Goal: Task Accomplishment & Management: Manage account settings

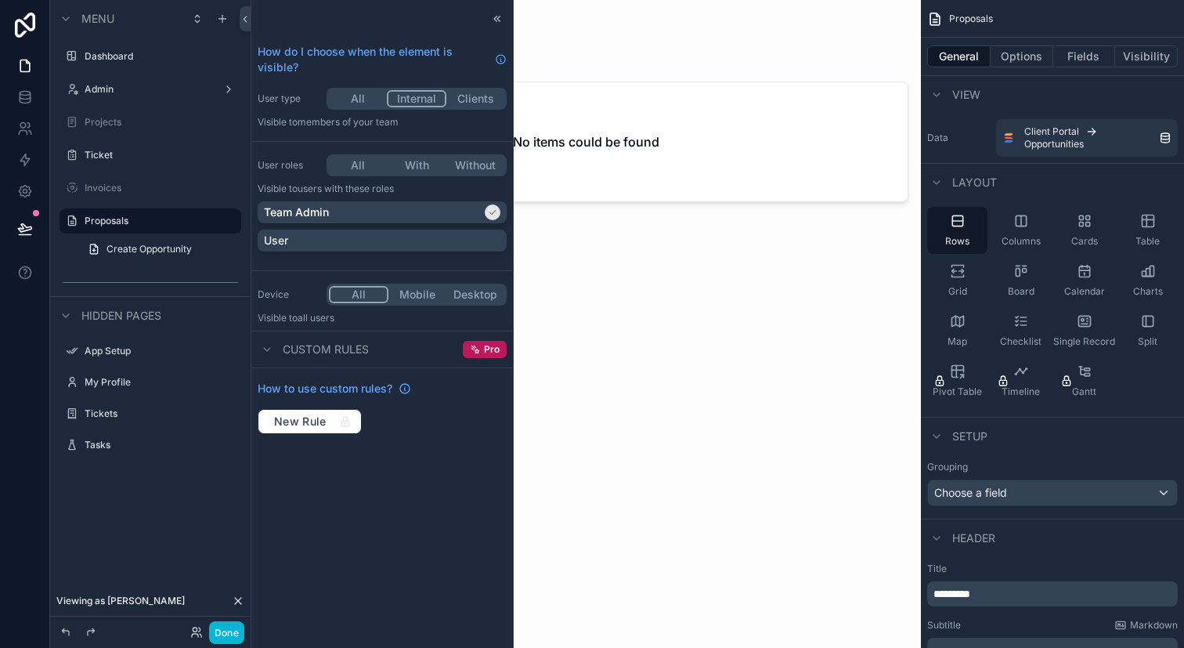
click at [711, 318] on div "scrollable content" at bounding box center [586, 314] width 670 height 629
click at [23, 60] on icon at bounding box center [24, 66] width 9 height 12
click at [216, 630] on button "Done" at bounding box center [226, 632] width 35 height 23
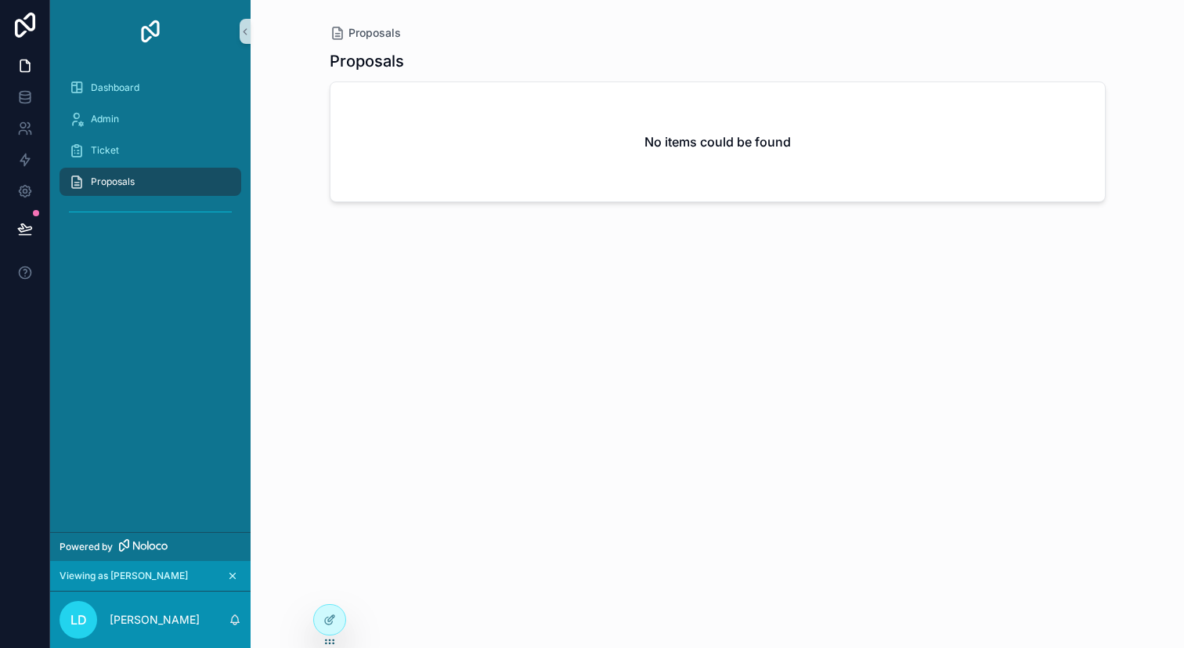
click at [182, 179] on div "Proposals" at bounding box center [150, 181] width 163 height 25
click at [334, 582] on icon at bounding box center [329, 586] width 13 height 13
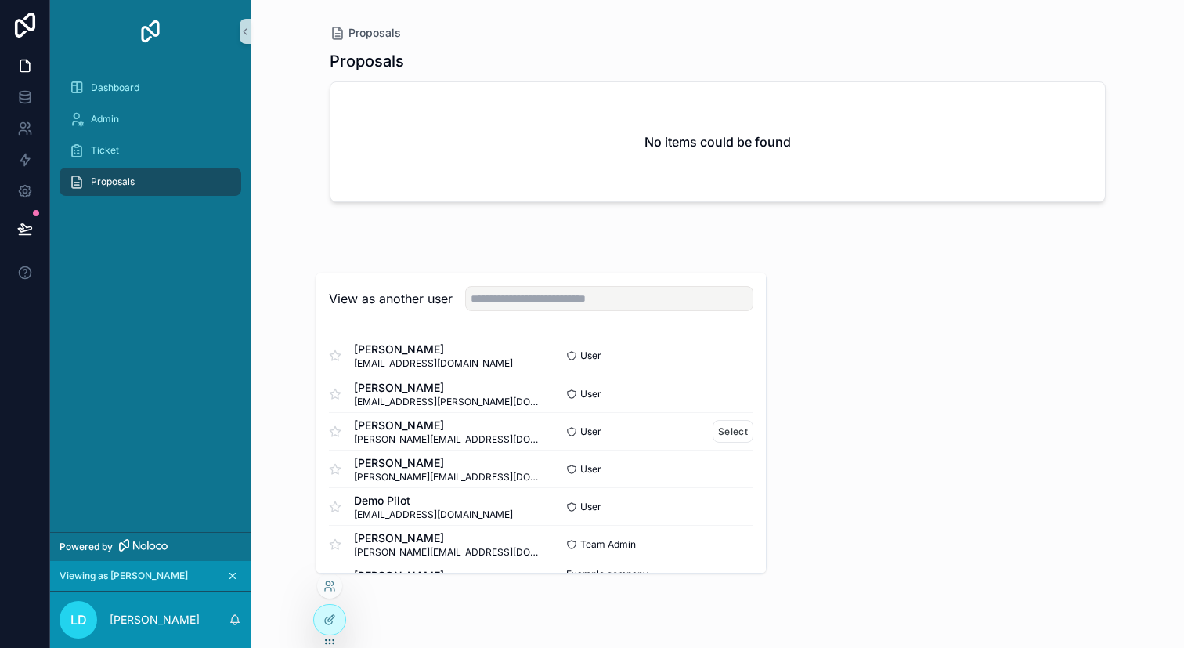
scroll to position [40, 0]
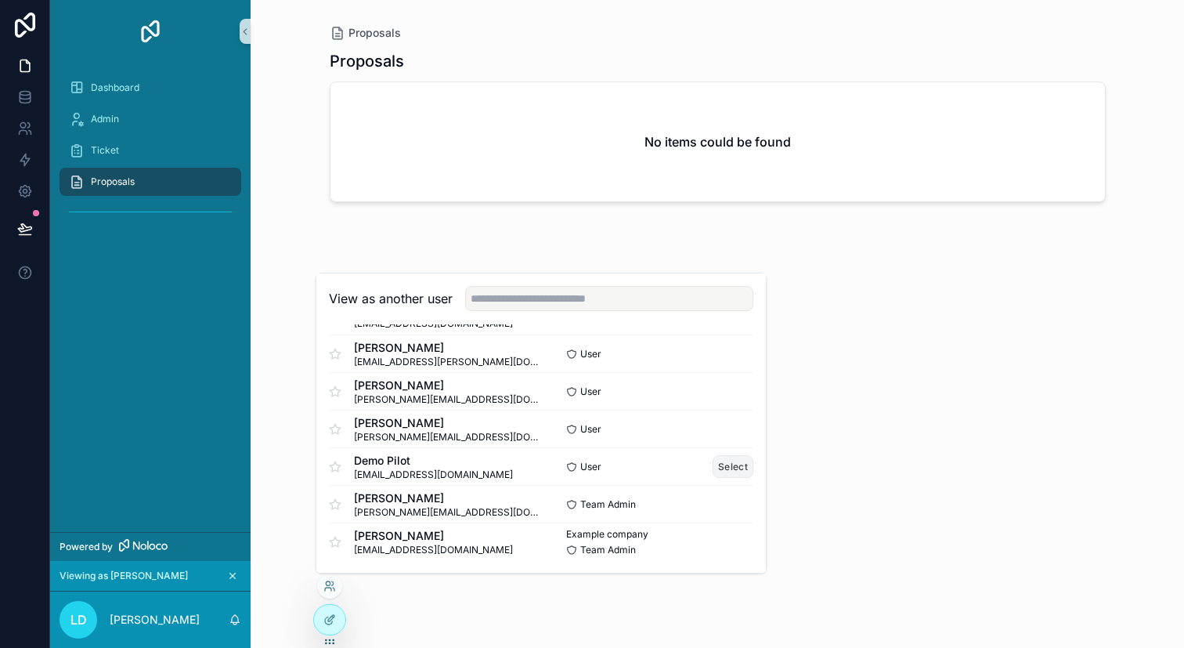
click at [736, 469] on button "Select" at bounding box center [733, 466] width 41 height 23
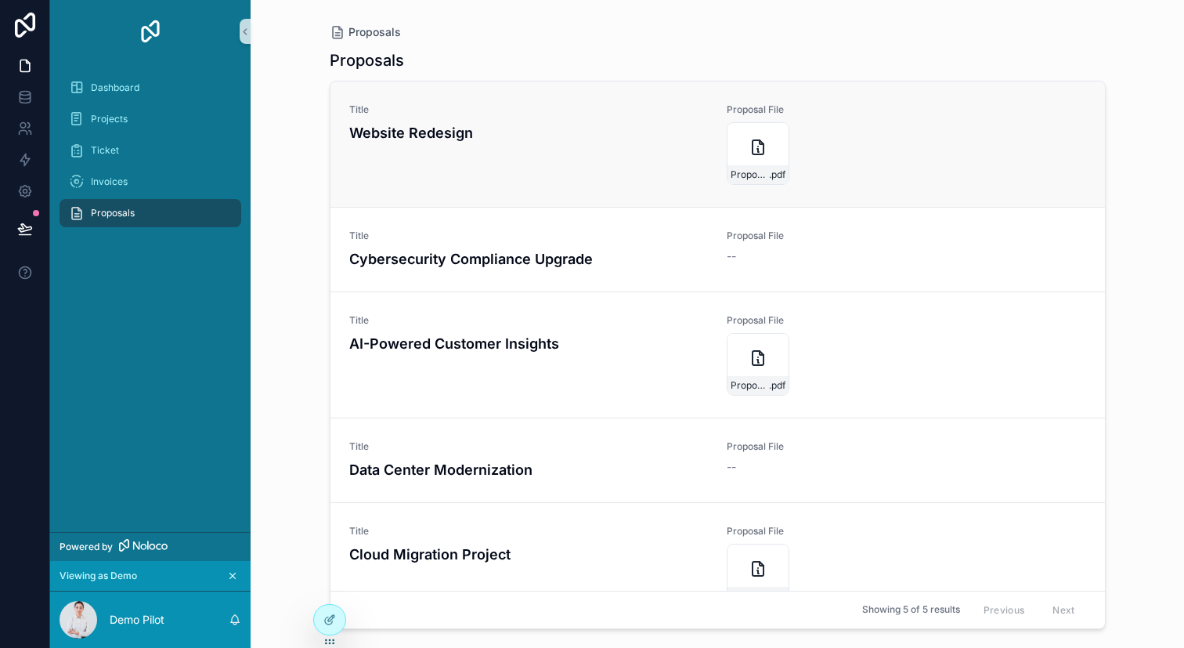
click at [638, 167] on div "Title Website Redesign" at bounding box center [528, 143] width 359 height 81
click at [308, 300] on div "Proposals Proposals Title Website Redesign Proposal File Proposal .pdf Title Cy…" at bounding box center [718, 324] width 934 height 648
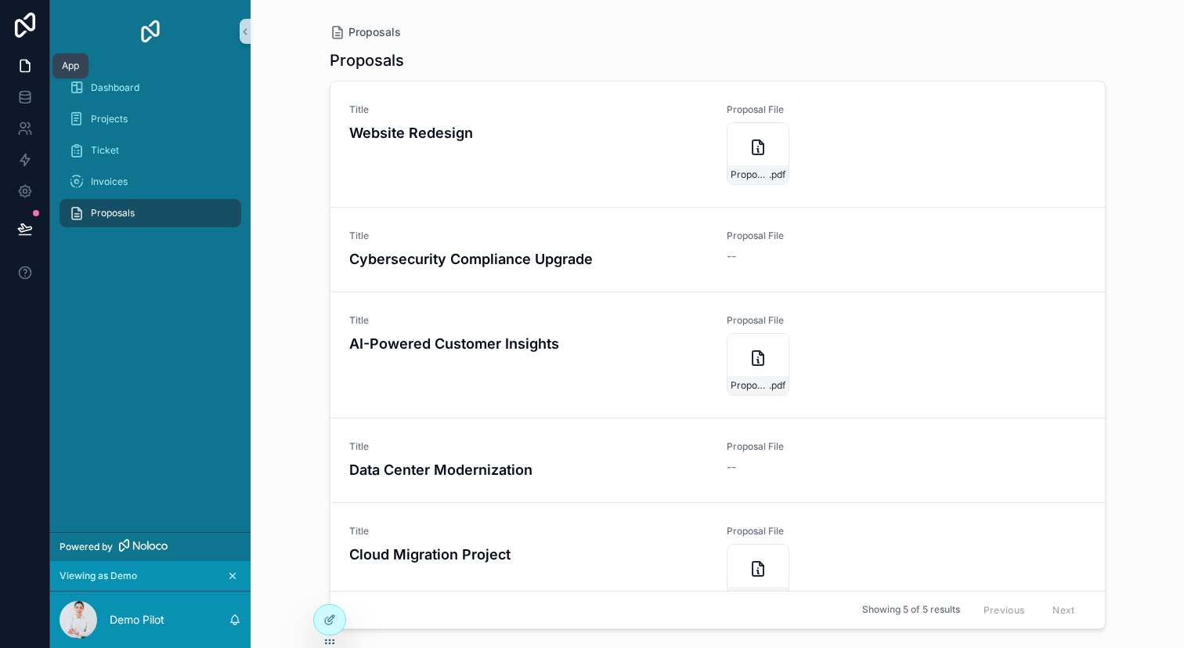
click at [26, 61] on icon at bounding box center [27, 61] width 3 height 3
click at [327, 614] on icon at bounding box center [329, 619] width 13 height 13
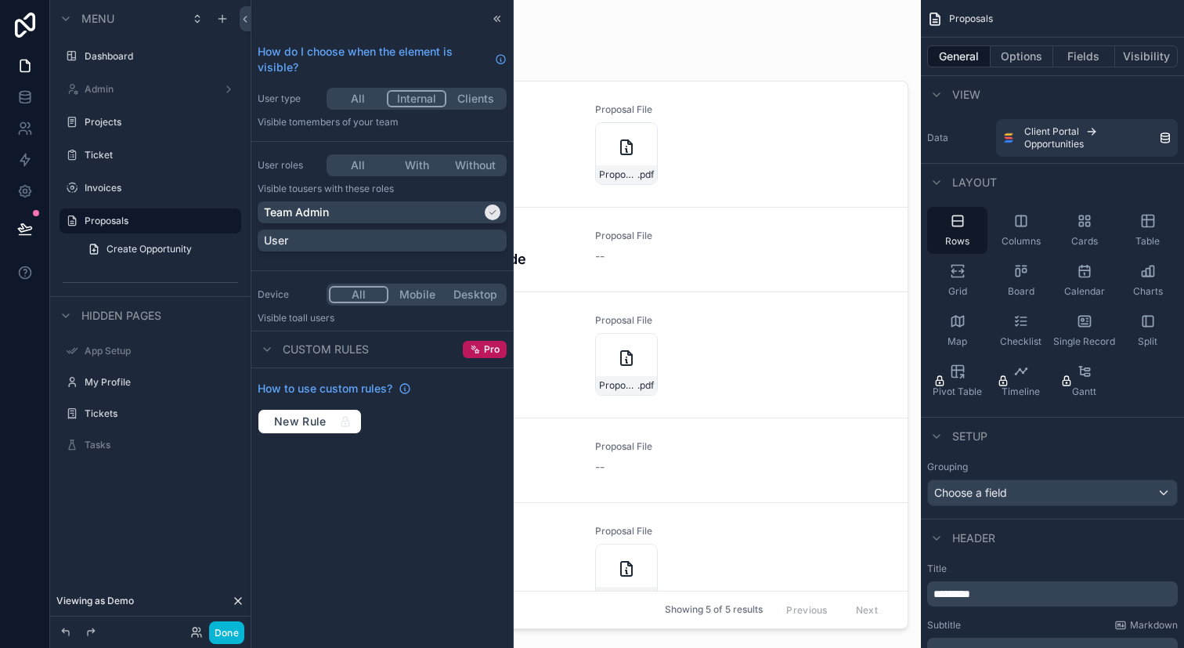
click at [797, 135] on div "scrollable content" at bounding box center [586, 314] width 670 height 629
click at [797, 135] on div "Title Website Redesign Proposal File Proposal .pdf" at bounding box center [586, 143] width 606 height 81
click at [496, 16] on icon at bounding box center [495, 18] width 2 height 5
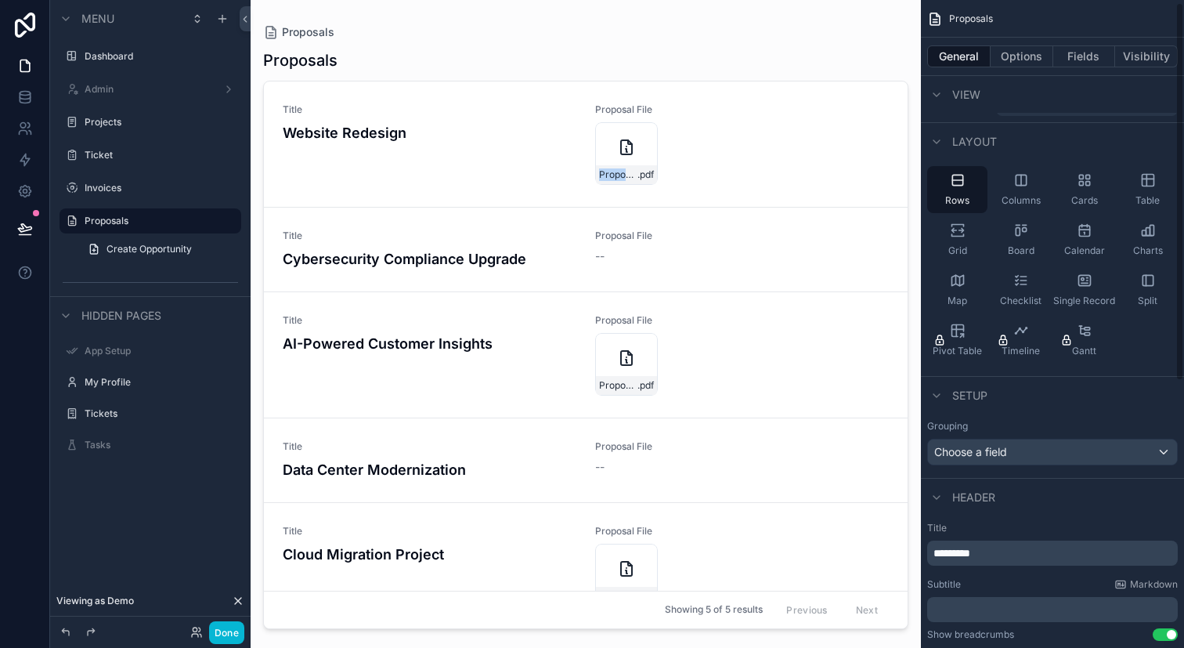
scroll to position [42, 0]
click at [490, 175] on div "Title Website Redesign" at bounding box center [430, 143] width 294 height 81
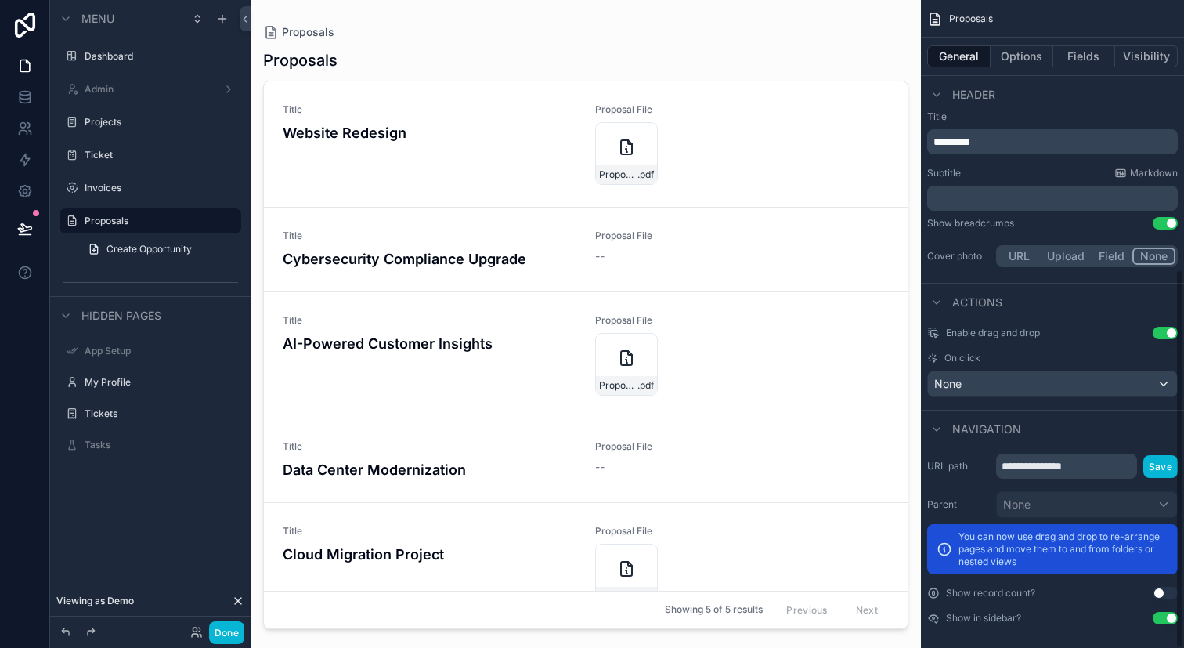
scroll to position [460, 0]
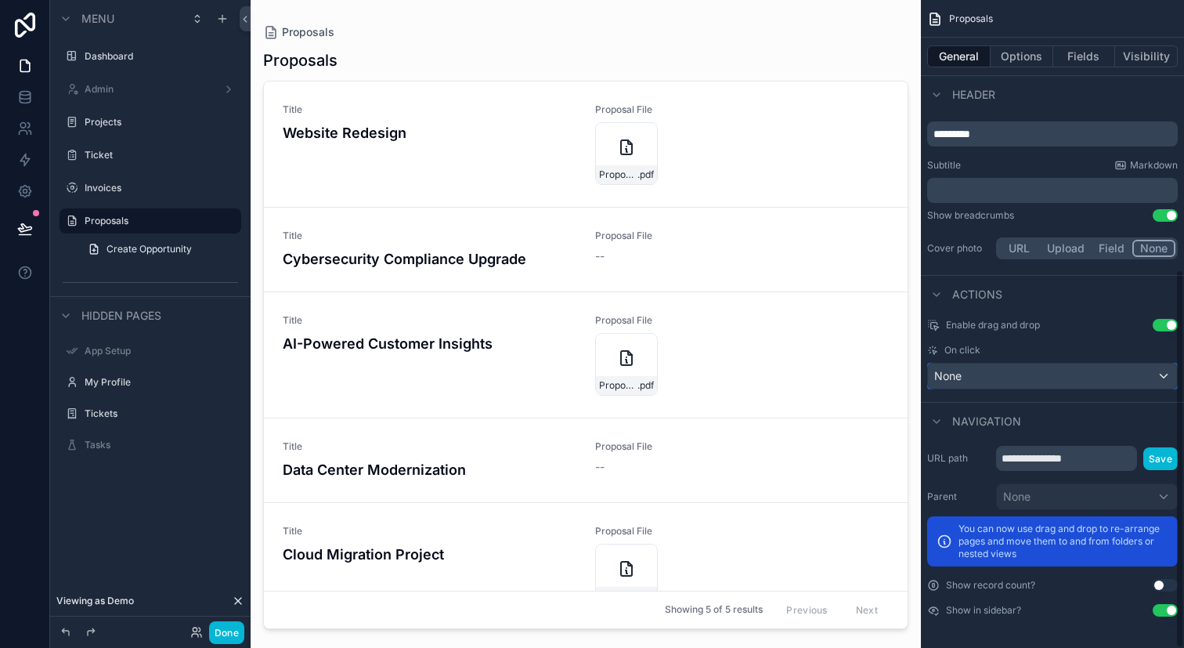
click at [1049, 383] on div "None" at bounding box center [1052, 375] width 249 height 25
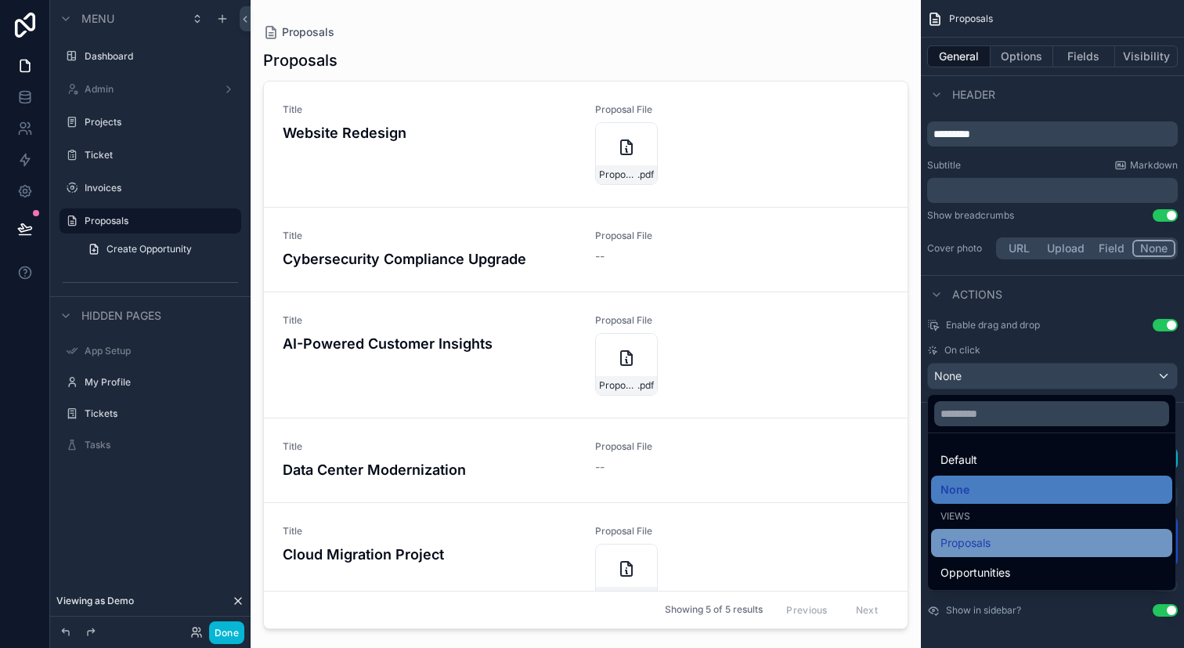
click at [1039, 537] on div "Proposals" at bounding box center [1052, 542] width 222 height 19
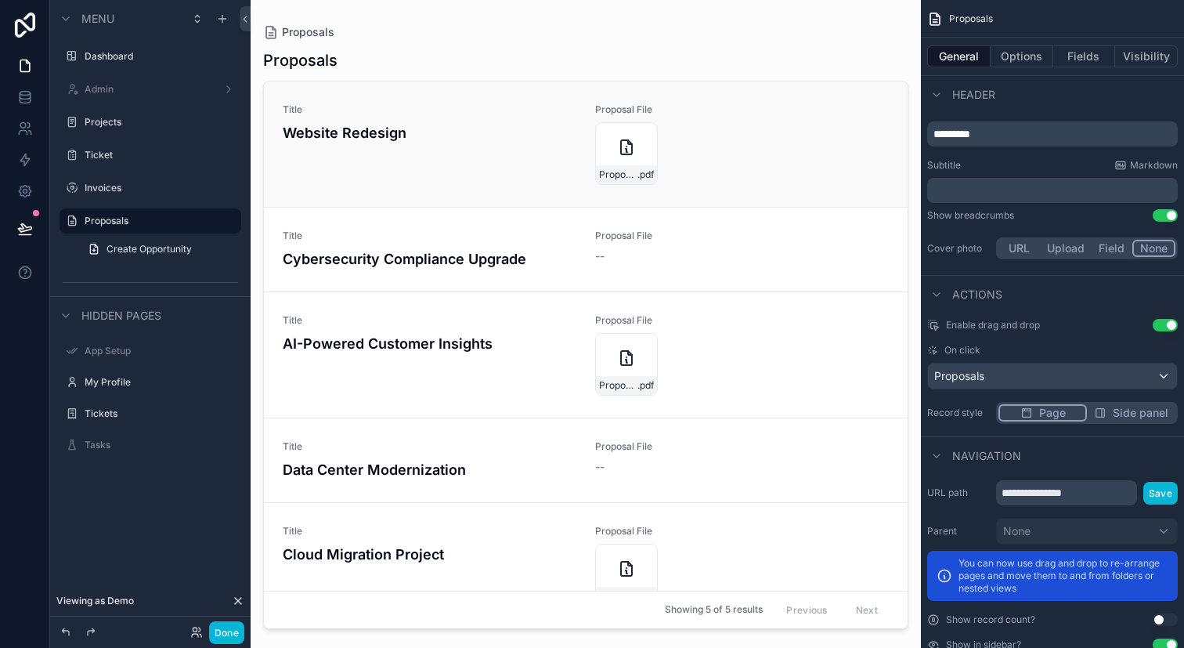
click at [747, 182] on div "Title Website Redesign Proposal File Proposal .pdf" at bounding box center [586, 143] width 606 height 81
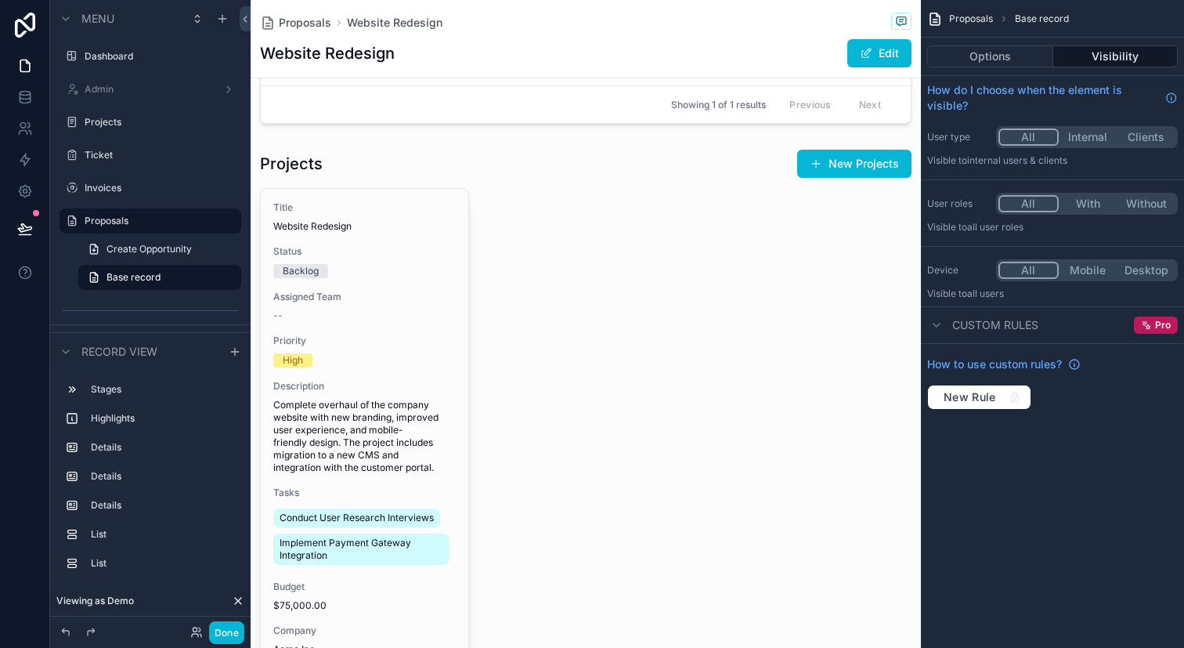
scroll to position [1243, 0]
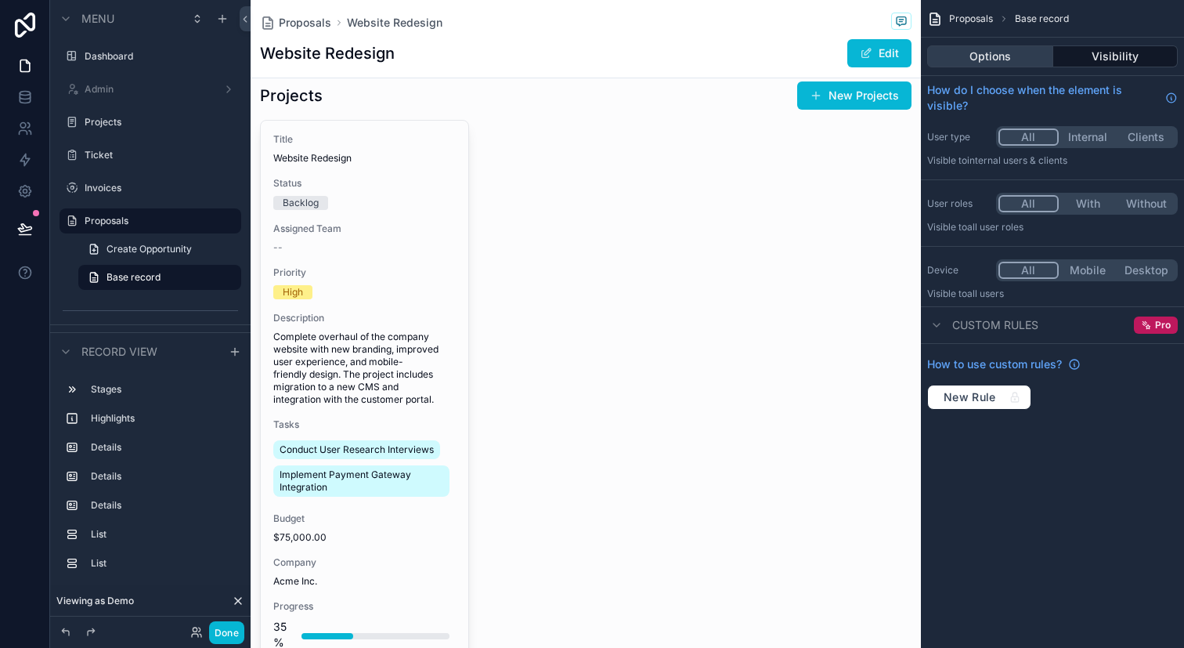
click at [1017, 56] on button "Options" at bounding box center [990, 56] width 126 height 22
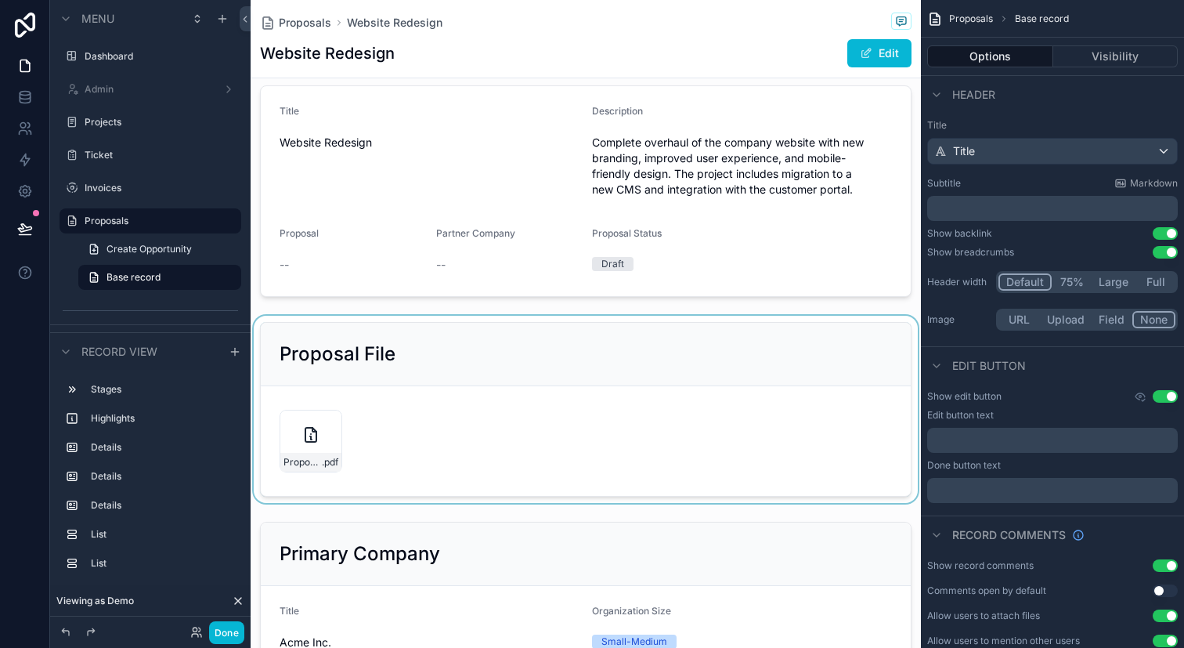
scroll to position [0, 0]
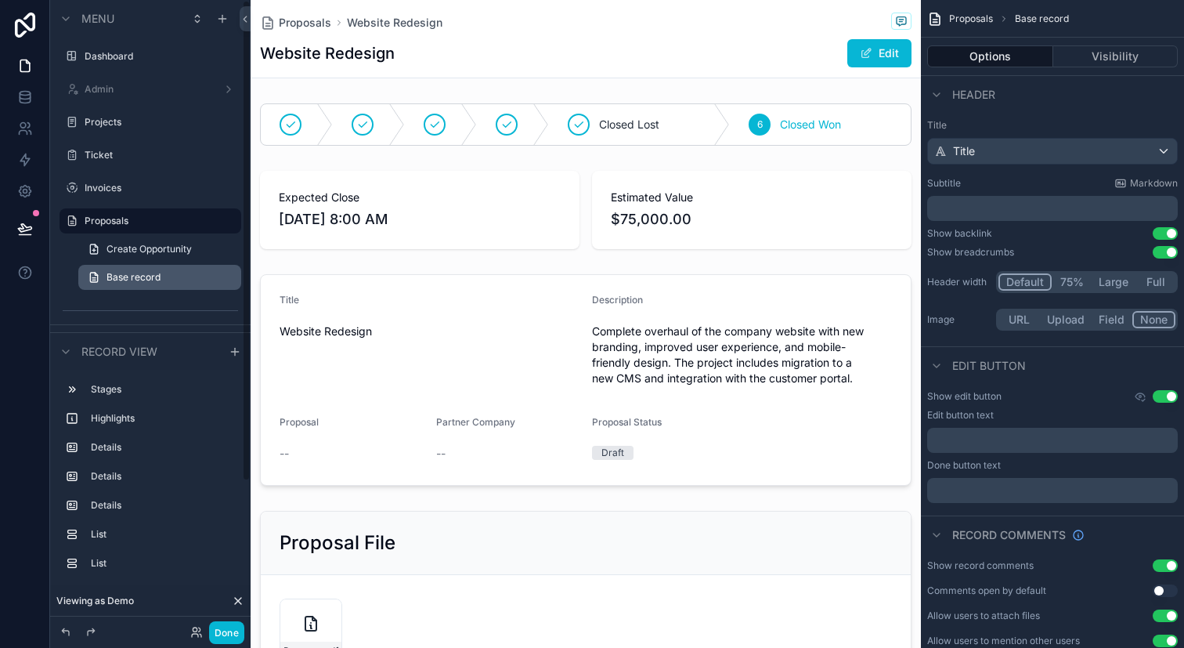
click at [172, 280] on link "Base record" at bounding box center [159, 277] width 163 height 25
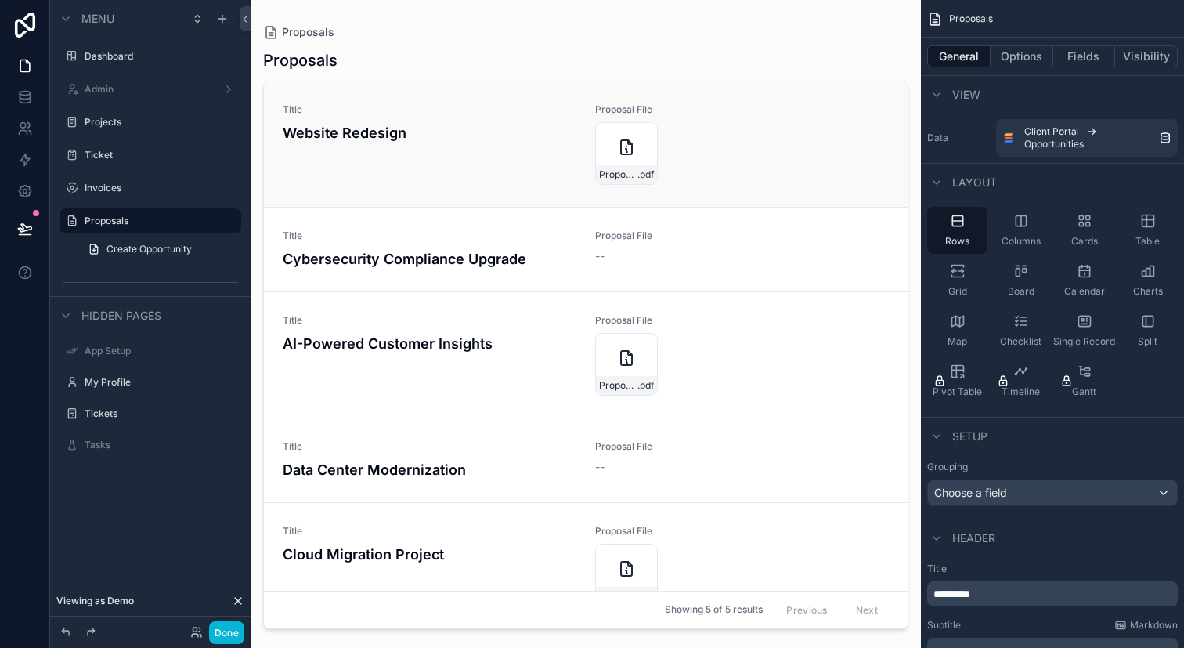
click at [355, 204] on link "Title Website Redesign Proposal File Proposal .pdf" at bounding box center [586, 143] width 644 height 125
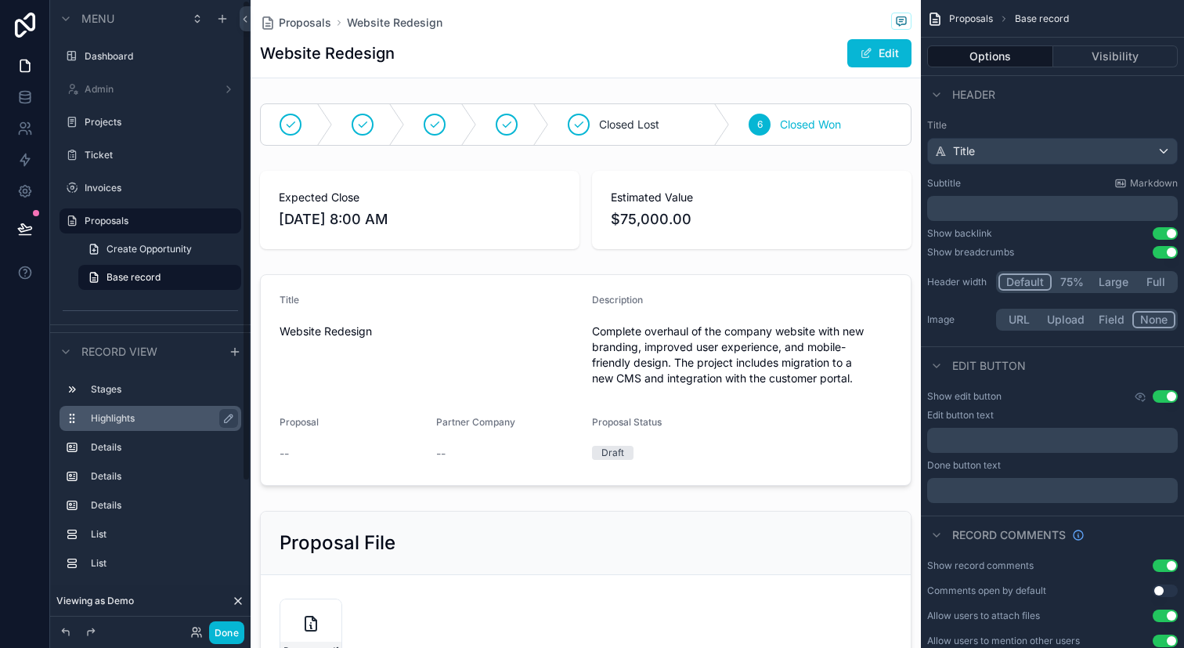
click at [183, 420] on label "Highlights" at bounding box center [160, 418] width 138 height 13
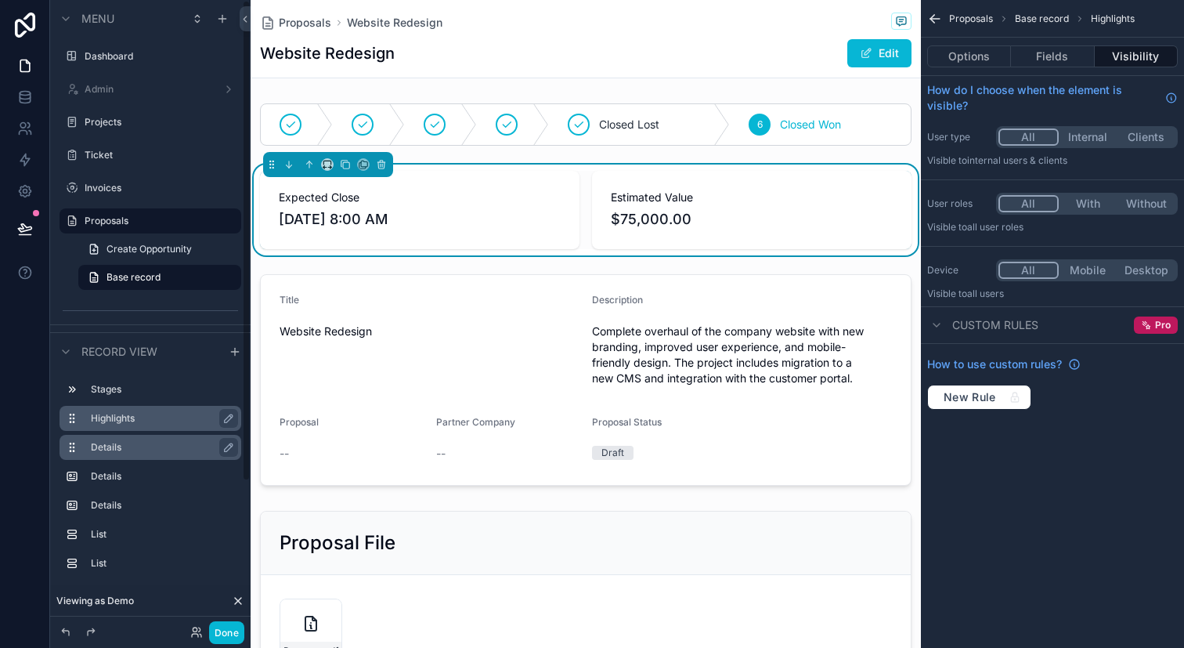
click at [175, 450] on label "Details" at bounding box center [160, 447] width 138 height 13
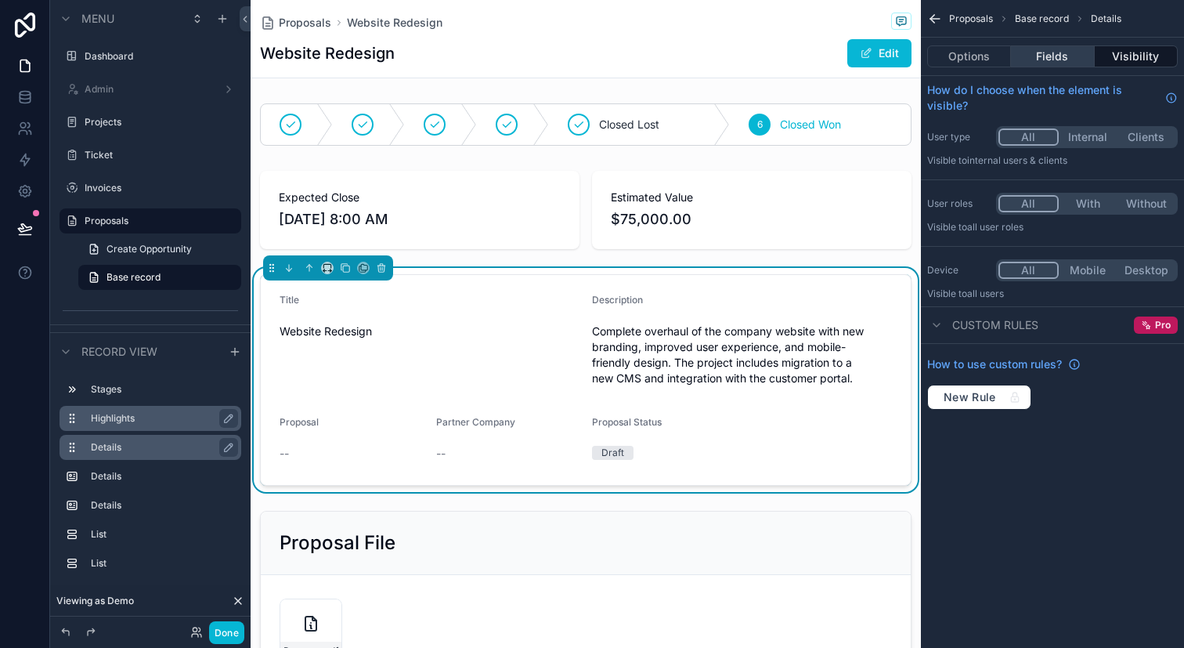
click at [1054, 54] on button "Fields" at bounding box center [1052, 56] width 83 height 22
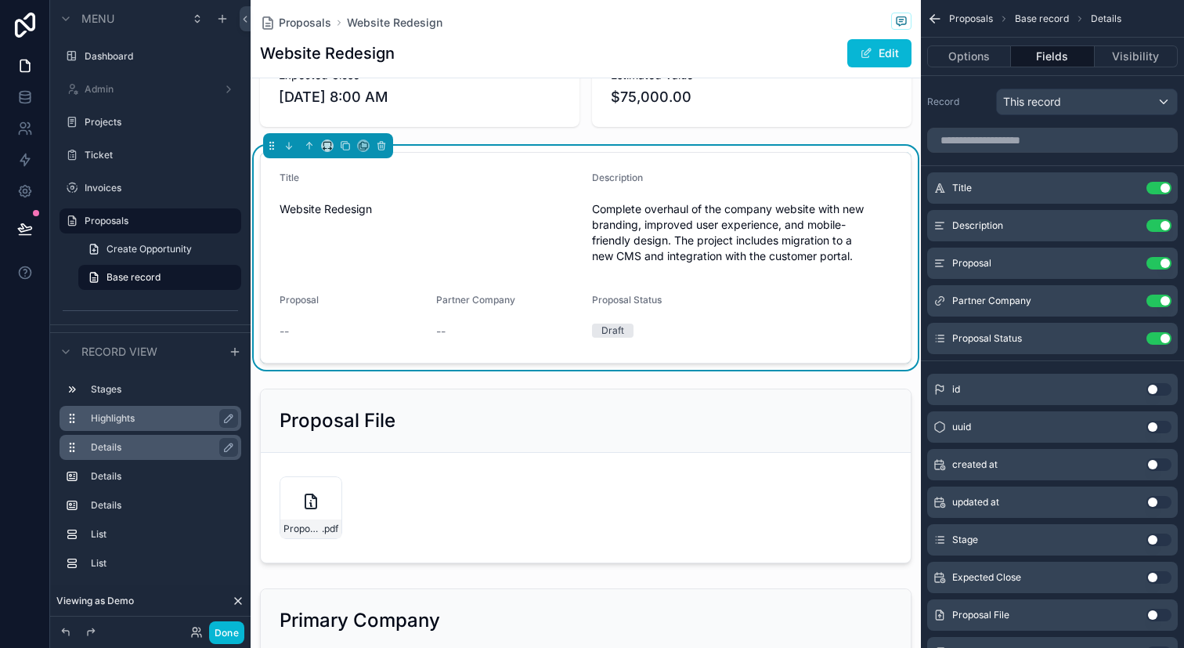
scroll to position [123, 0]
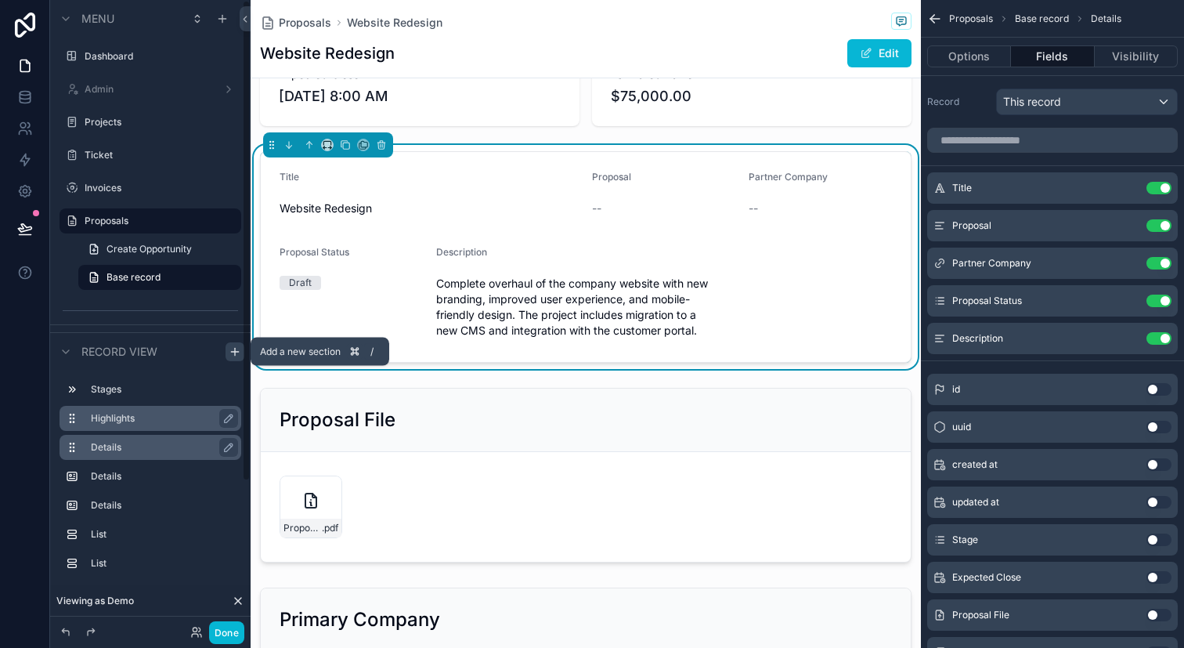
click at [238, 356] on icon "scrollable content" at bounding box center [235, 351] width 13 height 13
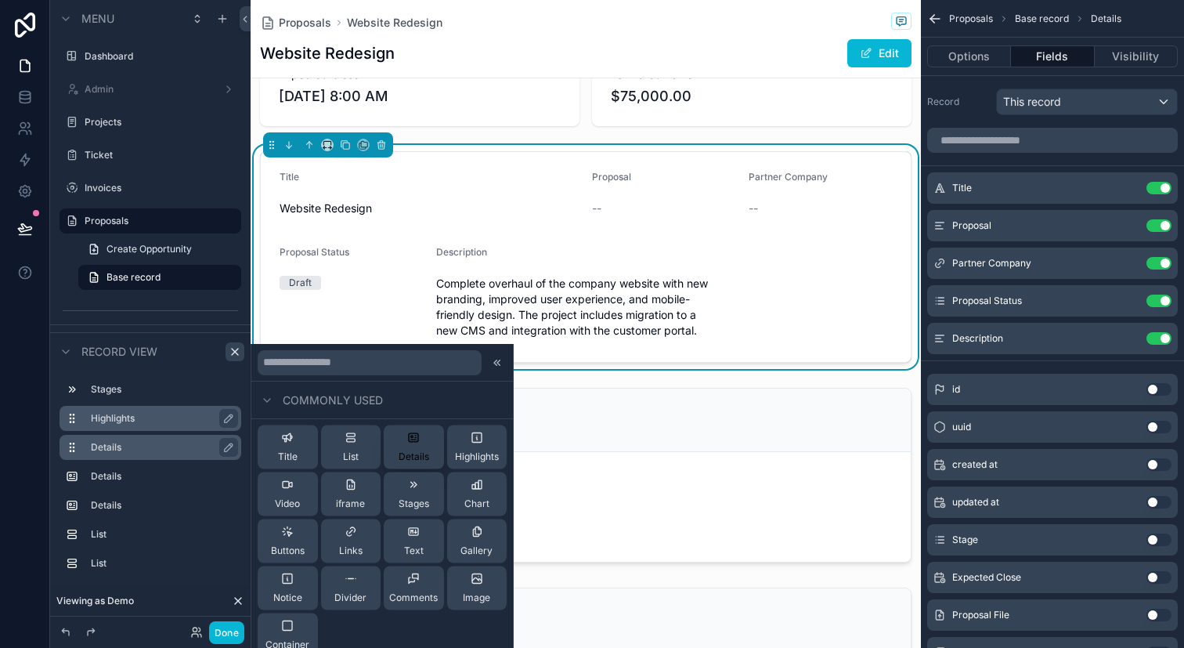
click at [404, 459] on span "Details" at bounding box center [414, 456] width 31 height 13
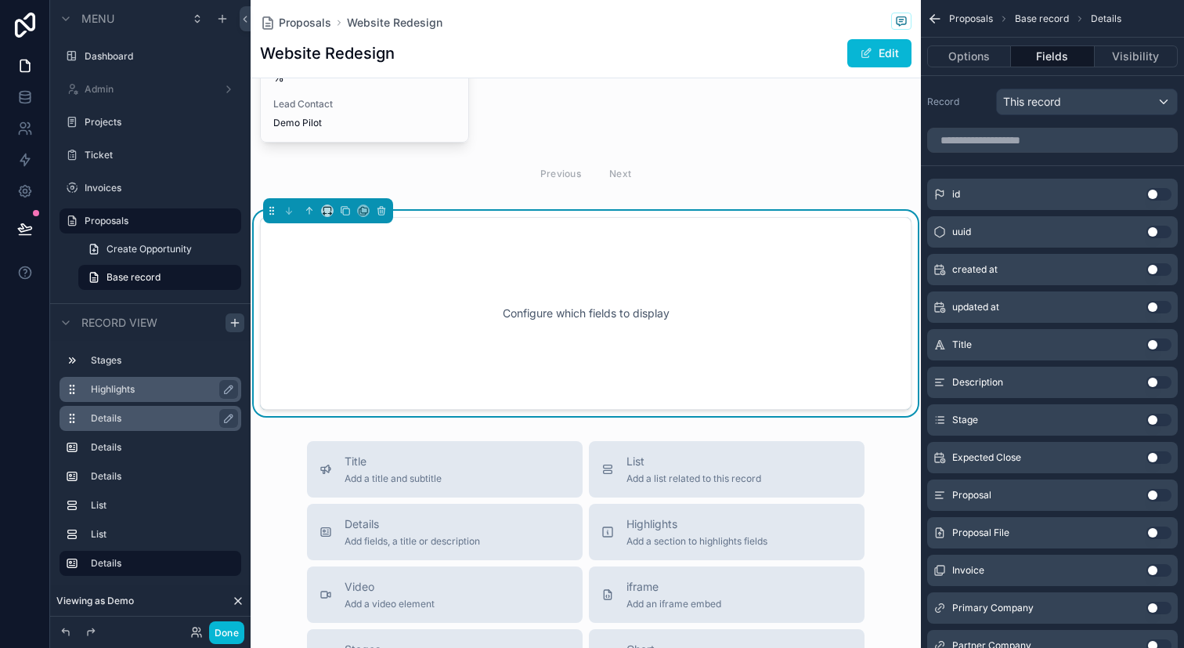
scroll to position [1813, 0]
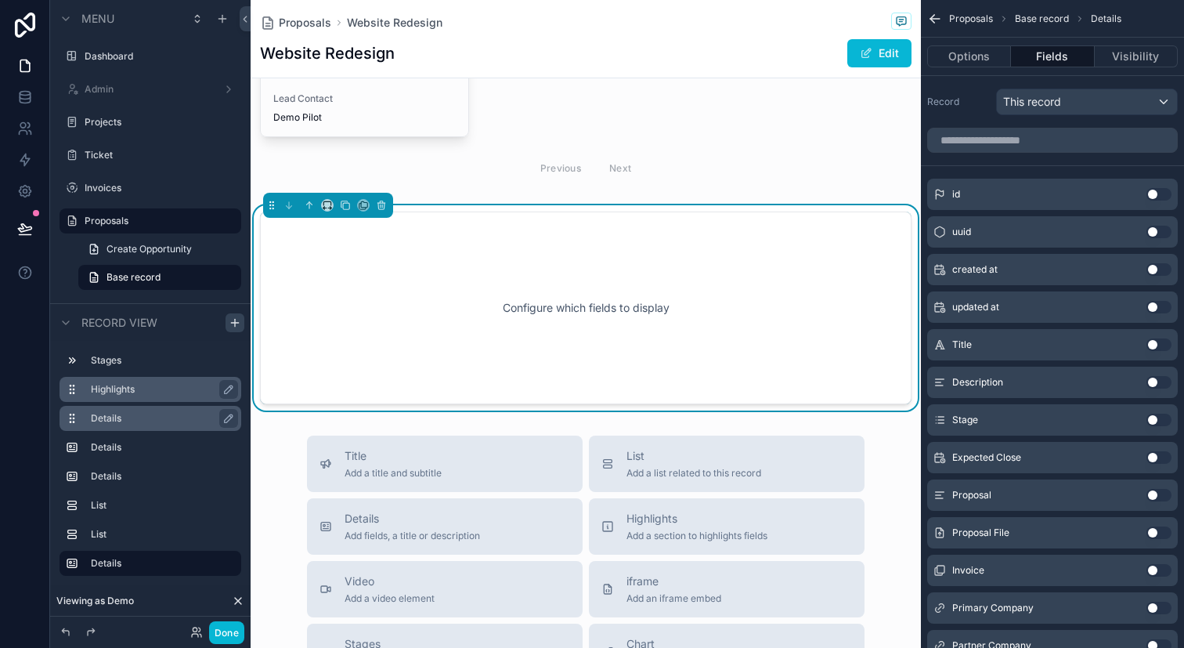
click at [658, 364] on div "Configure which fields to display" at bounding box center [586, 307] width 600 height 141
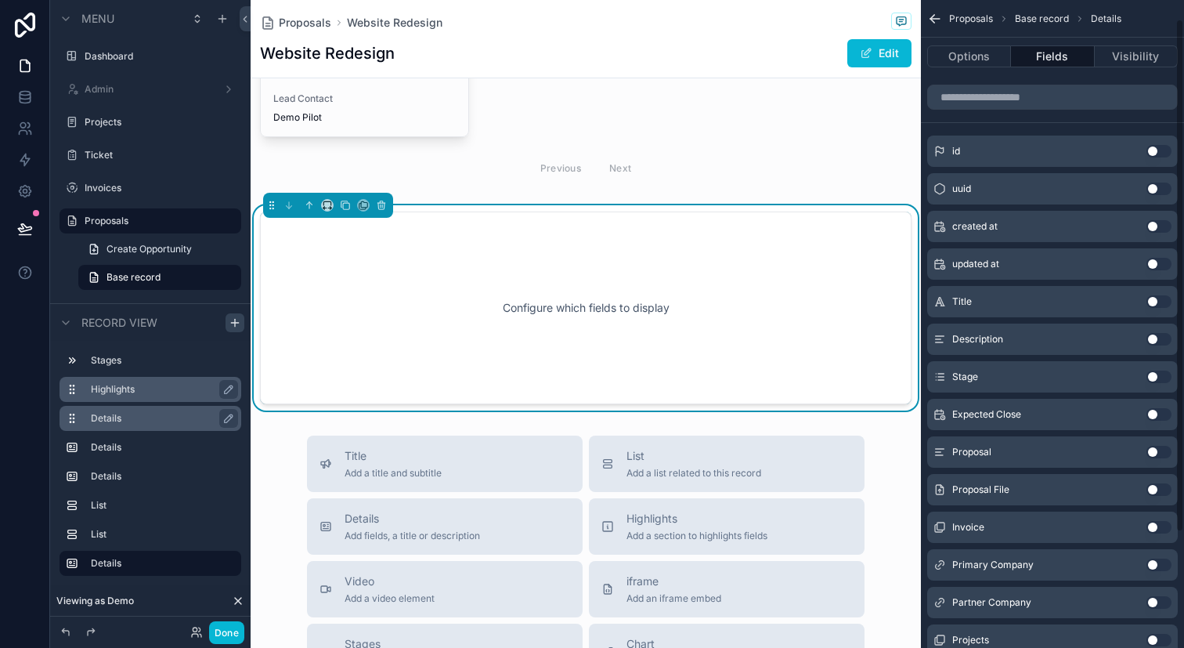
scroll to position [57, 0]
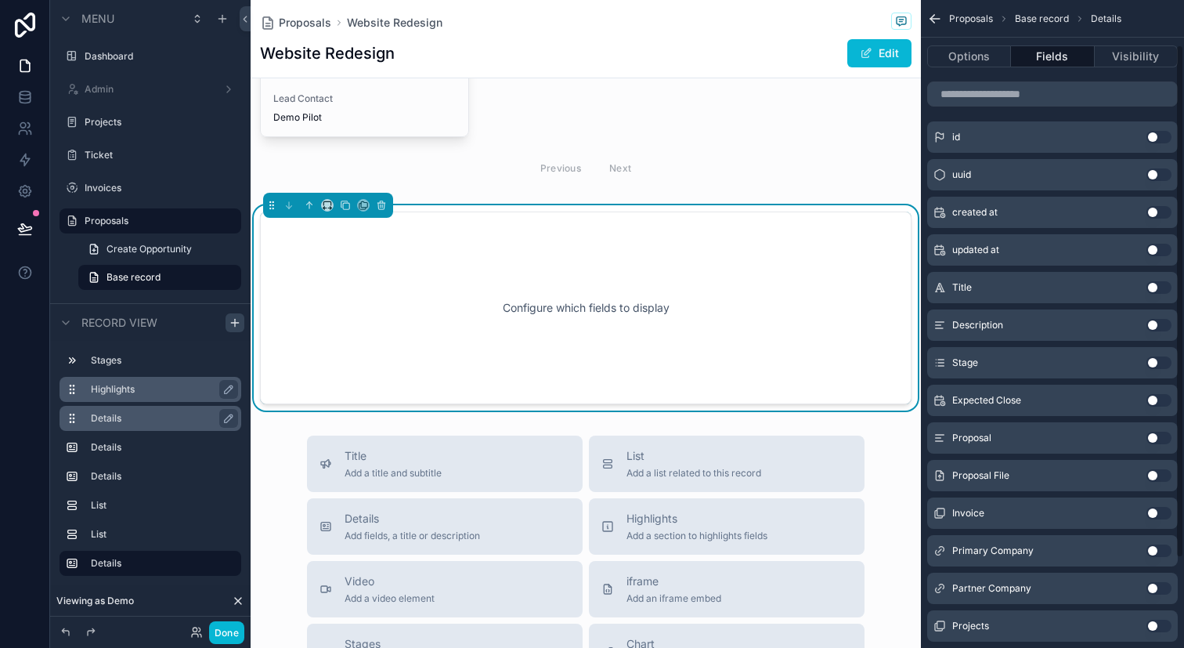
click at [1165, 323] on button "Use setting" at bounding box center [1159, 325] width 25 height 13
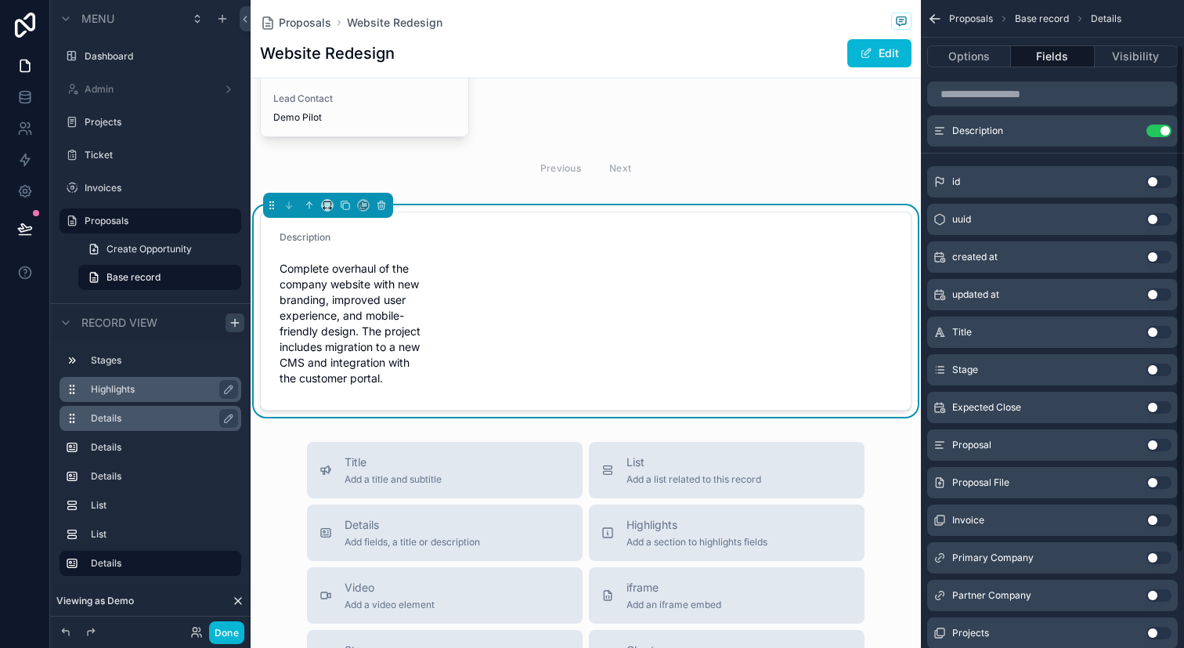
click at [673, 293] on form "Description Complete overhaul of the company website with new branding, improve…" at bounding box center [586, 310] width 650 height 197
click at [1124, 135] on icon "scrollable content" at bounding box center [1128, 131] width 13 height 13
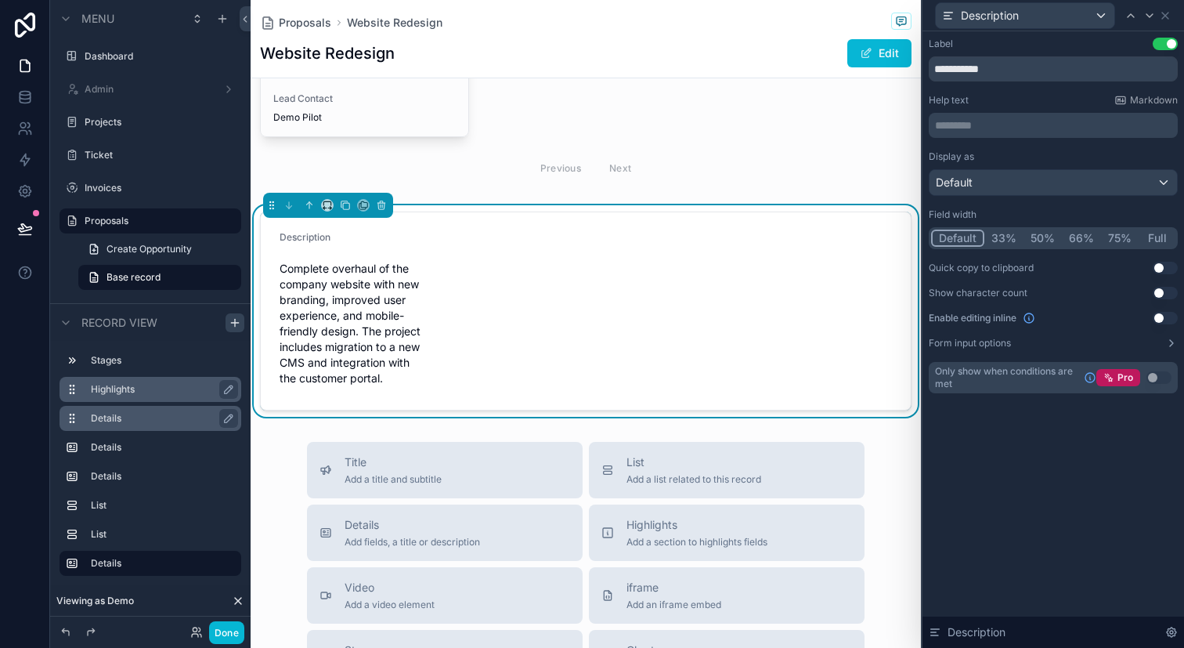
click at [1158, 232] on button "Full" at bounding box center [1157, 237] width 37 height 17
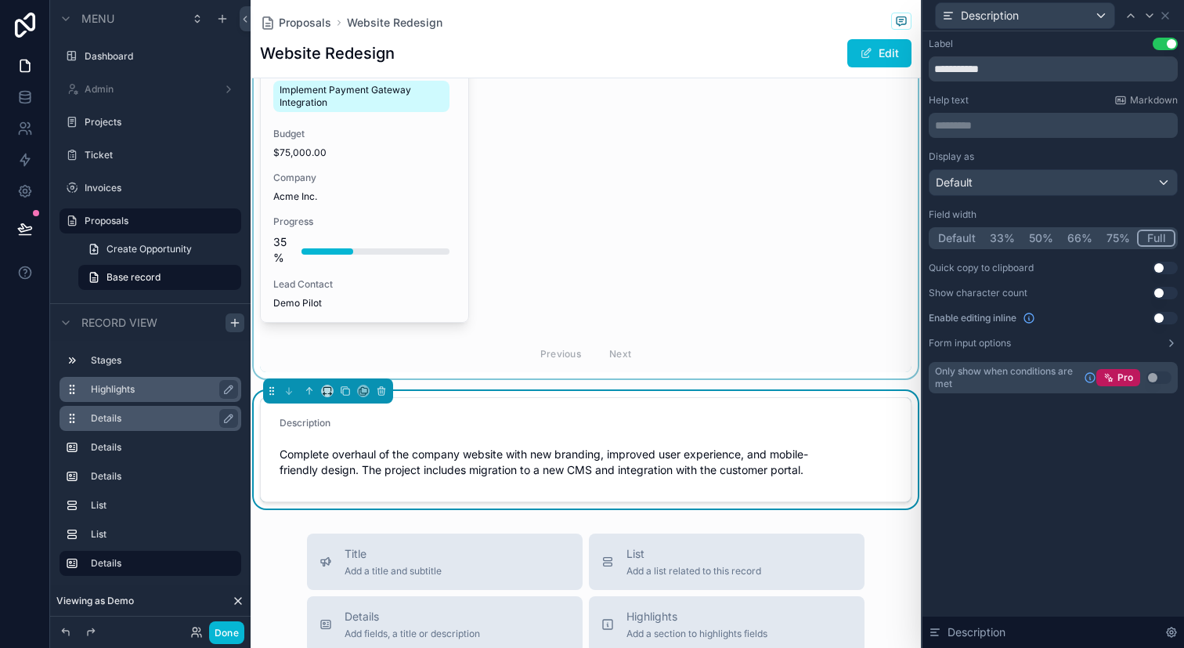
scroll to position [1613, 0]
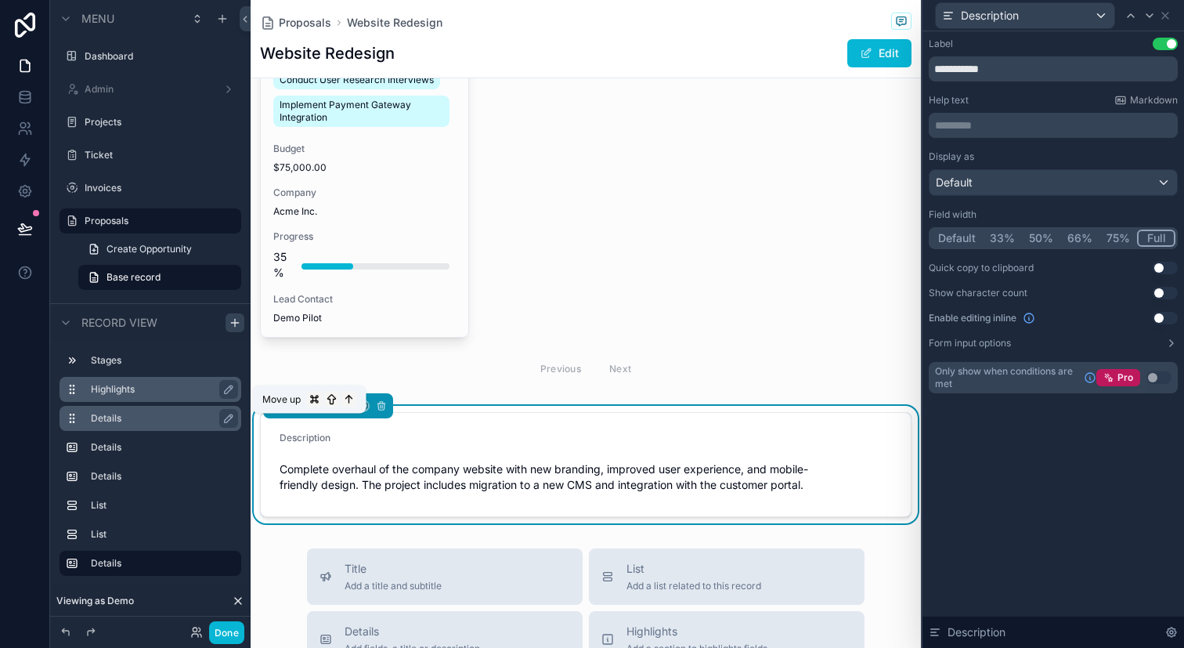
click at [309, 414] on button "scrollable content" at bounding box center [309, 405] width 17 height 17
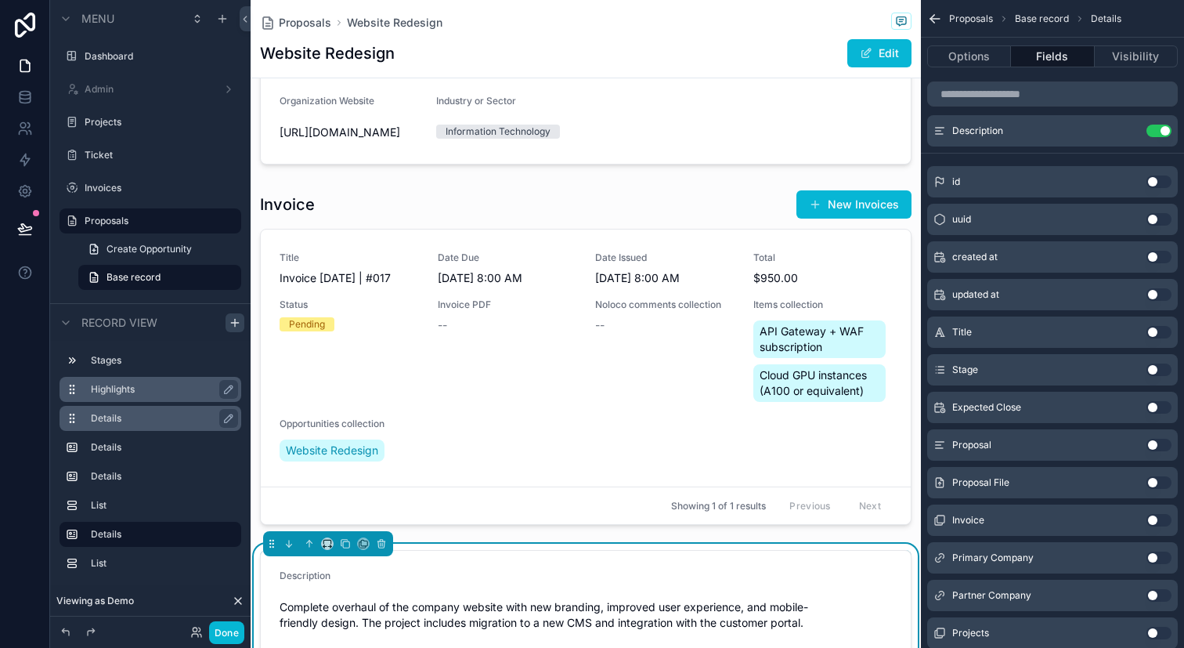
scroll to position [789, 0]
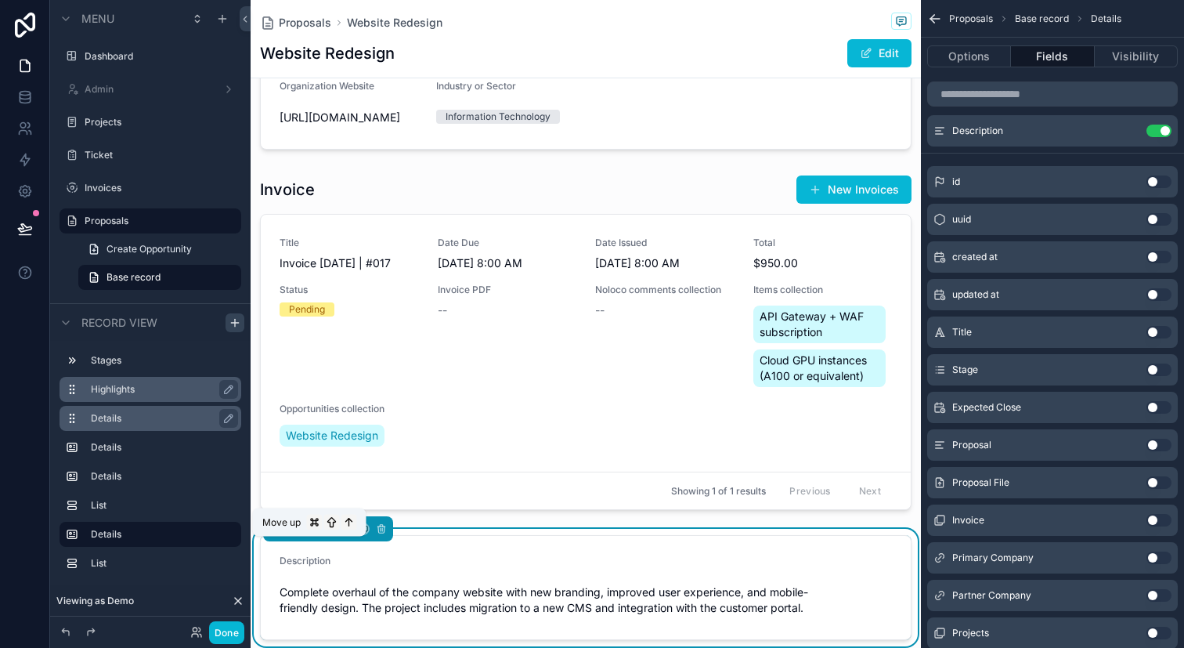
click at [312, 534] on icon "scrollable content" at bounding box center [309, 528] width 11 height 11
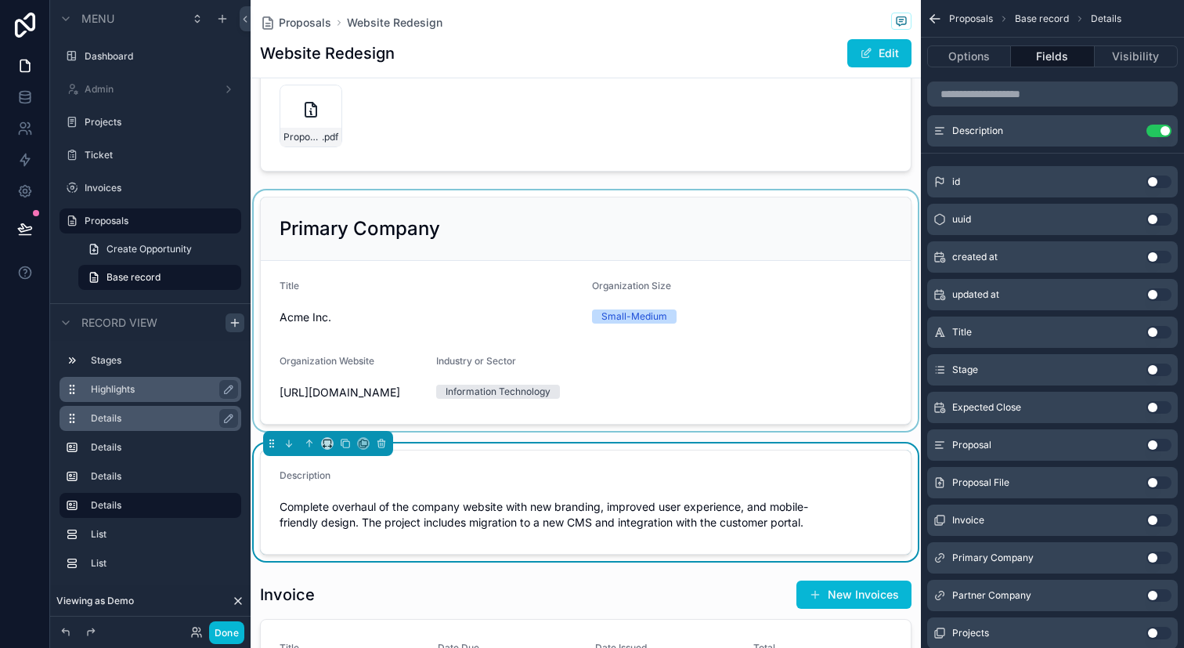
scroll to position [511, 0]
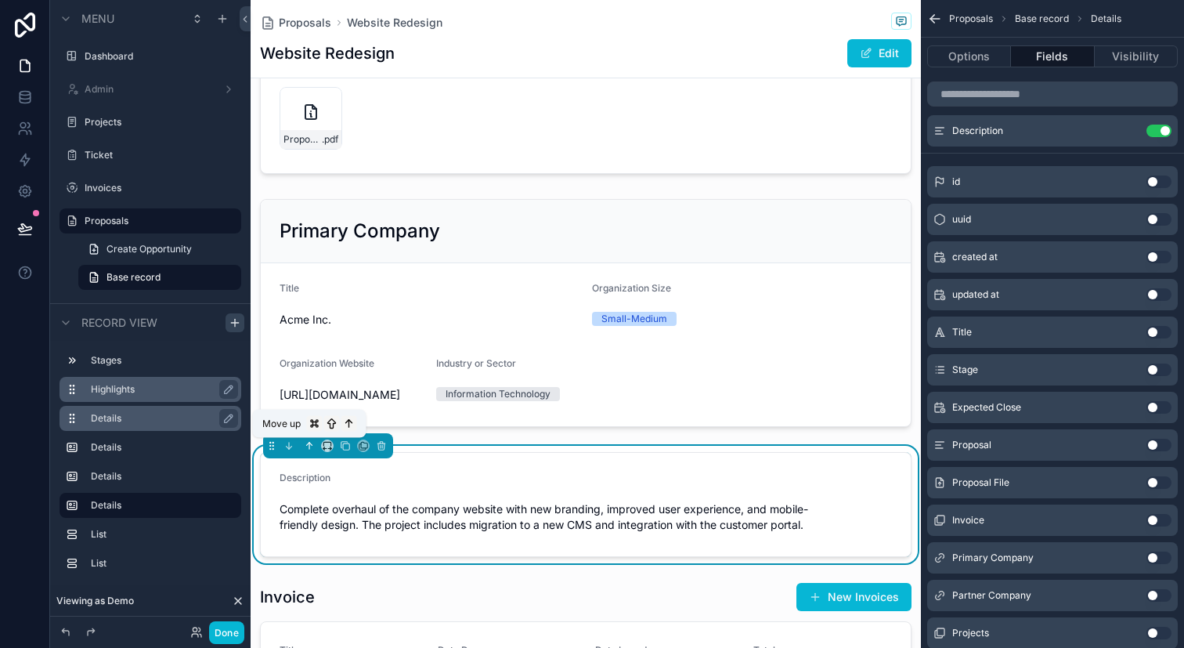
click at [315, 448] on button "scrollable content" at bounding box center [309, 445] width 17 height 17
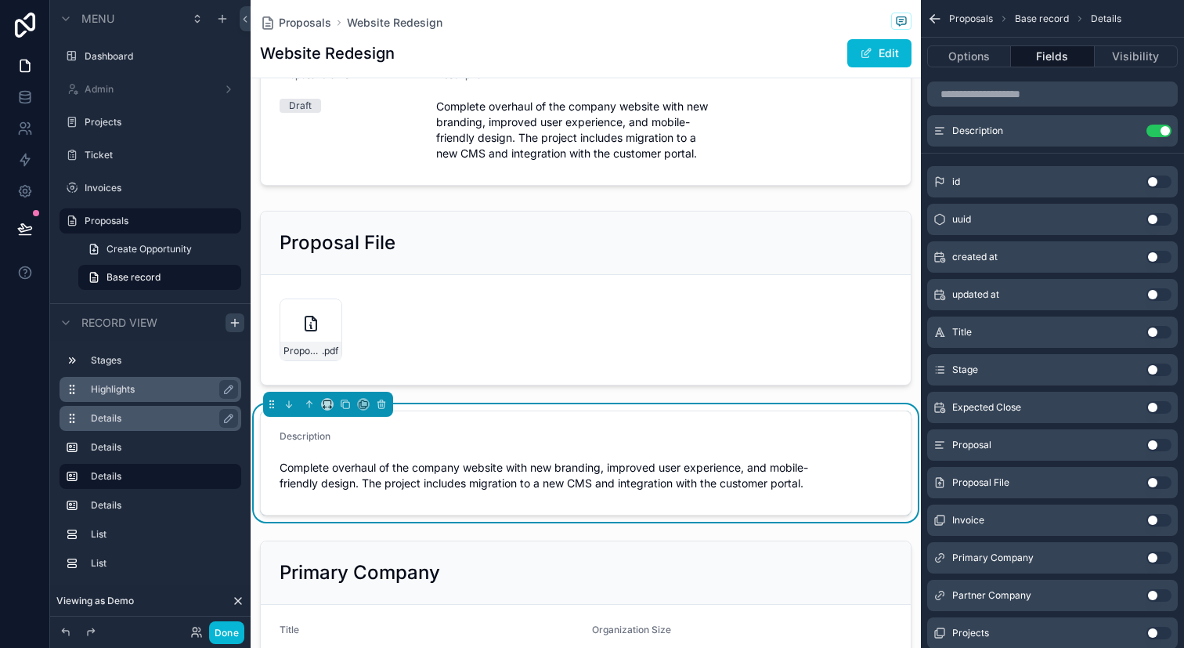
scroll to position [286, 0]
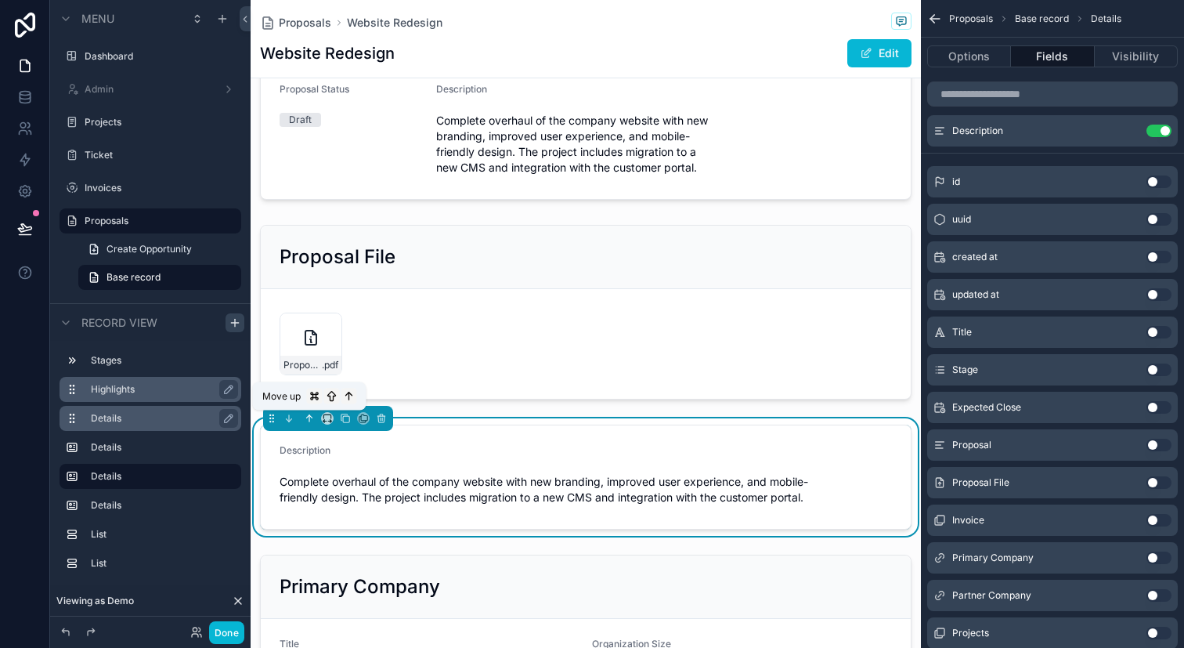
click at [316, 422] on button "scrollable content" at bounding box center [309, 418] width 17 height 17
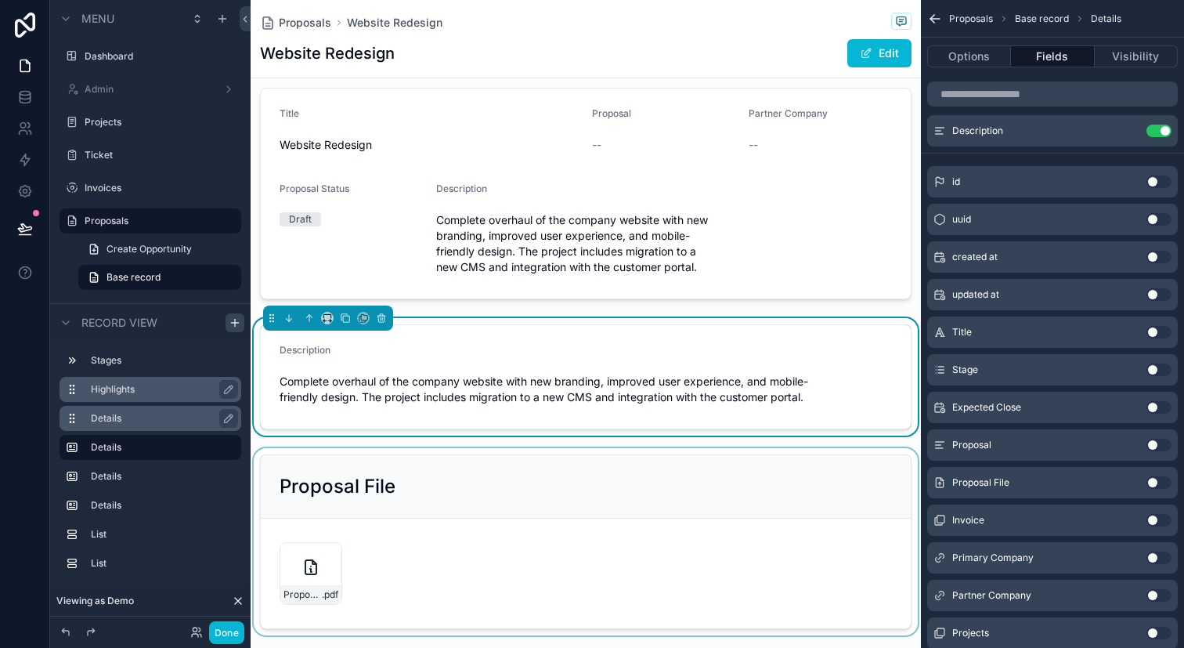
scroll to position [169, 0]
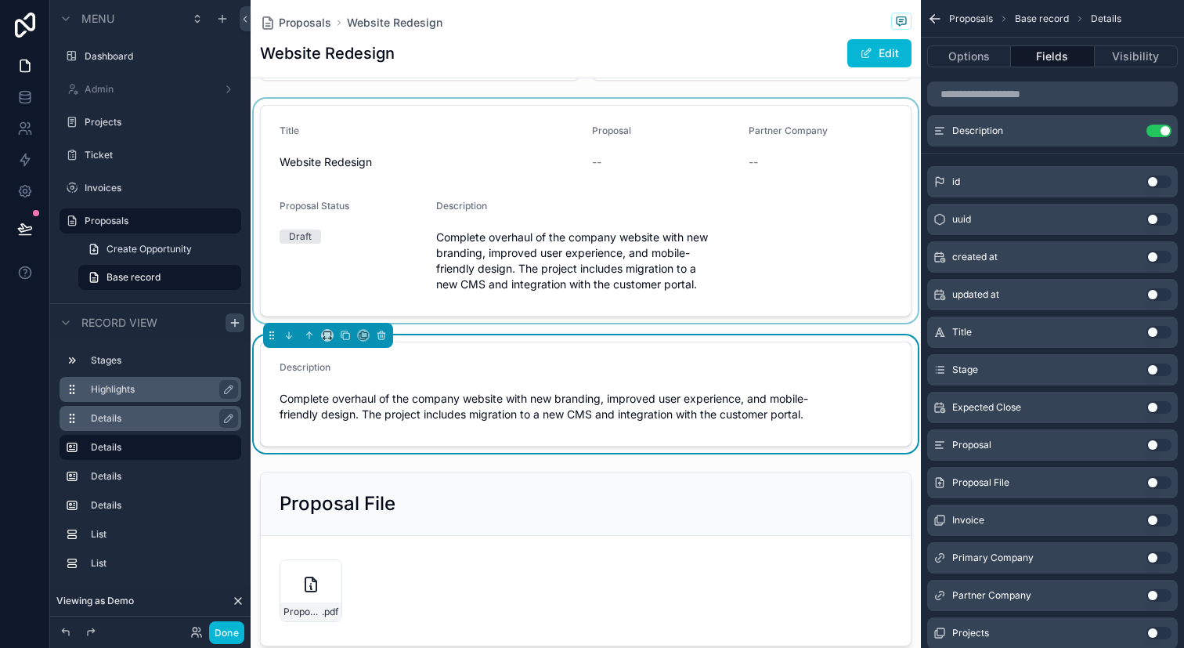
click at [578, 258] on div "scrollable content" at bounding box center [586, 211] width 670 height 224
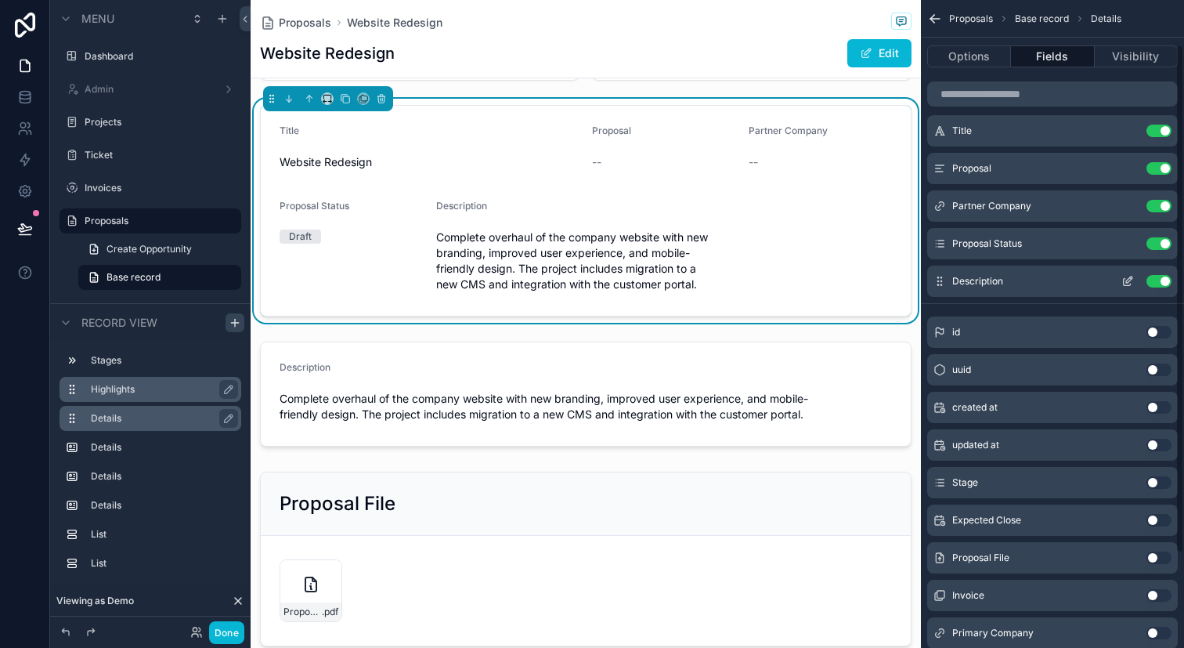
click at [1163, 284] on button "Use setting" at bounding box center [1159, 281] width 25 height 13
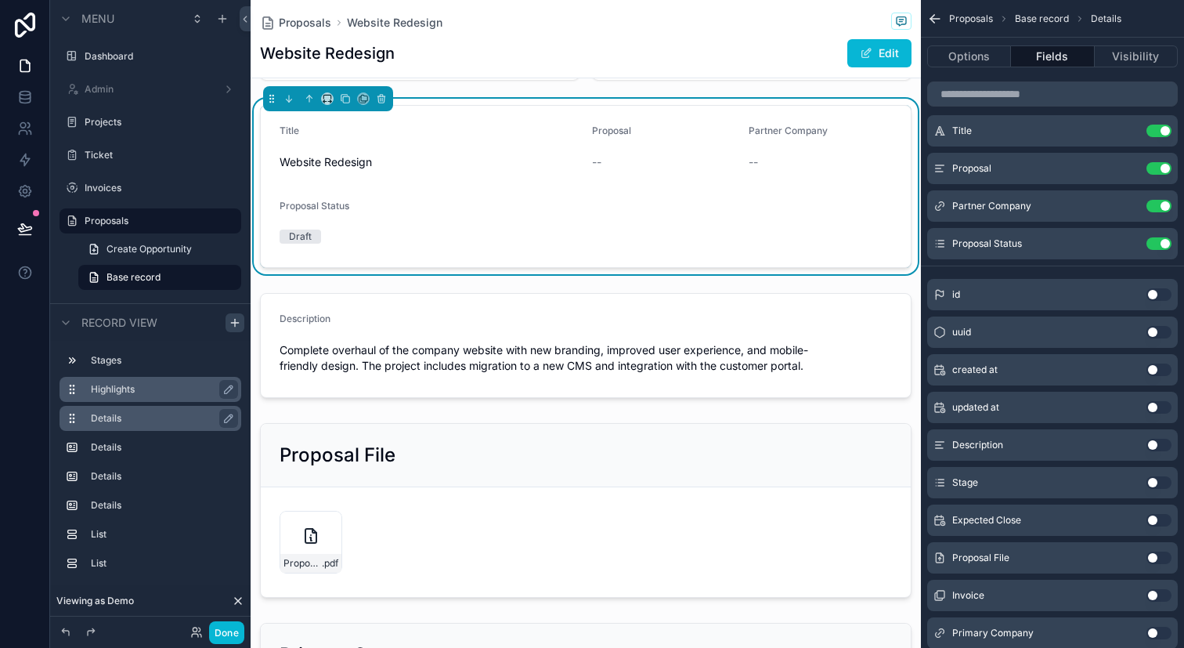
click at [750, 240] on form "Title Website Redesign Proposal -- Partner Company -- Proposal Status Draft" at bounding box center [586, 186] width 650 height 161
click at [1151, 442] on button "Use setting" at bounding box center [1159, 445] width 25 height 13
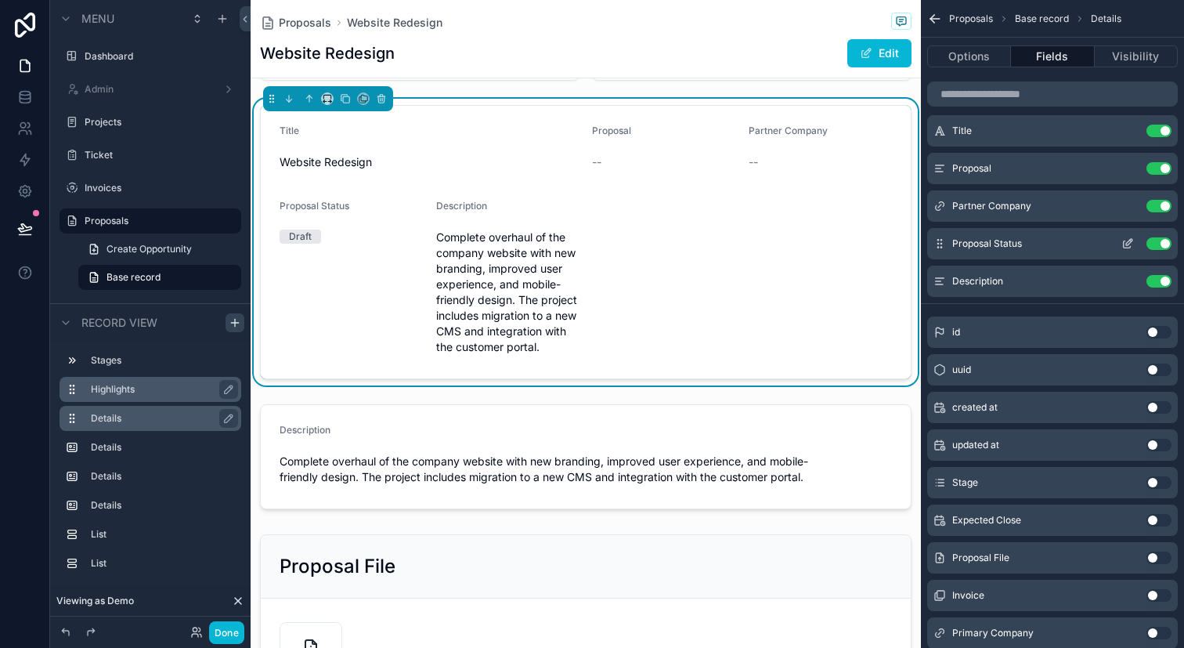
click at [1158, 237] on button "Use setting" at bounding box center [1159, 243] width 25 height 13
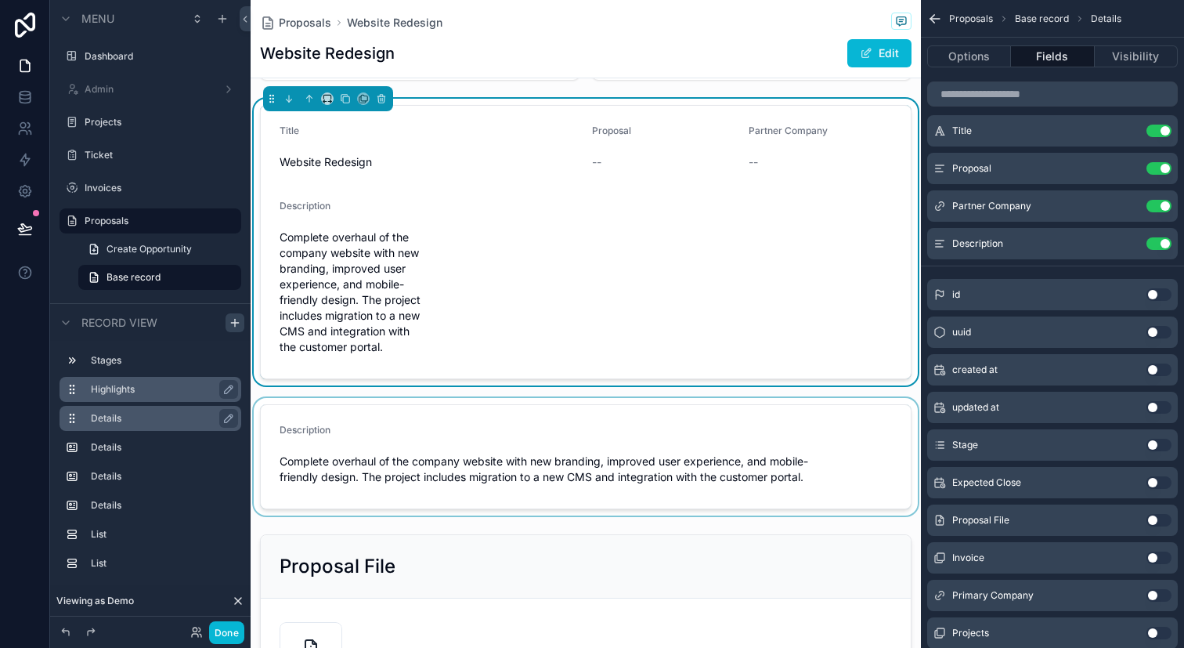
click at [724, 450] on div "scrollable content" at bounding box center [586, 456] width 670 height 117
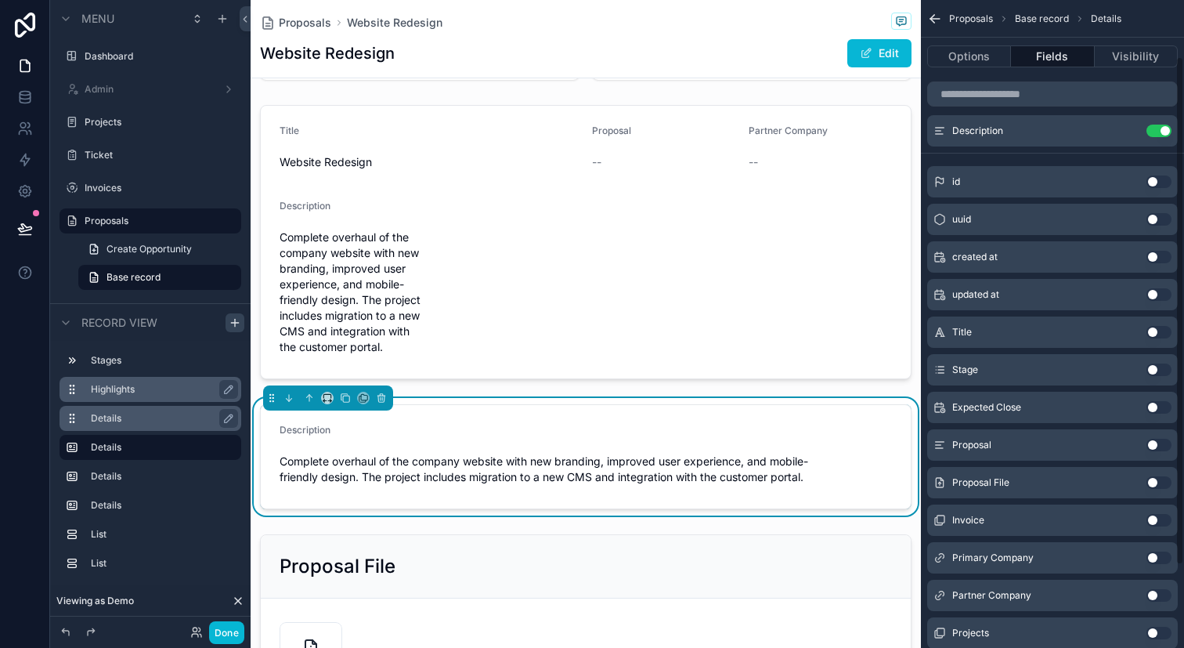
scroll to position [97, 0]
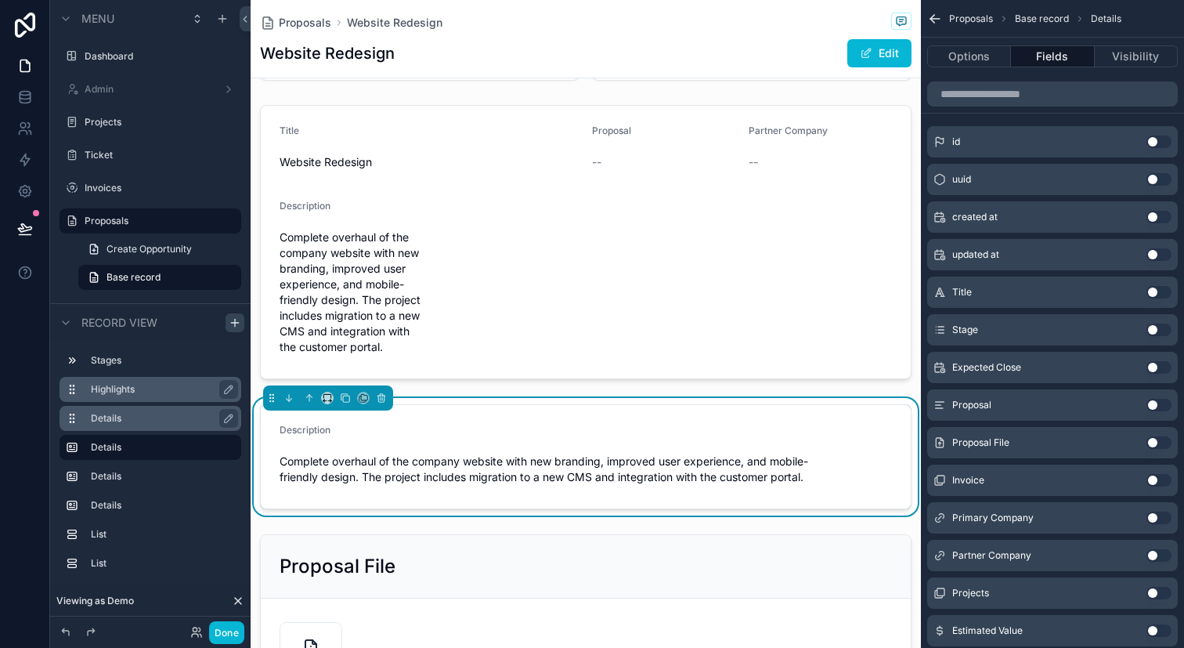
click at [1161, 407] on button "Use setting" at bounding box center [1159, 405] width 25 height 13
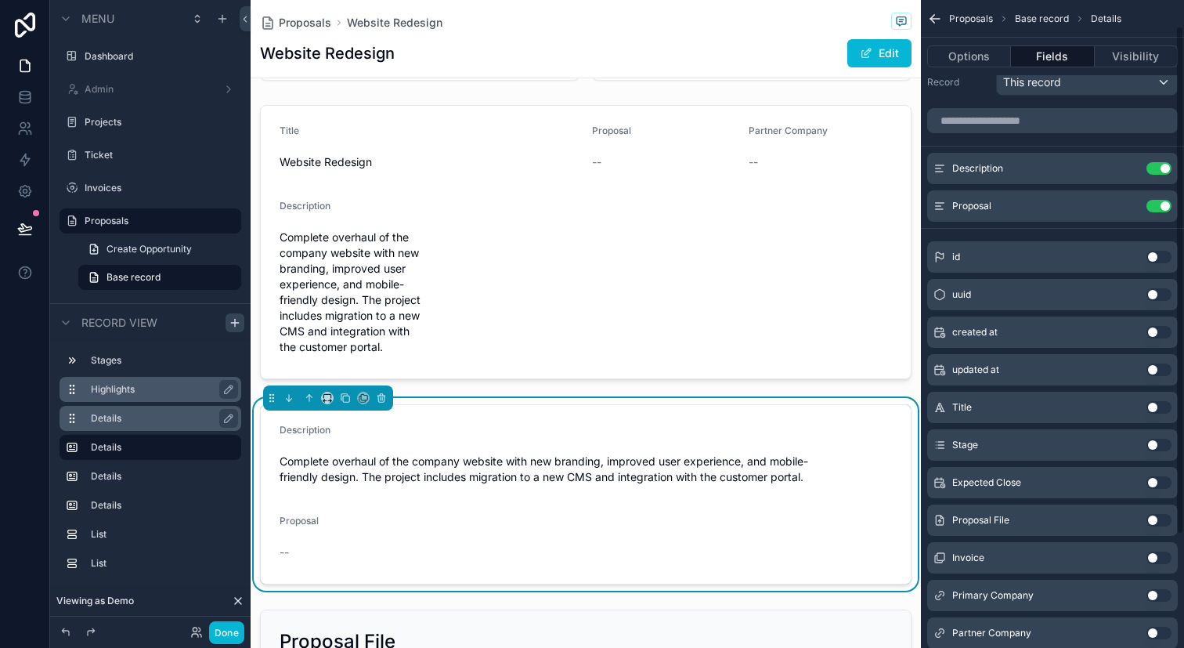
scroll to position [0, 0]
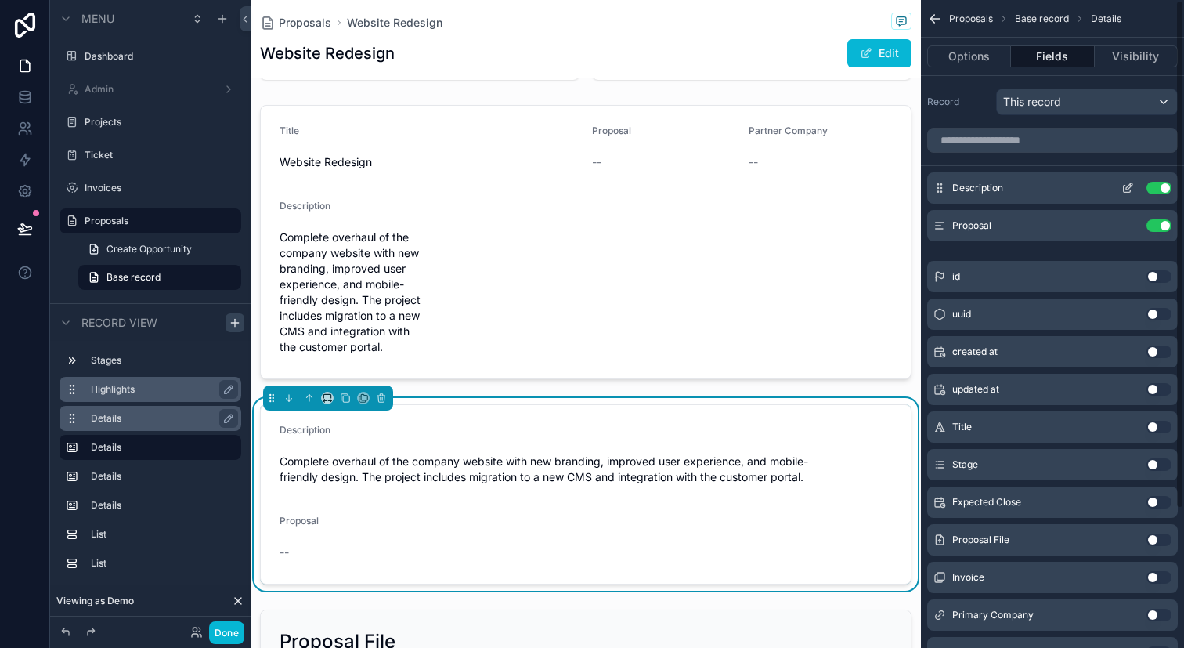
click at [1151, 194] on div "Description Use setting" at bounding box center [1052, 187] width 251 height 31
click at [1162, 185] on button "Use setting" at bounding box center [1159, 188] width 25 height 13
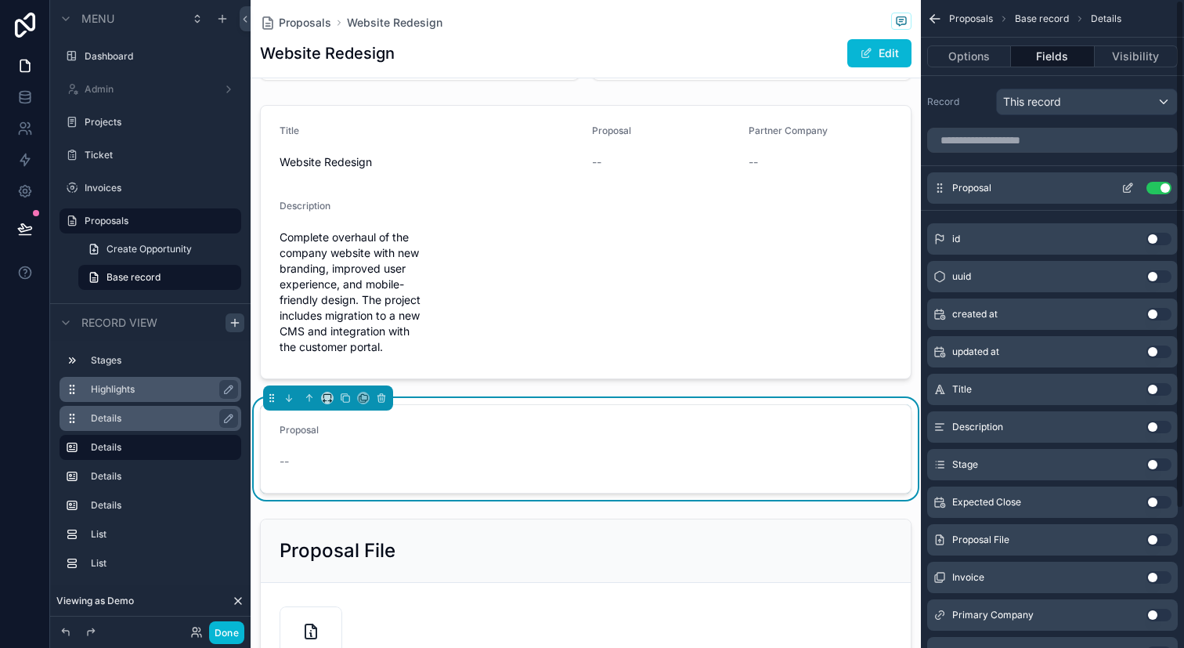
click at [1132, 184] on icon "scrollable content" at bounding box center [1129, 186] width 6 height 6
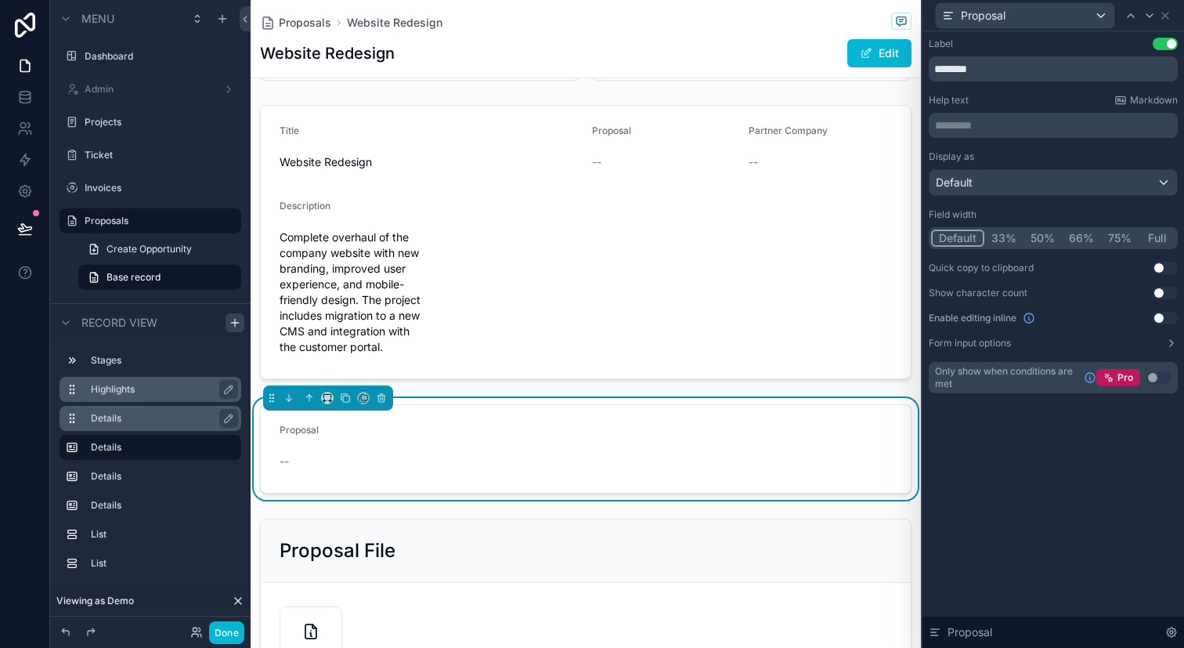
click at [1144, 233] on button "Full" at bounding box center [1157, 237] width 37 height 17
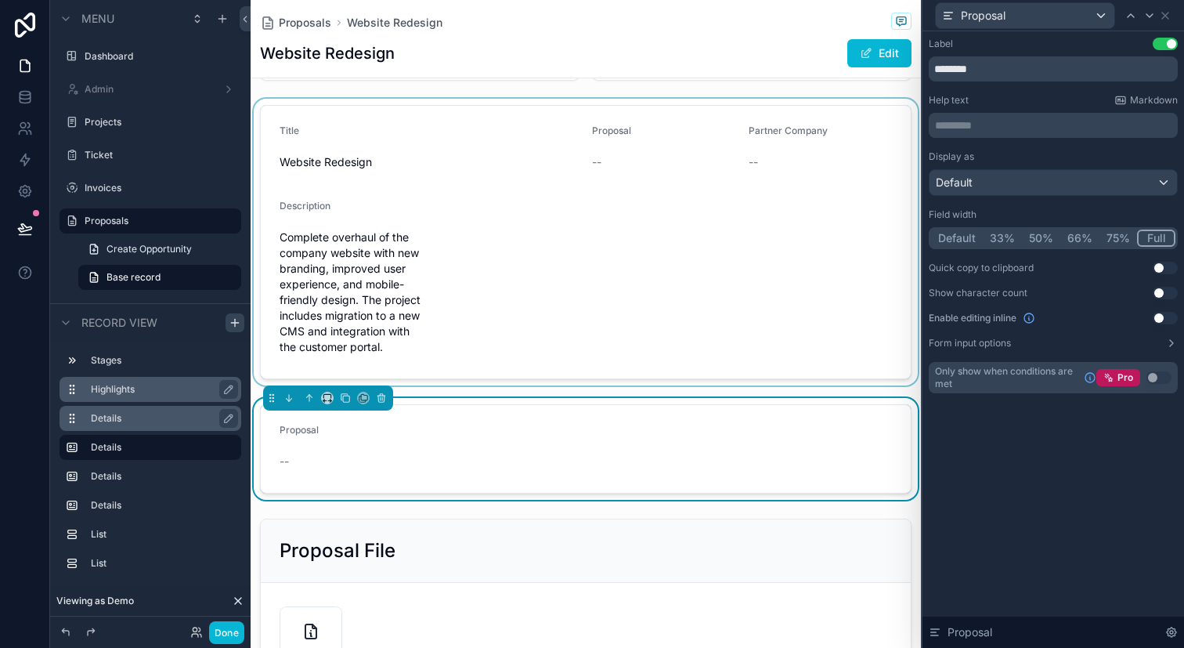
click at [806, 299] on div "scrollable content" at bounding box center [586, 242] width 670 height 287
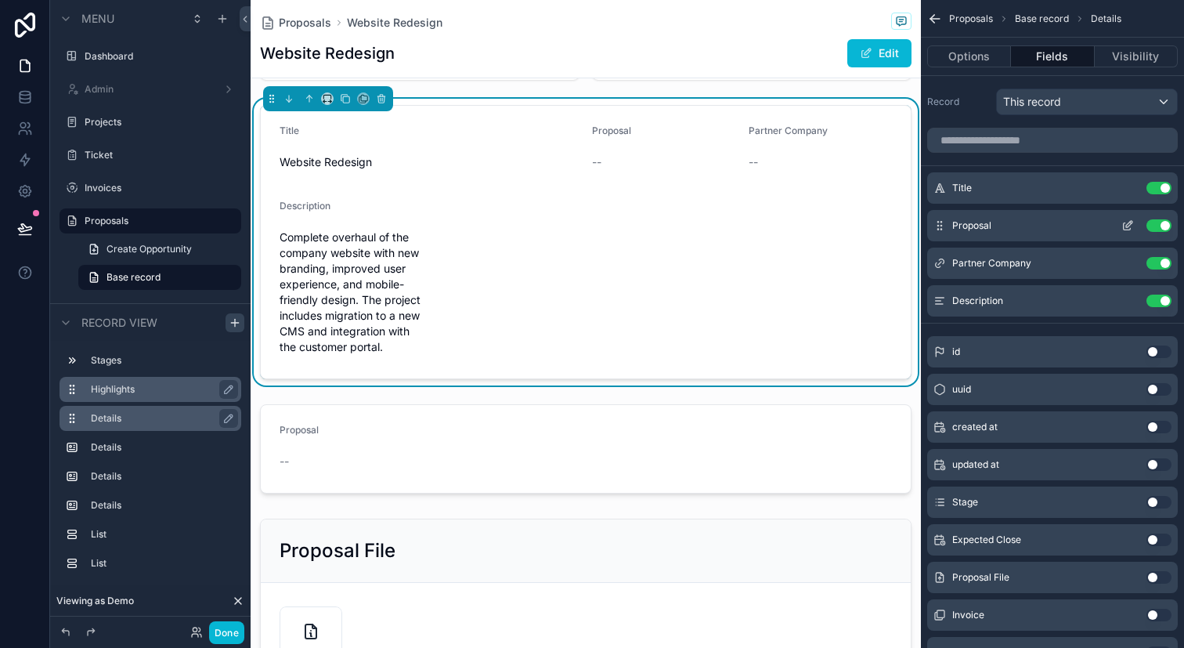
click at [1158, 229] on button "Use setting" at bounding box center [1159, 225] width 25 height 13
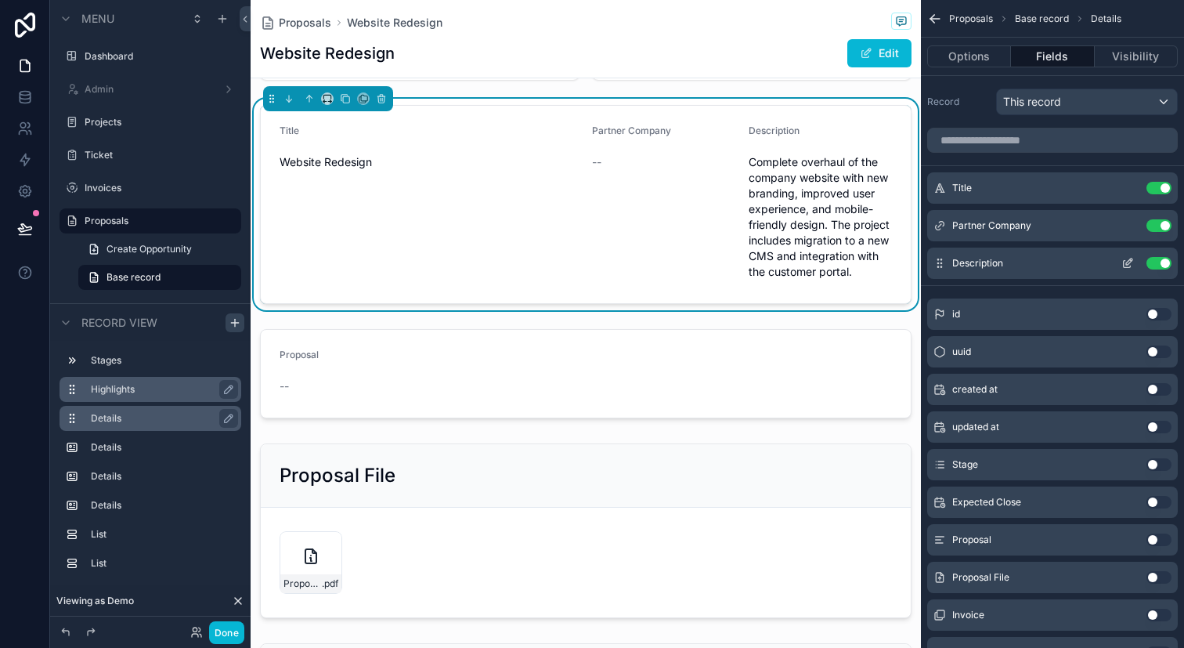
click at [1129, 266] on icon "scrollable content" at bounding box center [1128, 263] width 13 height 13
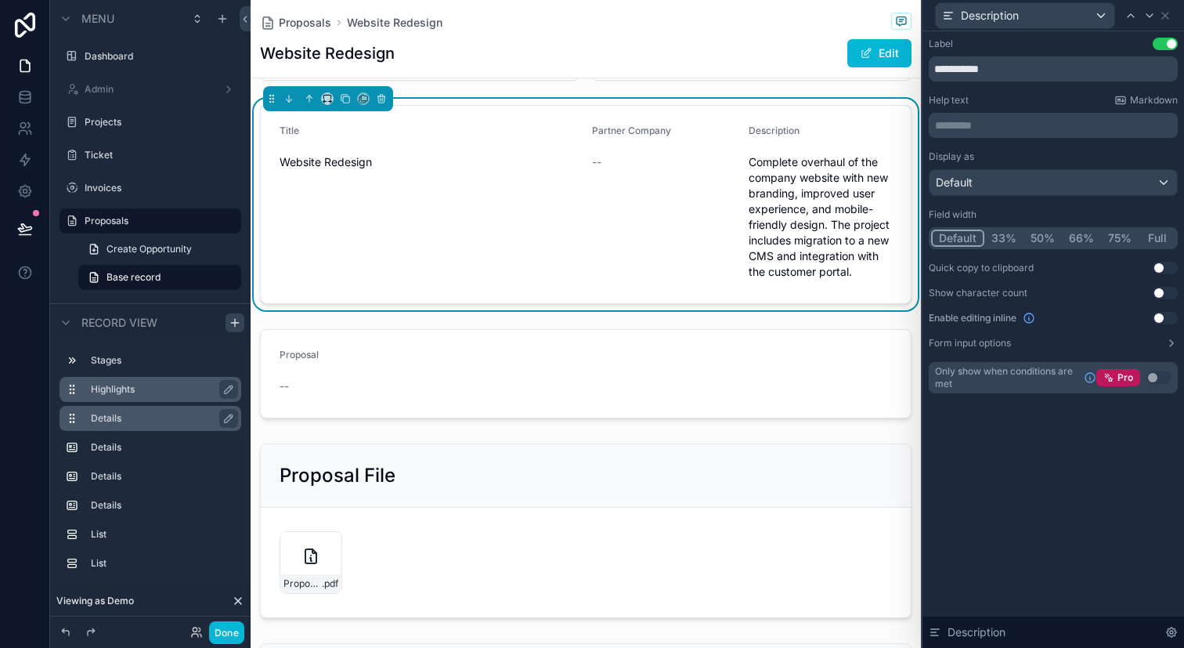
click at [1144, 239] on button "Full" at bounding box center [1157, 237] width 37 height 17
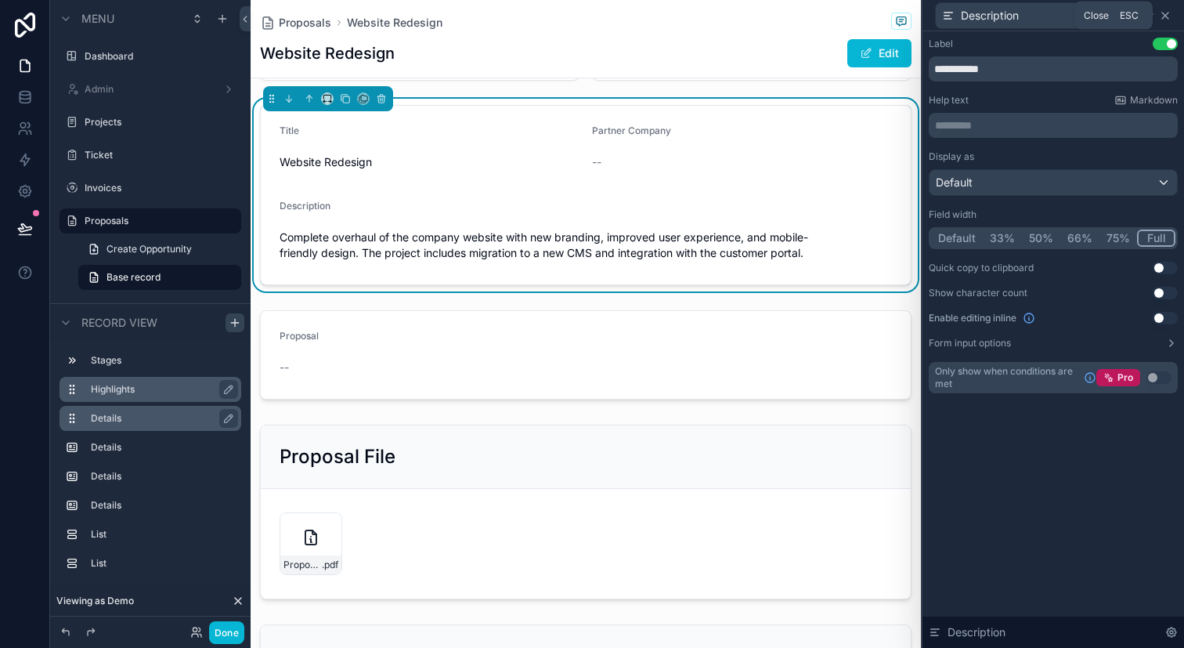
click at [1167, 16] on icon at bounding box center [1165, 15] width 13 height 13
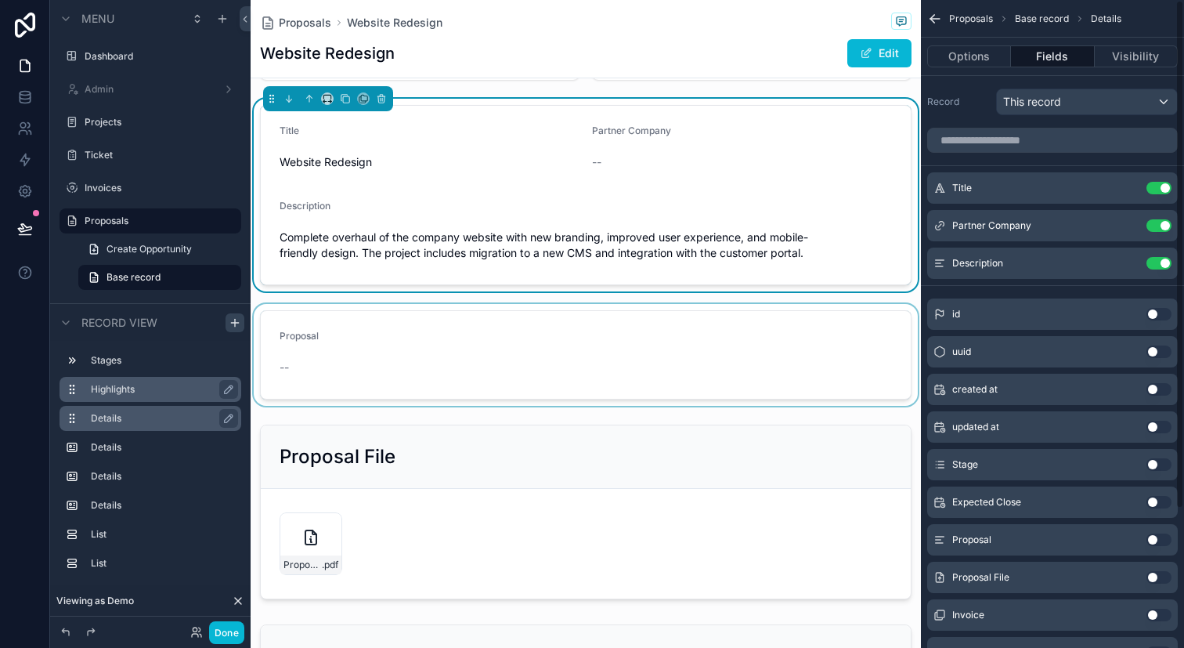
click at [706, 372] on div "scrollable content" at bounding box center [586, 355] width 670 height 102
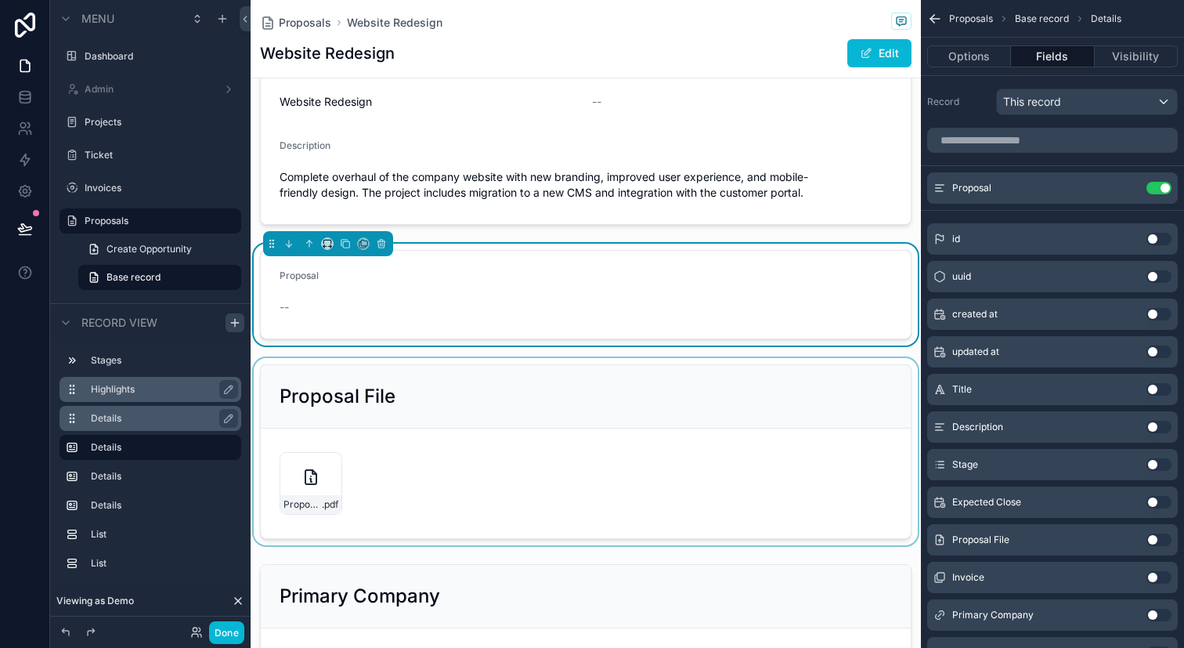
scroll to position [243, 0]
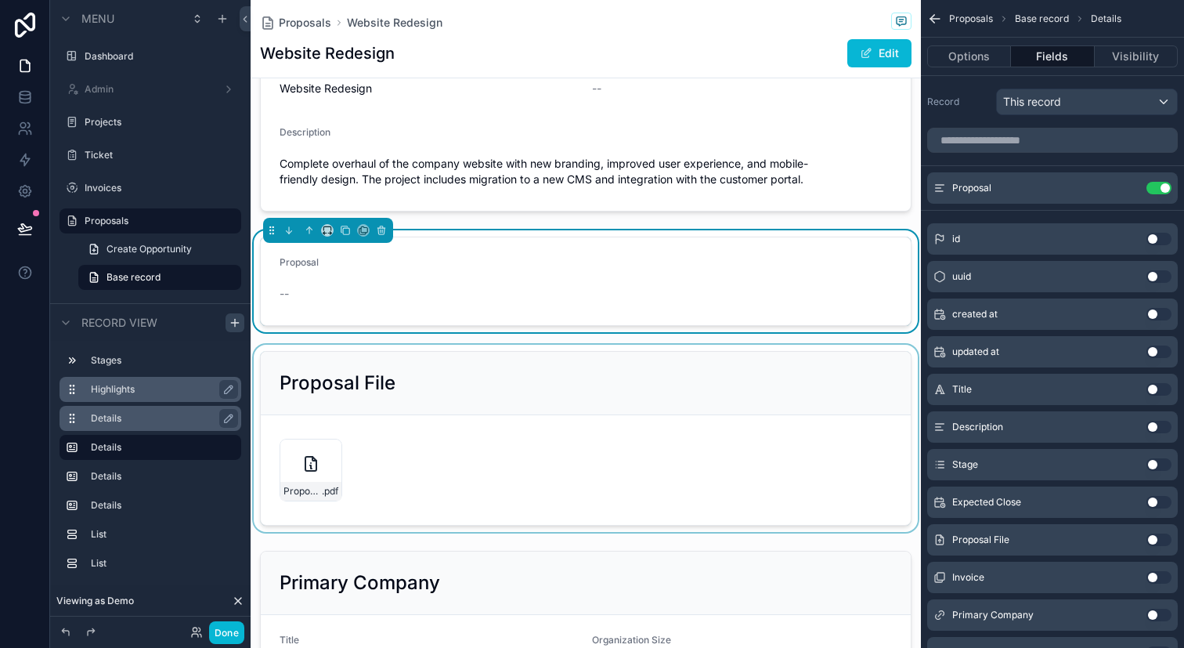
click at [716, 411] on div "scrollable content" at bounding box center [586, 438] width 670 height 187
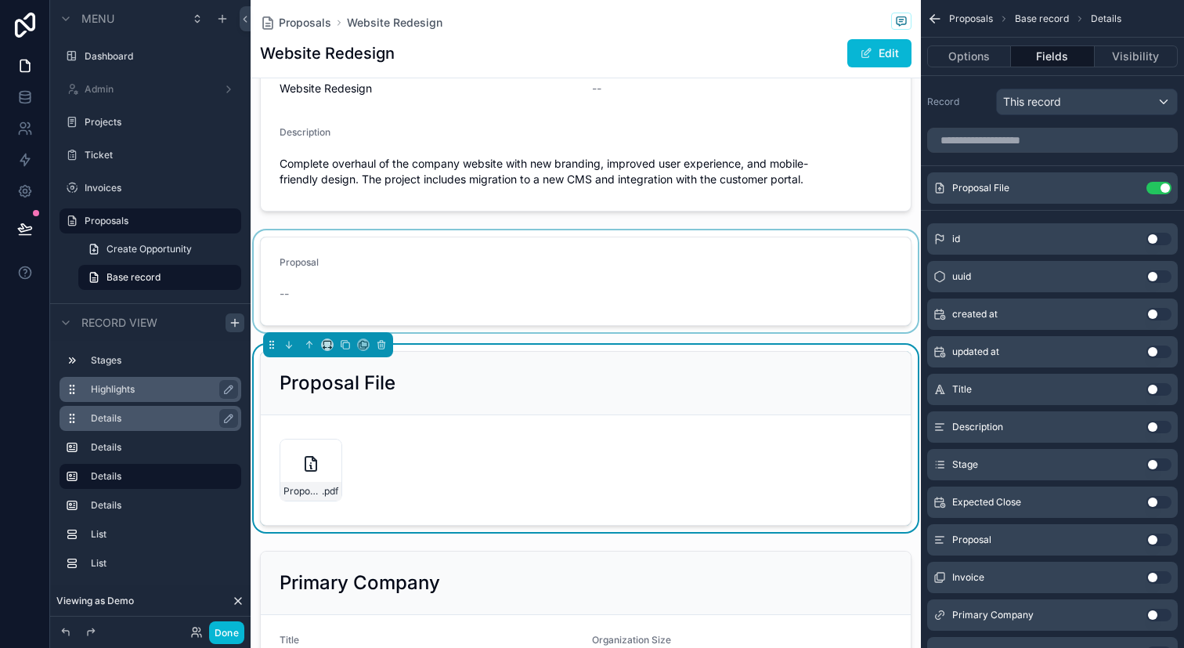
click at [708, 314] on div "scrollable content" at bounding box center [586, 281] width 670 height 102
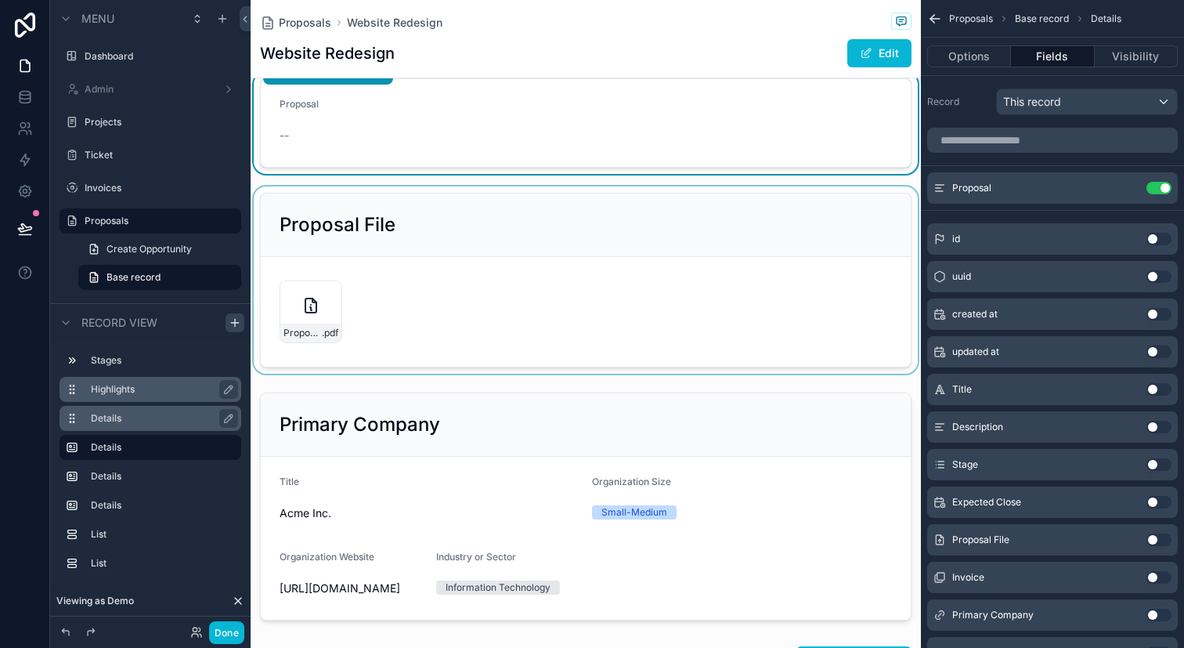
scroll to position [417, 0]
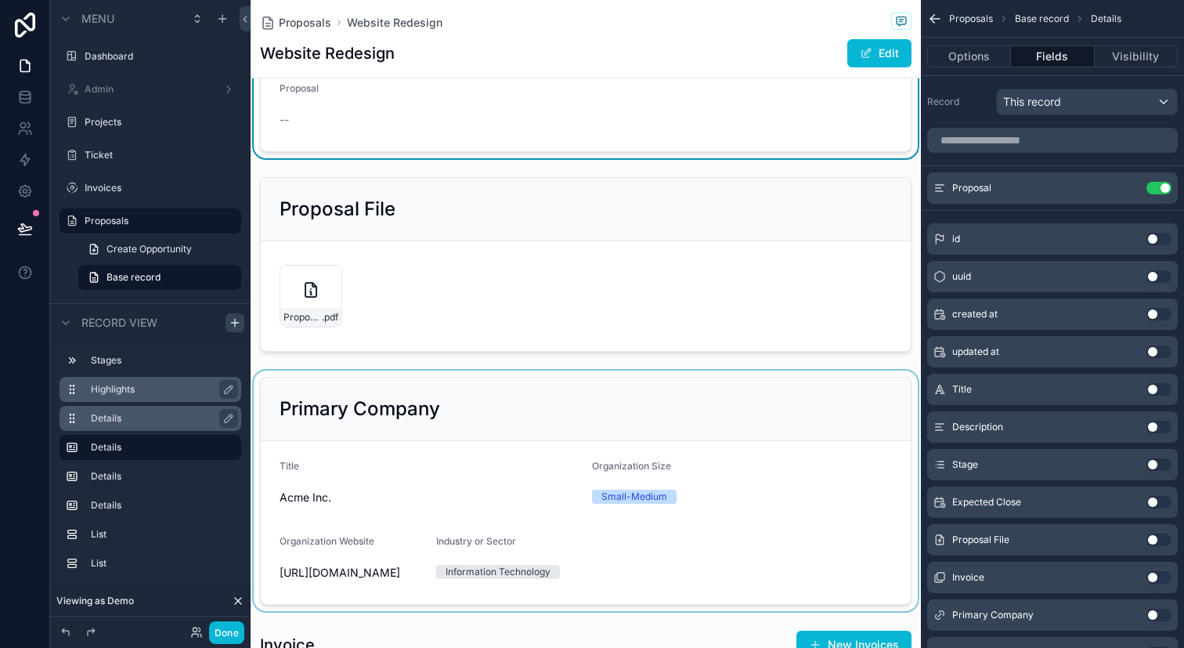
click at [713, 450] on div "scrollable content" at bounding box center [586, 490] width 670 height 240
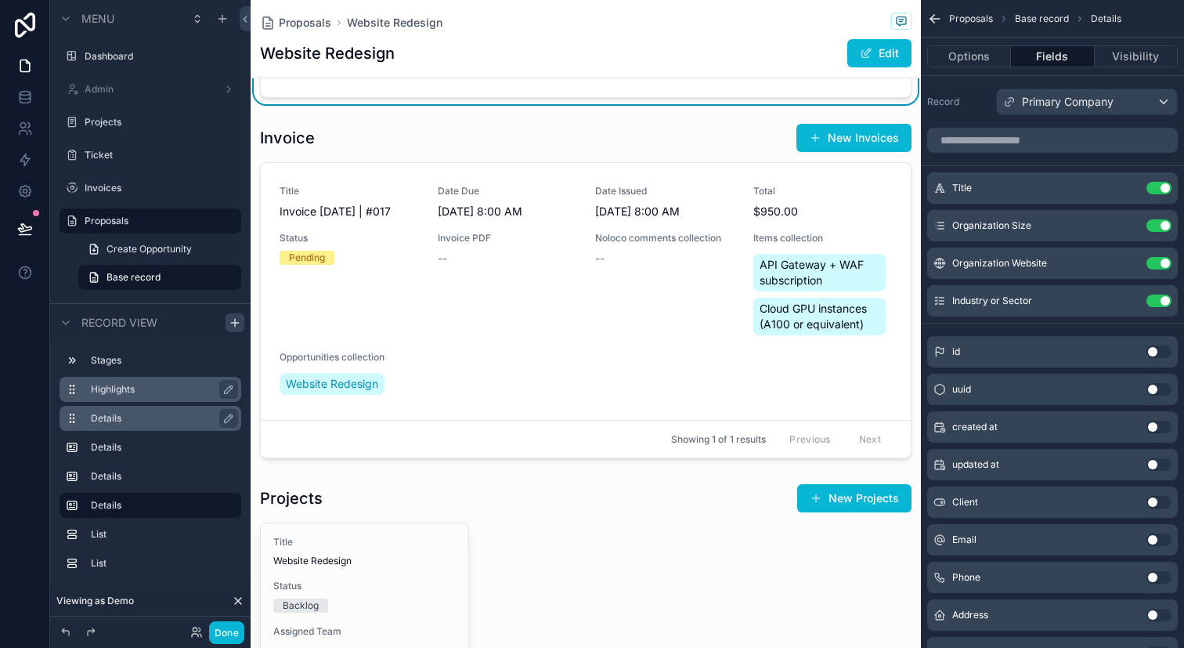
scroll to position [925, 0]
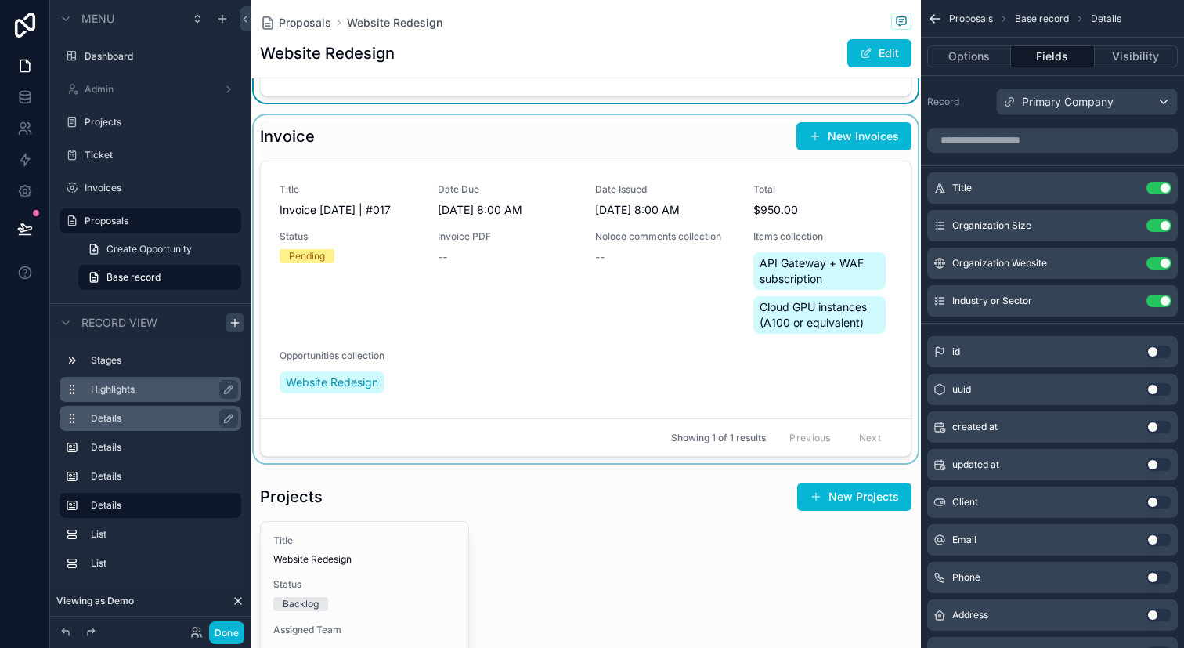
click at [789, 385] on div "scrollable content" at bounding box center [586, 289] width 670 height 348
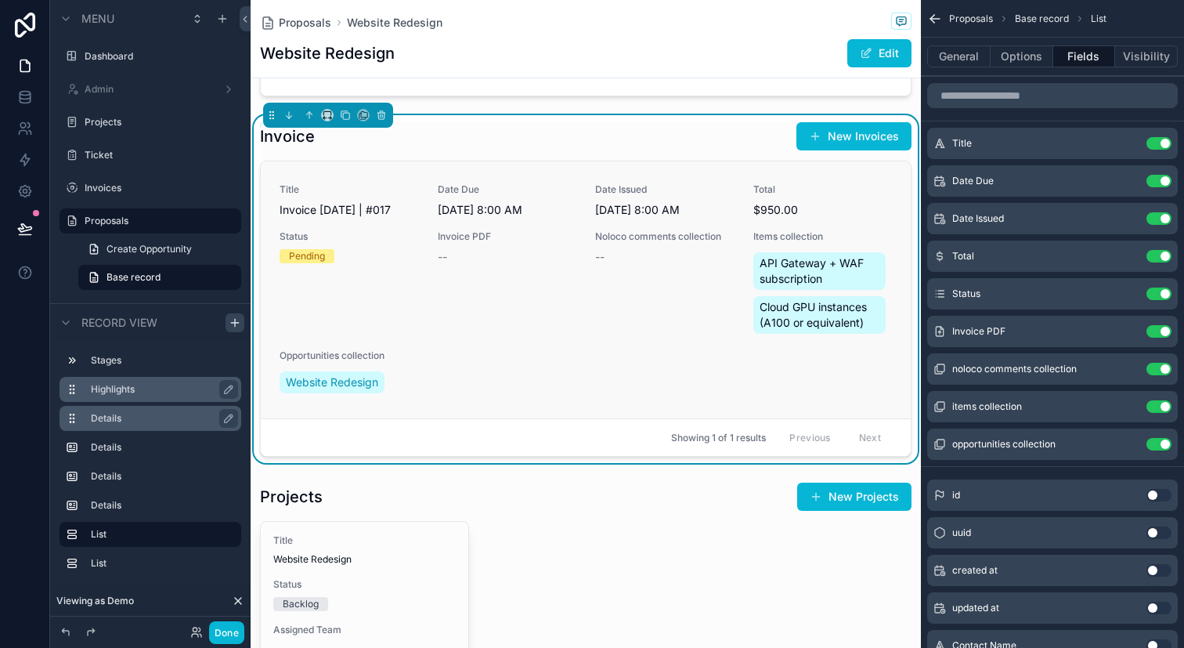
click at [651, 242] on div "Title Invoice Sep 30, 2025 | #017 Date Due 10/1/2025 8:00 AM Date Issued 9/30/2…" at bounding box center [586, 289] width 612 height 213
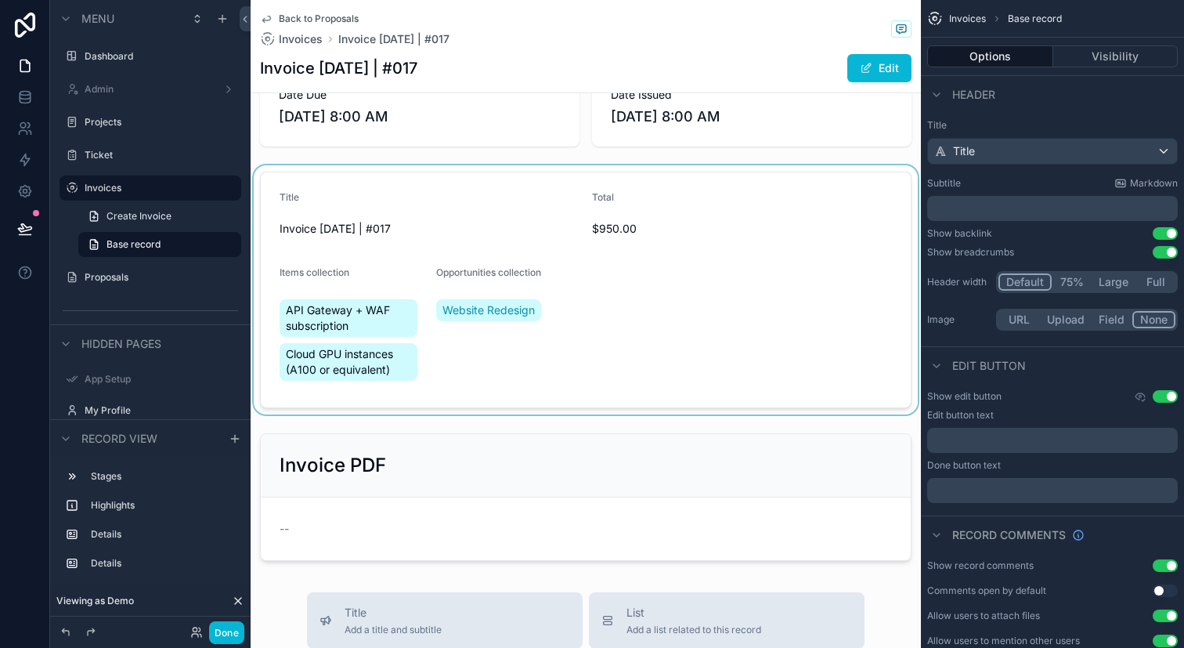
scroll to position [121, 0]
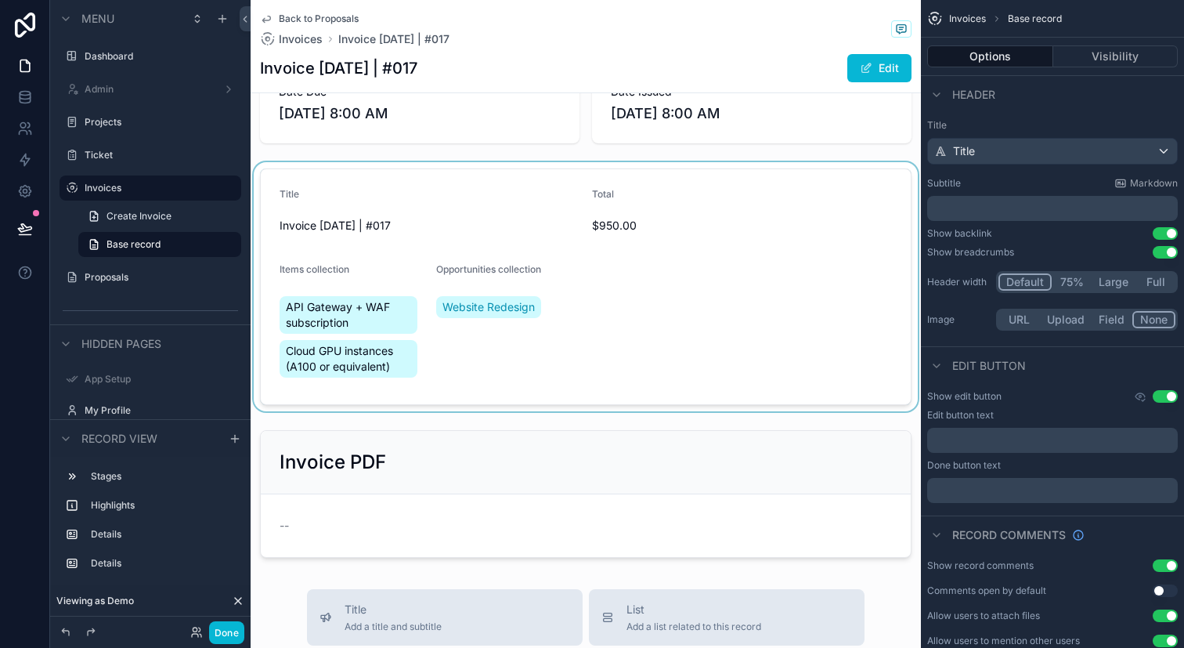
click at [585, 402] on div "scrollable content" at bounding box center [586, 286] width 670 height 249
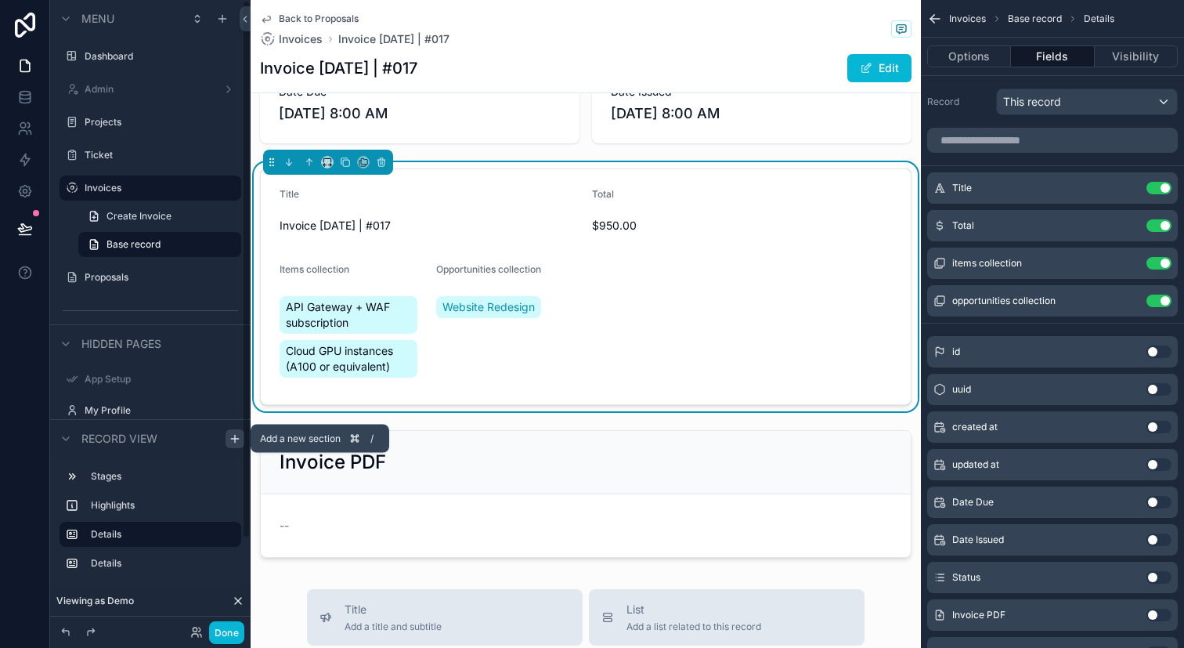
click at [230, 439] on icon "scrollable content" at bounding box center [235, 438] width 13 height 13
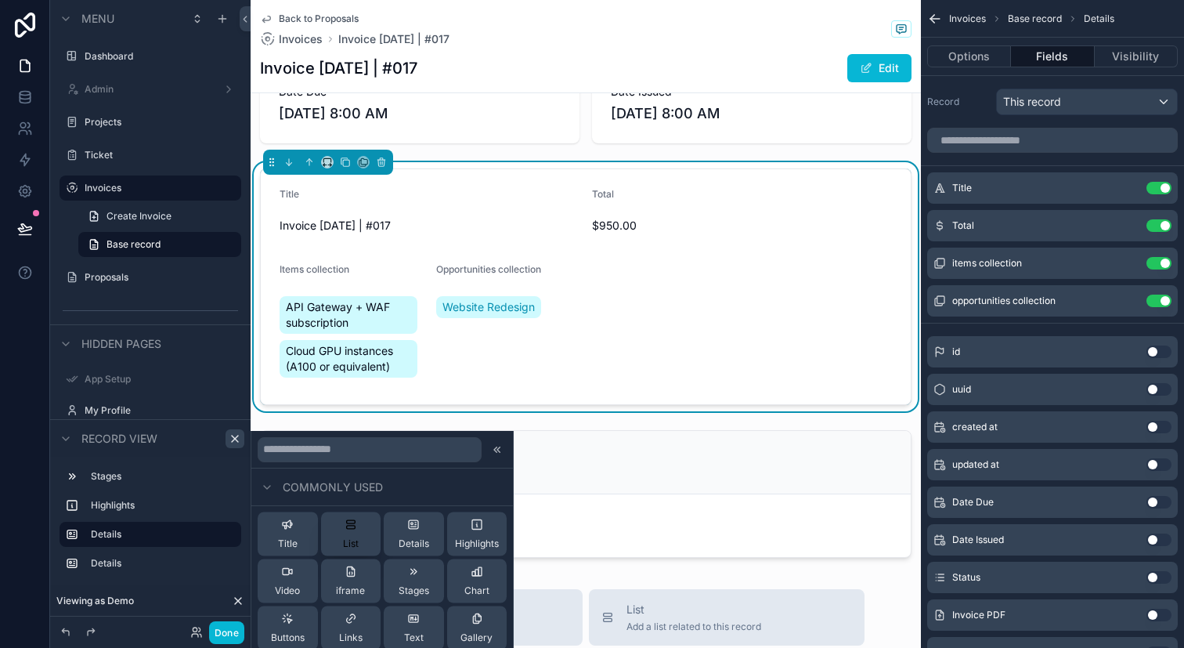
click at [363, 533] on button "List" at bounding box center [351, 534] width 60 height 44
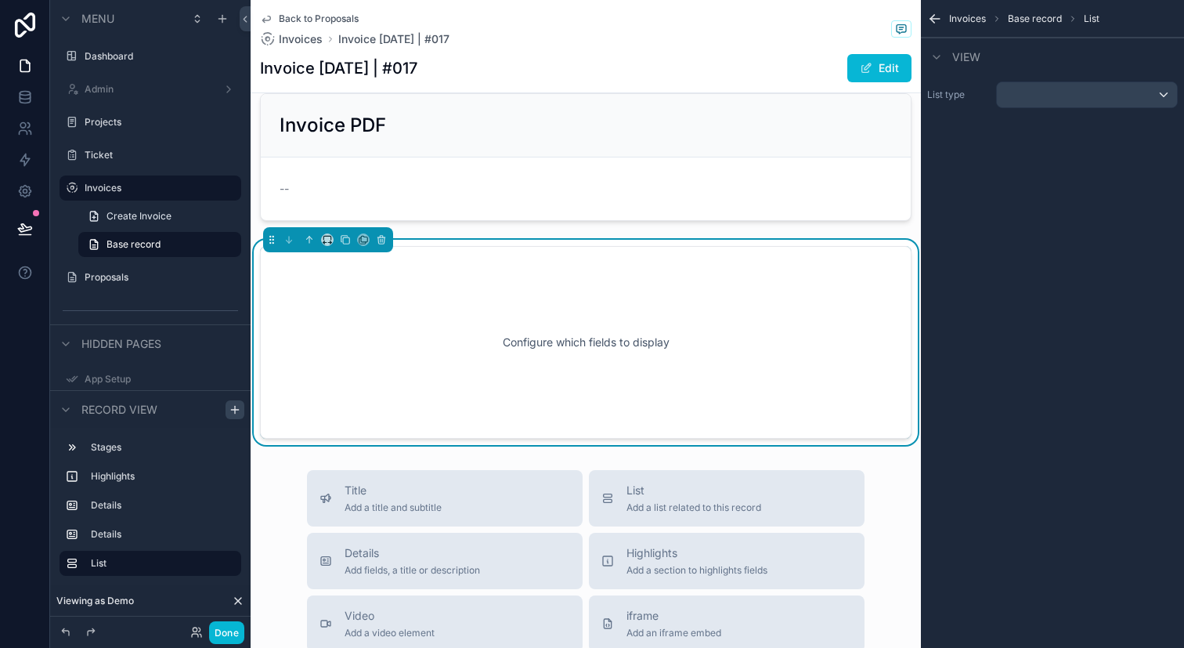
scroll to position [475, 0]
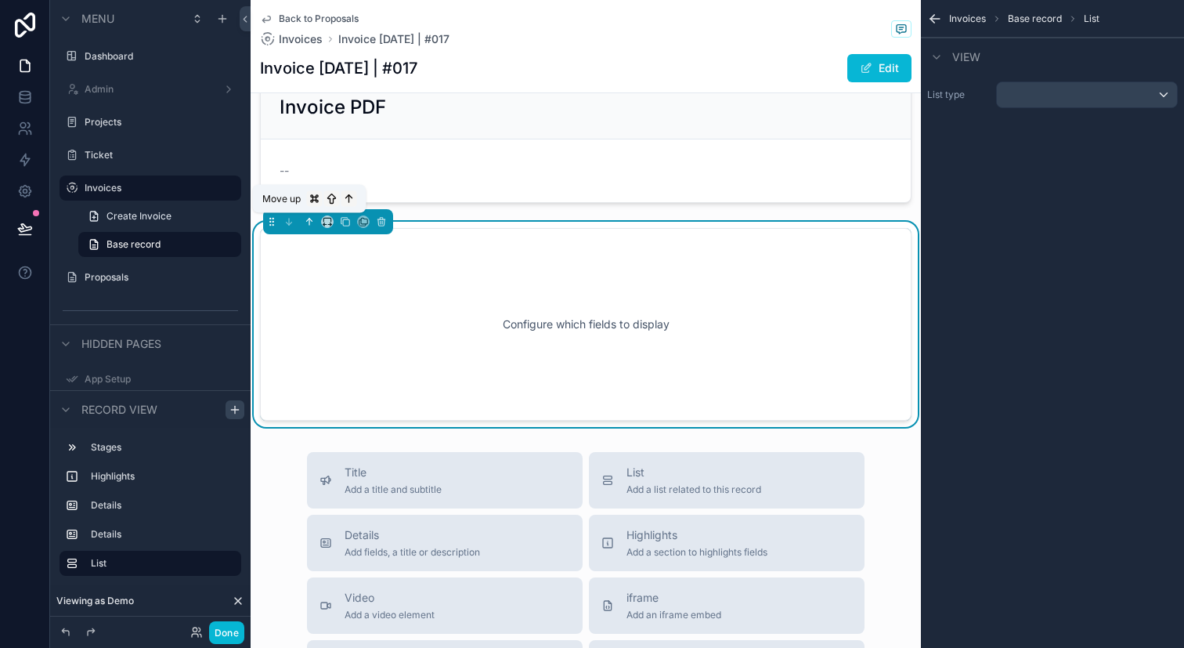
click at [312, 223] on icon "scrollable content" at bounding box center [309, 221] width 11 height 11
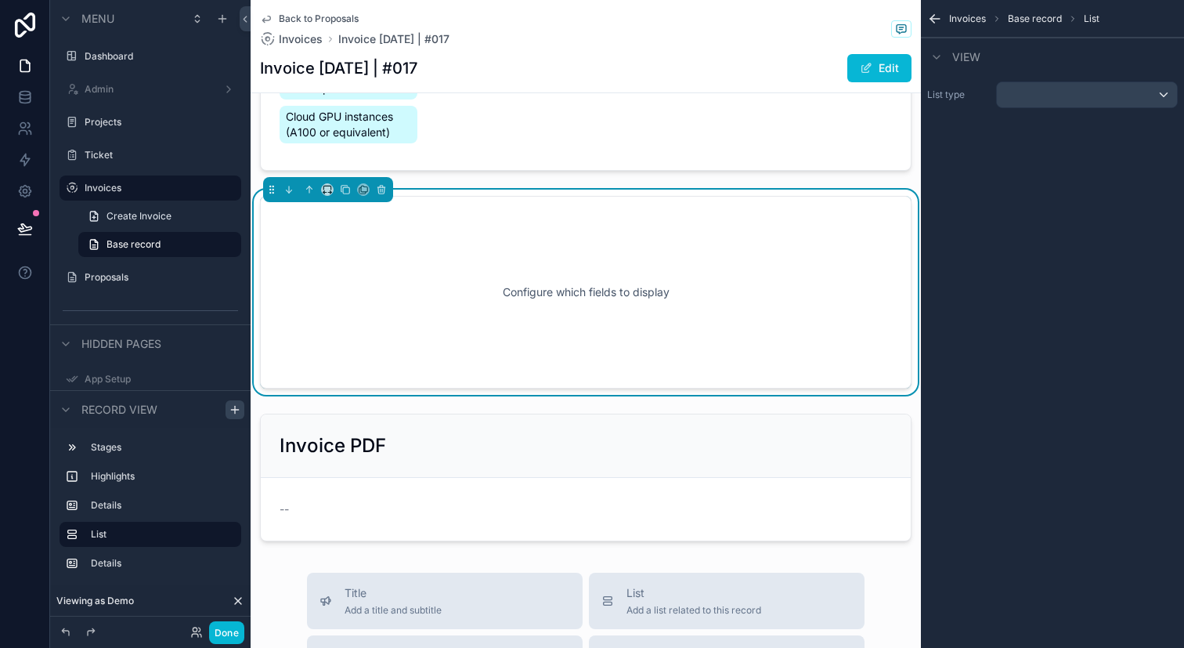
scroll to position [352, 0]
click at [1051, 96] on div "scrollable content" at bounding box center [1087, 94] width 180 height 25
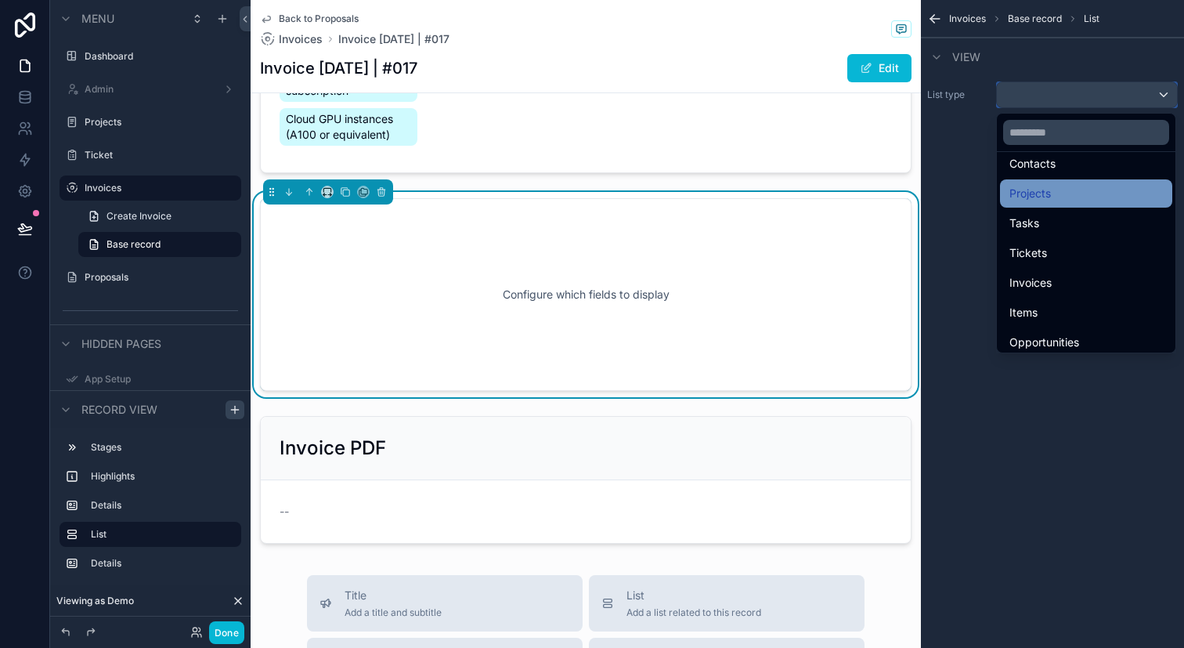
scroll to position [96, 0]
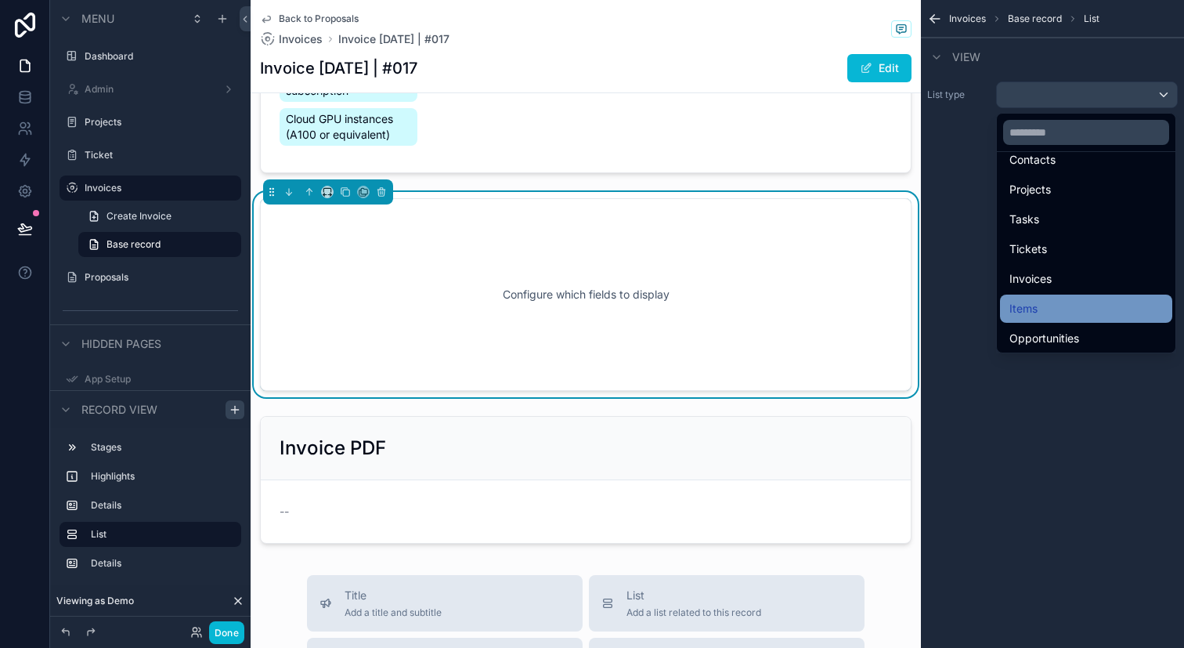
click at [1057, 301] on div "Items" at bounding box center [1087, 308] width 154 height 19
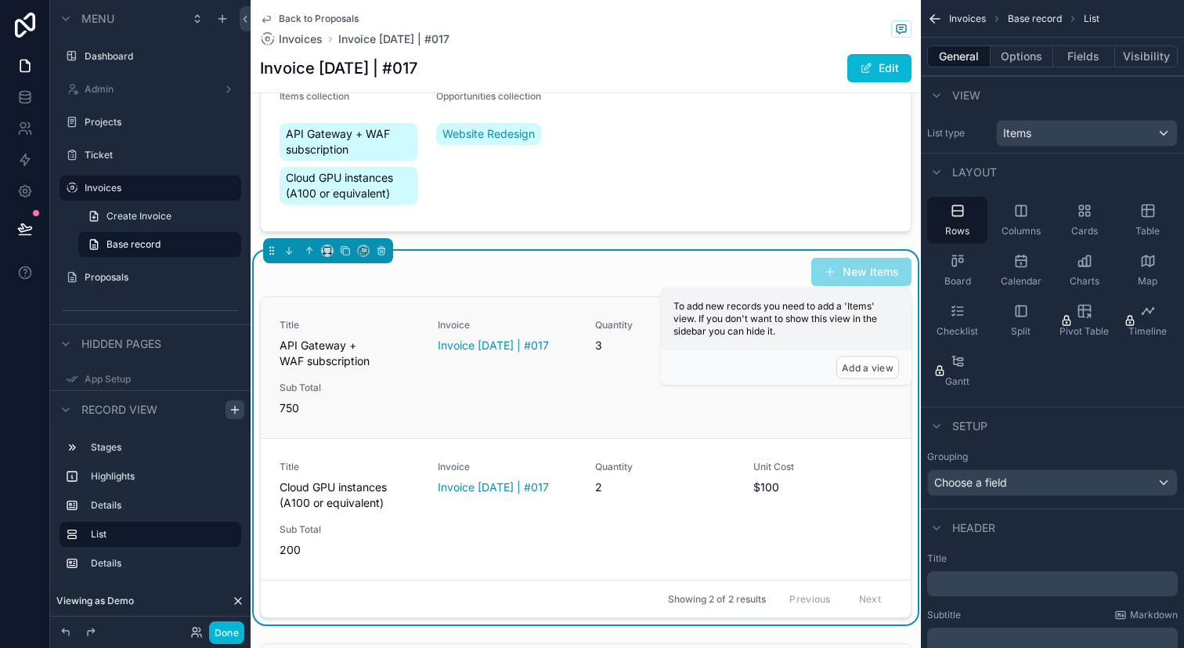
scroll to position [287, 0]
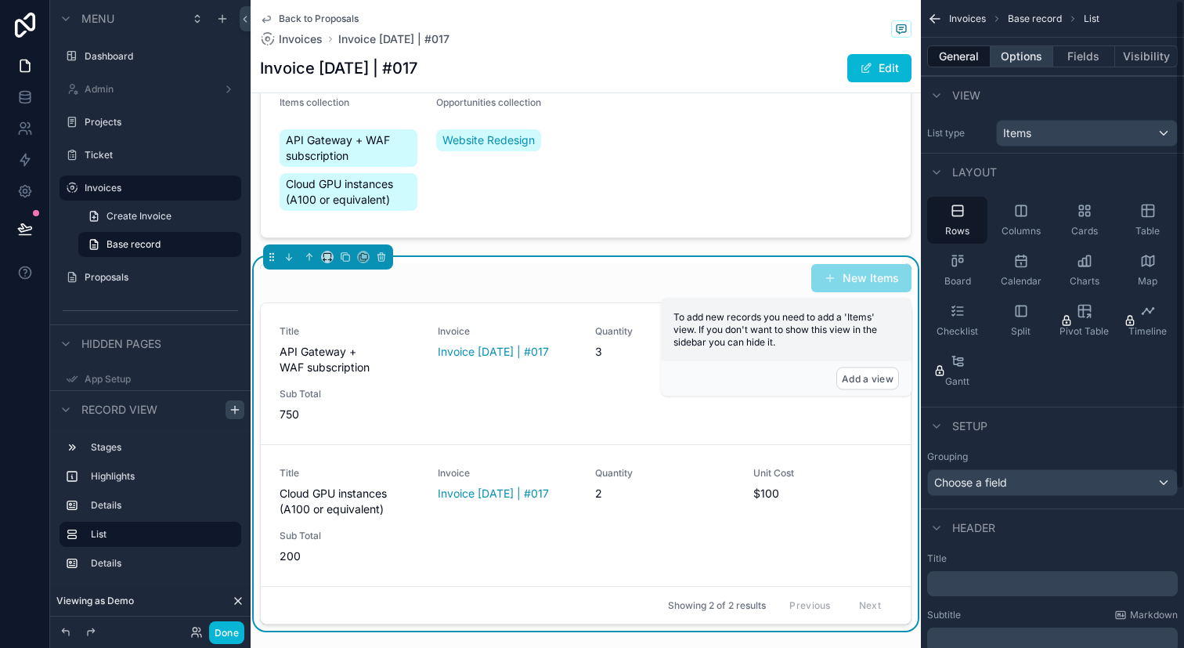
click at [1026, 63] on button "Options" at bounding box center [1022, 56] width 63 height 22
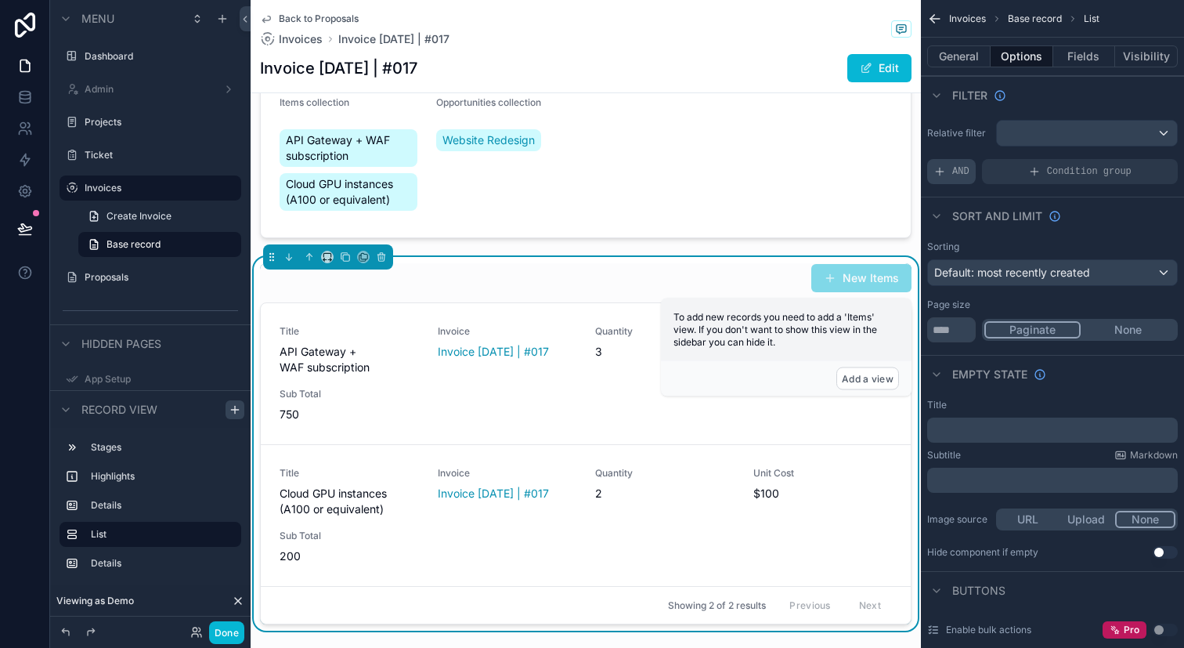
click at [965, 173] on span "AND" at bounding box center [960, 171] width 17 height 13
click at [1139, 164] on icon "scrollable content" at bounding box center [1138, 160] width 9 height 9
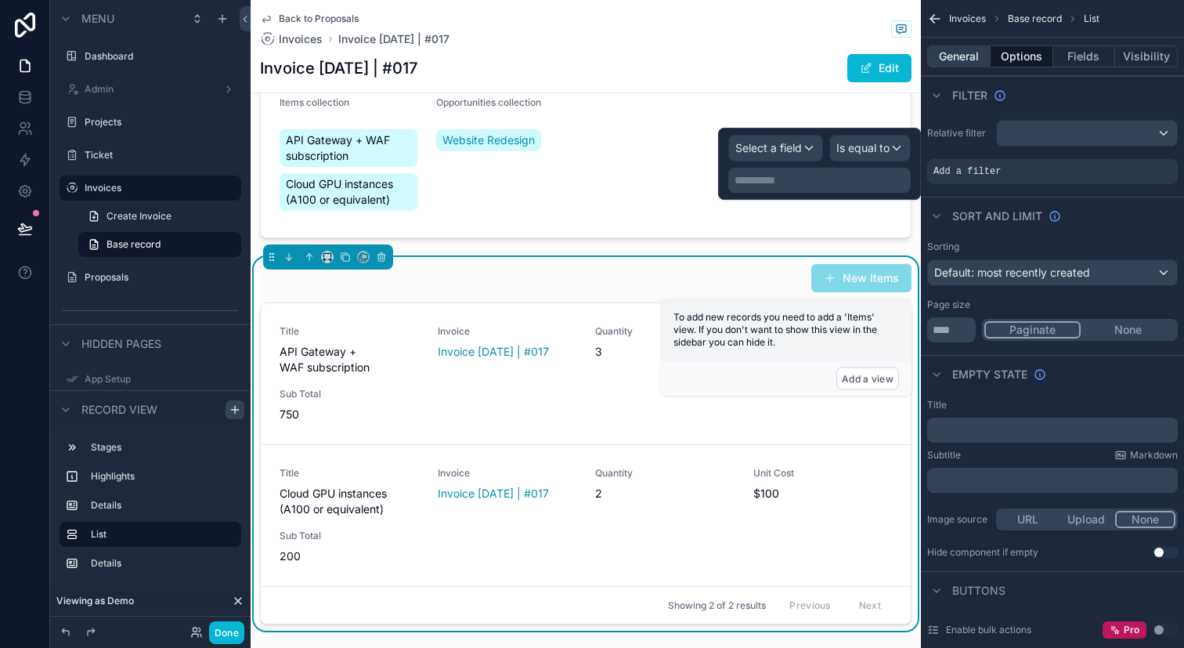
click at [962, 61] on button "General" at bounding box center [958, 56] width 63 height 22
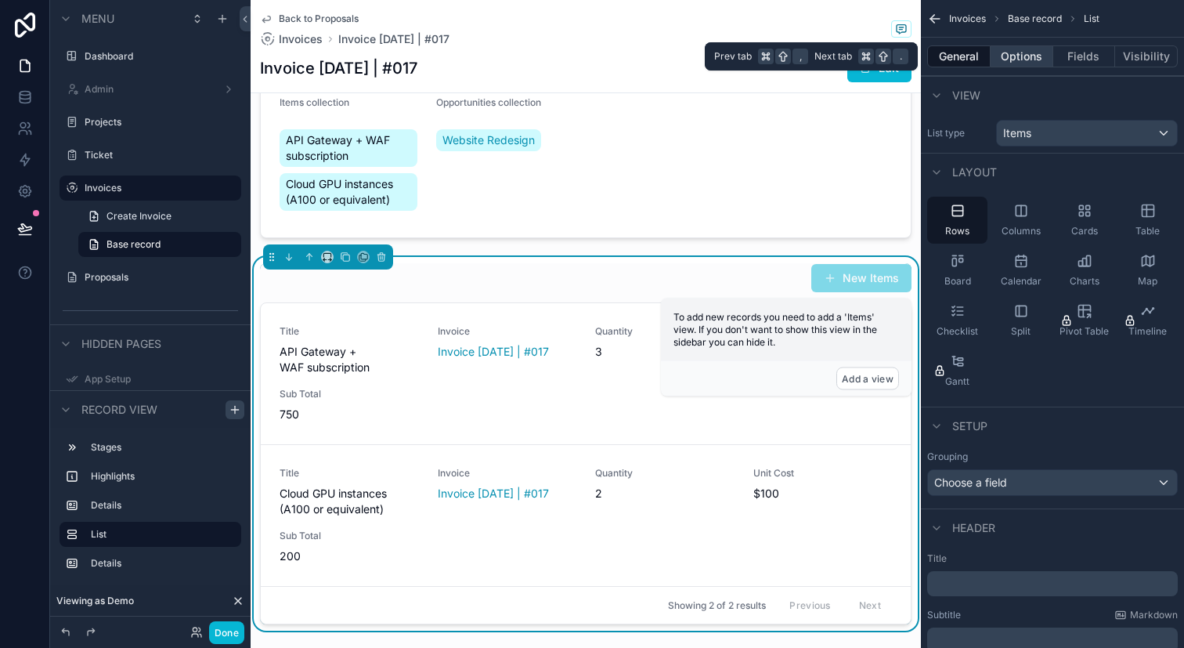
click at [1031, 60] on button "Options" at bounding box center [1022, 56] width 63 height 22
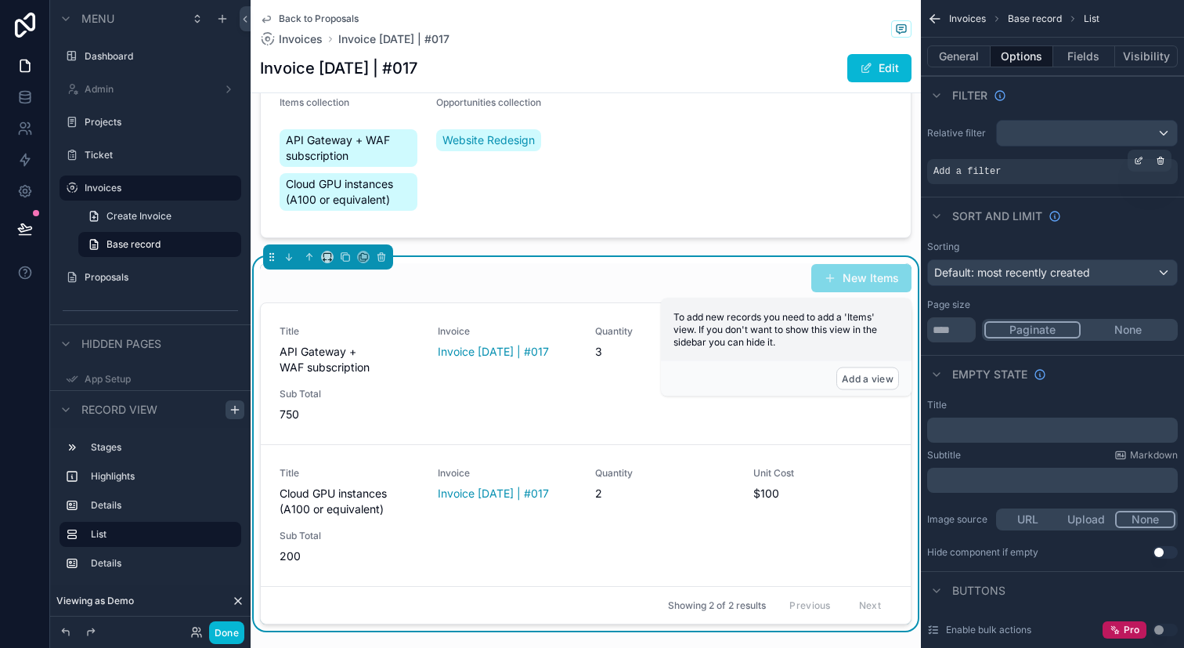
click at [1037, 171] on div "Add a filter" at bounding box center [1052, 171] width 251 height 25
click at [1143, 157] on icon "scrollable content" at bounding box center [1138, 160] width 9 height 9
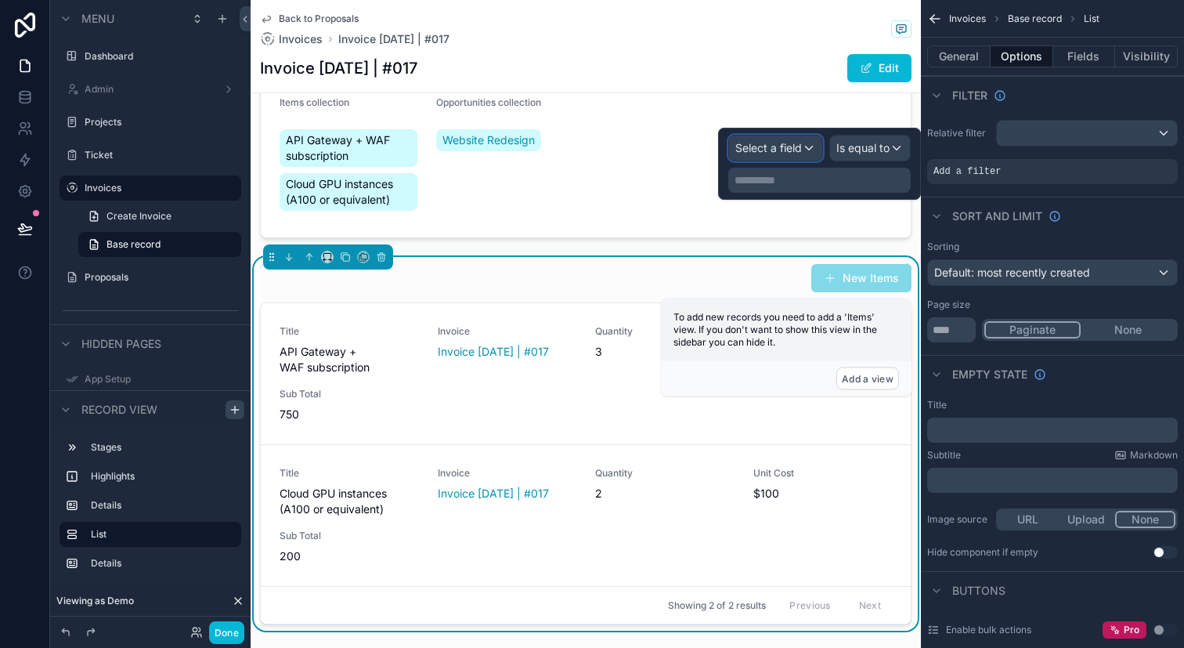
click at [788, 159] on div "Select a field" at bounding box center [775, 147] width 93 height 25
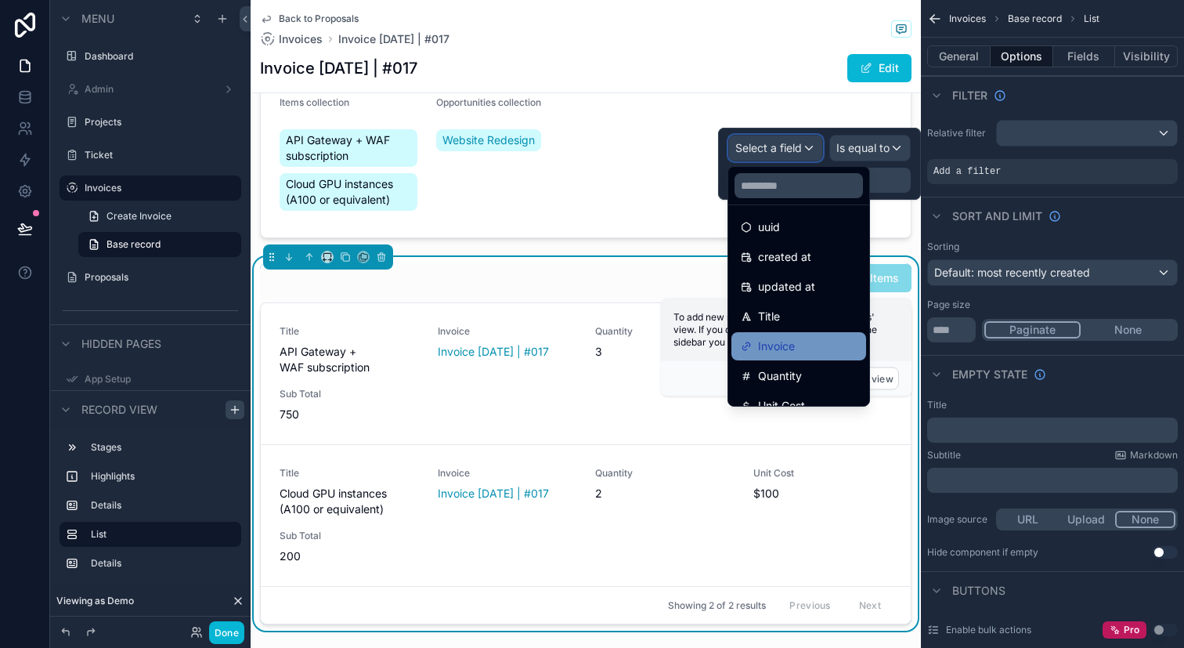
scroll to position [22, 0]
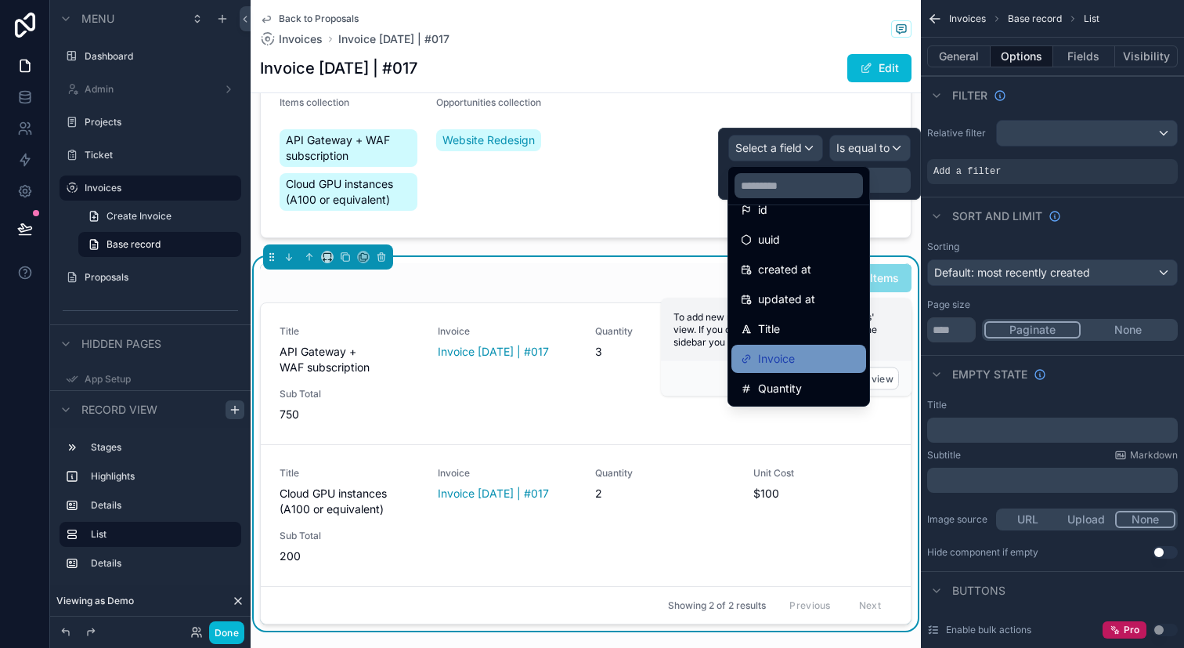
click at [816, 347] on div "Invoice" at bounding box center [799, 359] width 135 height 28
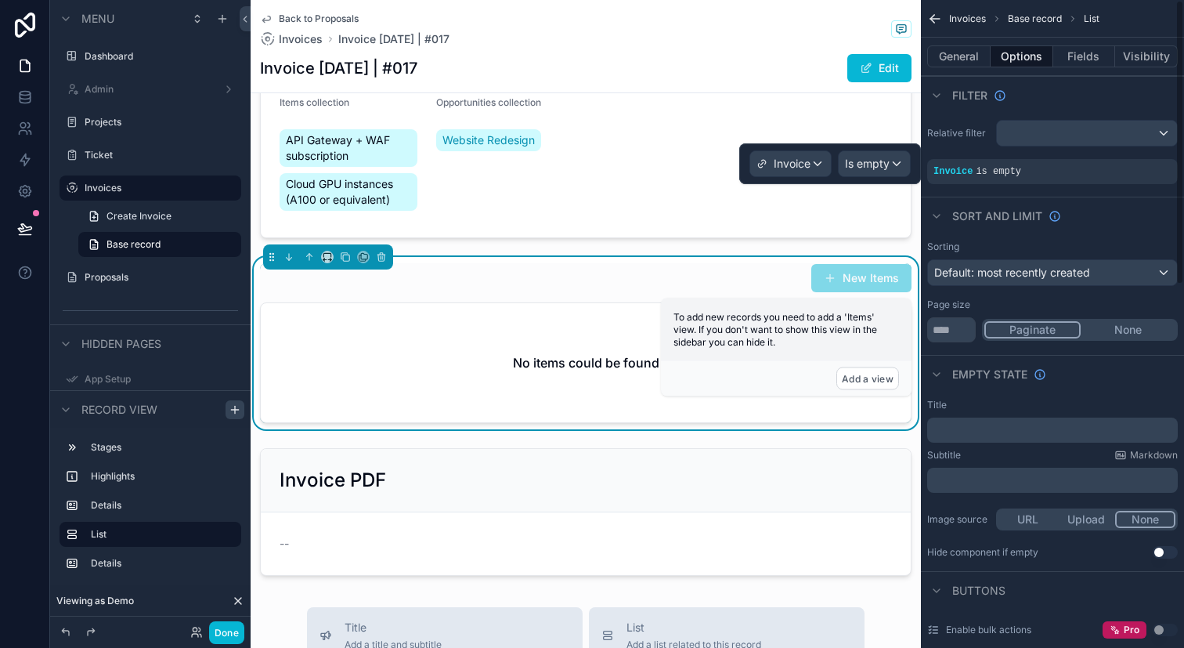
click at [919, 164] on div "Invoice Is empty" at bounding box center [830, 163] width 182 height 41
click at [898, 162] on div "Is empty" at bounding box center [874, 163] width 71 height 25
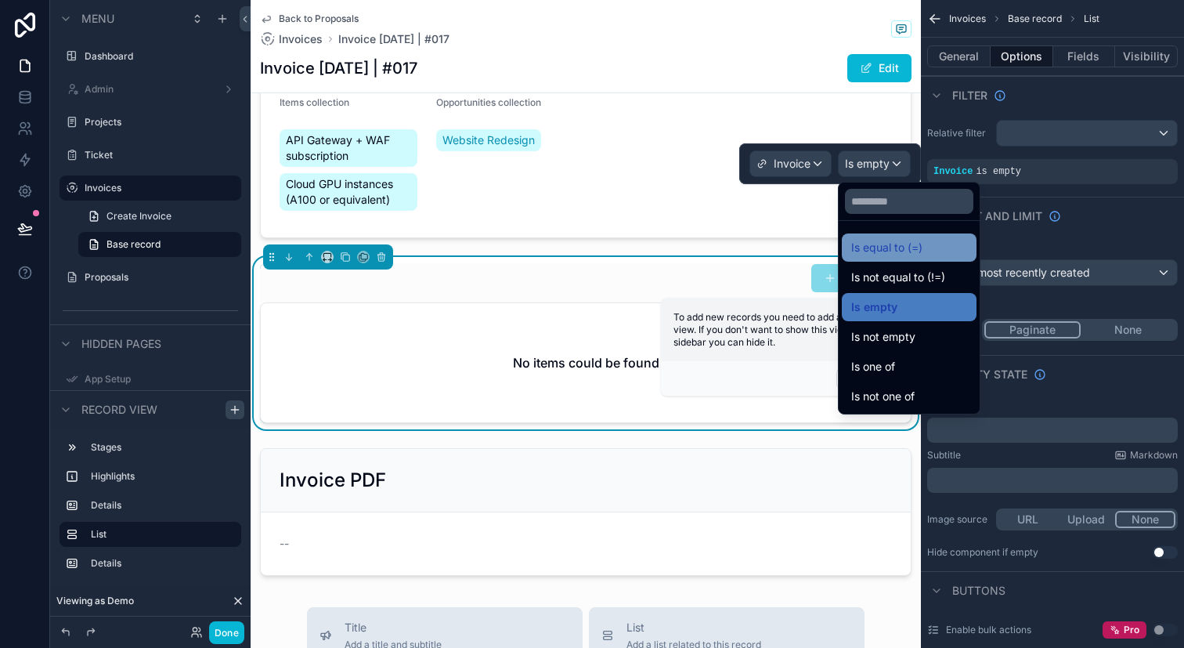
click at [904, 254] on span "Is equal to (=)" at bounding box center [886, 247] width 71 height 19
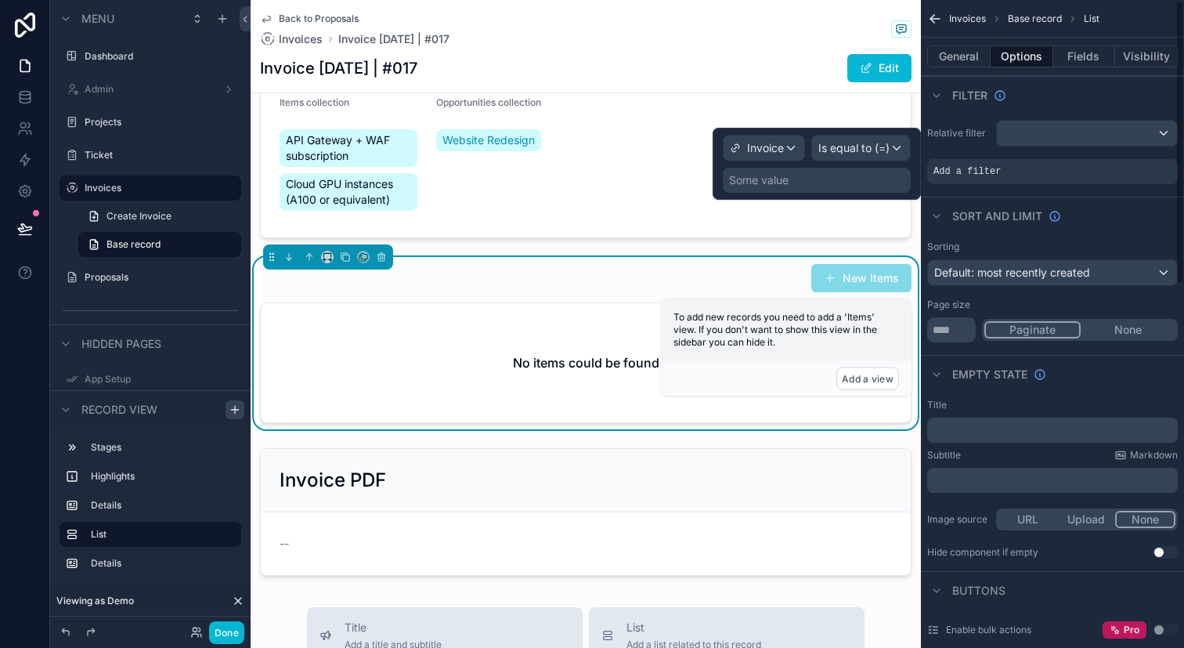
click at [891, 194] on div "Invoice Is equal to (=) Some value" at bounding box center [817, 164] width 208 height 72
click at [871, 175] on div "Some value" at bounding box center [817, 180] width 188 height 25
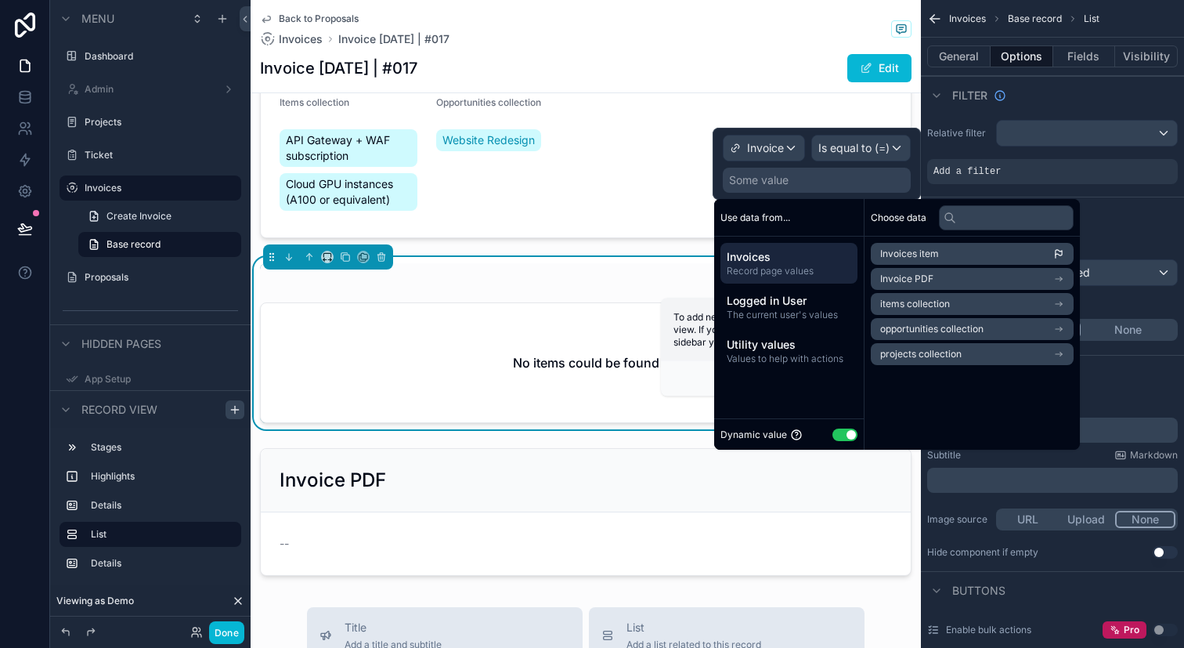
click at [922, 253] on span "Invoices item" at bounding box center [909, 253] width 59 height 13
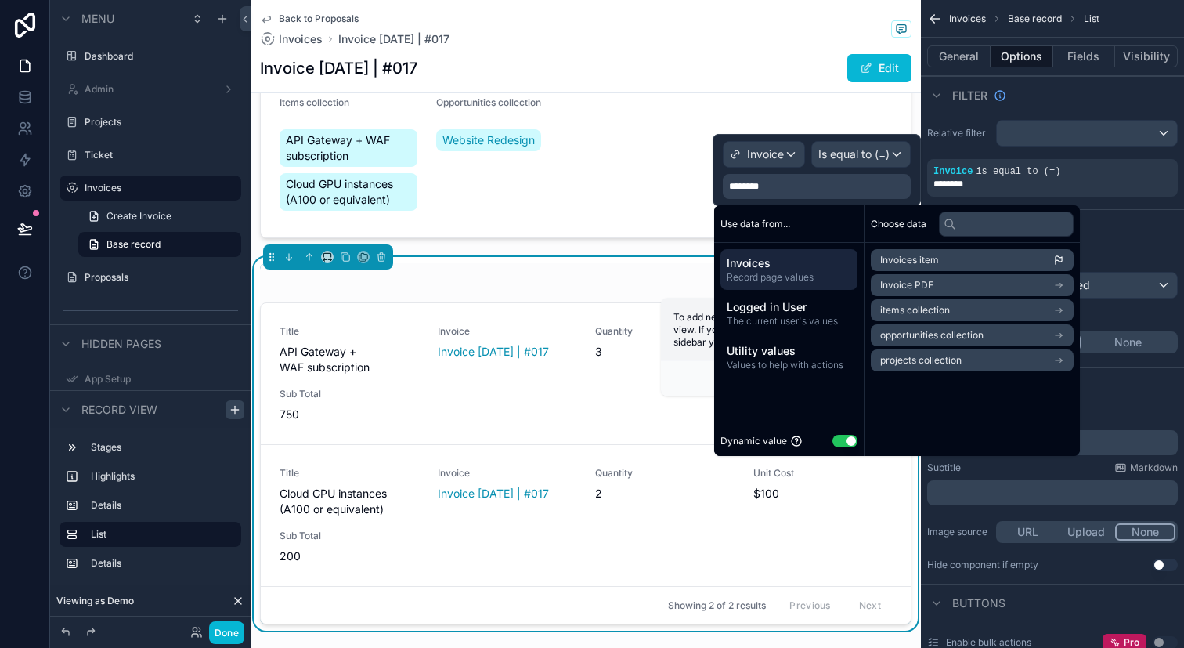
click at [923, 305] on span "items collection" at bounding box center [915, 310] width 70 height 13
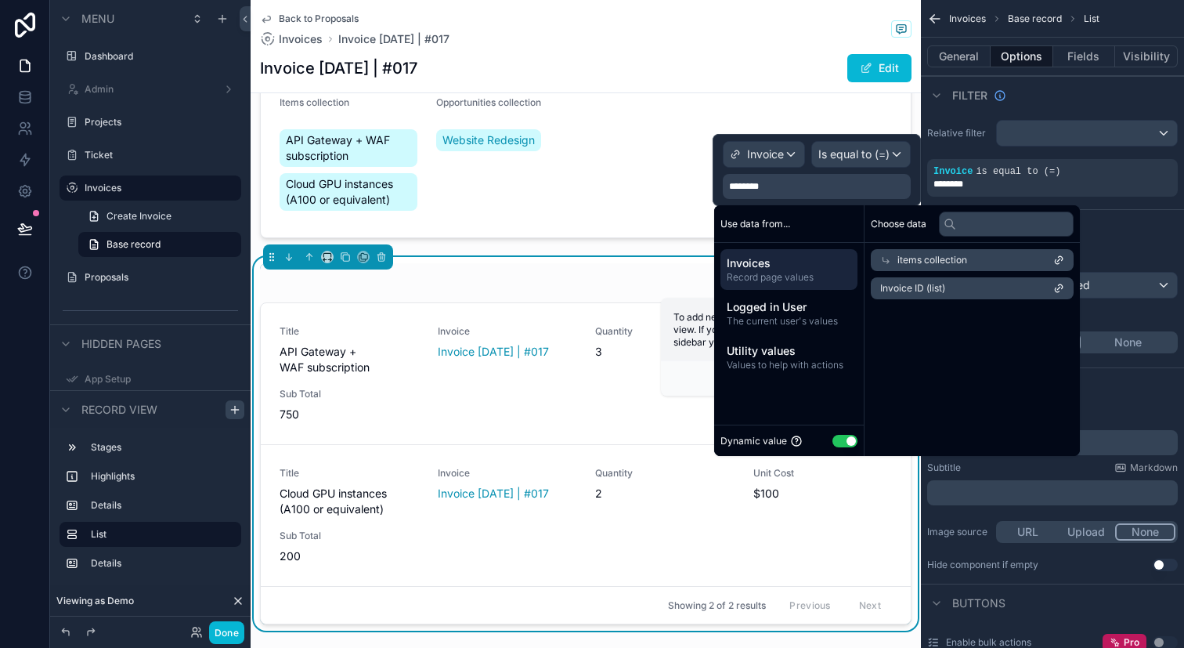
click at [929, 292] on span "Invoice ID (list)" at bounding box center [912, 288] width 65 height 13
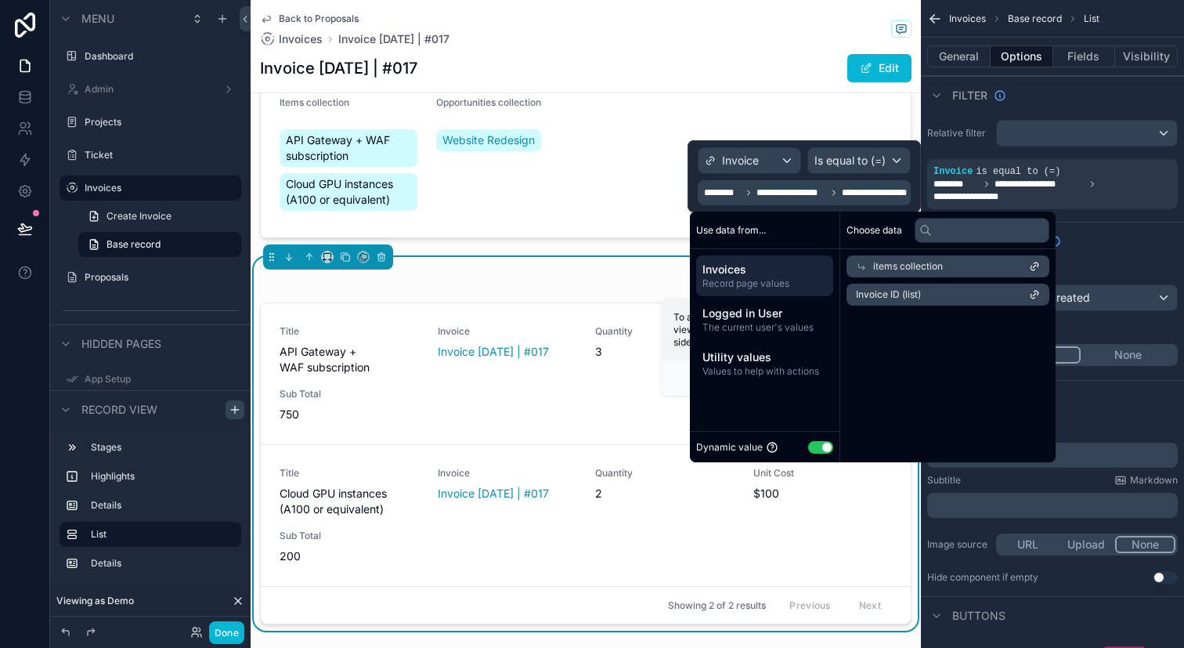
click at [1150, 258] on div "Sort And Limit" at bounding box center [1052, 241] width 263 height 38
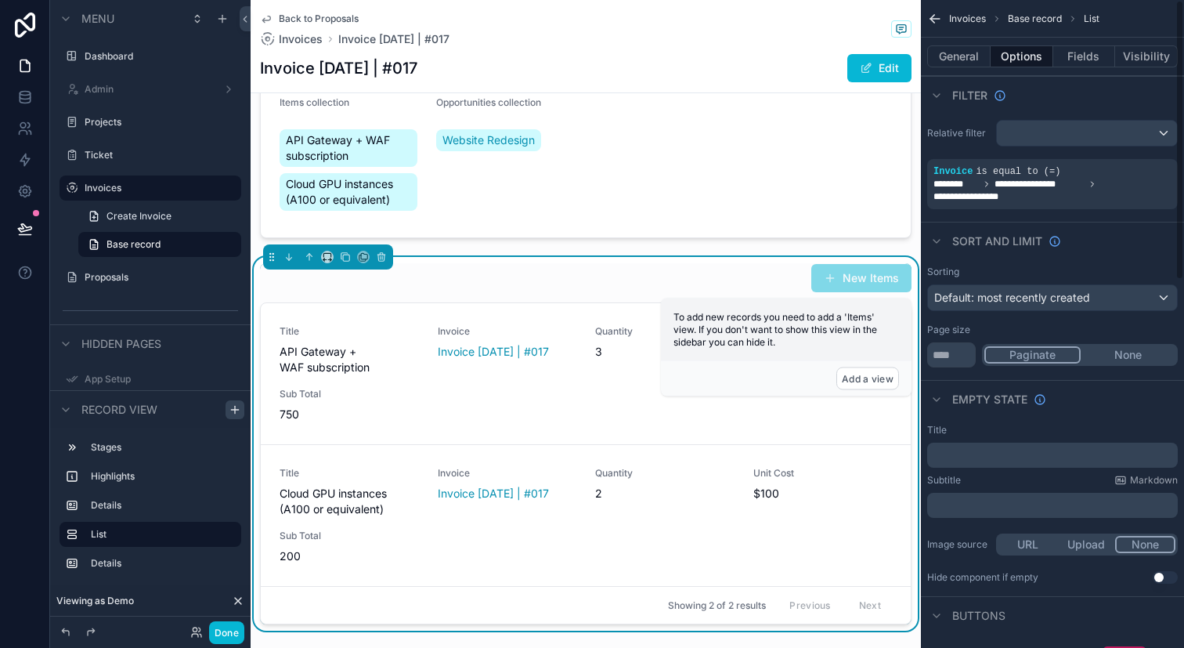
click at [1083, 257] on div "Sort And Limit" at bounding box center [1052, 241] width 263 height 38
click at [653, 352] on span "3" at bounding box center [664, 352] width 139 height 16
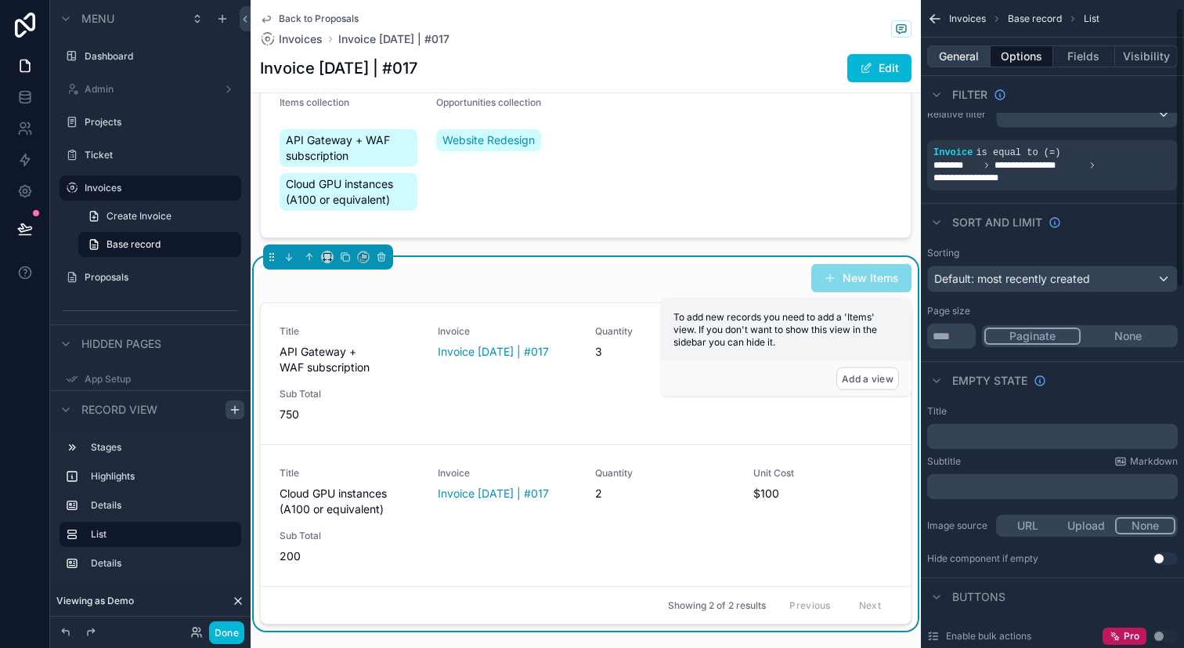
click at [957, 56] on button "General" at bounding box center [958, 56] width 63 height 22
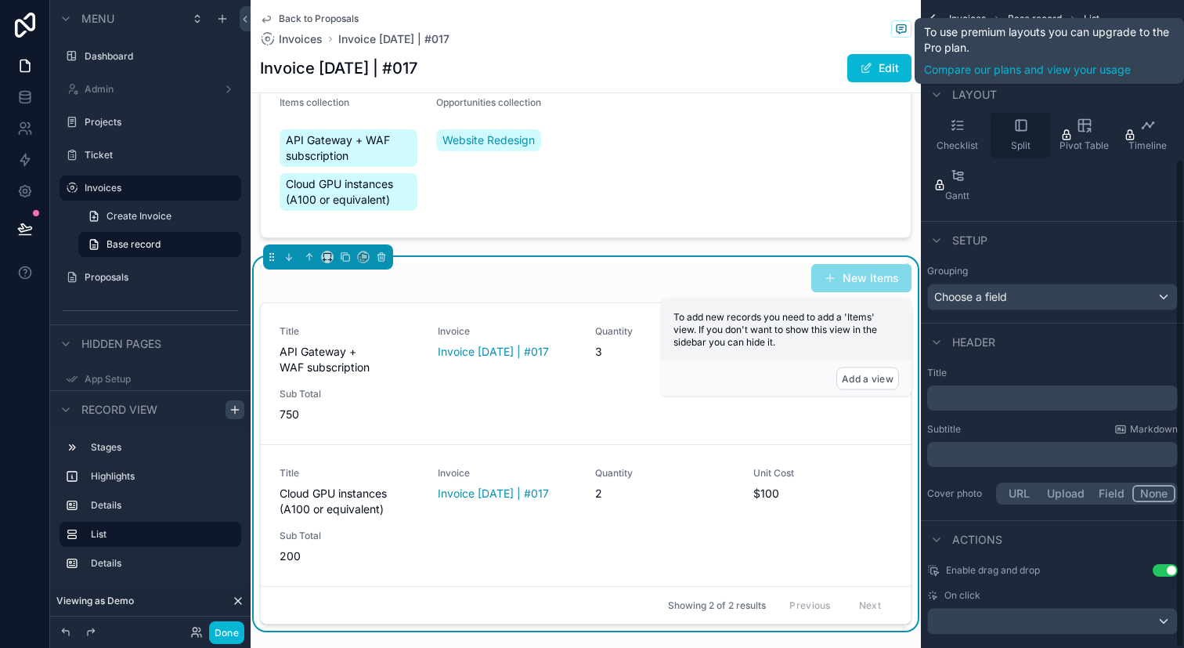
scroll to position [210, 0]
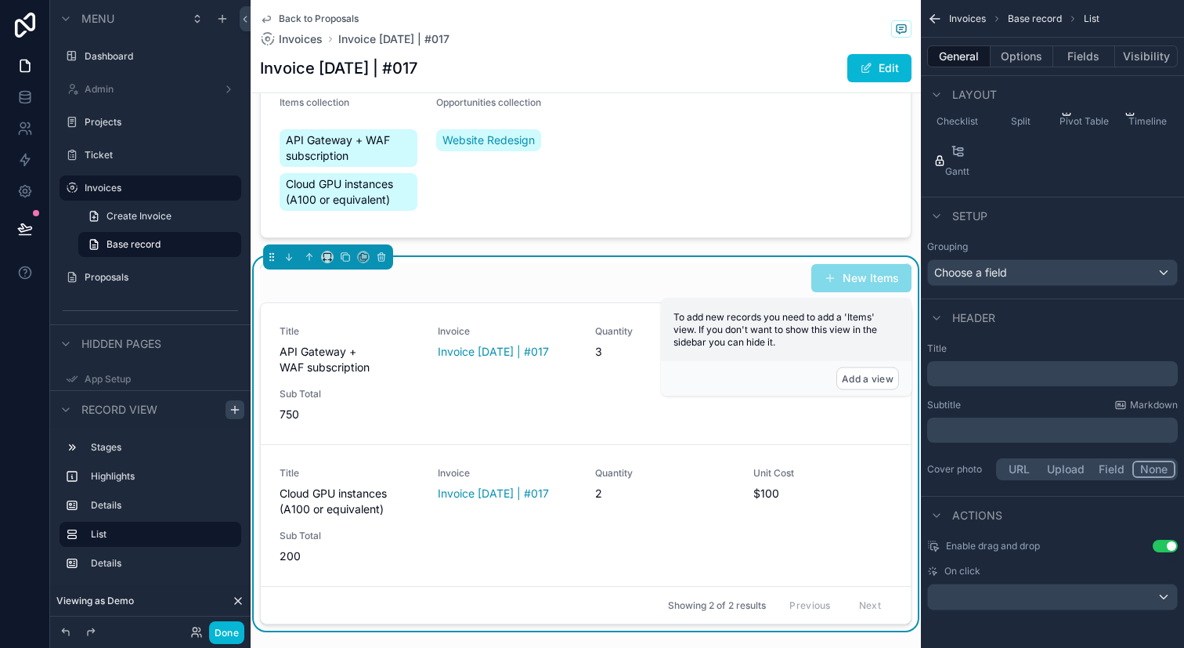
click at [1157, 546] on button "Use setting" at bounding box center [1165, 546] width 25 height 13
click at [1022, 54] on button "Options" at bounding box center [1022, 56] width 63 height 22
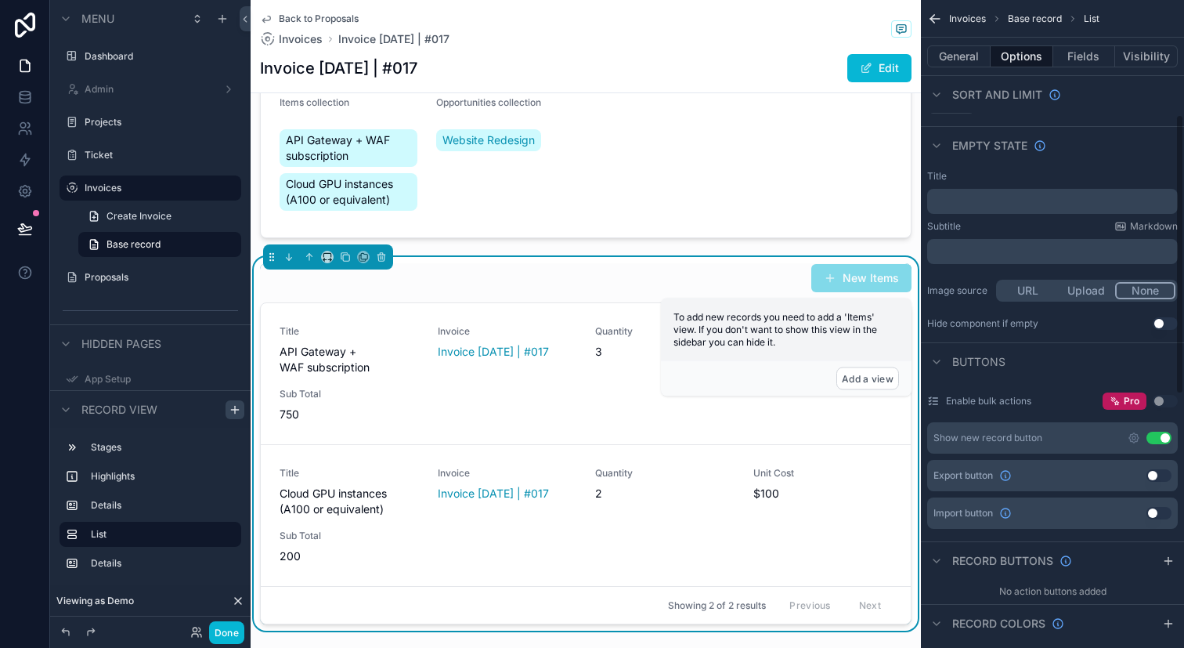
scroll to position [278, 0]
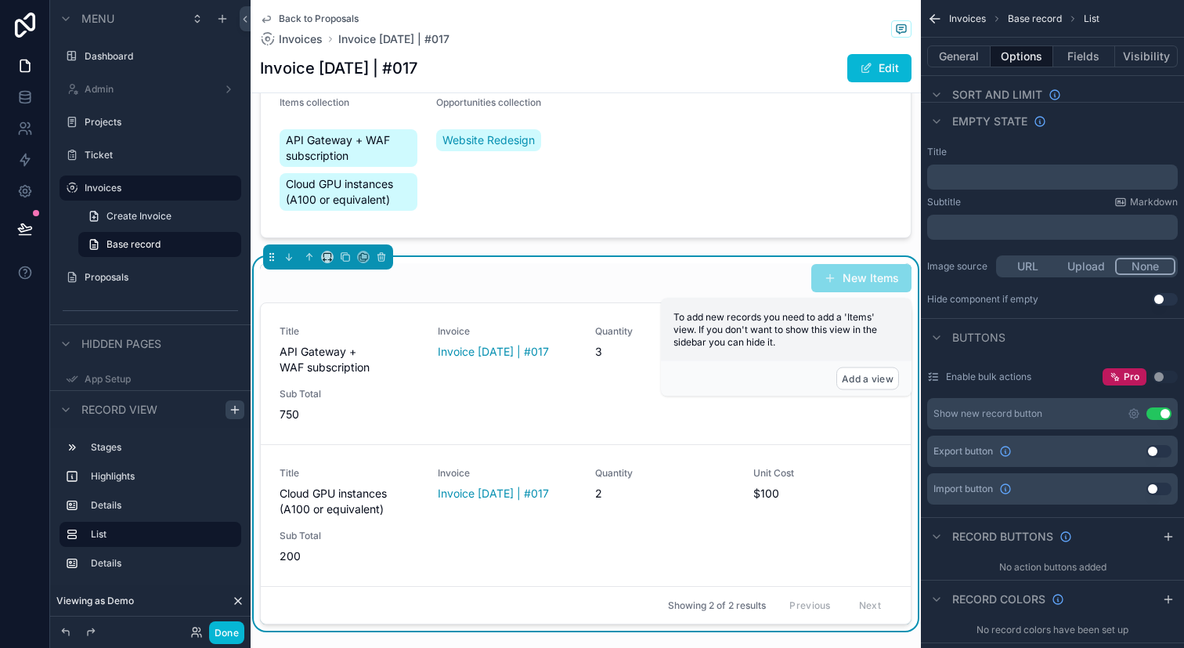
click at [1165, 408] on button "Use setting" at bounding box center [1159, 413] width 25 height 13
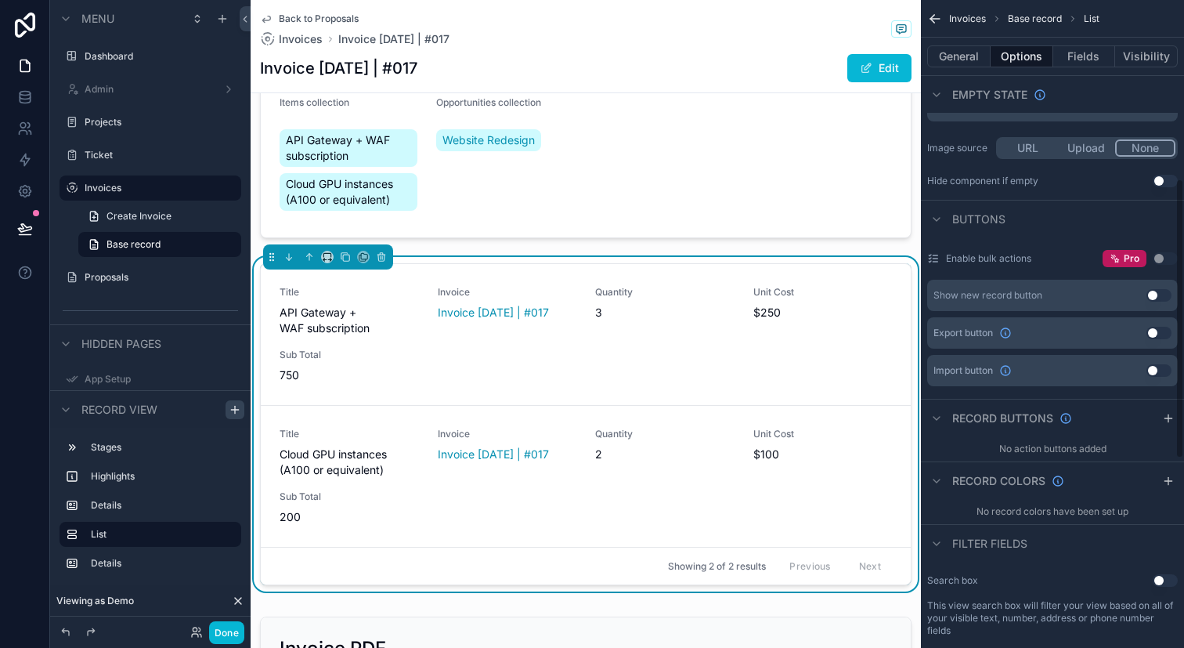
scroll to position [414, 0]
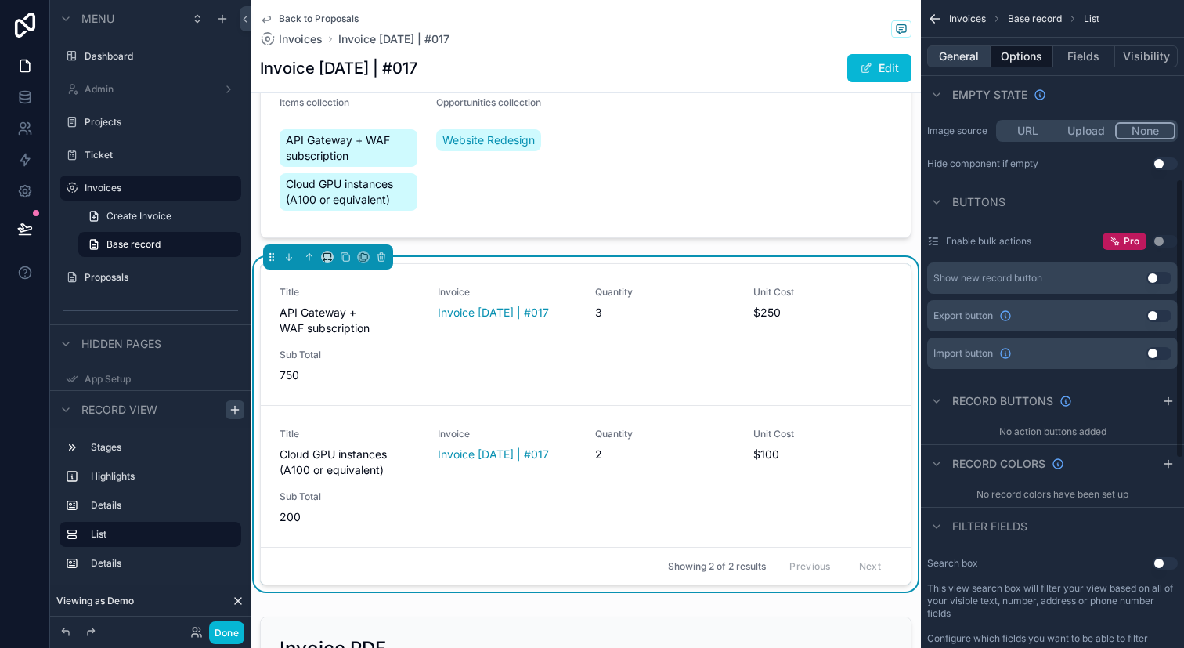
click at [979, 54] on button "General" at bounding box center [958, 56] width 63 height 22
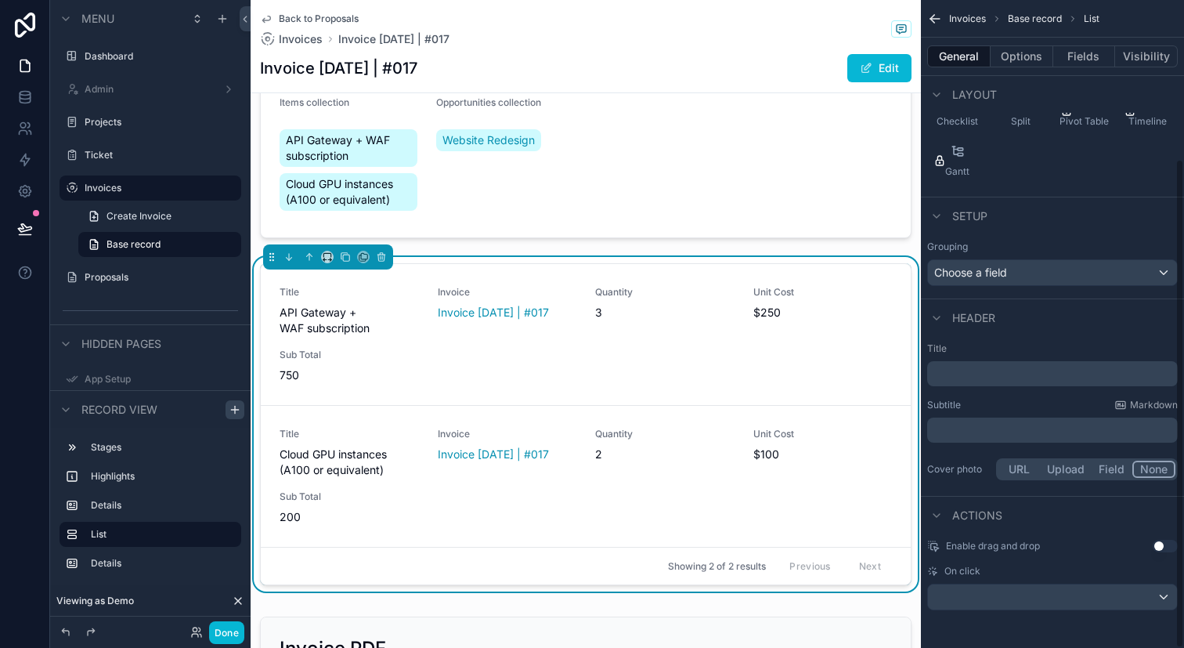
scroll to position [210, 0]
click at [1052, 603] on div "scrollable content" at bounding box center [1052, 596] width 249 height 25
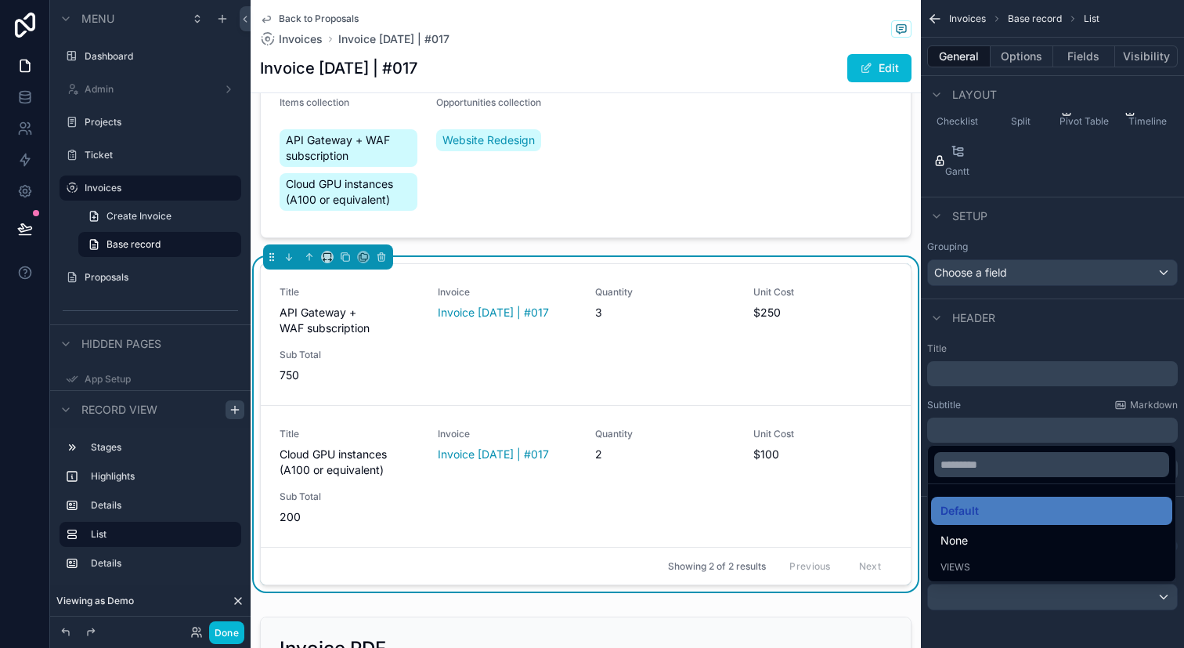
click at [1032, 610] on div "scrollable content" at bounding box center [592, 324] width 1184 height 648
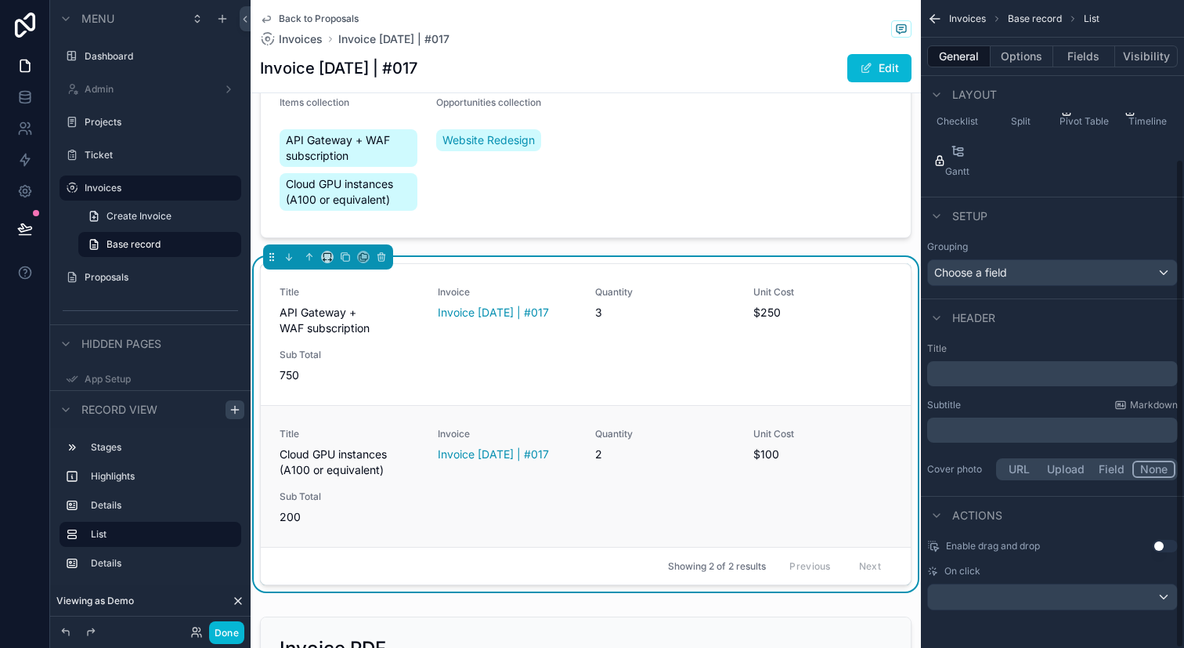
click at [789, 466] on div "Unit Cost $100" at bounding box center [822, 453] width 139 height 50
click at [738, 446] on div "Title Cloud GPU instances (A100 or equivalent) Invoice Invoice Sep 30, 2025 | #…" at bounding box center [586, 476] width 612 height 97
click at [661, 356] on div "Title API Gateway + WAF subscription Invoice Invoice Sep 30, 2025 | #017 Quanti…" at bounding box center [586, 334] width 612 height 97
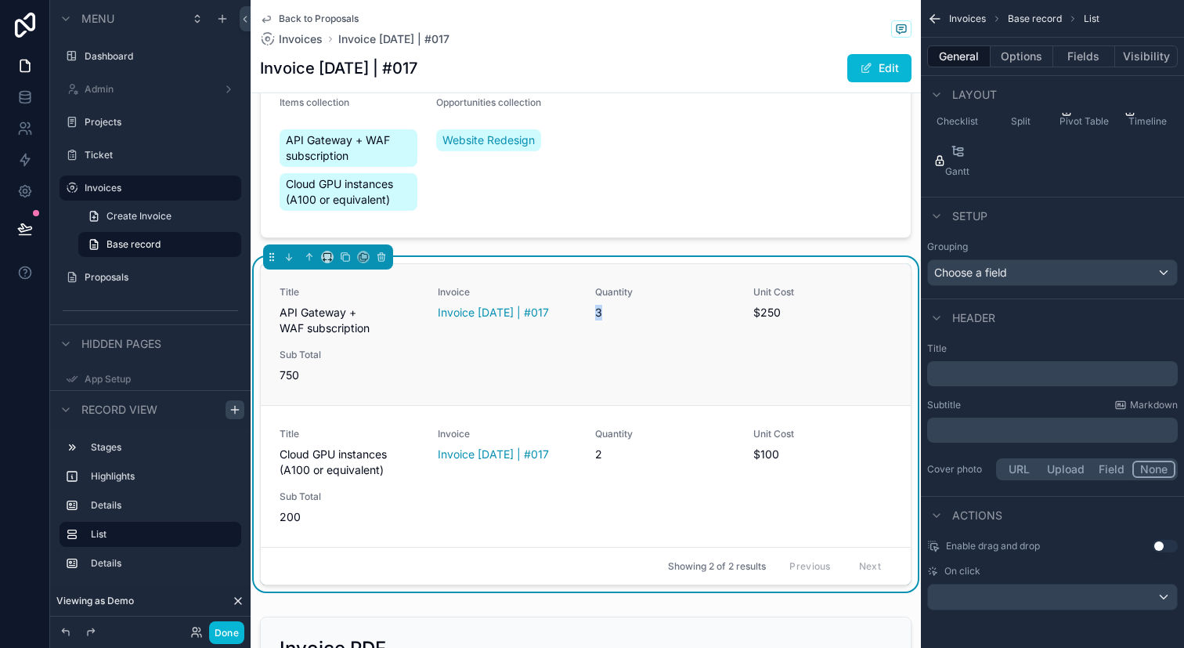
click at [649, 356] on div "Title API Gateway + WAF subscription Invoice Invoice Sep 30, 2025 | #017 Quanti…" at bounding box center [586, 334] width 612 height 97
click at [597, 305] on span "3" at bounding box center [664, 313] width 139 height 16
click at [623, 353] on div "Title API Gateway + WAF subscription Invoice Invoice Sep 30, 2025 | #017 Quanti…" at bounding box center [586, 334] width 612 height 97
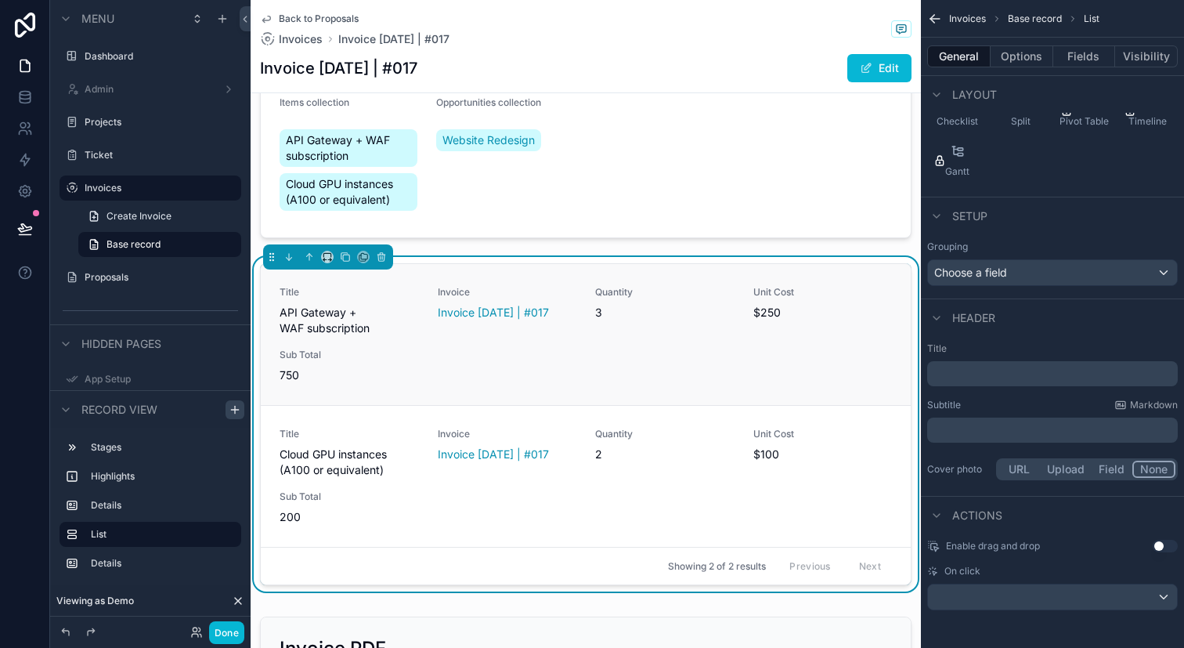
click at [623, 353] on div "Title API Gateway + WAF subscription Invoice Invoice Sep 30, 2025 | #017 Quanti…" at bounding box center [586, 334] width 612 height 97
click at [544, 323] on div "Invoice Invoice Sep 30, 2025 | #017" at bounding box center [507, 311] width 139 height 50
click at [1005, 594] on div "scrollable content" at bounding box center [1052, 596] width 249 height 25
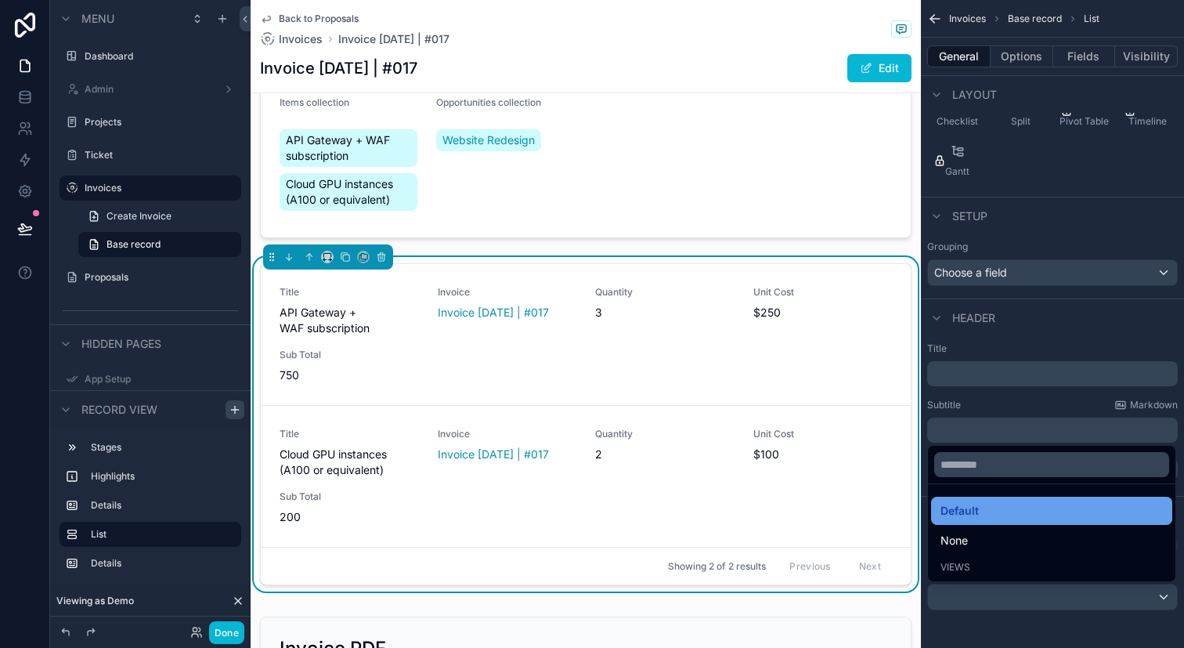
click at [981, 510] on div "Default" at bounding box center [1052, 510] width 222 height 19
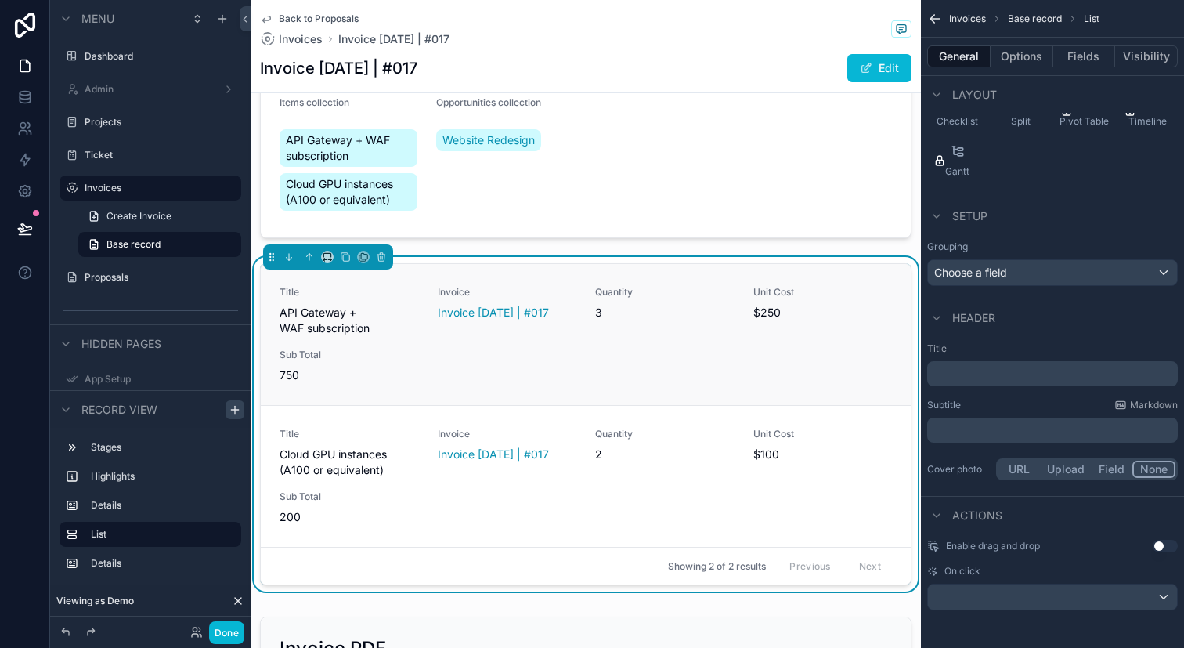
click at [810, 330] on div "Unit Cost $250" at bounding box center [822, 311] width 139 height 50
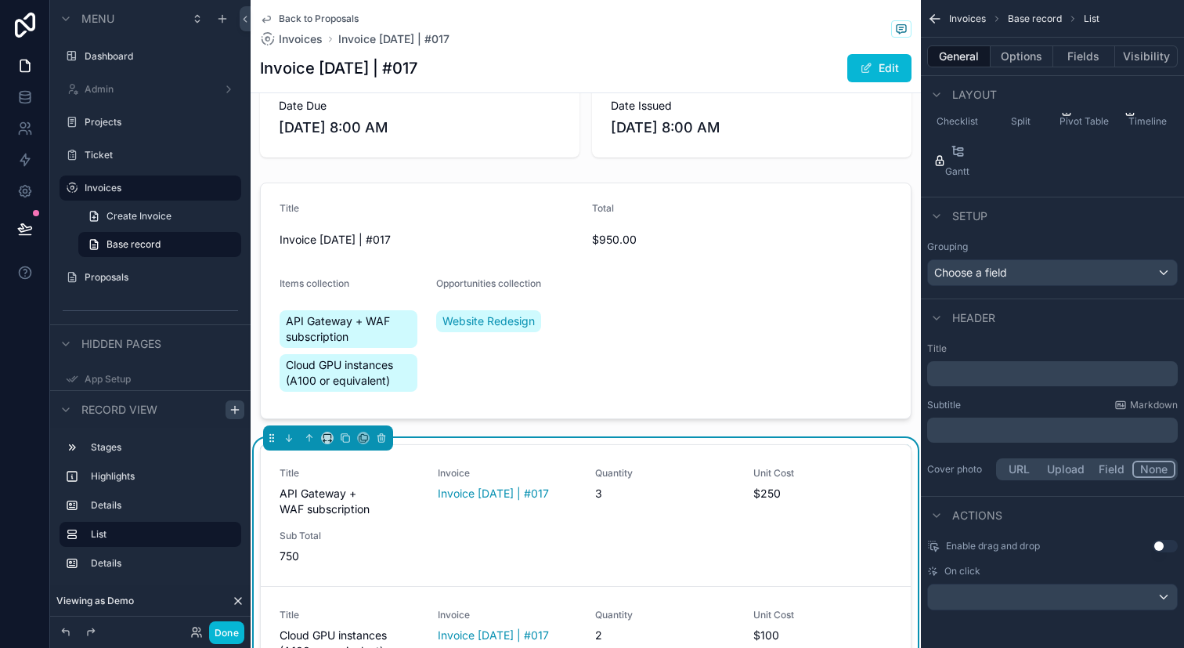
scroll to position [70, 0]
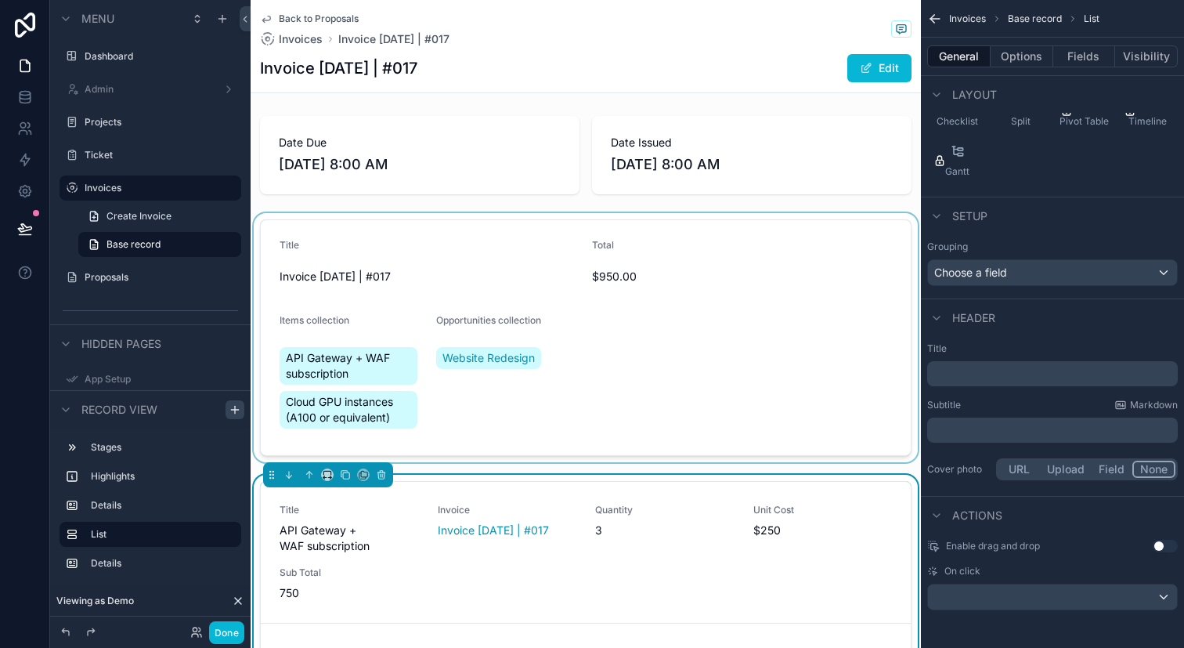
click at [703, 379] on div "scrollable content" at bounding box center [586, 337] width 670 height 249
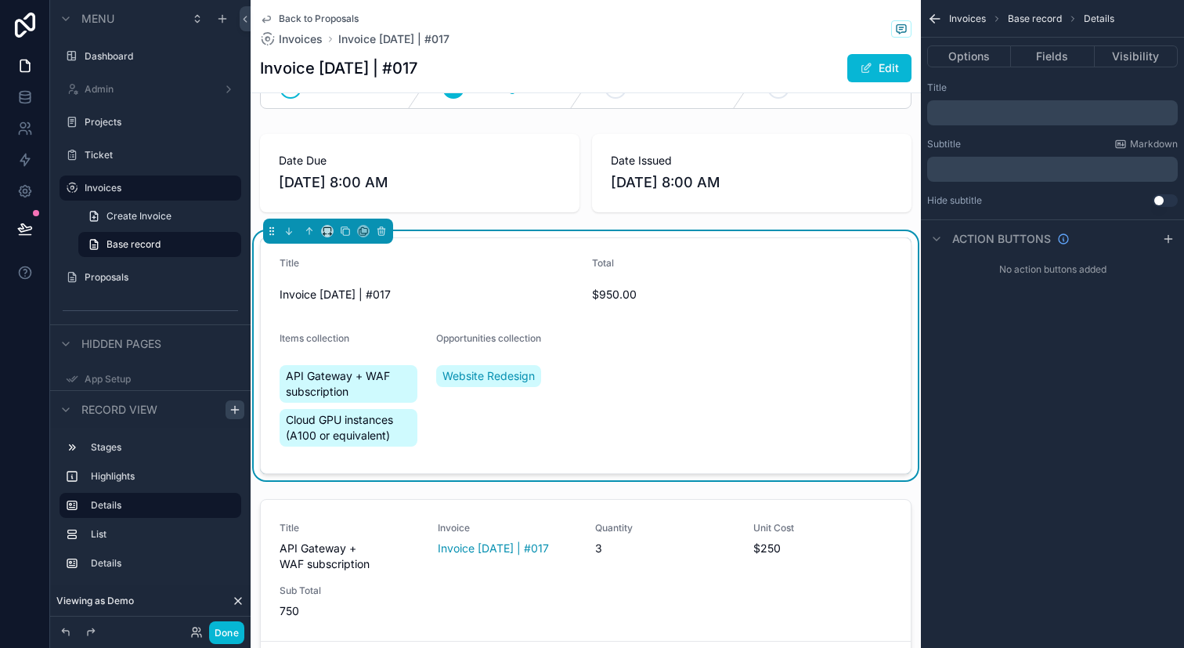
scroll to position [79, 0]
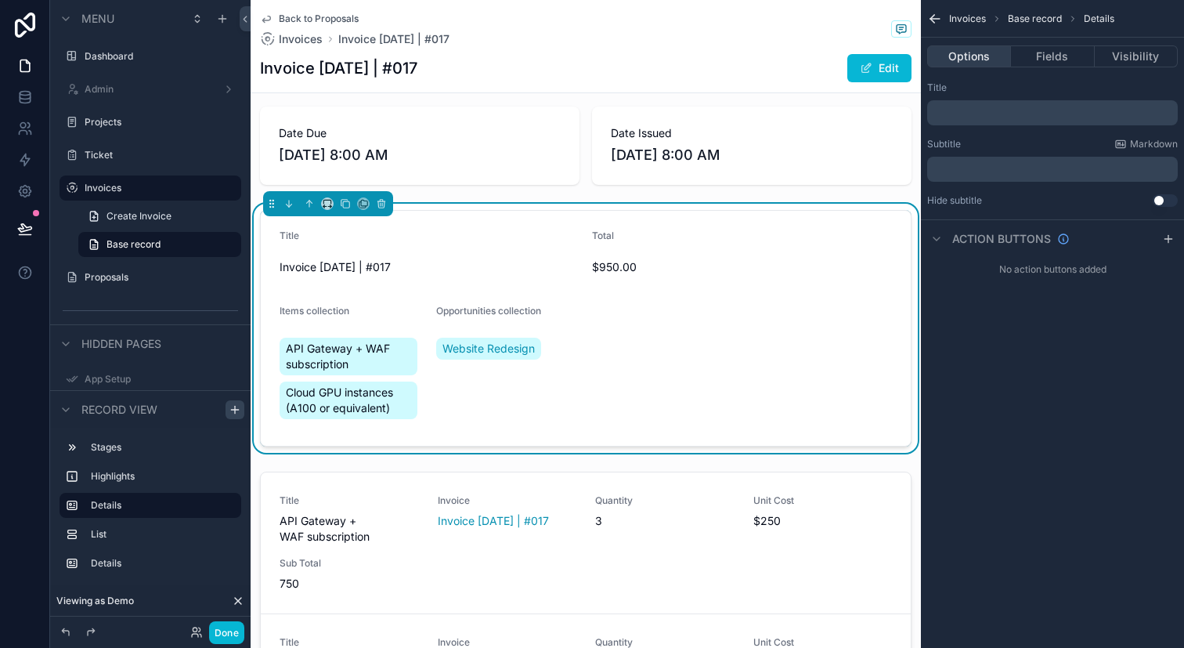
click at [1004, 60] on button "Options" at bounding box center [969, 56] width 84 height 22
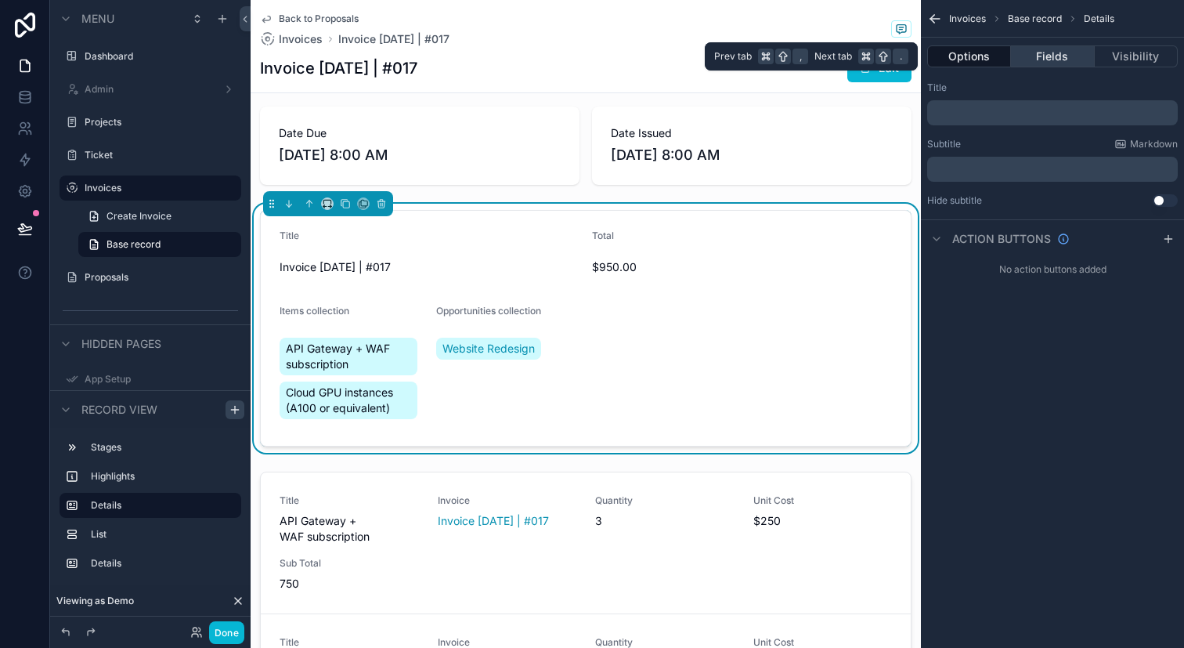
click at [1049, 56] on button "Fields" at bounding box center [1052, 56] width 83 height 22
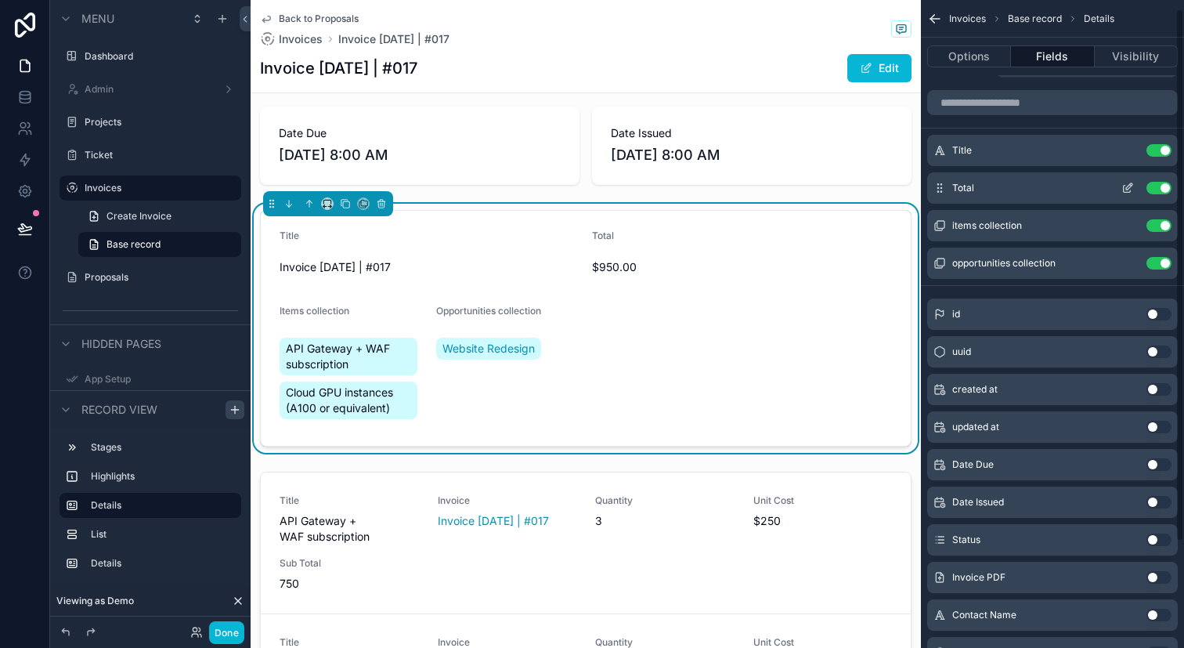
scroll to position [59, 0]
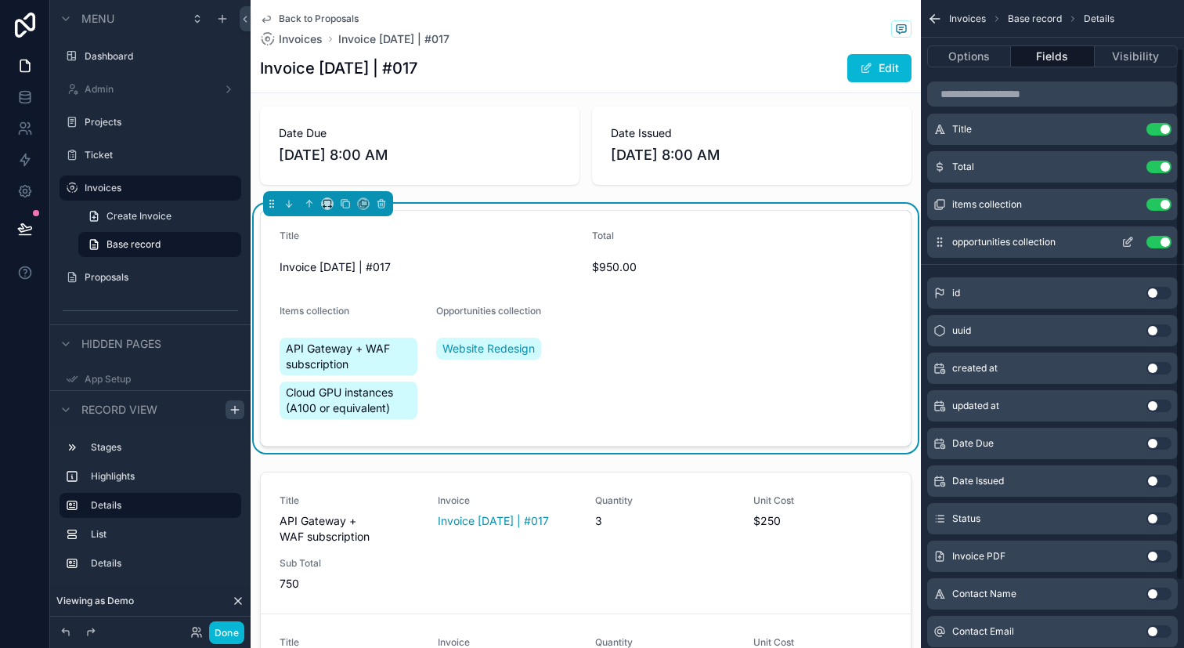
click at [1147, 247] on div "Use setting" at bounding box center [1143, 242] width 56 height 13
click at [1159, 204] on button "Use setting" at bounding box center [1159, 204] width 25 height 13
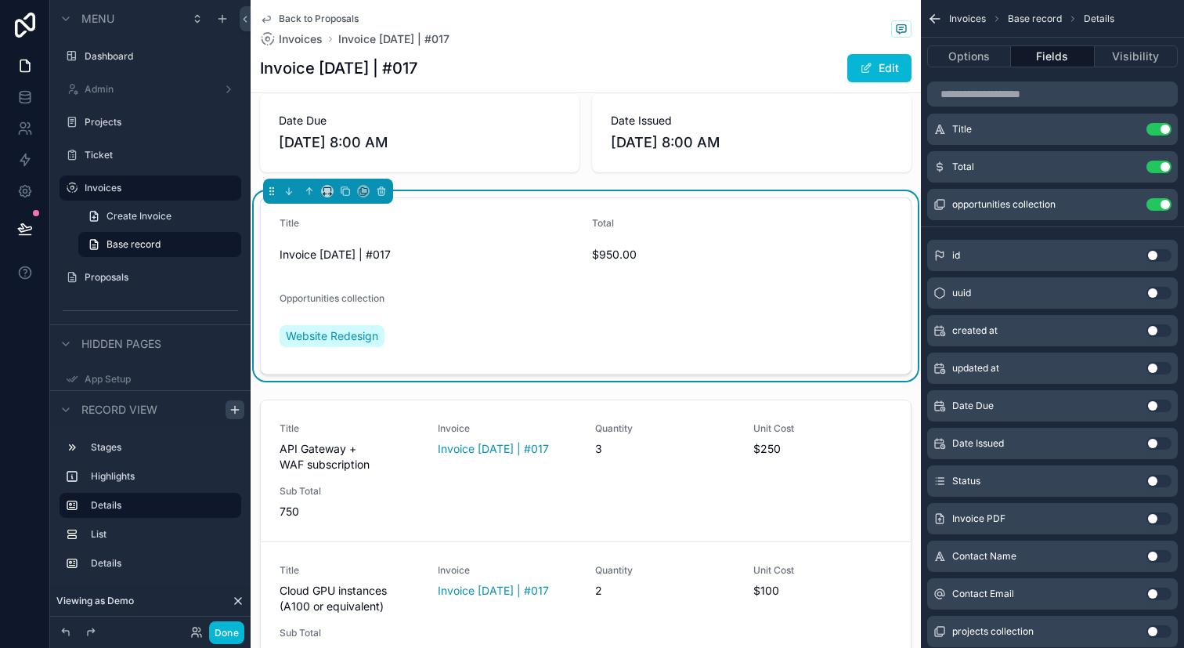
scroll to position [99, 0]
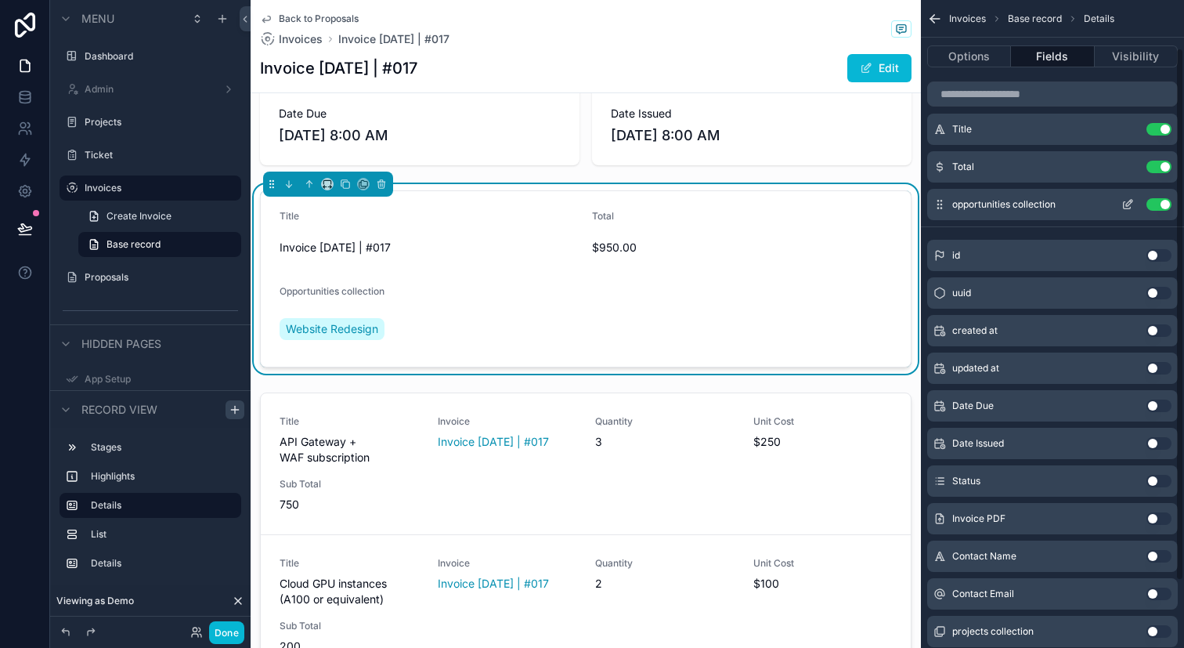
click at [1050, 210] on span "opportunities collection" at bounding box center [1003, 204] width 103 height 13
click at [1127, 205] on icon "scrollable content" at bounding box center [1129, 203] width 6 height 6
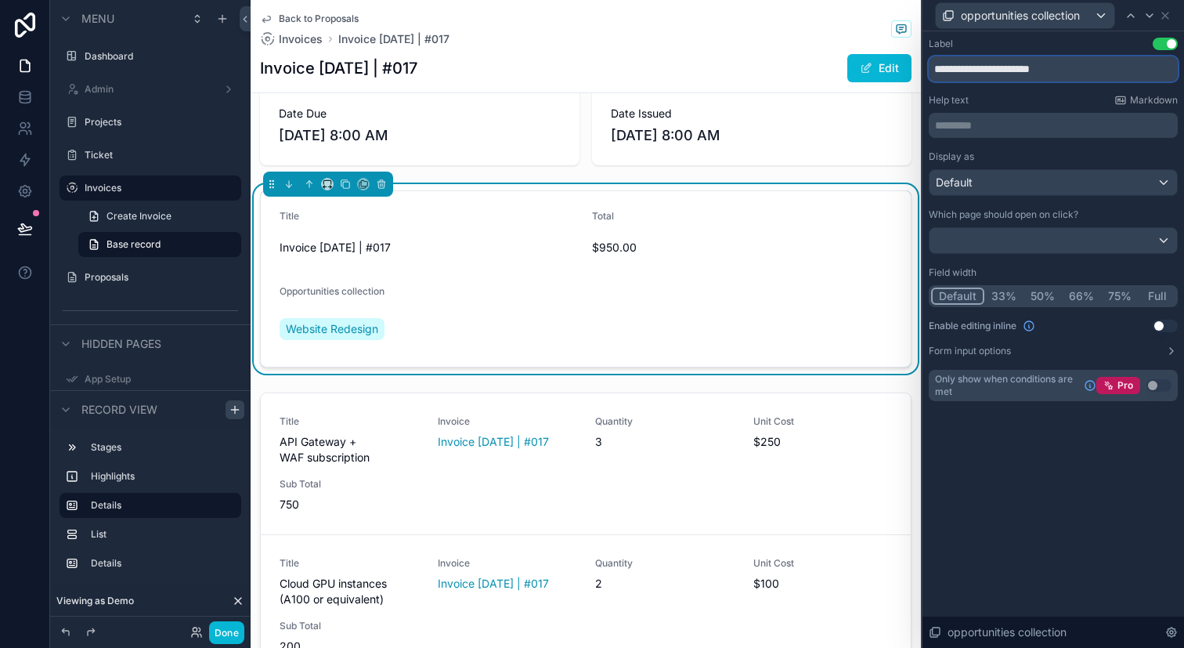
click at [1100, 70] on input "**********" at bounding box center [1053, 68] width 249 height 25
type input "*"
type input "*****"
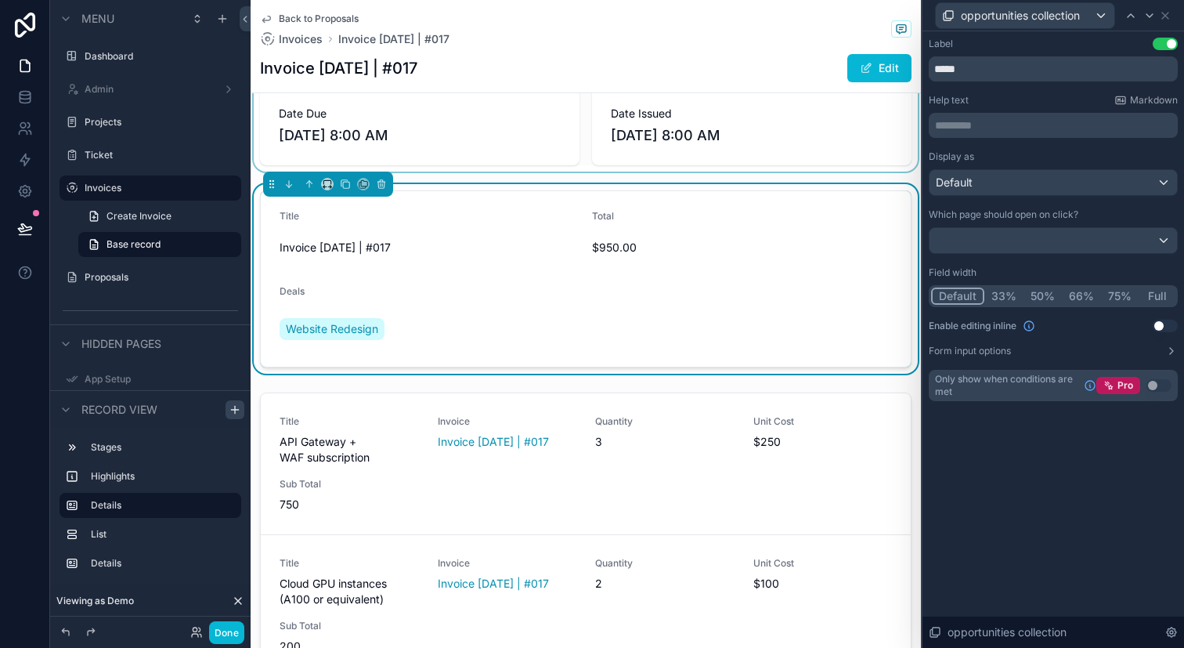
click at [583, 167] on div "scrollable content" at bounding box center [586, 126] width 670 height 91
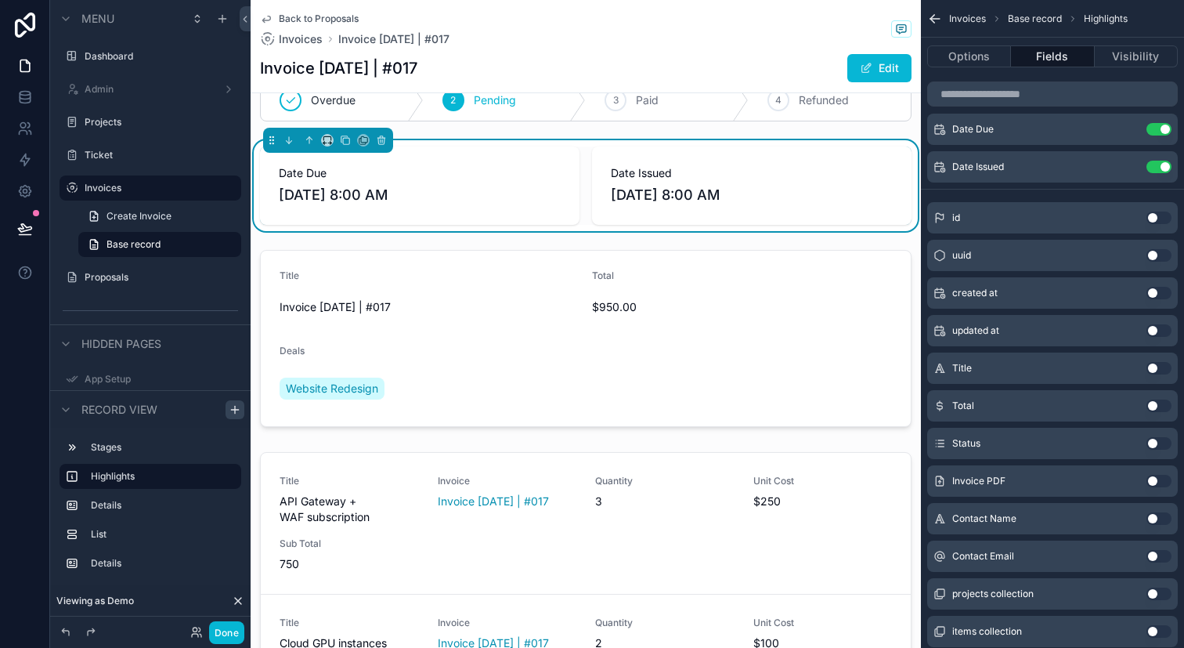
scroll to position [44, 0]
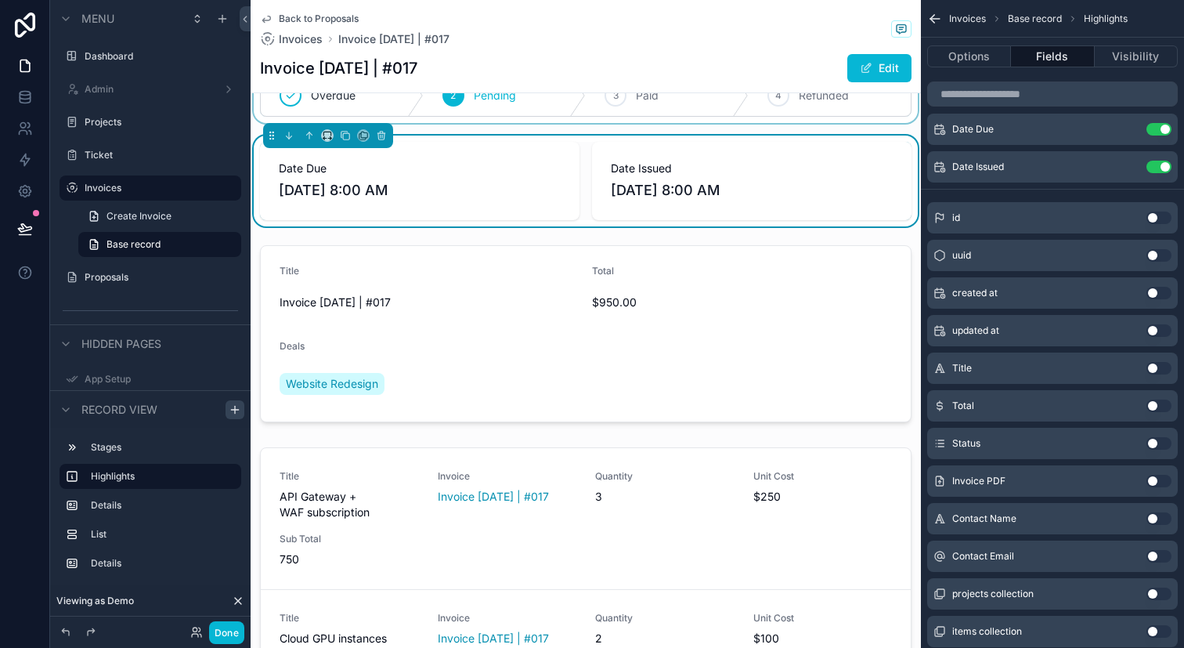
click at [689, 101] on div "scrollable content" at bounding box center [586, 95] width 670 height 55
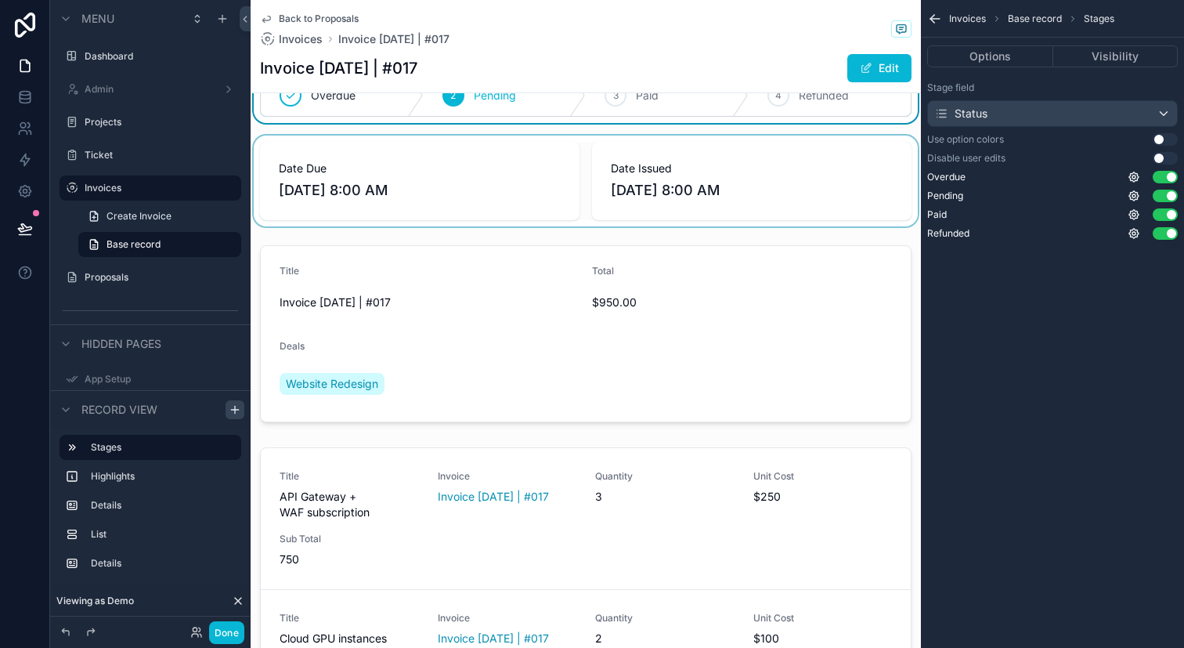
click at [1169, 162] on button "Use setting" at bounding box center [1165, 158] width 25 height 13
click at [696, 146] on div "scrollable content" at bounding box center [586, 180] width 670 height 91
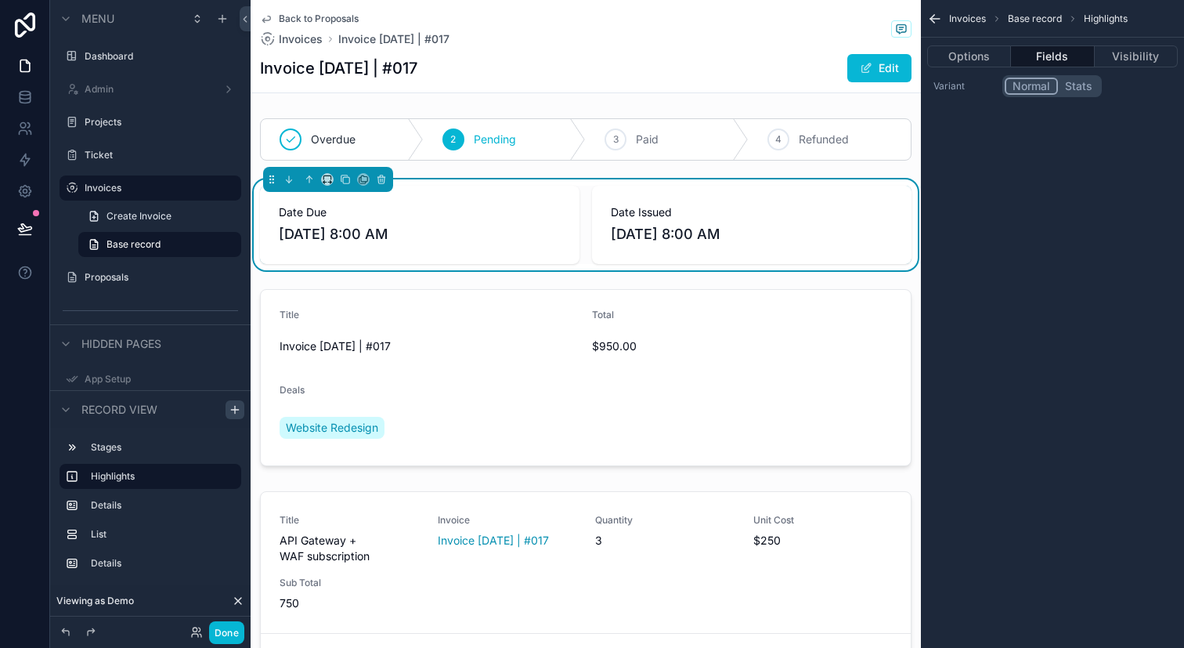
click at [300, 13] on span "Back to Proposals" at bounding box center [319, 19] width 80 height 13
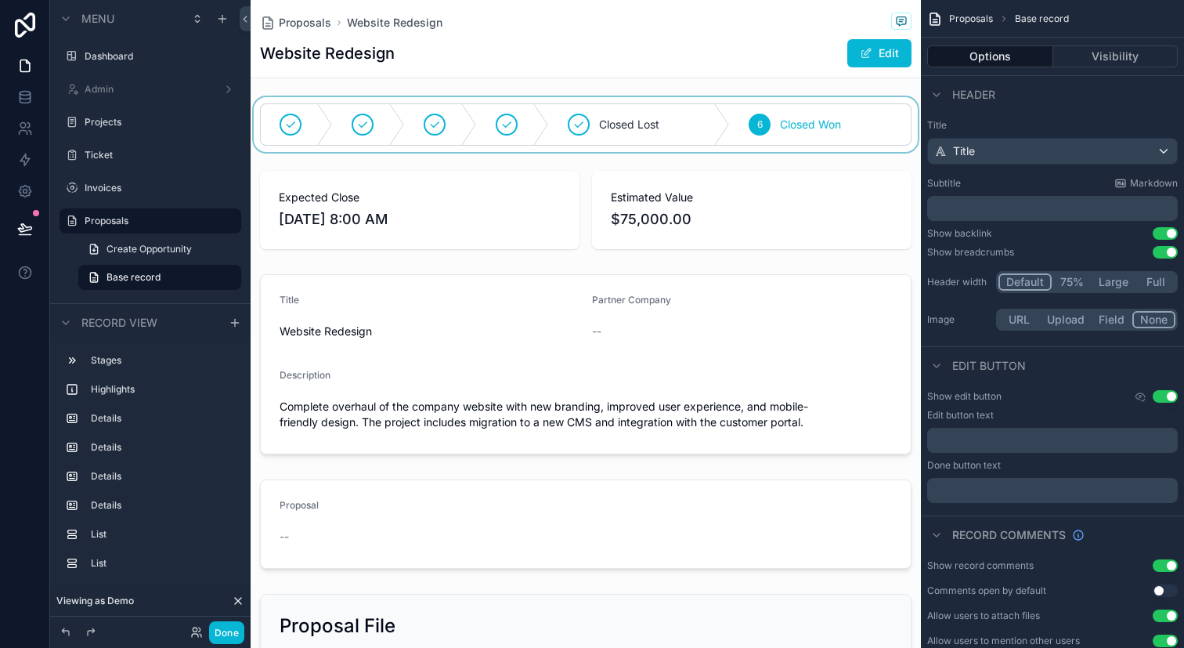
click at [757, 118] on div "scrollable content" at bounding box center [586, 124] width 670 height 55
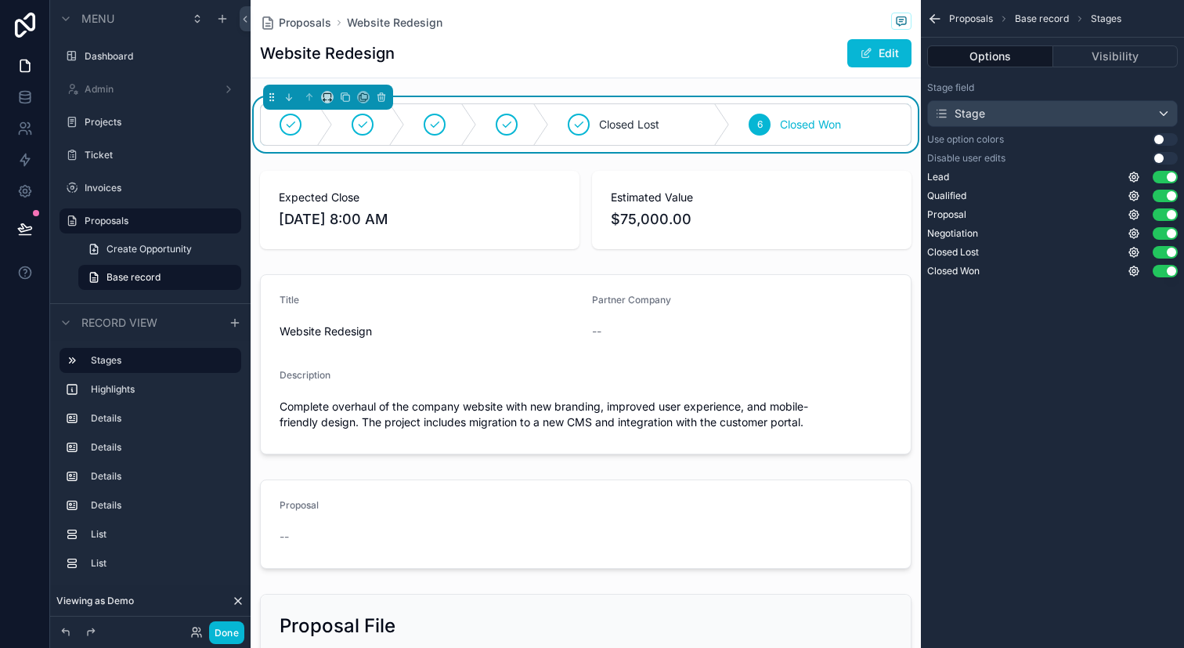
click at [1165, 161] on button "Use setting" at bounding box center [1165, 158] width 25 height 13
click at [196, 634] on icon at bounding box center [196, 632] width 13 height 13
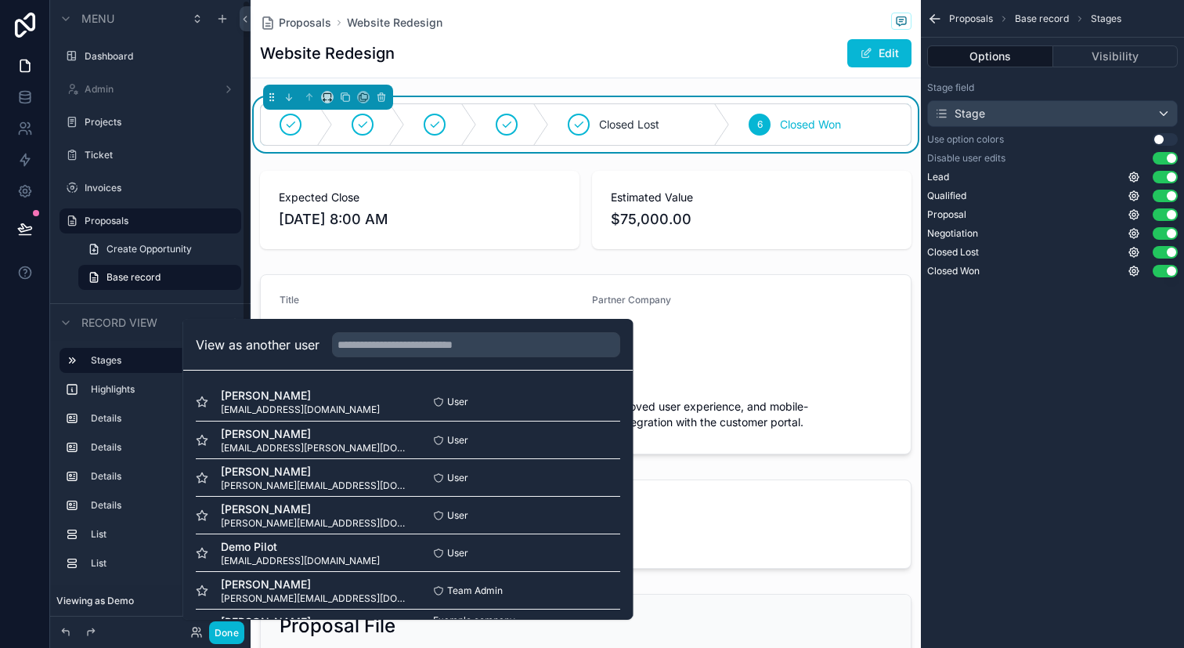
click at [16, 575] on div at bounding box center [25, 324] width 50 height 648
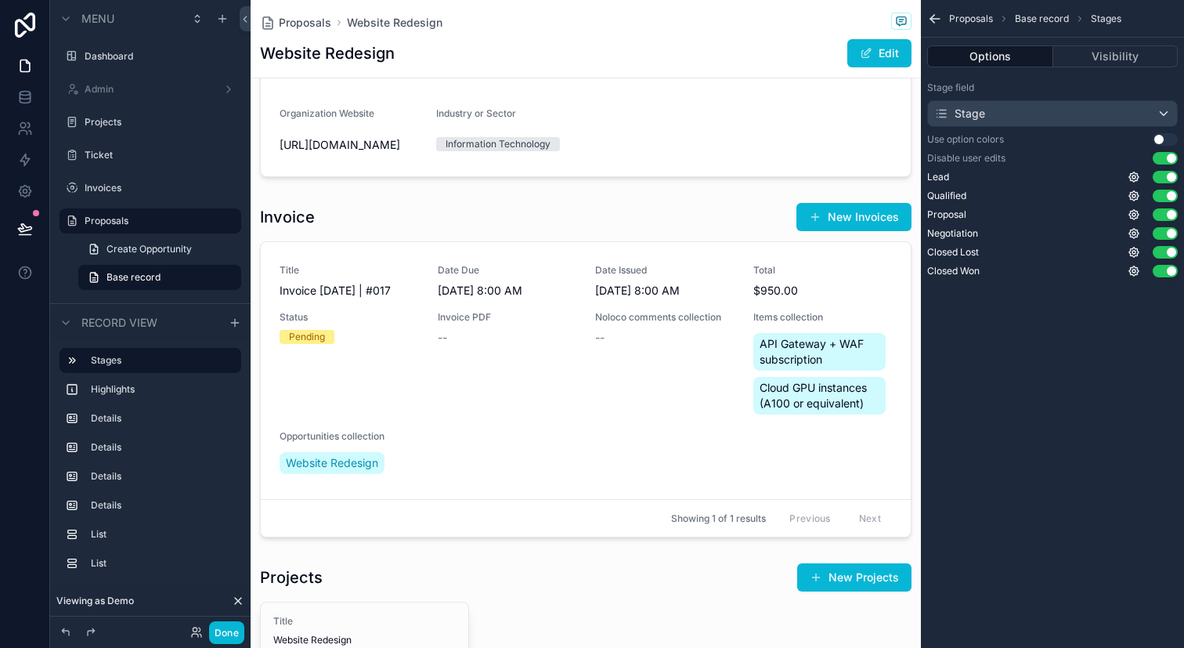
scroll to position [854, 0]
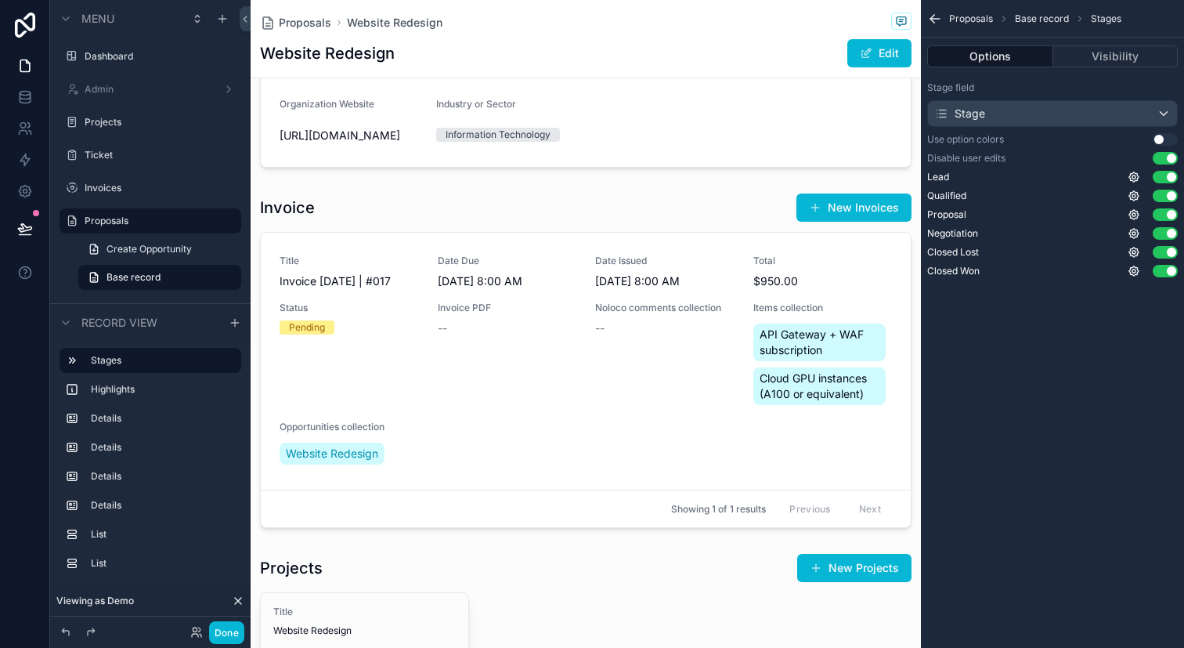
click at [736, 327] on div "scrollable content" at bounding box center [586, 360] width 670 height 348
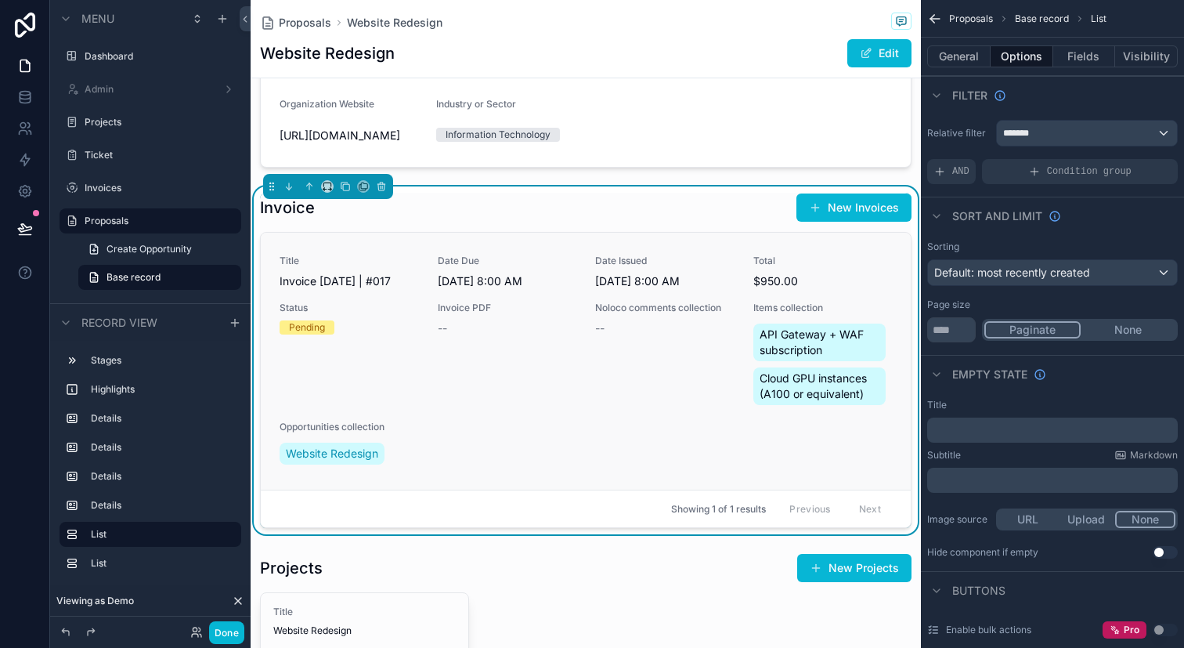
click at [708, 381] on div "Noloco comments collection --" at bounding box center [664, 355] width 139 height 107
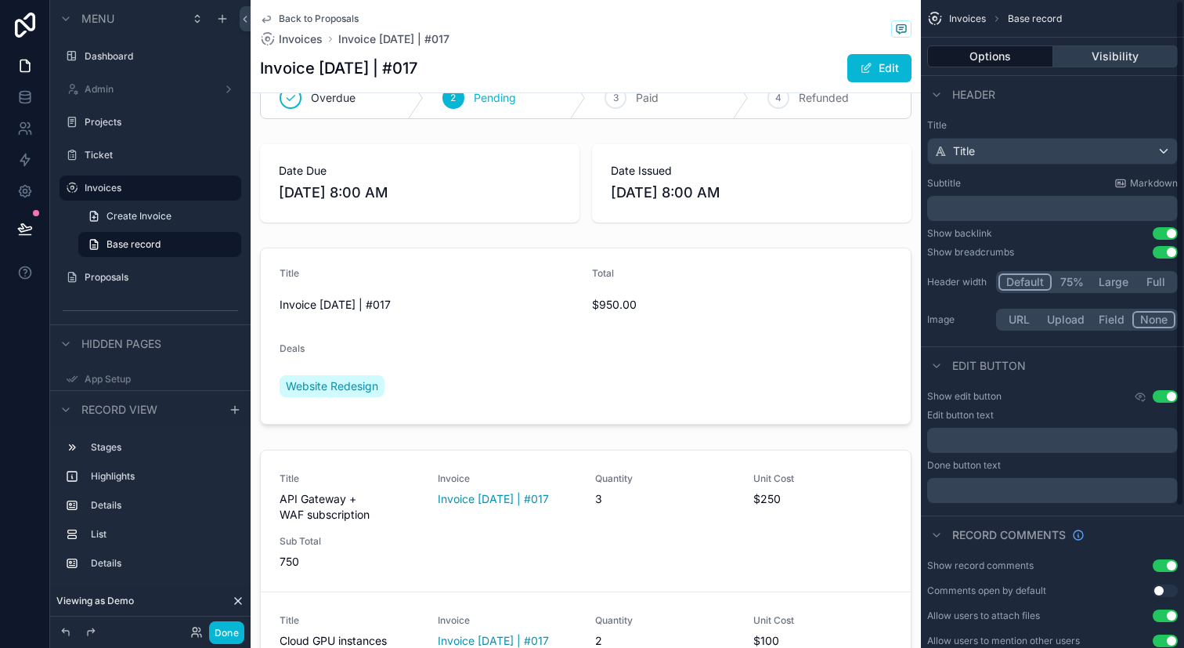
click at [1095, 47] on button "Visibility" at bounding box center [1115, 56] width 125 height 22
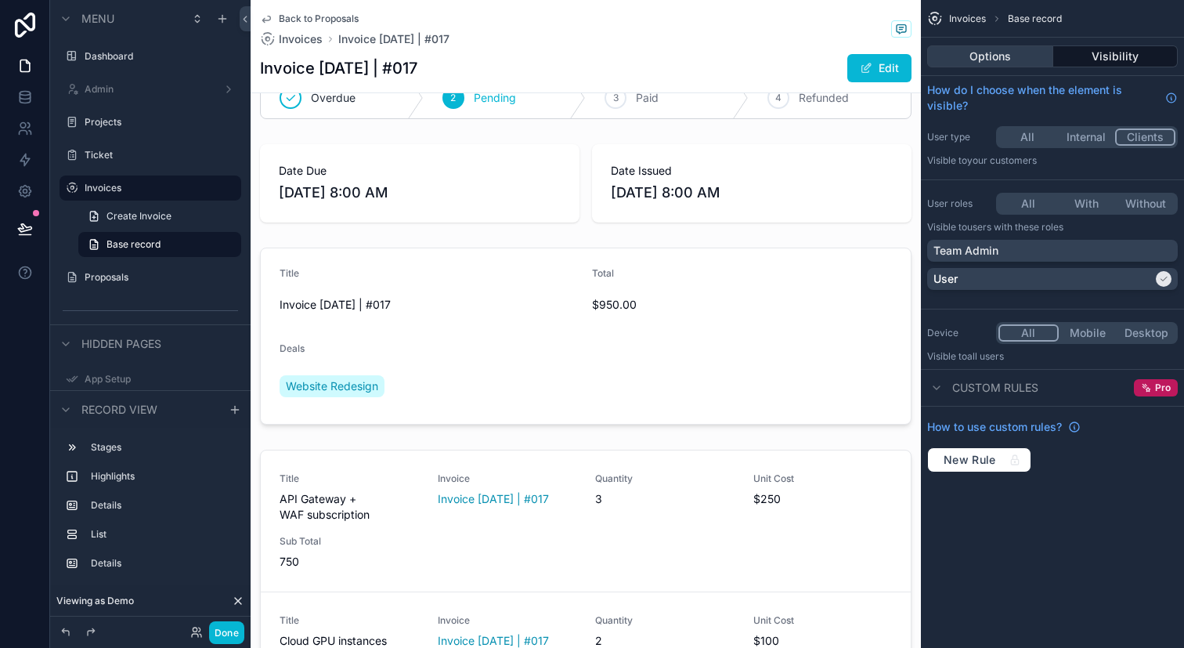
click at [1021, 63] on button "Options" at bounding box center [990, 56] width 126 height 22
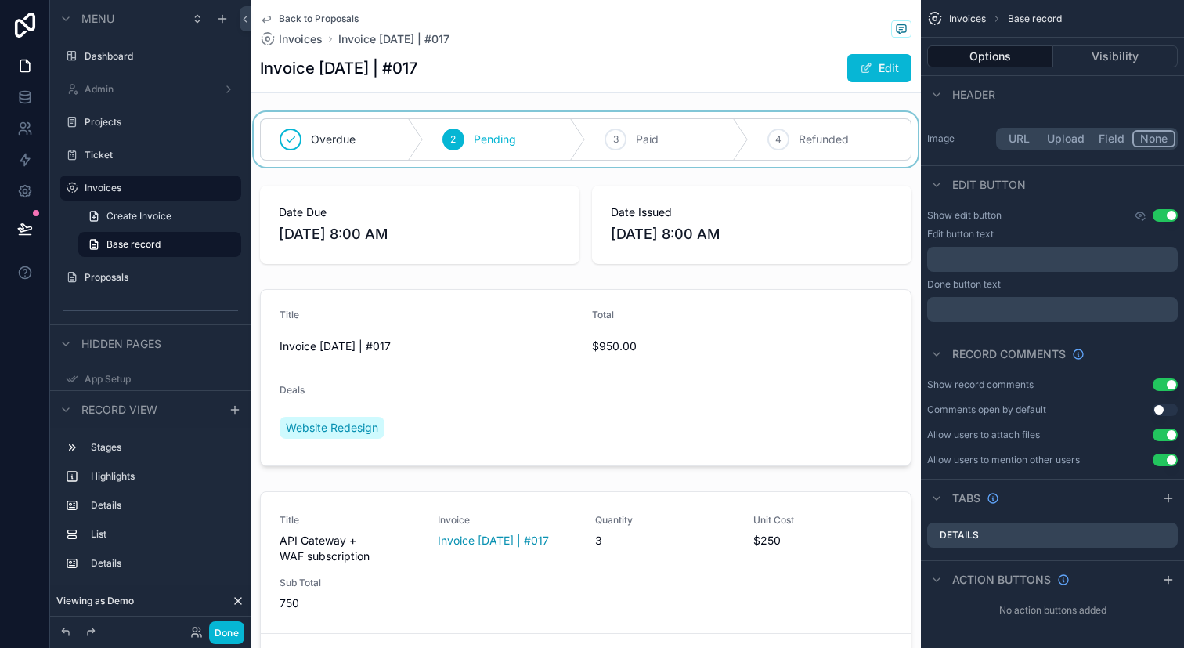
click at [742, 139] on div "scrollable content" at bounding box center [586, 139] width 670 height 55
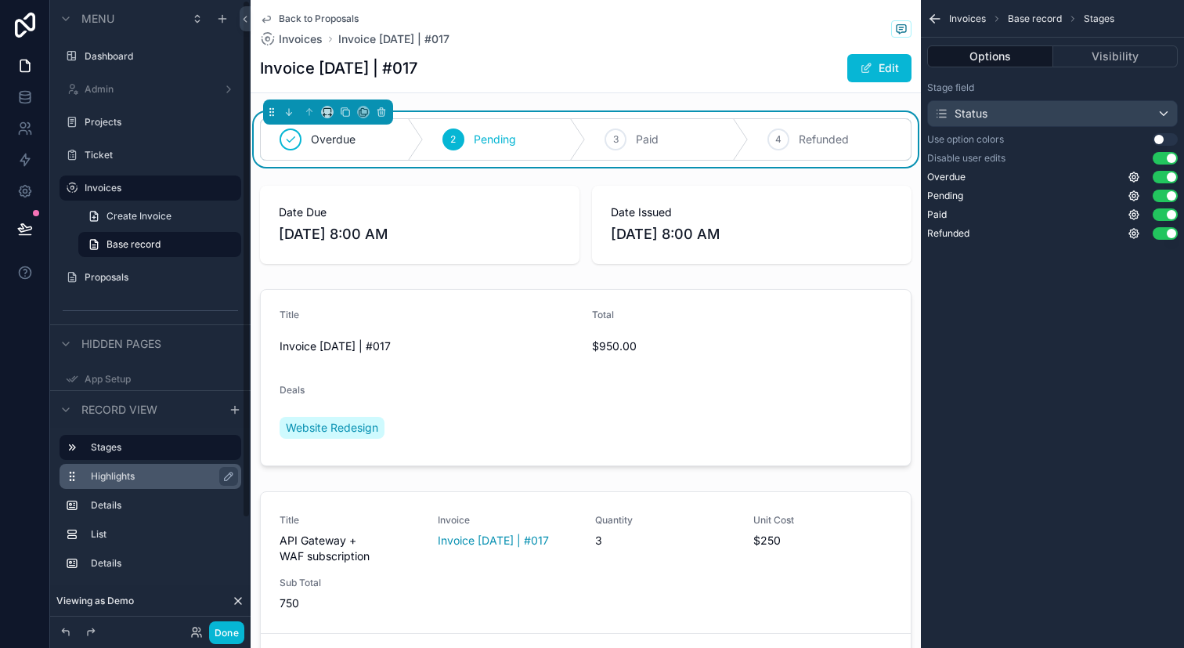
click at [176, 467] on div "Highlights" at bounding box center [163, 476] width 144 height 19
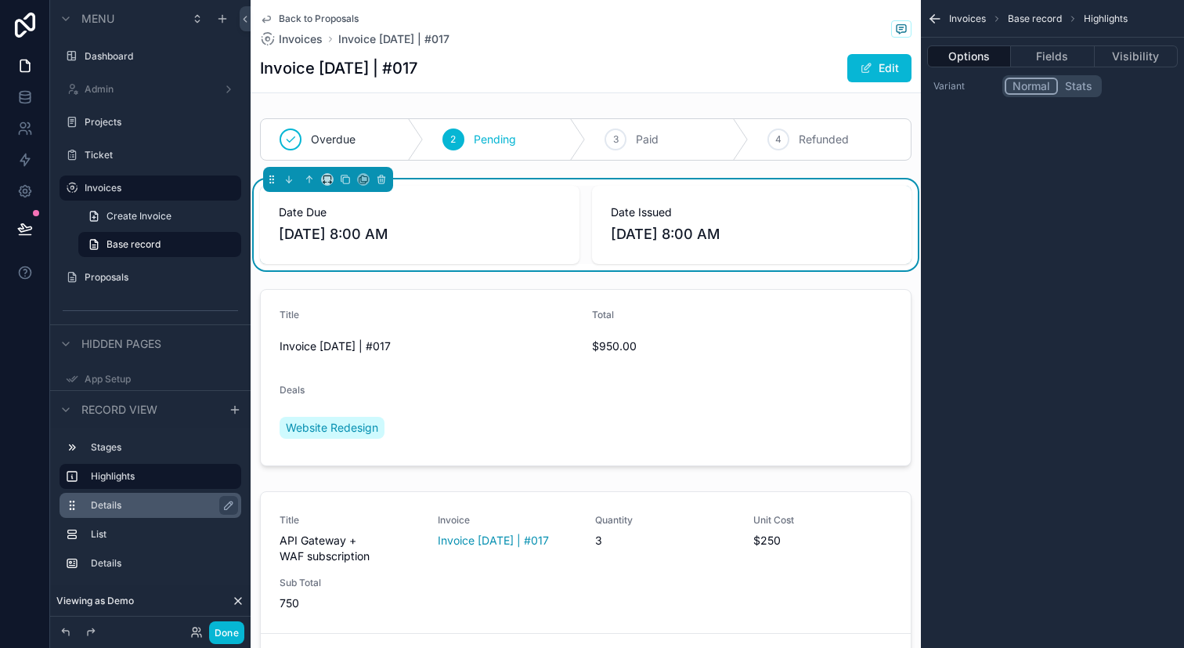
click at [161, 513] on div "Details" at bounding box center [163, 505] width 144 height 19
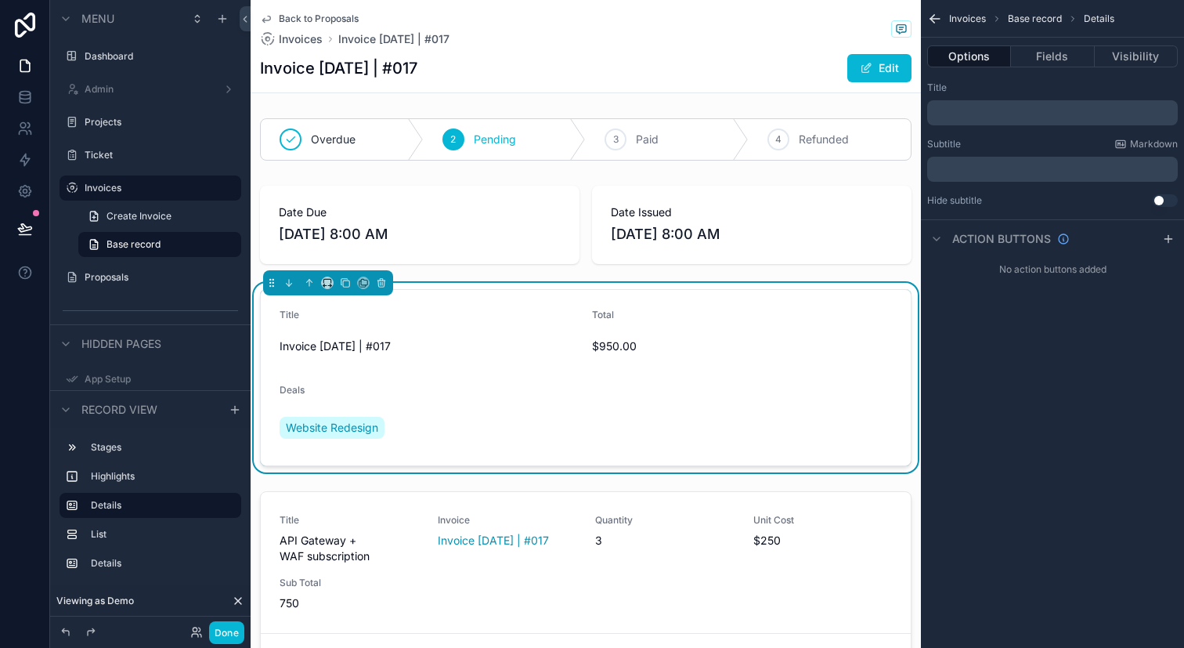
click at [417, 74] on h1 "Invoice Sep 30, 2025 | #017" at bounding box center [338, 68] width 157 height 22
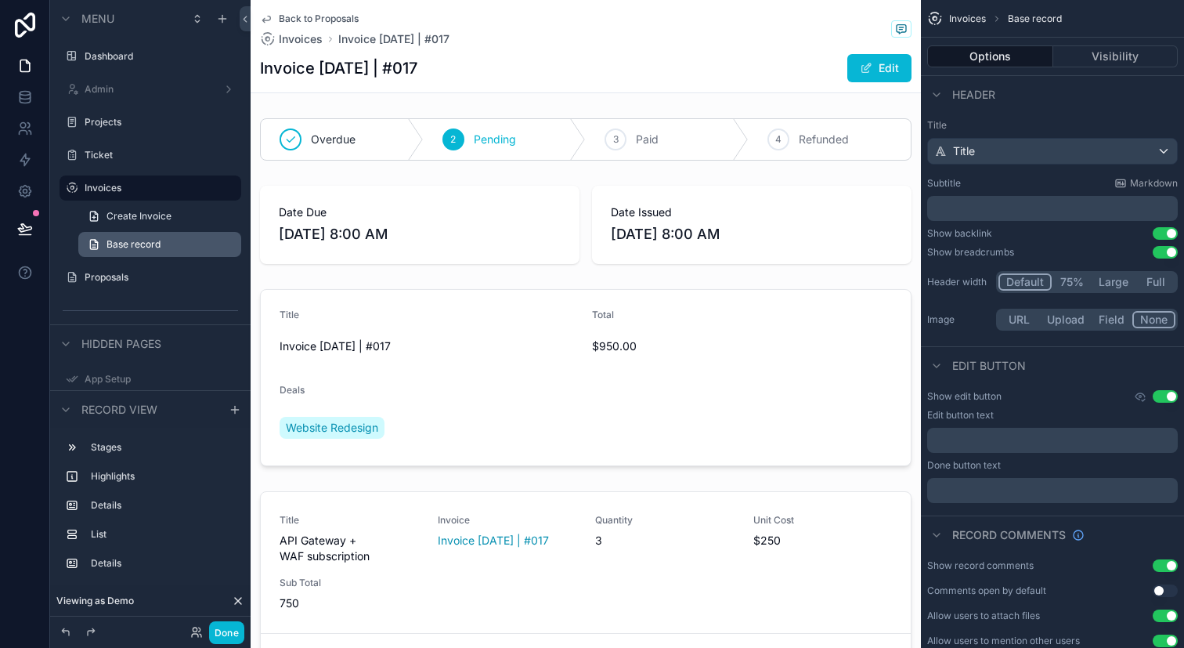
click at [181, 241] on link "Base record" at bounding box center [159, 244] width 163 height 25
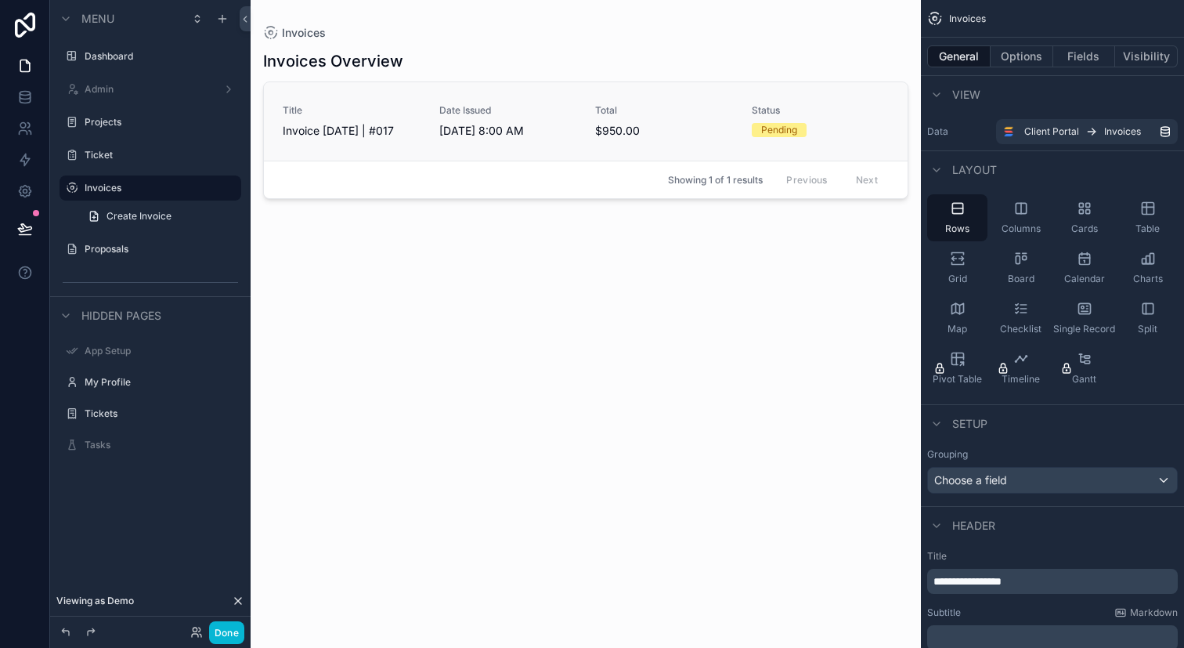
click at [505, 160] on link "Title Invoice Sep 30, 2025 | #017 Date Issued 9/30/2025 8:00 AM Total $950.00 S…" at bounding box center [586, 121] width 644 height 78
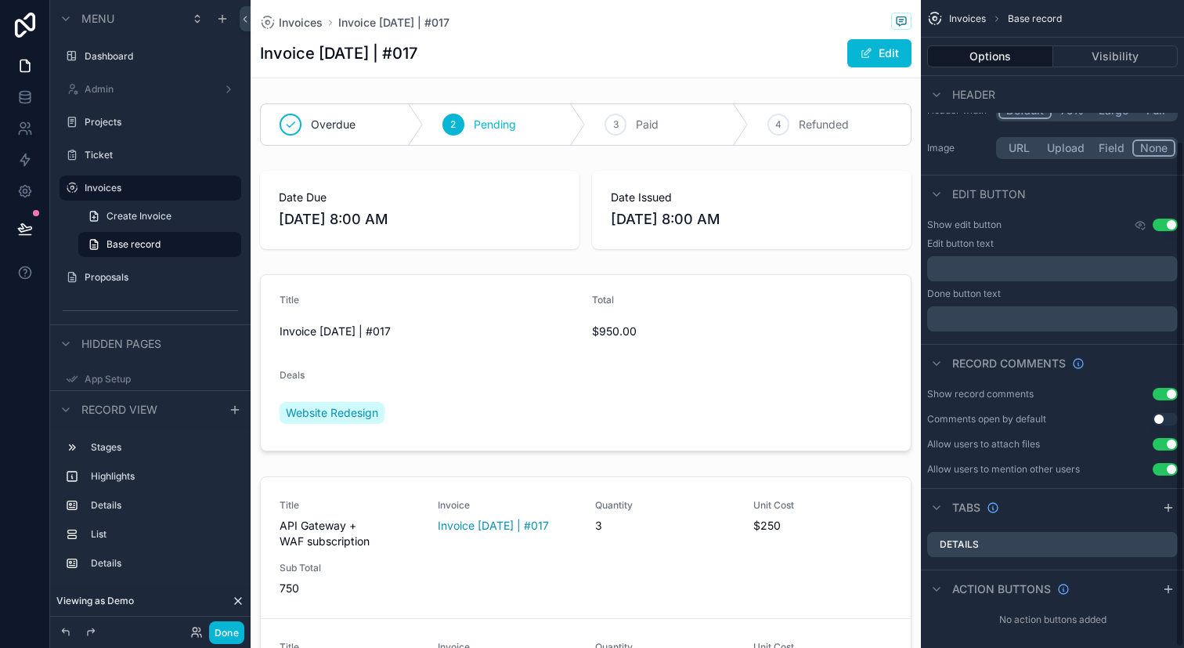
scroll to position [181, 0]
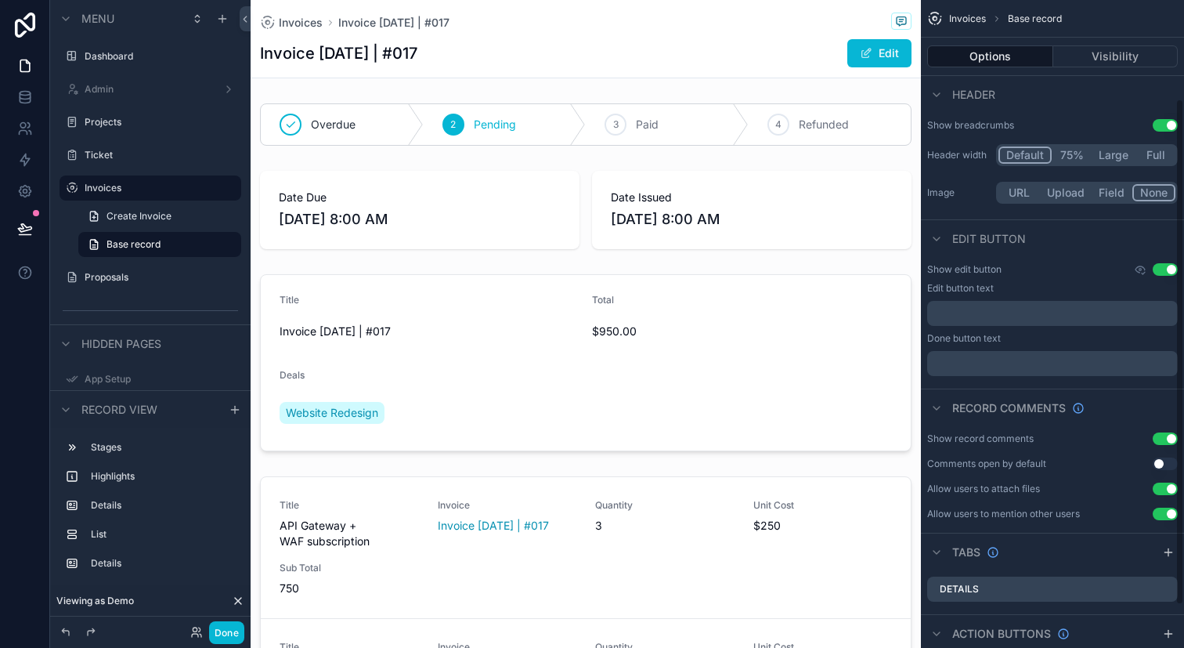
click at [1168, 266] on button "Use setting" at bounding box center [1165, 269] width 25 height 13
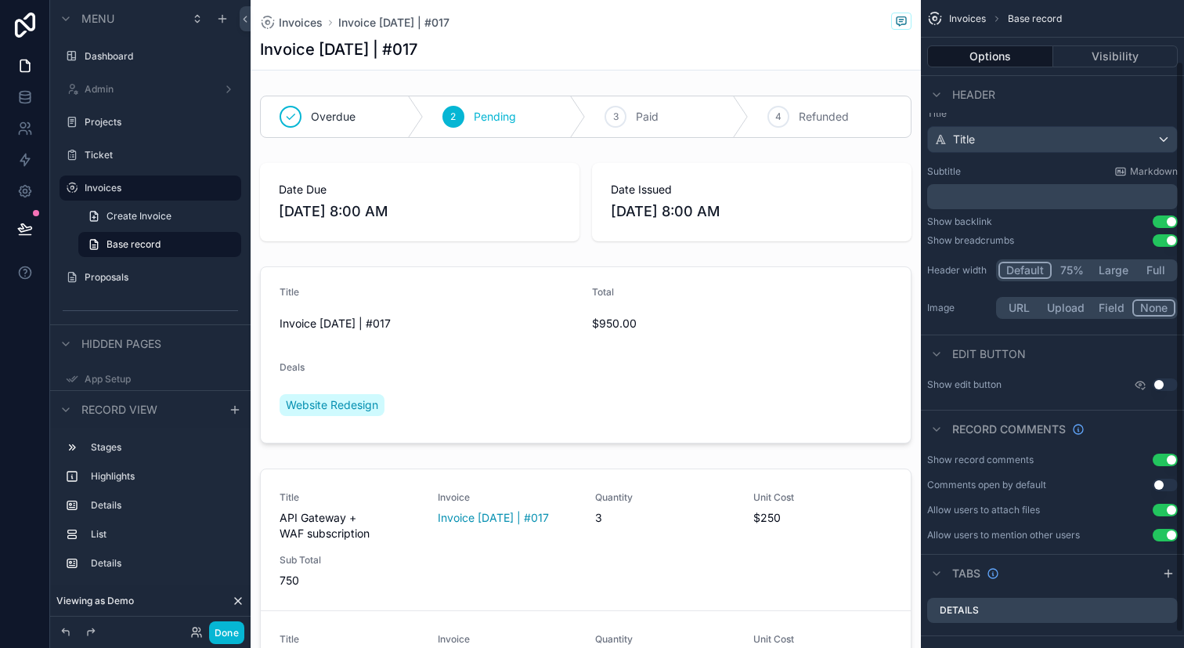
scroll to position [0, 0]
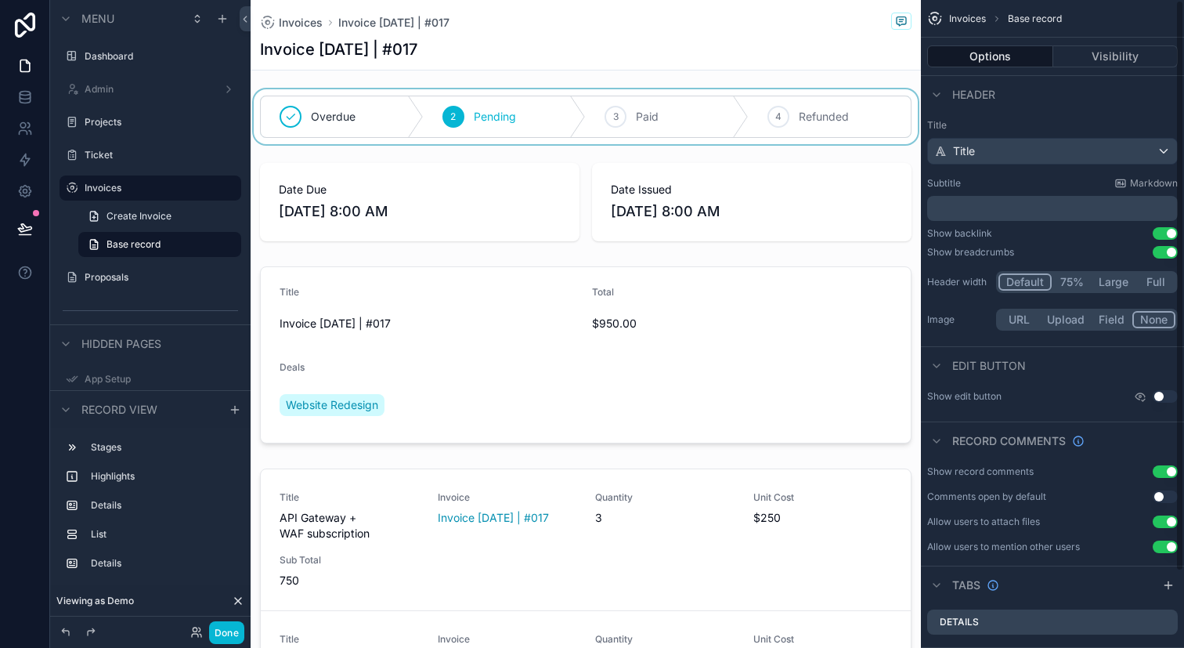
click at [876, 92] on div "scrollable content" at bounding box center [586, 116] width 670 height 55
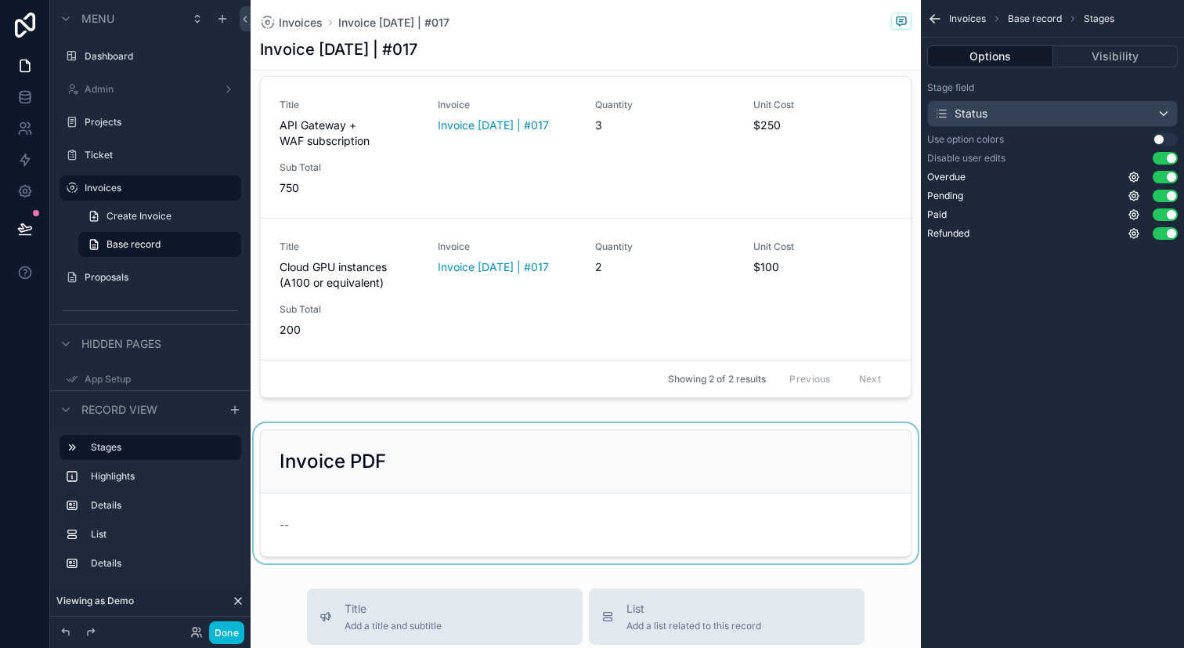
scroll to position [439, 0]
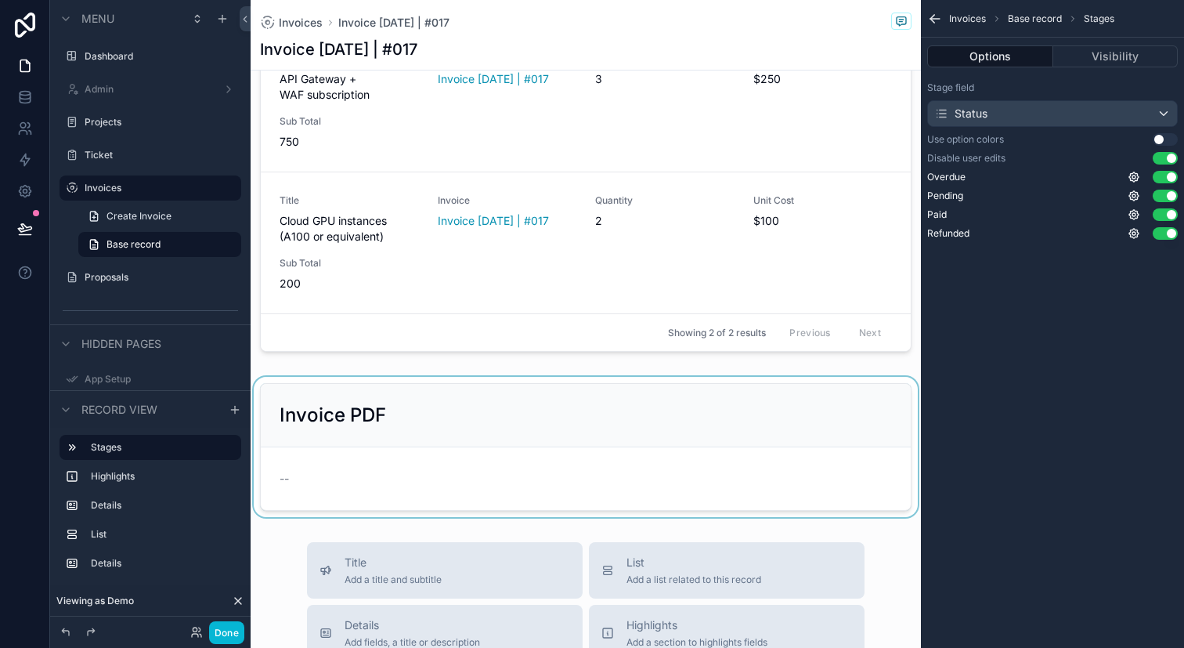
click at [764, 392] on div "scrollable content" at bounding box center [586, 447] width 670 height 140
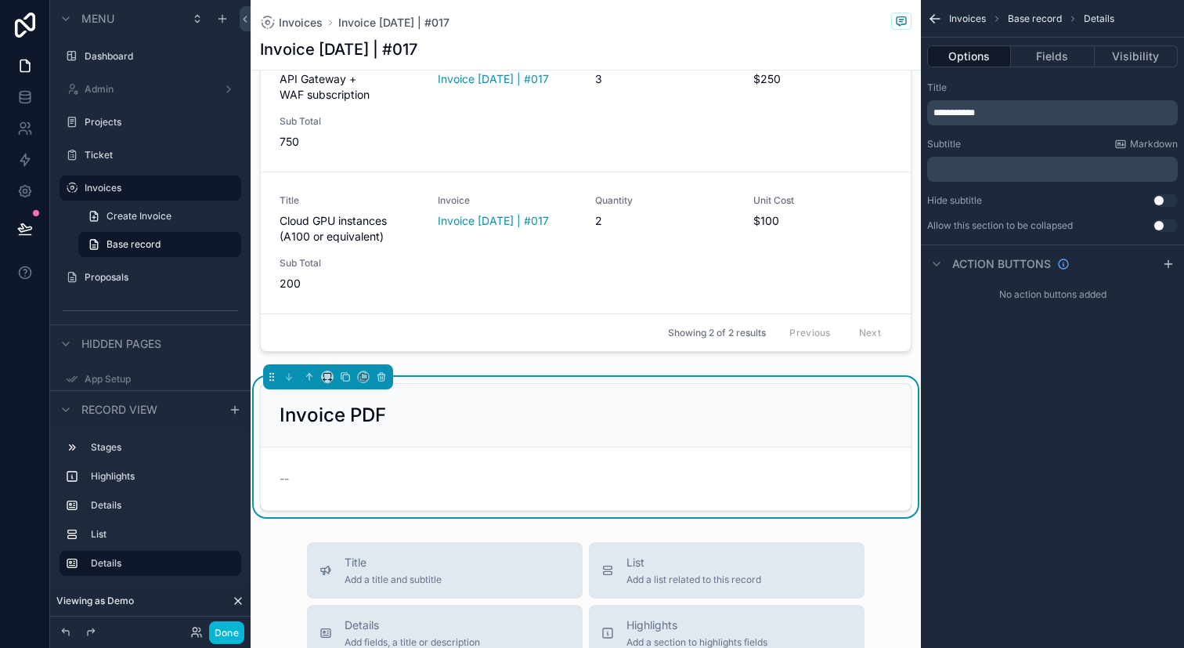
click at [1164, 222] on button "Use setting" at bounding box center [1165, 225] width 25 height 13
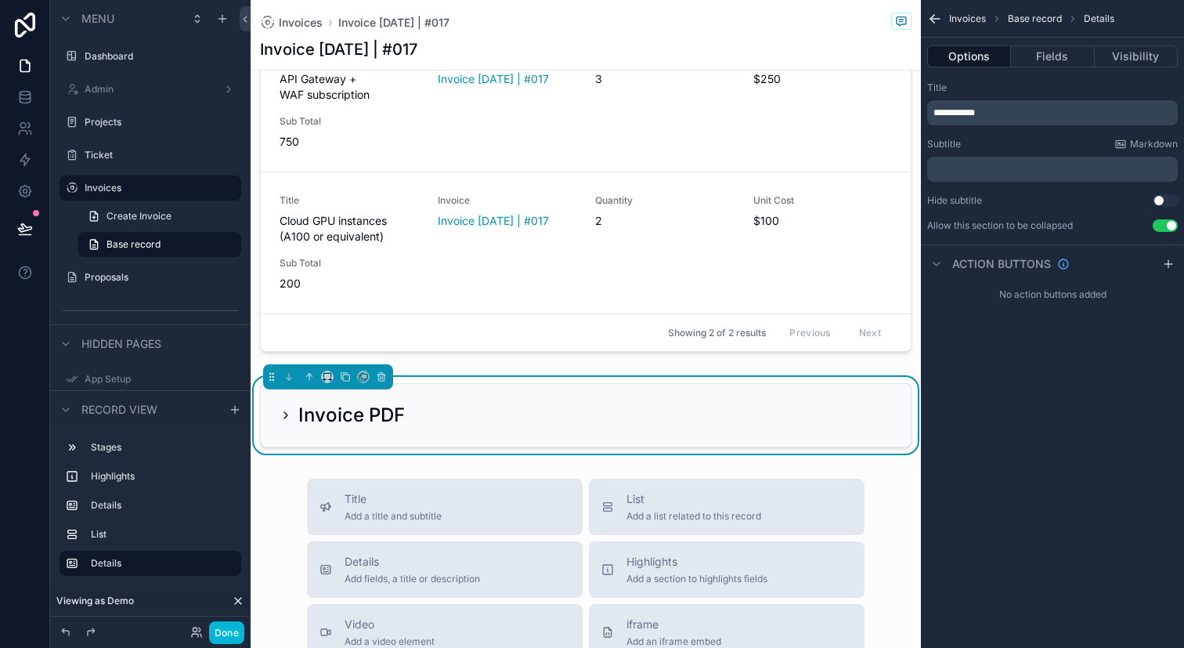
click at [1164, 222] on button "Use setting" at bounding box center [1165, 225] width 25 height 13
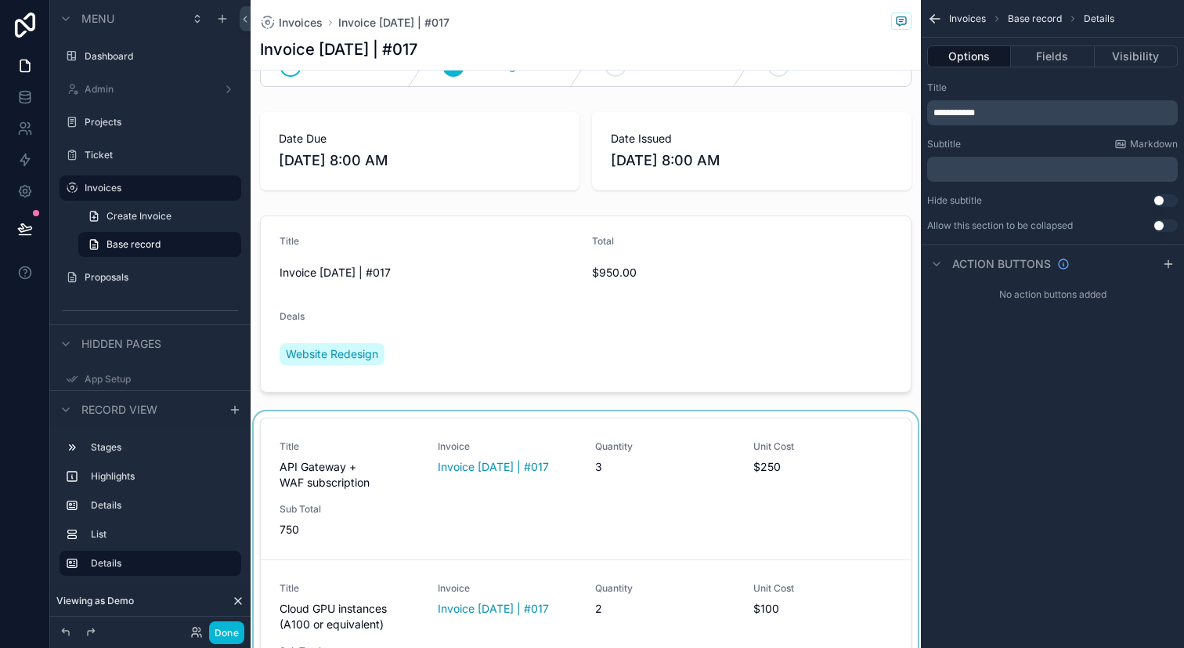
scroll to position [0, 0]
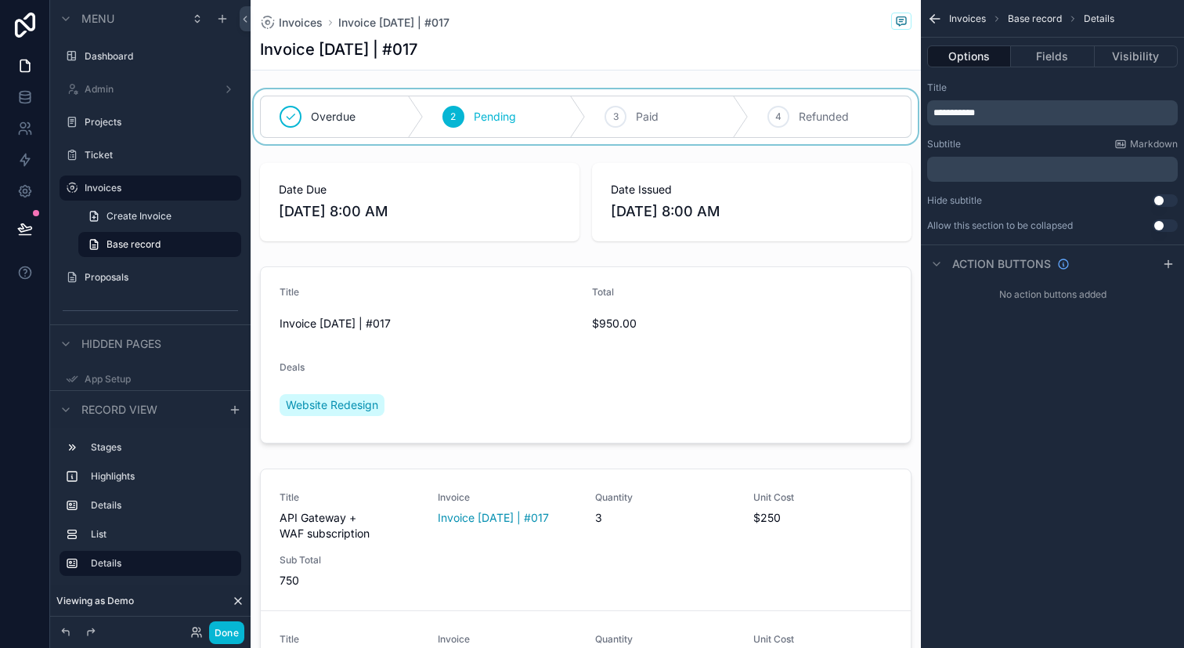
click at [677, 129] on div "scrollable content" at bounding box center [586, 116] width 670 height 55
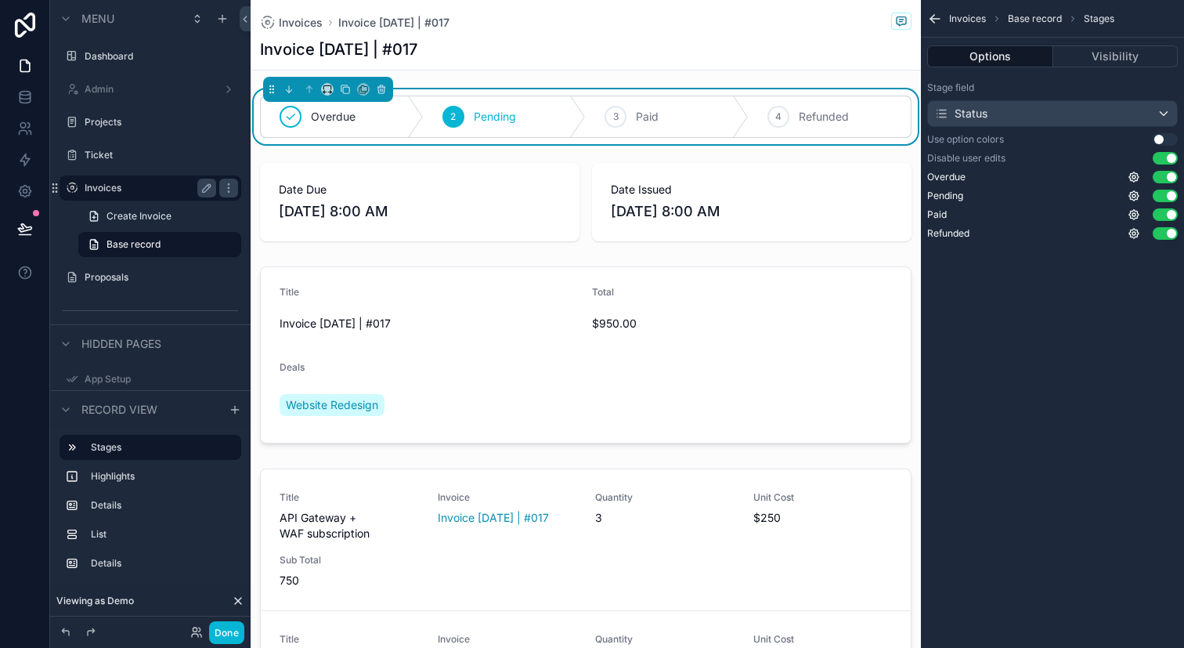
click at [157, 197] on div "Invoices" at bounding box center [150, 187] width 175 height 25
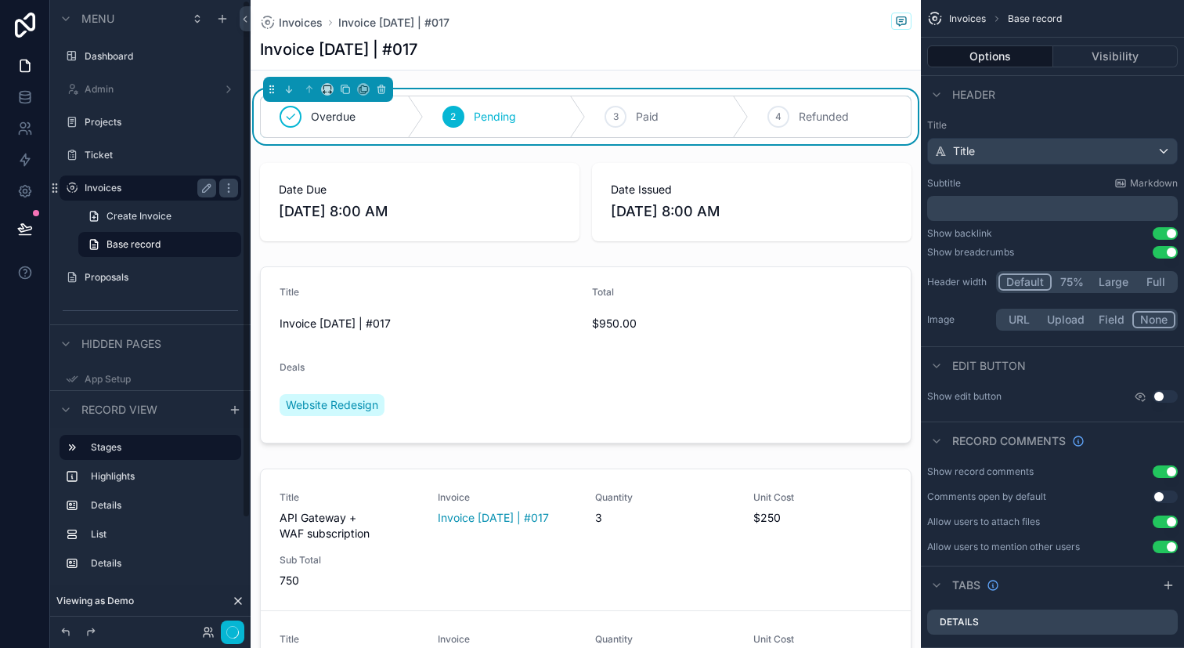
click at [172, 184] on label "Invoices" at bounding box center [147, 188] width 125 height 13
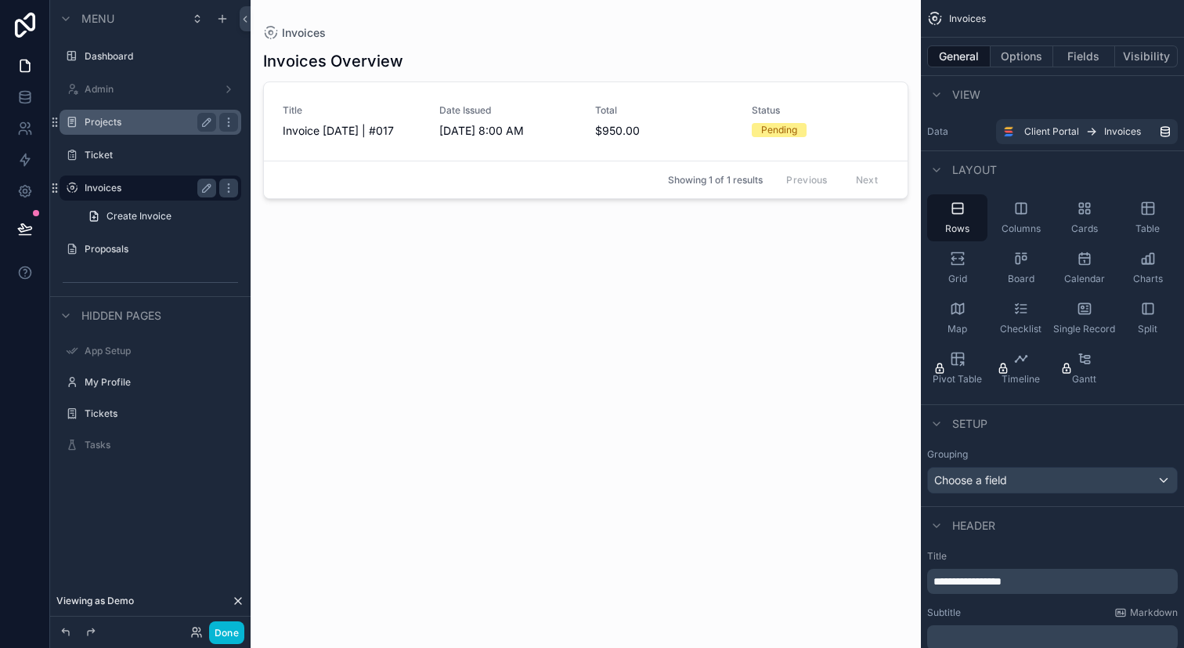
click at [163, 125] on label "Projects" at bounding box center [147, 122] width 125 height 13
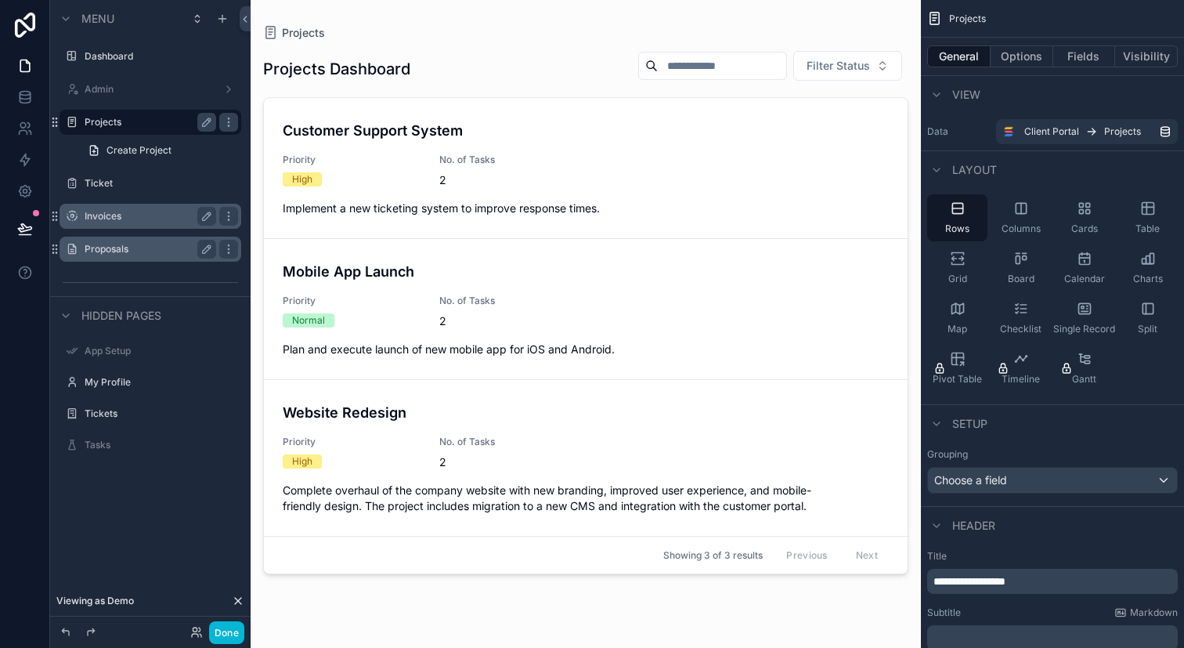
click at [161, 252] on label "Proposals" at bounding box center [147, 249] width 125 height 13
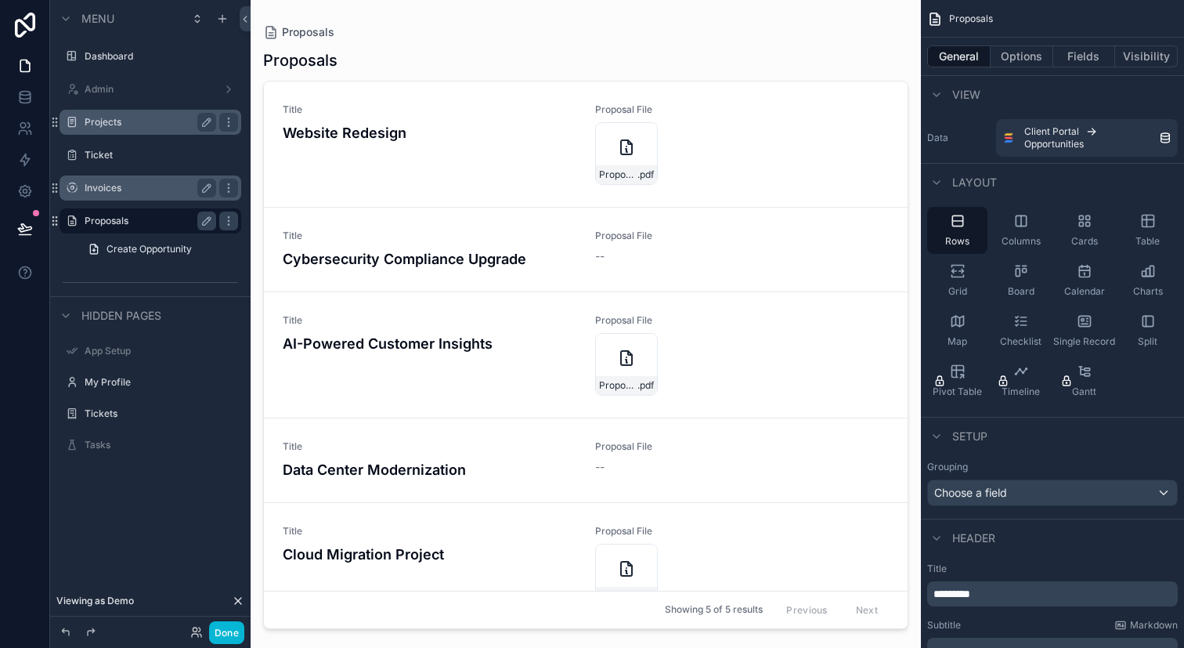
click at [457, 179] on div "scrollable content" at bounding box center [586, 314] width 670 height 629
click at [457, 179] on div "Title Website Redesign" at bounding box center [430, 143] width 294 height 81
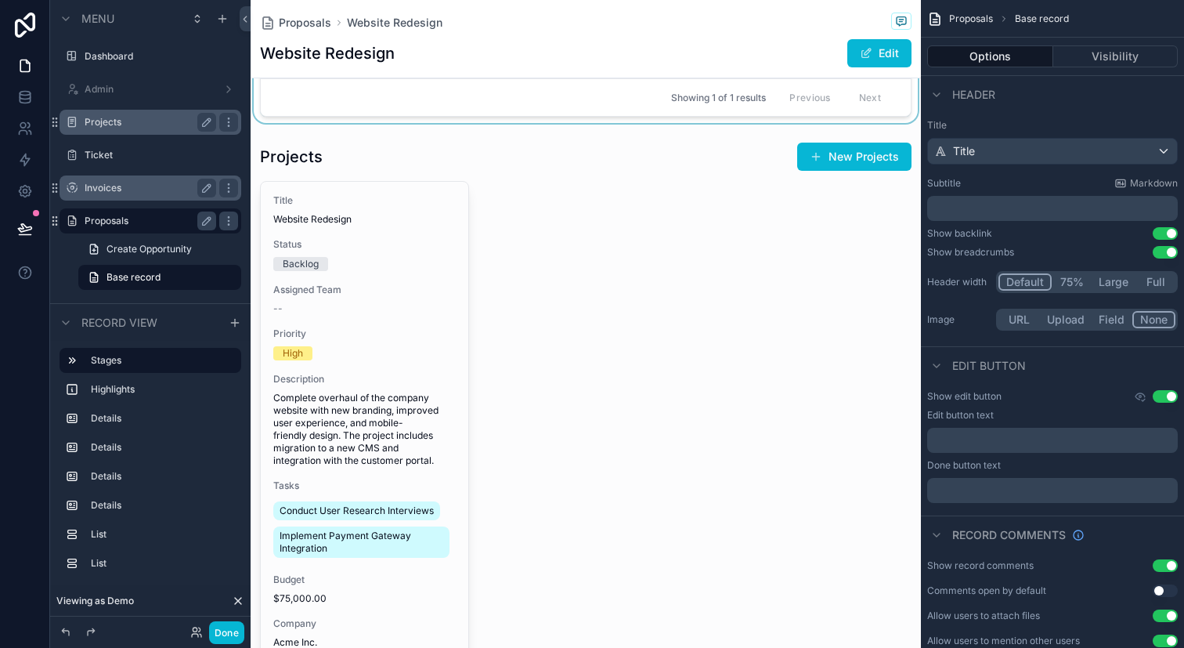
scroll to position [1263, 0]
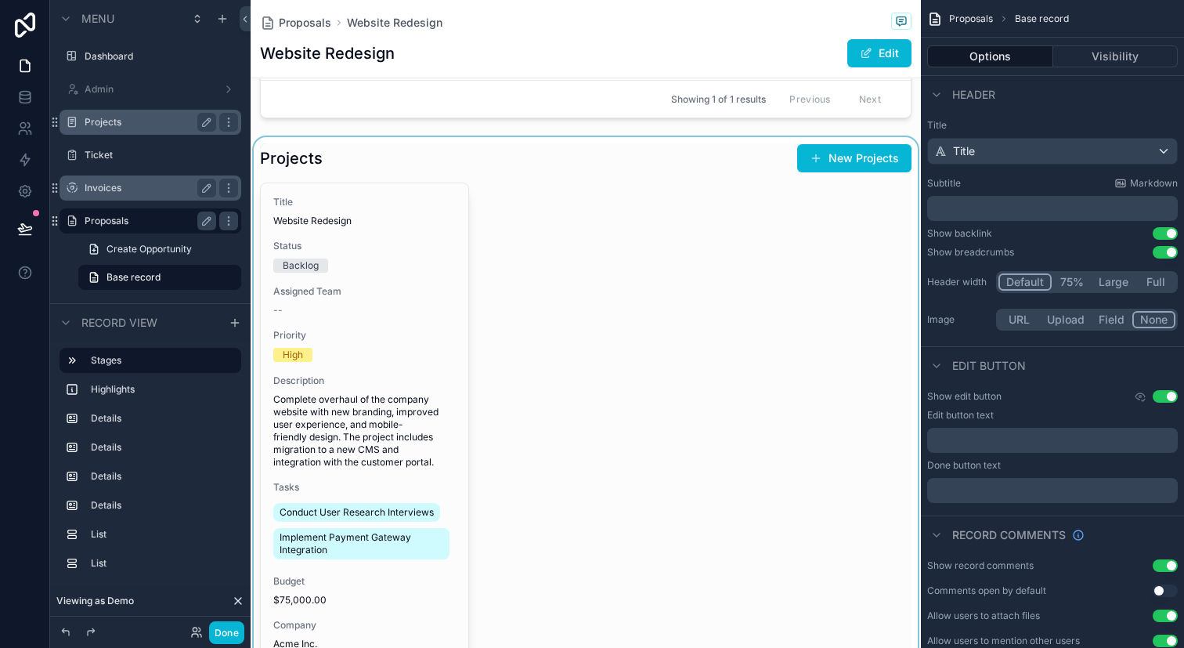
click at [547, 340] on div "scrollable content" at bounding box center [586, 481] width 670 height 688
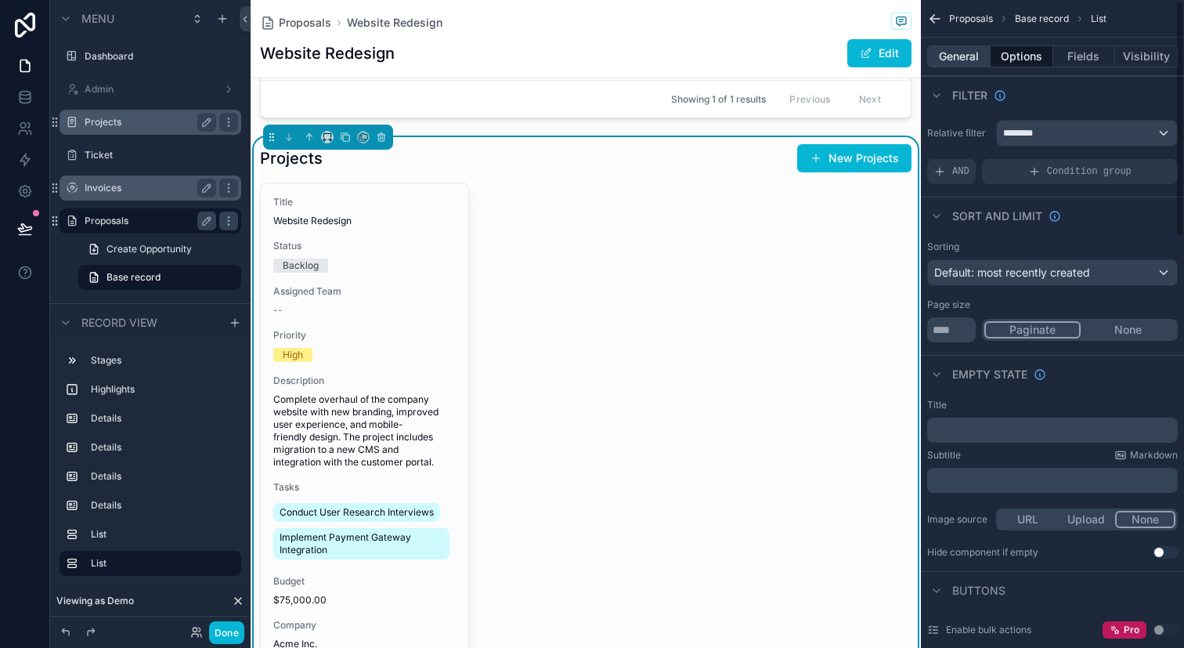
click at [960, 60] on button "General" at bounding box center [958, 56] width 63 height 22
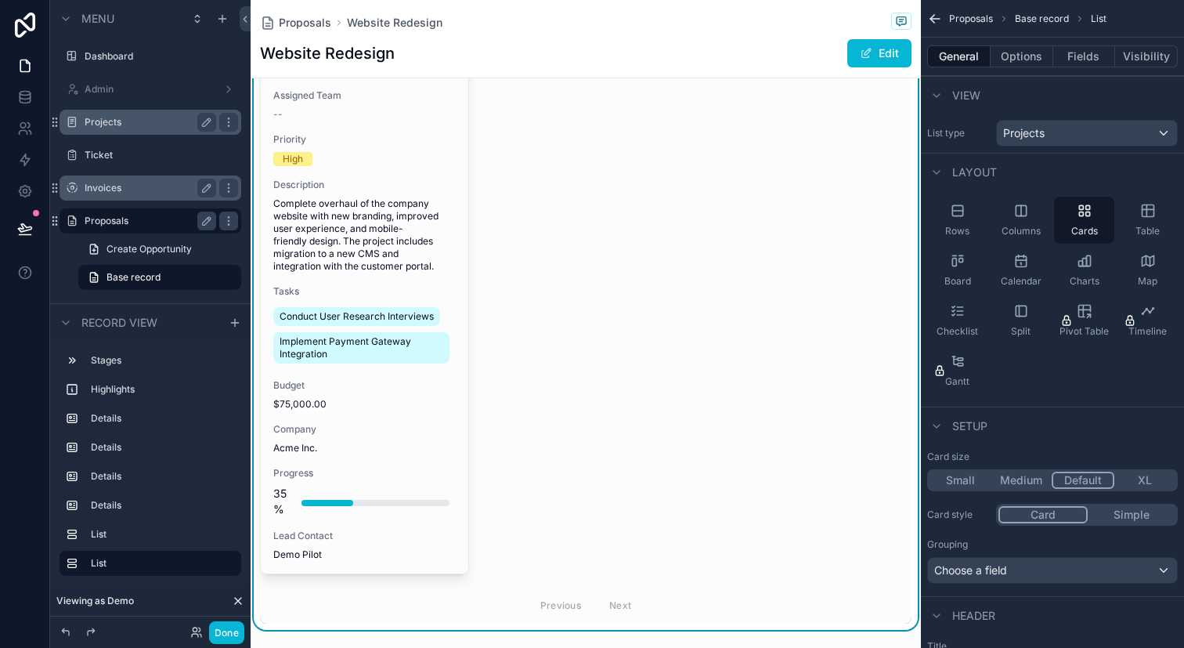
scroll to position [1475, 0]
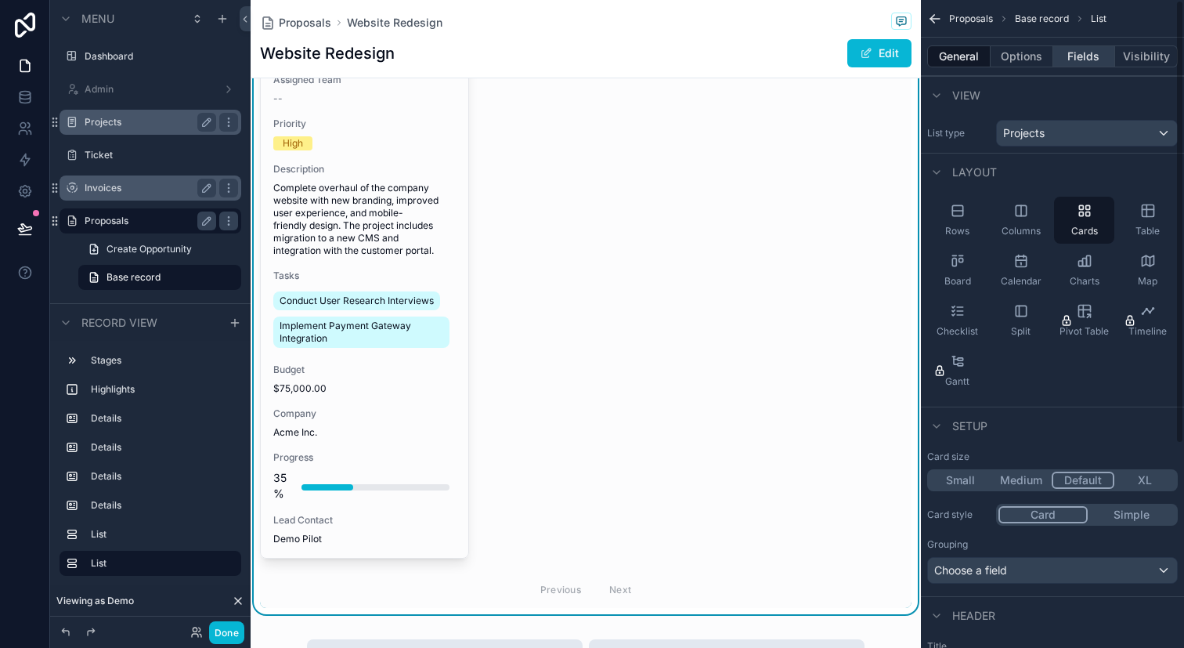
click at [1093, 54] on button "Fields" at bounding box center [1084, 56] width 63 height 22
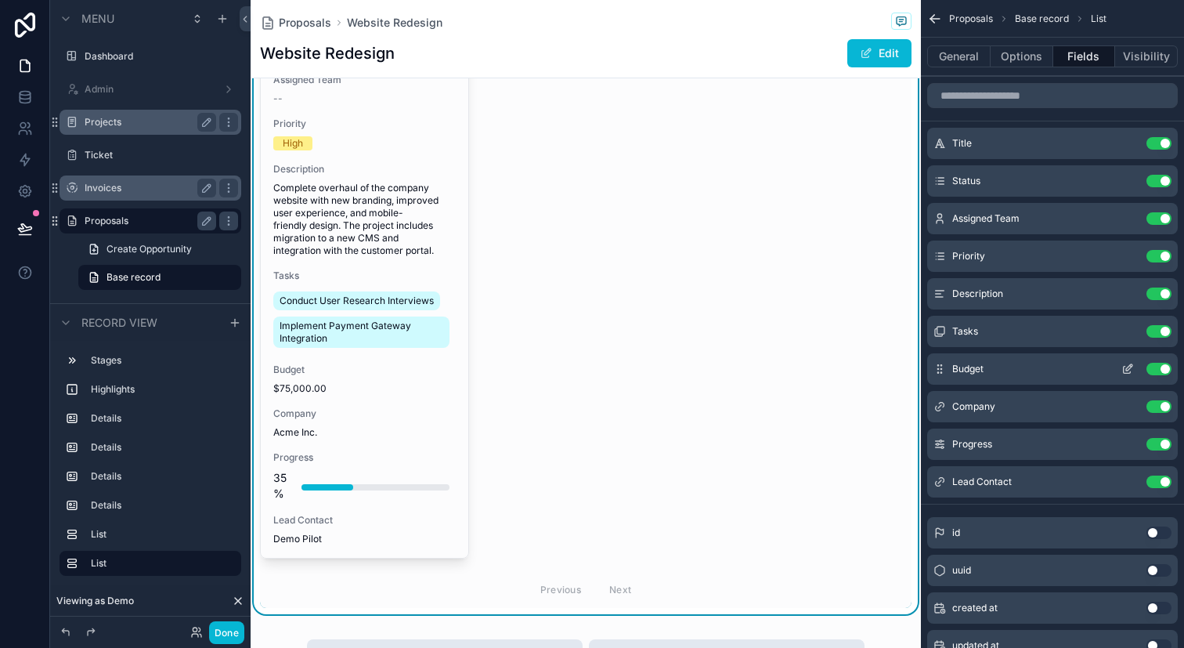
scroll to position [76, 0]
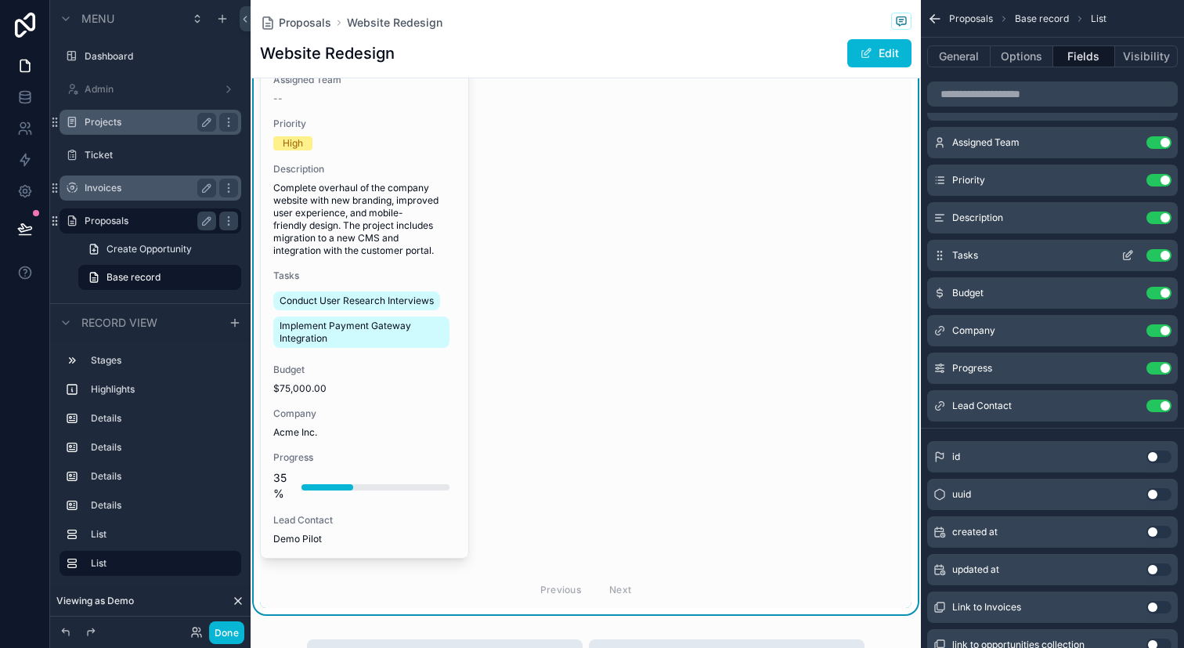
click at [1166, 256] on button "Use setting" at bounding box center [1159, 255] width 25 height 13
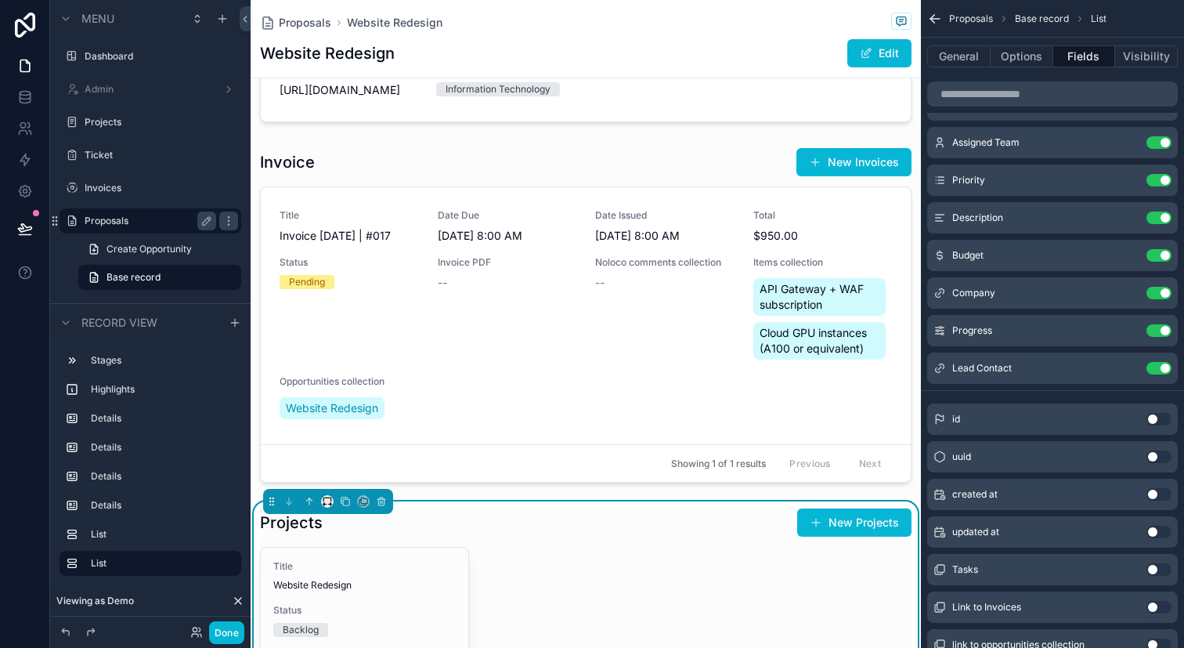
scroll to position [912, 0]
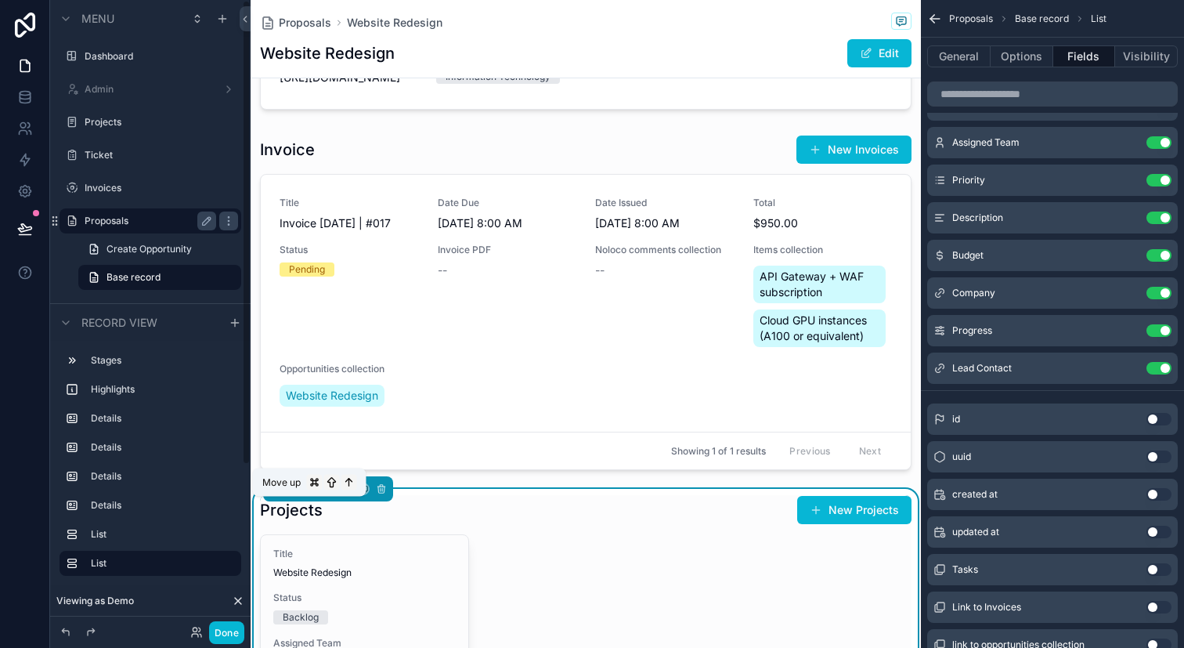
click at [312, 494] on icon "scrollable content" at bounding box center [309, 488] width 11 height 11
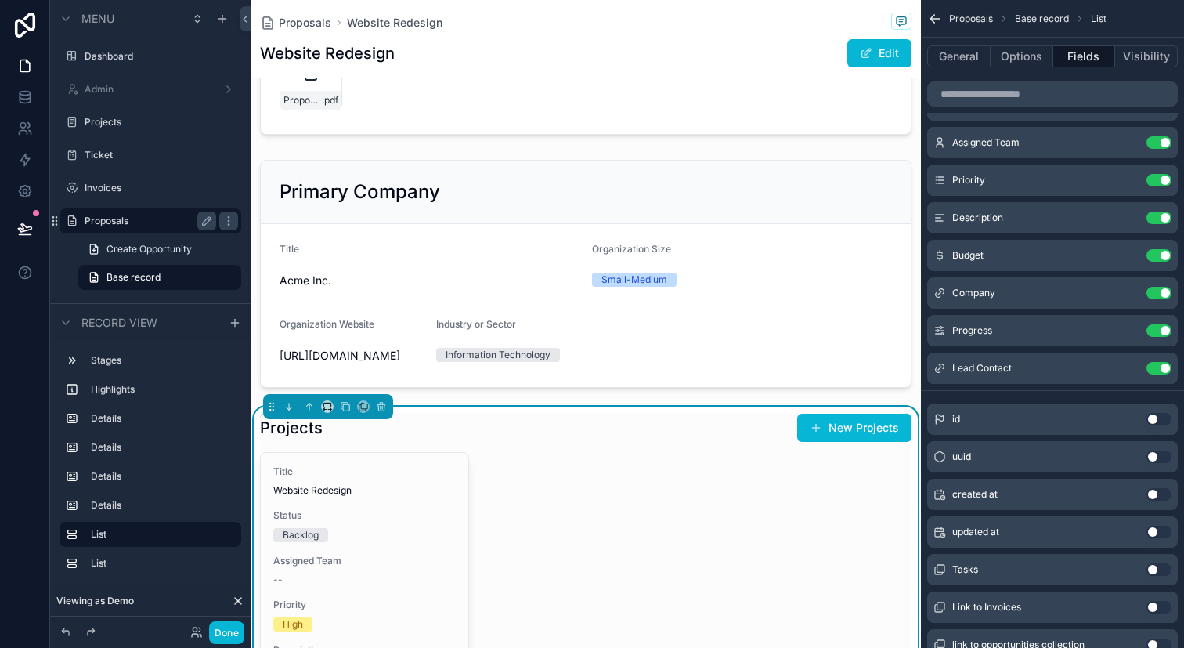
scroll to position [761, 0]
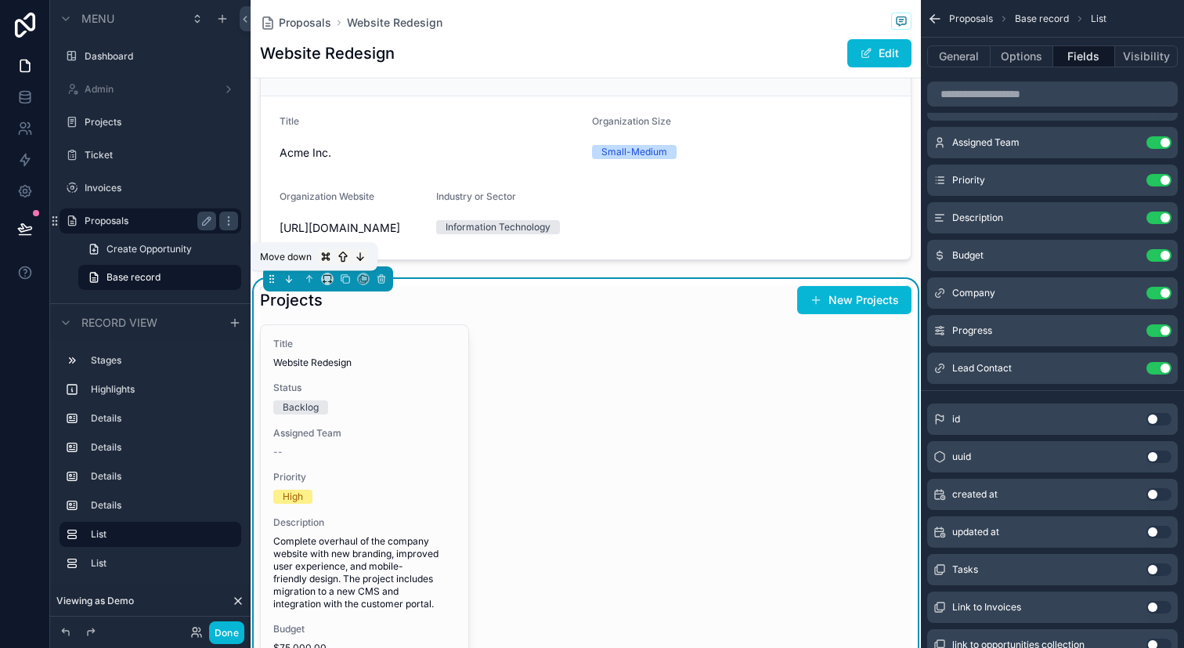
click at [289, 285] on button "scrollable content" at bounding box center [288, 278] width 17 height 17
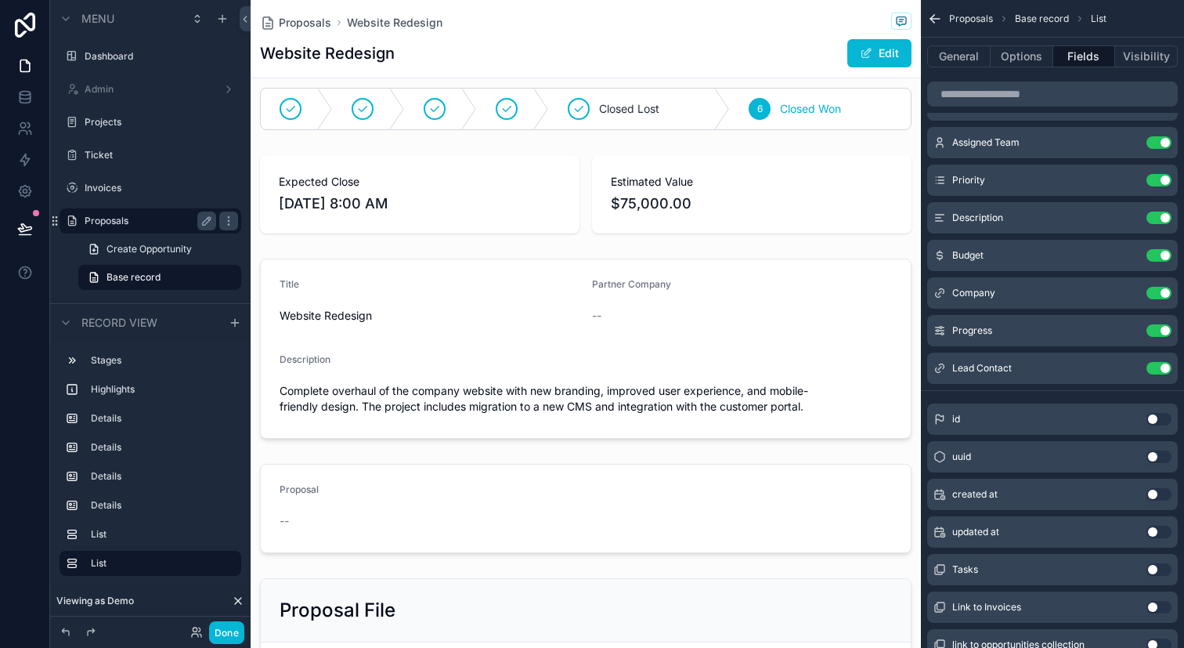
scroll to position [0, 0]
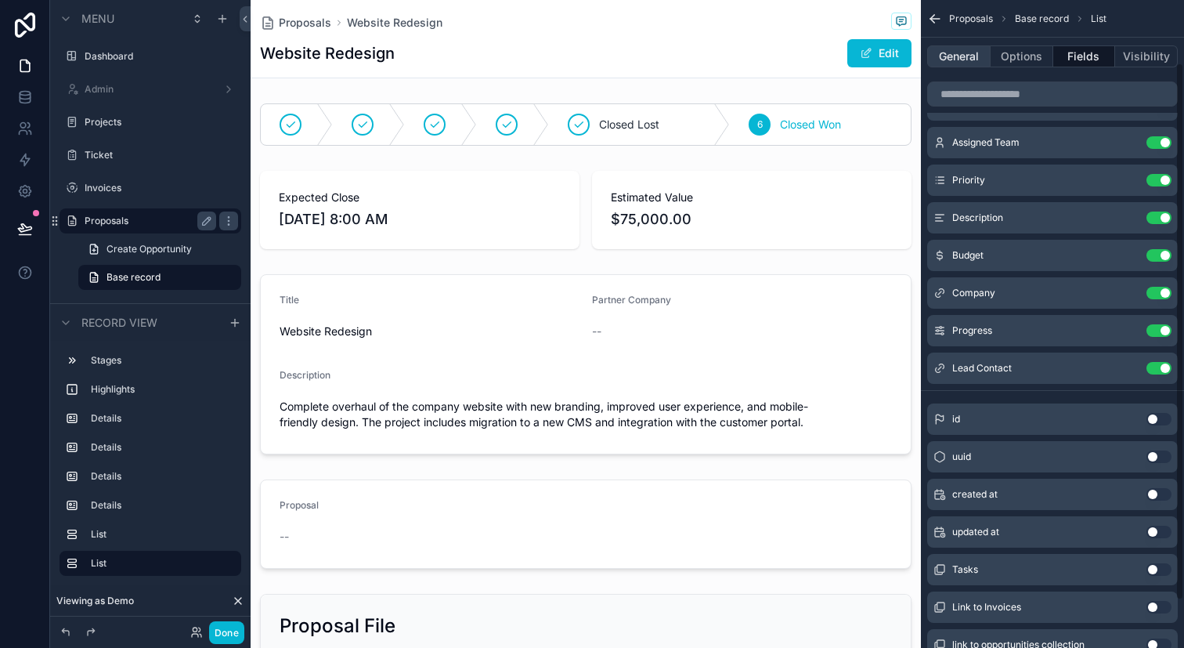
click at [947, 56] on button "General" at bounding box center [958, 56] width 63 height 22
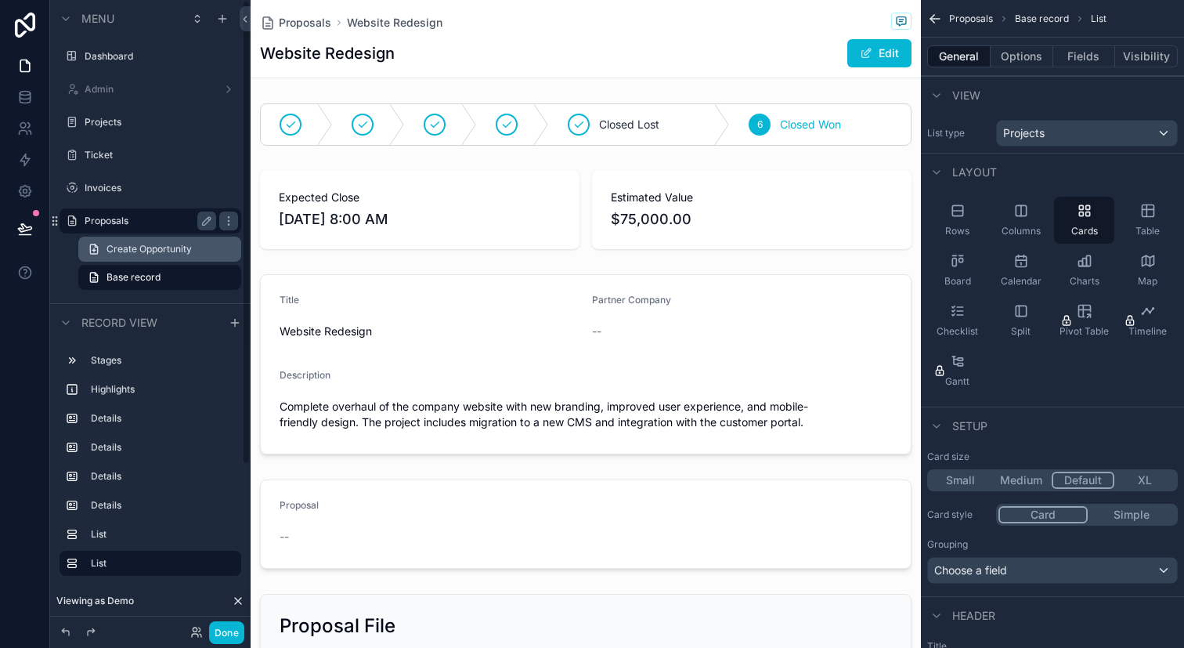
click at [204, 259] on link "Create Opportunity" at bounding box center [159, 249] width 163 height 25
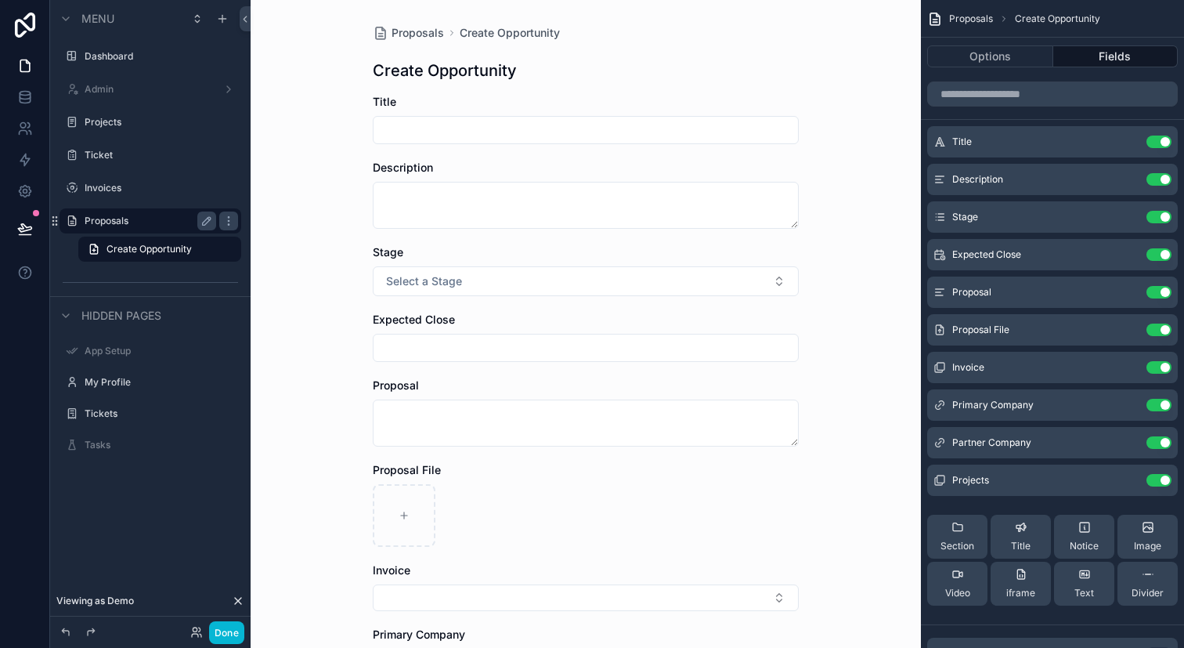
click at [194, 233] on div "Proposals" at bounding box center [150, 220] width 175 height 25
click at [177, 225] on label "Proposals" at bounding box center [158, 221] width 147 height 13
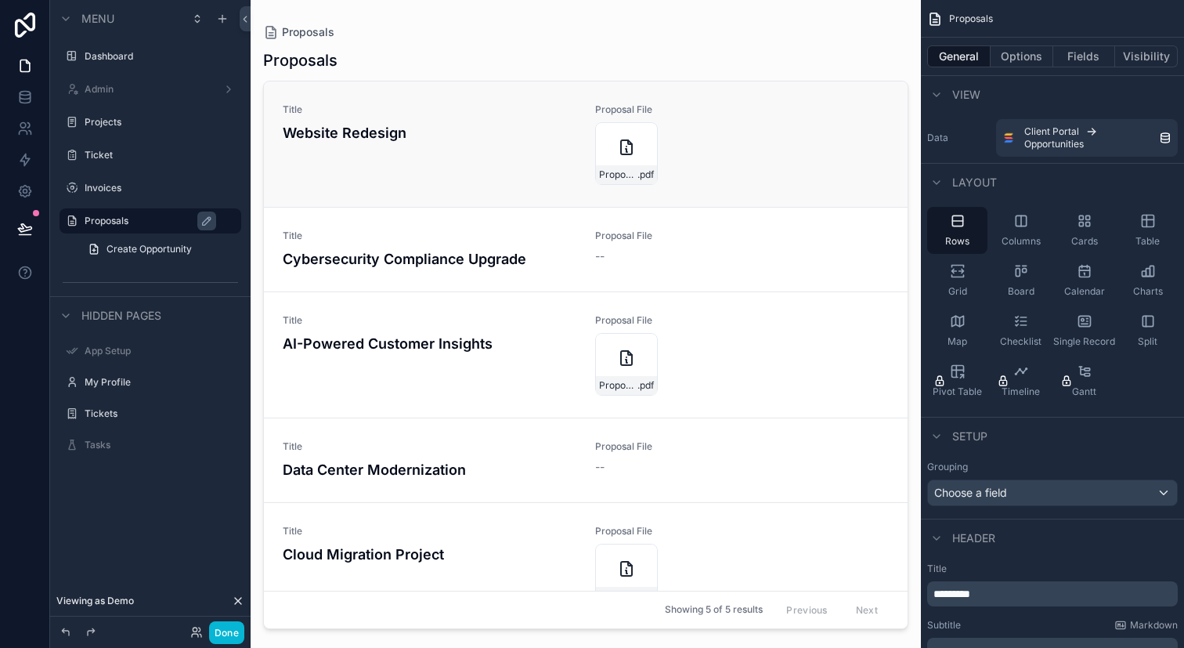
click at [543, 154] on div "Title Website Redesign" at bounding box center [430, 143] width 294 height 81
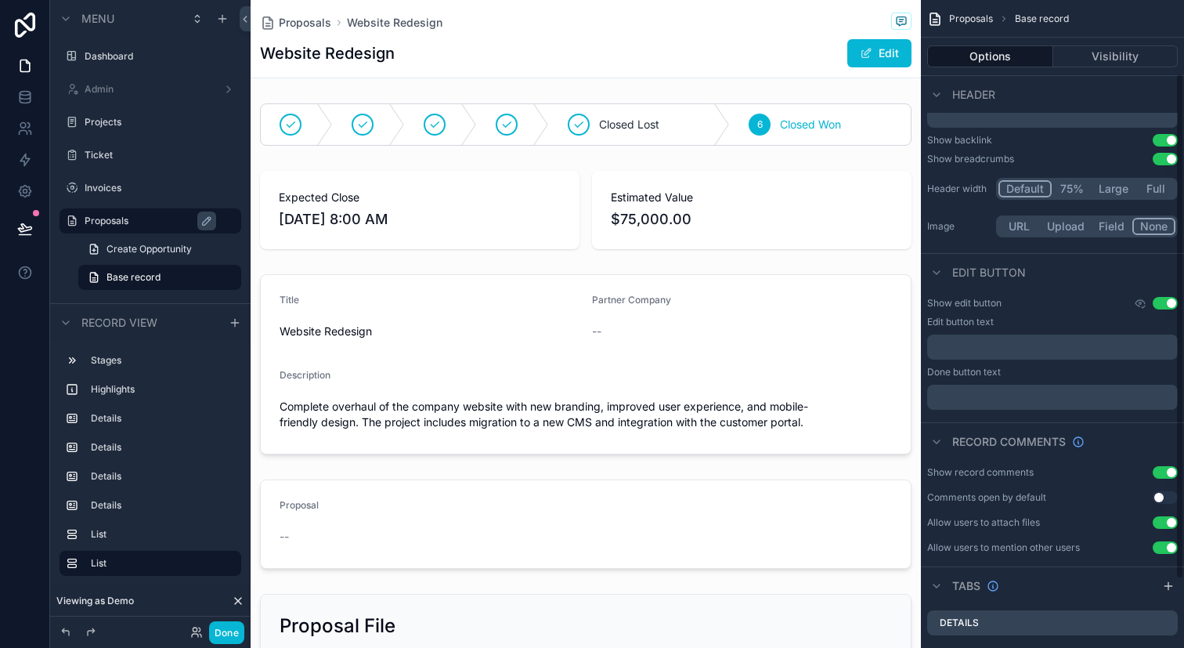
click at [1163, 298] on button "Use setting" at bounding box center [1165, 303] width 25 height 13
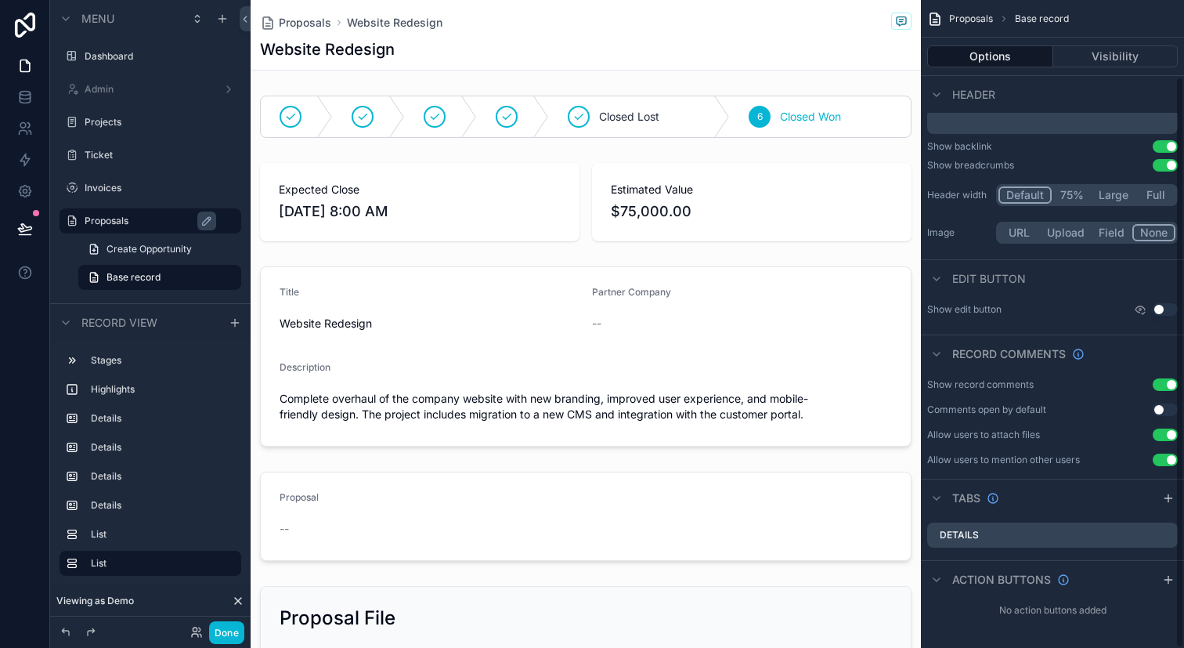
click at [1165, 306] on button "Use setting" at bounding box center [1165, 309] width 25 height 13
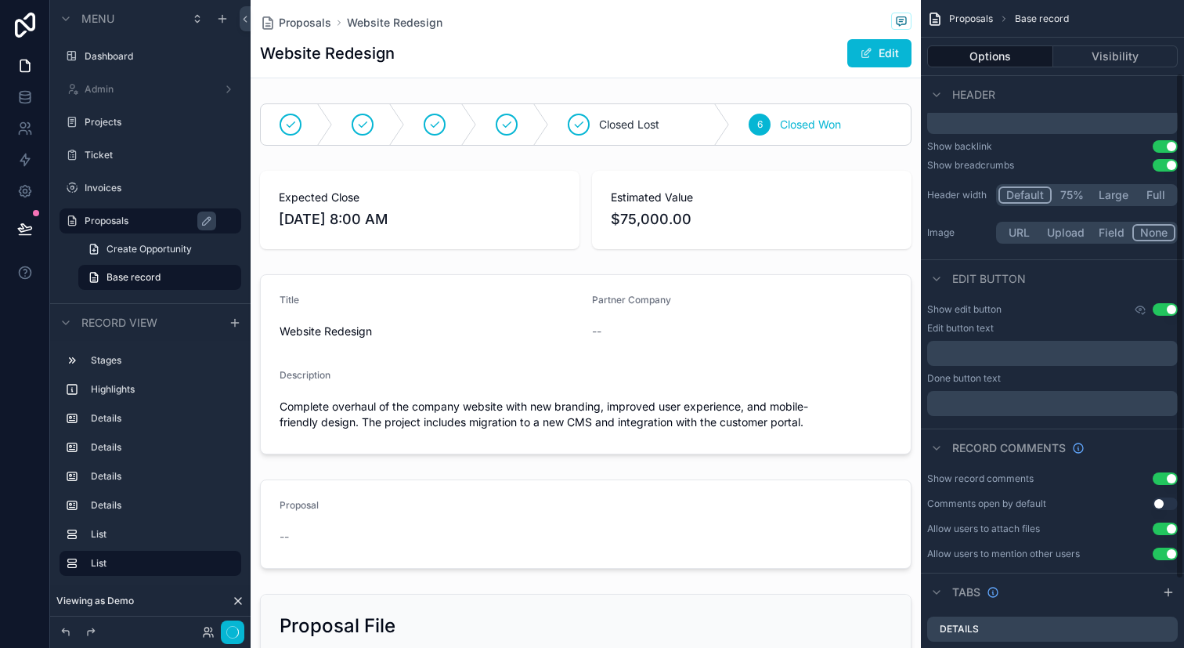
scroll to position [93, 0]
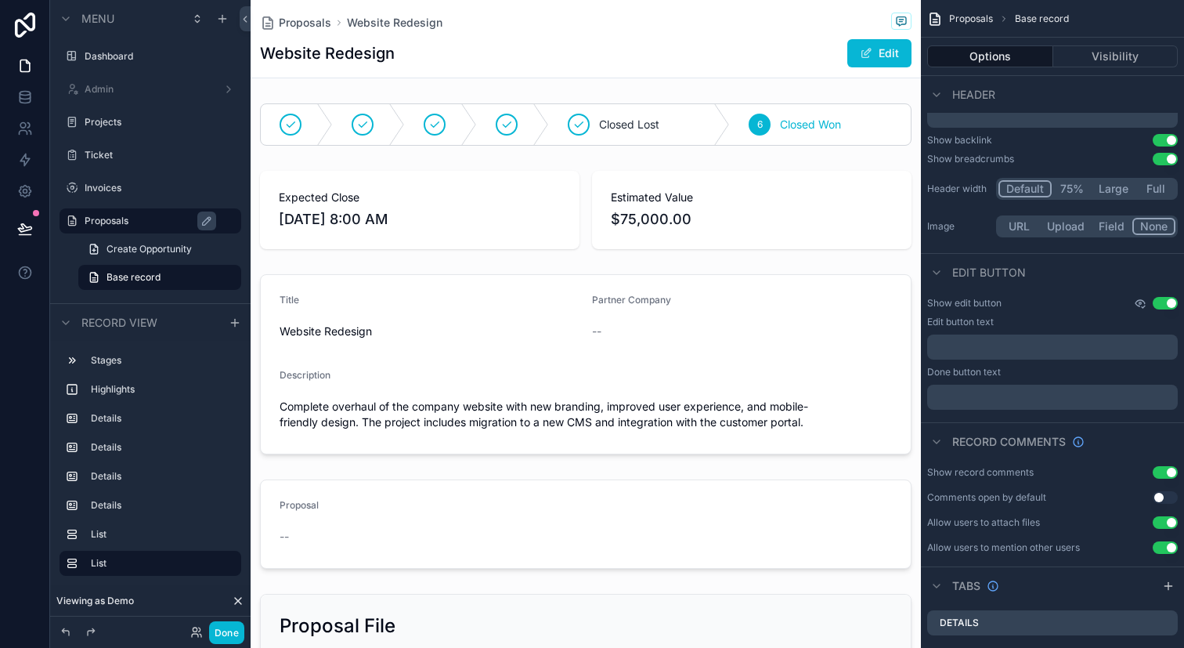
click at [1143, 301] on icon "scrollable content" at bounding box center [1140, 303] width 9 height 6
click at [1078, 305] on div "Show edit button Use setting" at bounding box center [1052, 303] width 251 height 13
click at [1045, 305] on div "Show edit button Use setting" at bounding box center [1052, 303] width 251 height 13
click at [1135, 304] on icon "scrollable content" at bounding box center [1140, 303] width 13 height 13
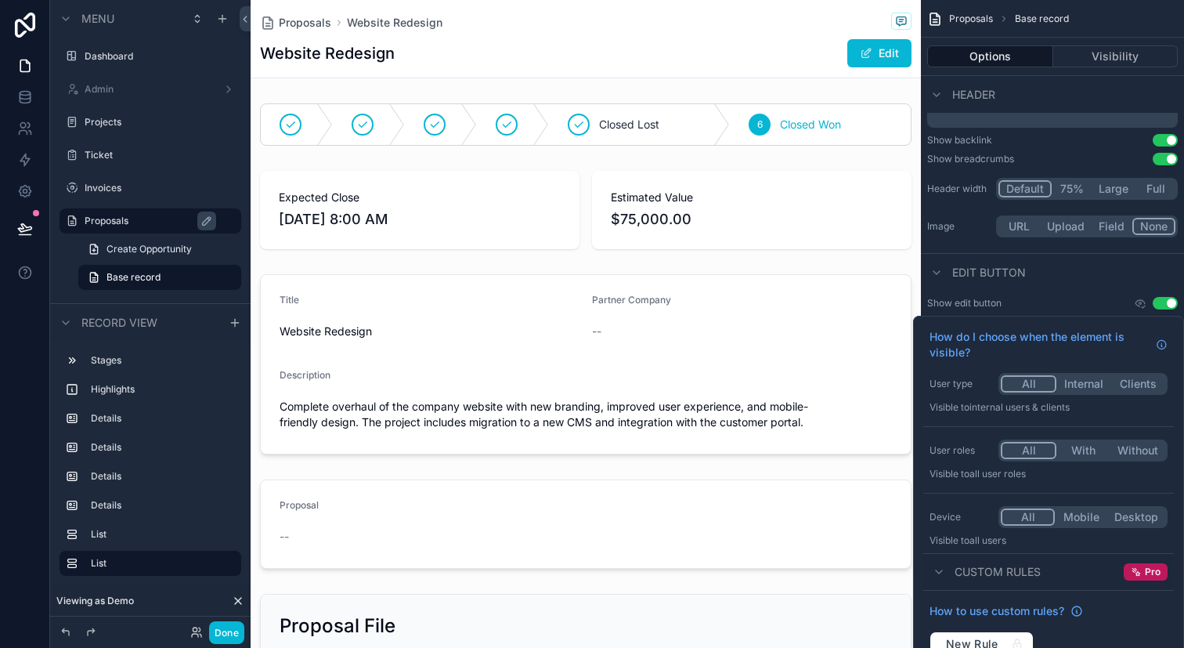
click at [1082, 384] on button "Internal" at bounding box center [1084, 383] width 54 height 17
click at [1080, 449] on button "With" at bounding box center [1084, 450] width 54 height 17
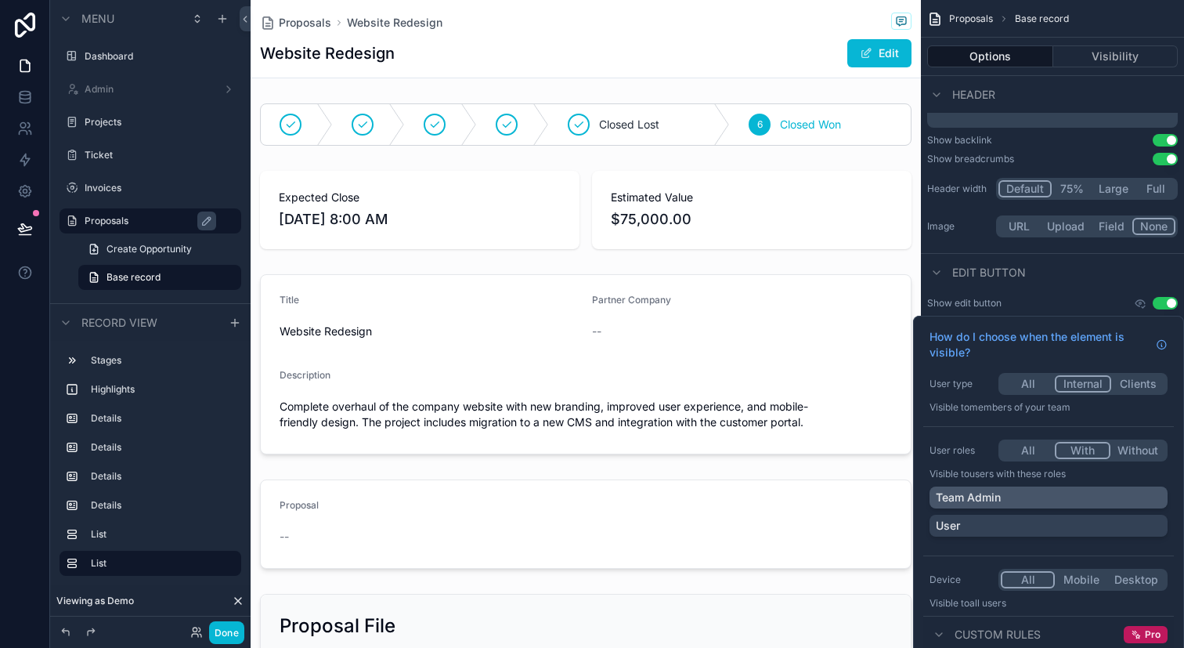
click at [1056, 493] on div "Team Admin" at bounding box center [1049, 498] width 226 height 16
click at [1014, 282] on div "Edit button" at bounding box center [1052, 272] width 263 height 38
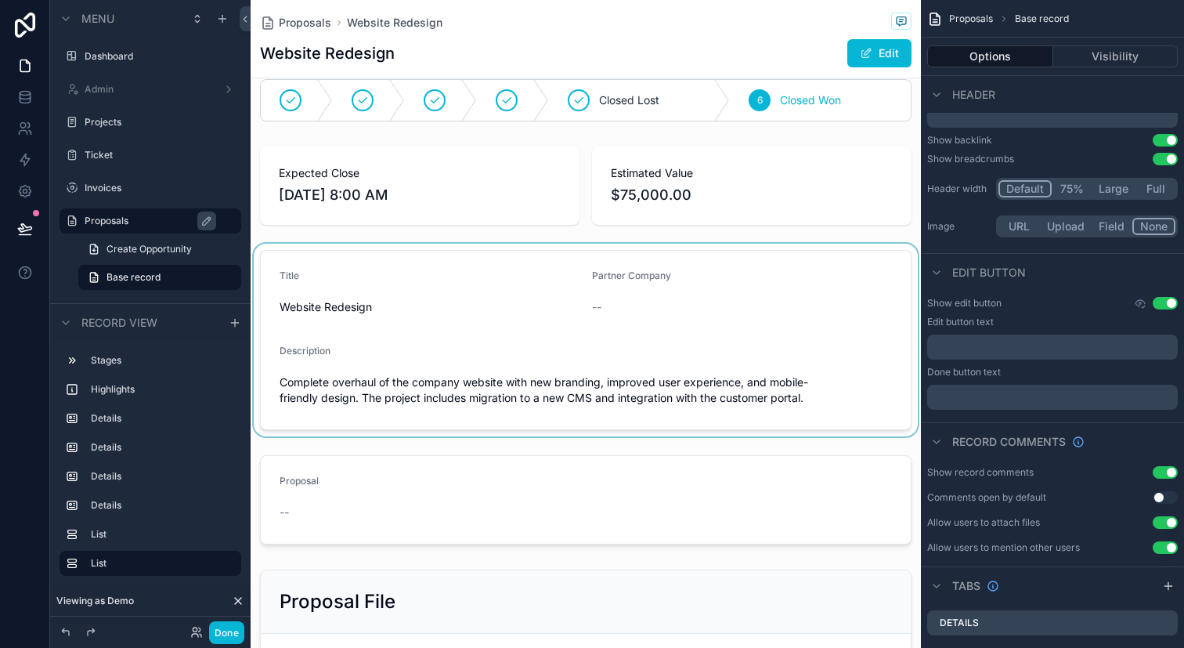
scroll to position [0, 0]
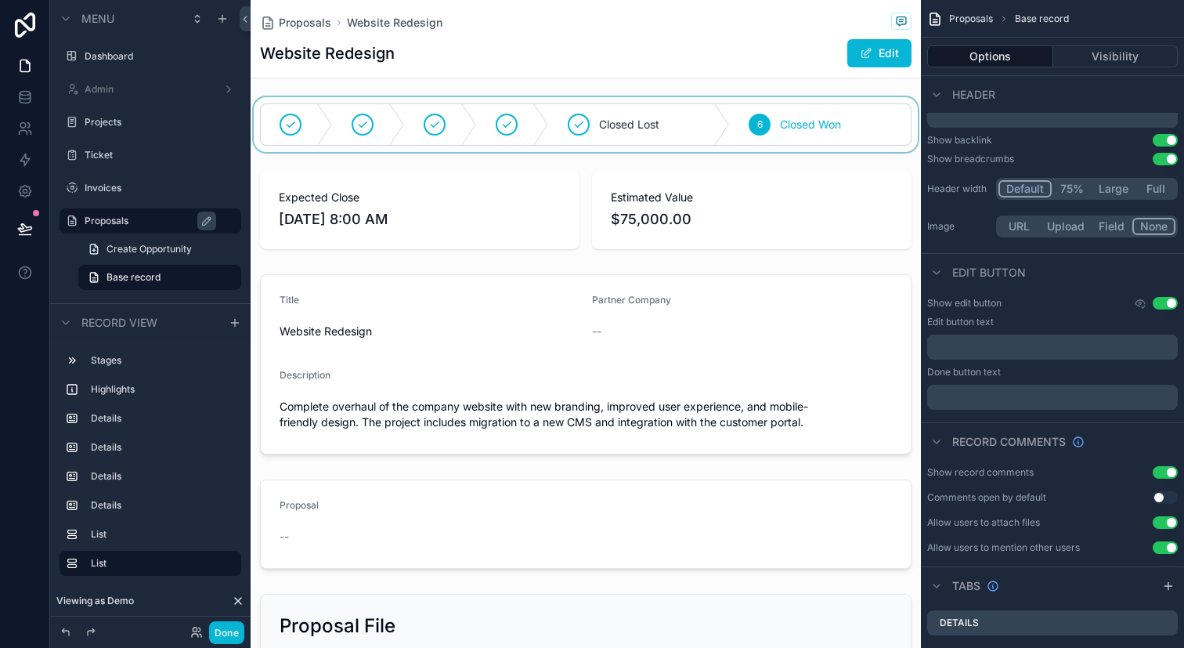
click at [842, 143] on div "scrollable content" at bounding box center [586, 124] width 670 height 55
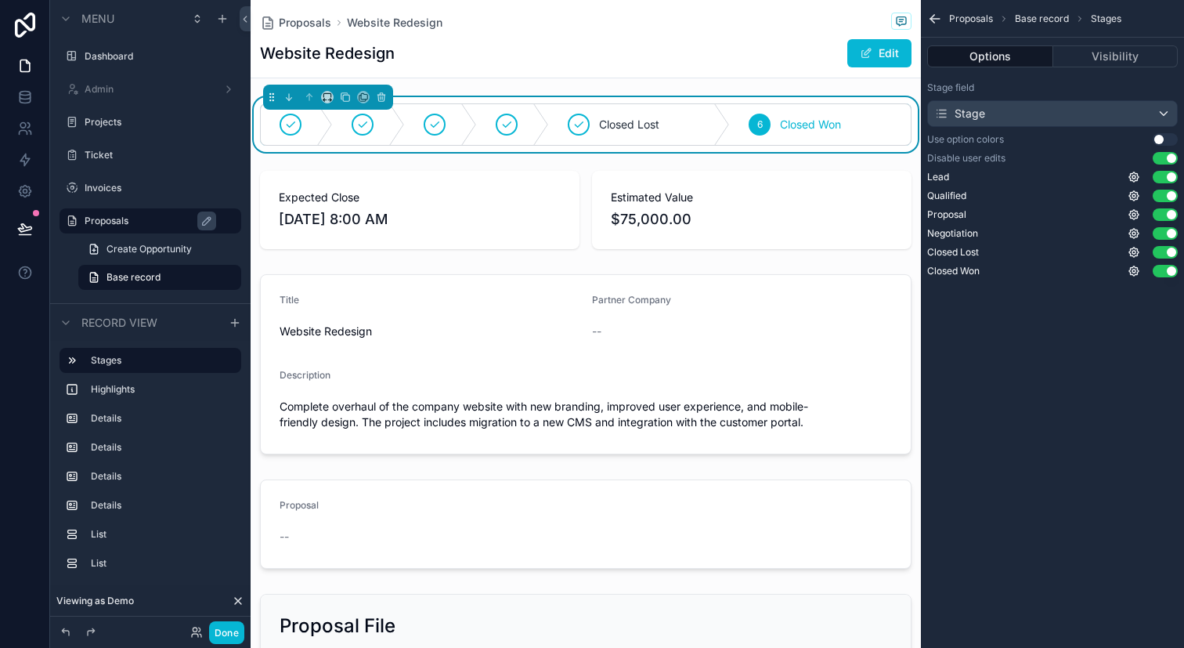
click at [1137, 160] on div "Disable user edits Use setting" at bounding box center [1052, 158] width 251 height 13
click at [761, 46] on div "Website Redesign Edit" at bounding box center [586, 53] width 652 height 30
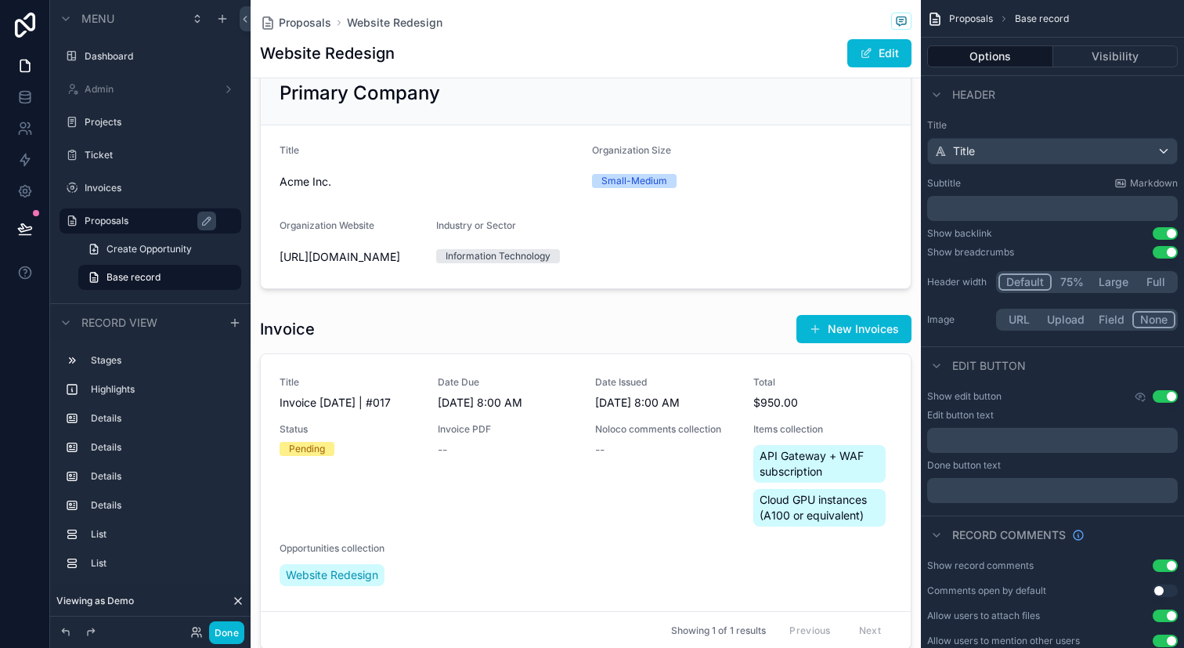
scroll to position [734, 0]
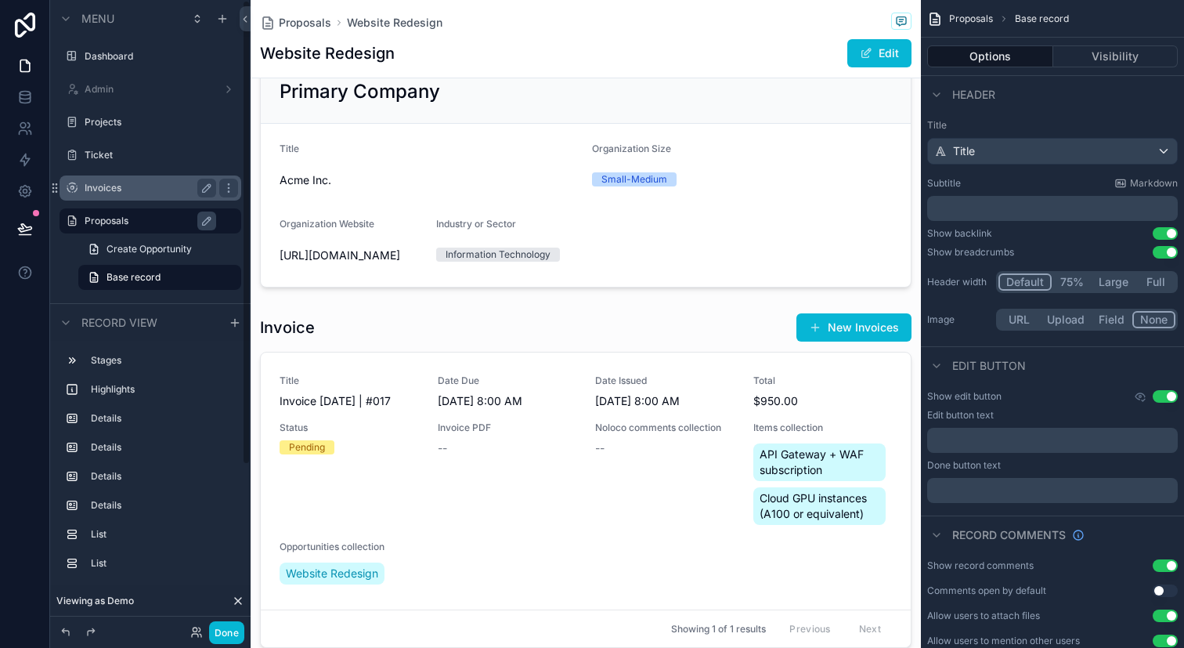
click at [155, 196] on div "Invoices" at bounding box center [151, 188] width 132 height 19
click at [154, 187] on label "Invoices" at bounding box center [147, 188] width 125 height 13
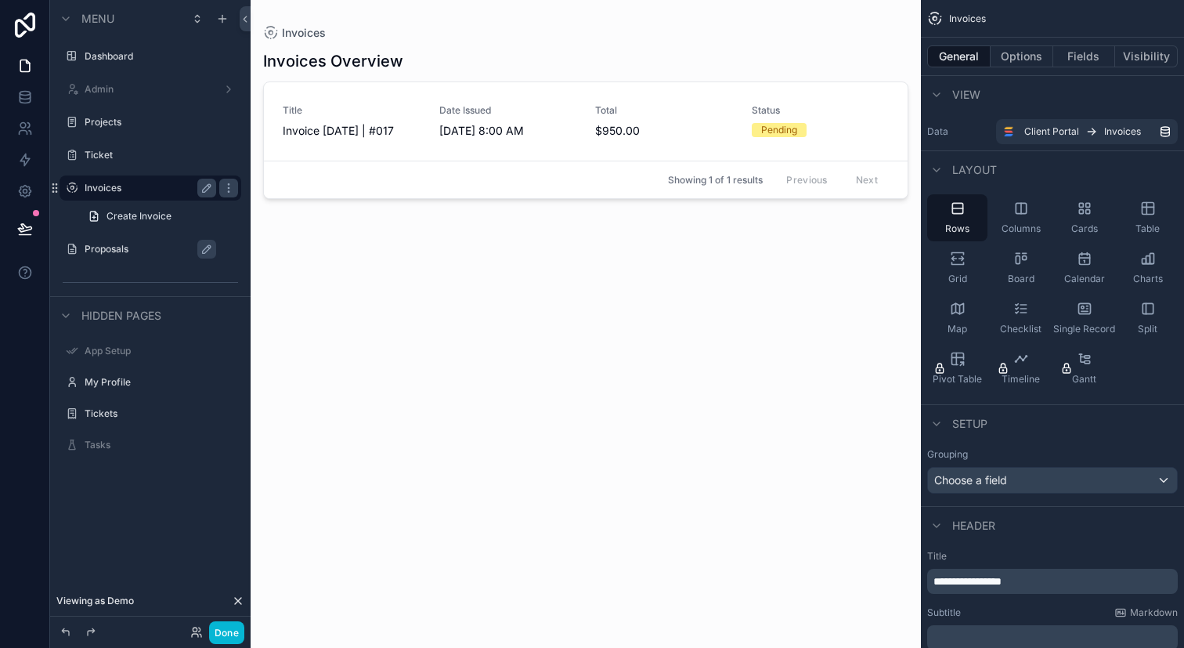
click at [658, 125] on div "scrollable content" at bounding box center [586, 314] width 670 height 629
click at [658, 125] on span "$950.00" at bounding box center [664, 131] width 138 height 16
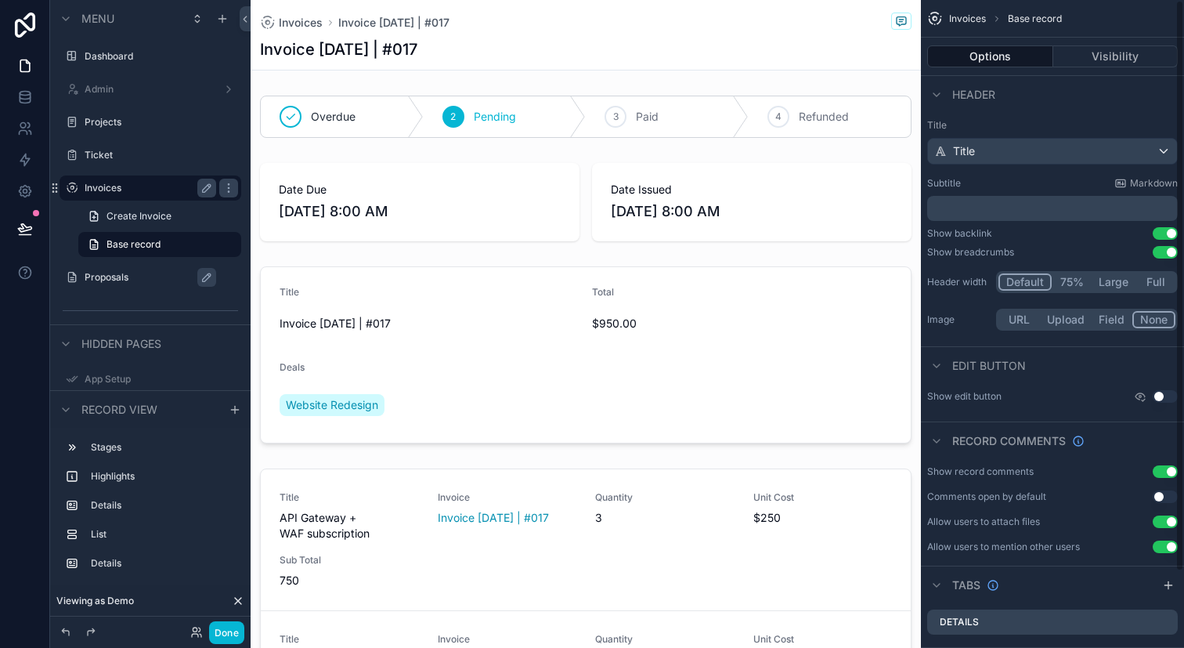
click at [1161, 390] on button "Use setting" at bounding box center [1165, 396] width 25 height 13
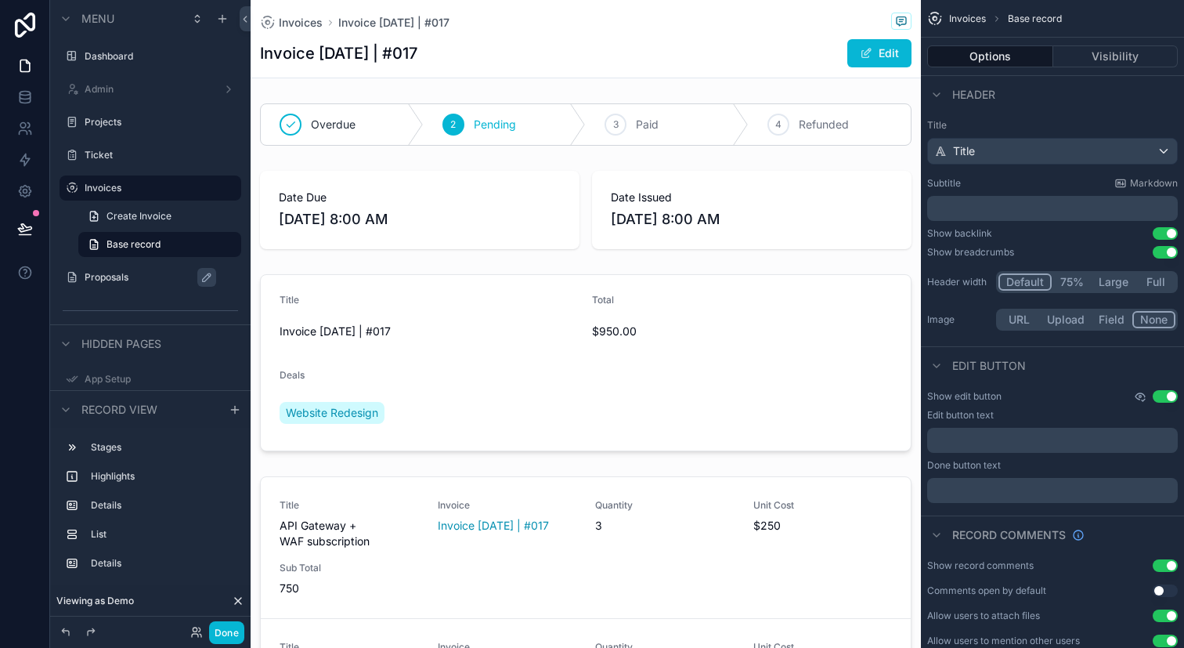
click at [1142, 394] on icon "scrollable content" at bounding box center [1140, 396] width 9 height 6
click at [1124, 387] on div "Show edit button Use setting Edit button text ﻿ Done button text ﻿" at bounding box center [1052, 446] width 263 height 125
click at [1141, 392] on icon "scrollable content" at bounding box center [1140, 396] width 13 height 13
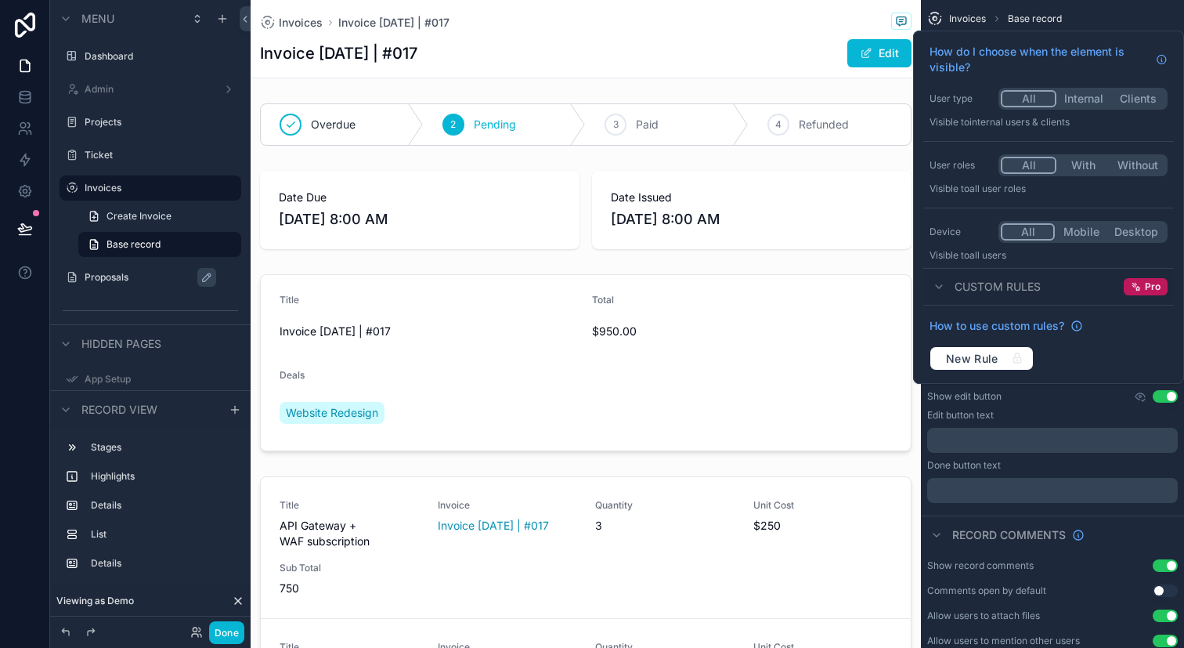
click at [1082, 96] on button "Internal" at bounding box center [1084, 98] width 54 height 17
click at [1081, 163] on div "How do I choose when the element is visible? User type All Internal Clients Vis…" at bounding box center [592, 324] width 1184 height 648
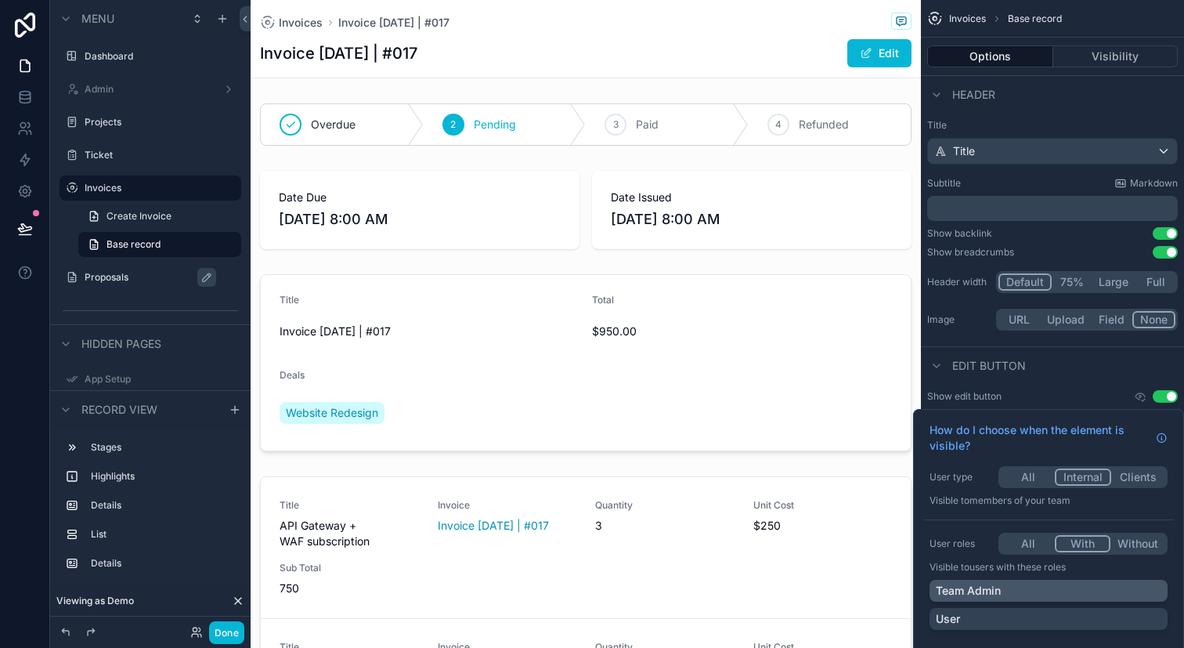
click at [1040, 601] on div "Team Admin" at bounding box center [1049, 591] width 238 height 22
click at [1003, 374] on div "Edit button" at bounding box center [976, 365] width 99 height 19
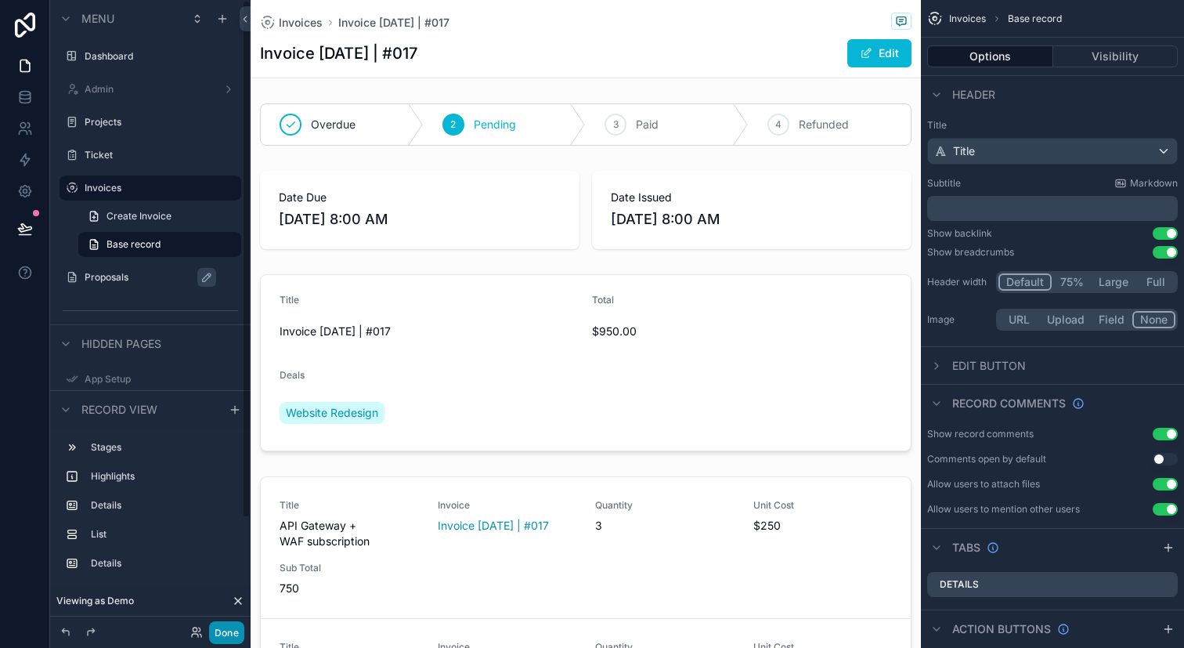
click at [240, 622] on button "Done" at bounding box center [226, 632] width 35 height 23
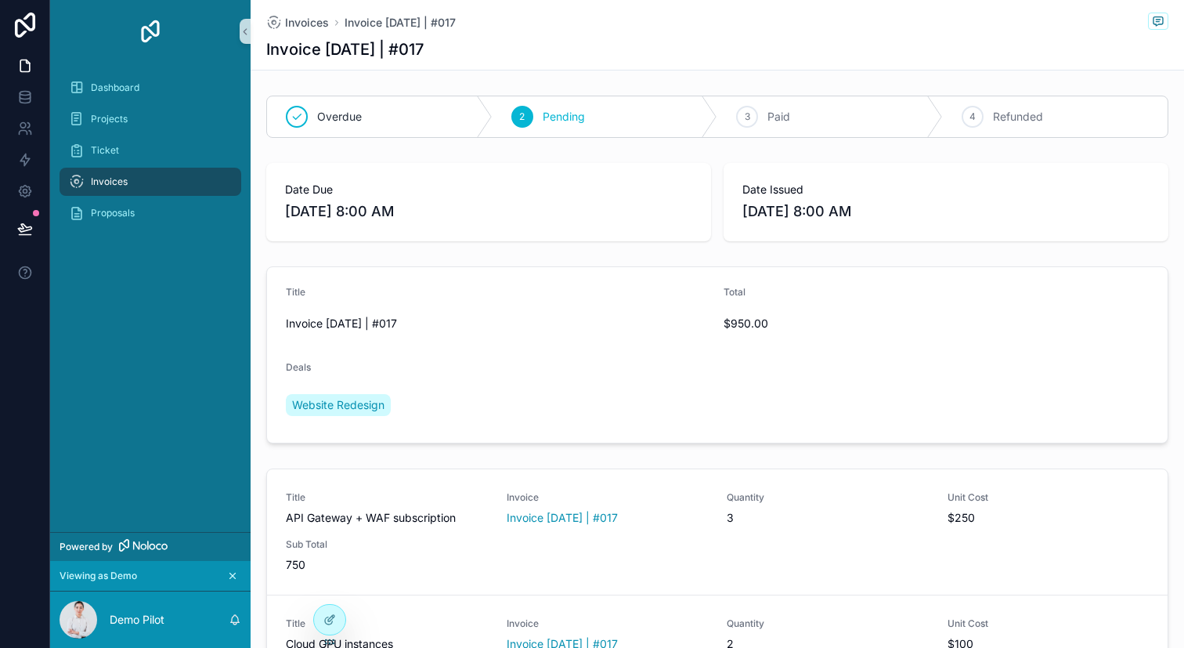
click at [164, 182] on div "Invoices" at bounding box center [150, 181] width 163 height 25
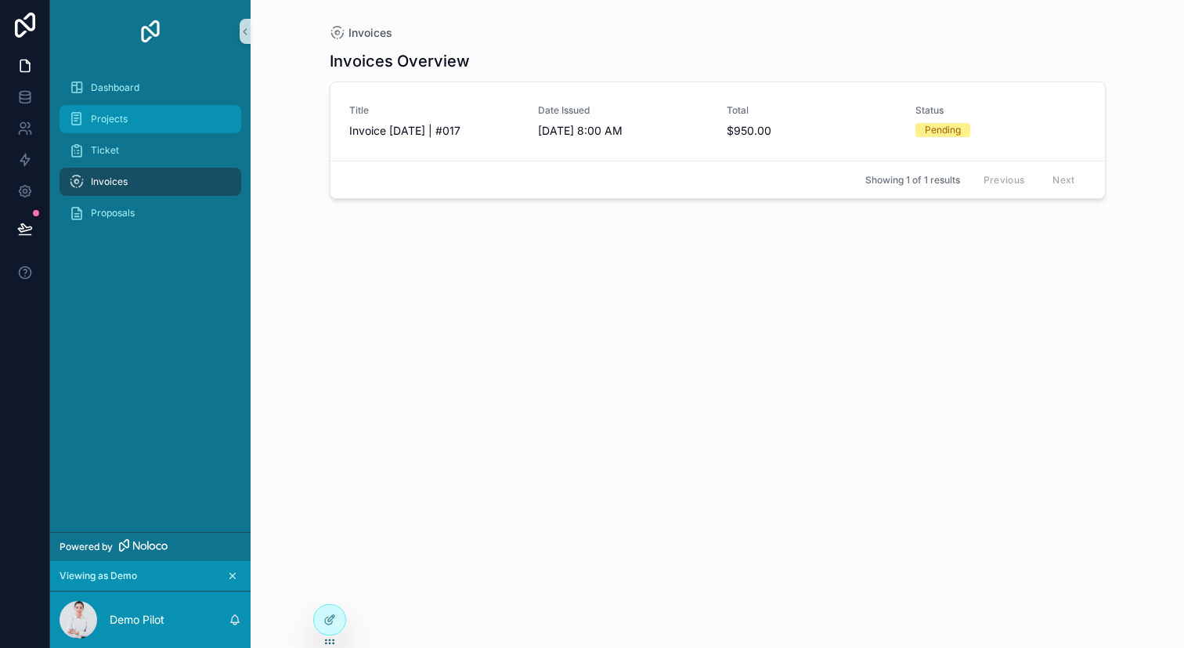
click at [149, 126] on div "Projects" at bounding box center [150, 119] width 163 height 25
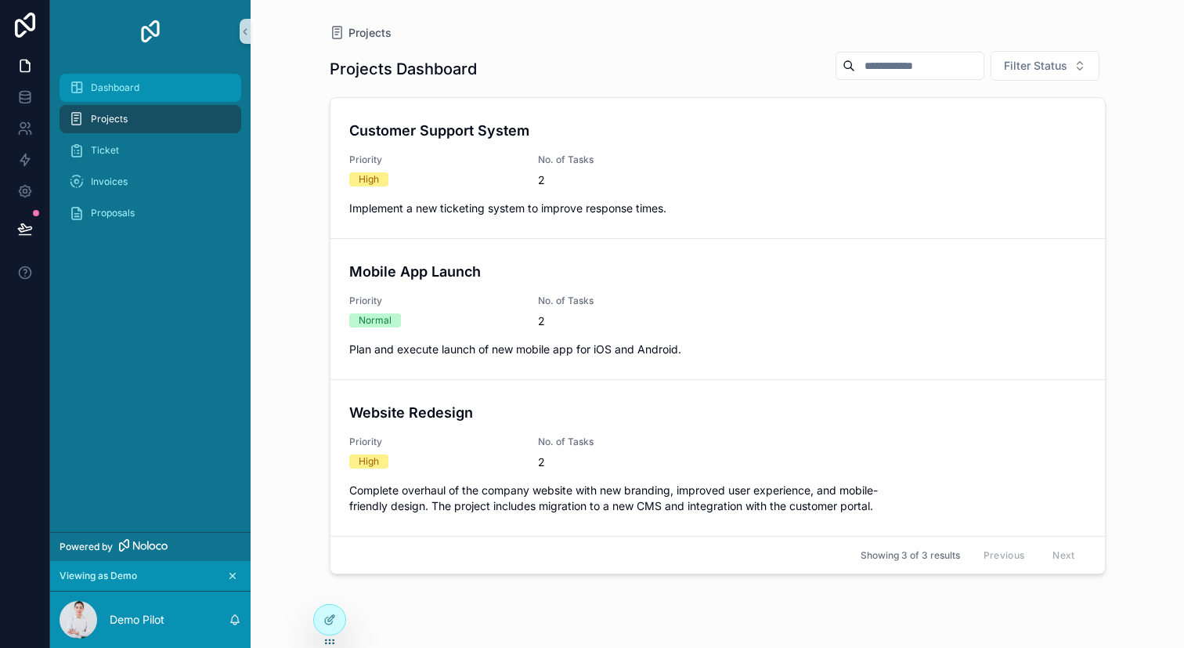
click at [150, 97] on div "Dashboard" at bounding box center [150, 87] width 163 height 25
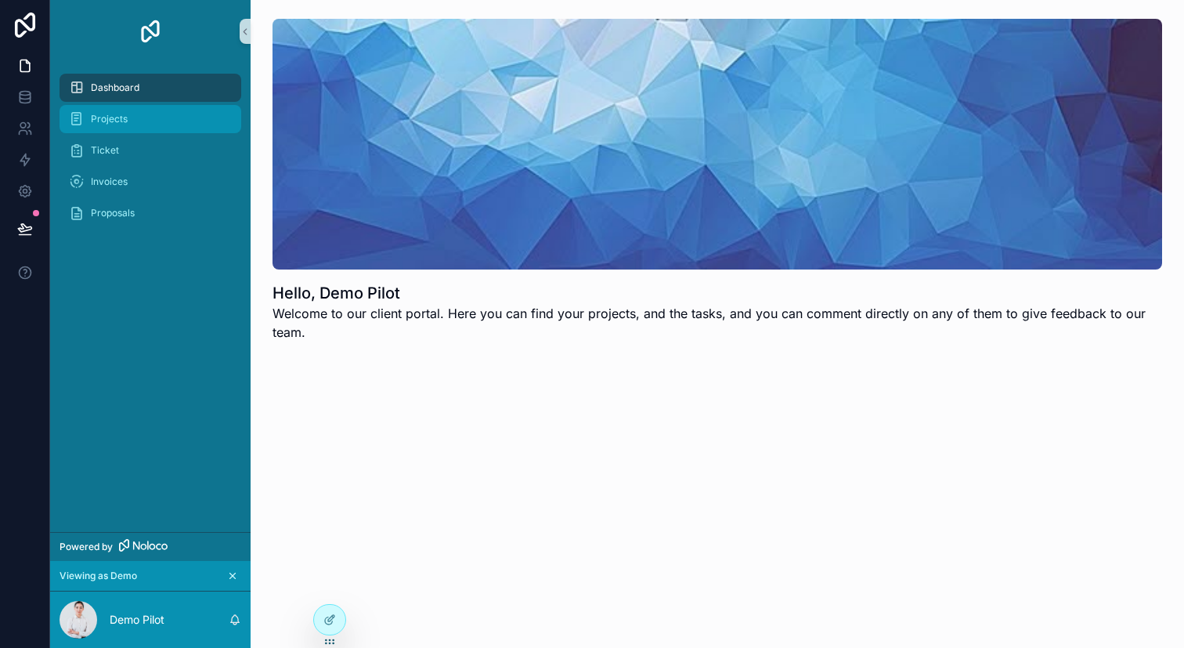
click at [164, 118] on div "Projects" at bounding box center [150, 119] width 163 height 25
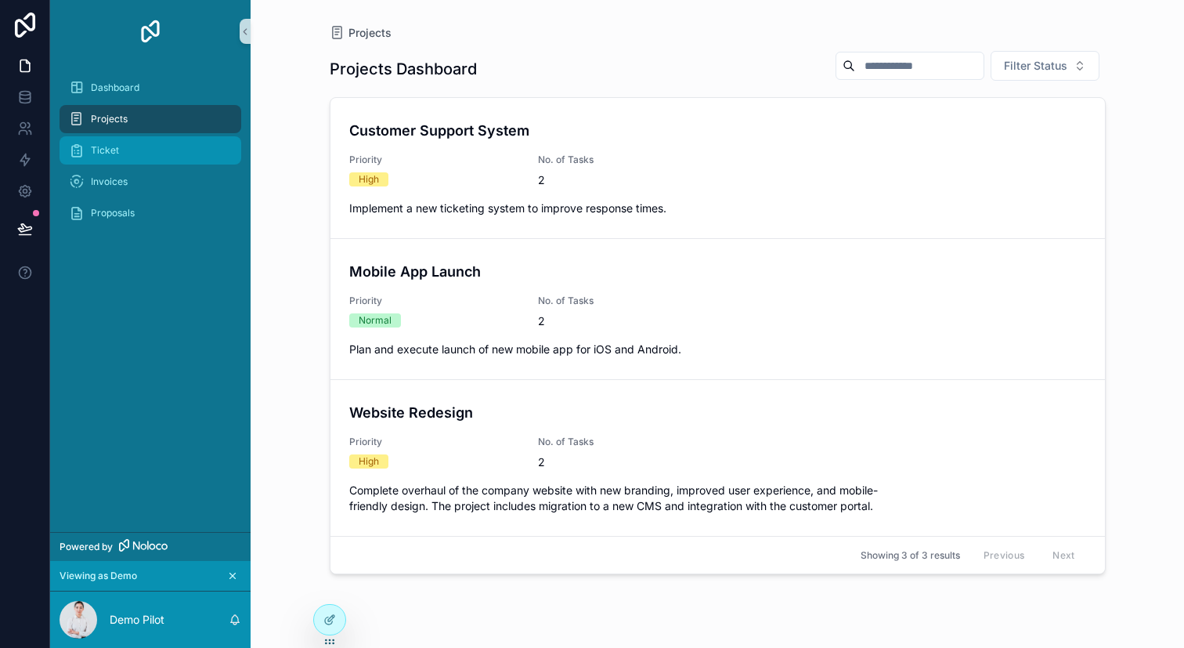
click at [208, 151] on div "Ticket" at bounding box center [150, 150] width 163 height 25
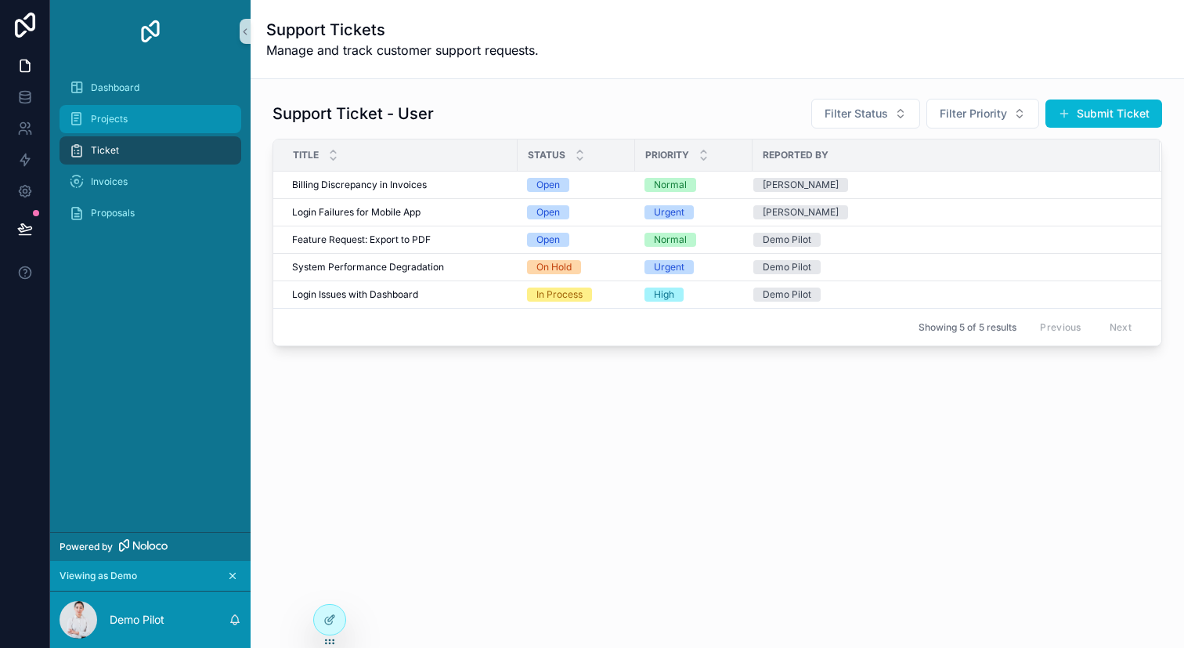
click at [178, 120] on div "Projects" at bounding box center [150, 119] width 163 height 25
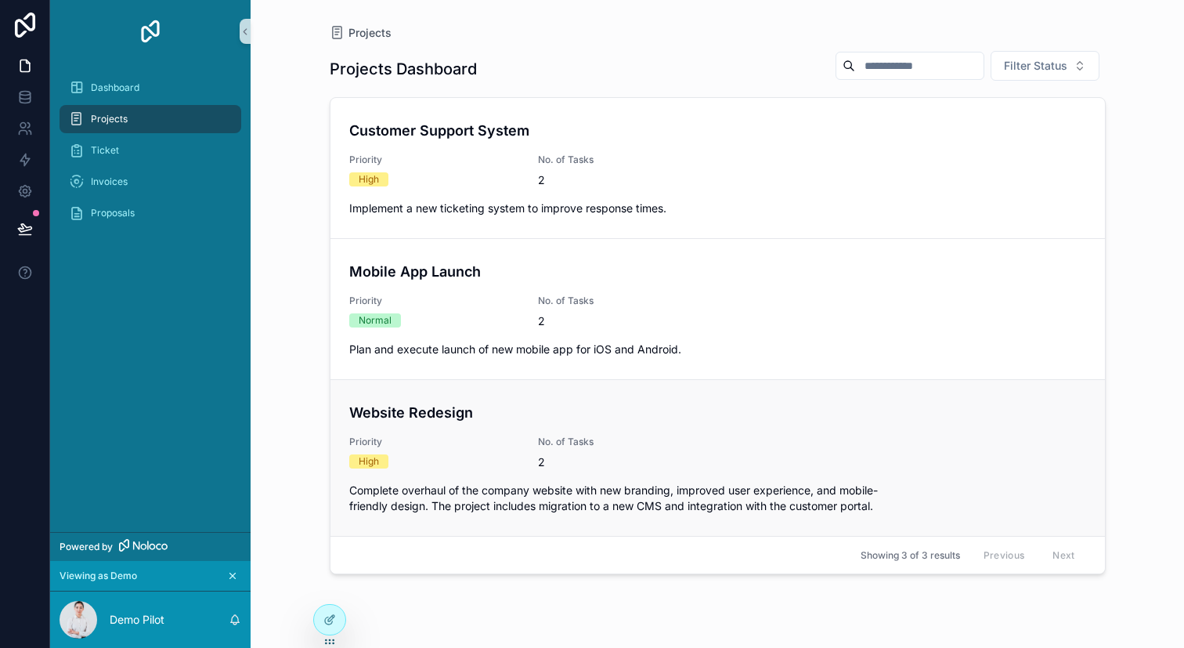
click at [464, 501] on span "Complete overhaul of the company website with new branding, improved user exper…" at bounding box center [717, 497] width 737 height 31
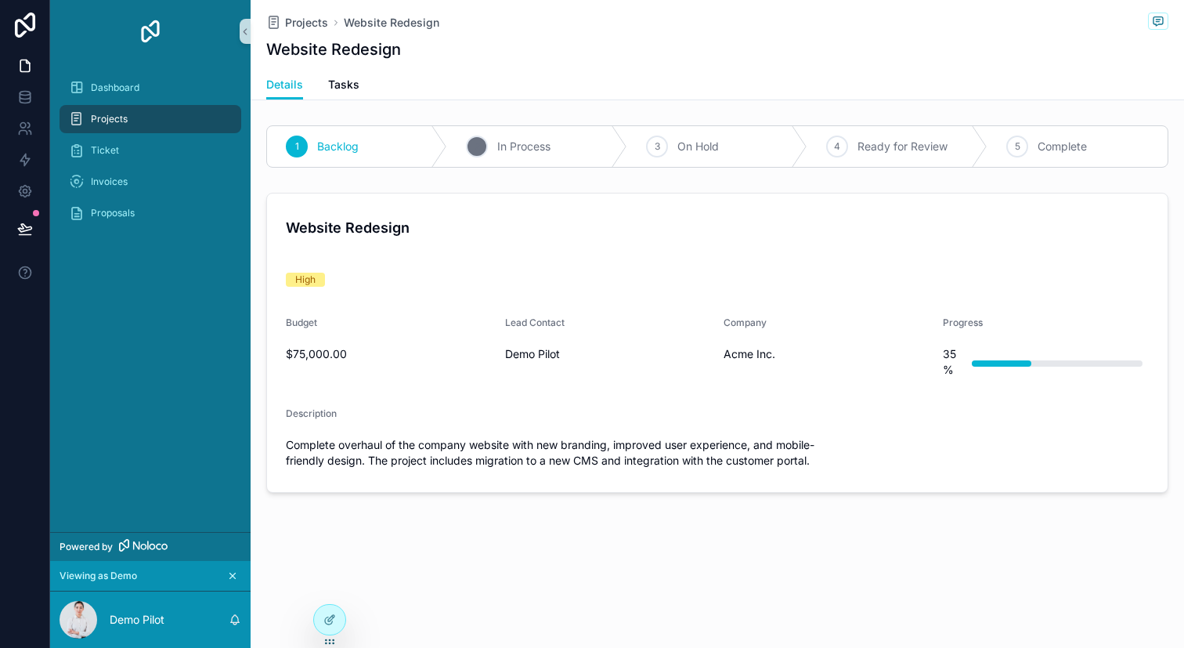
click at [603, 143] on div "2 In Process" at bounding box center [537, 146] width 180 height 41
click at [547, 137] on div "2 In Process" at bounding box center [537, 146] width 180 height 41
click at [445, 283] on div "High" at bounding box center [717, 280] width 863 height 14
click at [187, 117] on div "Projects" at bounding box center [150, 119] width 163 height 25
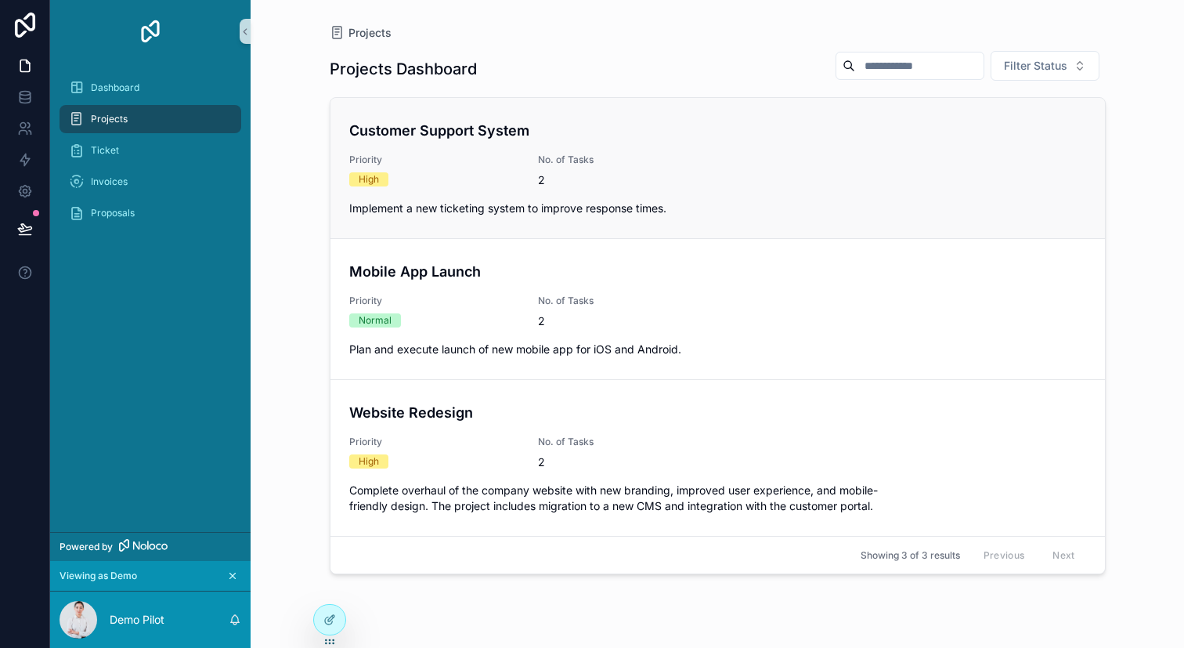
click at [449, 180] on div "High" at bounding box center [434, 179] width 170 height 14
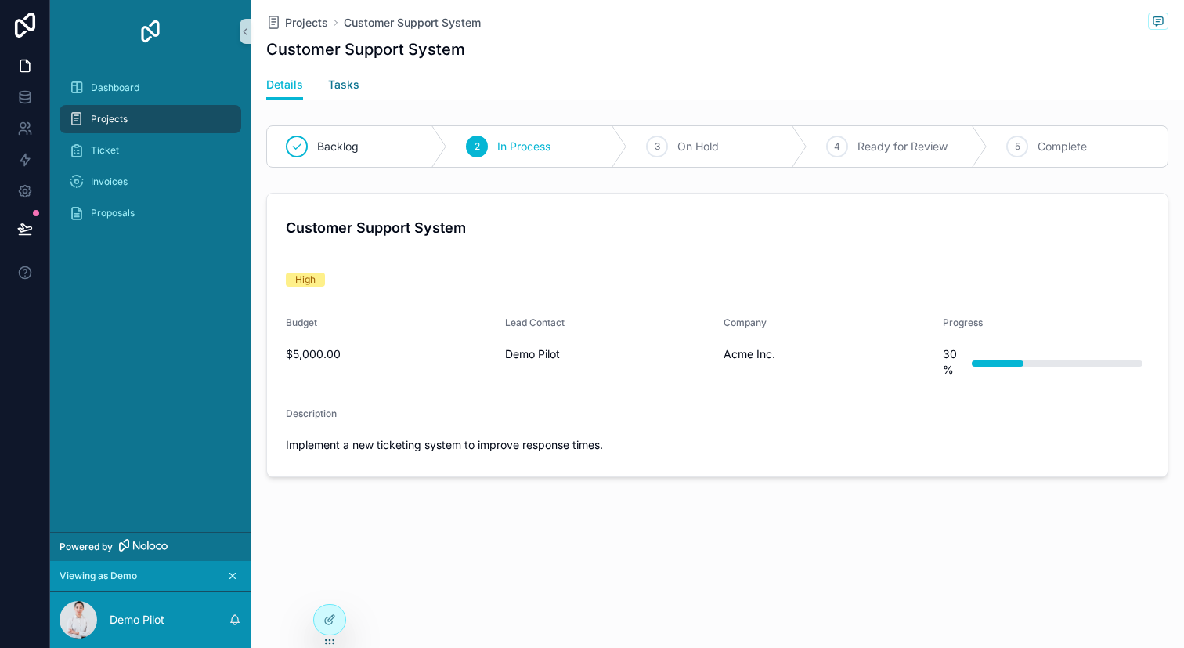
click at [355, 91] on span "Tasks" at bounding box center [343, 85] width 31 height 16
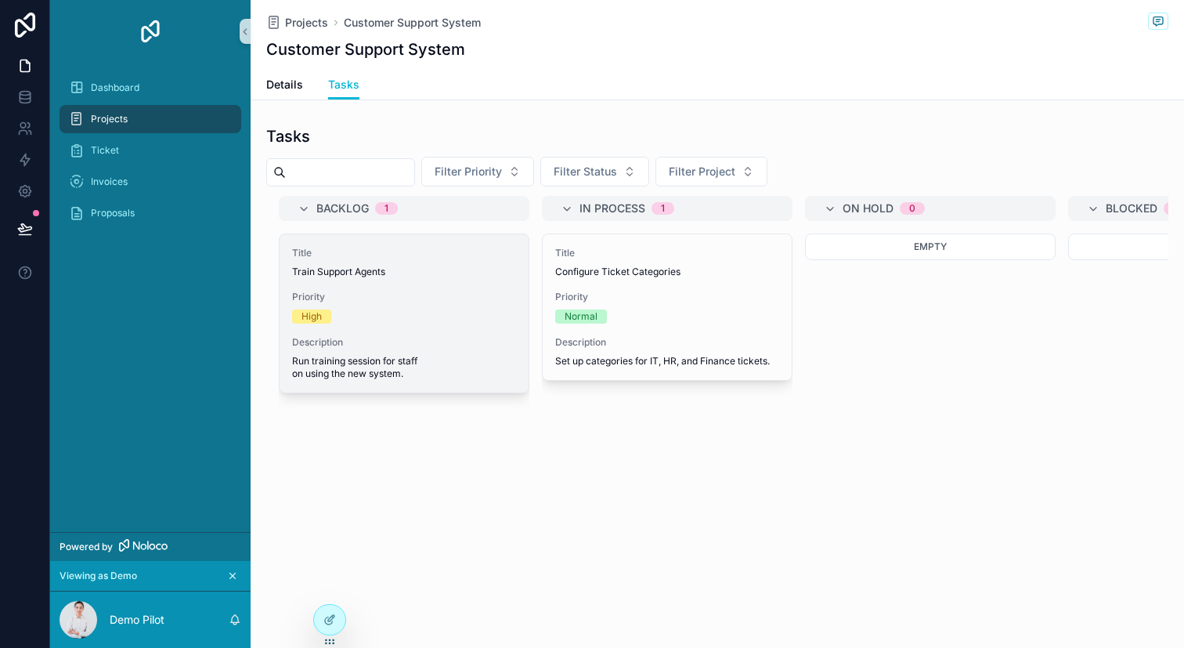
click at [478, 312] on div "High" at bounding box center [404, 316] width 224 height 14
click at [439, 293] on span "Priority" at bounding box center [404, 297] width 224 height 13
click at [470, 301] on span "Priority" at bounding box center [404, 297] width 224 height 13
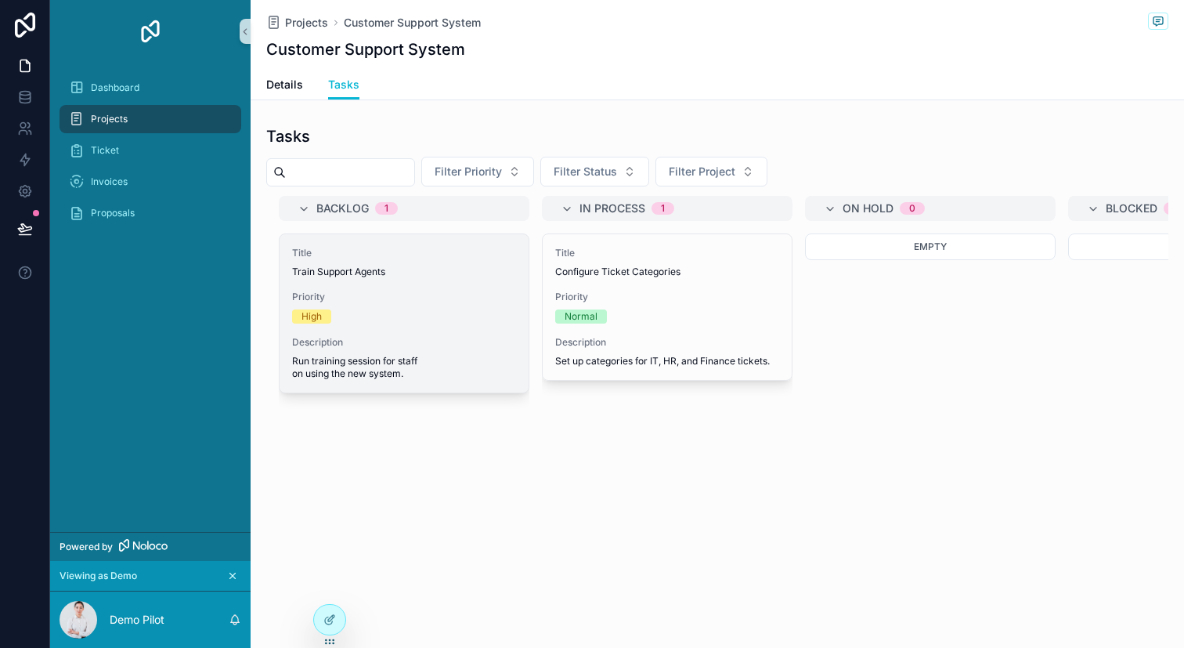
click at [470, 301] on span "Priority" at bounding box center [404, 297] width 224 height 13
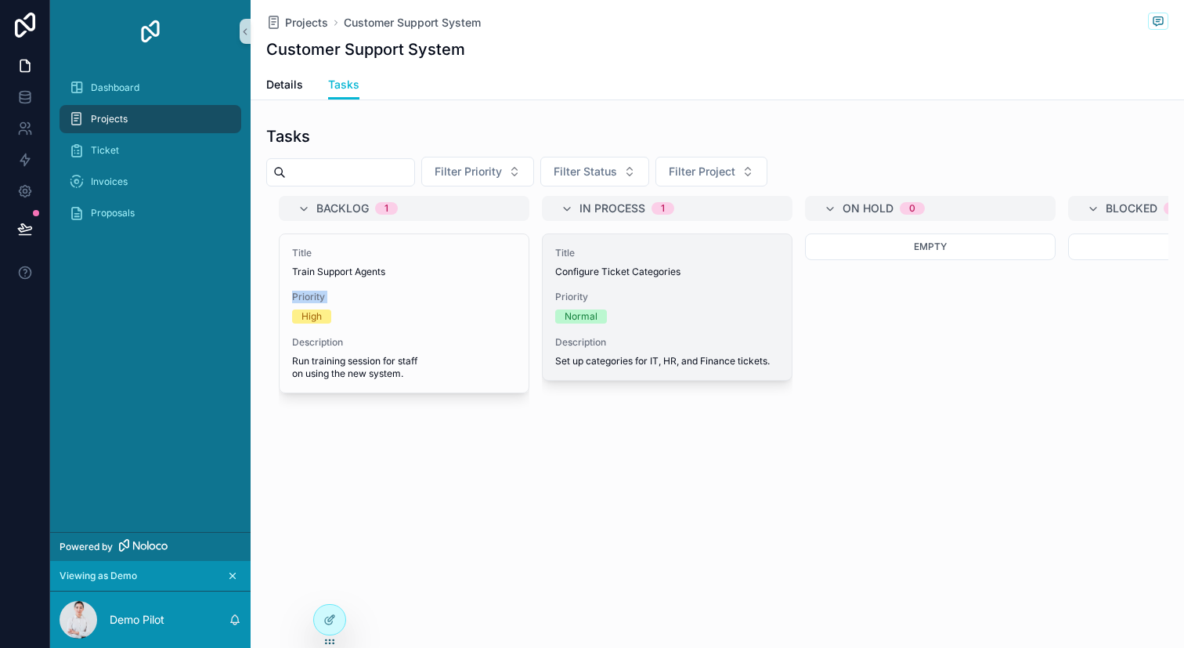
click at [591, 310] on div "Normal" at bounding box center [581, 316] width 33 height 14
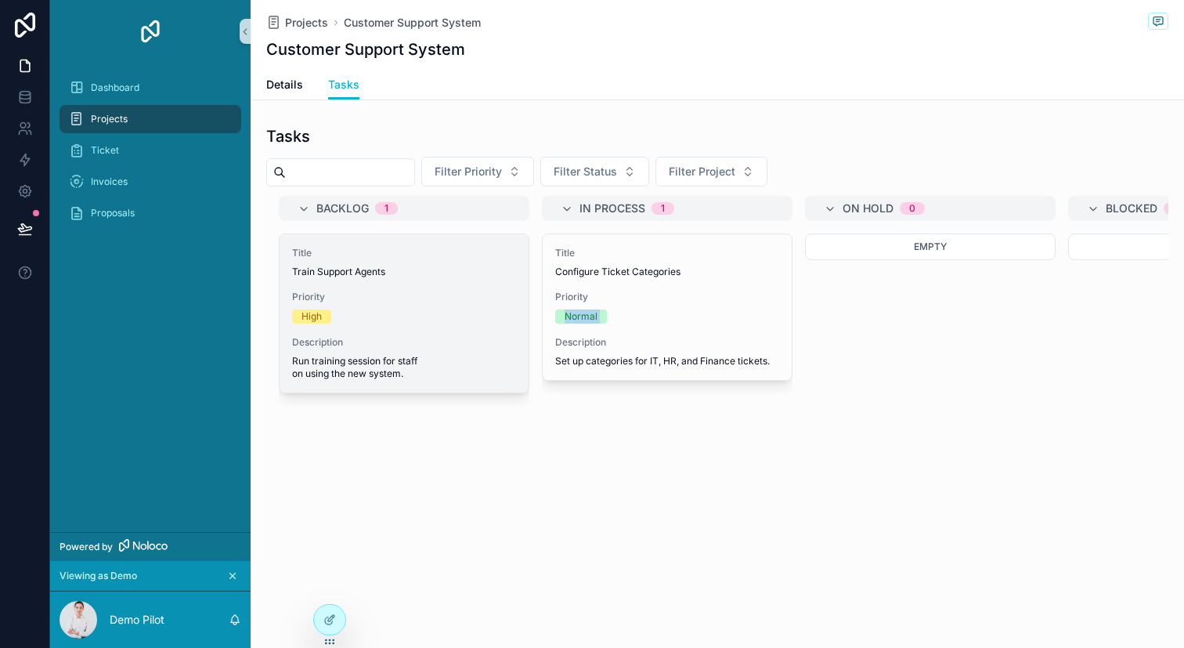
click at [475, 280] on div "Title Train Support Agents Priority High Description Run training session for s…" at bounding box center [404, 313] width 249 height 158
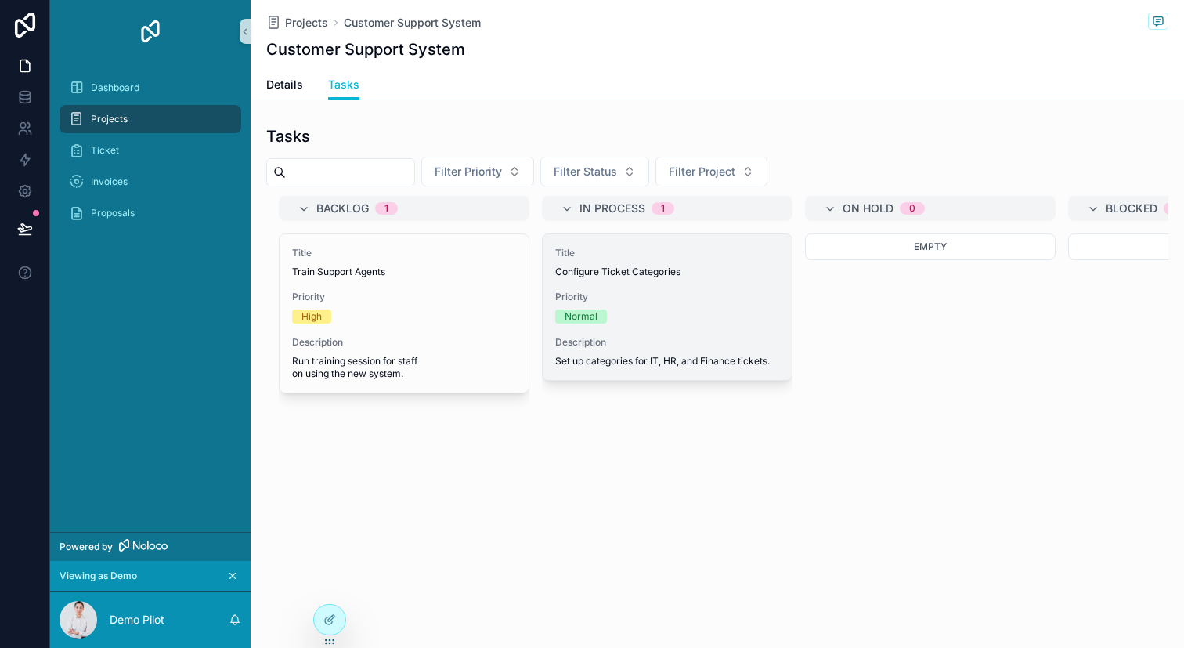
click at [677, 312] on div "Normal" at bounding box center [667, 316] width 224 height 14
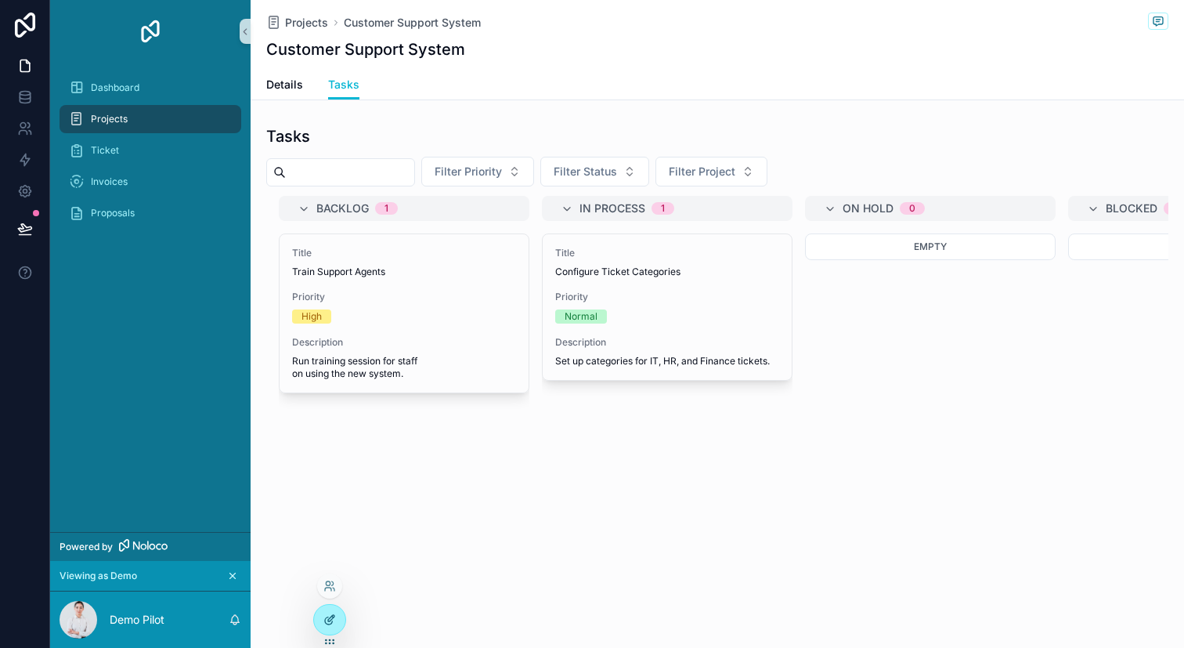
click at [326, 616] on icon at bounding box center [329, 619] width 13 height 13
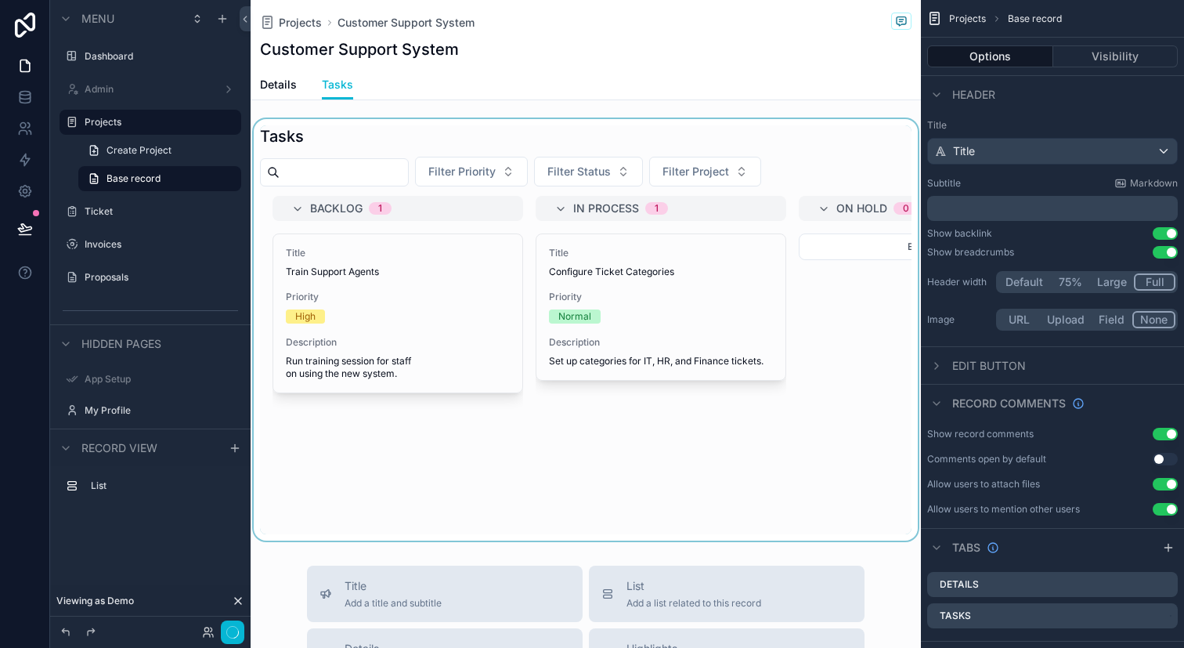
click at [434, 302] on div "scrollable content" at bounding box center [586, 329] width 670 height 421
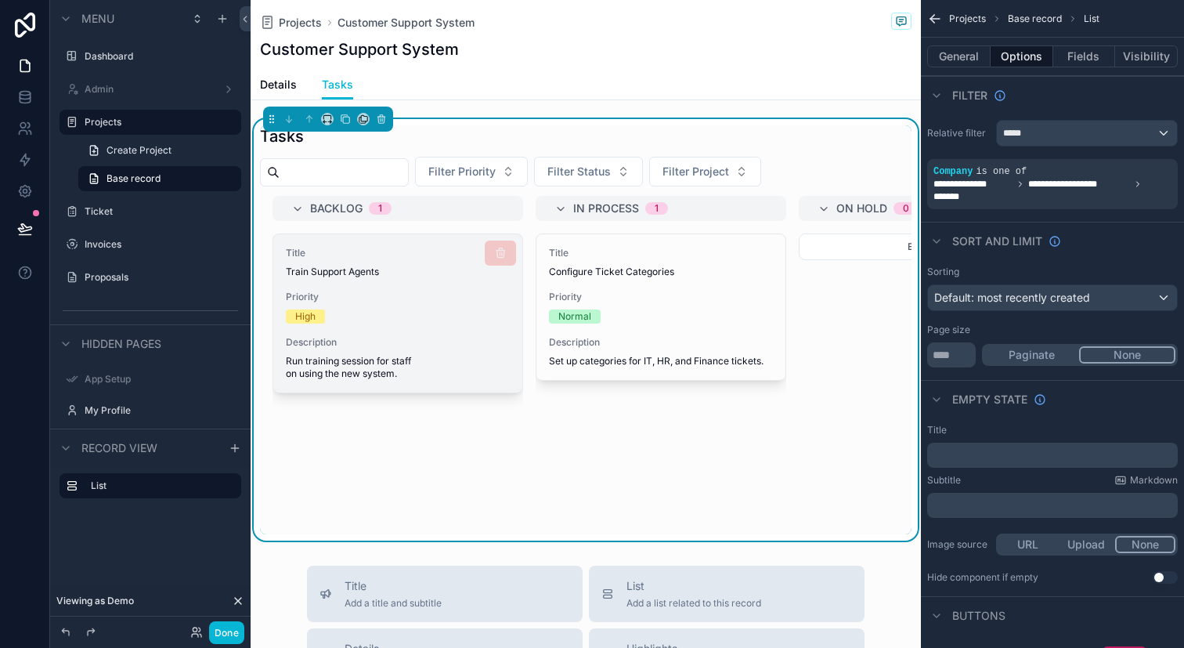
click at [451, 320] on div "High" at bounding box center [398, 316] width 224 height 14
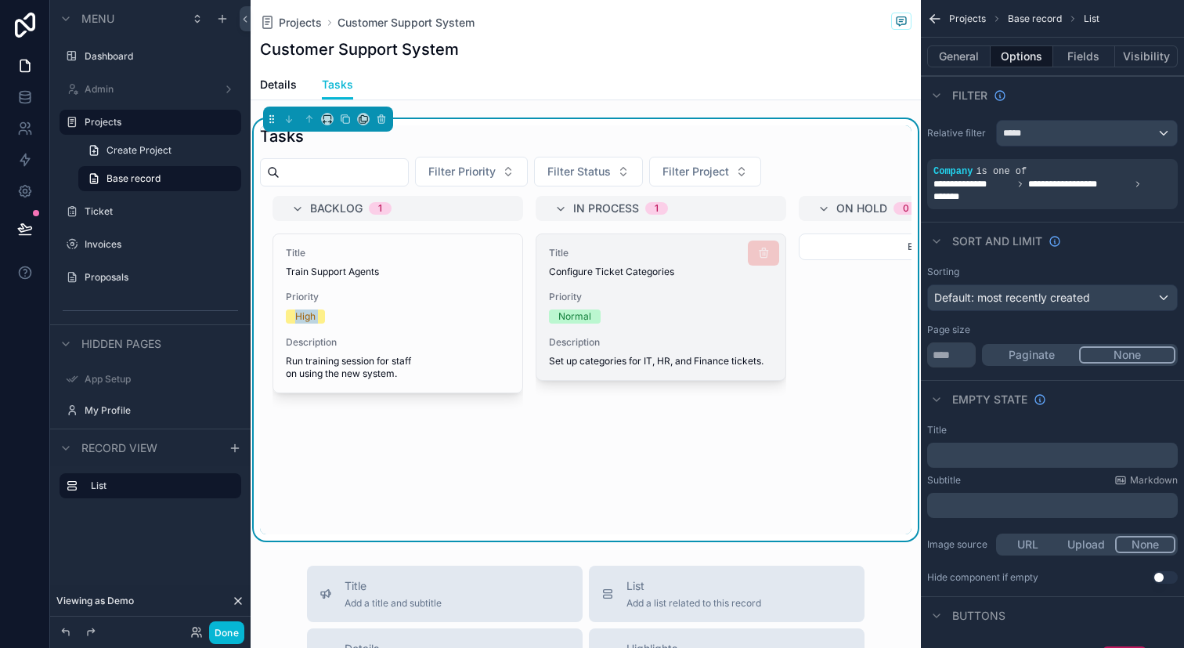
click at [584, 341] on span "Description" at bounding box center [661, 342] width 224 height 13
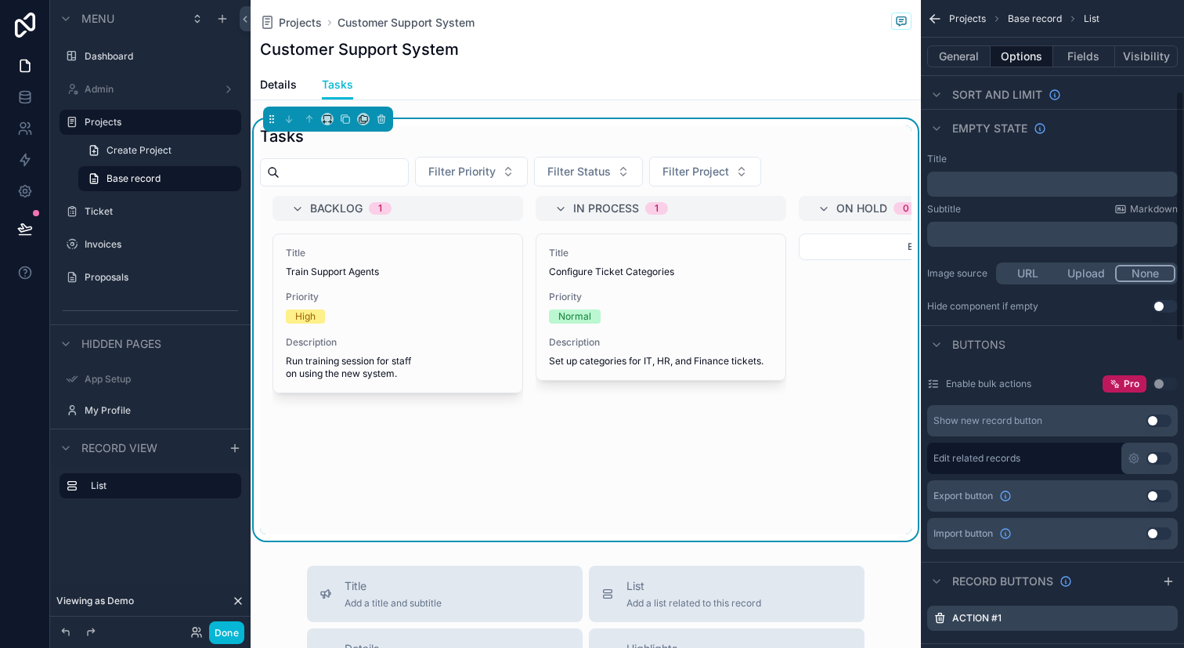
scroll to position [288, 0]
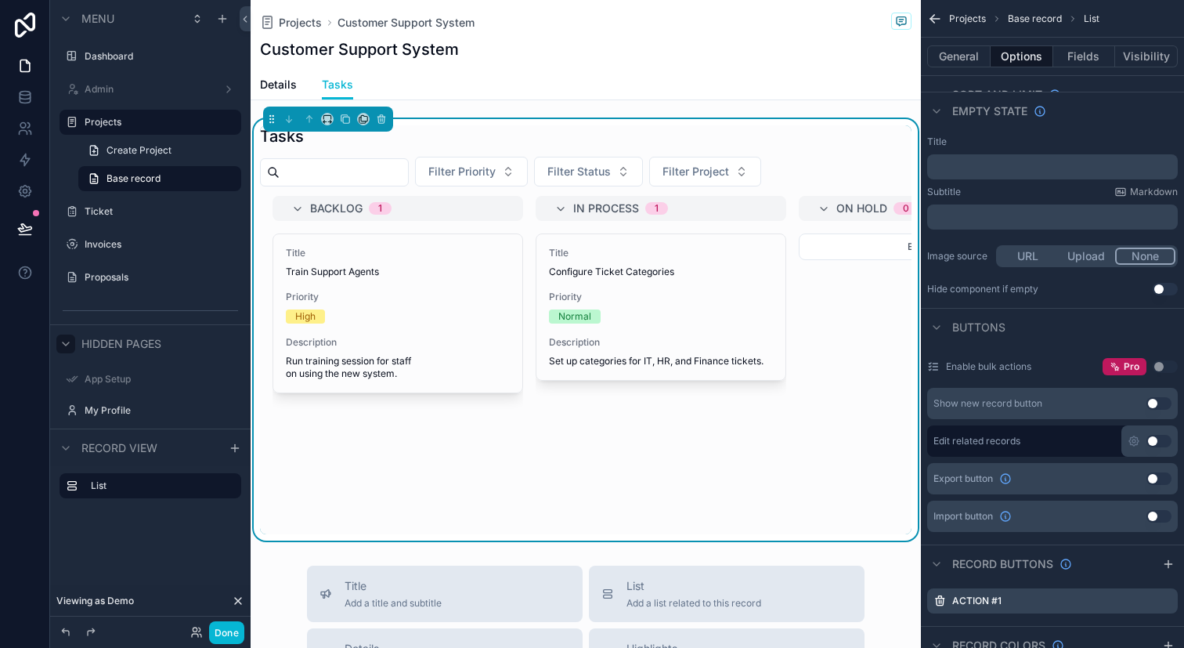
click at [70, 349] on icon "scrollable content" at bounding box center [66, 344] width 13 height 13
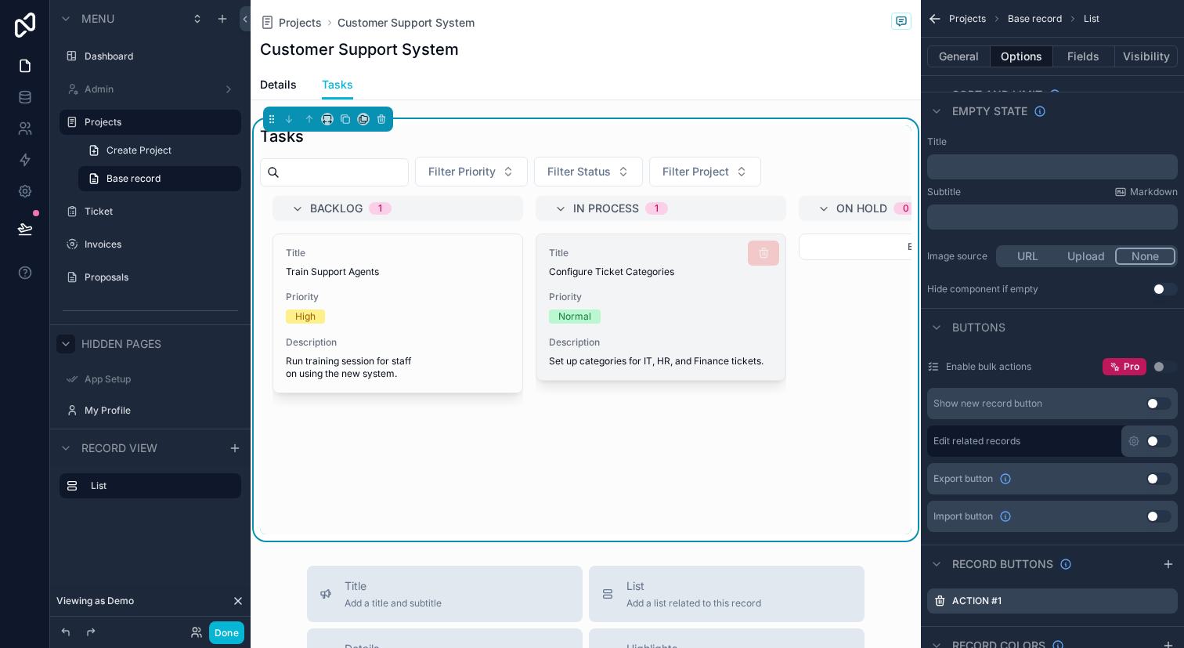
scroll to position [9, 0]
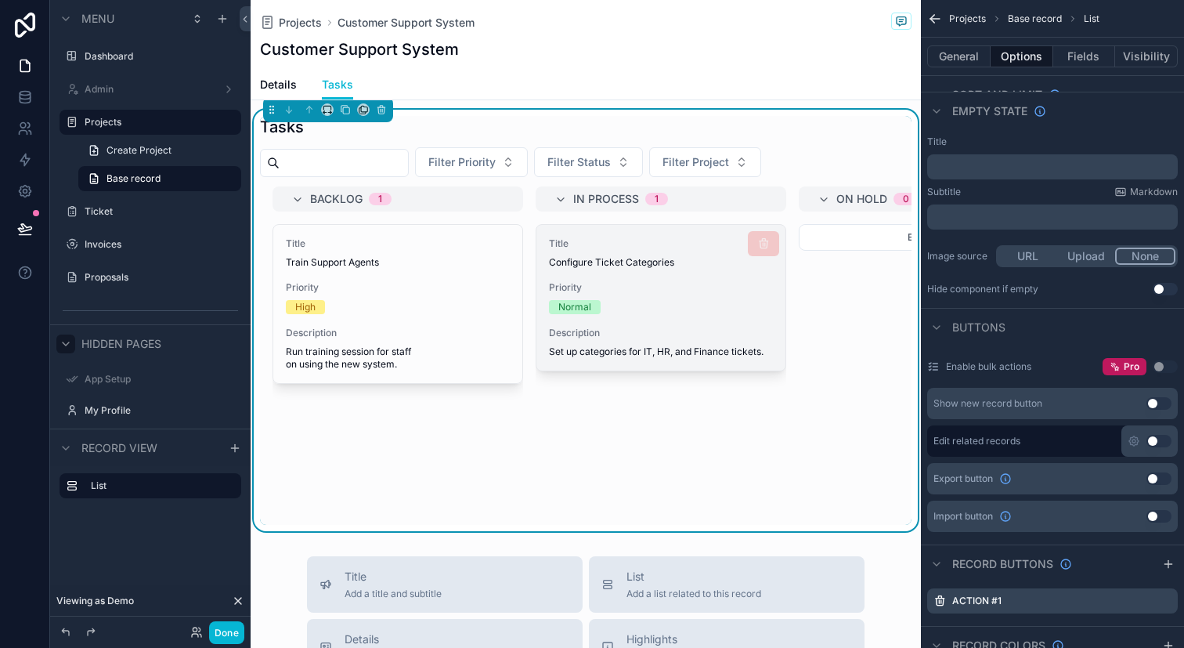
click at [758, 352] on span "Set up categories for IT, HR, and Finance tickets." at bounding box center [661, 351] width 224 height 13
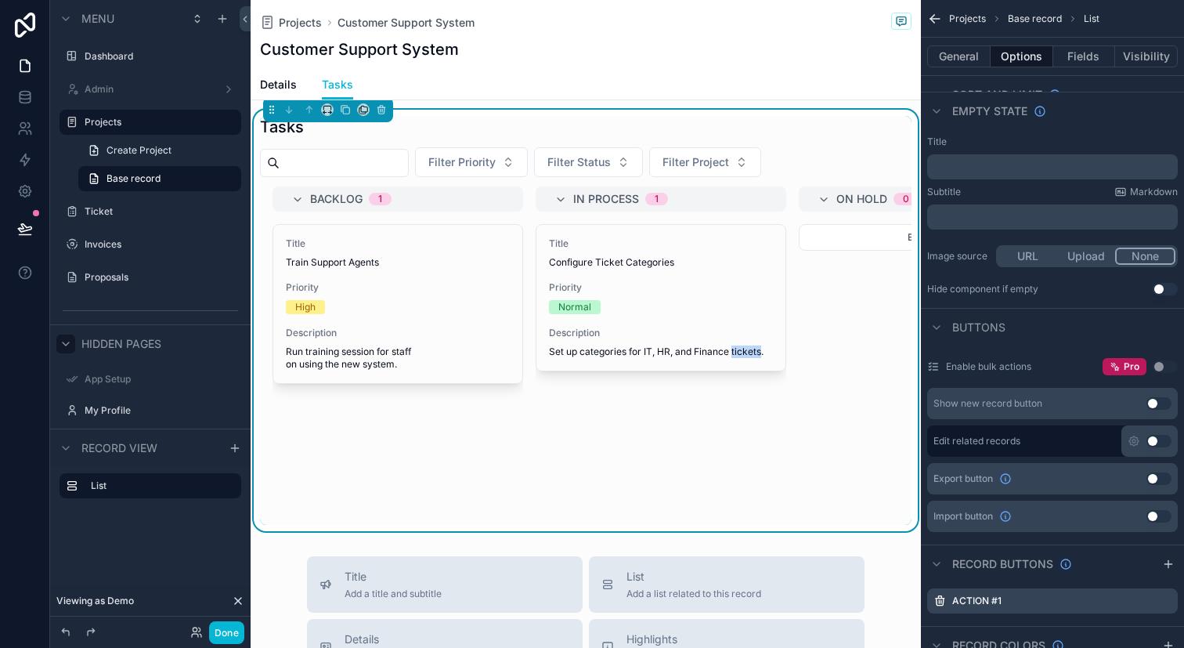
click at [839, 489] on div "Empty" at bounding box center [924, 374] width 251 height 301
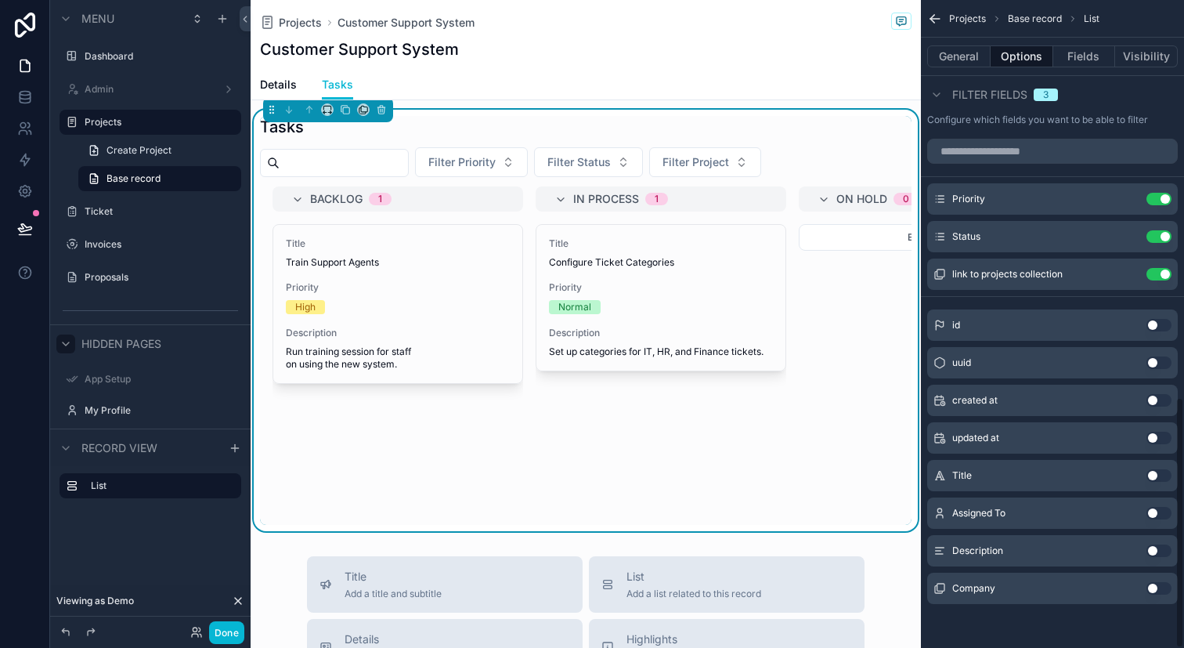
click at [814, 356] on div "Empty" at bounding box center [924, 374] width 251 height 301
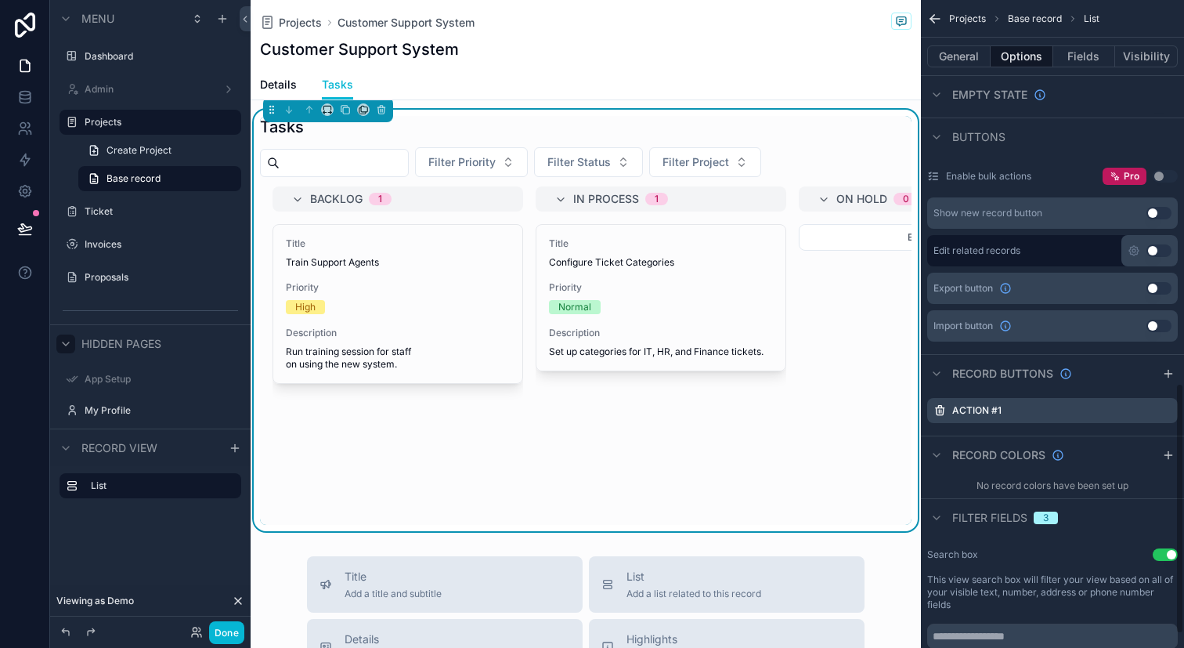
scroll to position [208, 0]
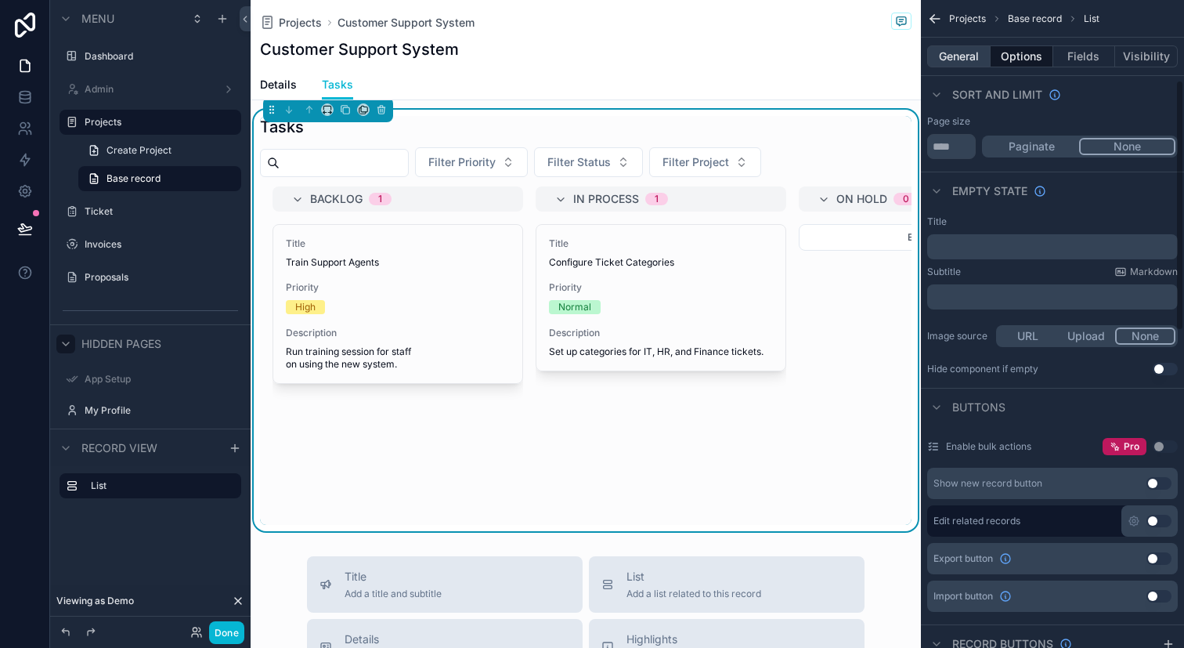
click at [959, 54] on button "General" at bounding box center [958, 56] width 63 height 22
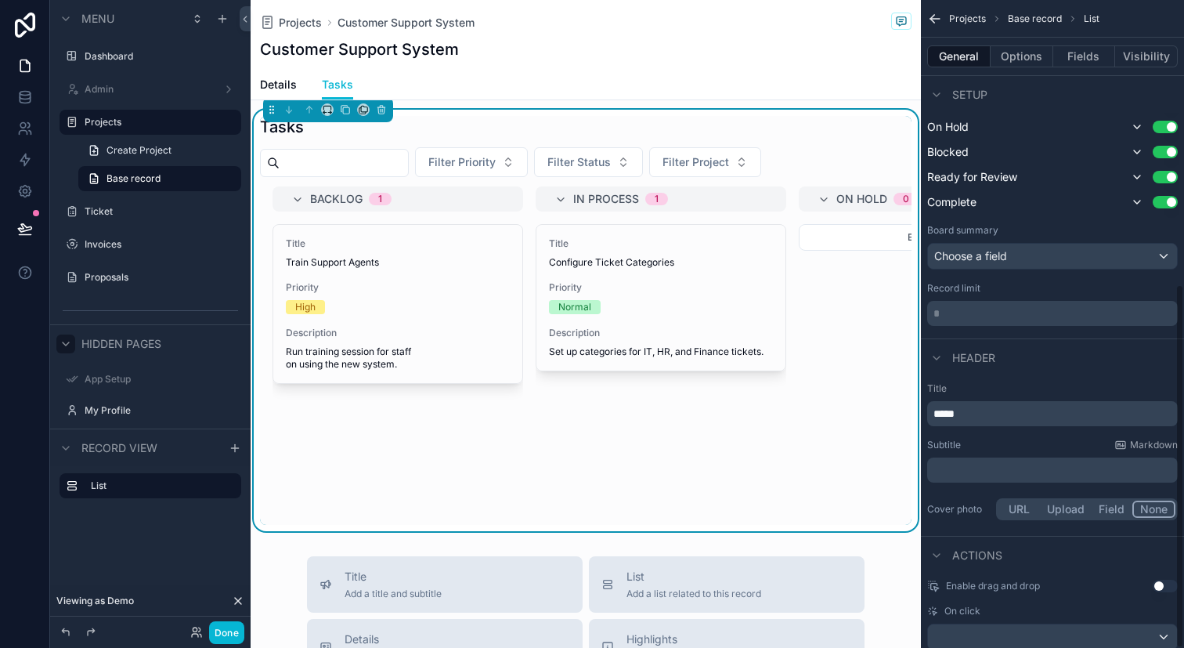
scroll to position [506, 0]
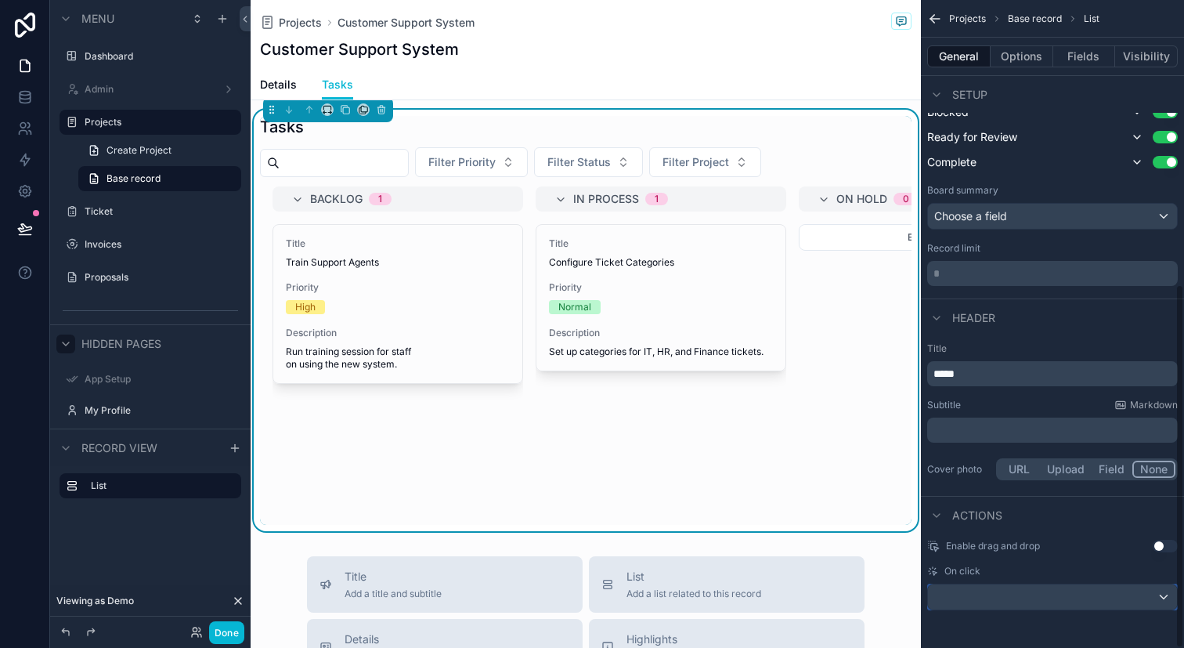
click at [1021, 603] on div "scrollable content" at bounding box center [1052, 596] width 249 height 25
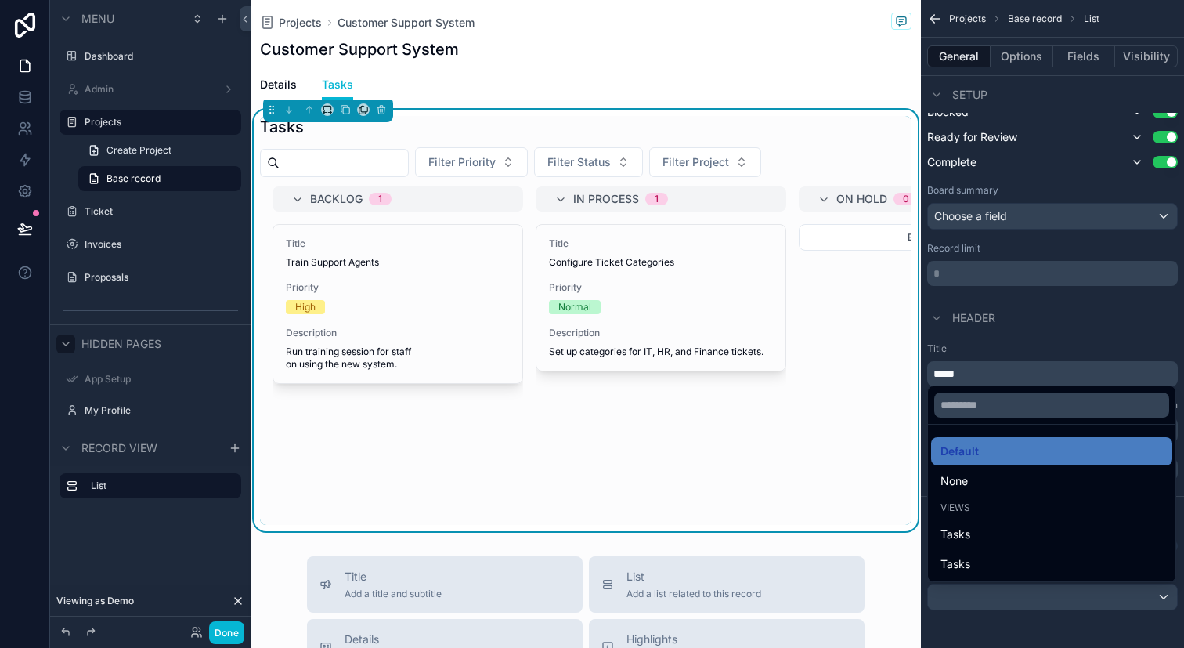
click at [86, 447] on div "scrollable content" at bounding box center [592, 324] width 1184 height 648
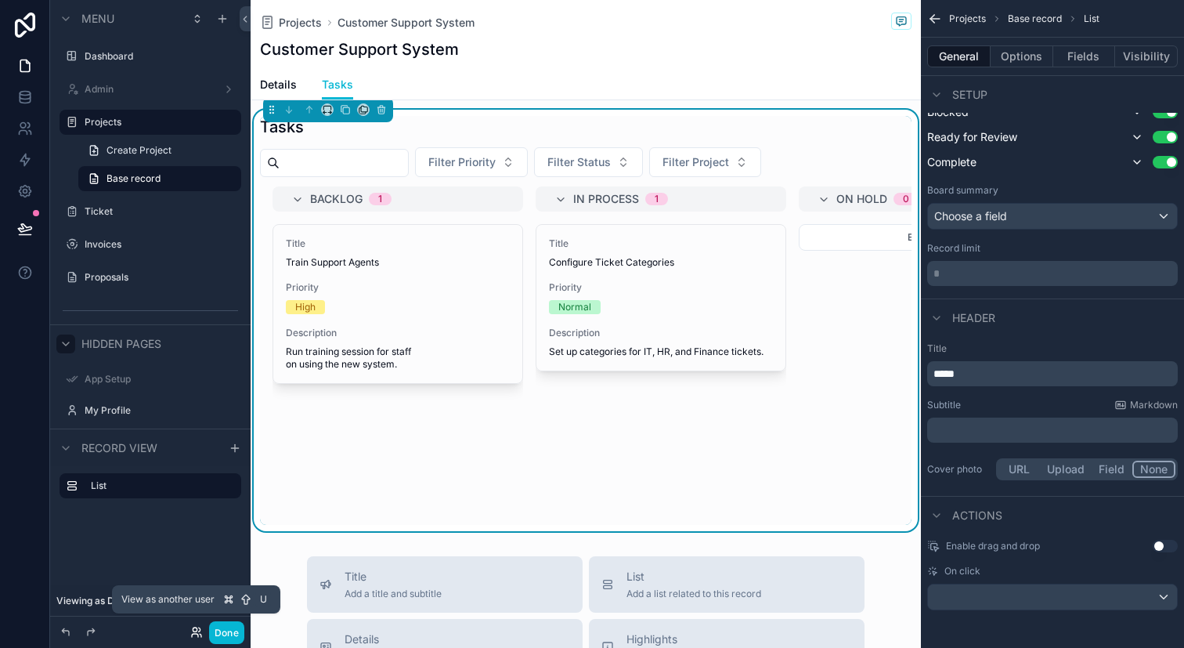
click at [197, 628] on icon at bounding box center [195, 629] width 4 height 4
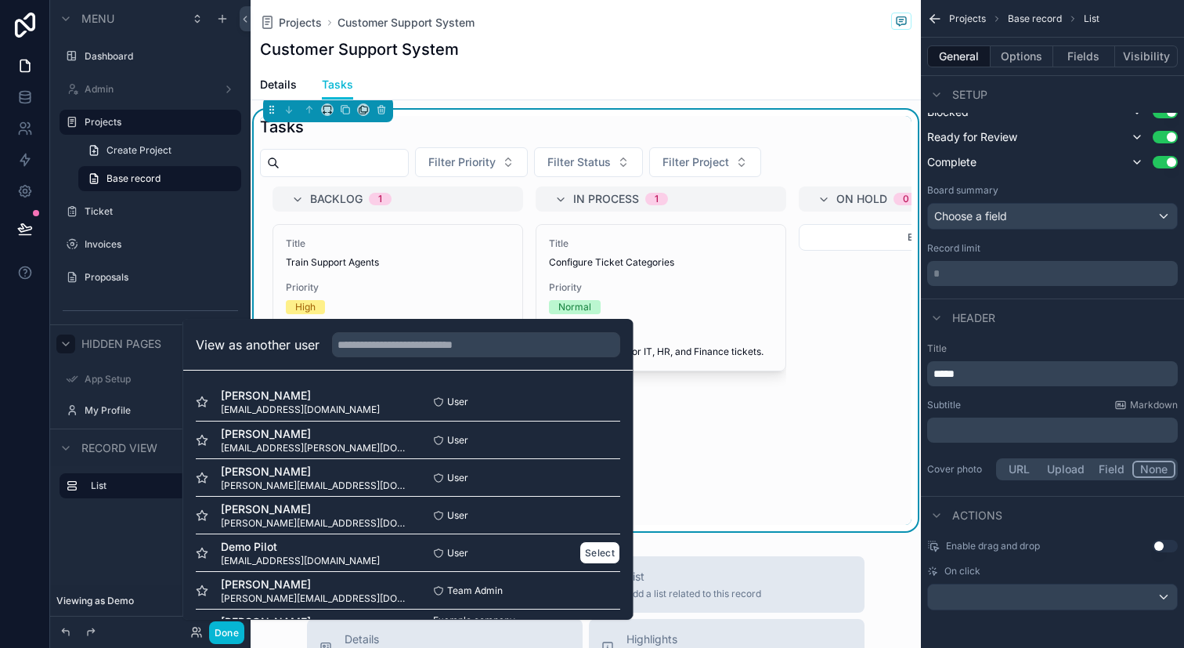
scroll to position [40, 0]
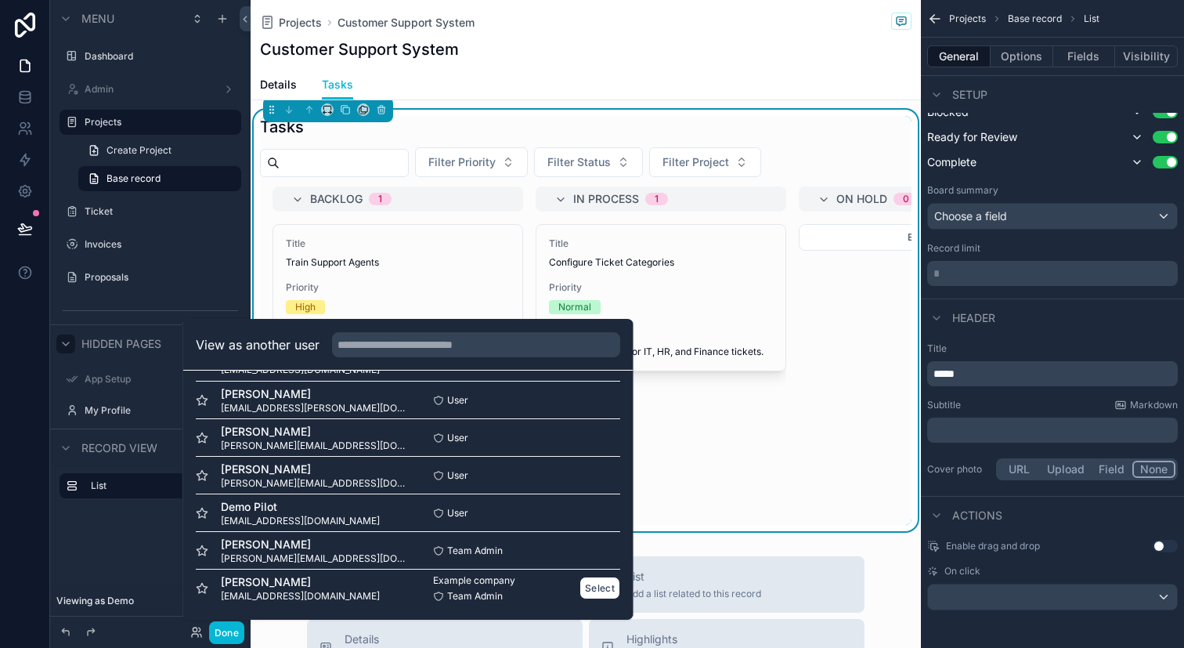
click at [311, 587] on div "Isaac Duran iam@isaax.com" at bounding box center [302, 588] width 212 height 28
click at [595, 594] on button "Select" at bounding box center [600, 587] width 41 height 23
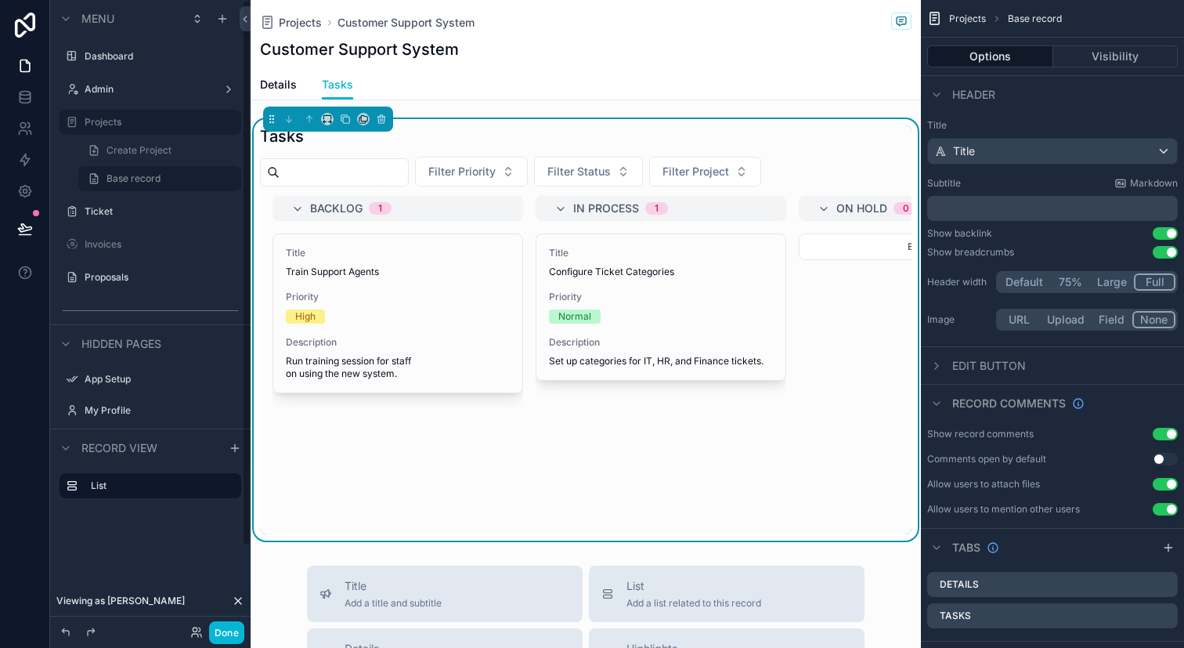
click at [110, 350] on span "Hidden pages" at bounding box center [121, 344] width 80 height 16
click at [131, 449] on span "Record view" at bounding box center [119, 448] width 76 height 16
click at [131, 448] on div "Tickets" at bounding box center [162, 441] width 154 height 13
click at [139, 356] on div "Hidden pages" at bounding box center [150, 343] width 200 height 38
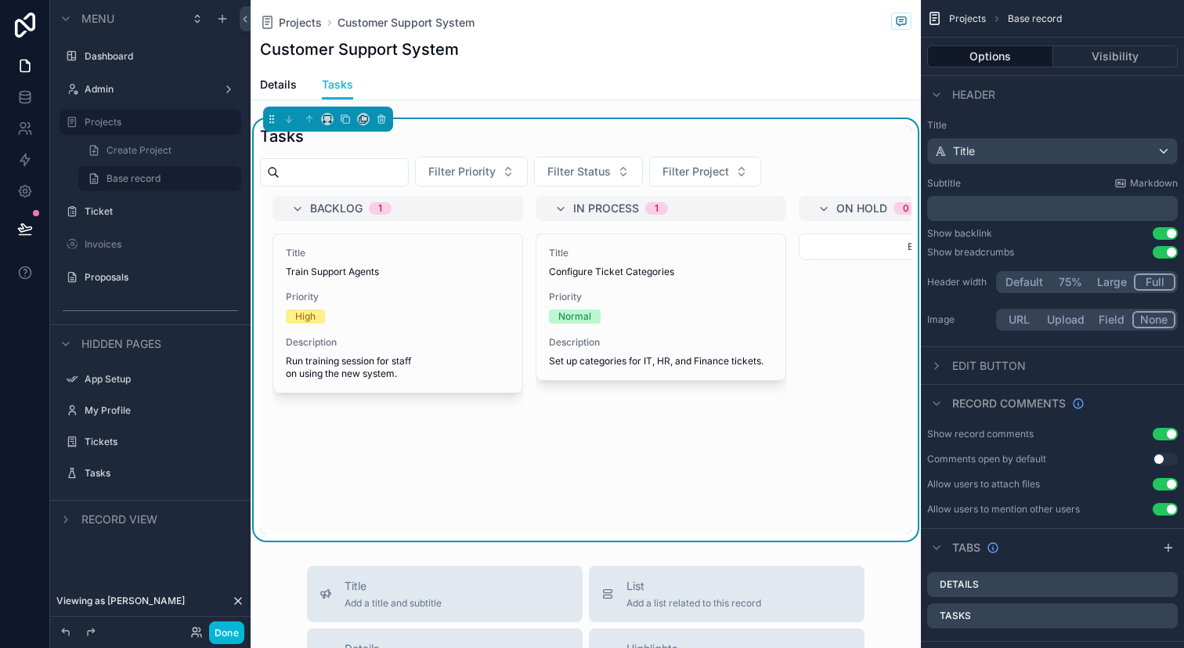
click at [139, 345] on span "Hidden pages" at bounding box center [121, 344] width 80 height 16
click at [150, 460] on div "Tasks" at bounding box center [150, 473] width 200 height 28
click at [151, 472] on label "Tasks" at bounding box center [147, 473] width 125 height 13
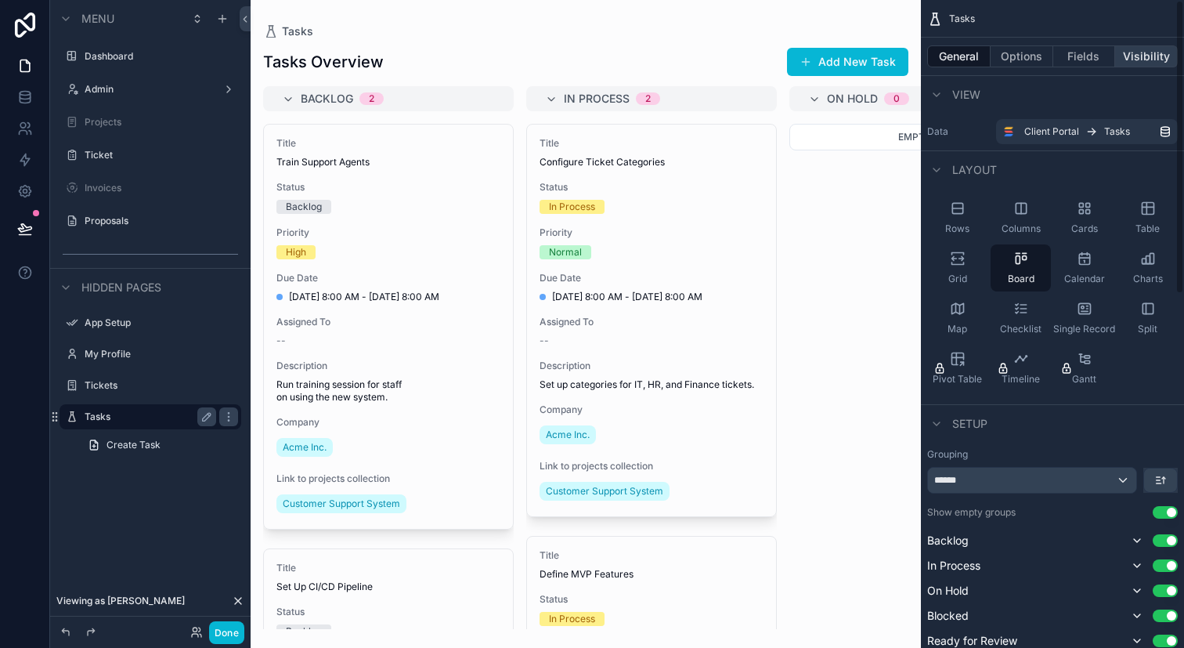
click at [1157, 63] on button "Visibility" at bounding box center [1146, 56] width 63 height 22
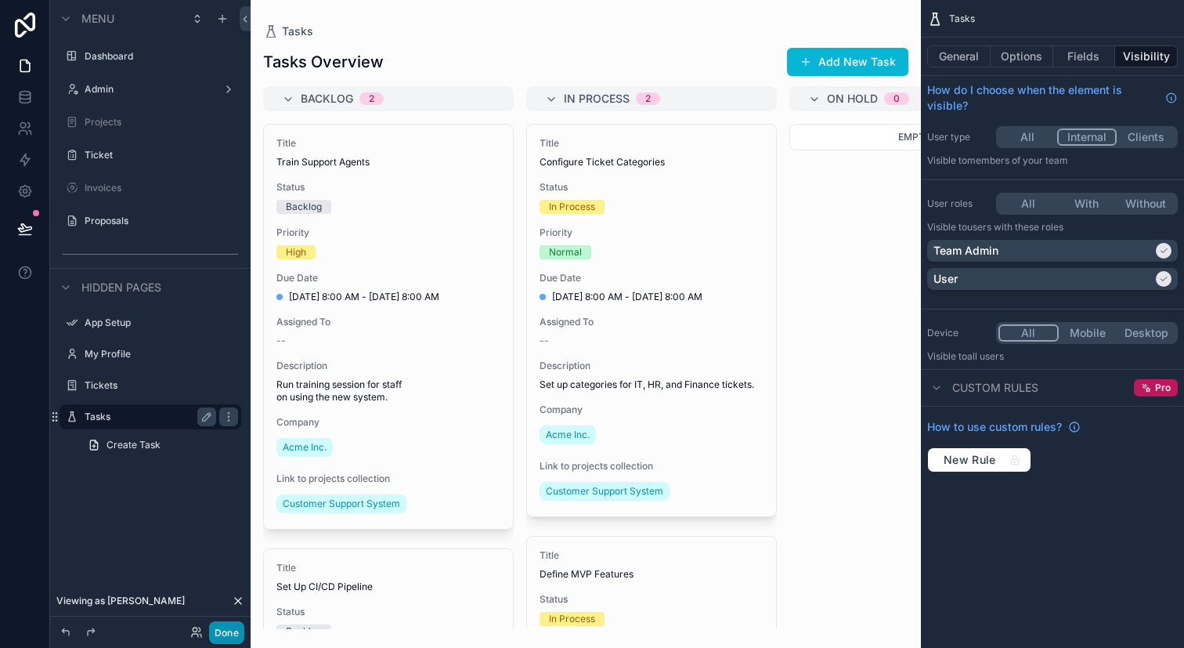
click at [237, 630] on button "Done" at bounding box center [226, 632] width 35 height 23
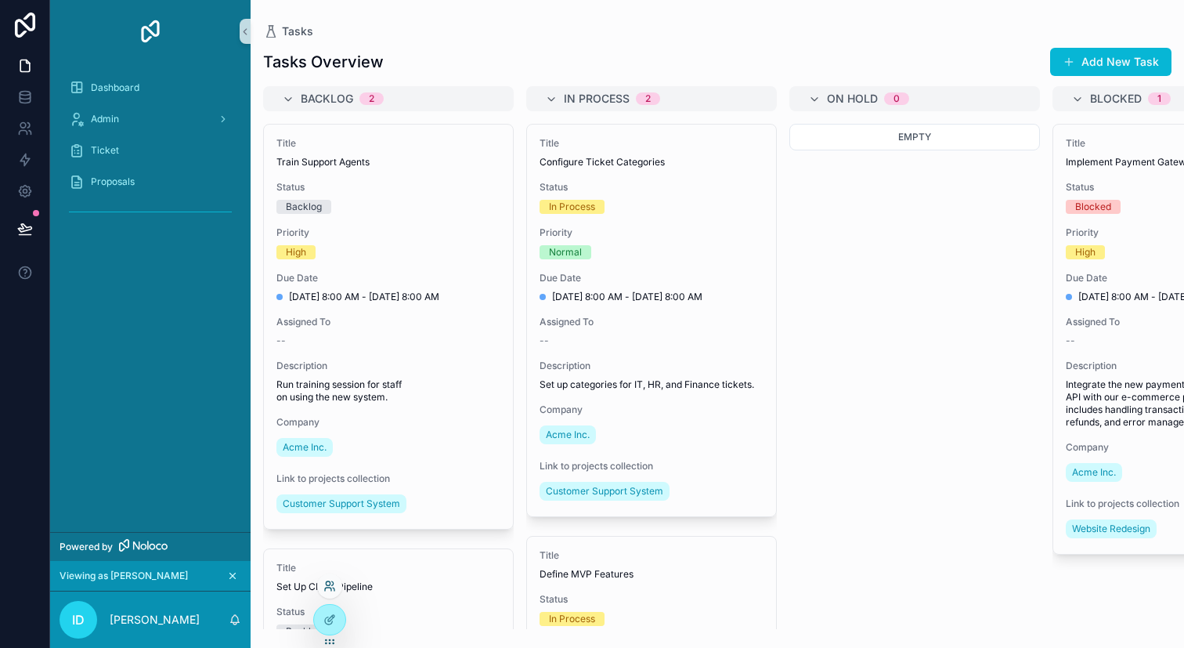
click at [334, 590] on icon at bounding box center [329, 586] width 13 height 13
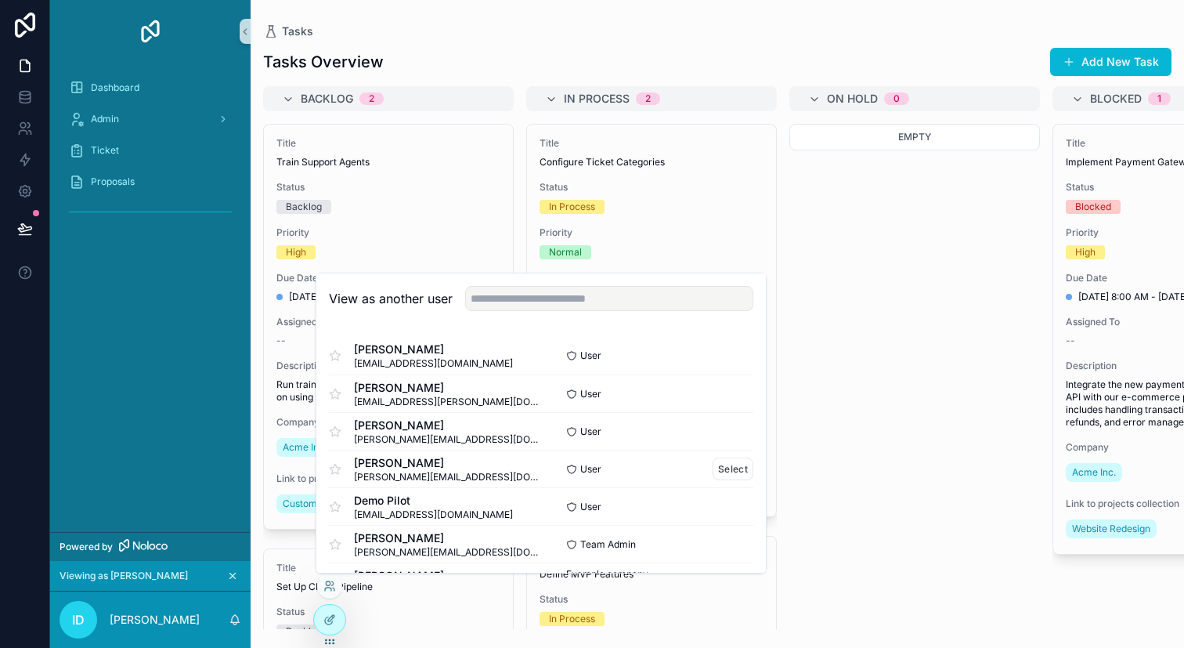
scroll to position [40, 0]
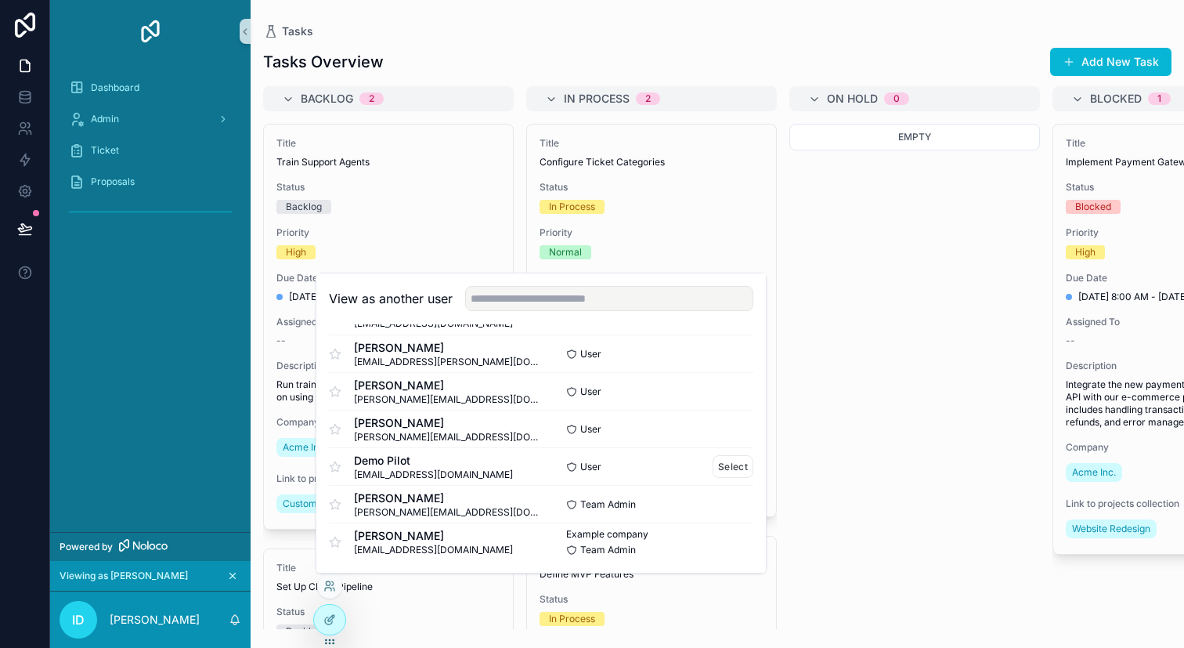
click at [469, 466] on div "Demo Pilot demo@hypepilot.com" at bounding box center [435, 467] width 212 height 28
click at [729, 470] on button "Select" at bounding box center [733, 466] width 41 height 23
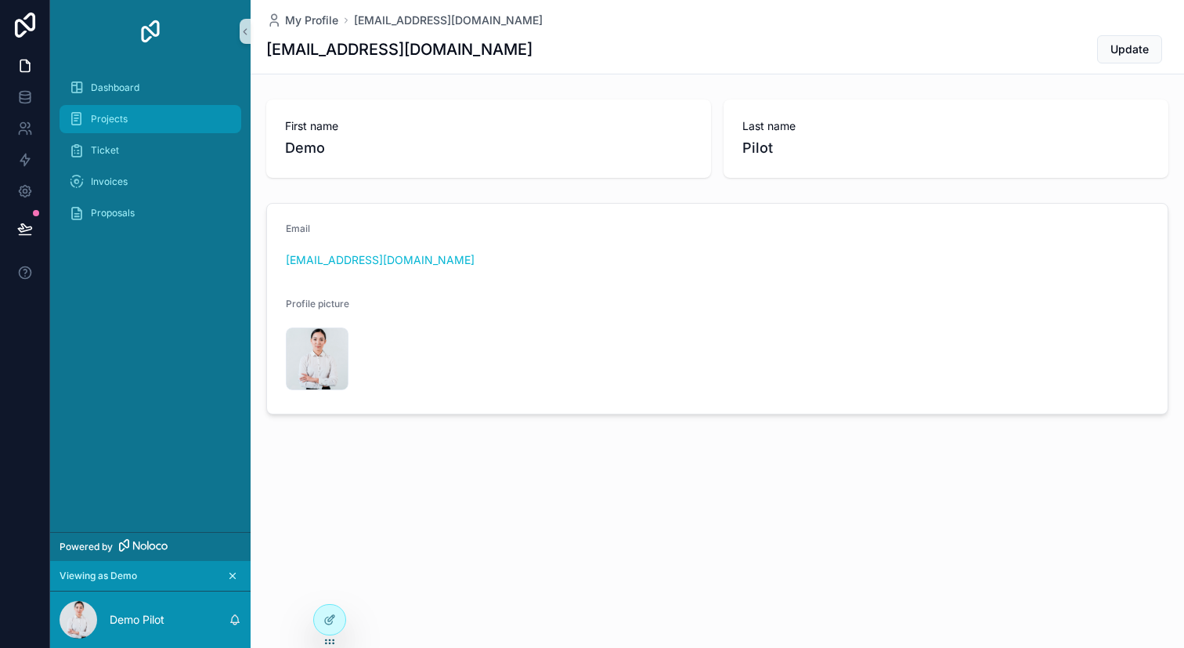
click at [149, 111] on div "Projects" at bounding box center [150, 119] width 163 height 25
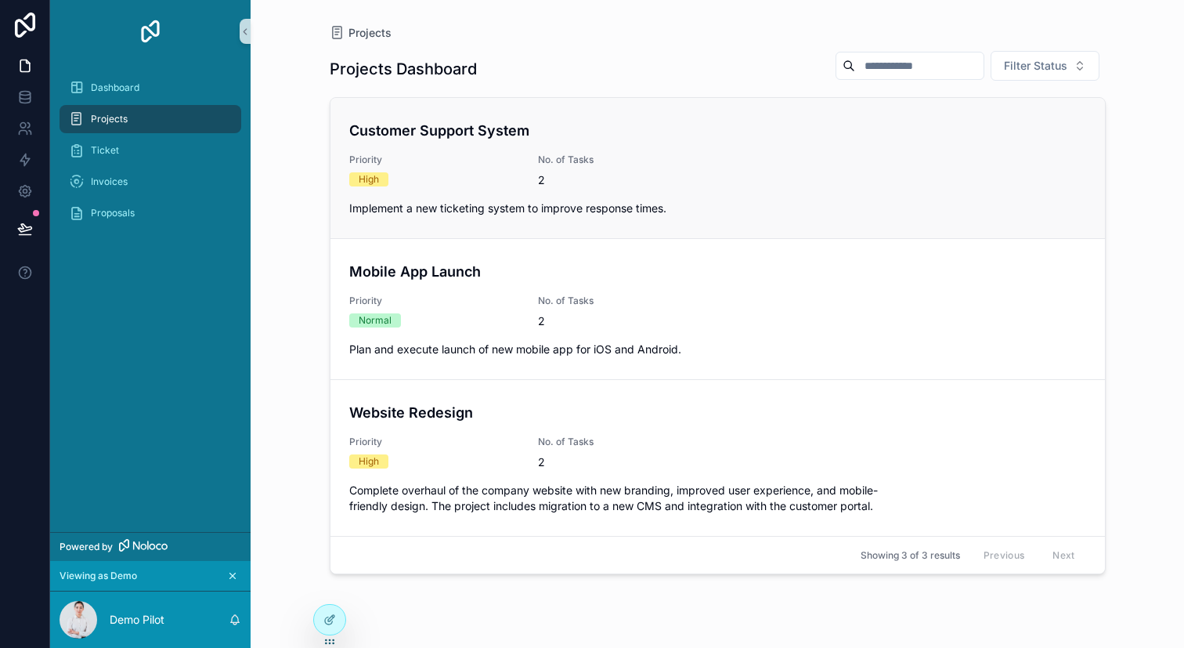
click at [447, 109] on link "Customer Support System Priority High No. of Tasks 2 Implement a new ticketing …" at bounding box center [718, 168] width 775 height 140
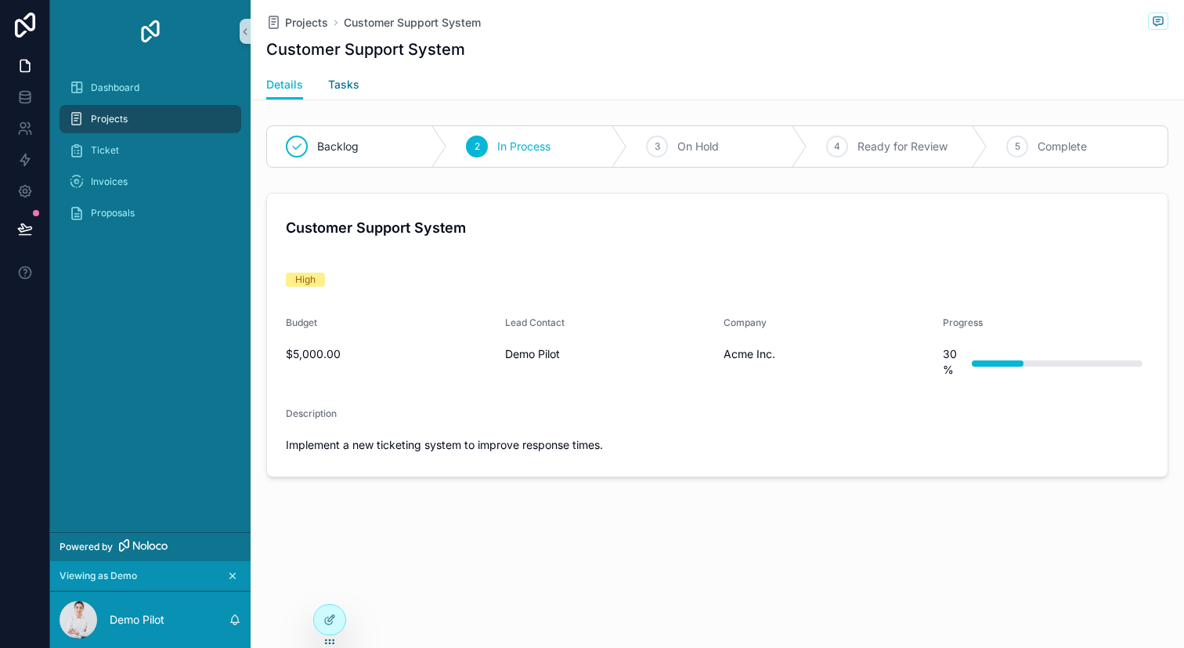
click at [355, 84] on span "Tasks" at bounding box center [343, 85] width 31 height 16
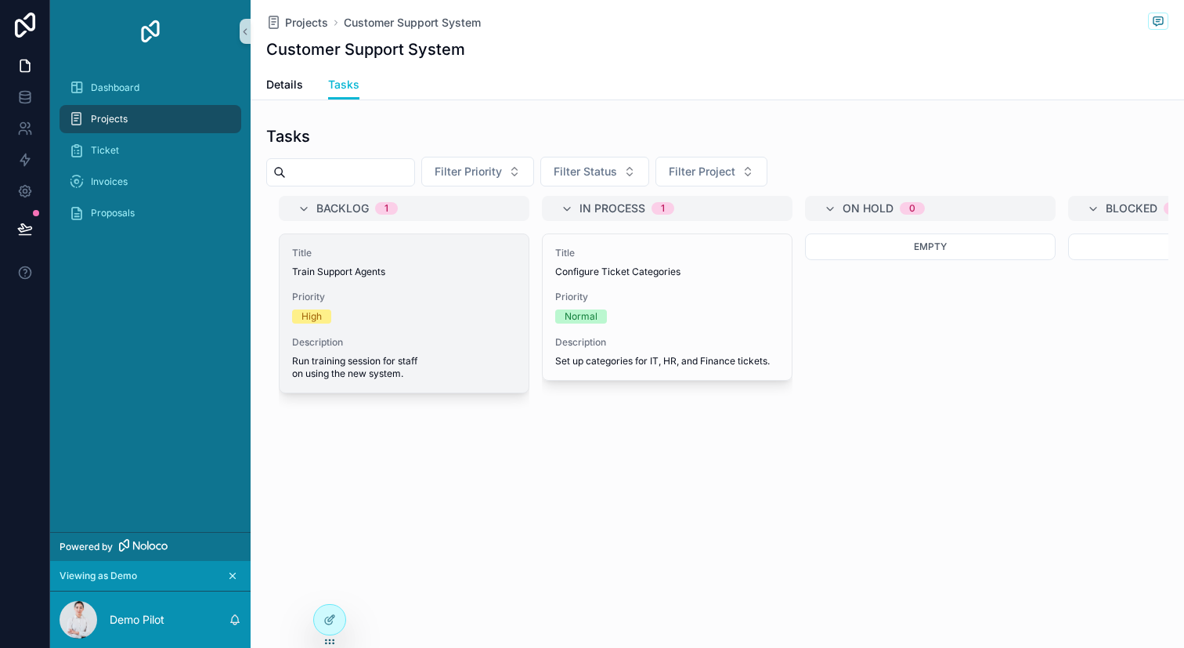
click at [394, 272] on span "Train Support Agents" at bounding box center [404, 272] width 224 height 13
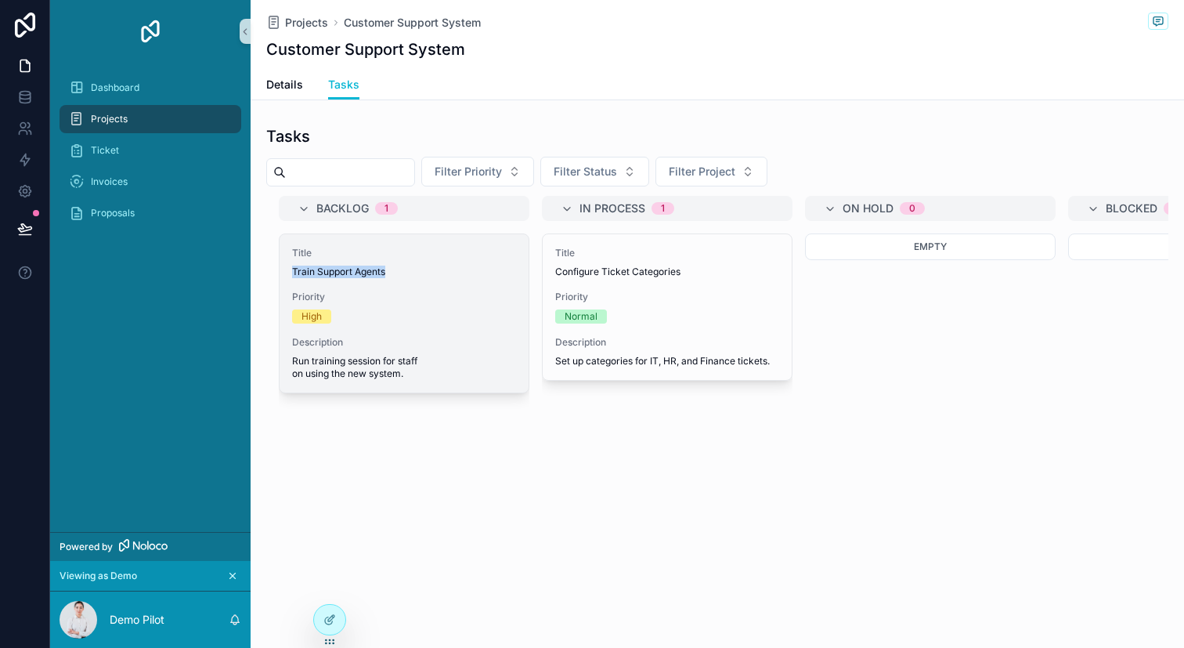
click at [394, 272] on span "Train Support Agents" at bounding box center [404, 272] width 224 height 13
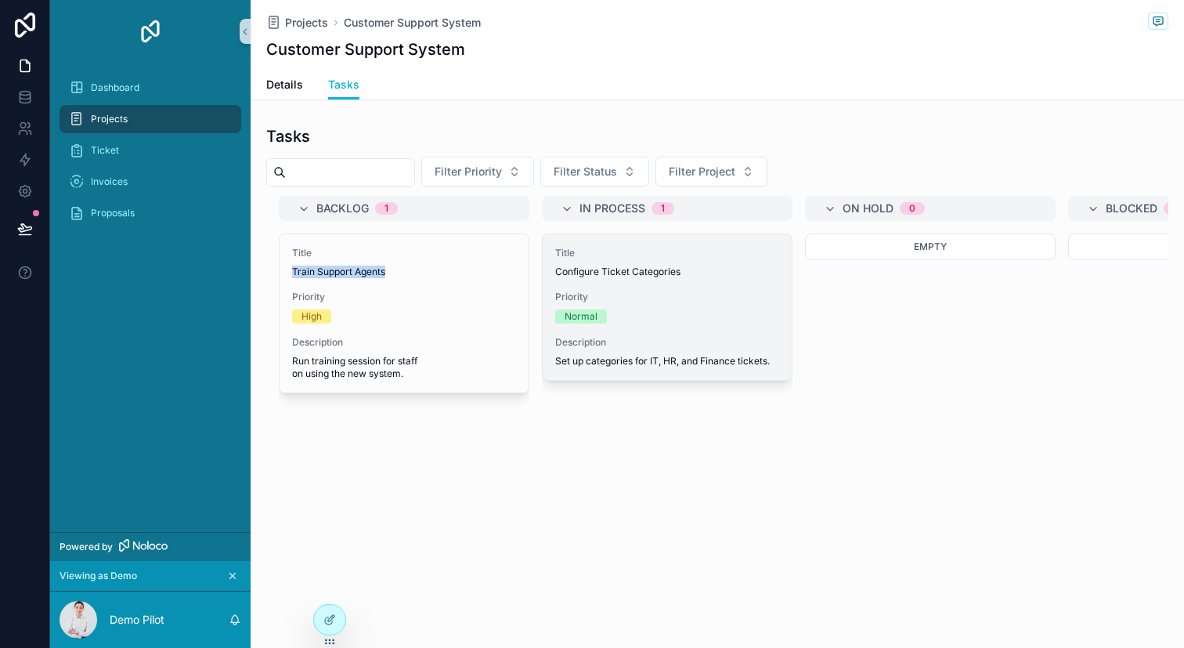
click at [666, 331] on div "Title Configure Ticket Categories Priority Normal Description Set up categories…" at bounding box center [667, 307] width 249 height 146
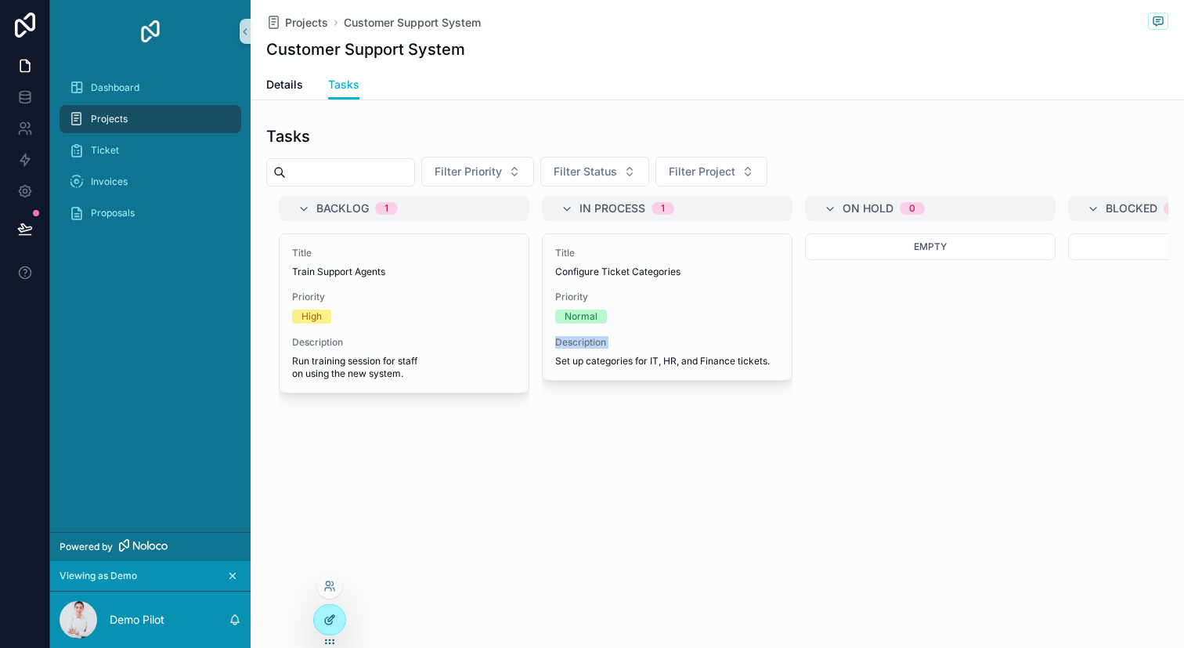
click at [325, 613] on icon at bounding box center [329, 619] width 13 height 13
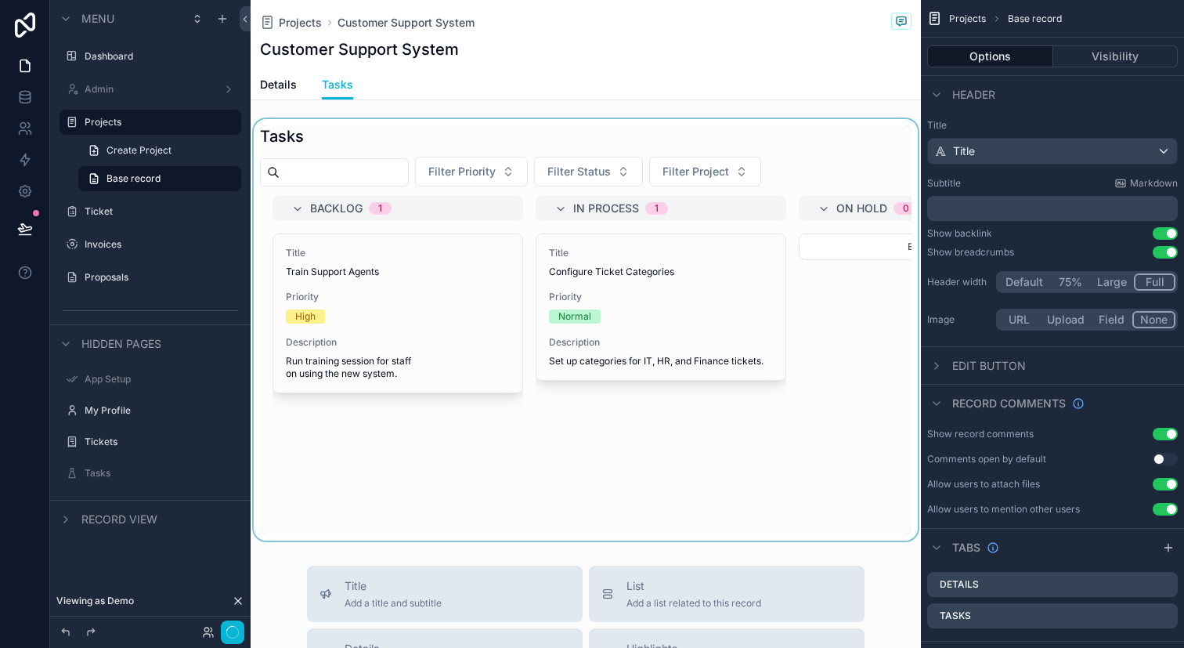
click at [434, 352] on div "scrollable content" at bounding box center [586, 329] width 670 height 421
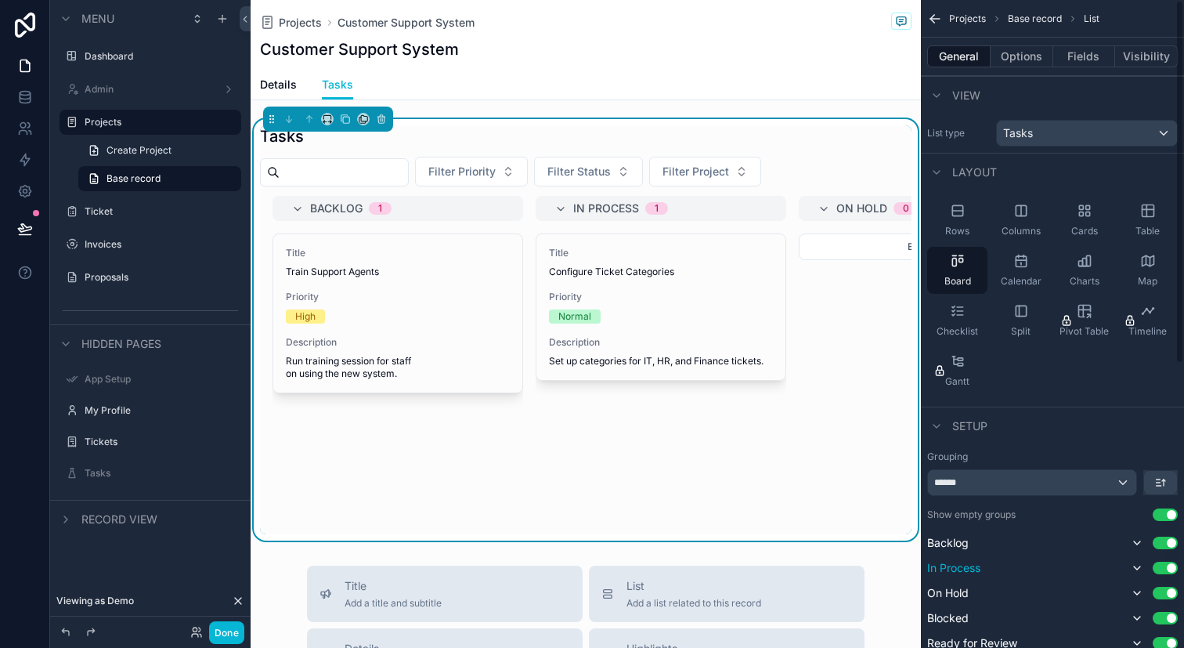
scroll to position [506, 0]
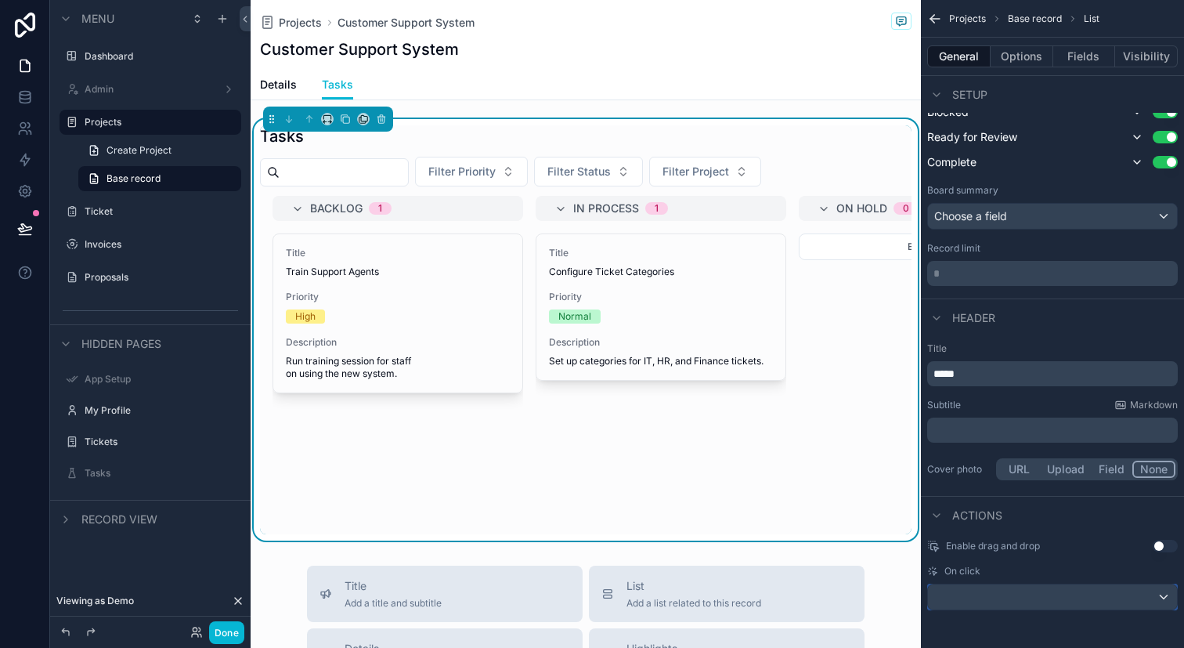
click at [1009, 585] on div "scrollable content" at bounding box center [1052, 596] width 249 height 25
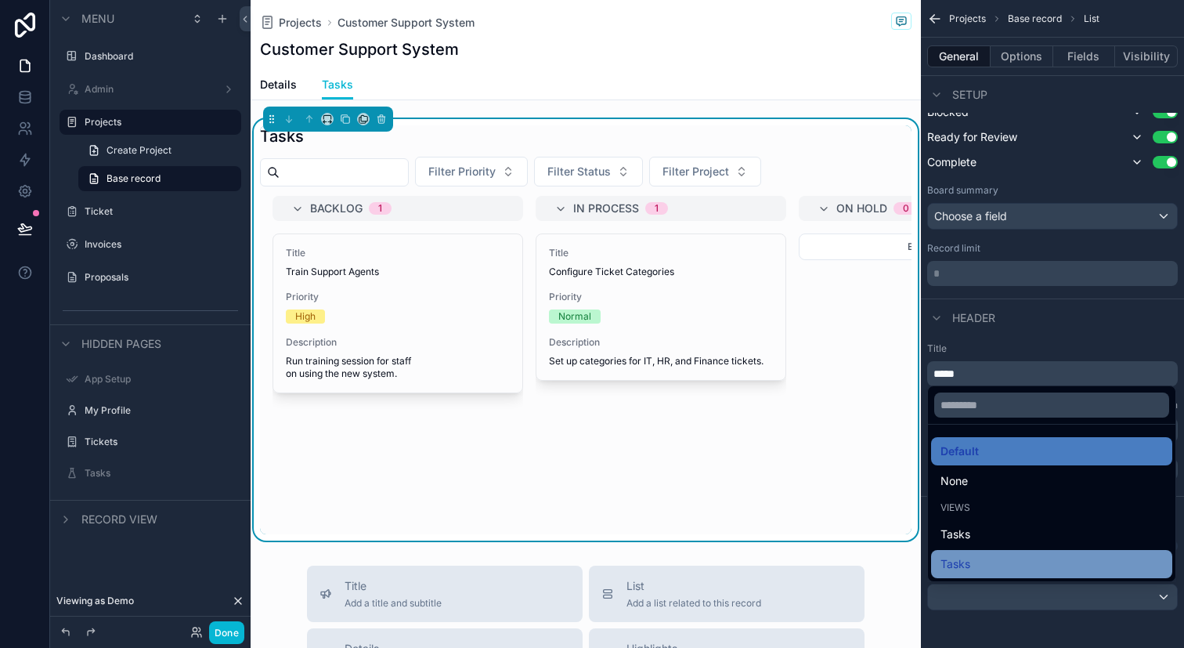
click at [1007, 558] on div "Tasks" at bounding box center [1052, 564] width 222 height 19
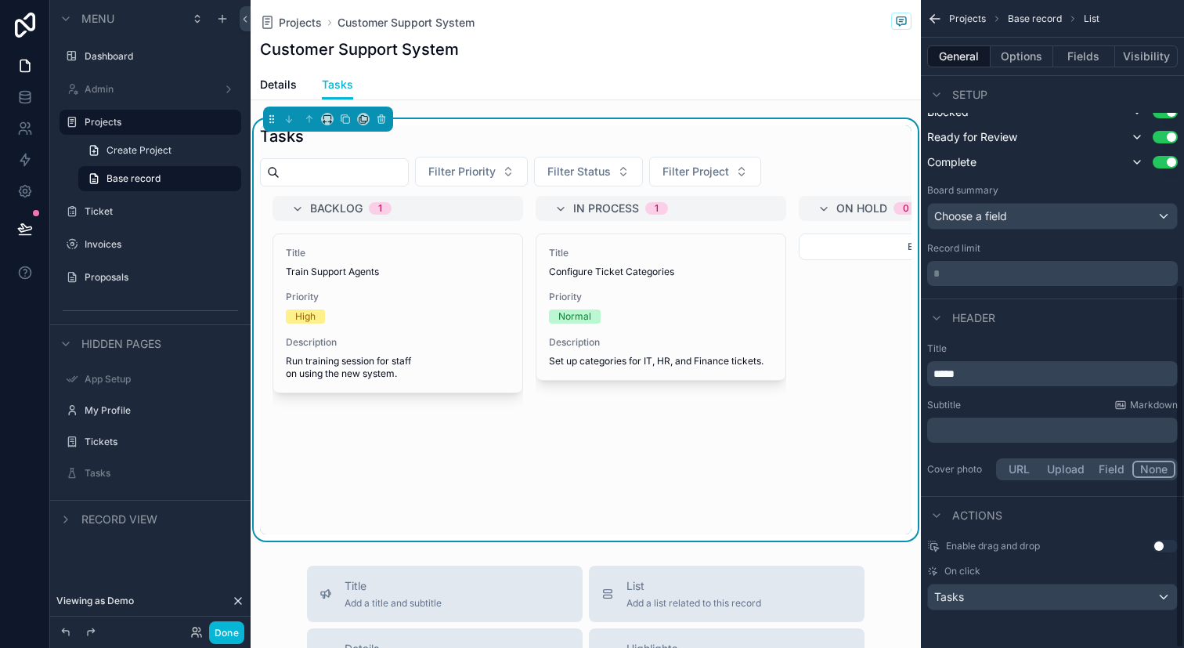
click at [639, 435] on div "Title Configure Ticket Categories Priority Normal Description Set up categories…" at bounding box center [661, 383] width 251 height 301
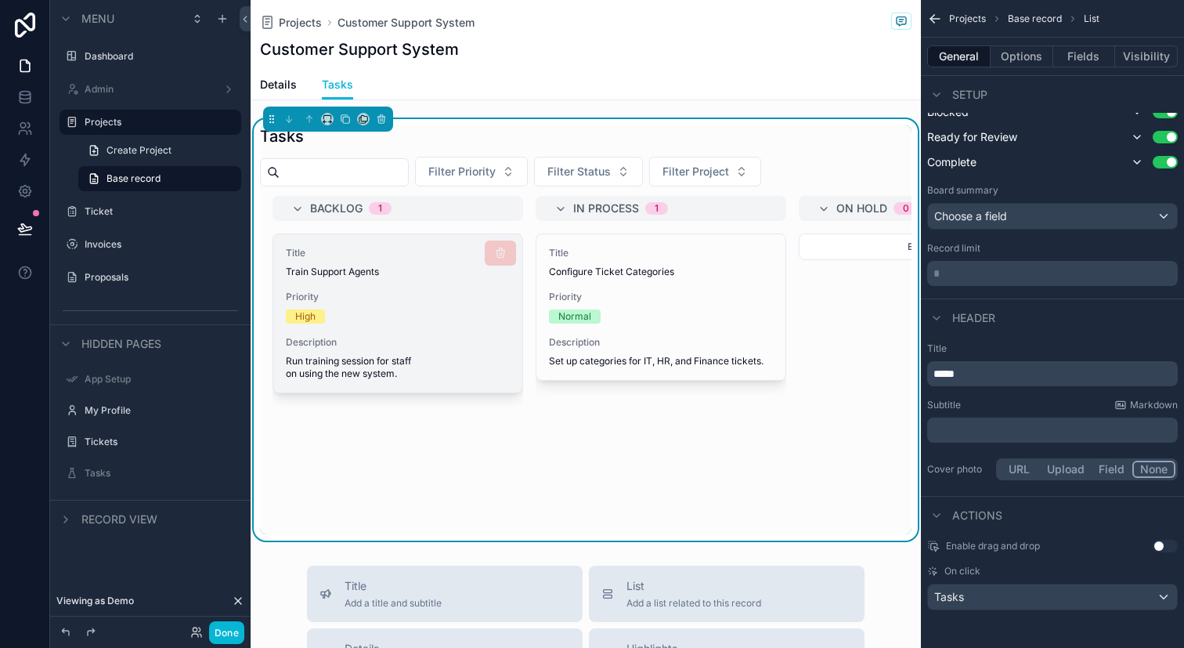
click at [498, 316] on div "High" at bounding box center [398, 316] width 224 height 14
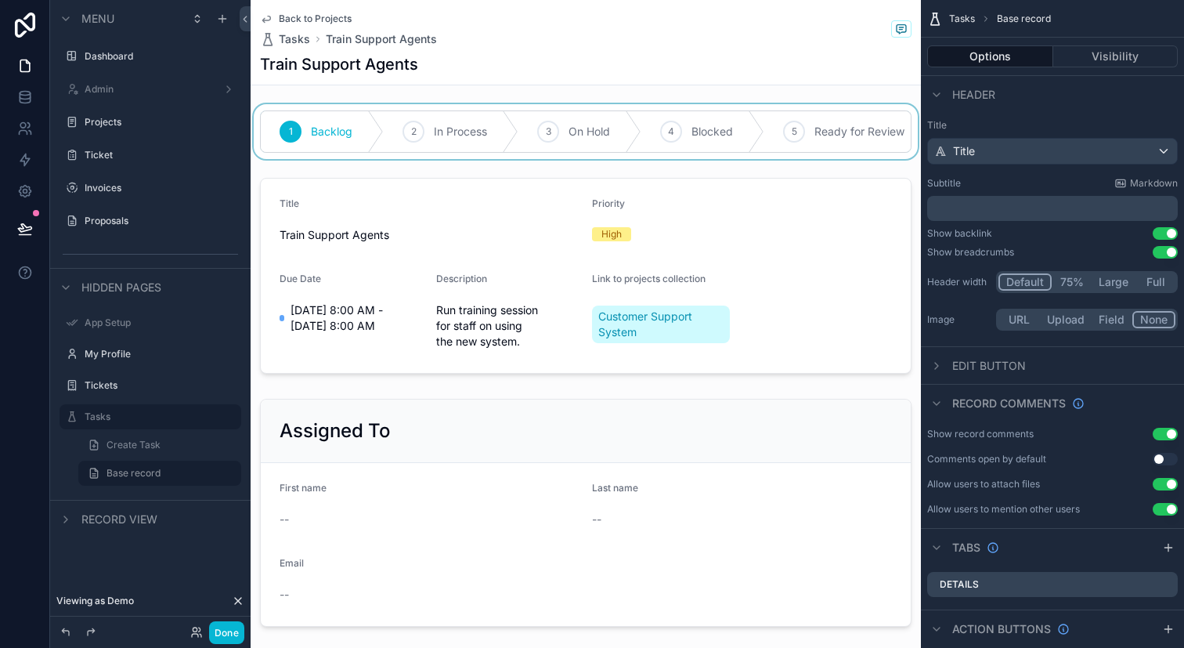
click at [706, 123] on div "scrollable content" at bounding box center [586, 131] width 670 height 55
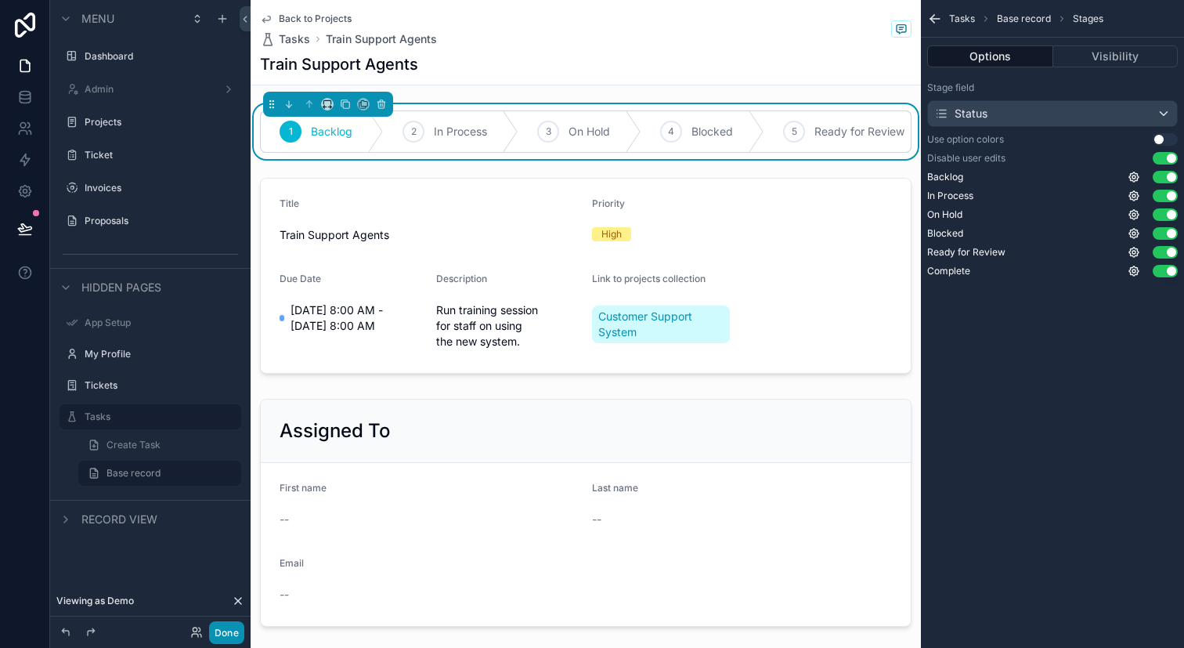
click at [214, 630] on button "Done" at bounding box center [226, 632] width 35 height 23
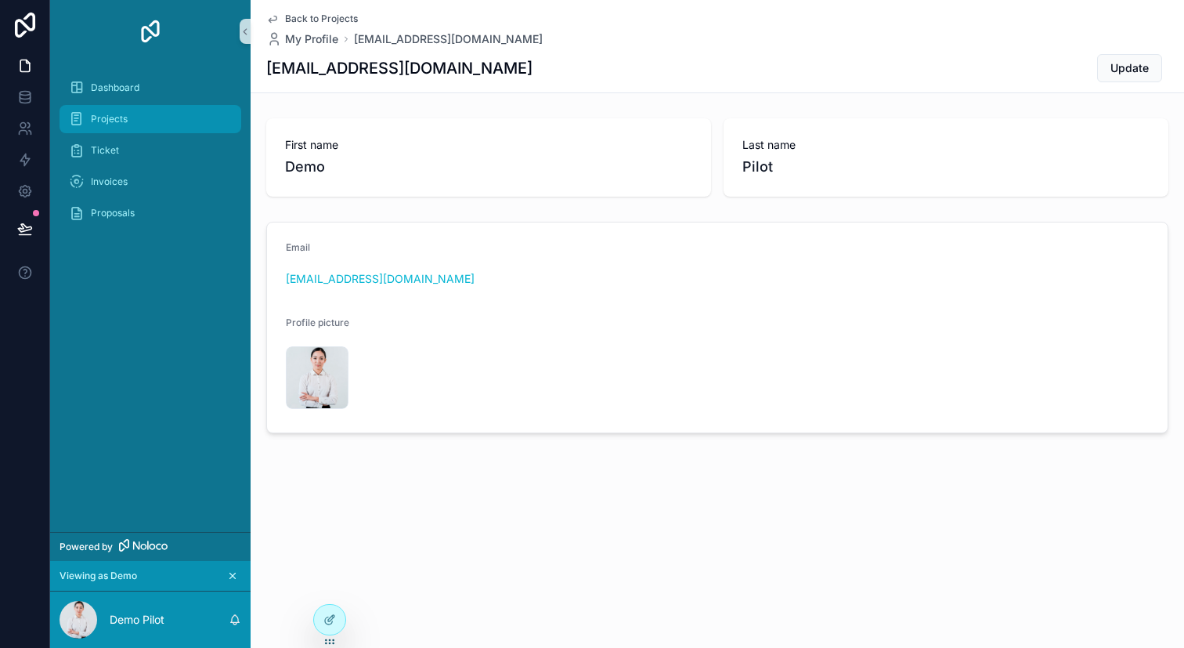
click at [195, 128] on div "Projects" at bounding box center [150, 119] width 163 height 25
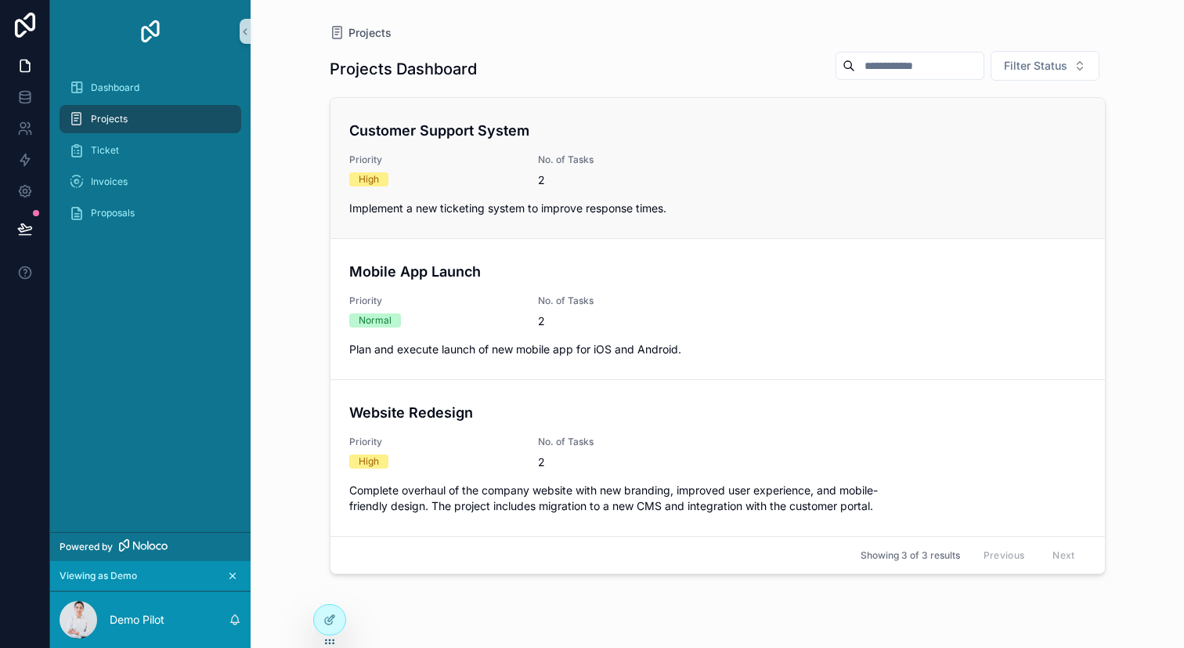
click at [438, 198] on div "Customer Support System Priority High No. of Tasks 2 Implement a new ticketing …" at bounding box center [717, 168] width 737 height 96
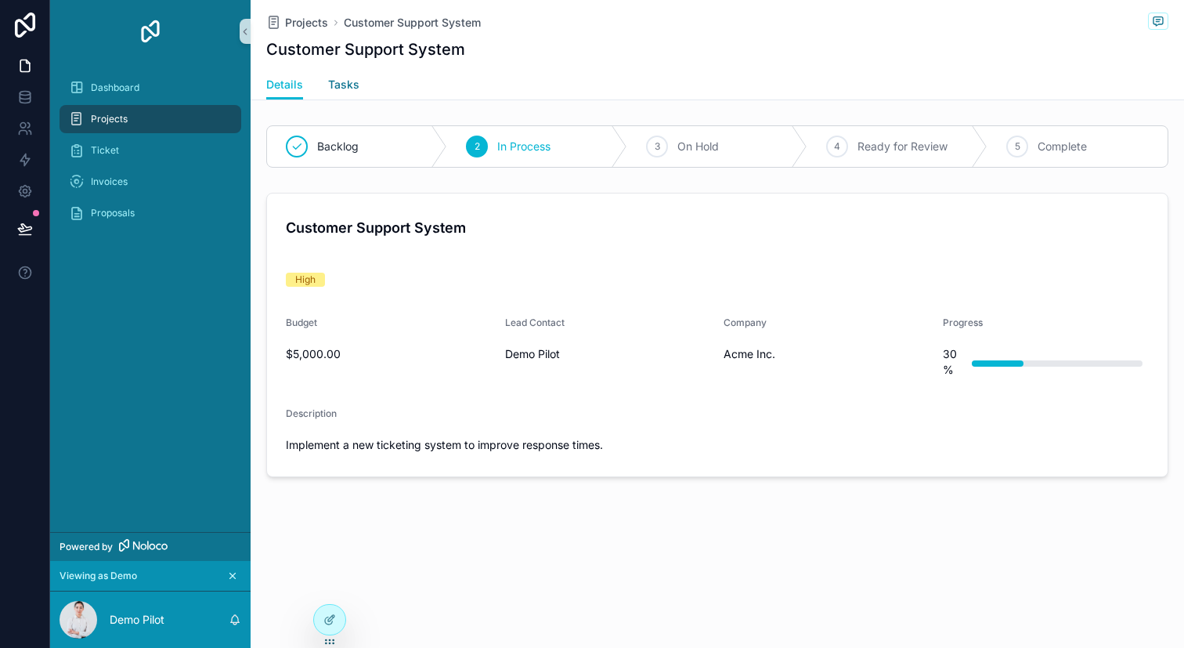
click at [345, 86] on span "Tasks" at bounding box center [343, 85] width 31 height 16
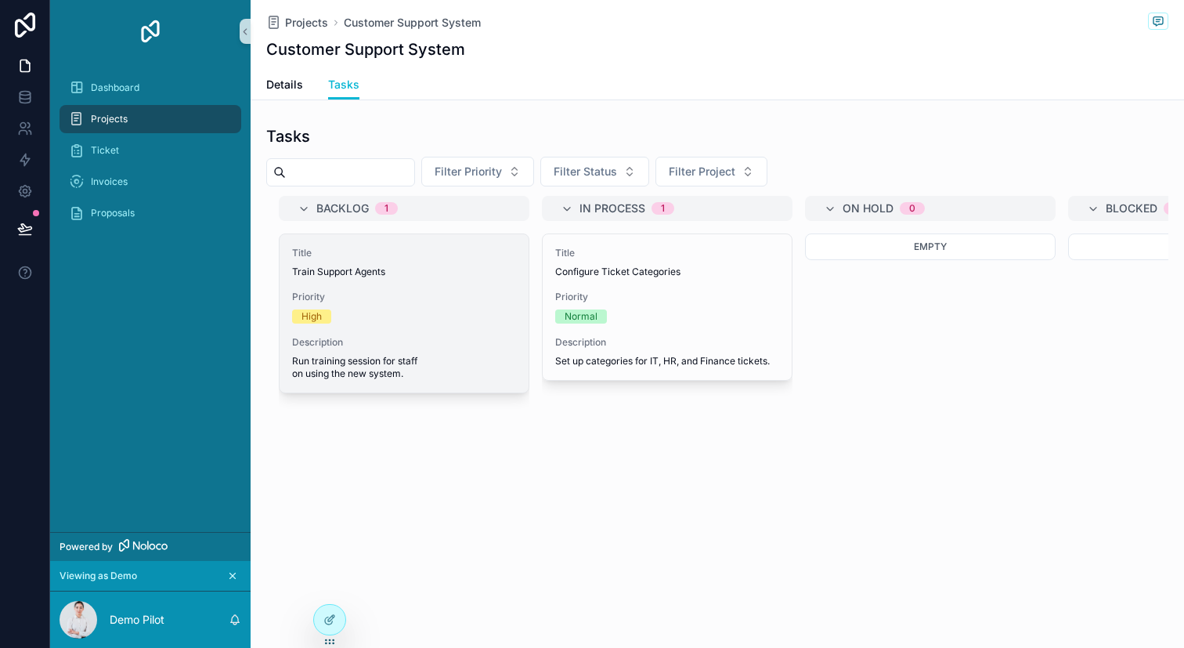
click at [500, 327] on div "Title Train Support Agents Priority High Description Run training session for s…" at bounding box center [404, 313] width 249 height 158
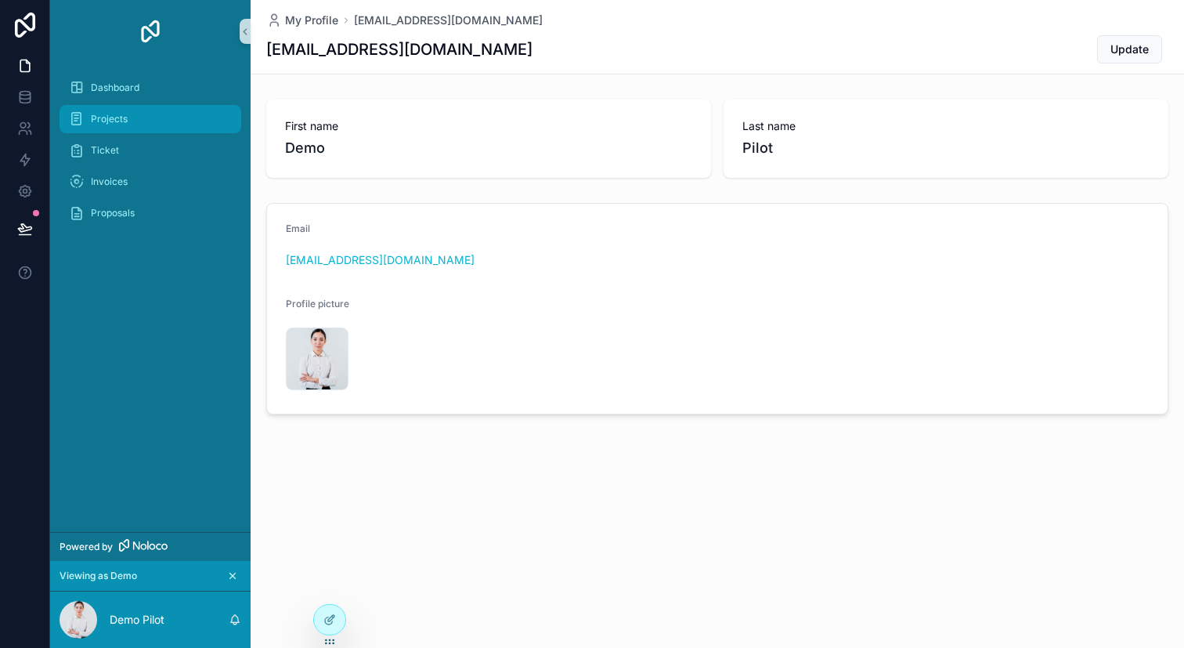
click at [186, 119] on div "Projects" at bounding box center [150, 119] width 163 height 25
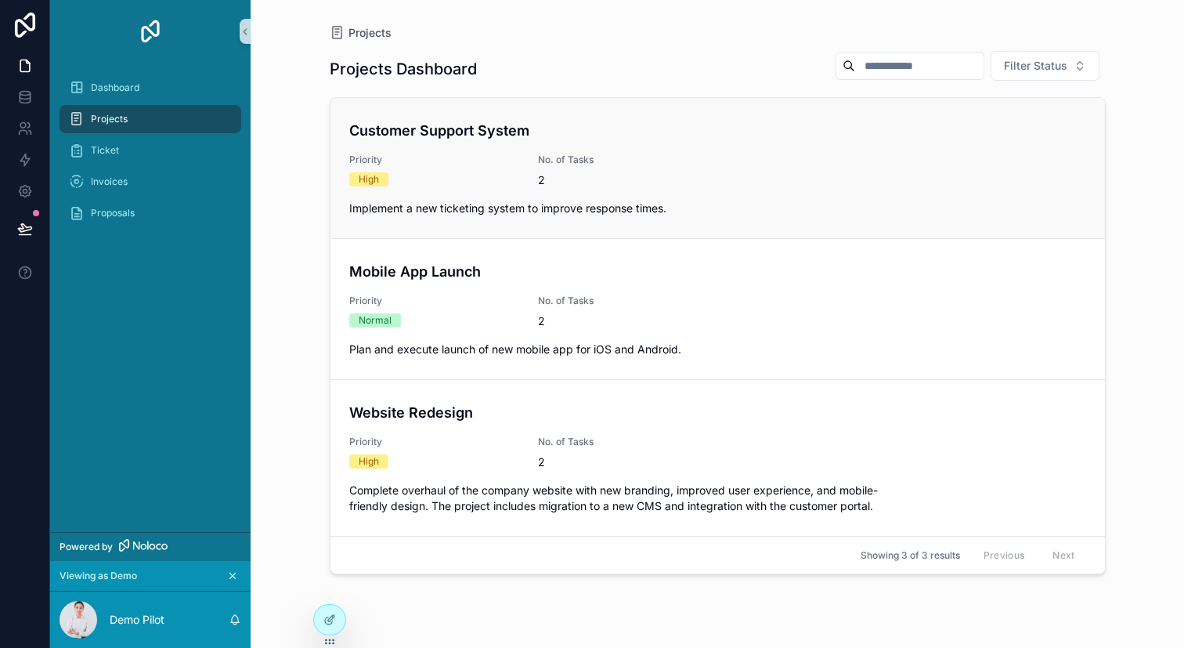
click at [460, 125] on h4 "Customer Support System" at bounding box center [717, 130] width 737 height 21
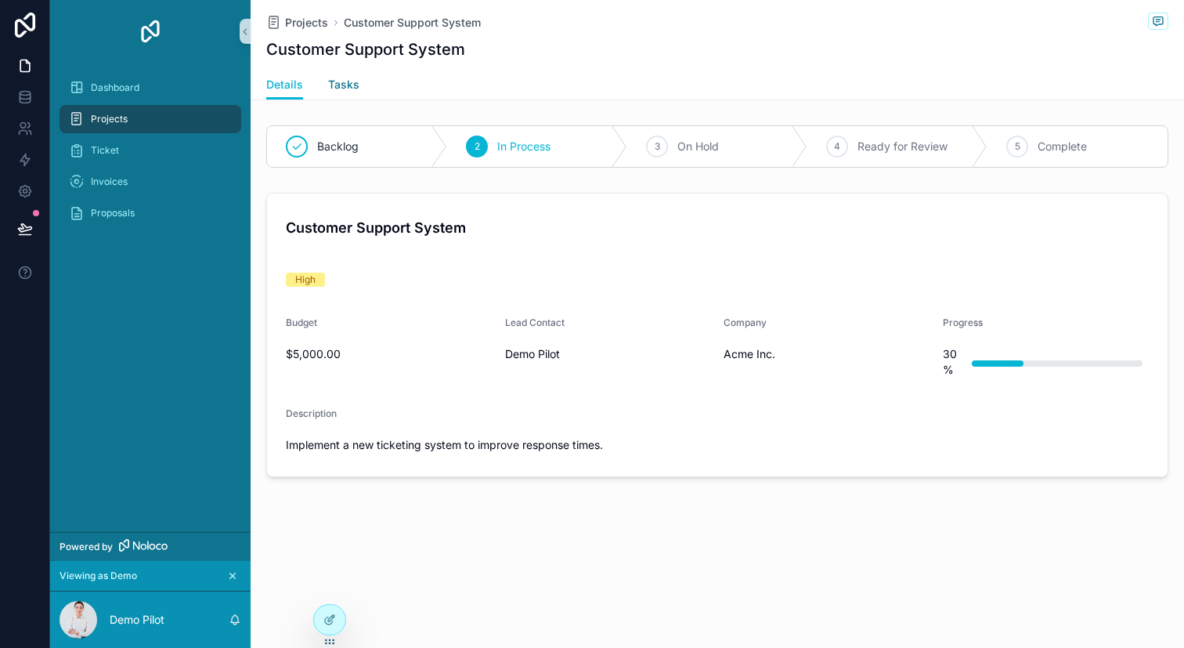
click at [349, 80] on span "Tasks" at bounding box center [343, 85] width 31 height 16
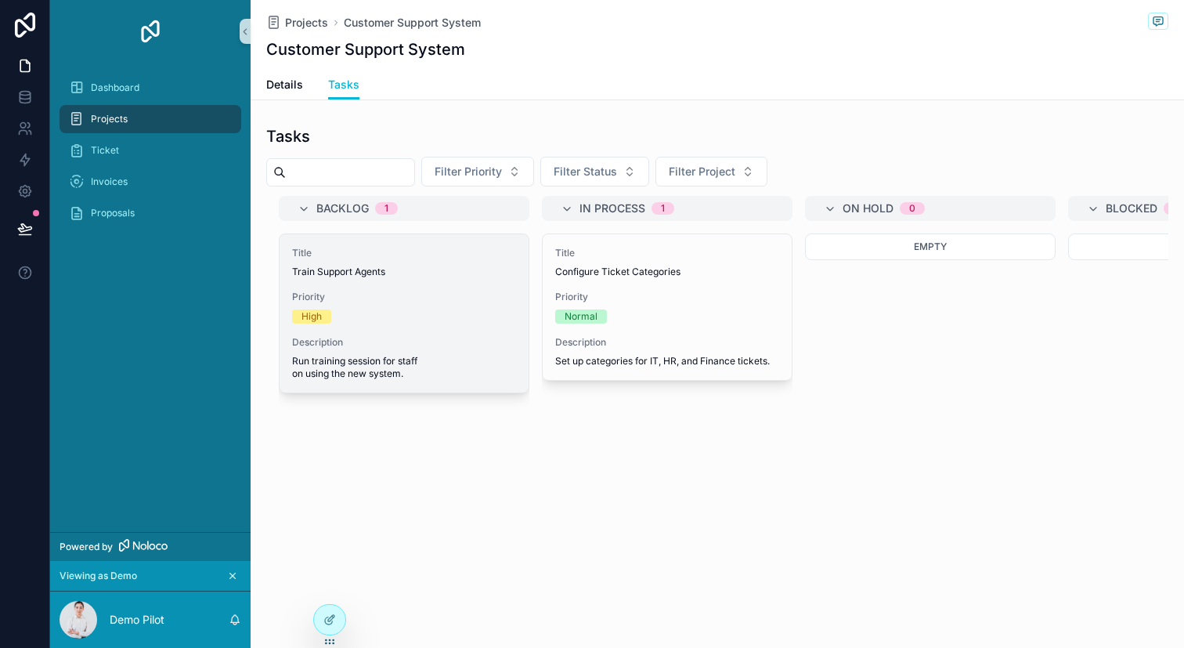
click at [403, 302] on span "Priority" at bounding box center [404, 297] width 224 height 13
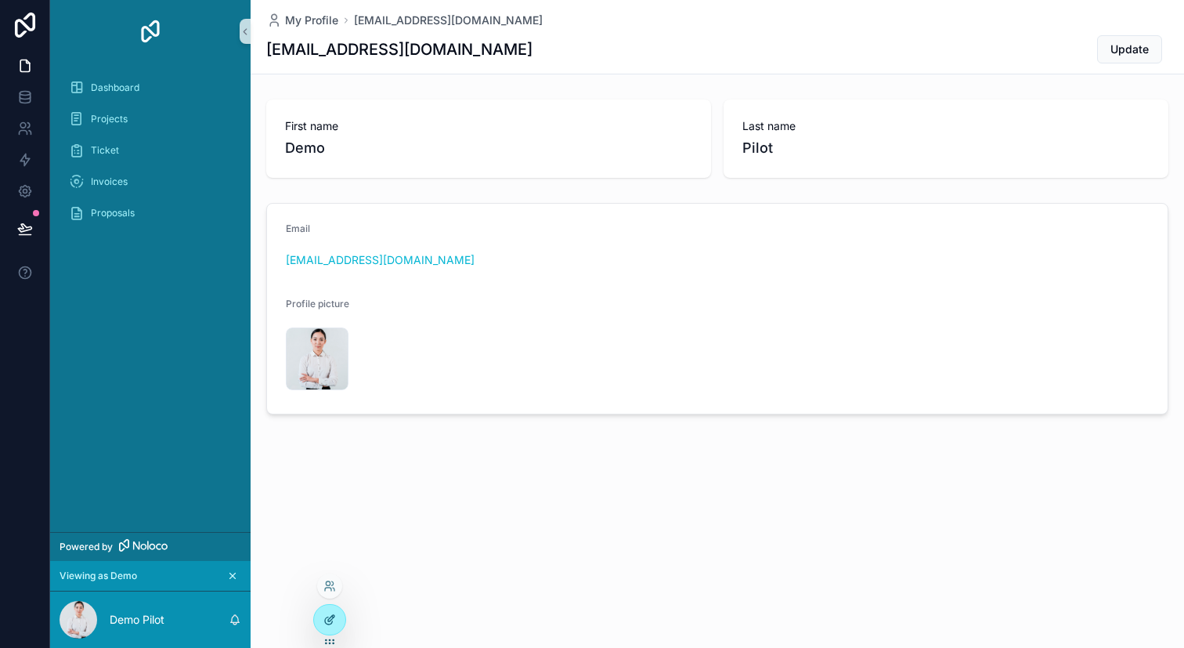
click at [323, 615] on div at bounding box center [329, 620] width 31 height 30
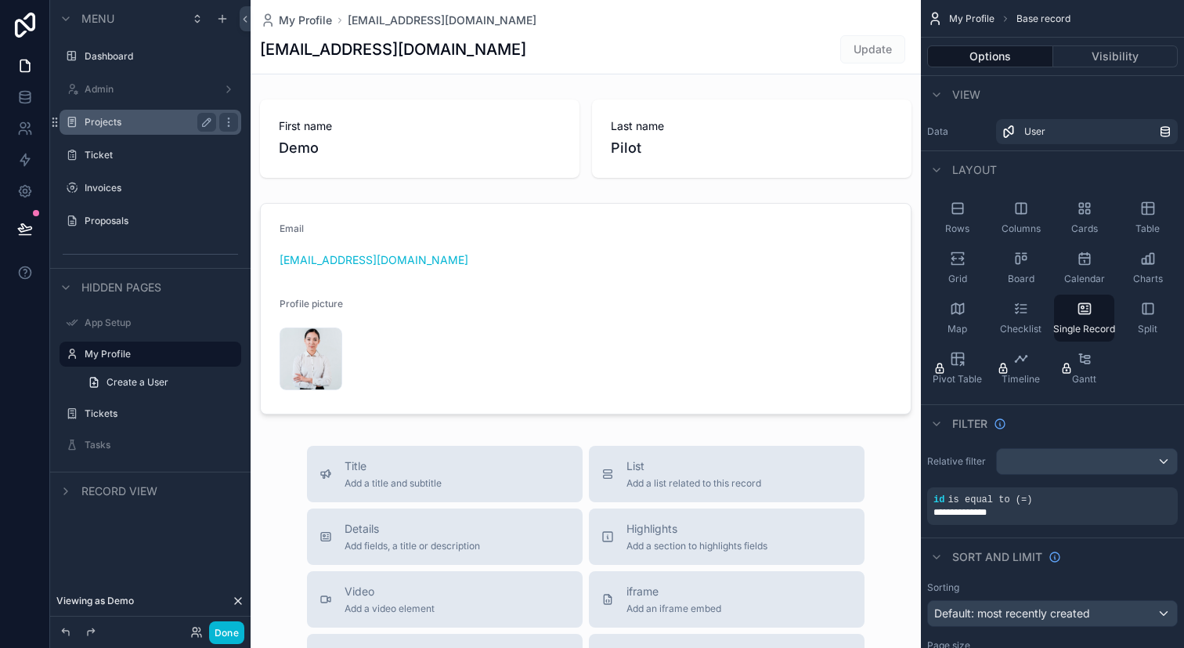
click at [200, 133] on div "Projects" at bounding box center [150, 122] width 175 height 25
click at [172, 121] on label "Projects" at bounding box center [147, 122] width 125 height 13
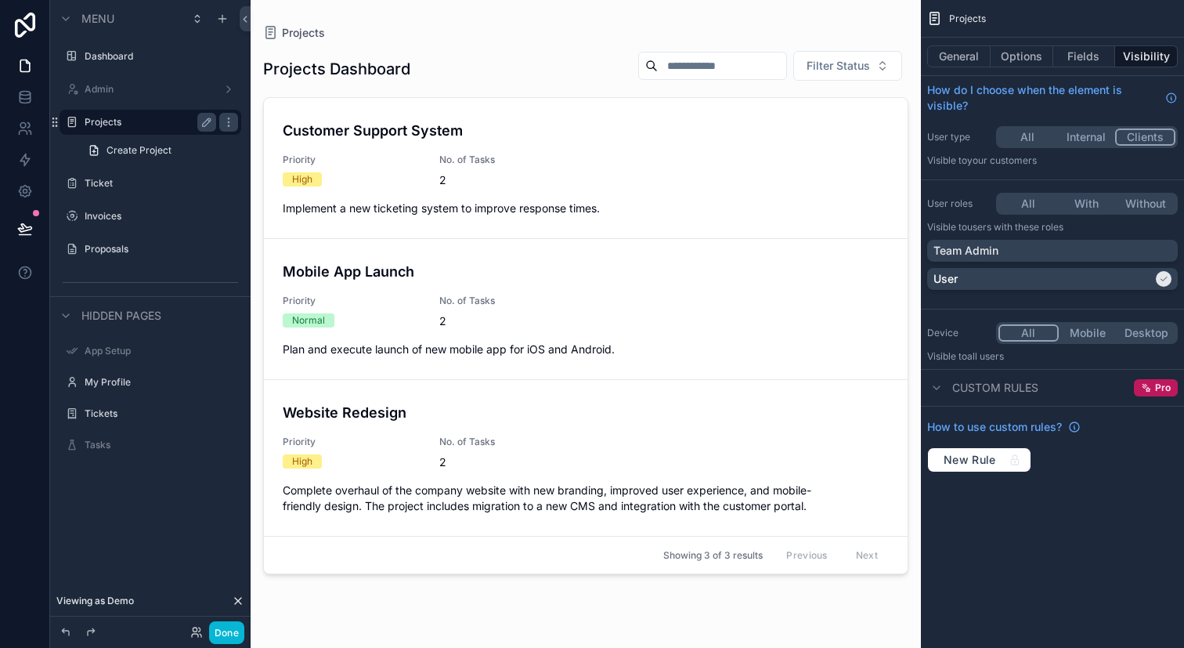
click at [402, 151] on div "scrollable content" at bounding box center [586, 314] width 670 height 629
click at [402, 151] on div "Customer Support System Priority High No. of Tasks 2 Implement a new ticketing …" at bounding box center [586, 168] width 606 height 96
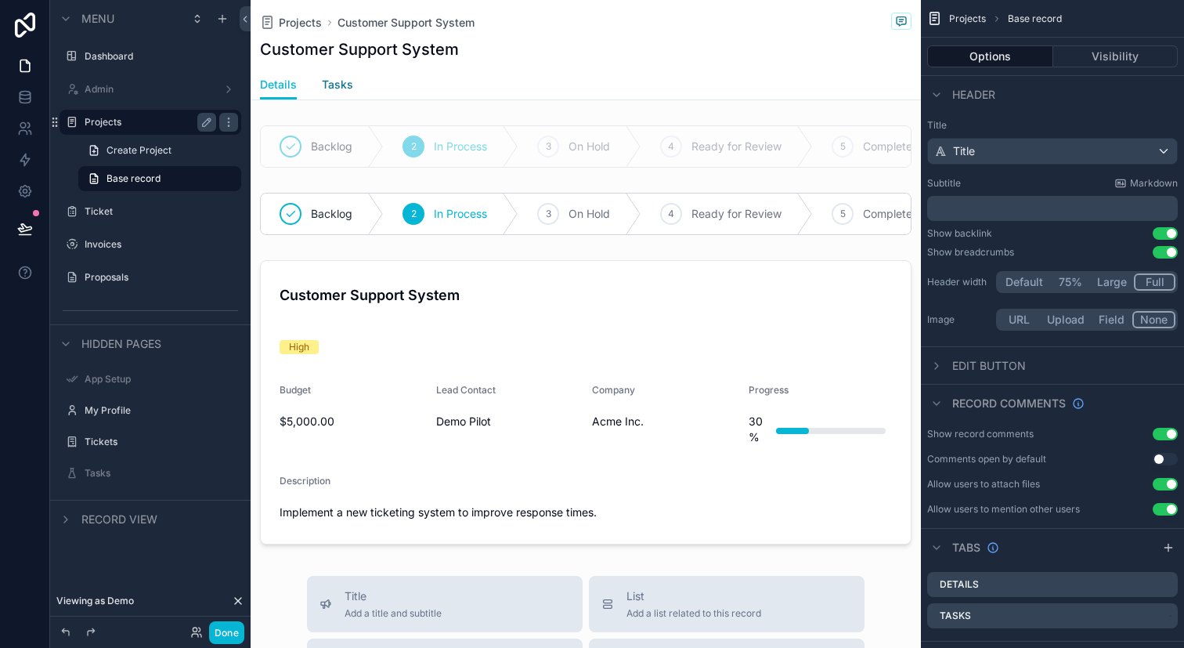
click at [346, 92] on span "Tasks" at bounding box center [337, 85] width 31 height 16
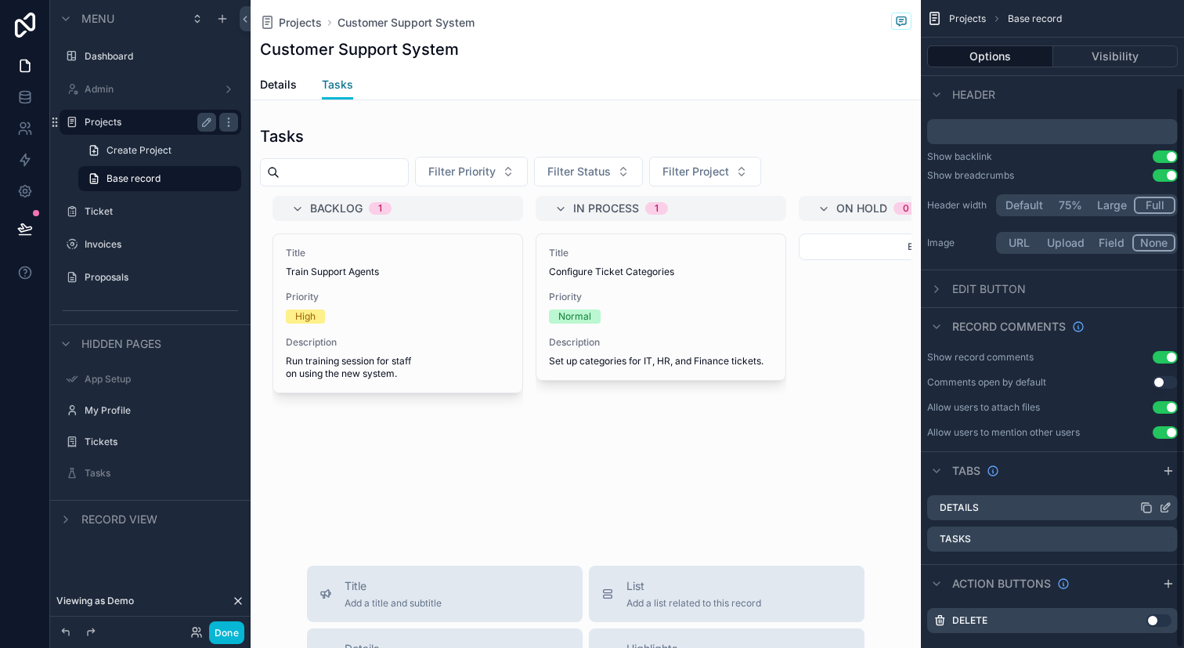
scroll to position [99, 0]
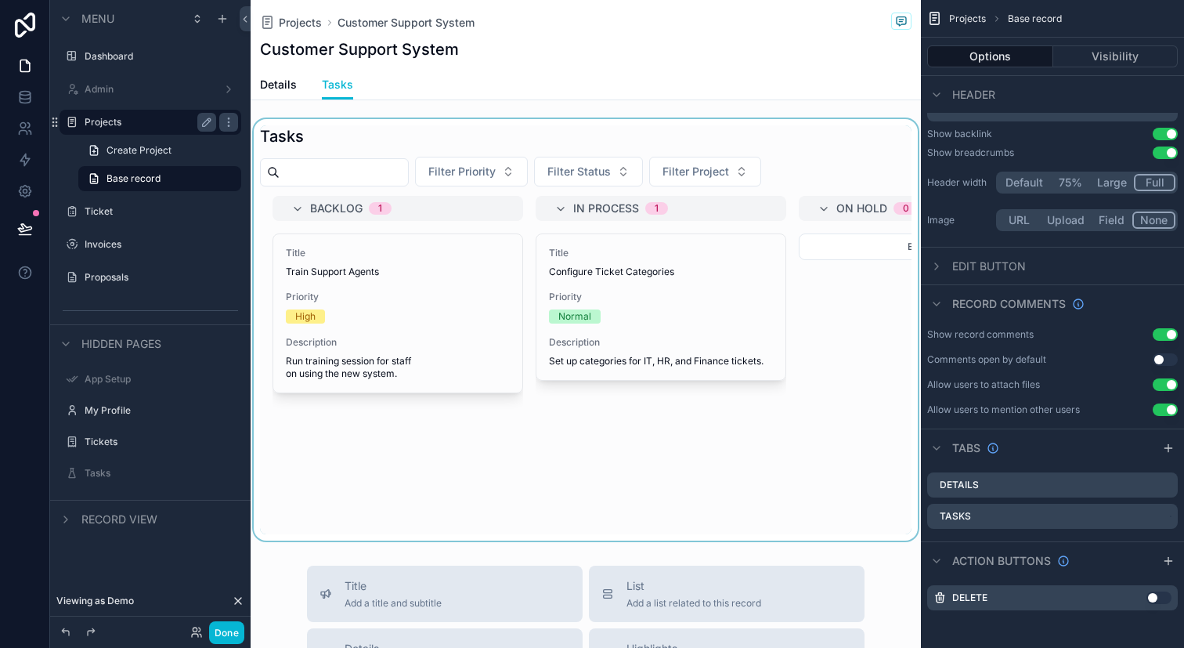
click at [484, 279] on div "scrollable content" at bounding box center [586, 329] width 670 height 421
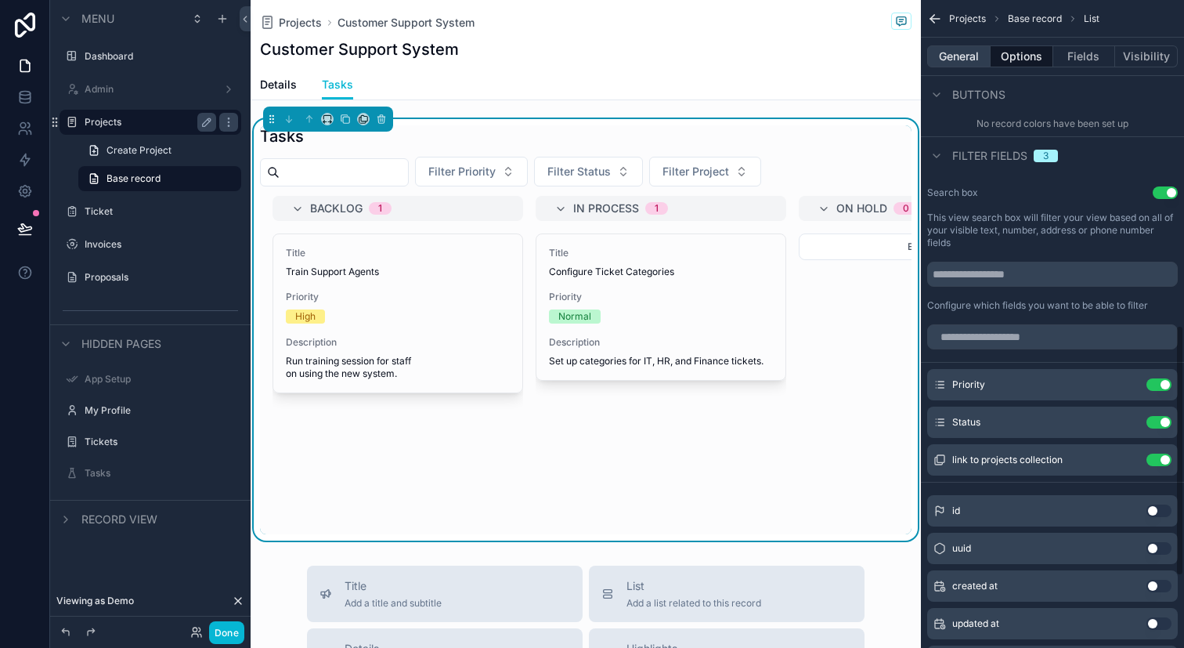
click at [974, 55] on button "General" at bounding box center [958, 56] width 63 height 22
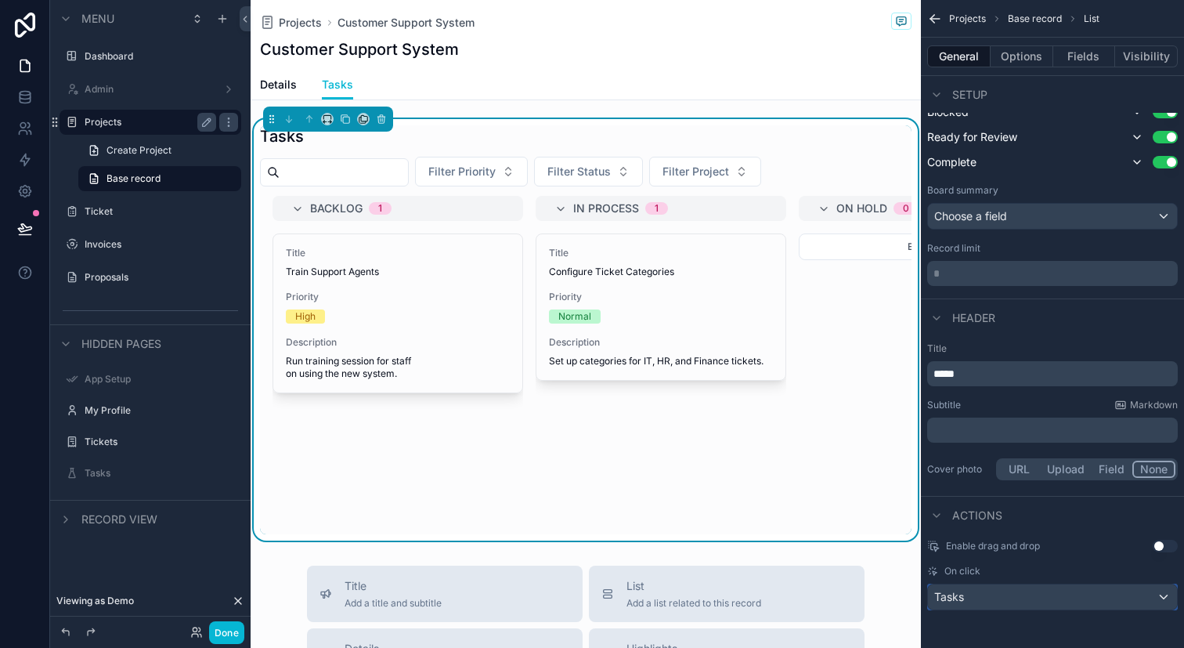
click at [987, 598] on div "Tasks" at bounding box center [1052, 596] width 249 height 25
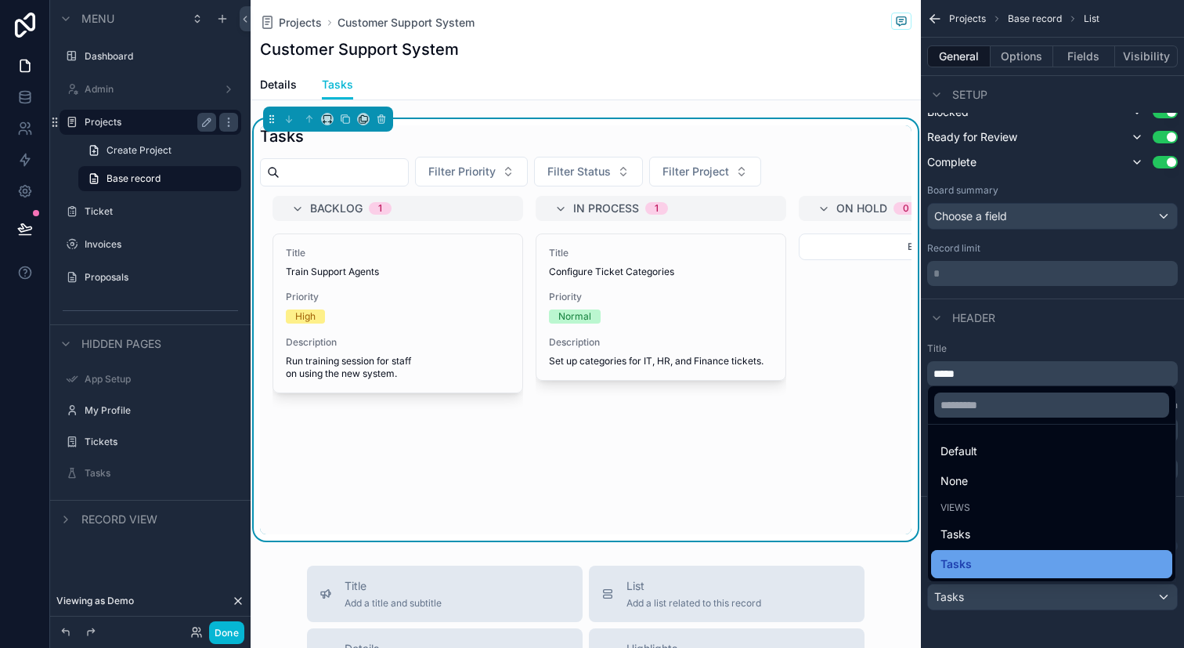
click at [988, 568] on div "Tasks" at bounding box center [1052, 564] width 222 height 19
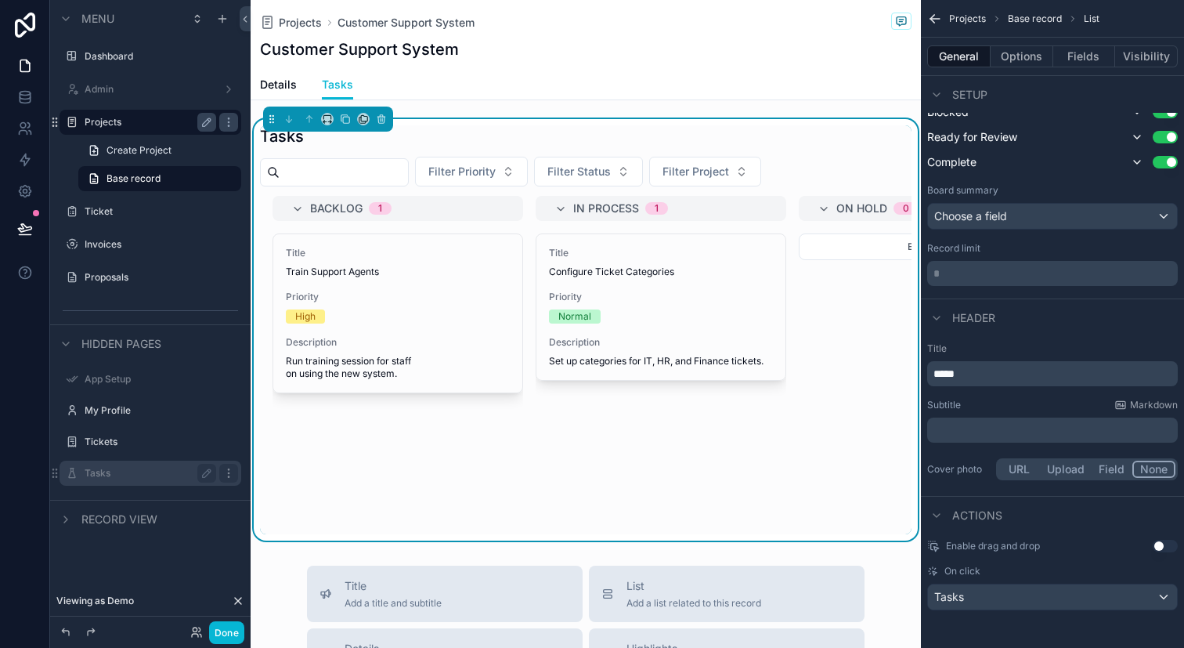
click at [225, 471] on icon "scrollable content" at bounding box center [228, 473] width 13 height 13
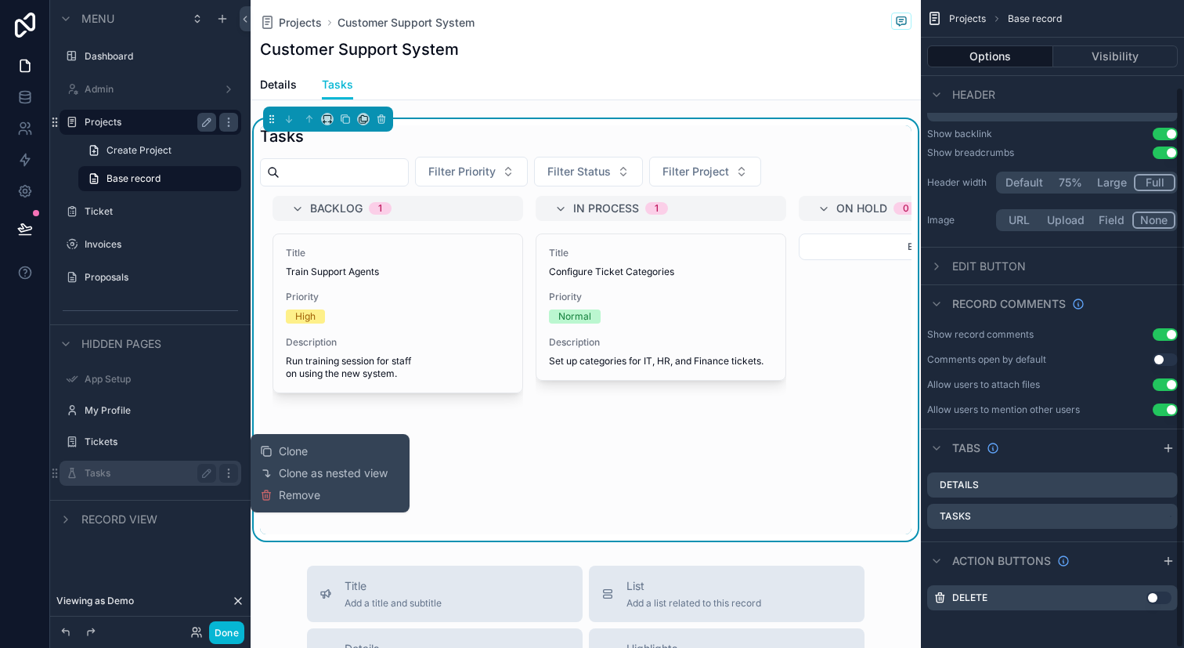
scroll to position [99, 0]
click at [143, 462] on div "Tasks" at bounding box center [150, 473] width 175 height 25
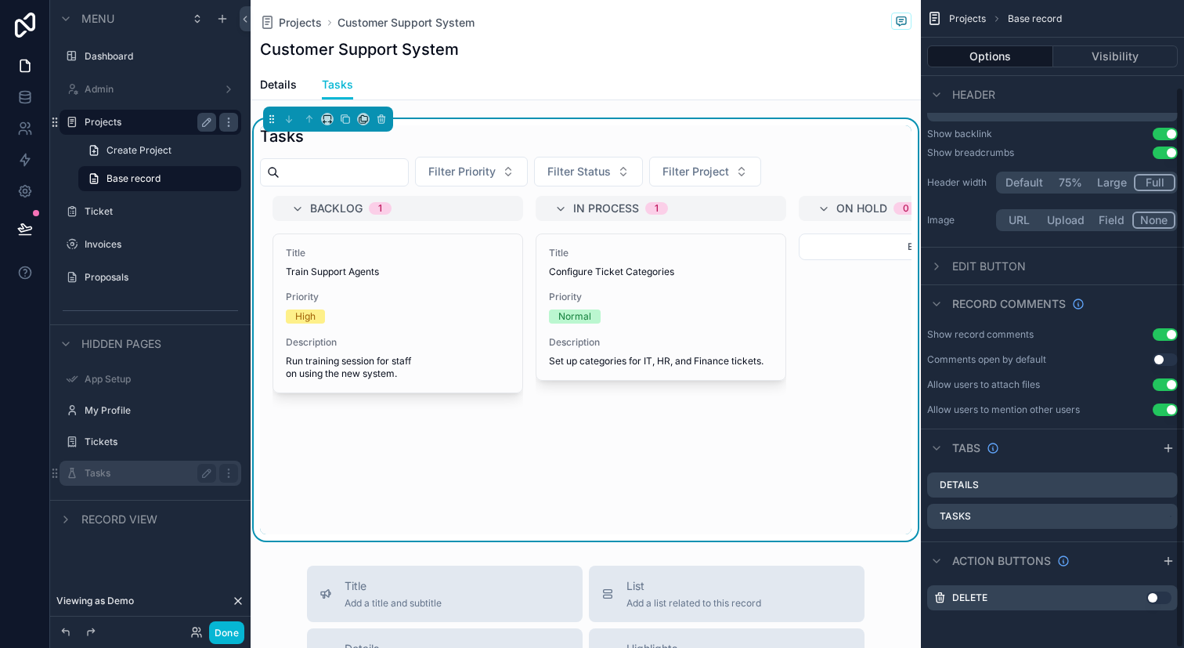
click at [89, 477] on label "Tasks" at bounding box center [147, 473] width 125 height 13
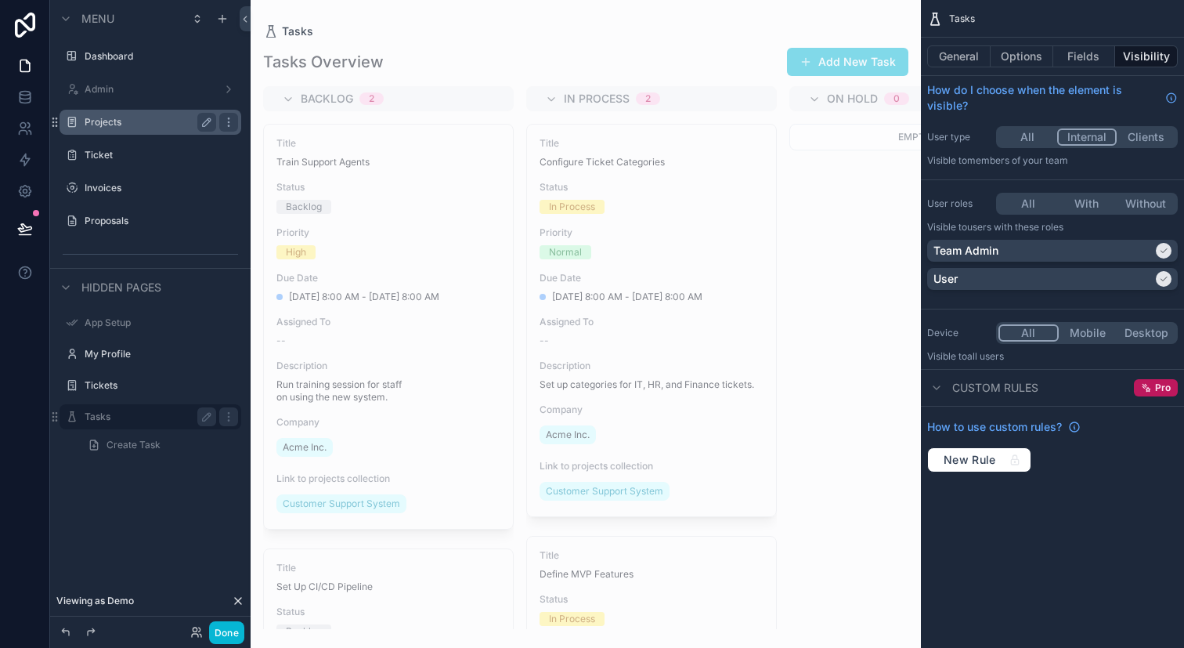
click at [957, 68] on div "General Options Fields Visibility" at bounding box center [1052, 57] width 263 height 38
click at [972, 60] on button "General" at bounding box center [958, 56] width 63 height 22
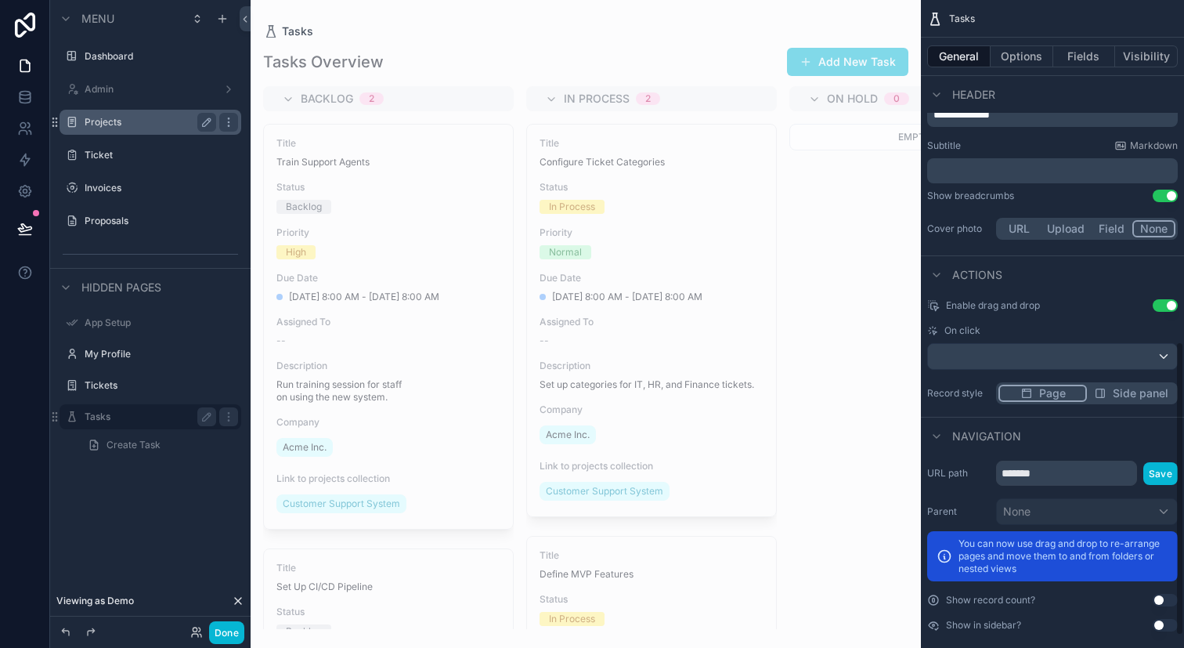
scroll to position [778, 0]
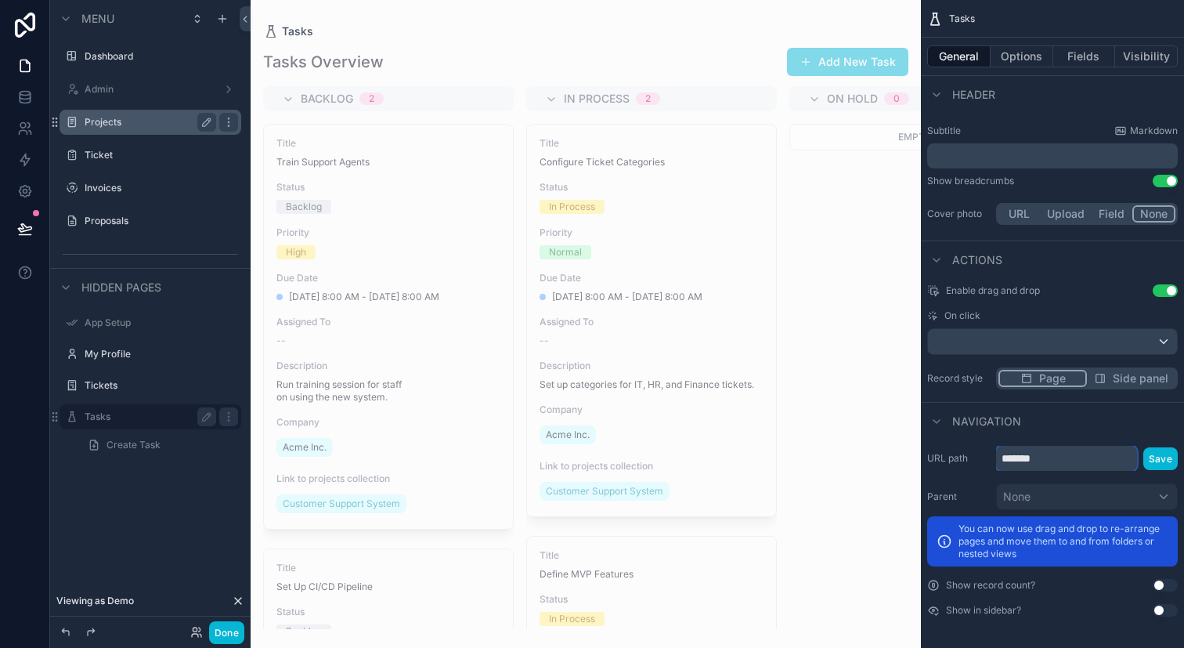
click at [1069, 466] on input "*******" at bounding box center [1066, 458] width 141 height 25
drag, startPoint x: 167, startPoint y: 415, endPoint x: 192, endPoint y: 126, distance: 290.1
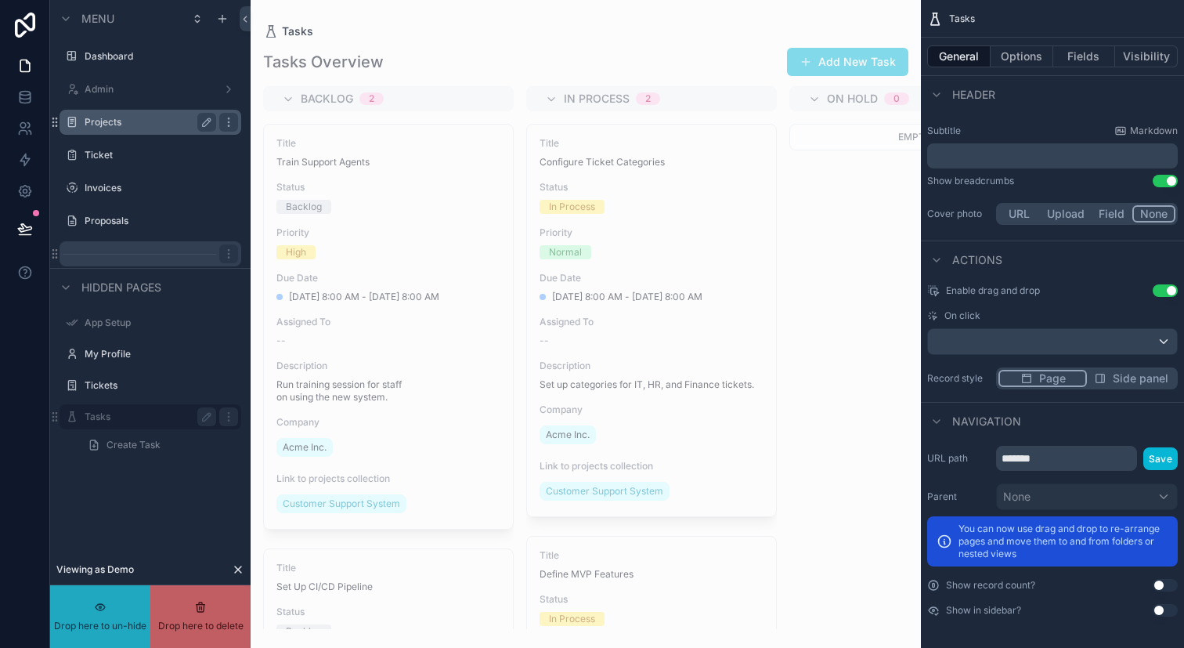
drag, startPoint x: 102, startPoint y: 419, endPoint x: 116, endPoint y: 263, distance: 156.5
drag, startPoint x: 58, startPoint y: 417, endPoint x: 95, endPoint y: 175, distance: 245.6
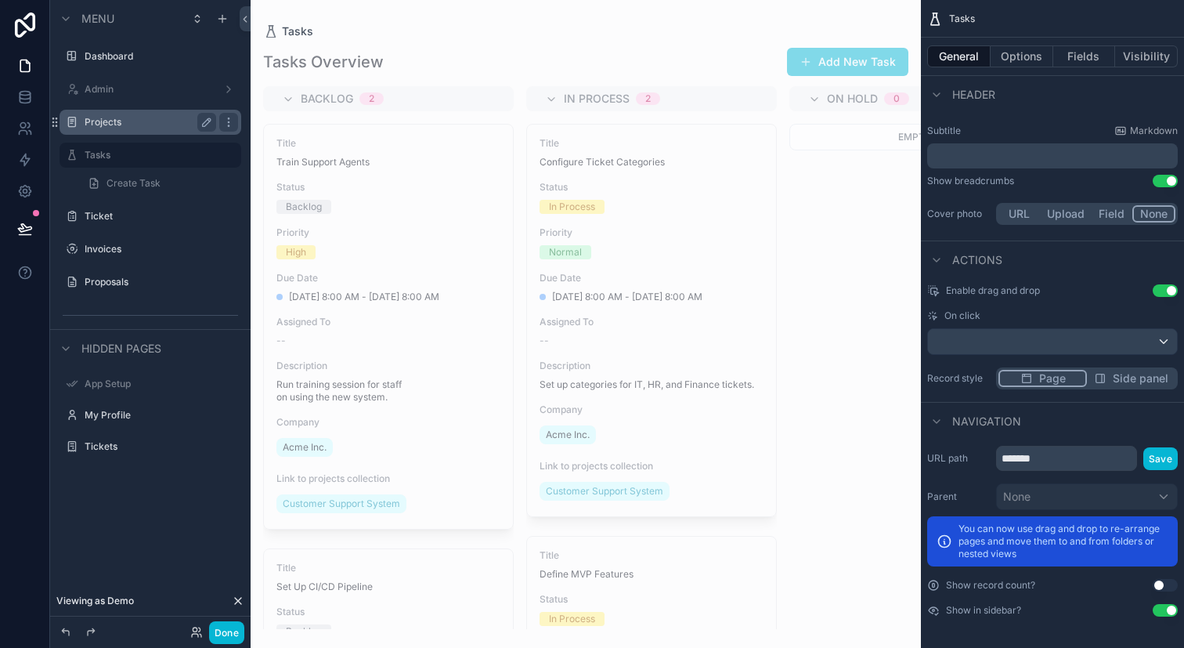
click at [154, 129] on div "Projects" at bounding box center [151, 122] width 132 height 19
click at [226, 125] on icon "scrollable content" at bounding box center [228, 122] width 13 height 13
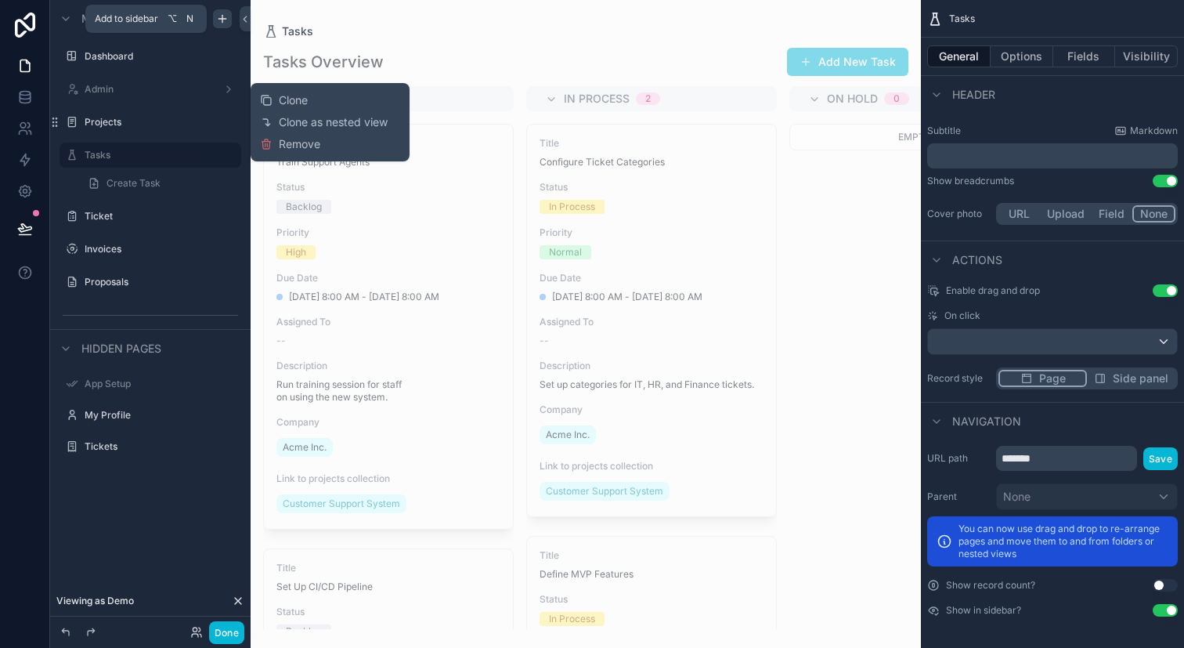
click at [223, 22] on icon "scrollable content" at bounding box center [222, 19] width 13 height 13
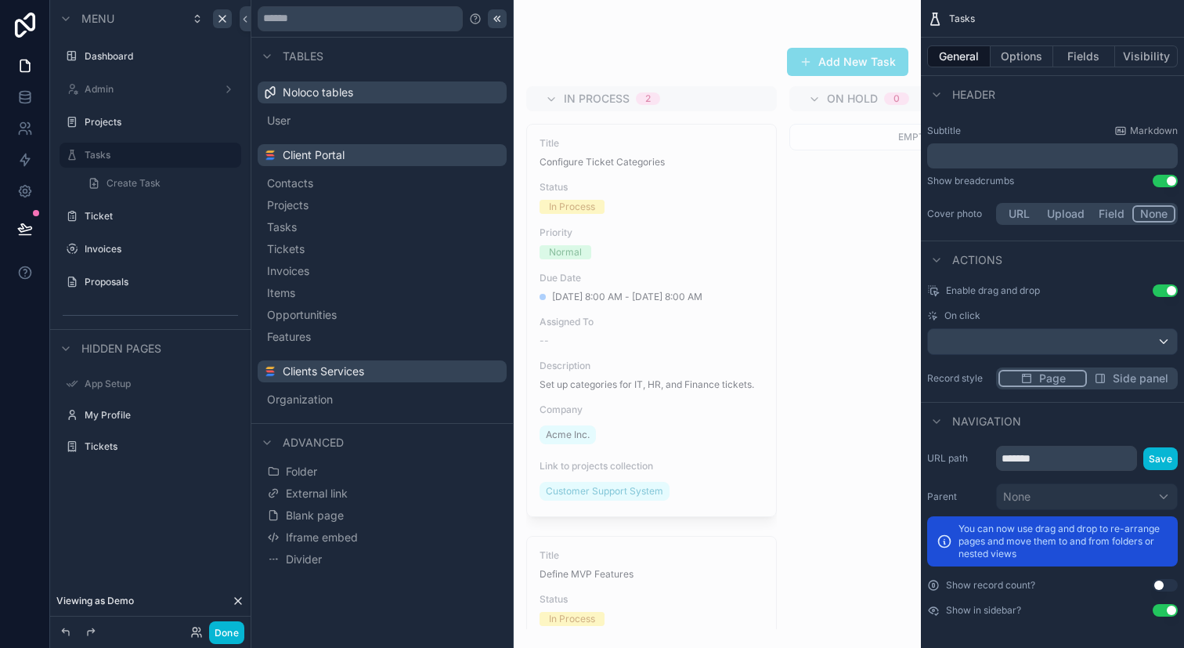
click at [500, 16] on icon at bounding box center [497, 19] width 13 height 13
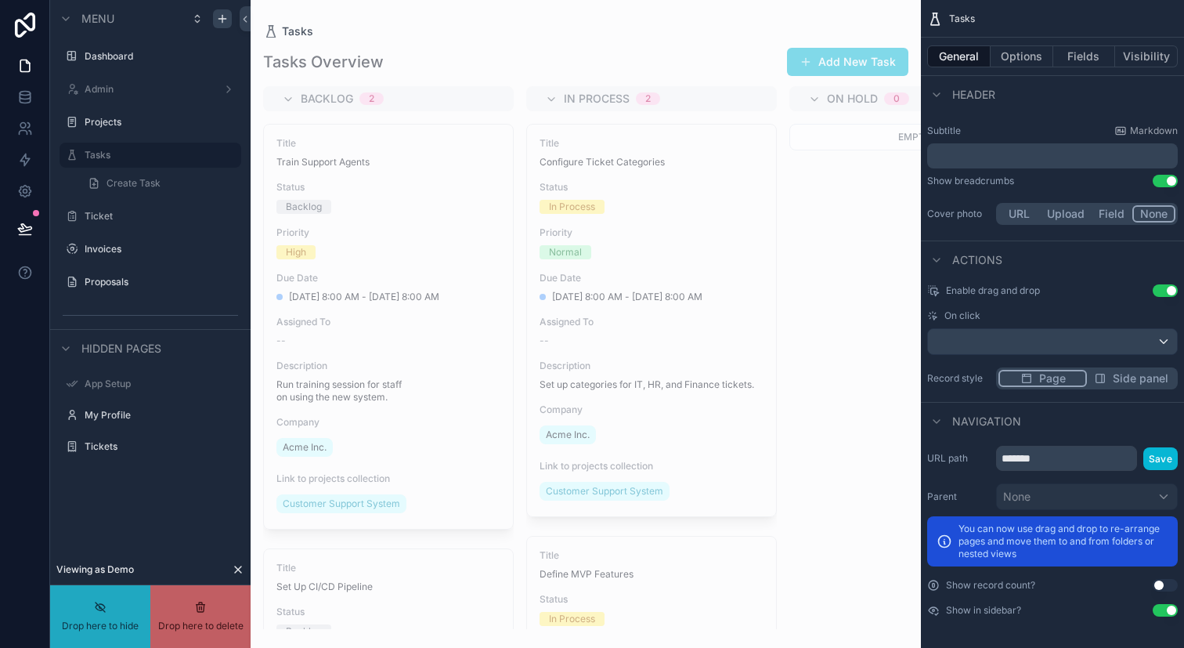
drag, startPoint x: 57, startPoint y: 219, endPoint x: 117, endPoint y: 136, distance: 101.5
click at [117, 136] on div "scrollable content" at bounding box center [150, 137] width 200 height 3
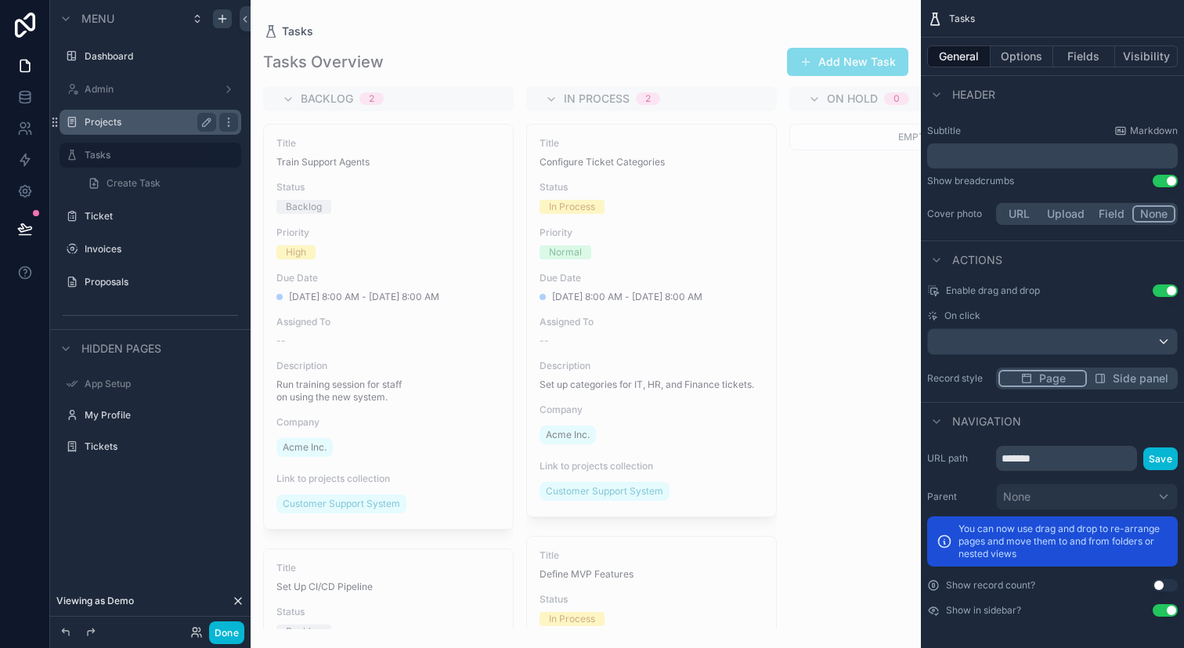
click at [122, 128] on label "Projects" at bounding box center [147, 122] width 125 height 13
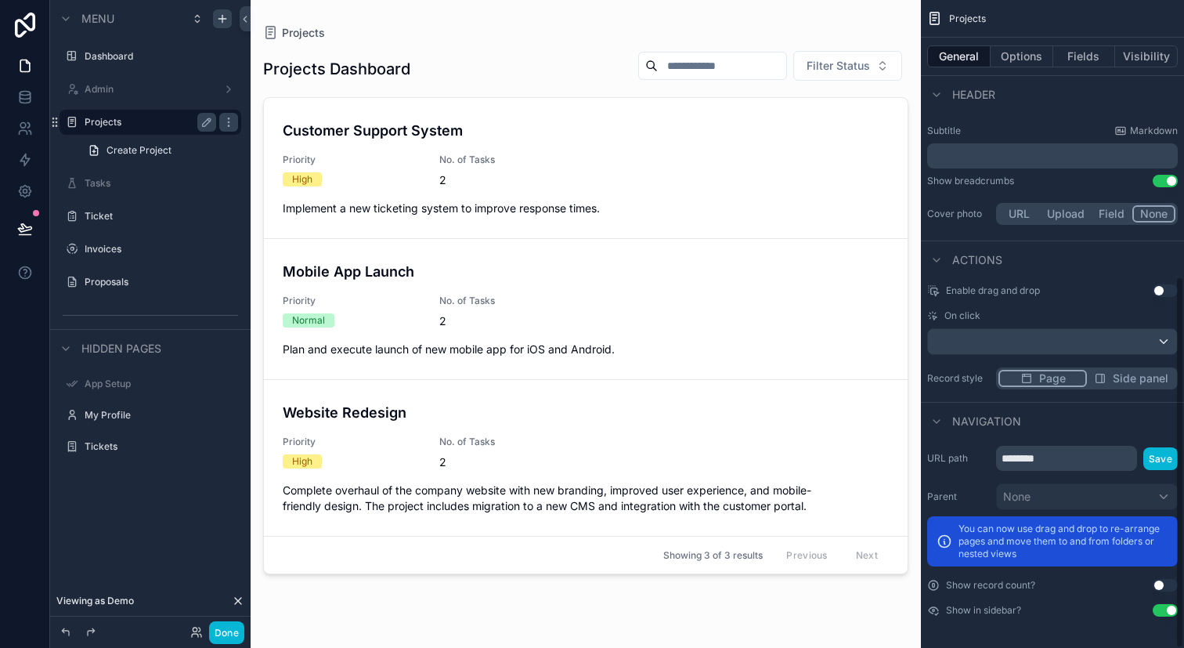
scroll to position [482, 0]
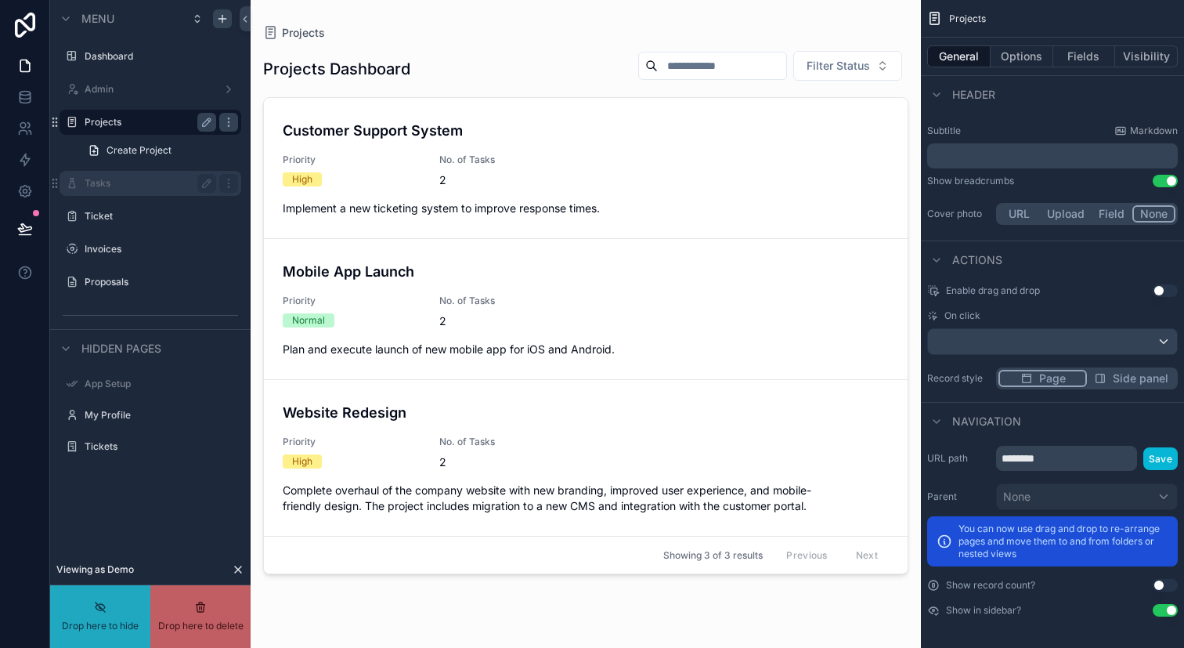
drag, startPoint x: 61, startPoint y: 185, endPoint x: 51, endPoint y: 184, distance: 10.2
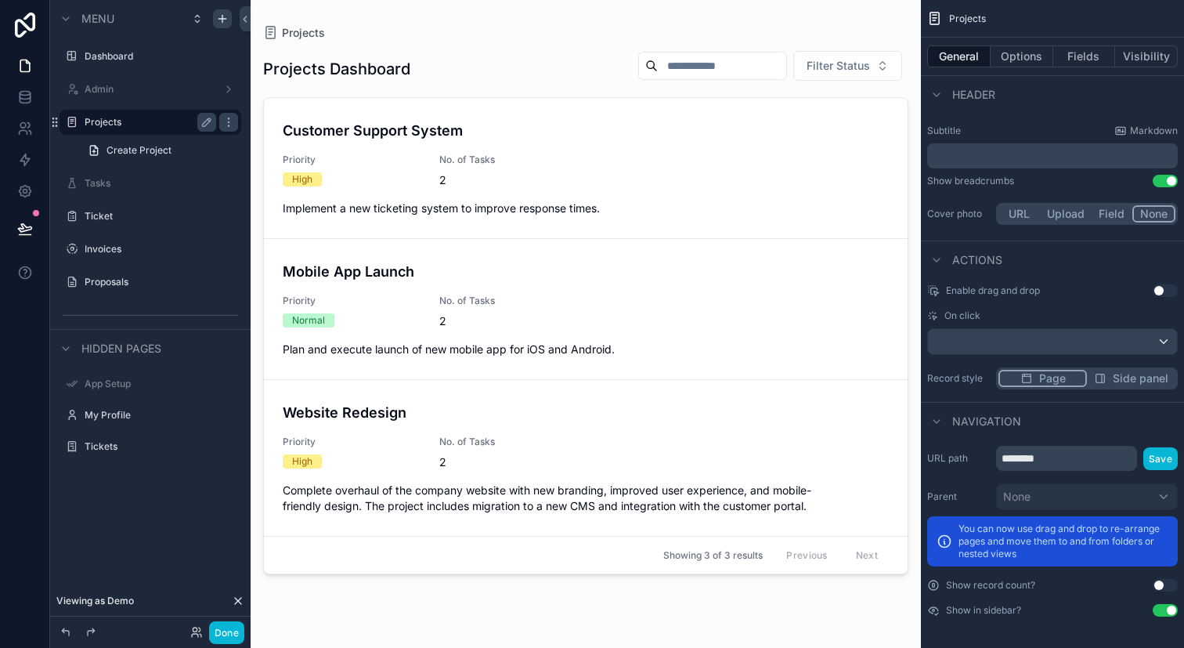
click at [230, 132] on div "scrollable content" at bounding box center [227, 122] width 22 height 25
click at [171, 194] on div "Tasks" at bounding box center [150, 183] width 175 height 25
click at [160, 183] on label "Tasks" at bounding box center [147, 183] width 125 height 13
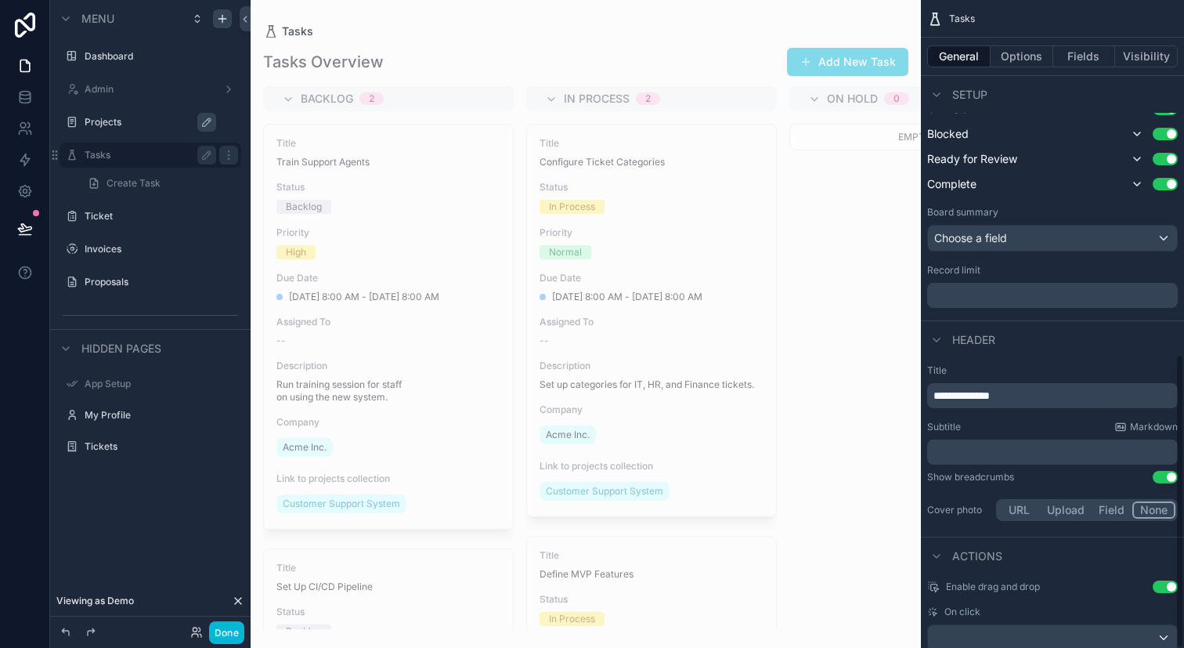
scroll to position [778, 0]
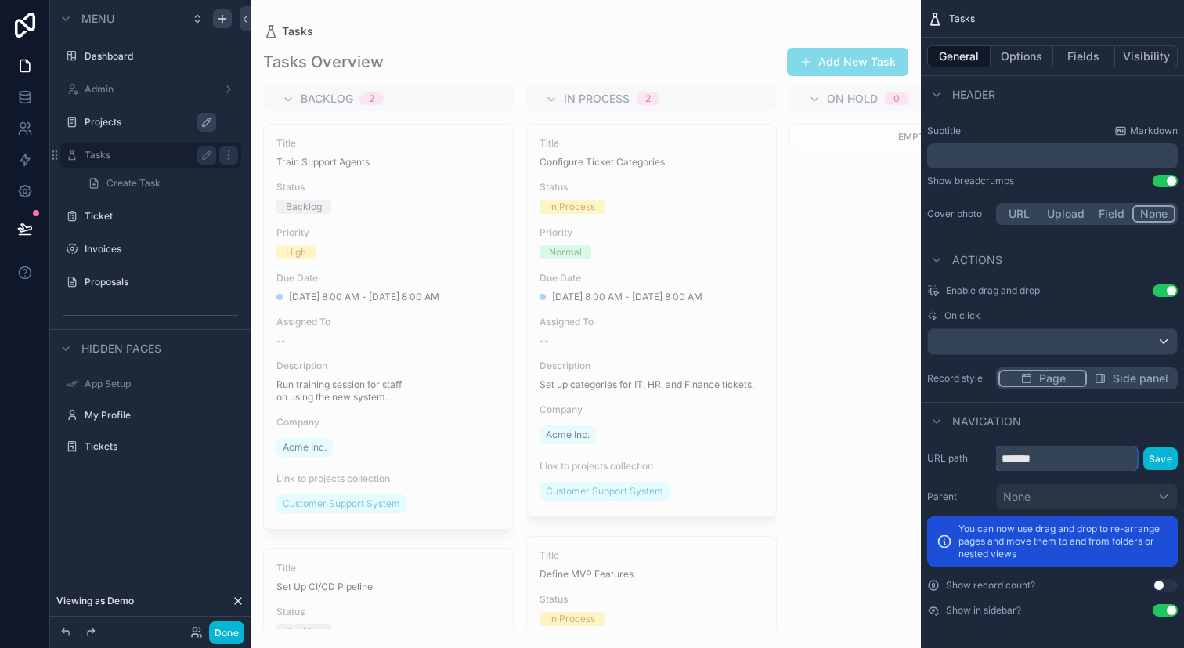
click at [1069, 458] on input "*******" at bounding box center [1066, 458] width 141 height 25
click at [1124, 54] on button "Visibility" at bounding box center [1146, 56] width 63 height 22
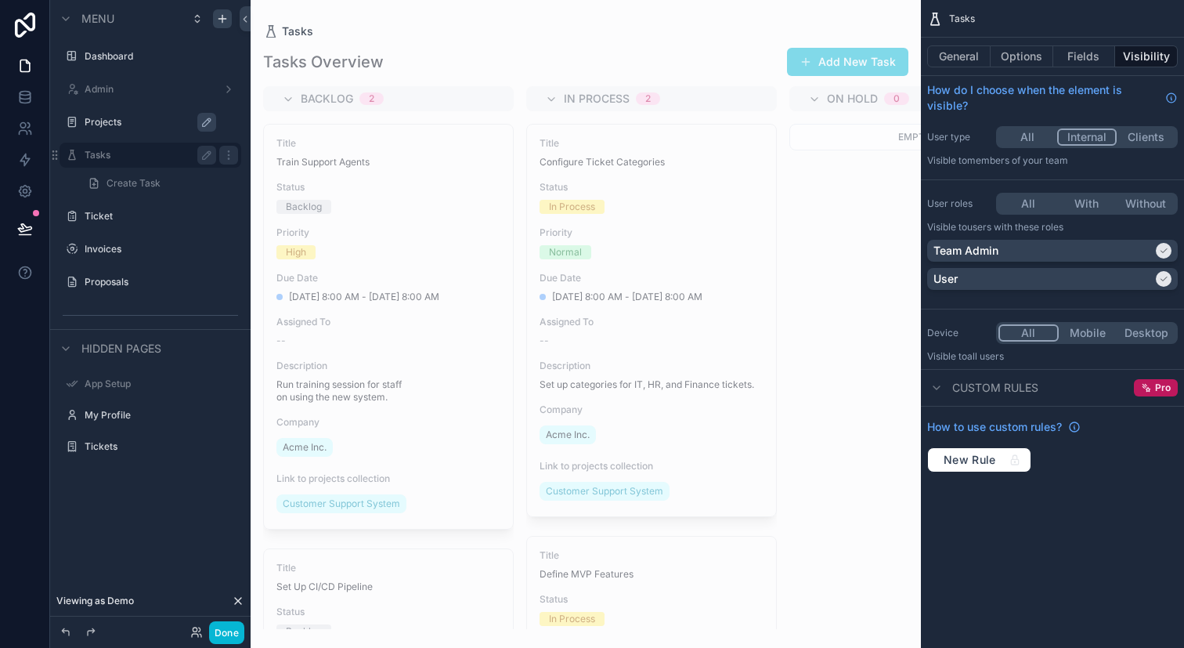
scroll to position [0, 0]
click at [1145, 137] on button "Clients" at bounding box center [1146, 136] width 59 height 17
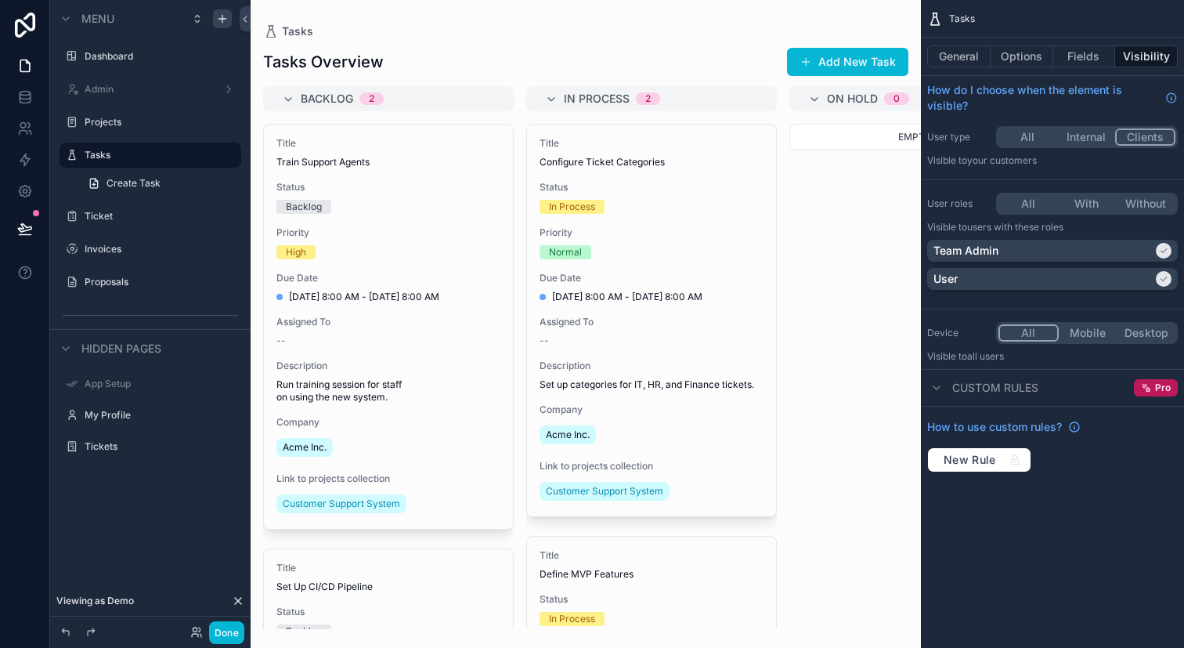
click at [1048, 128] on button "All" at bounding box center [1028, 136] width 59 height 17
click at [161, 119] on label "Projects" at bounding box center [147, 122] width 125 height 13
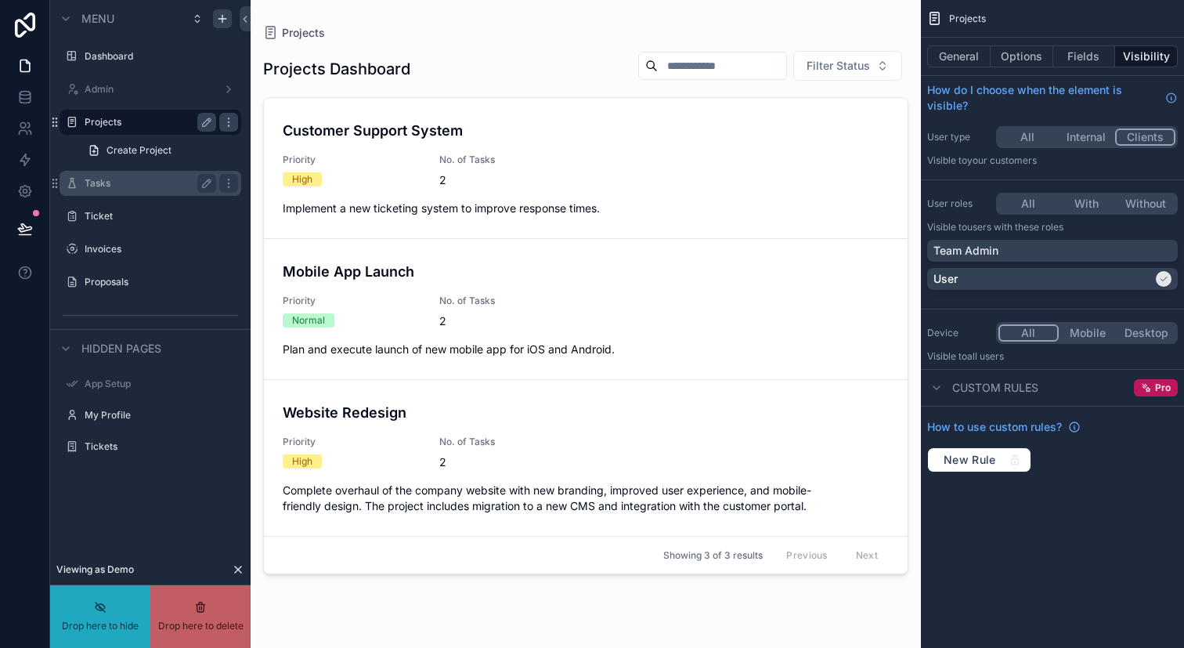
drag, startPoint x: 60, startPoint y: 183, endPoint x: 392, endPoint y: 285, distance: 347.3
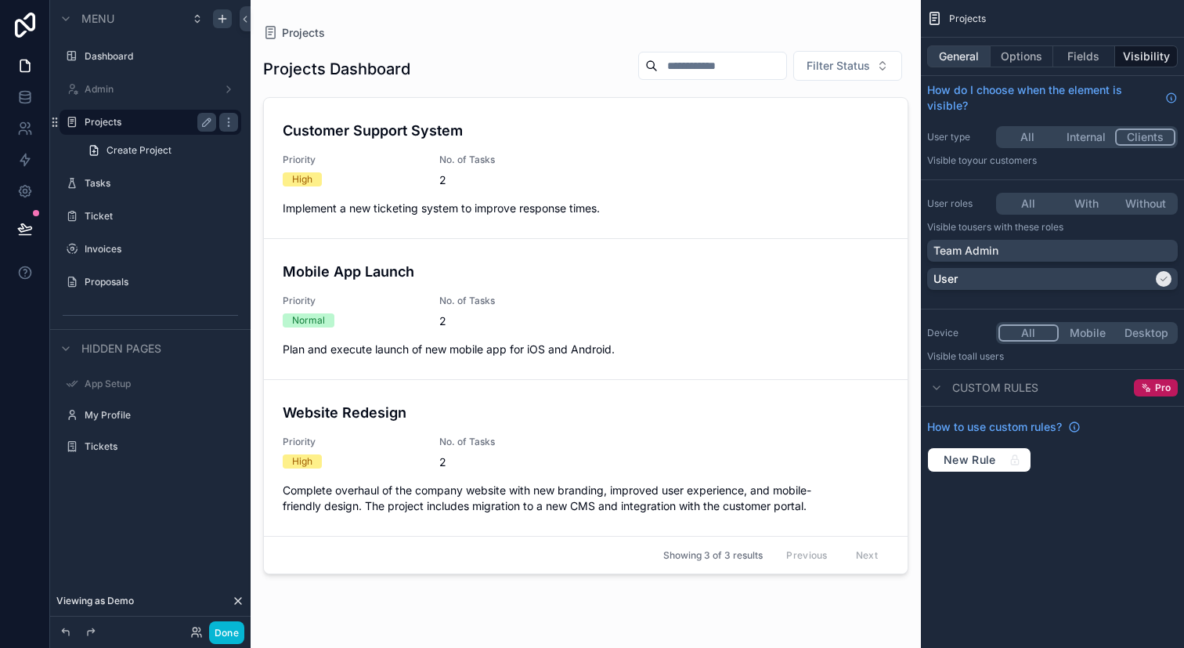
click at [961, 63] on button "General" at bounding box center [958, 56] width 63 height 22
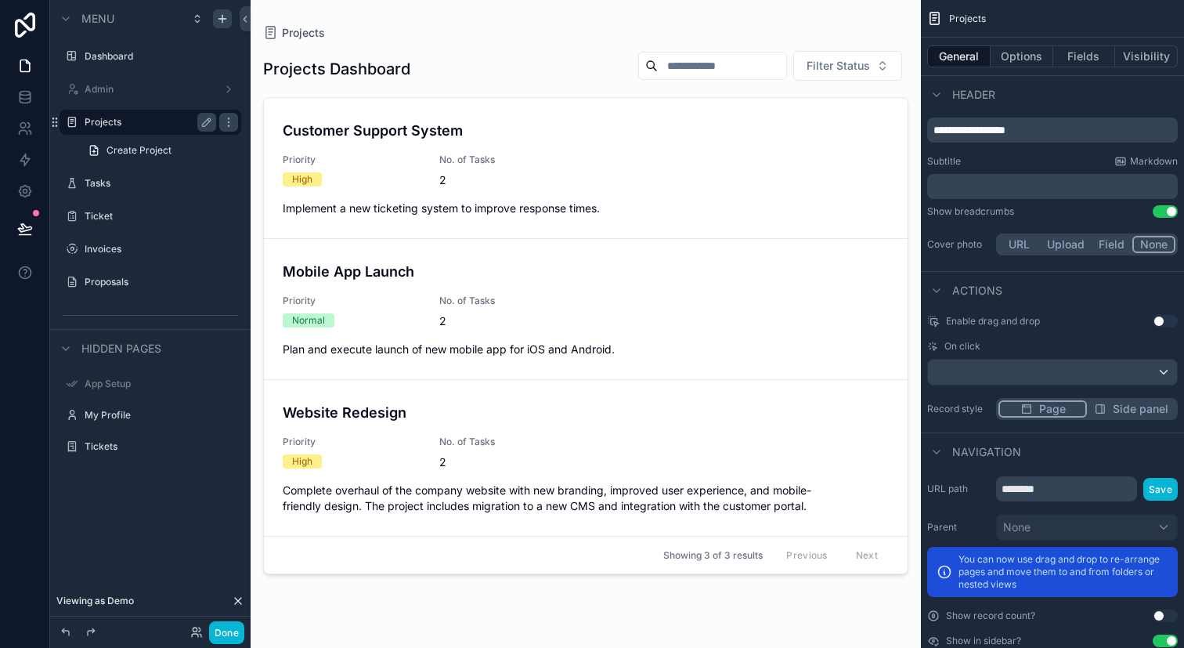
scroll to position [482, 0]
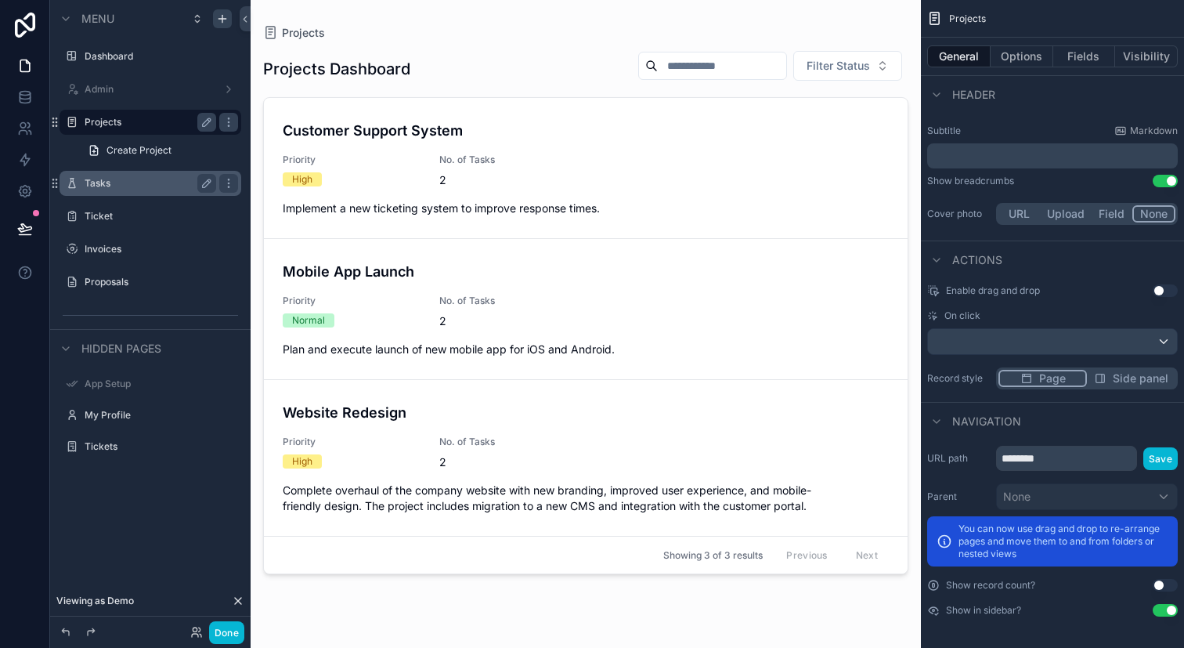
click at [109, 181] on label "Tasks" at bounding box center [147, 183] width 125 height 13
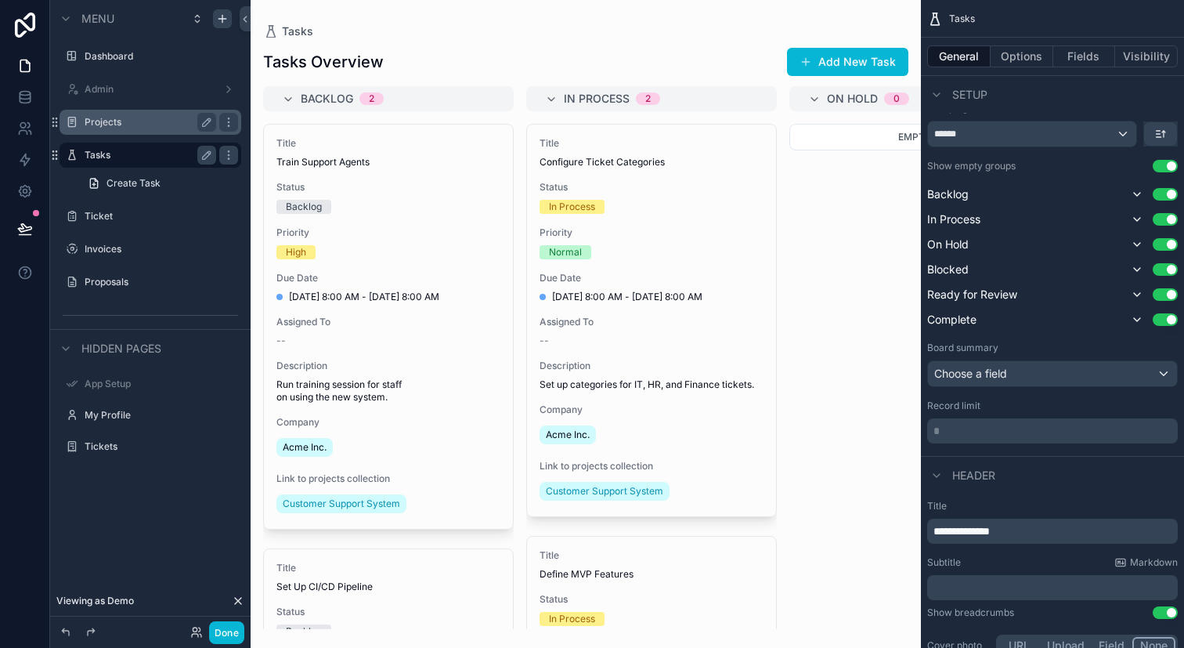
scroll to position [302, 0]
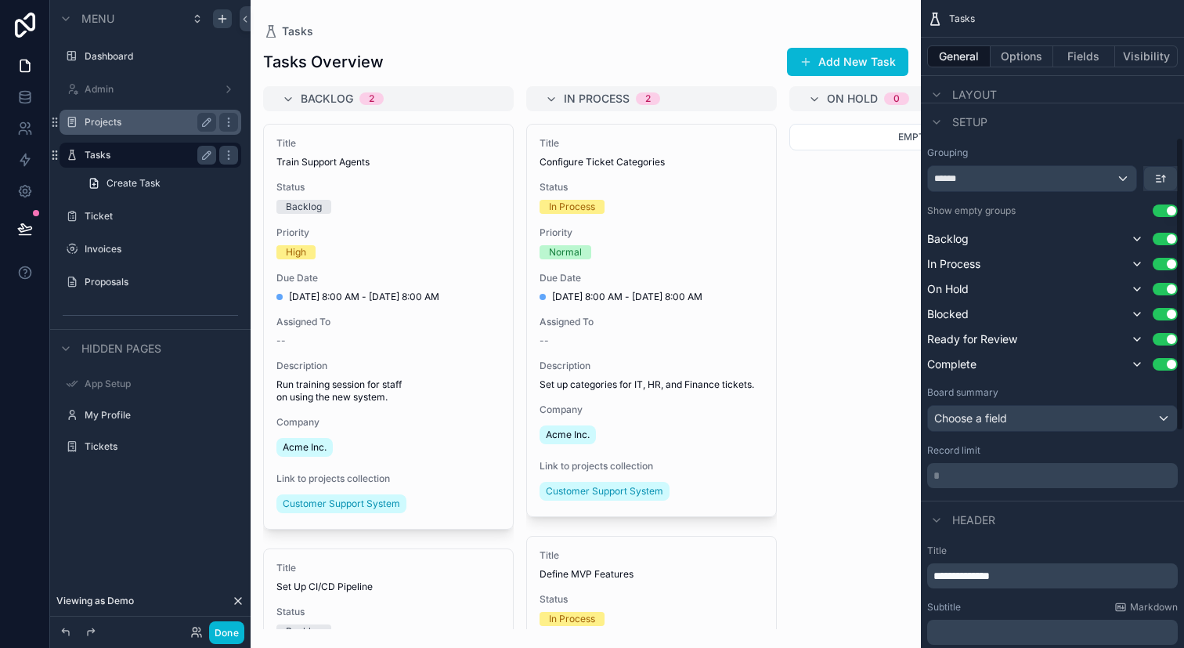
click at [1146, 67] on div "General Options Fields Visibility" at bounding box center [1052, 57] width 263 height 38
click at [1145, 56] on button "Visibility" at bounding box center [1146, 56] width 63 height 22
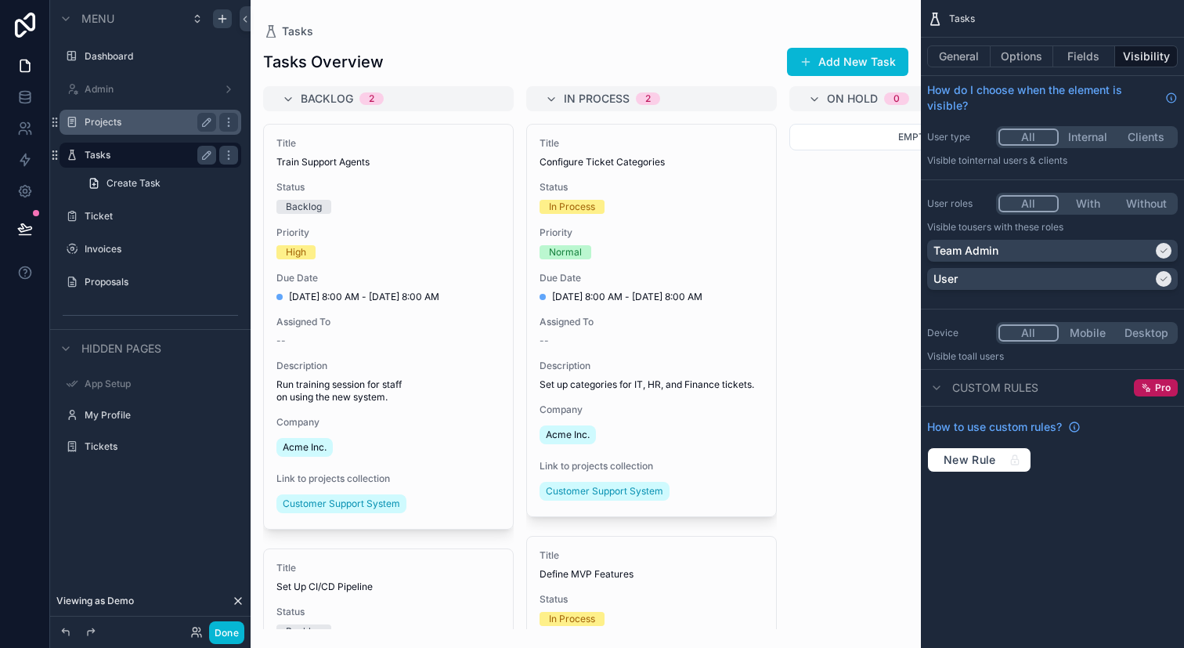
scroll to position [0, 0]
click at [1145, 56] on button "Visibility" at bounding box center [1146, 56] width 63 height 22
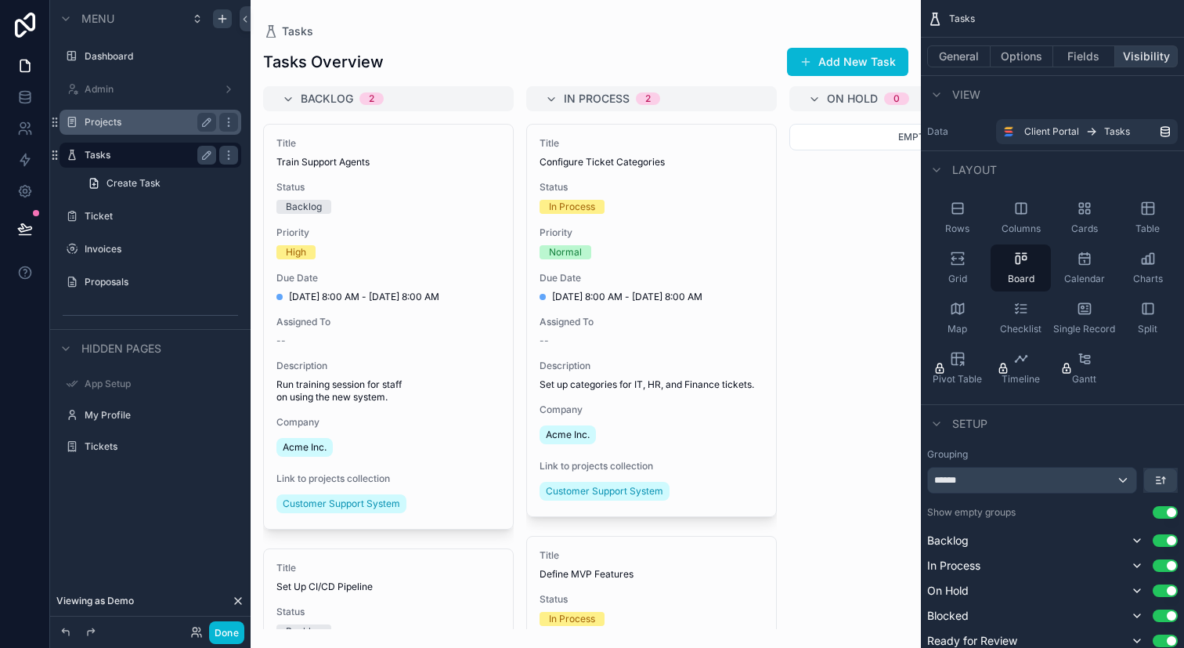
click at [1145, 56] on button "Visibility" at bounding box center [1146, 56] width 63 height 22
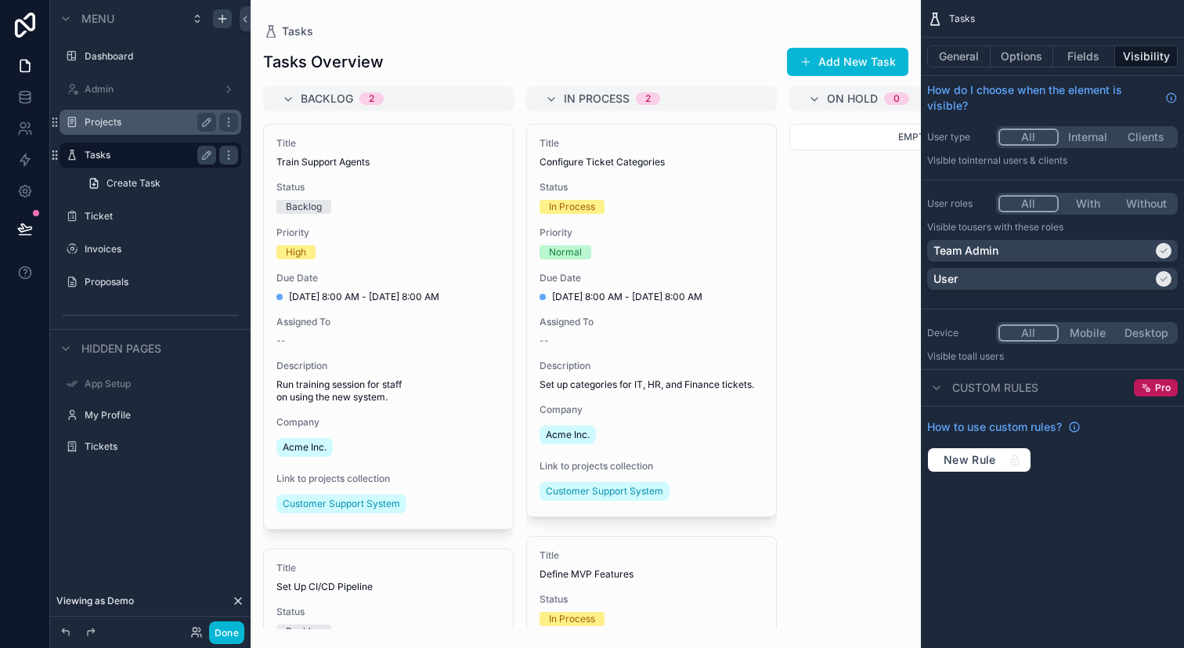
click at [1092, 135] on button "Internal" at bounding box center [1088, 136] width 59 height 17
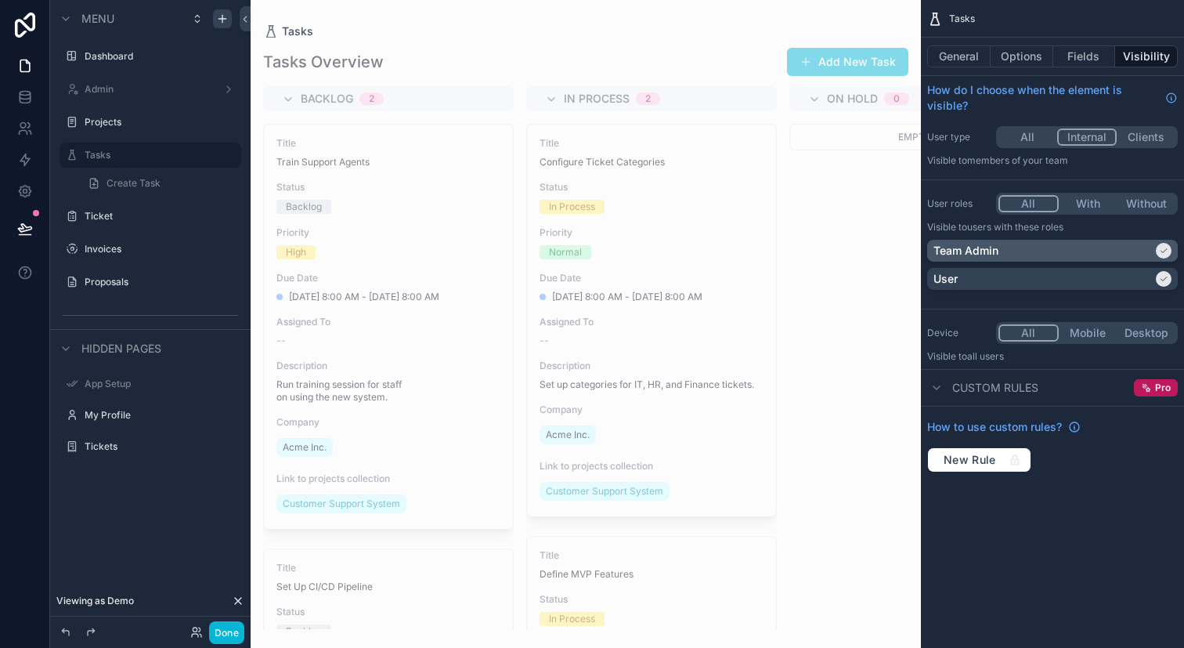
click at [1141, 247] on div "Team Admin" at bounding box center [1043, 251] width 219 height 16
click at [1157, 283] on div "scrollable content" at bounding box center [1164, 279] width 16 height 16
click at [852, 211] on div "scrollable content" at bounding box center [586, 324] width 670 height 648
click at [1035, 258] on div "Team Admin" at bounding box center [1052, 251] width 251 height 22
click at [1035, 276] on div "User" at bounding box center [1053, 279] width 238 height 16
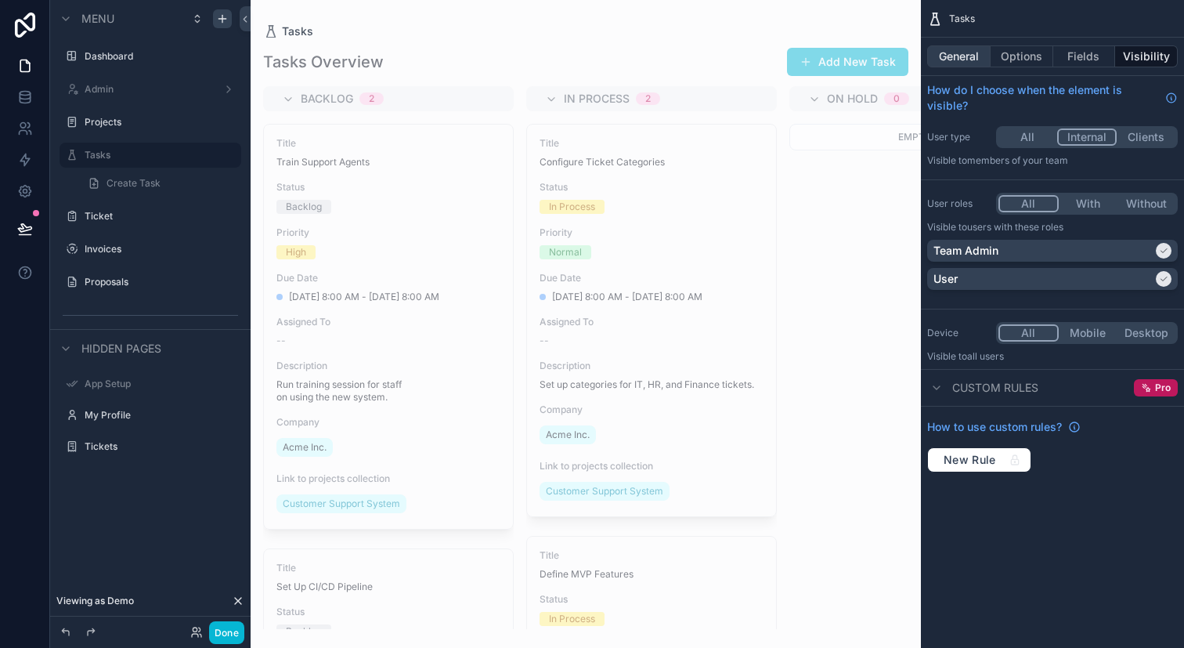
click at [974, 55] on button "General" at bounding box center [958, 56] width 63 height 22
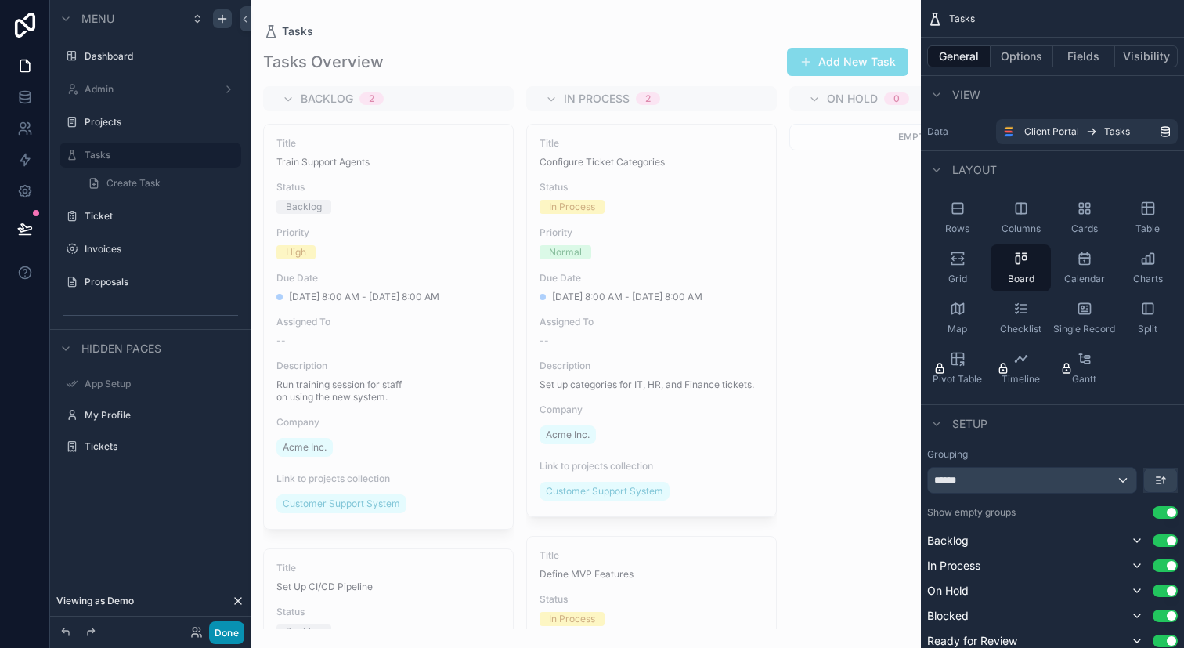
click at [228, 634] on button "Done" at bounding box center [226, 632] width 35 height 23
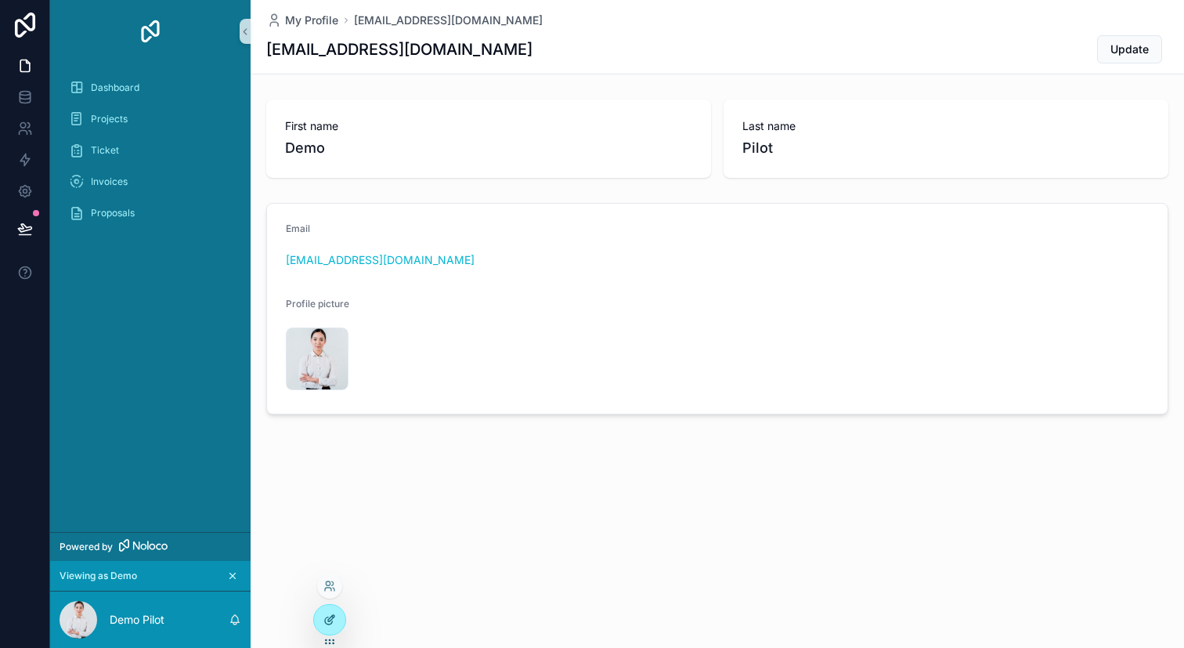
click at [335, 625] on icon at bounding box center [329, 619] width 13 height 13
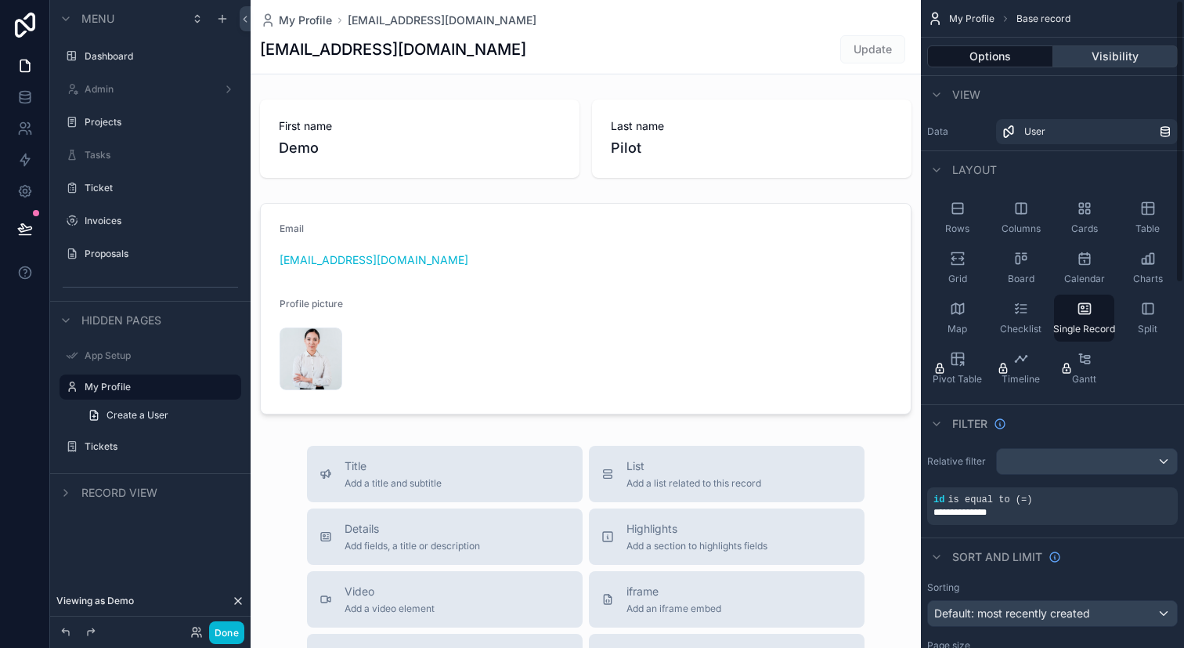
click at [1090, 57] on button "Visibility" at bounding box center [1115, 56] width 125 height 22
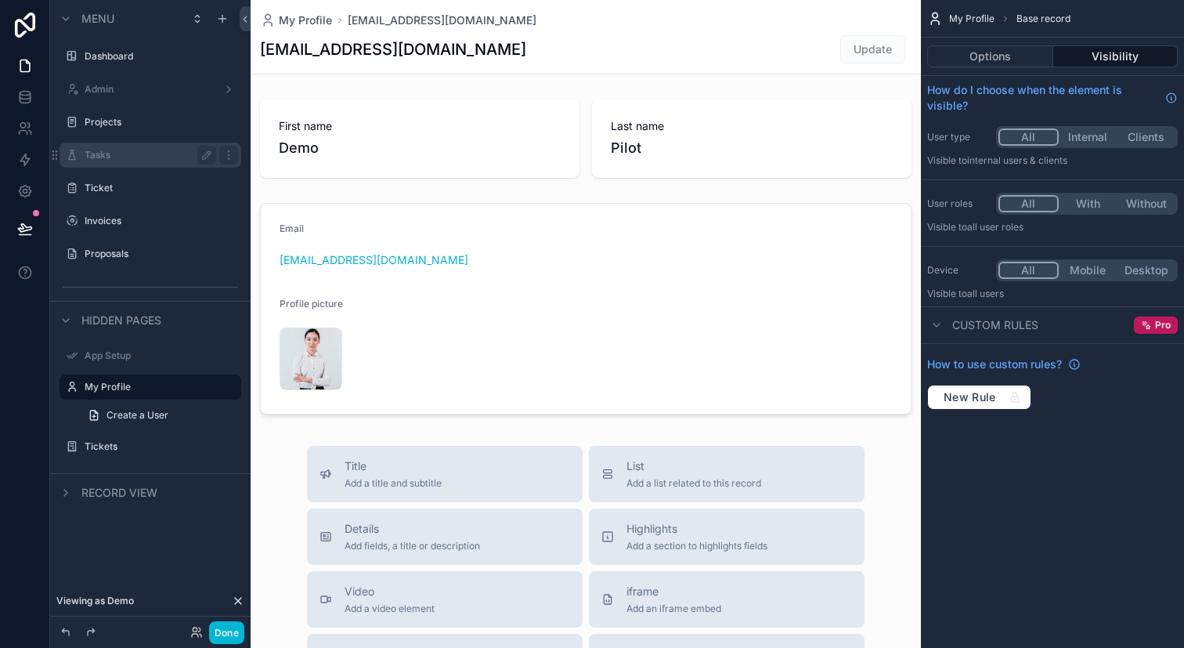
click at [140, 156] on label "Tasks" at bounding box center [147, 155] width 125 height 13
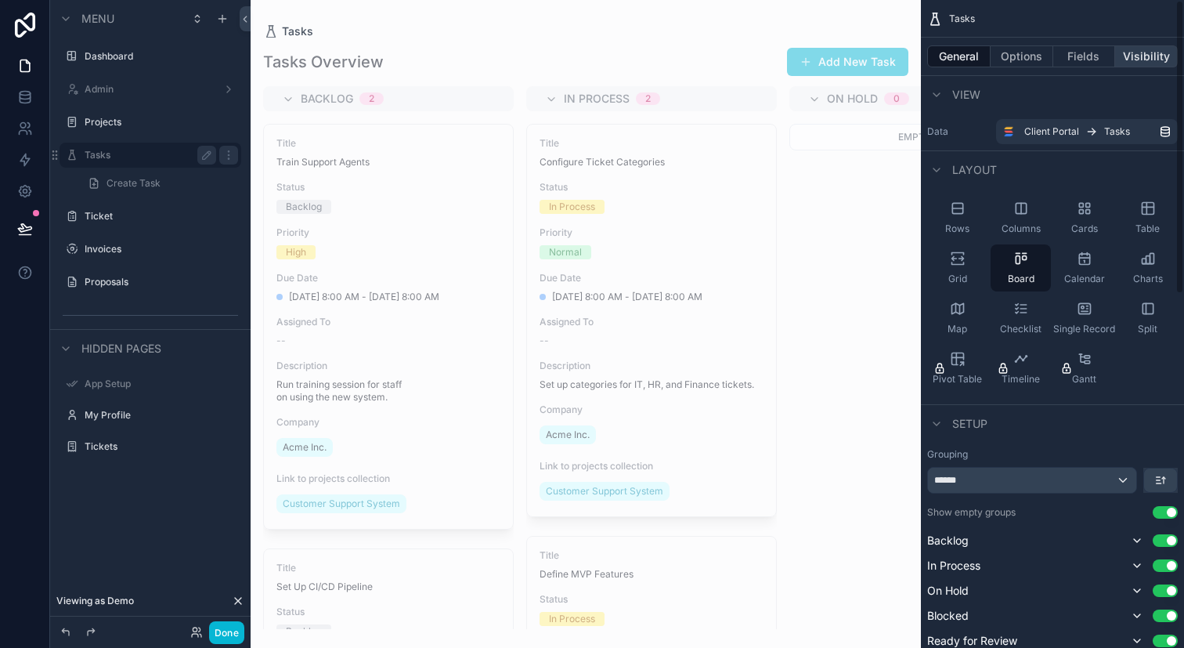
click at [1152, 58] on button "Visibility" at bounding box center [1146, 56] width 63 height 22
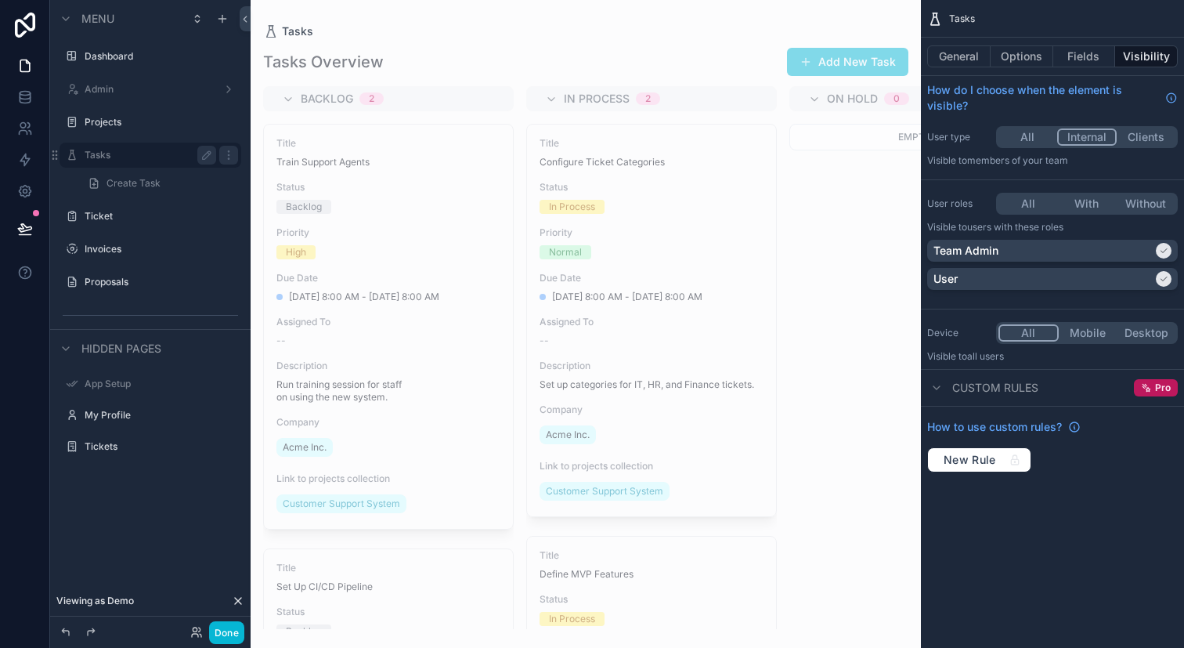
click at [1131, 143] on button "Clients" at bounding box center [1146, 136] width 59 height 17
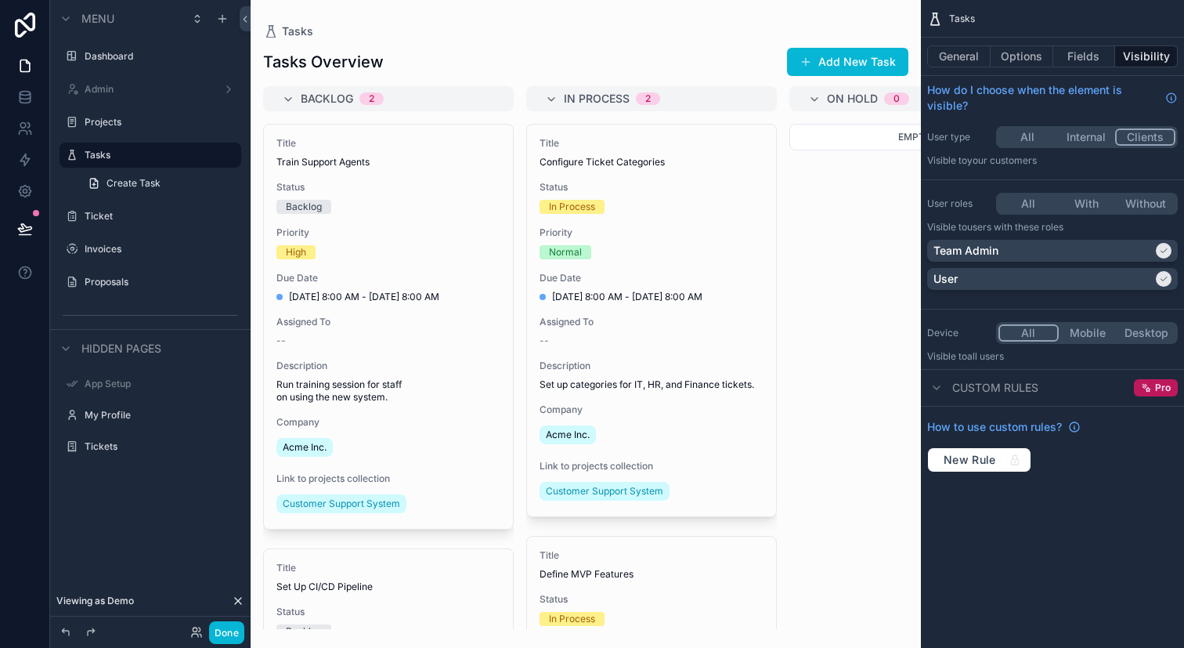
click at [1105, 139] on button "Internal" at bounding box center [1086, 136] width 59 height 17
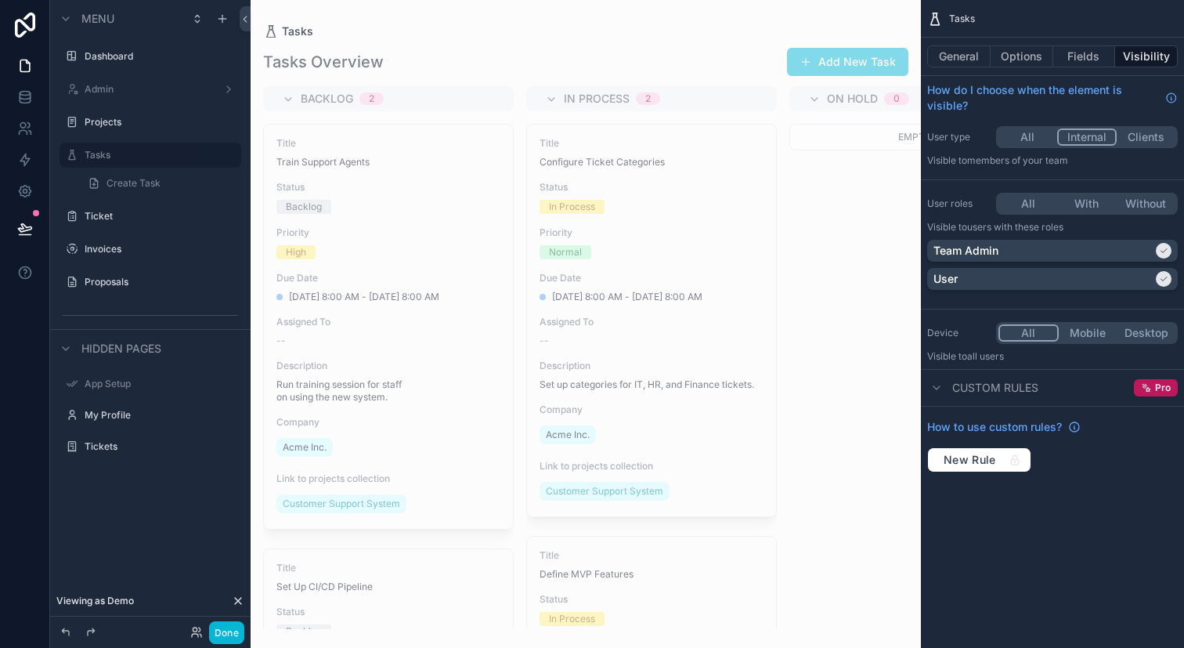
click at [1033, 143] on button "All" at bounding box center [1028, 136] width 59 height 17
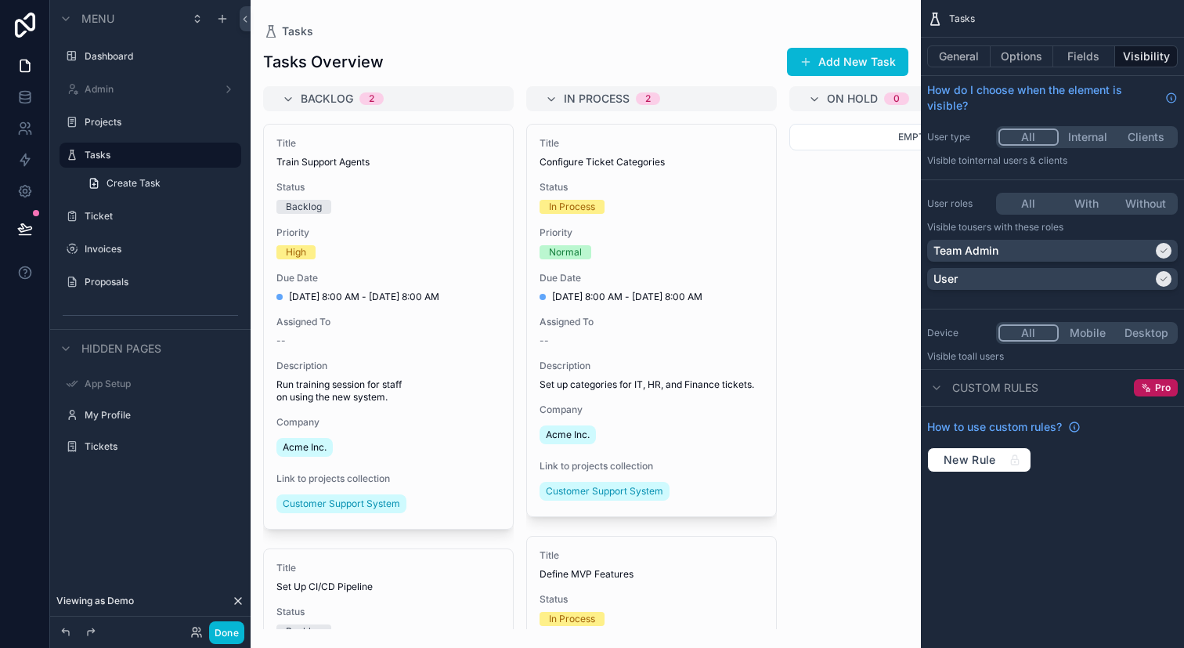
click at [1044, 195] on button "All" at bounding box center [1028, 203] width 59 height 17
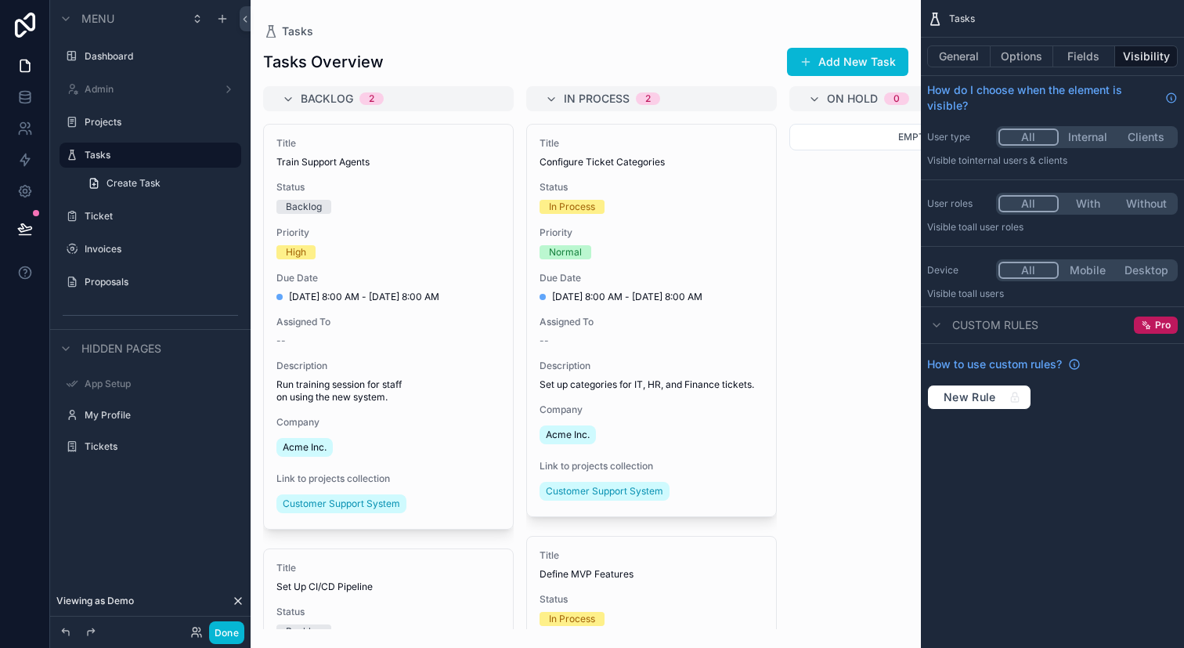
click at [1078, 200] on button "With" at bounding box center [1088, 203] width 59 height 17
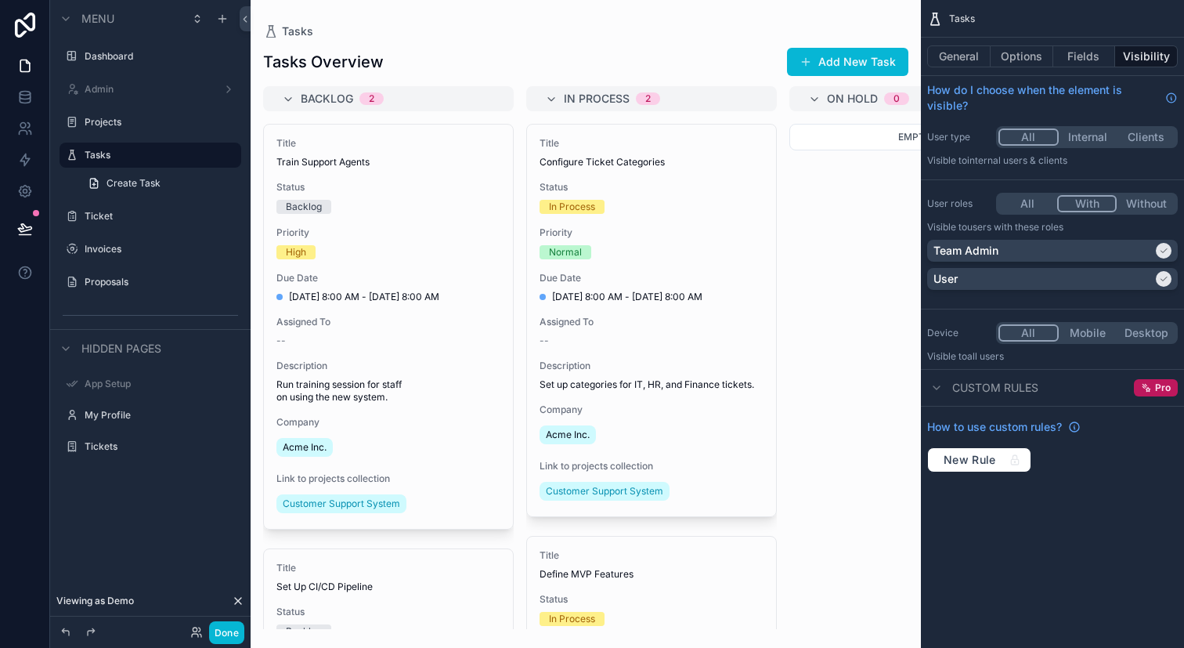
click at [1143, 134] on button "Clients" at bounding box center [1146, 136] width 59 height 17
click at [545, 67] on div "scrollable content" at bounding box center [586, 324] width 670 height 648
click at [233, 635] on button "Done" at bounding box center [226, 632] width 35 height 23
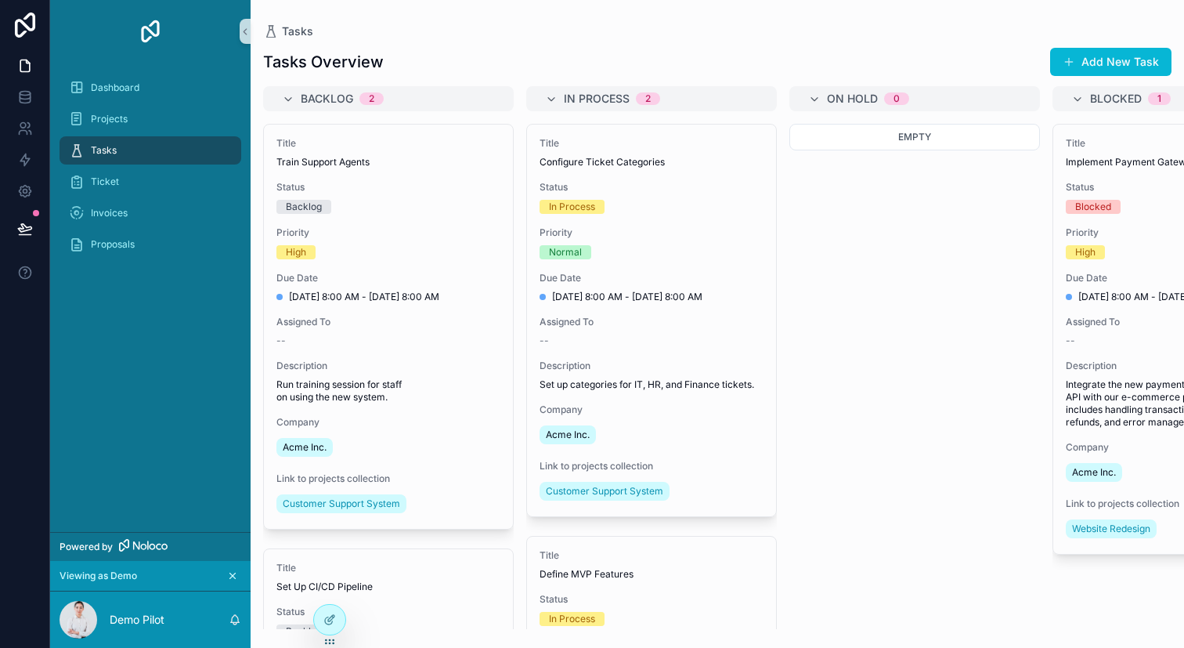
click at [187, 145] on div "Tasks" at bounding box center [150, 150] width 163 height 25
click at [217, 139] on div "Tasks" at bounding box center [150, 150] width 163 height 25
click at [339, 616] on div at bounding box center [329, 620] width 31 height 30
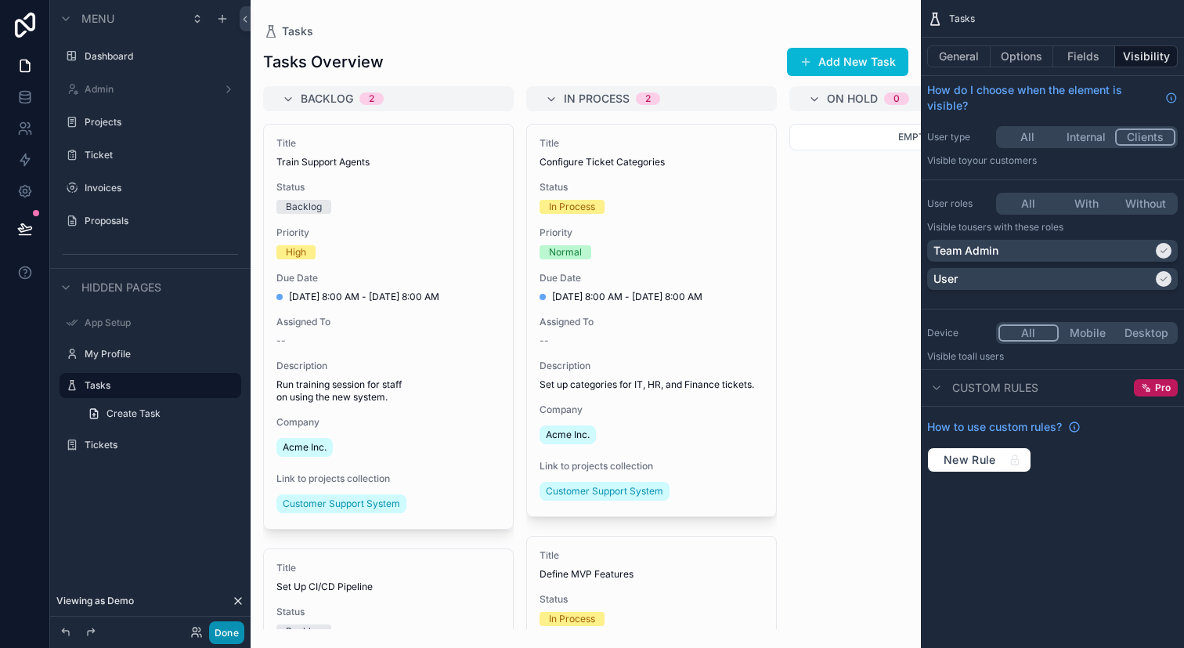
click at [243, 628] on button "Done" at bounding box center [226, 632] width 35 height 23
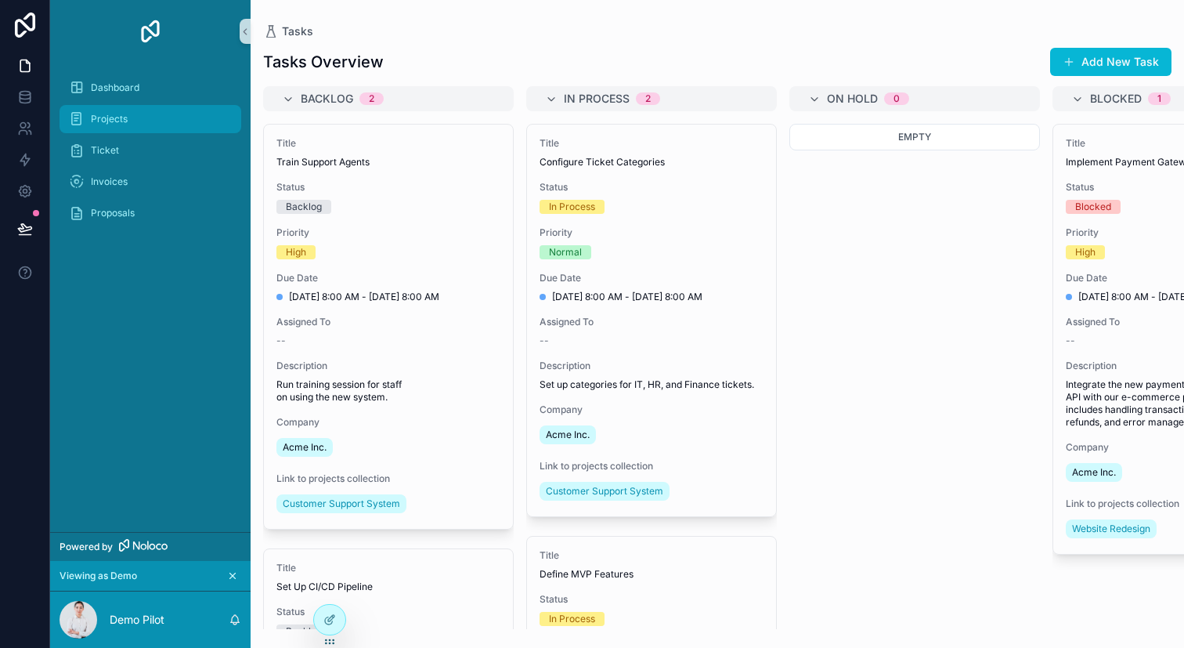
click at [148, 117] on div "Projects" at bounding box center [150, 119] width 163 height 25
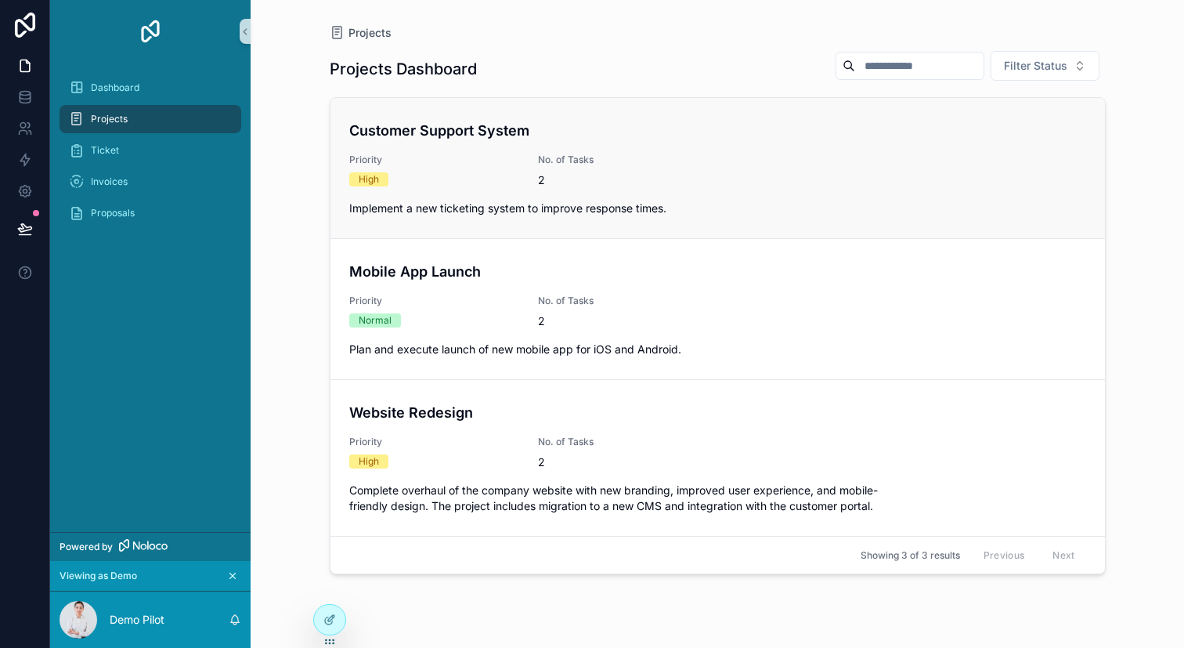
click at [615, 184] on div "2" at bounding box center [623, 180] width 170 height 16
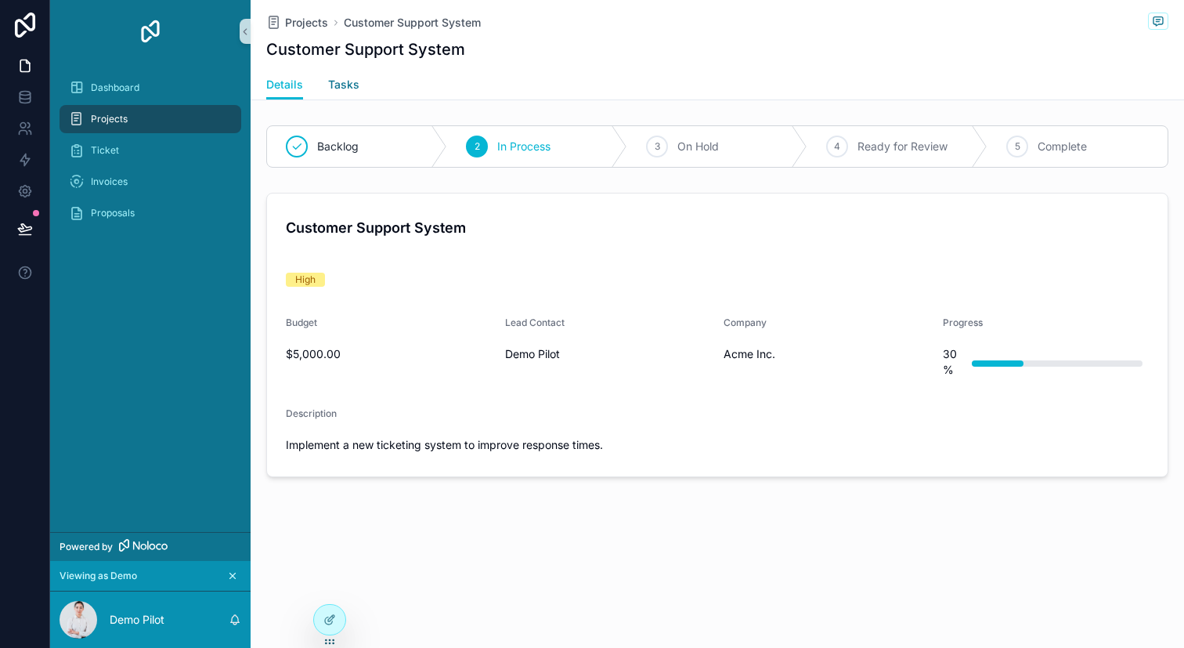
click at [353, 85] on span "Tasks" at bounding box center [343, 85] width 31 height 16
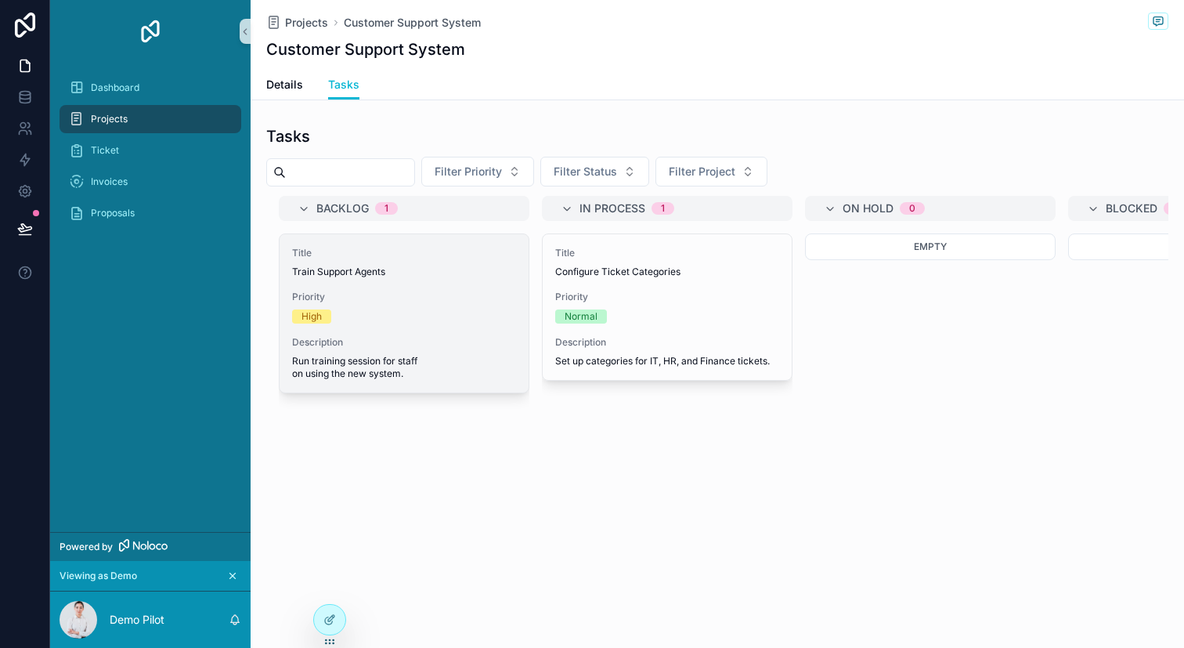
click at [492, 347] on span "Description" at bounding box center [404, 342] width 224 height 13
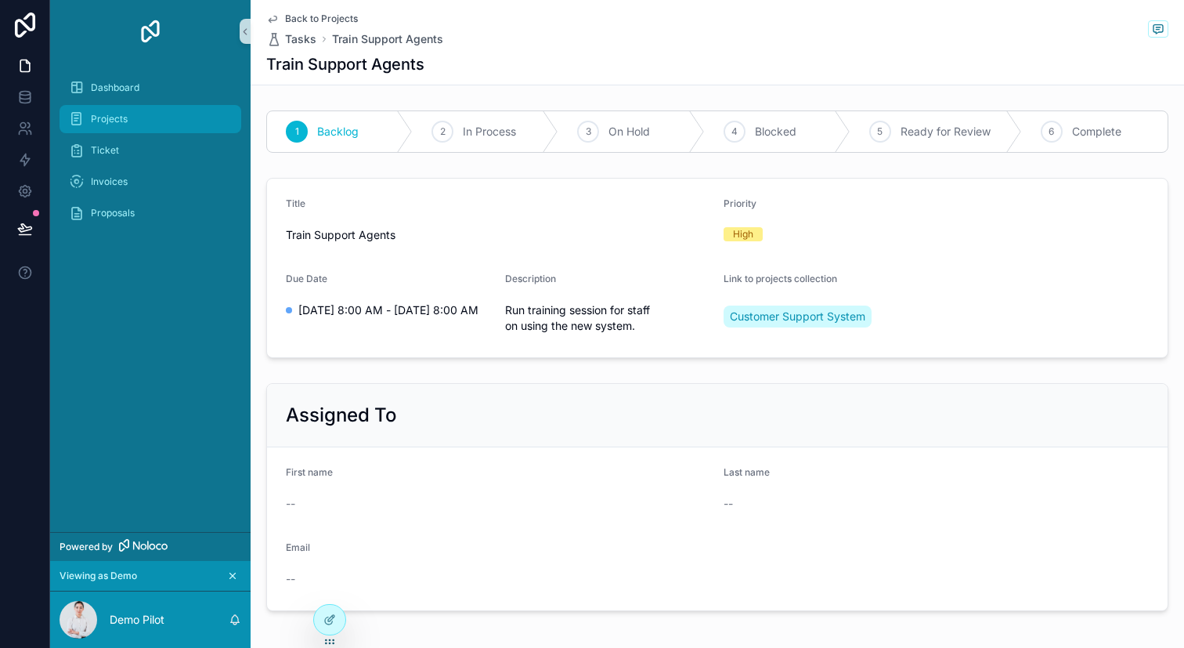
click at [174, 119] on div "Projects" at bounding box center [150, 119] width 163 height 25
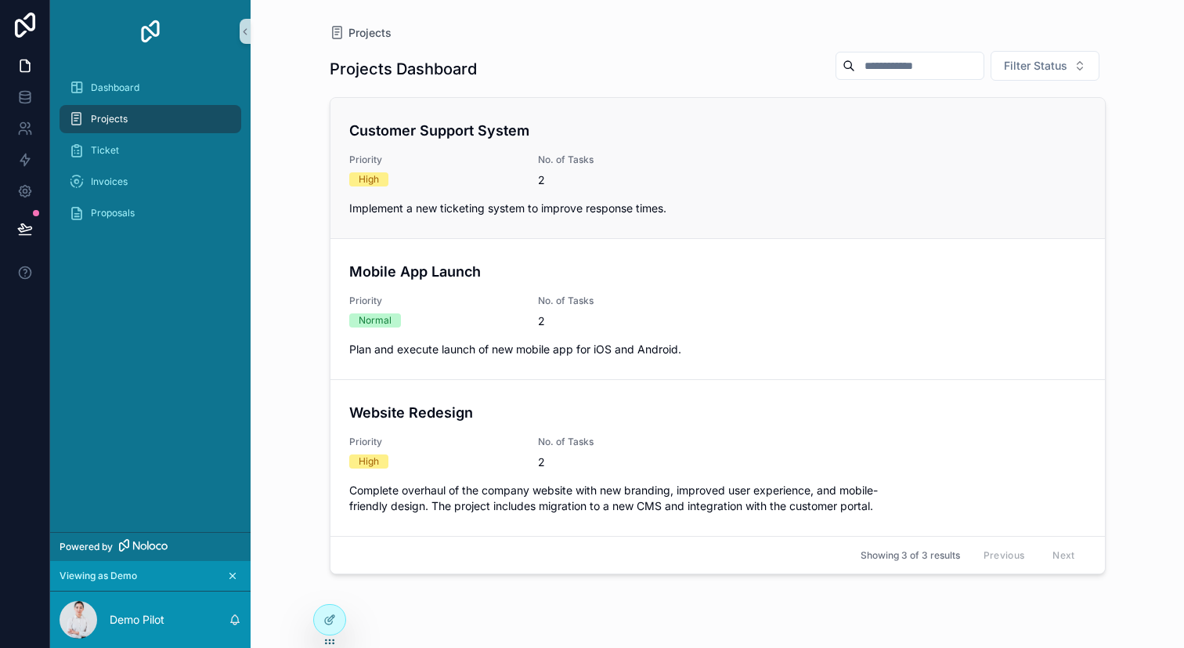
click at [513, 231] on link "Customer Support System Priority High No. of Tasks 2 Implement a new ticketing …" at bounding box center [718, 168] width 775 height 140
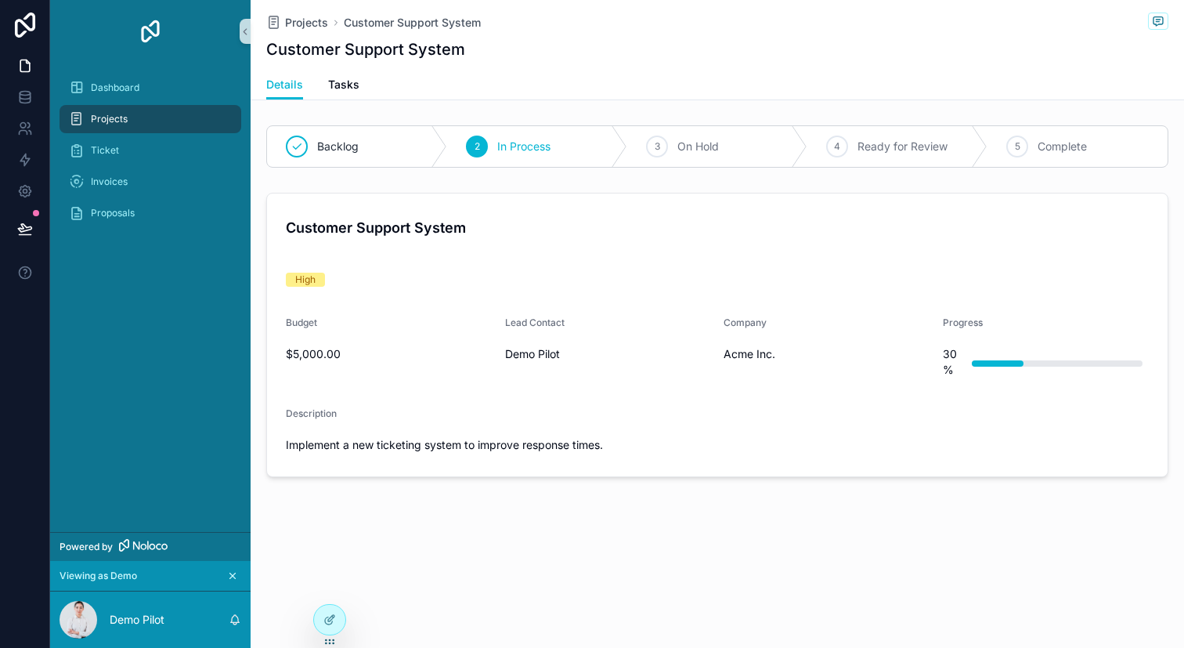
click at [475, 325] on div "Budget" at bounding box center [389, 325] width 207 height 19
click at [135, 117] on div "Projects" at bounding box center [150, 119] width 163 height 25
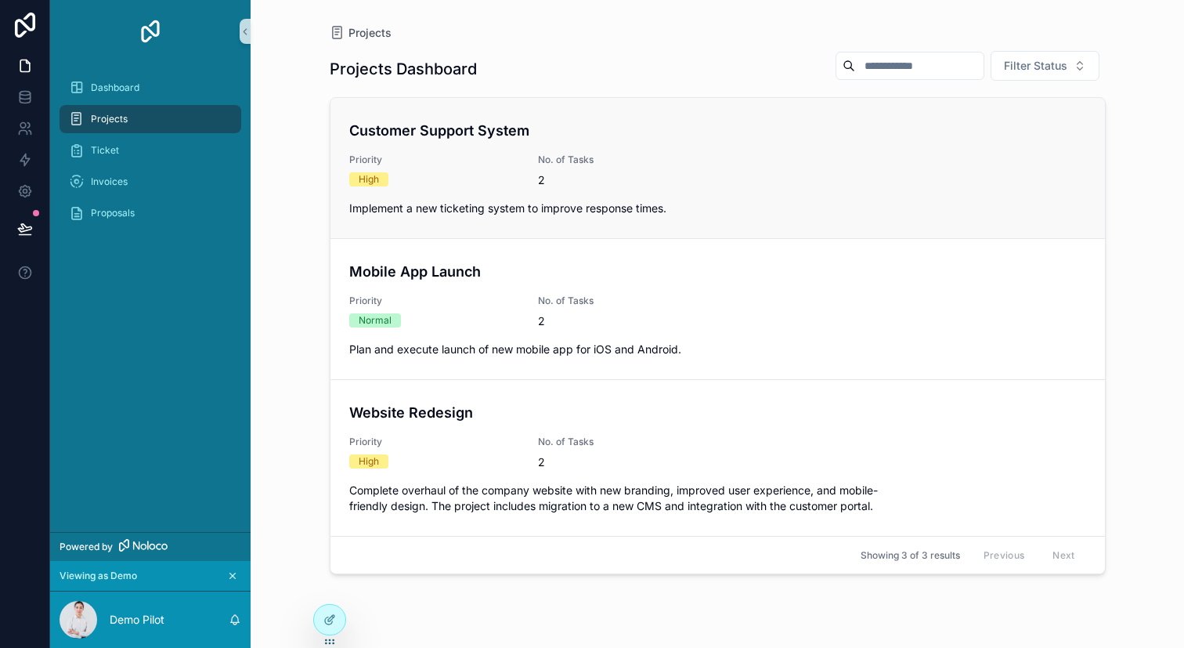
click at [685, 154] on span "No. of Tasks" at bounding box center [623, 160] width 170 height 13
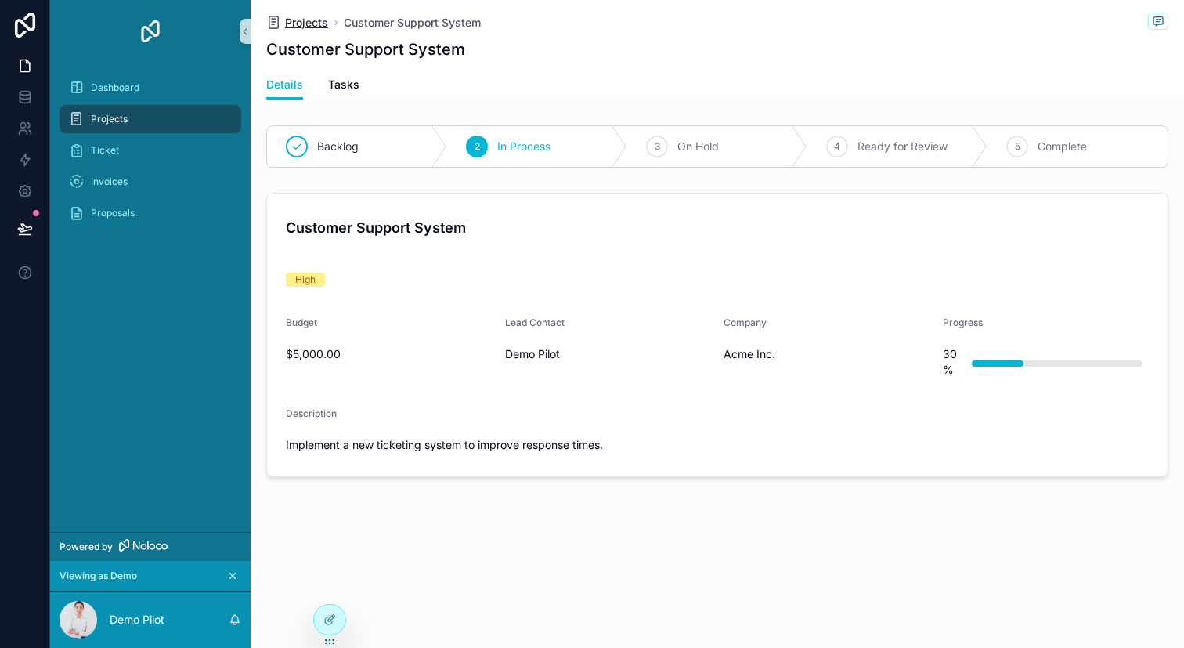
click at [314, 17] on span "Projects" at bounding box center [306, 23] width 43 height 16
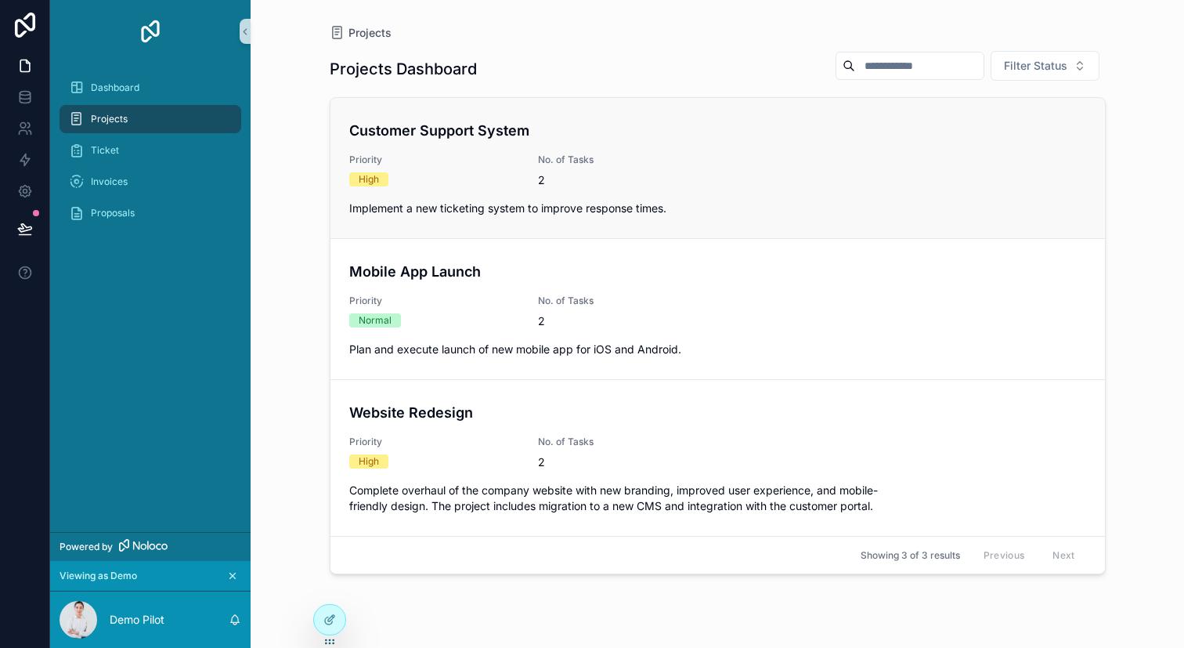
click at [443, 193] on div "Customer Support System Priority High No. of Tasks 2 Implement a new ticketing …" at bounding box center [717, 168] width 737 height 96
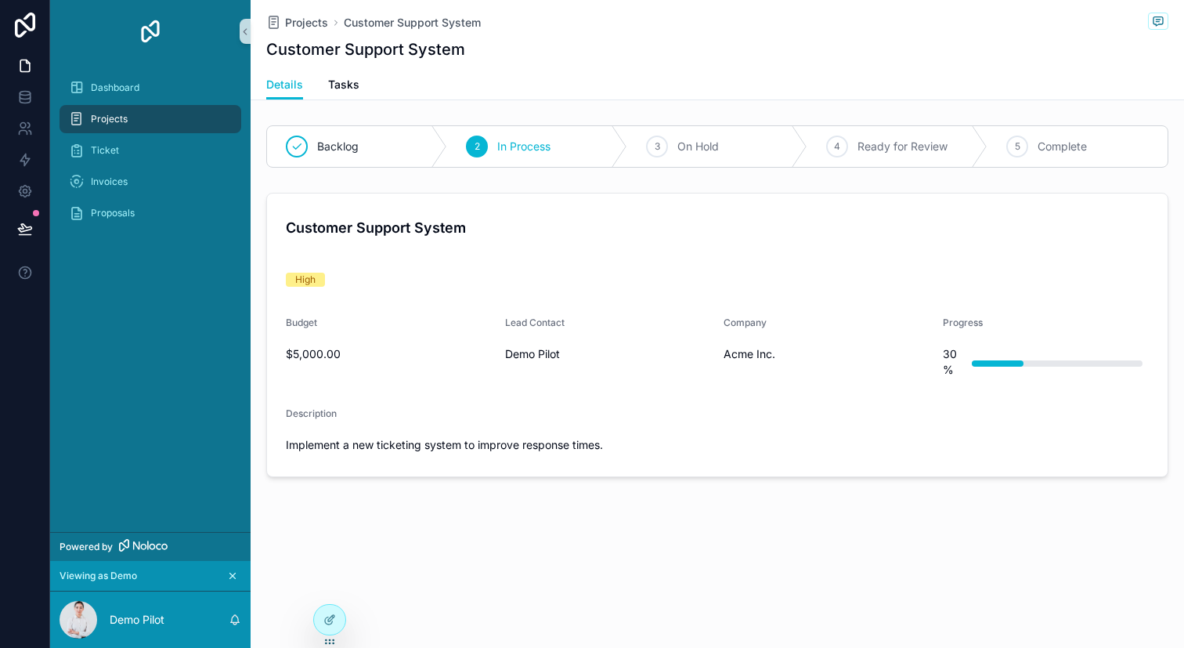
click at [446, 341] on div "$5,000.00" at bounding box center [389, 353] width 207 height 25
click at [381, 247] on form "Customer Support System High Budget $5,000.00 Lead Contact Demo Pilot Company A…" at bounding box center [717, 334] width 901 height 283
click at [383, 248] on form "Customer Support System High Budget $5,000.00 Lead Contact Demo Pilot Company A…" at bounding box center [717, 334] width 901 height 283
click at [354, 93] on link "Tasks" at bounding box center [343, 85] width 31 height 31
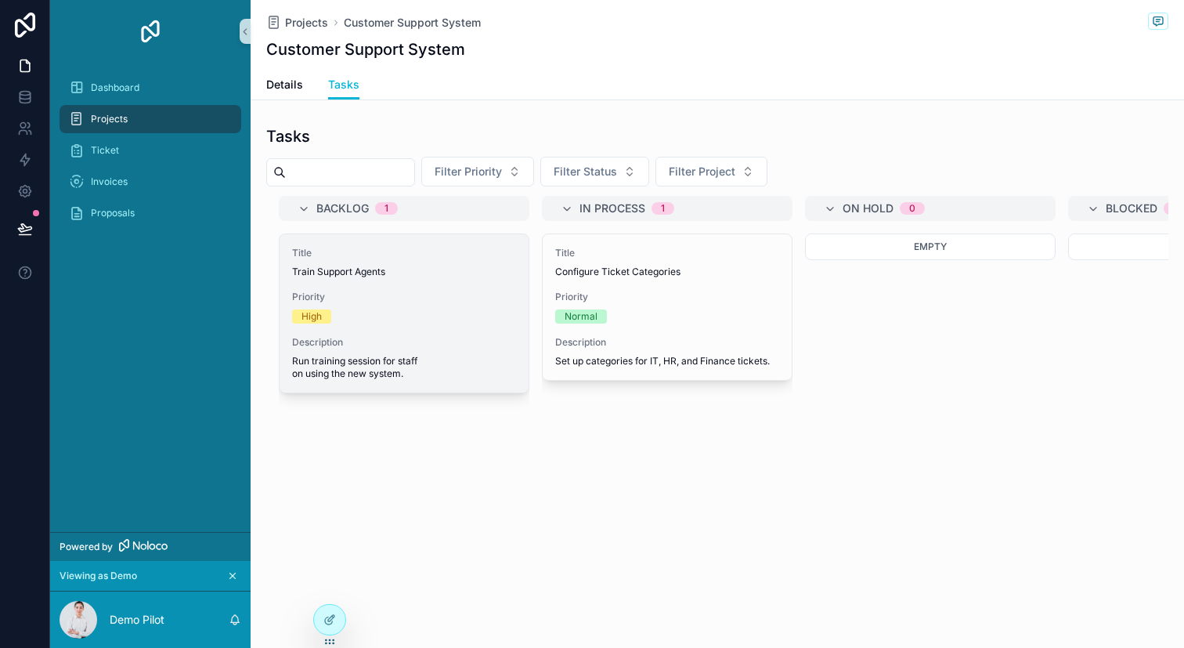
click at [446, 299] on span "Priority" at bounding box center [404, 297] width 224 height 13
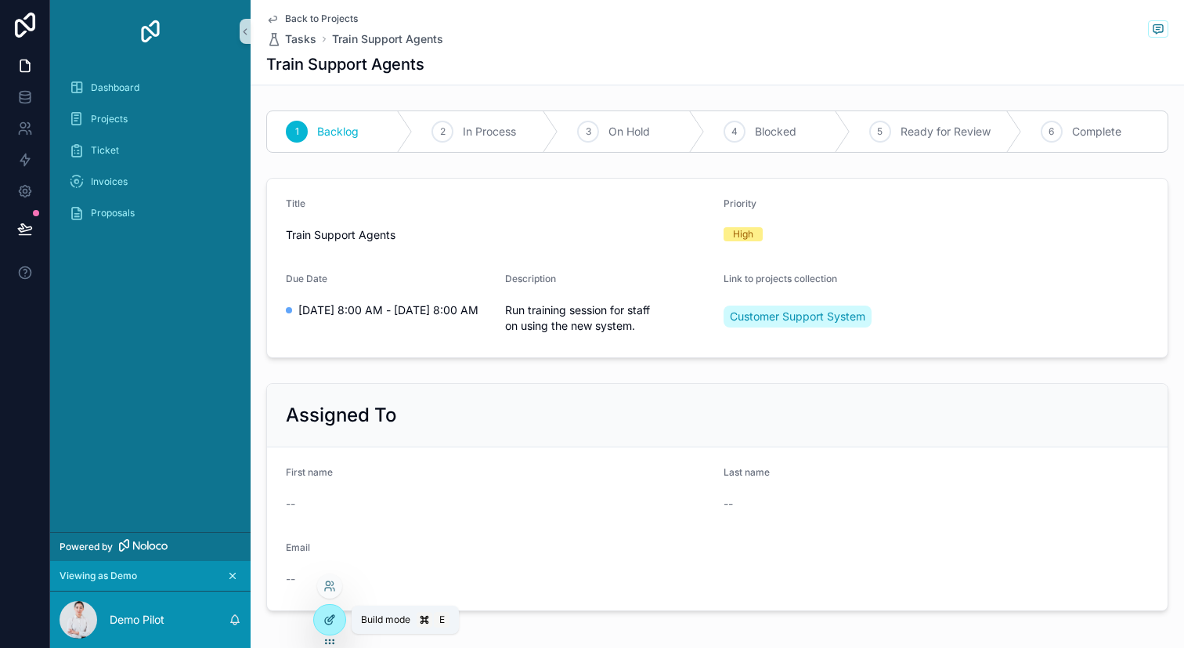
click at [316, 617] on div at bounding box center [329, 620] width 31 height 30
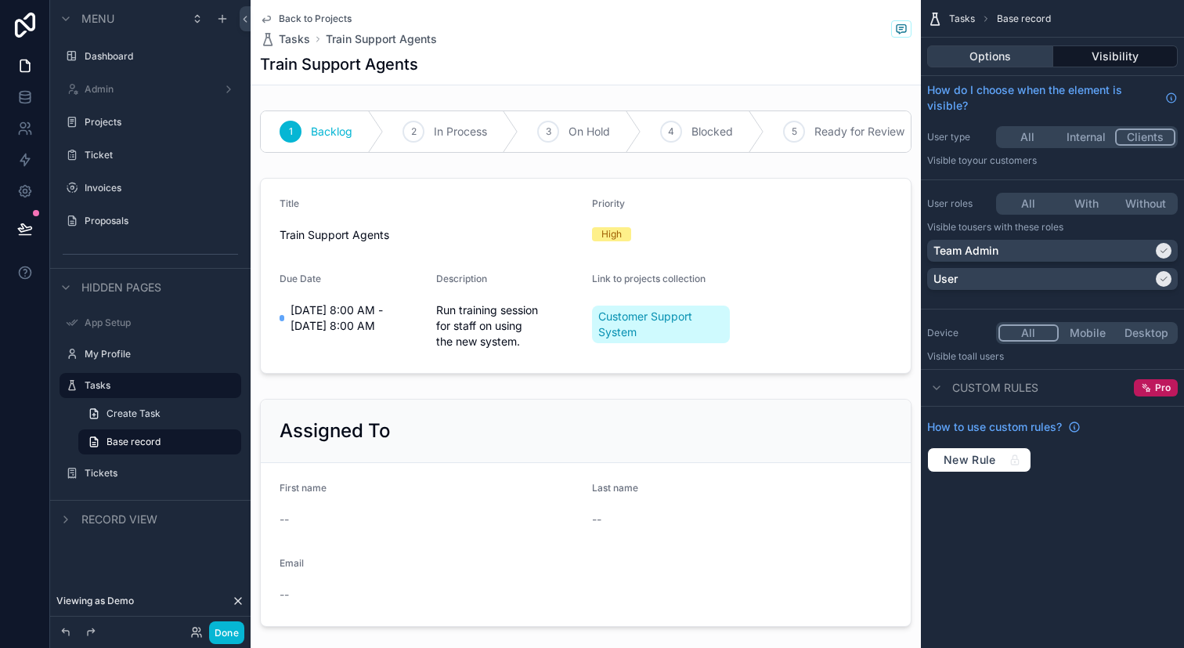
click at [1015, 61] on button "Options" at bounding box center [990, 56] width 126 height 22
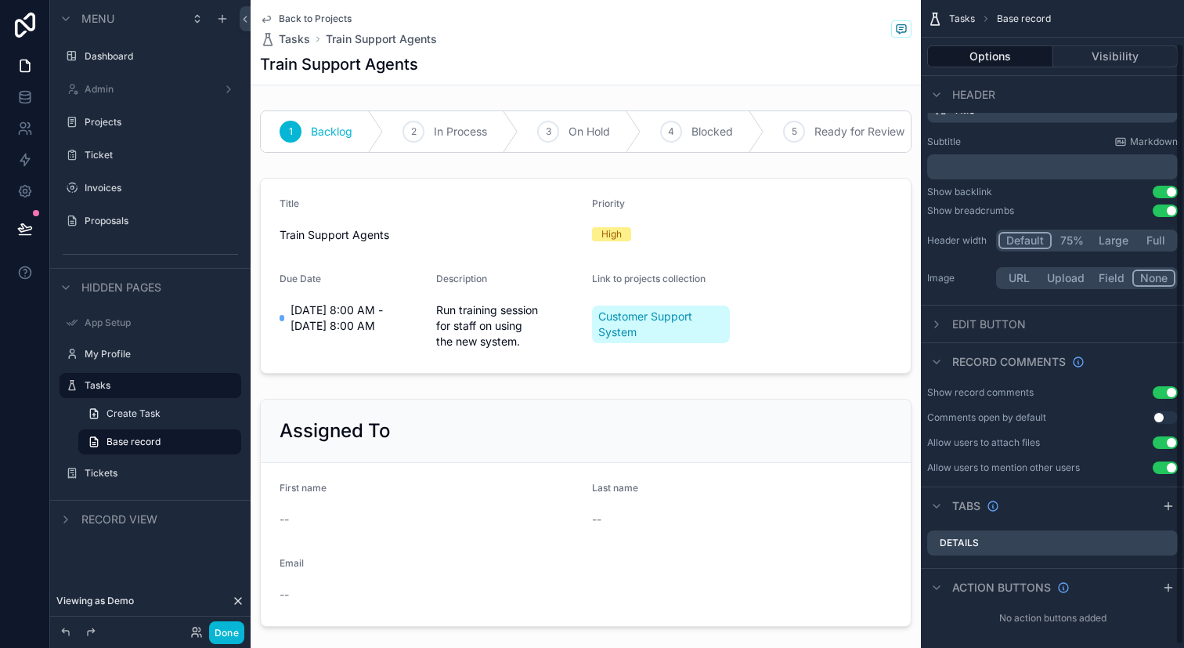
scroll to position [49, 0]
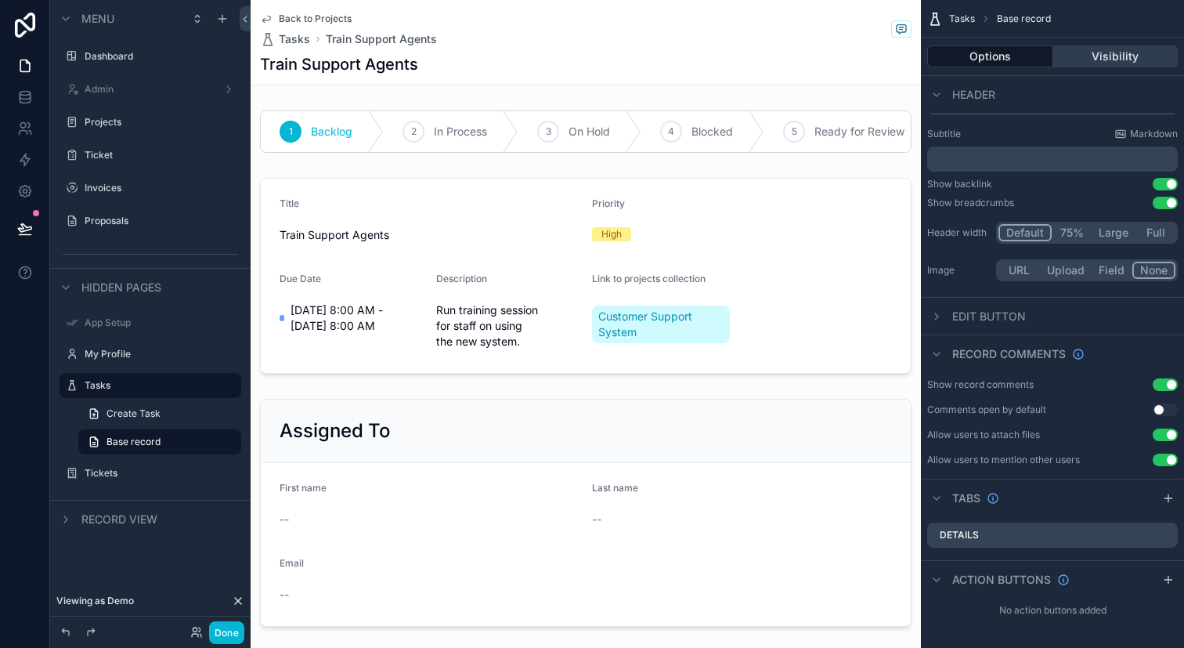
click at [1086, 65] on button "Visibility" at bounding box center [1115, 56] width 125 height 22
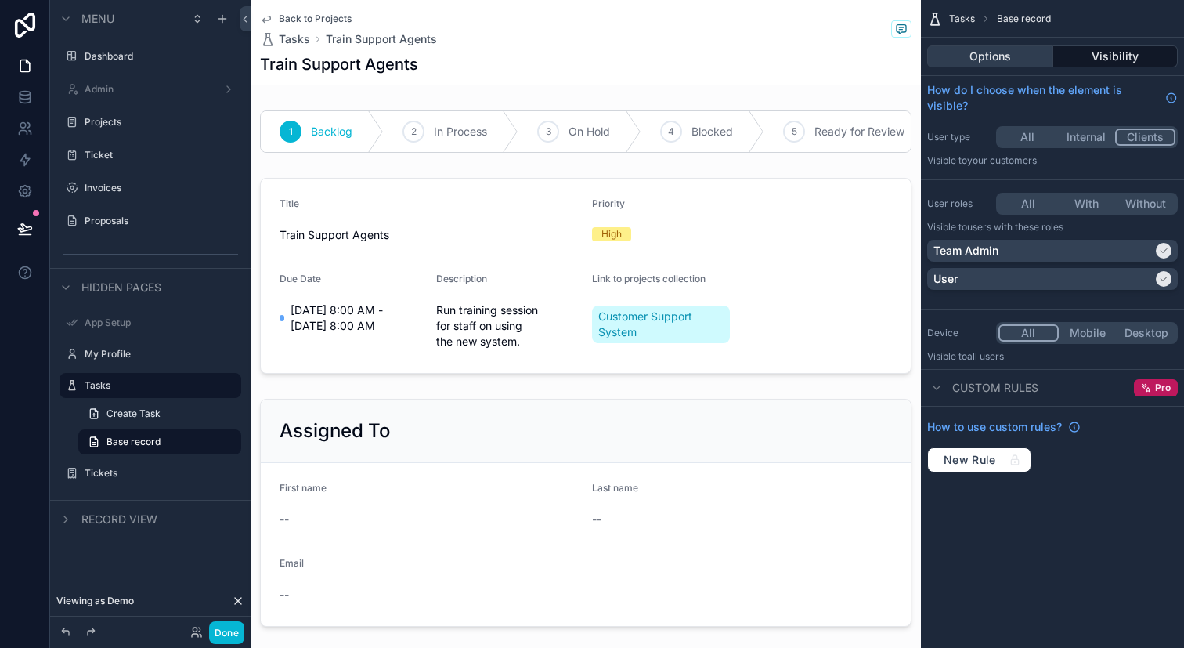
click at [995, 56] on button "Options" at bounding box center [990, 56] width 126 height 22
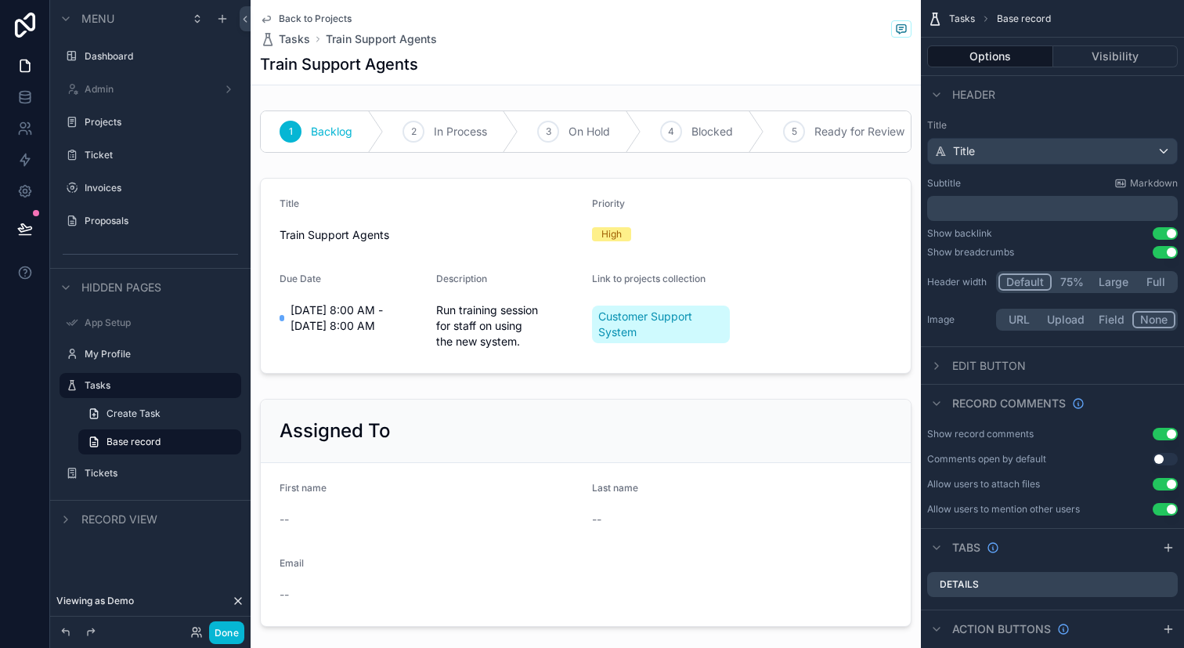
click at [995, 56] on button "Options" at bounding box center [990, 56] width 126 height 22
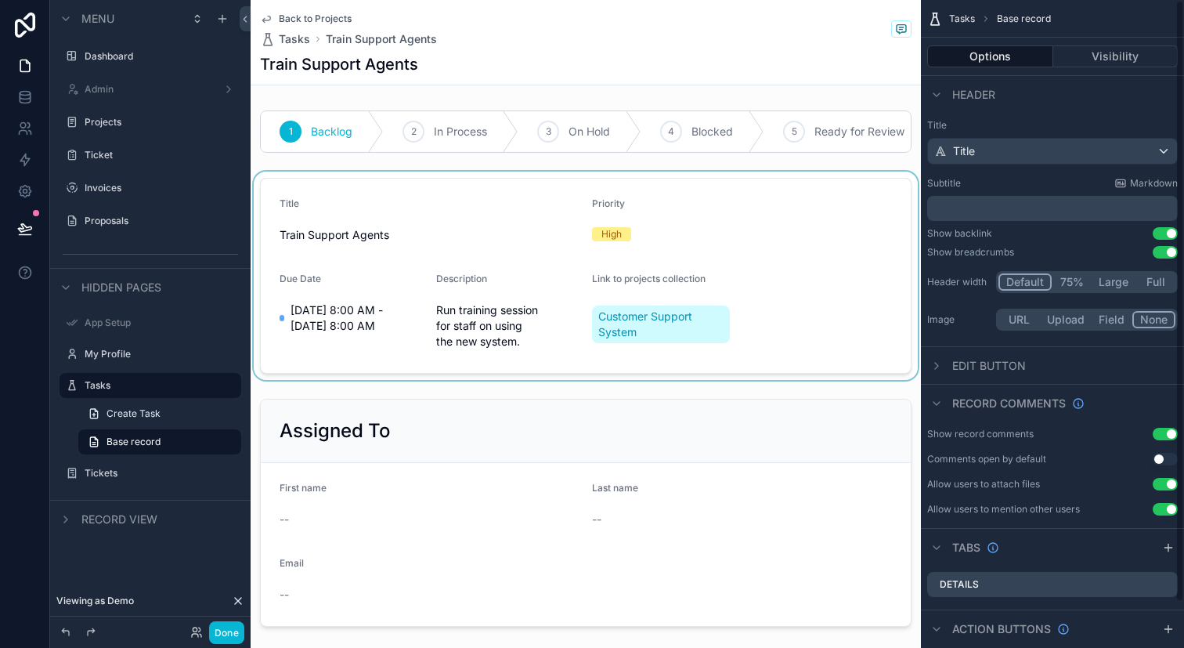
click at [695, 287] on div "scrollable content" at bounding box center [586, 276] width 670 height 208
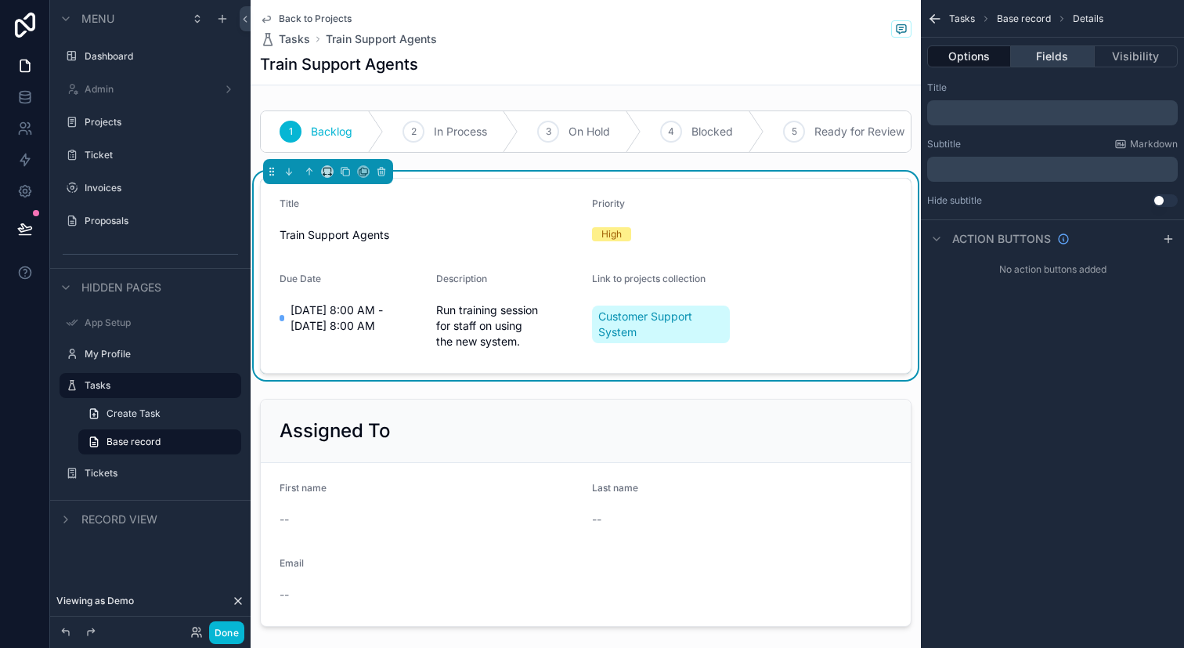
click at [1064, 58] on button "Fields" at bounding box center [1052, 56] width 83 height 22
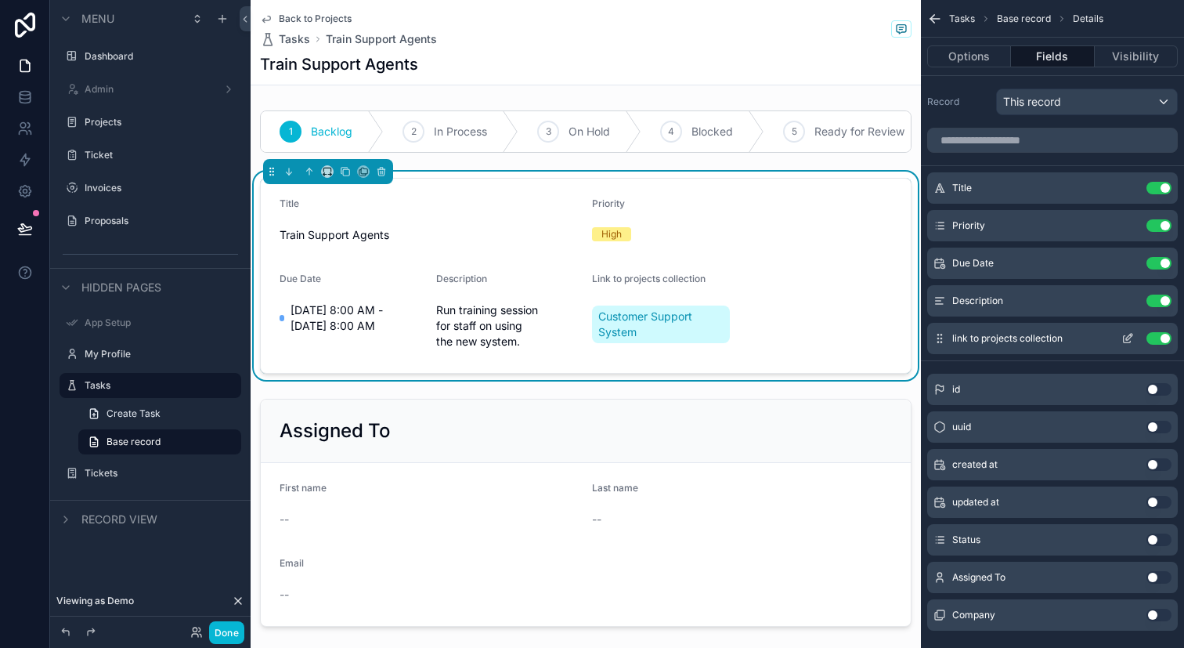
scroll to position [27, 0]
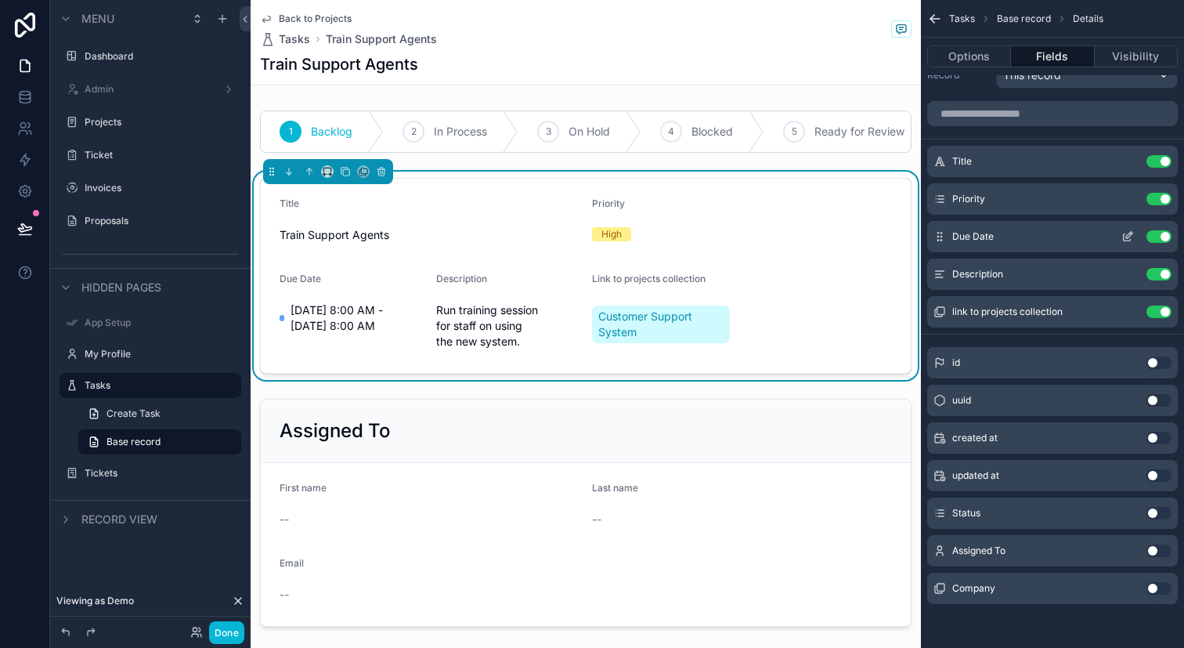
click at [1131, 238] on icon "scrollable content" at bounding box center [1128, 236] width 13 height 13
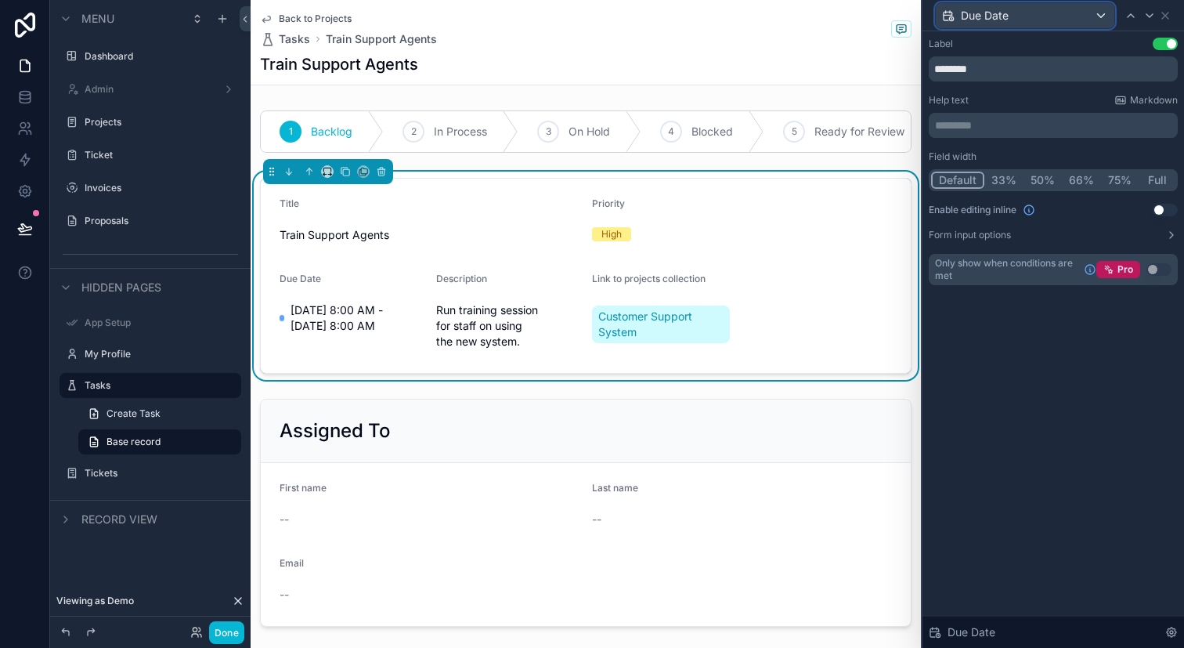
click at [1032, 24] on div "Due Date" at bounding box center [1025, 15] width 179 height 25
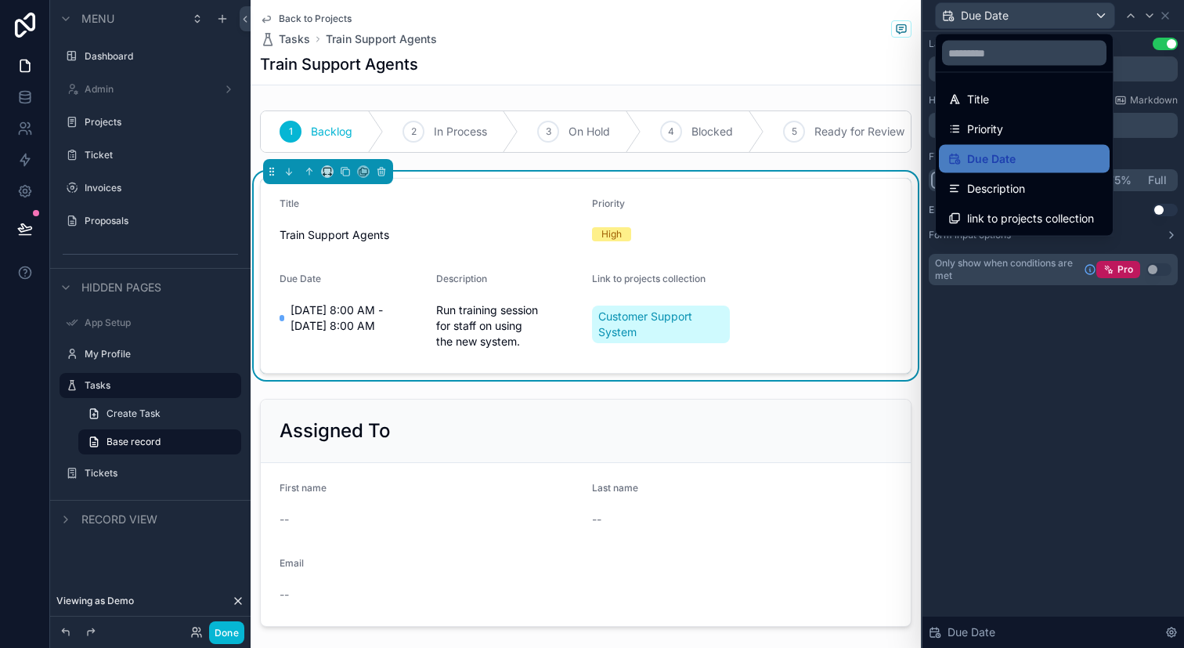
click at [1032, 24] on div at bounding box center [1054, 324] width 262 height 648
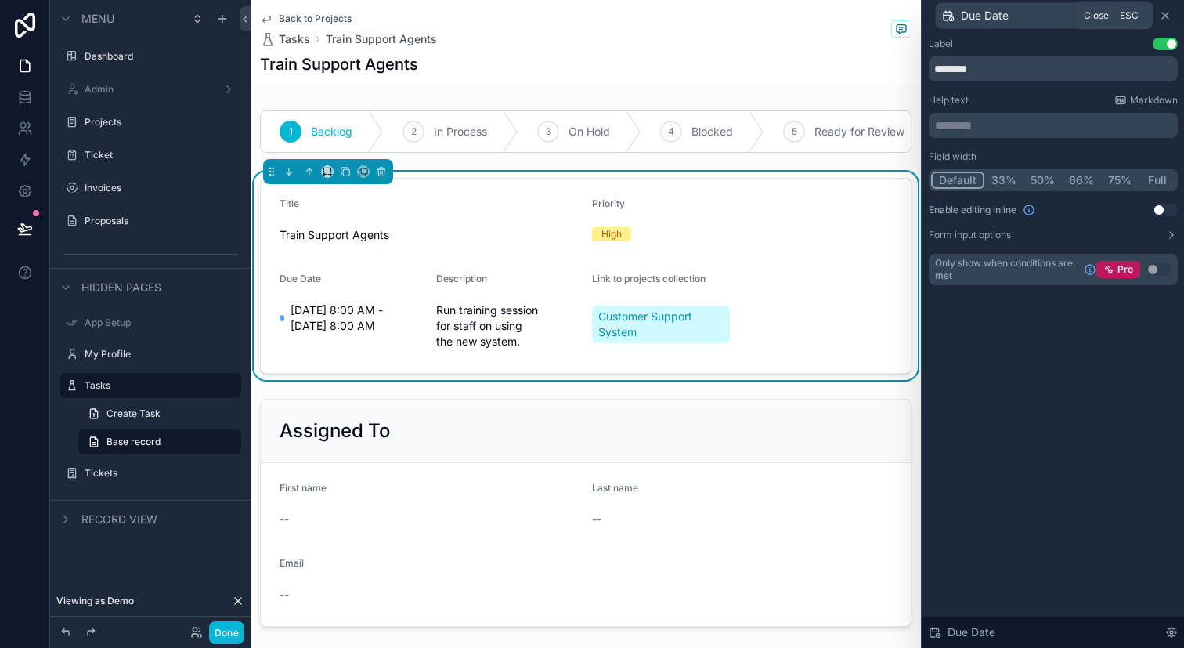
click at [1166, 16] on icon at bounding box center [1165, 16] width 6 height 6
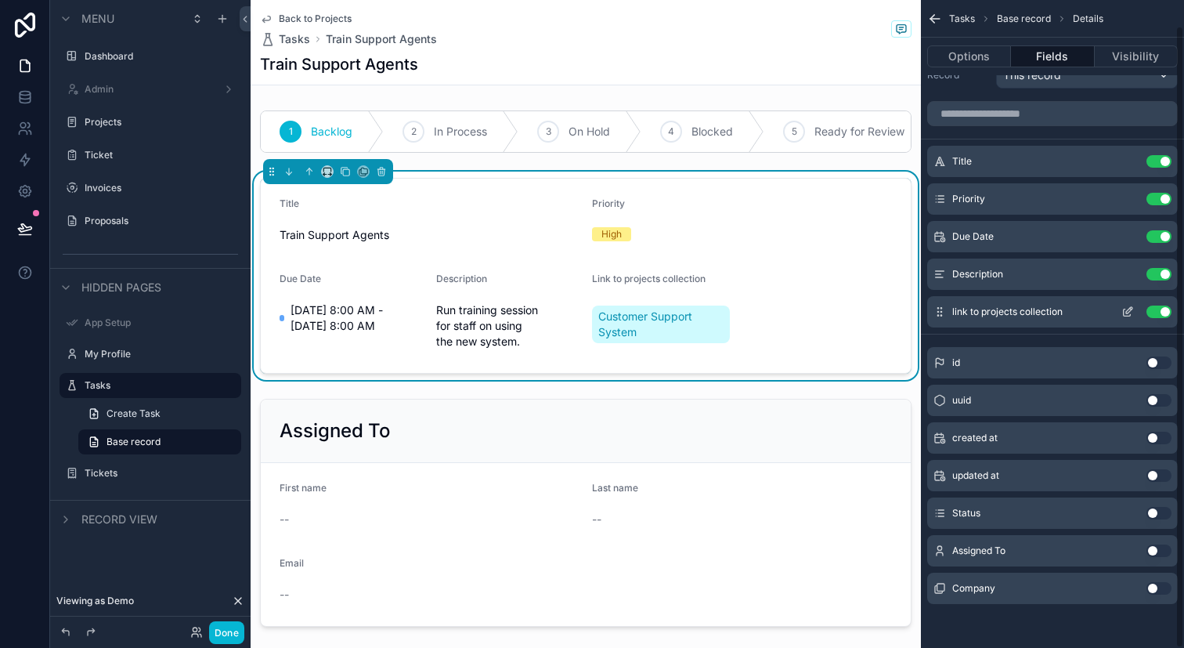
scroll to position [0, 0]
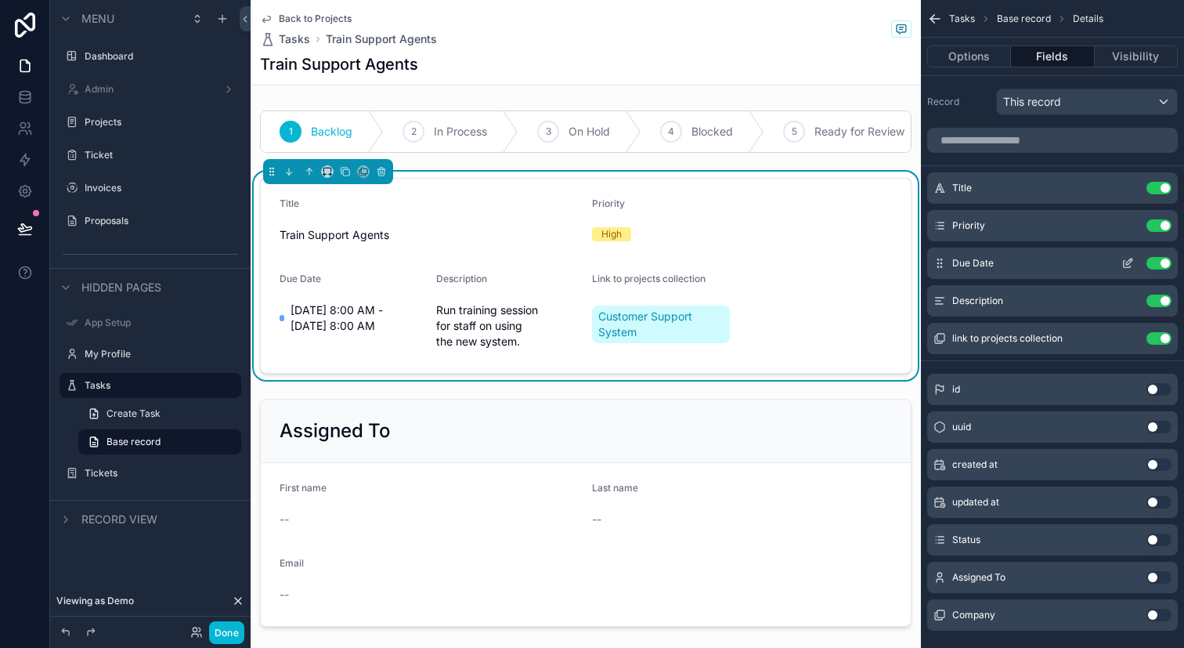
click at [1124, 269] on div "Due Date Use setting" at bounding box center [1052, 262] width 251 height 31
click at [1125, 268] on icon "scrollable content" at bounding box center [1128, 263] width 13 height 13
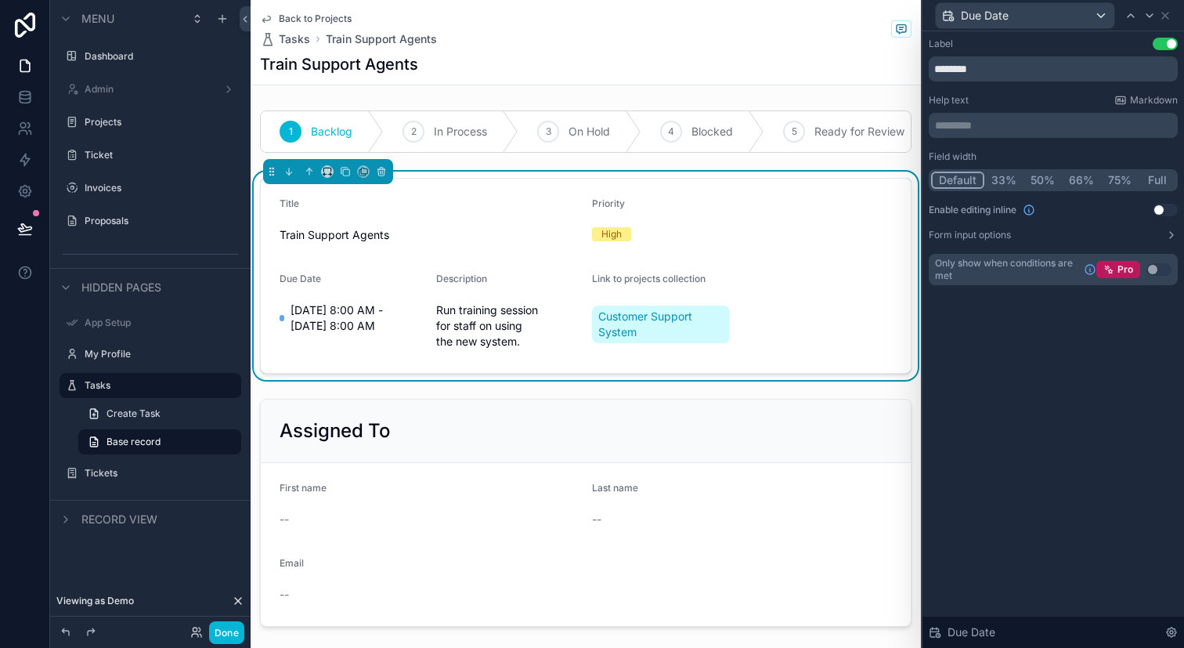
click at [1146, 246] on div "Label Use setting ******** Help text Markdown ********* ﻿ Field width Default 3…" at bounding box center [1053, 161] width 249 height 247
click at [1171, 237] on icon at bounding box center [1171, 235] width 13 height 13
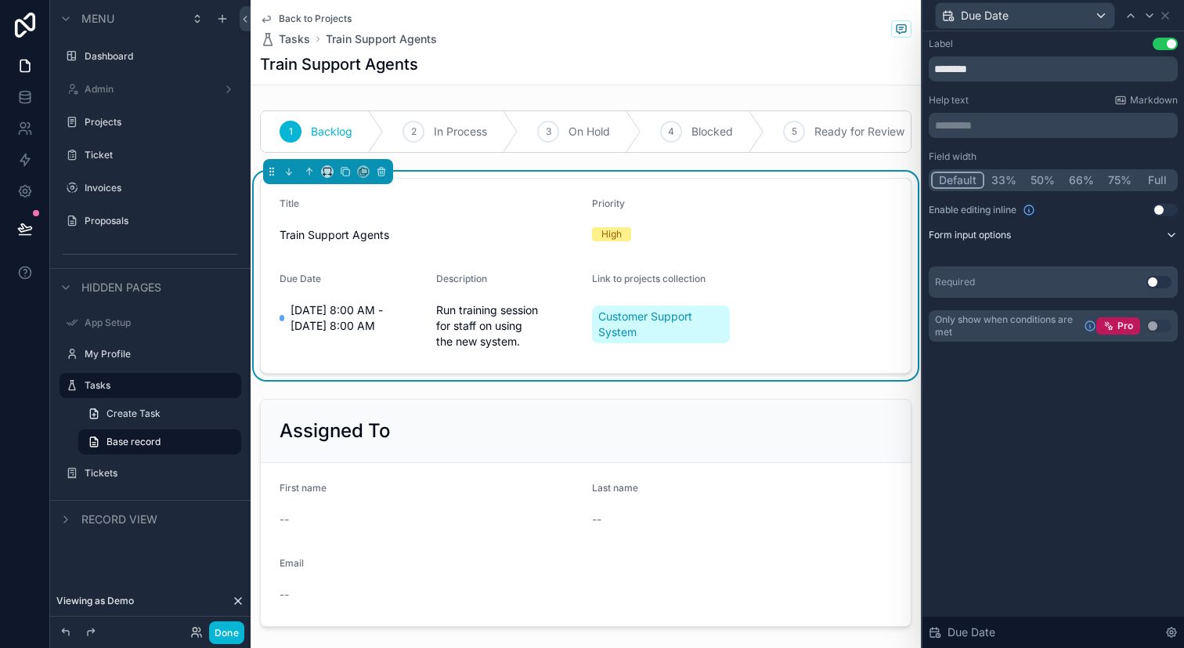
click at [1171, 237] on icon at bounding box center [1171, 235] width 13 height 13
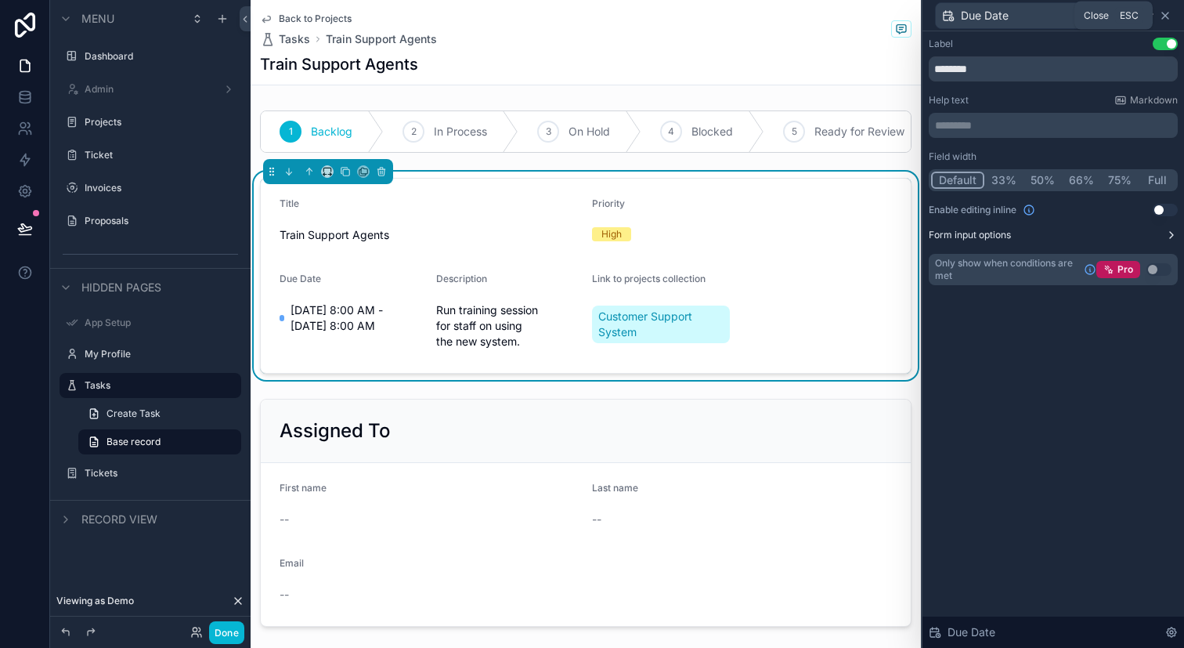
click at [1169, 11] on icon at bounding box center [1165, 15] width 13 height 13
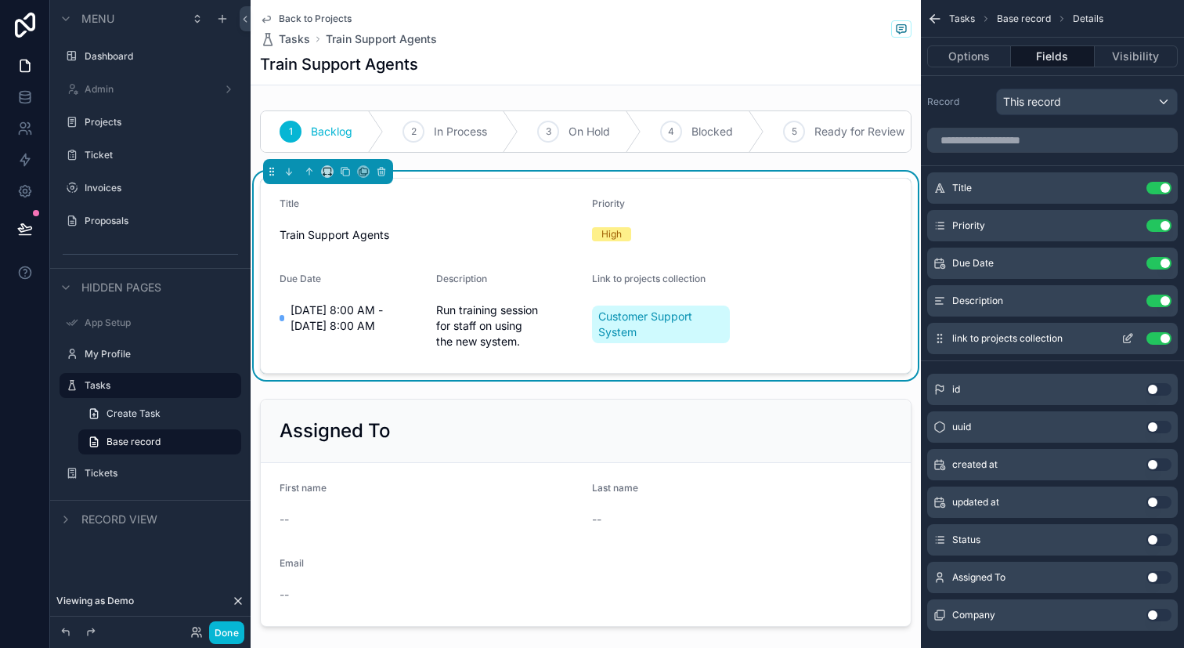
click at [1130, 335] on icon "scrollable content" at bounding box center [1131, 335] width 2 height 2
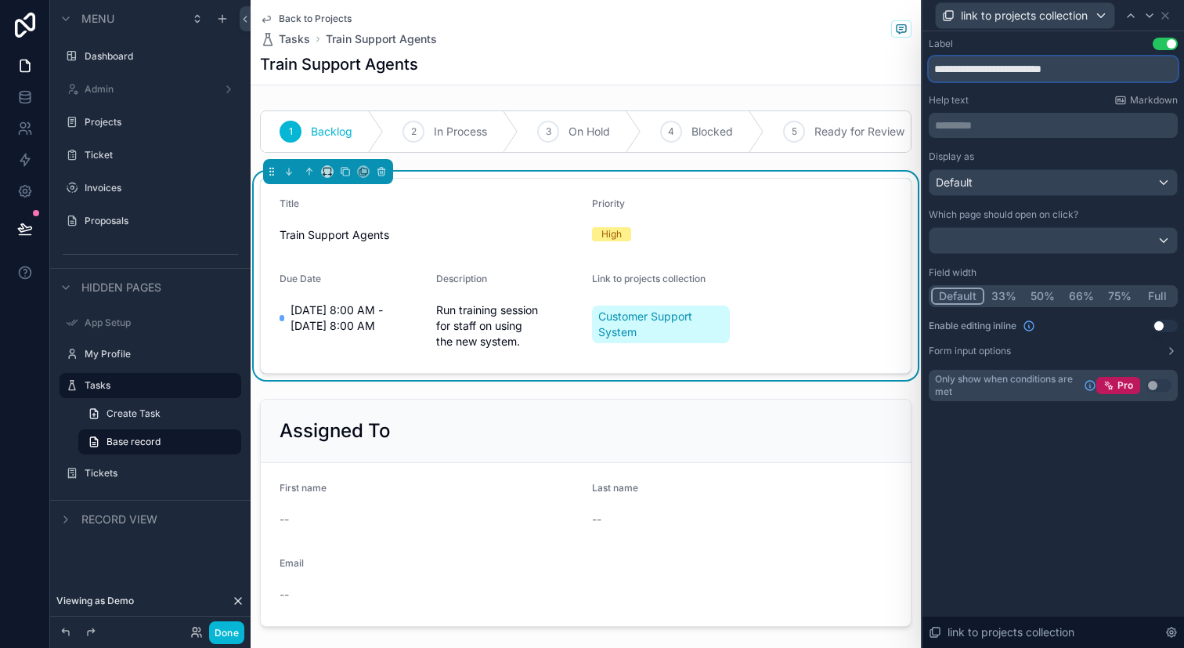
click at [1074, 79] on input "**********" at bounding box center [1053, 68] width 249 height 25
type input "*"
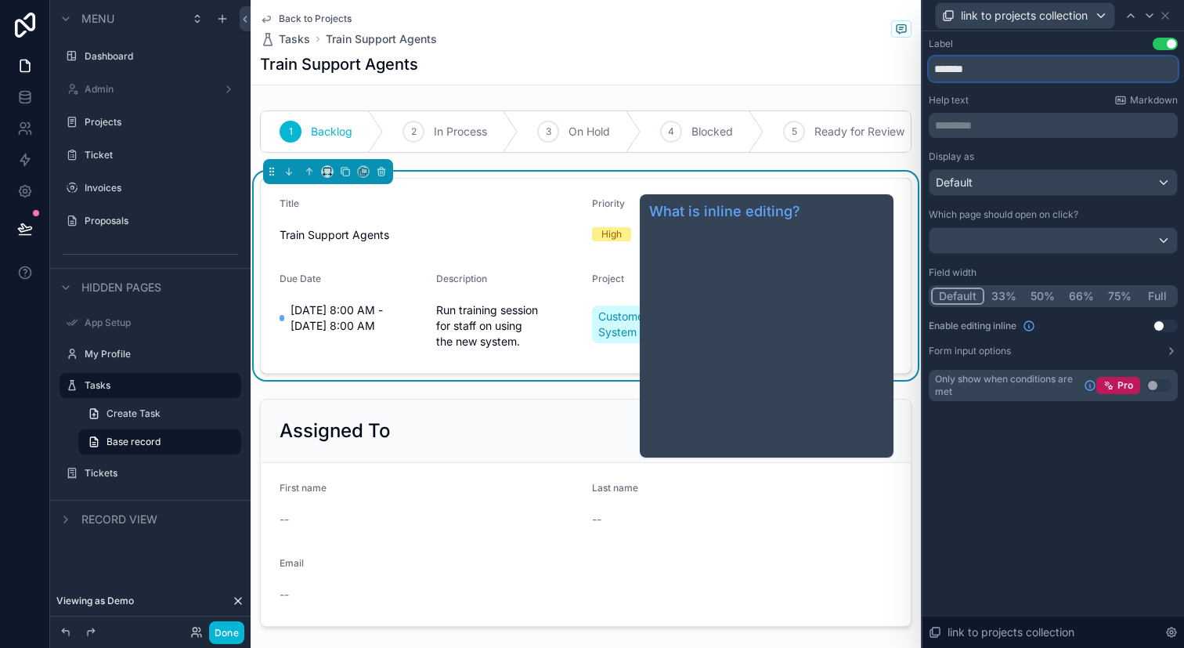
type input "*******"
click at [597, 276] on span "Project" at bounding box center [608, 279] width 32 height 12
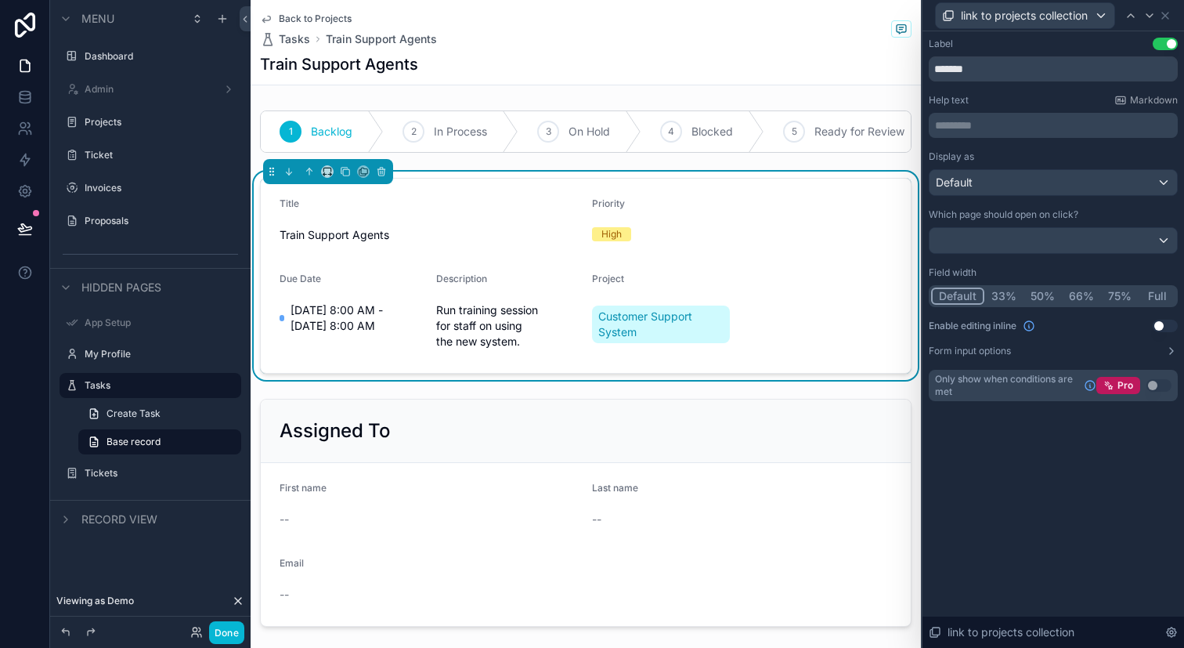
click at [597, 276] on span "Project" at bounding box center [608, 279] width 32 height 12
click at [1169, 10] on icon at bounding box center [1165, 15] width 13 height 13
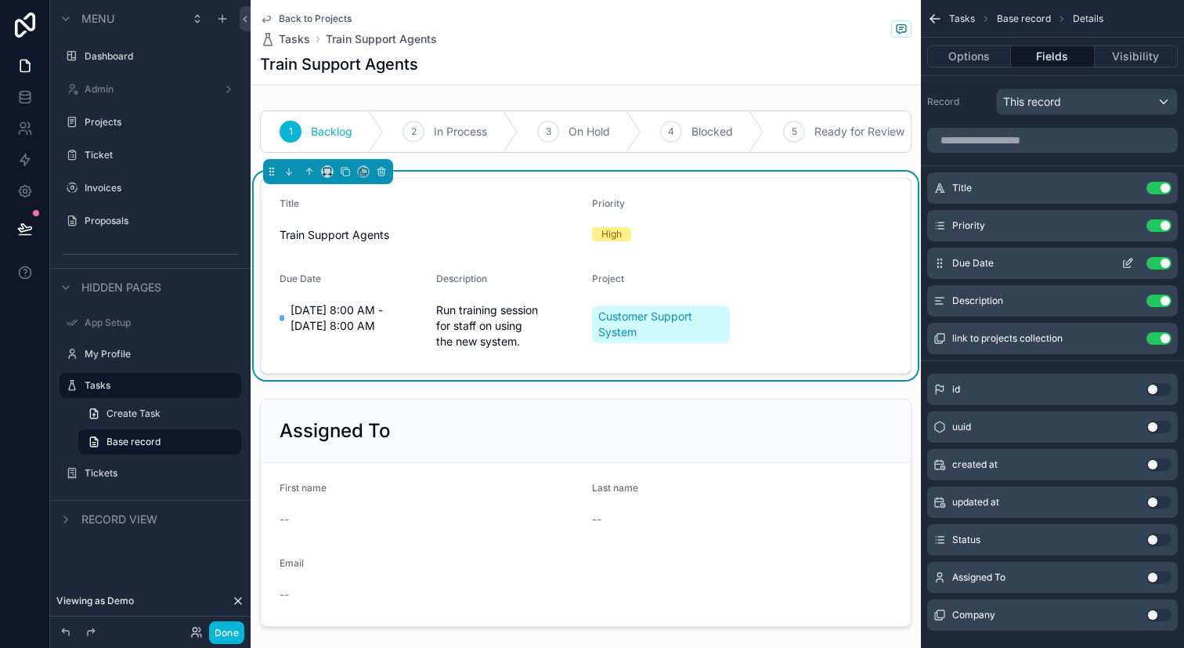
click at [1125, 257] on icon "scrollable content" at bounding box center [1128, 263] width 13 height 13
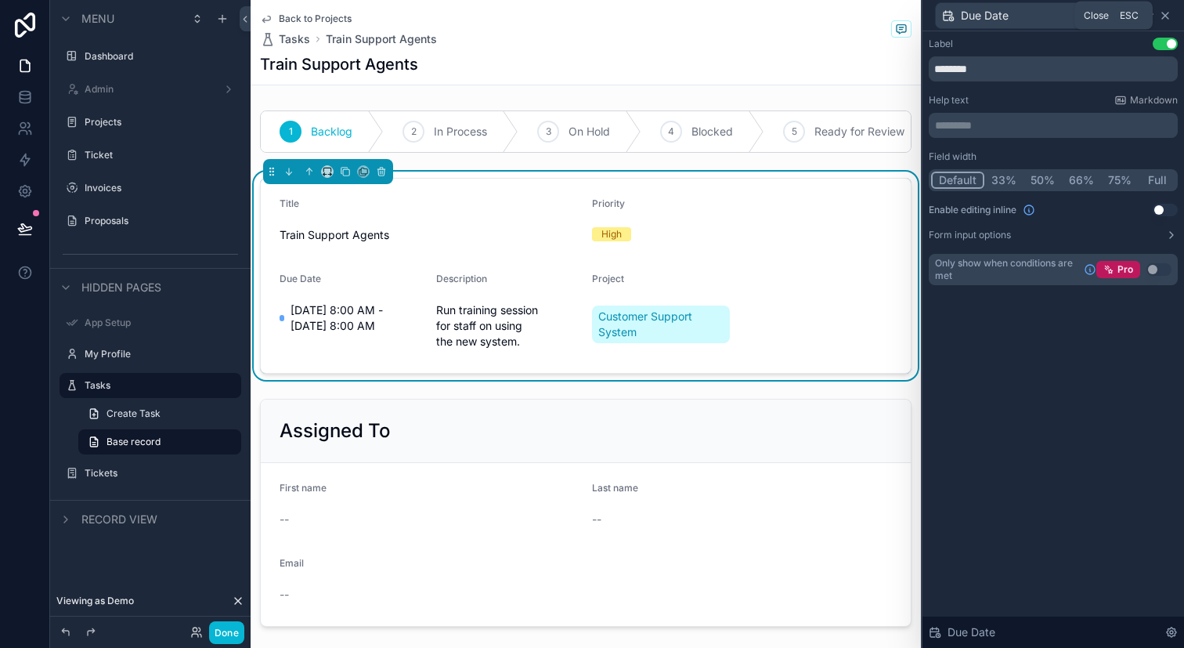
click at [1169, 13] on icon at bounding box center [1165, 15] width 13 height 13
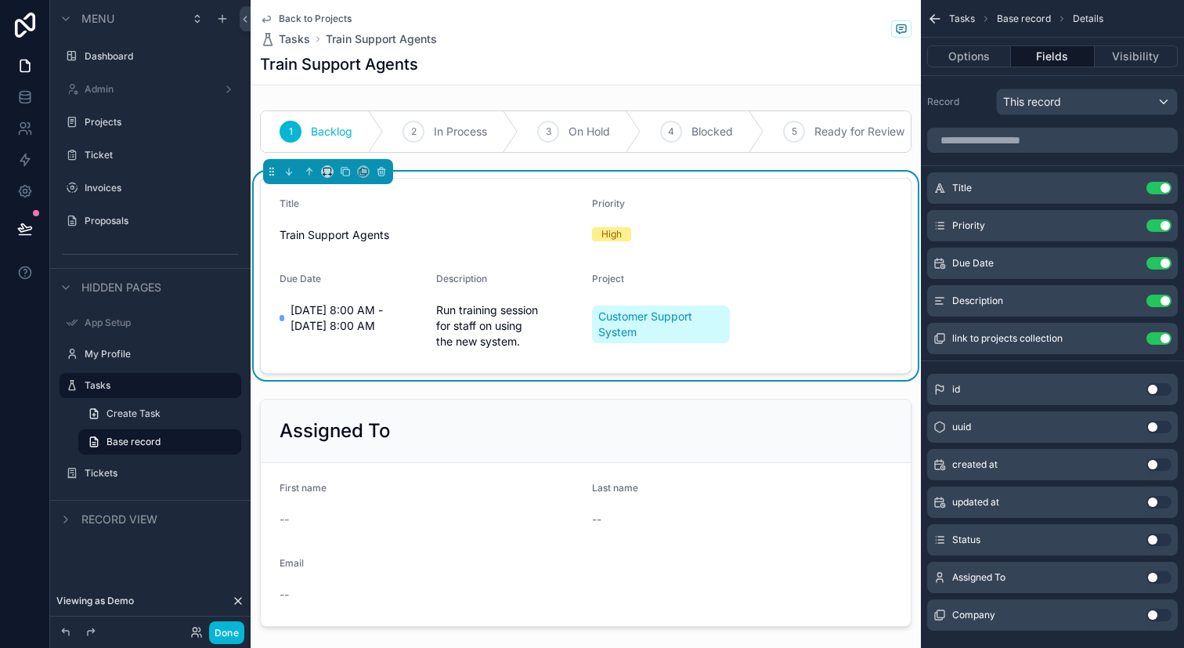
click at [797, 233] on div "High" at bounding box center [742, 234] width 300 height 14
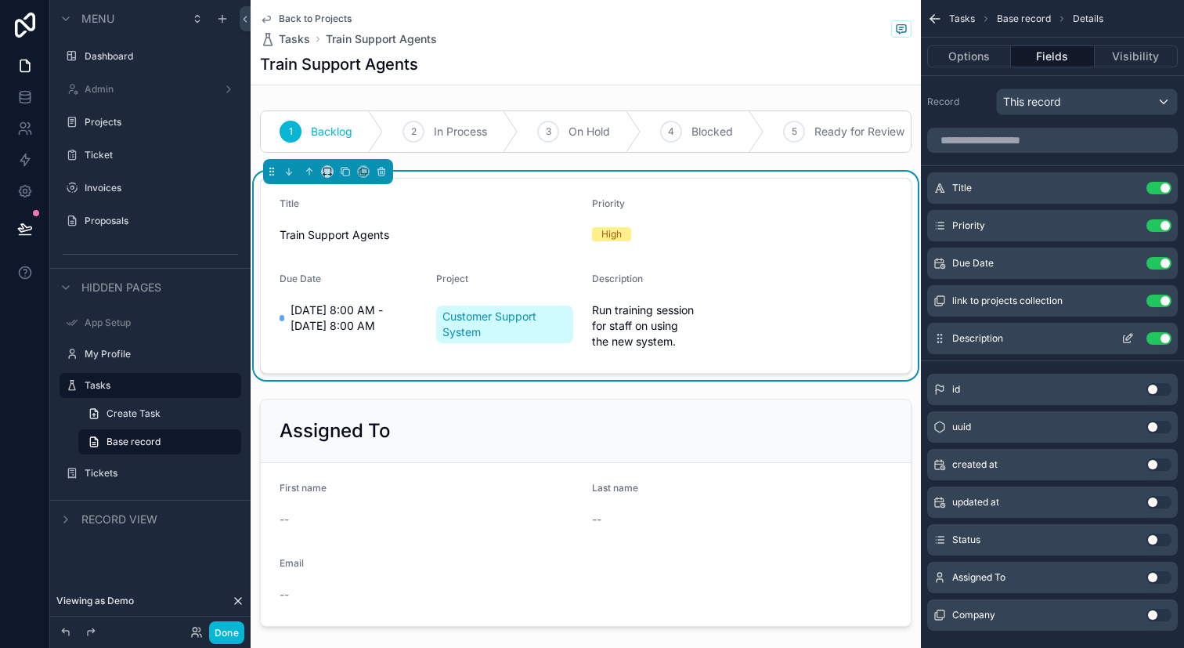
click at [1131, 334] on icon "scrollable content" at bounding box center [1129, 337] width 6 height 6
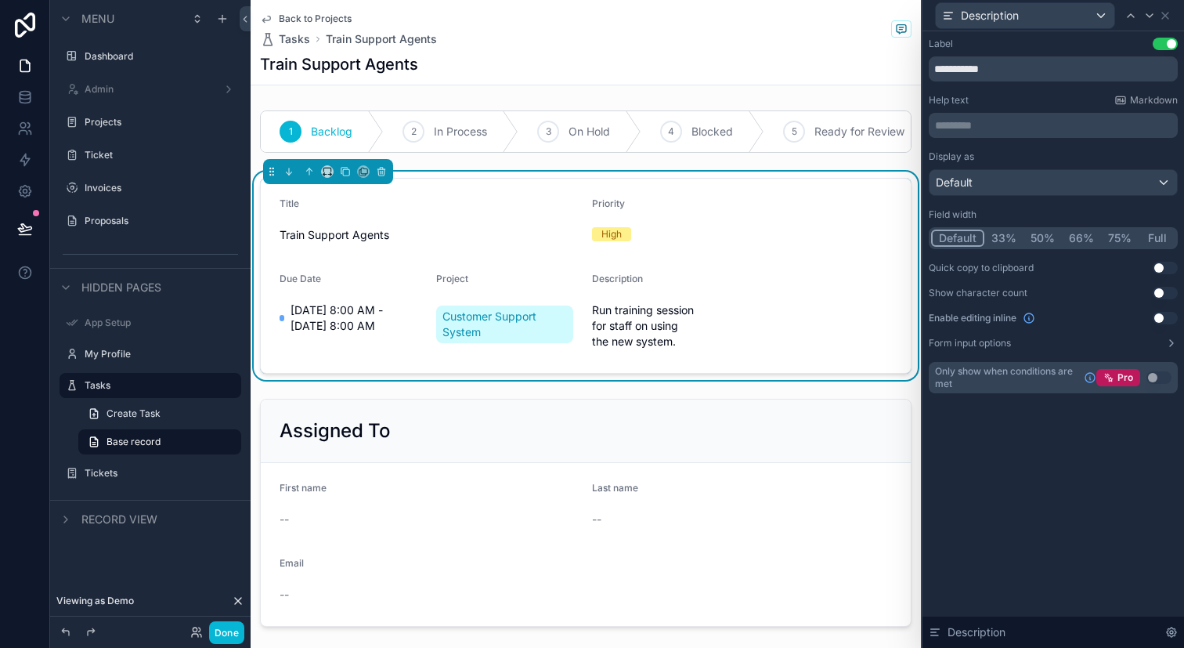
click at [1163, 226] on div "Field width Default 33% 50% 66% 75% Full" at bounding box center [1053, 228] width 249 height 41
click at [1161, 233] on button "Full" at bounding box center [1157, 237] width 37 height 17
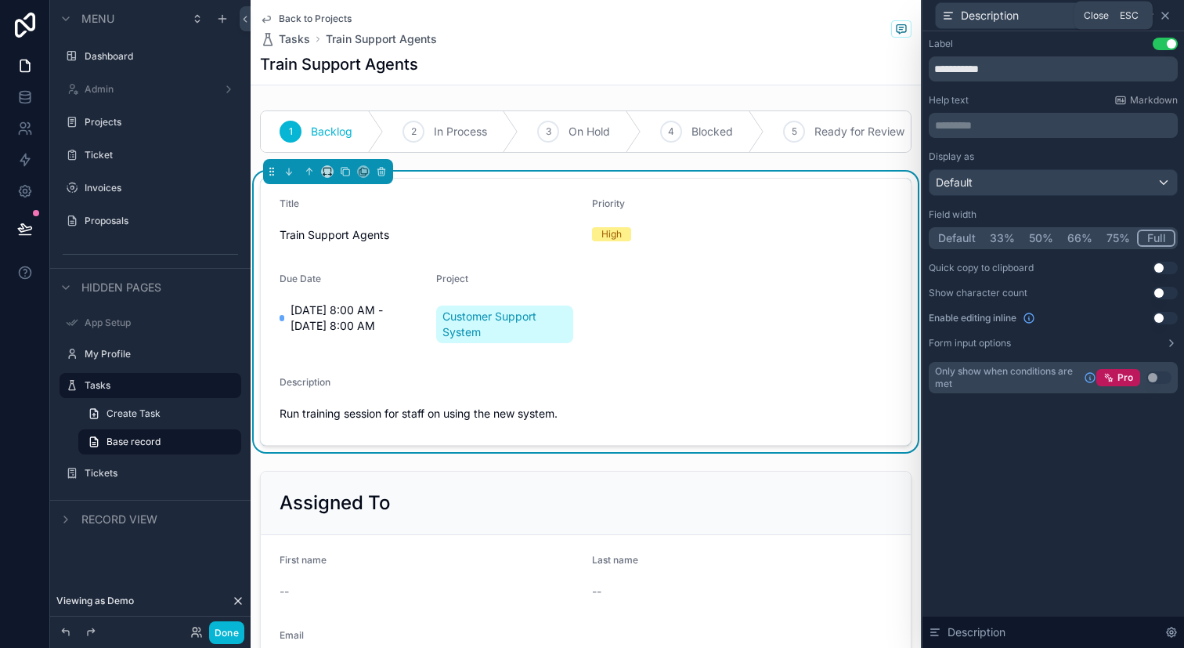
click at [1166, 16] on icon at bounding box center [1165, 16] width 6 height 6
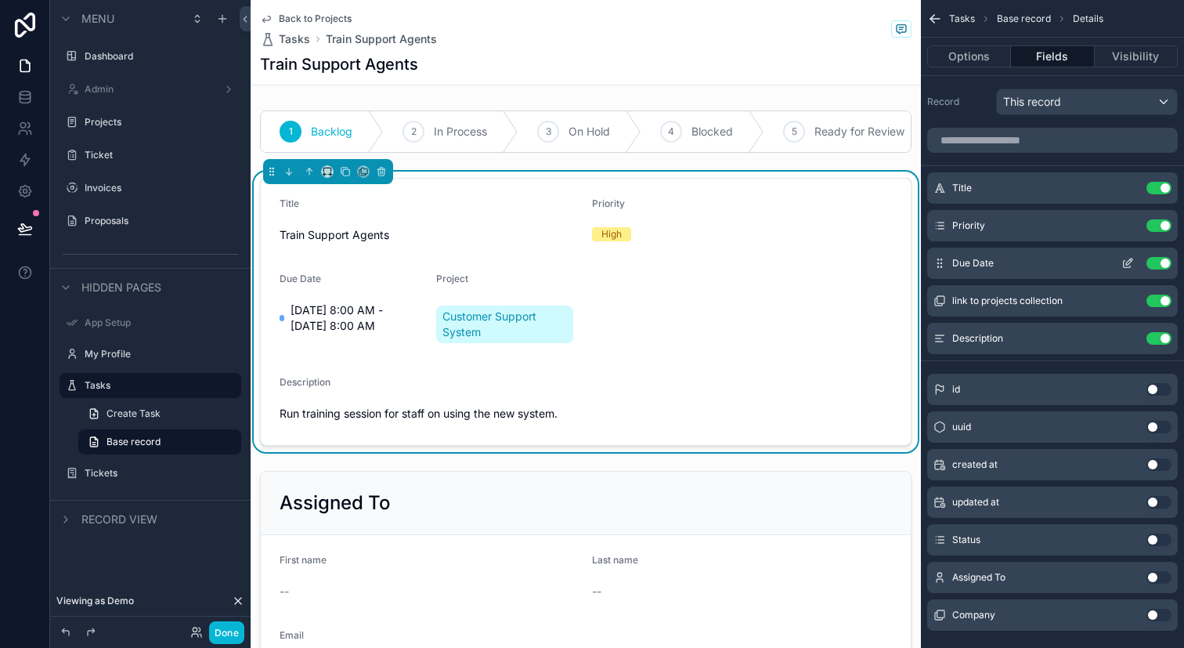
click at [1131, 262] on icon "scrollable content" at bounding box center [1128, 263] width 13 height 13
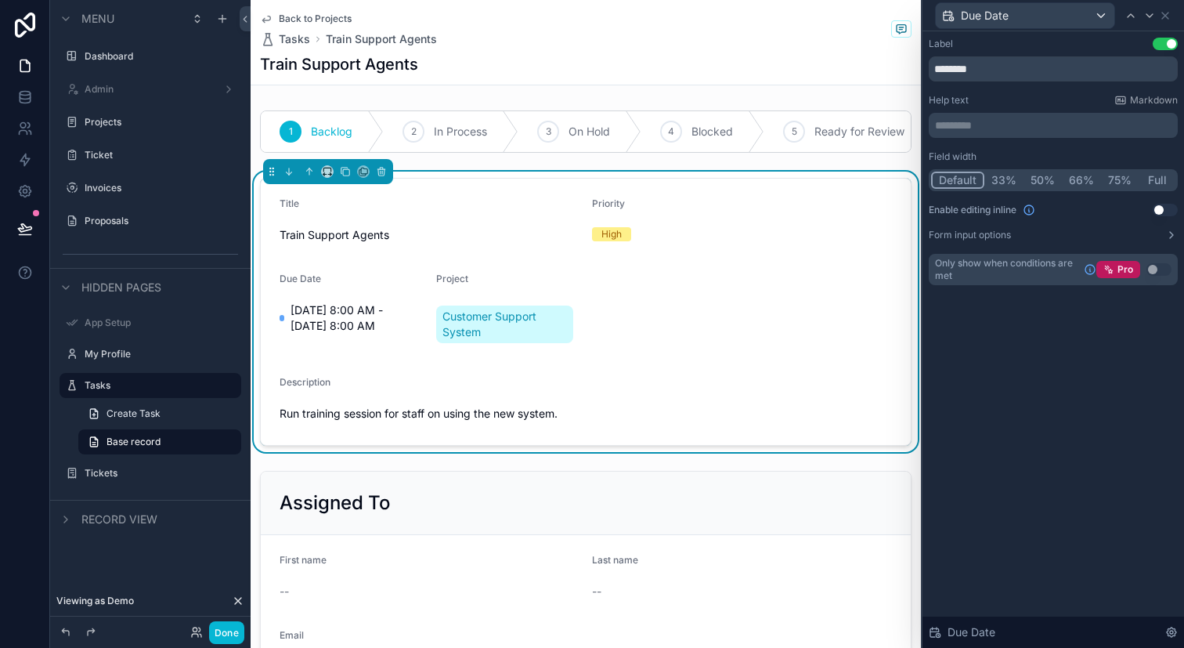
click at [1018, 178] on button "33%" at bounding box center [1003, 180] width 39 height 17
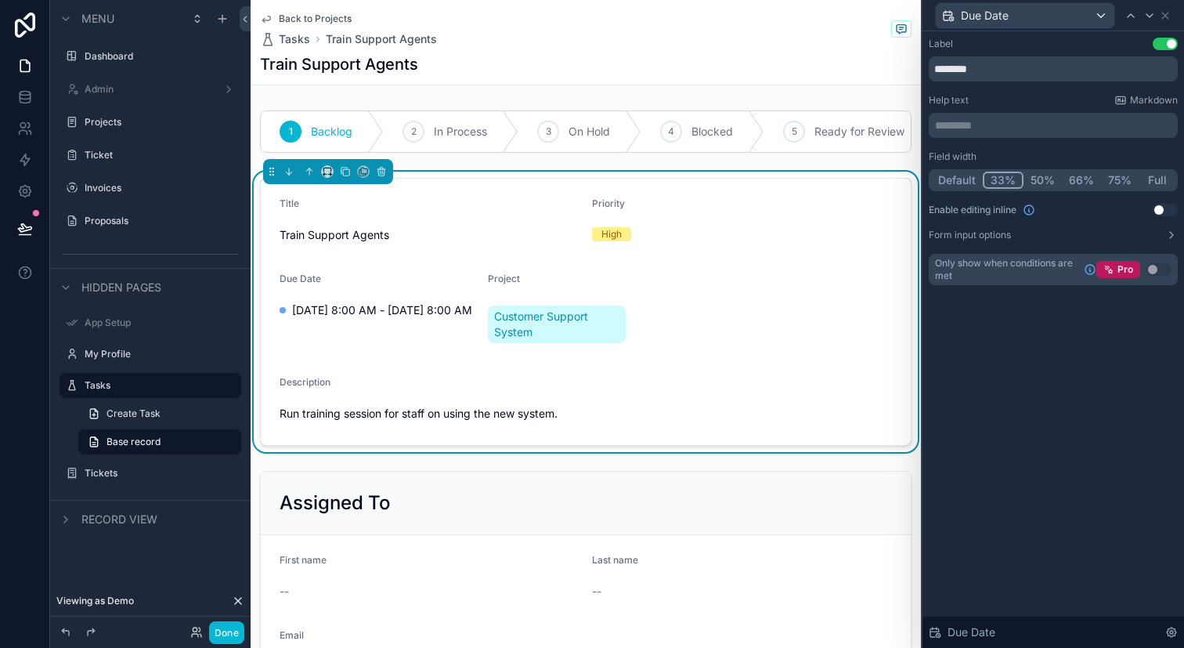
click at [1012, 177] on button "33%" at bounding box center [1003, 180] width 41 height 17
click at [1154, 15] on icon at bounding box center [1149, 15] width 13 height 13
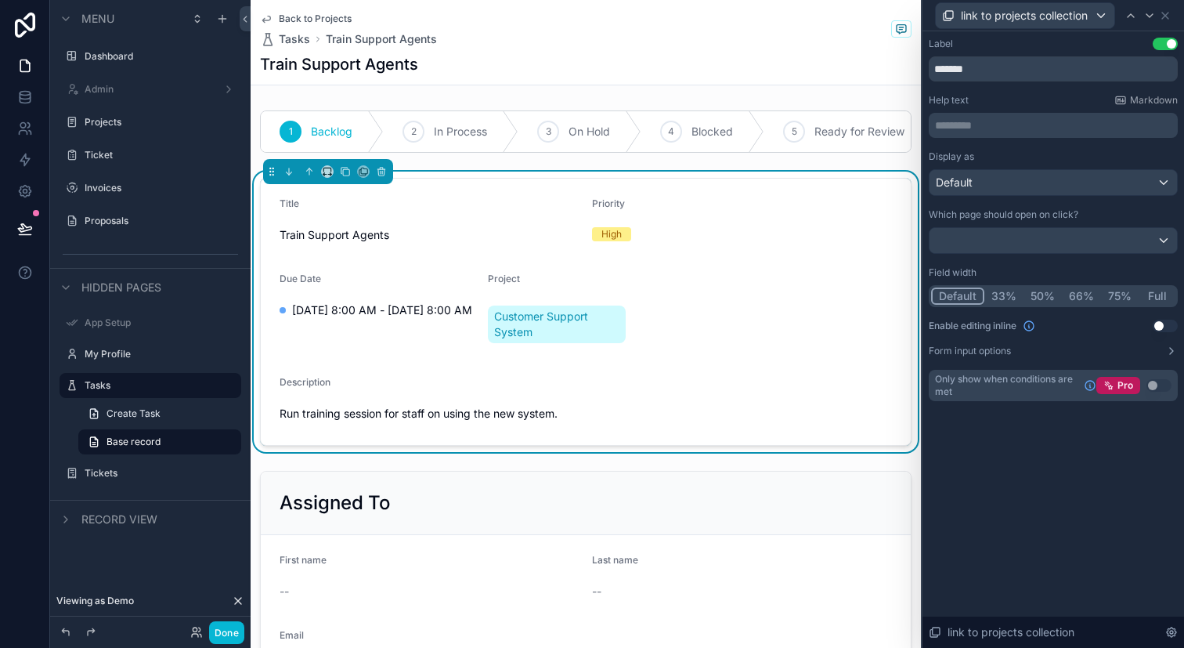
click at [1003, 291] on button "33%" at bounding box center [1003, 295] width 39 height 17
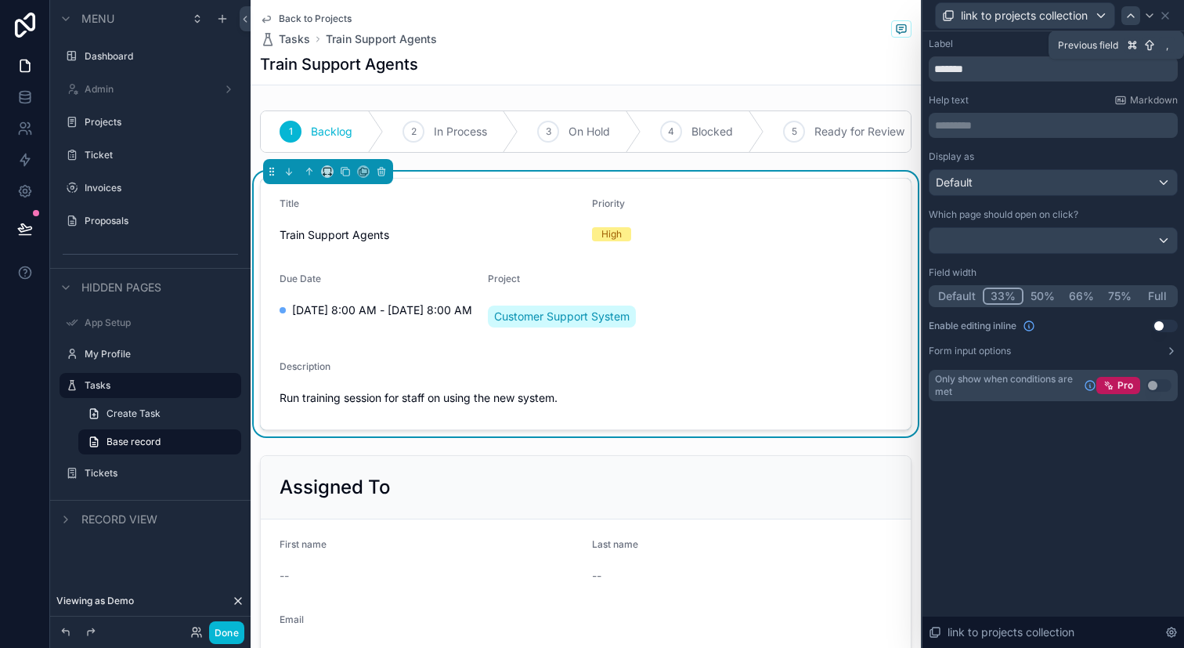
click at [1129, 6] on div at bounding box center [1131, 15] width 19 height 19
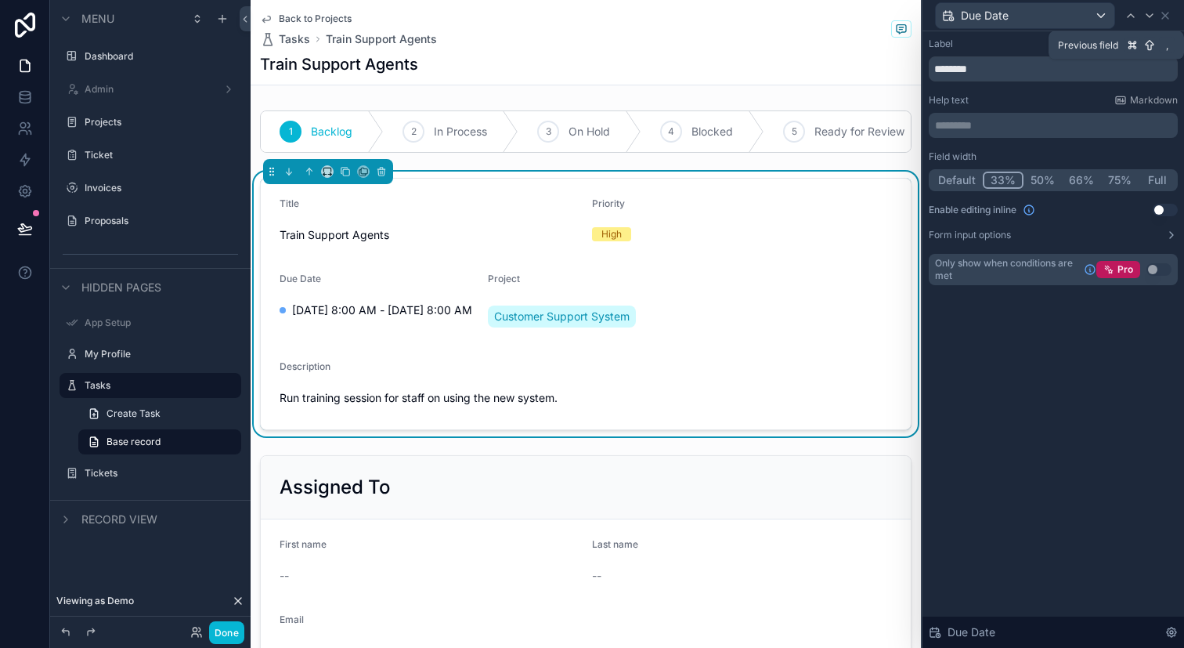
click at [1129, 6] on div at bounding box center [1131, 15] width 19 height 19
click at [1002, 186] on button "33%" at bounding box center [1002, 180] width 39 height 17
click at [1129, 16] on icon at bounding box center [1131, 15] width 13 height 13
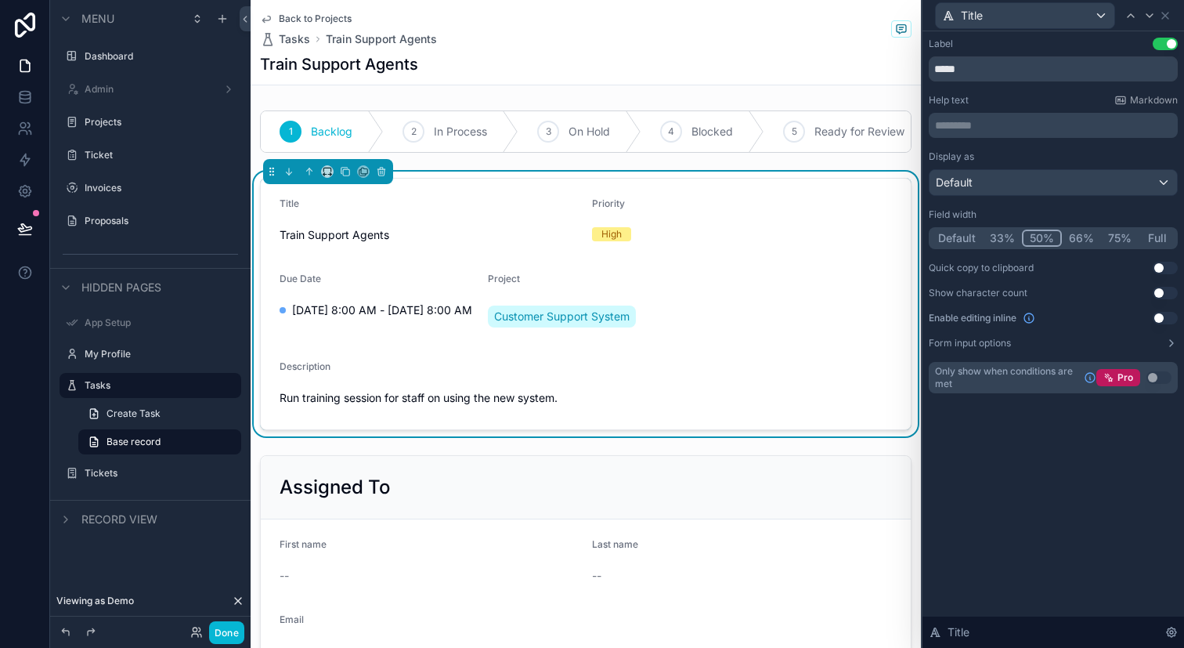
click at [1145, 237] on button "Full" at bounding box center [1157, 237] width 37 height 17
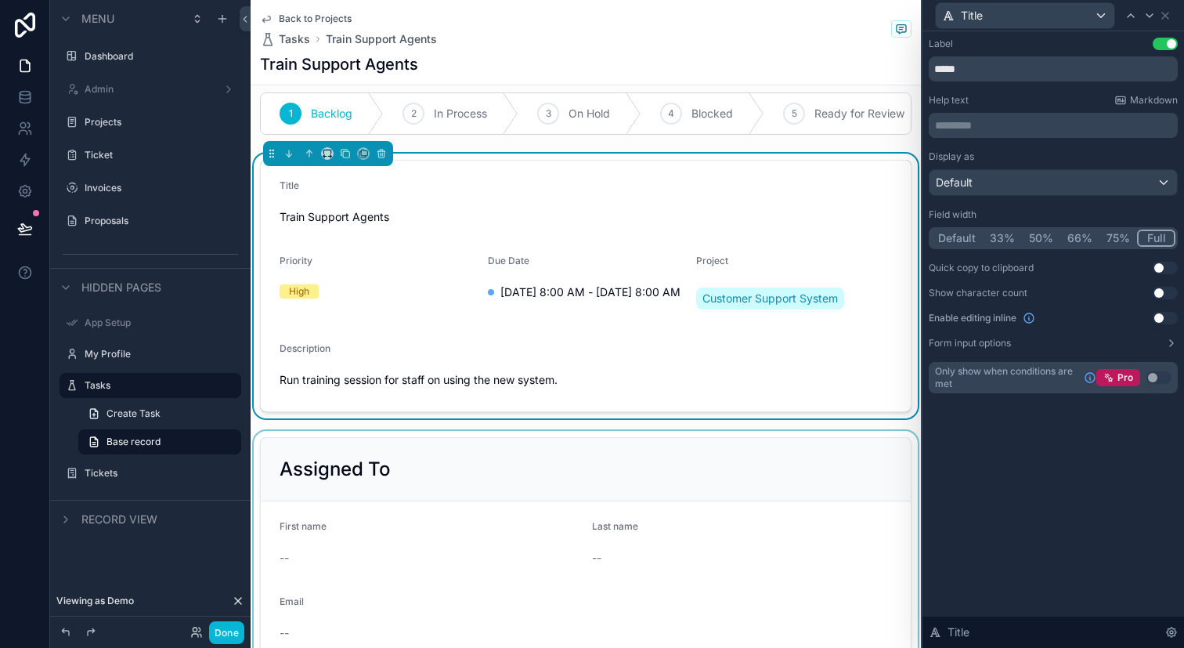
scroll to position [10, 0]
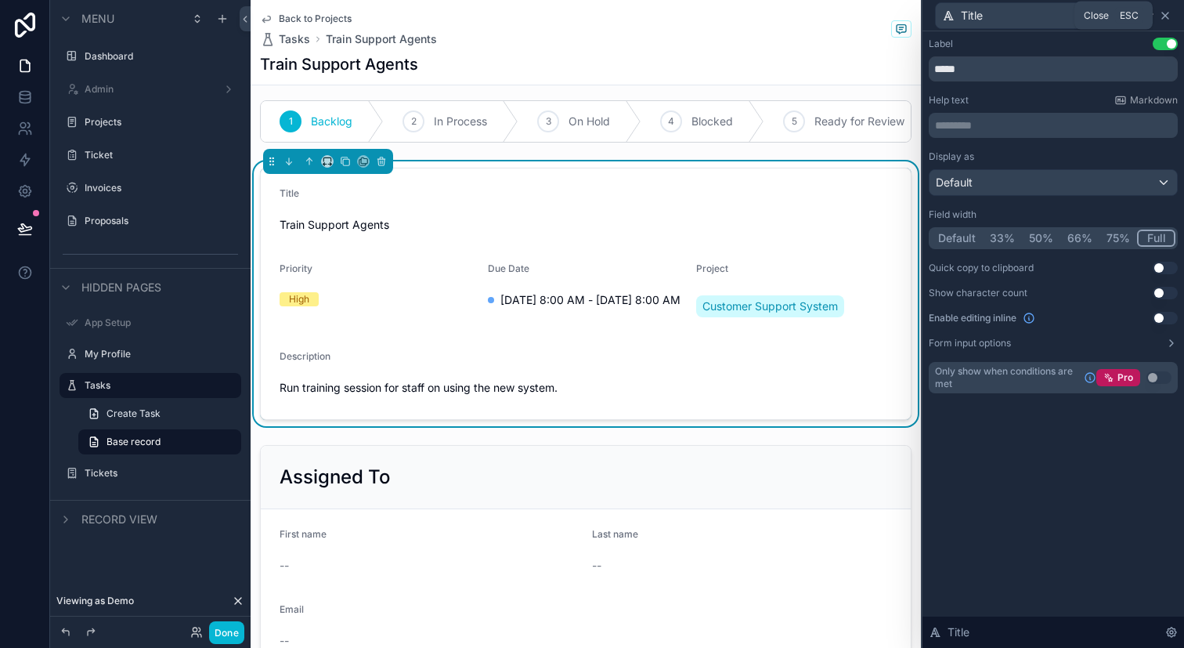
click at [1168, 13] on icon at bounding box center [1165, 15] width 13 height 13
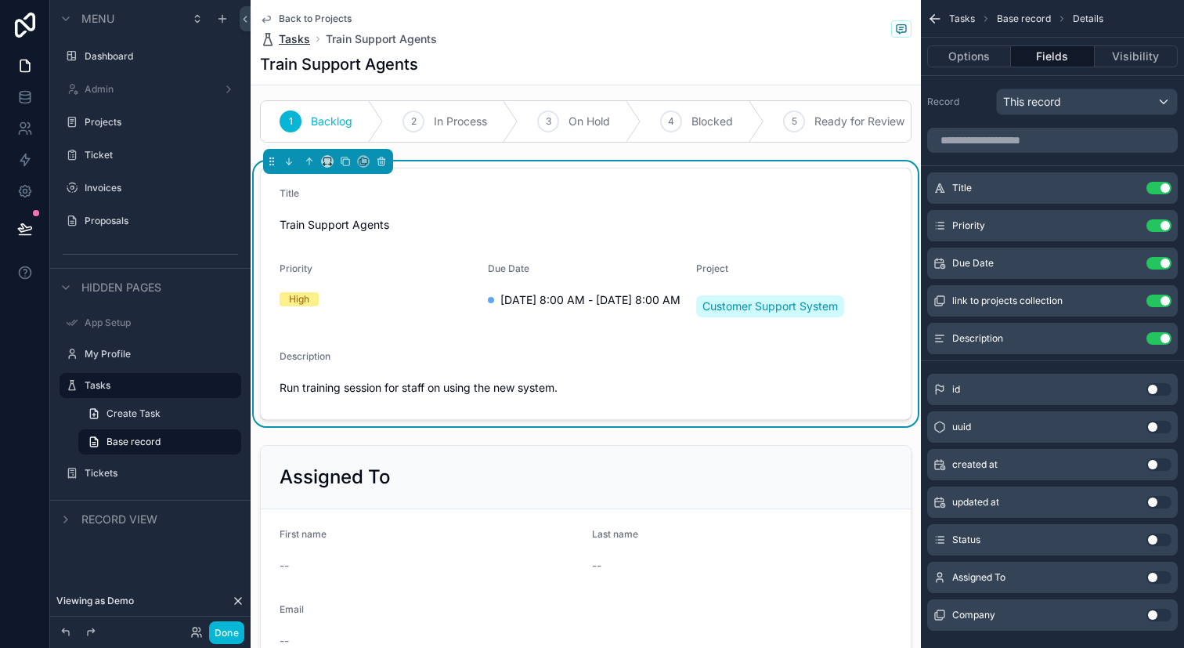
click at [306, 37] on span "Tasks" at bounding box center [294, 39] width 31 height 16
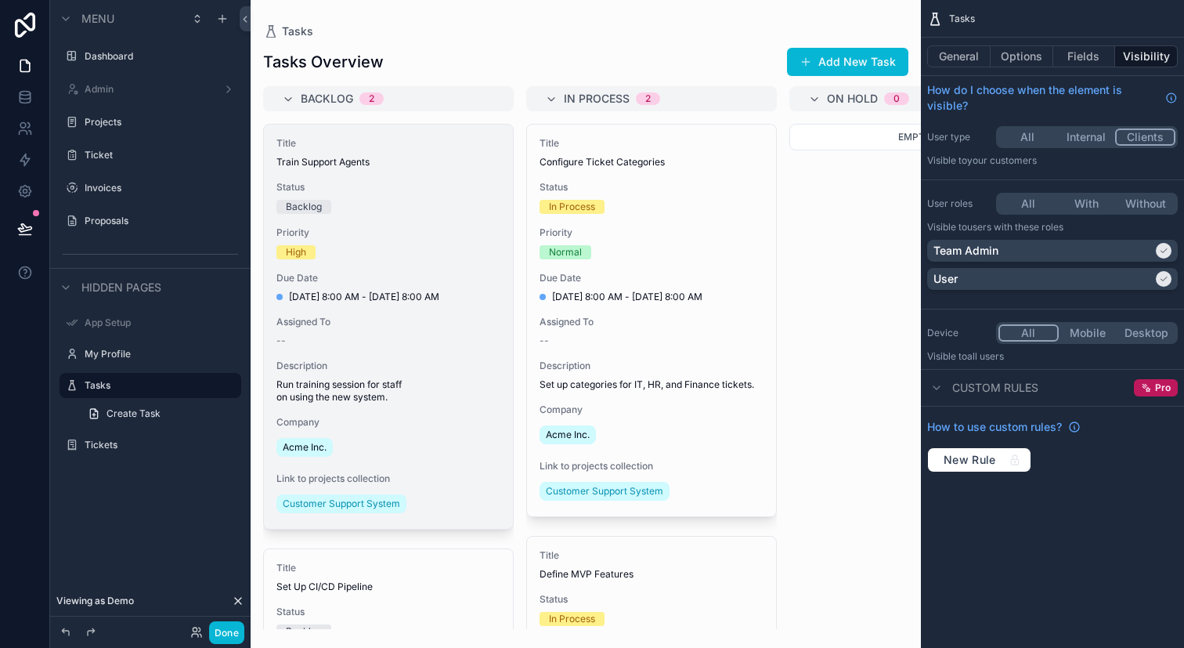
click at [434, 307] on div "Title Train Support Agents Status Backlog Priority High Due Date 10/13/2025 8:0…" at bounding box center [388, 327] width 249 height 404
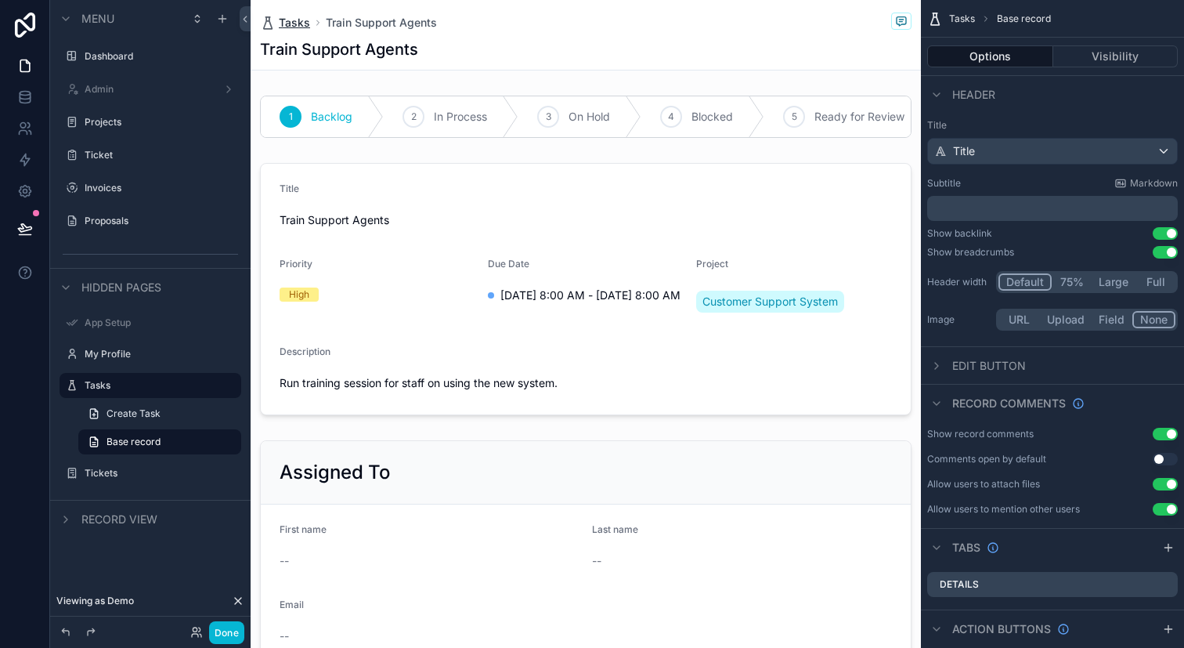
click at [303, 17] on span "Tasks" at bounding box center [294, 23] width 31 height 16
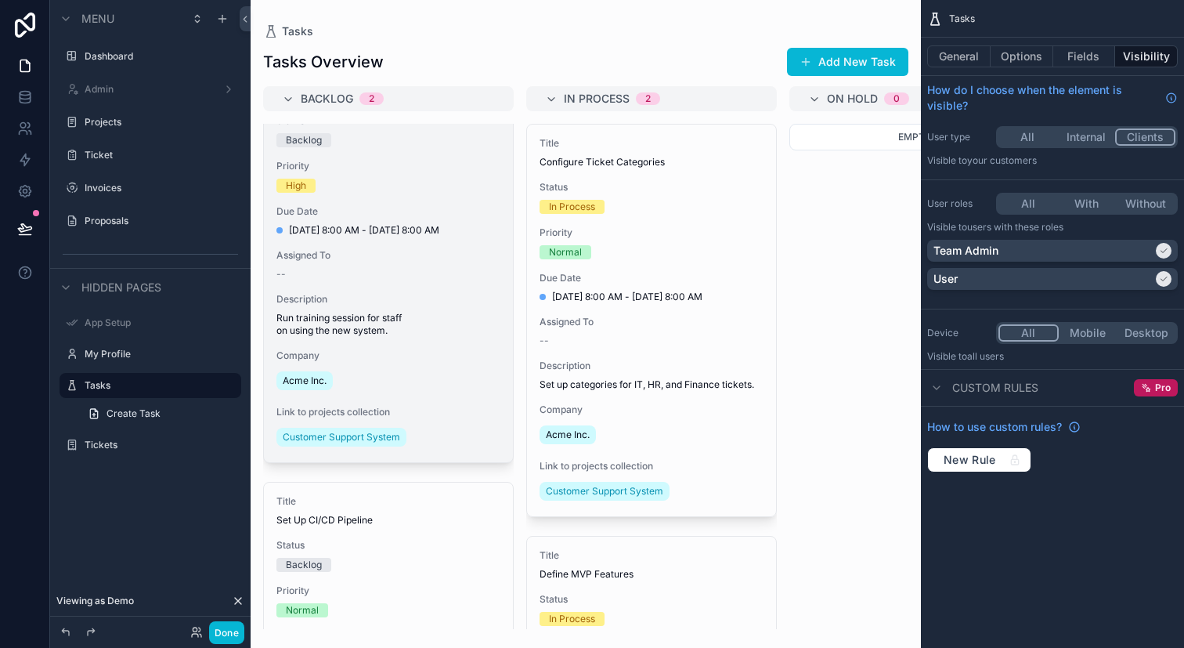
scroll to position [67, 0]
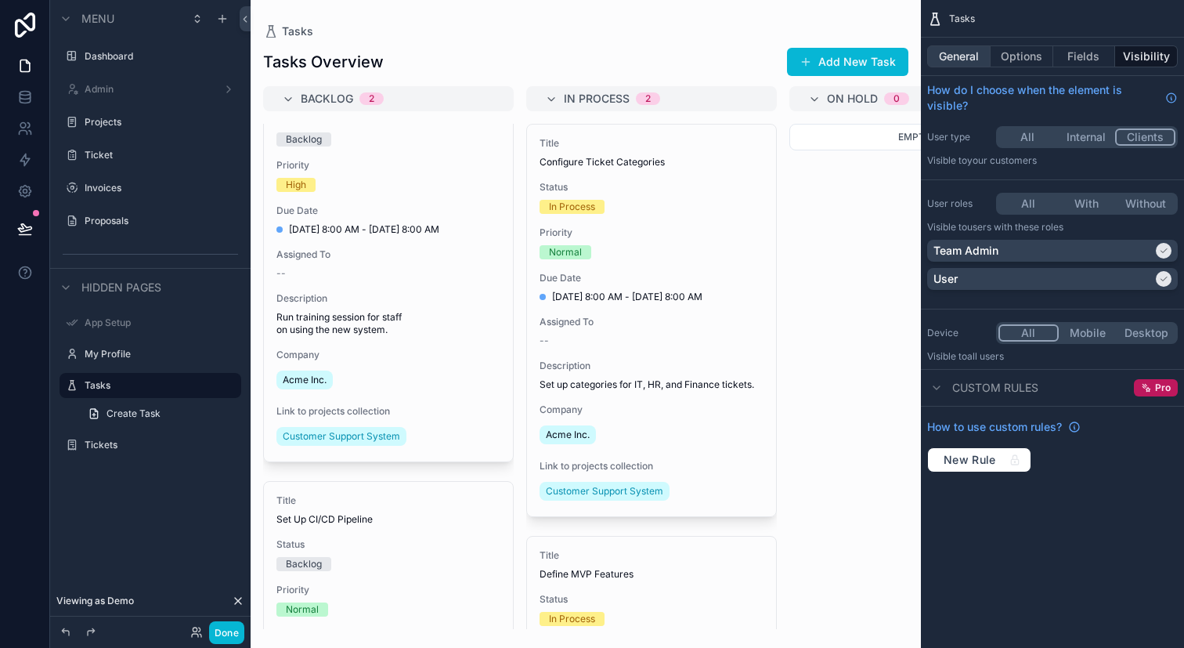
click at [970, 52] on button "General" at bounding box center [958, 56] width 63 height 22
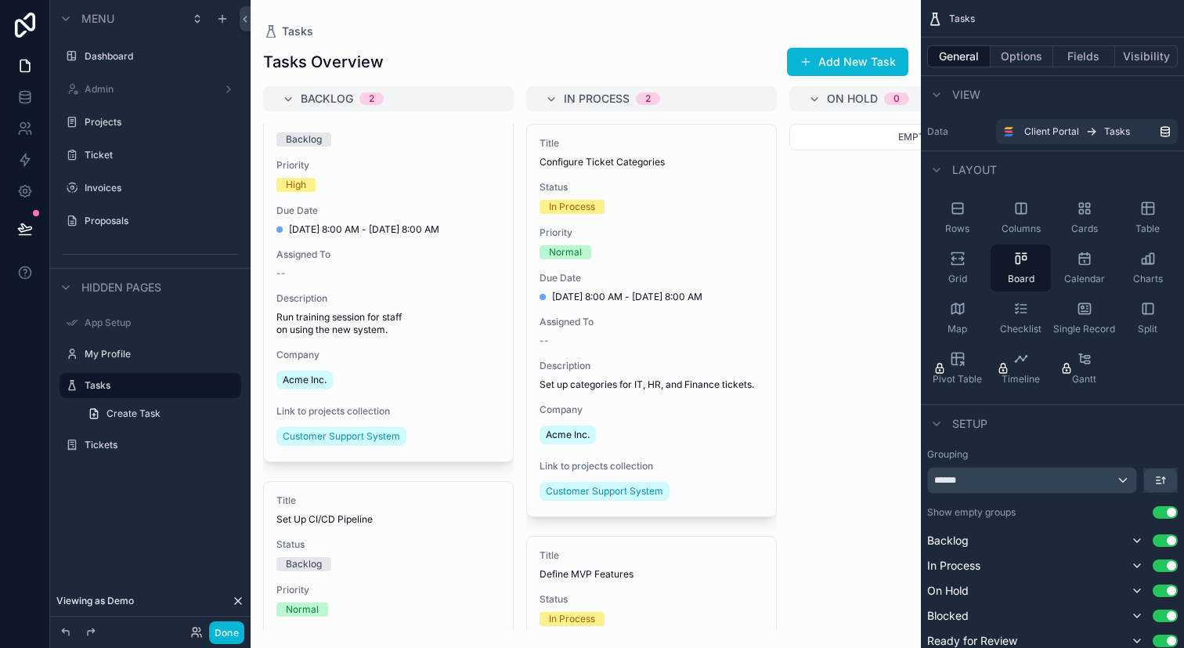
click at [1012, 70] on div "General Options Fields Visibility" at bounding box center [1052, 57] width 263 height 38
click at [1020, 60] on button "Options" at bounding box center [1022, 56] width 63 height 22
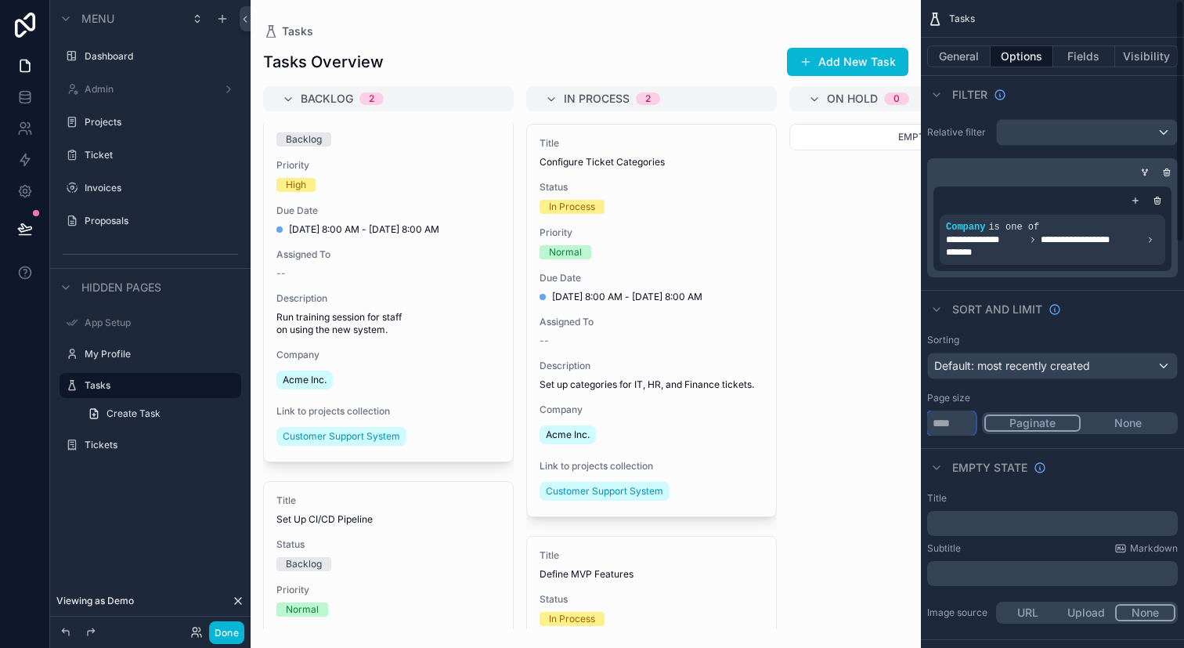
click at [960, 419] on input "**" at bounding box center [951, 422] width 49 height 25
type input "*"
type input "**"
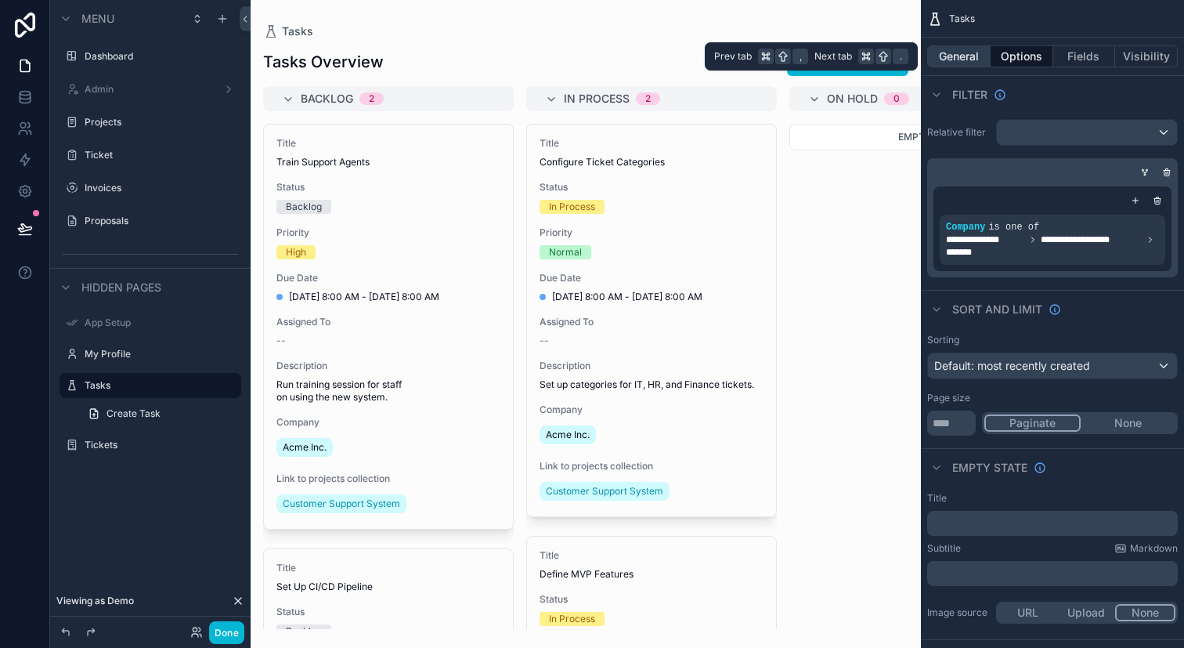
click at [966, 56] on button "General" at bounding box center [958, 56] width 63 height 22
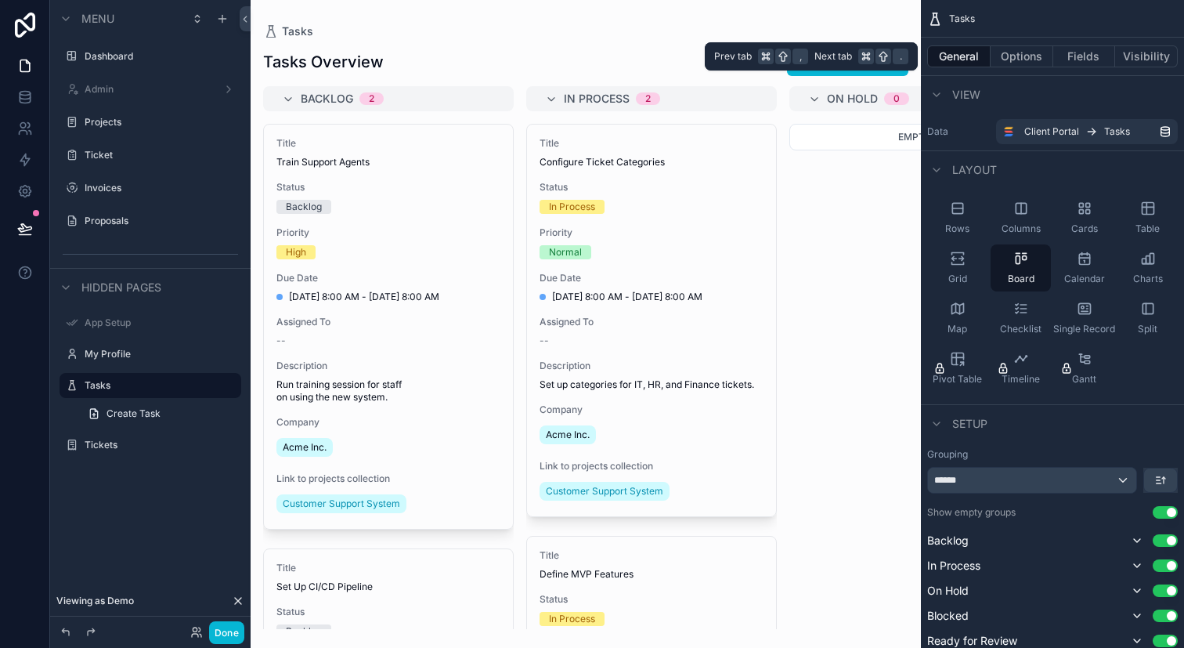
click at [1126, 44] on div "General Options Fields Visibility" at bounding box center [1052, 57] width 263 height 38
click at [1127, 49] on button "Visibility" at bounding box center [1146, 56] width 63 height 22
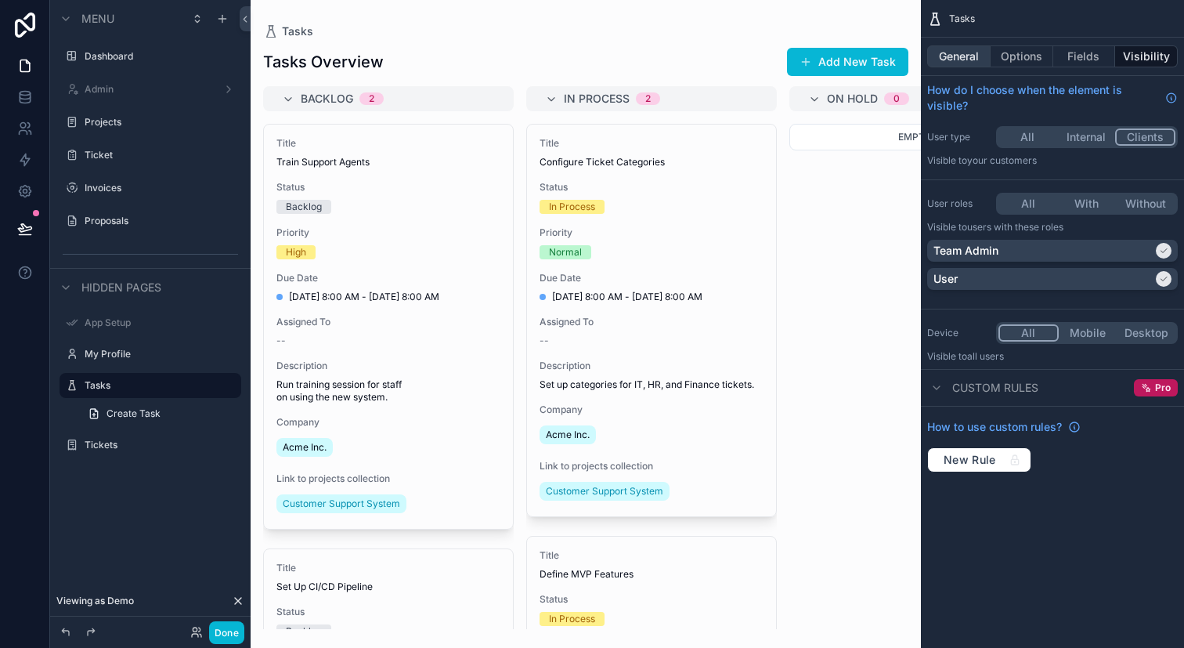
click at [970, 60] on button "General" at bounding box center [958, 56] width 63 height 22
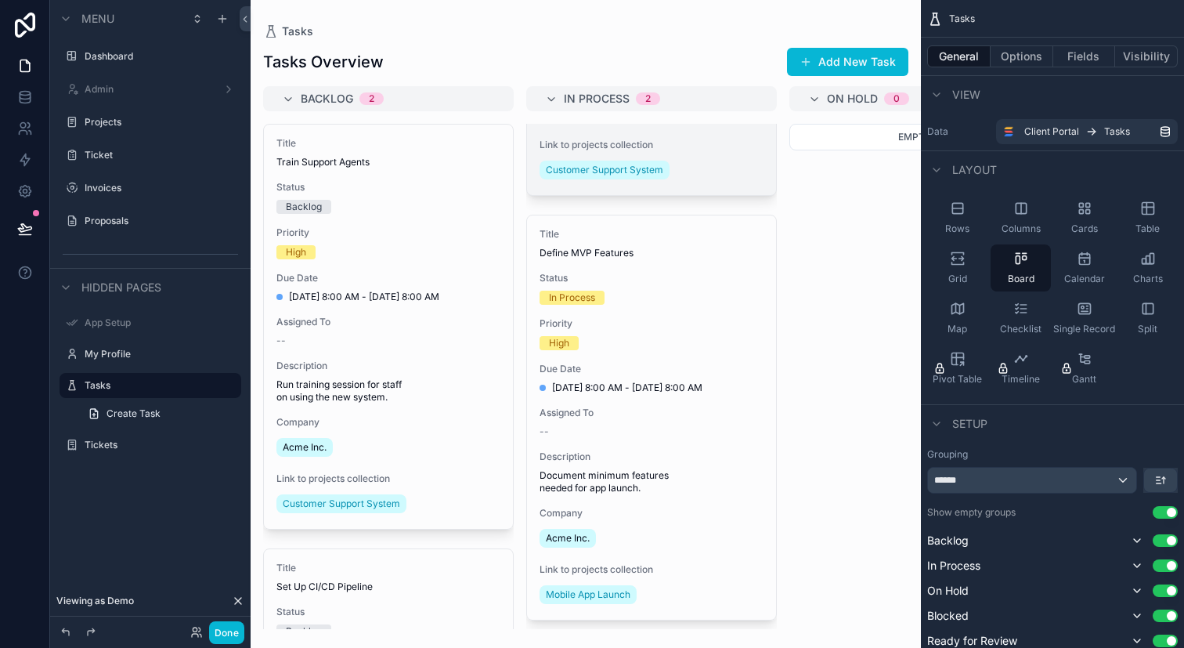
scroll to position [325, 0]
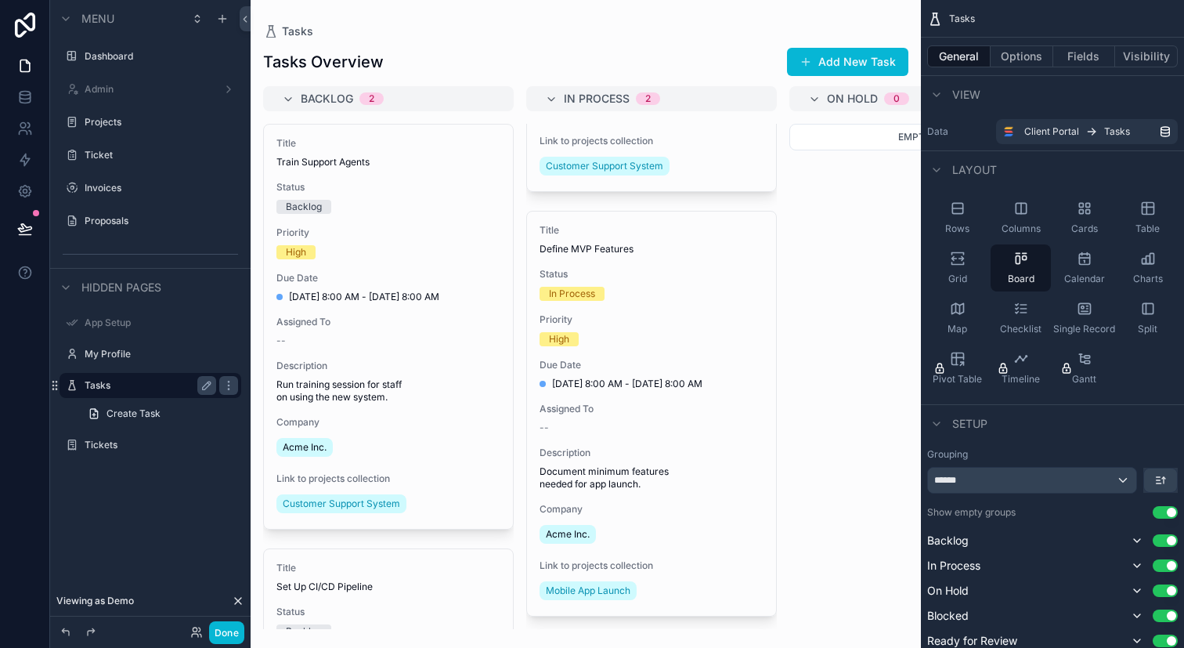
click at [164, 389] on label "Tasks" at bounding box center [147, 385] width 125 height 13
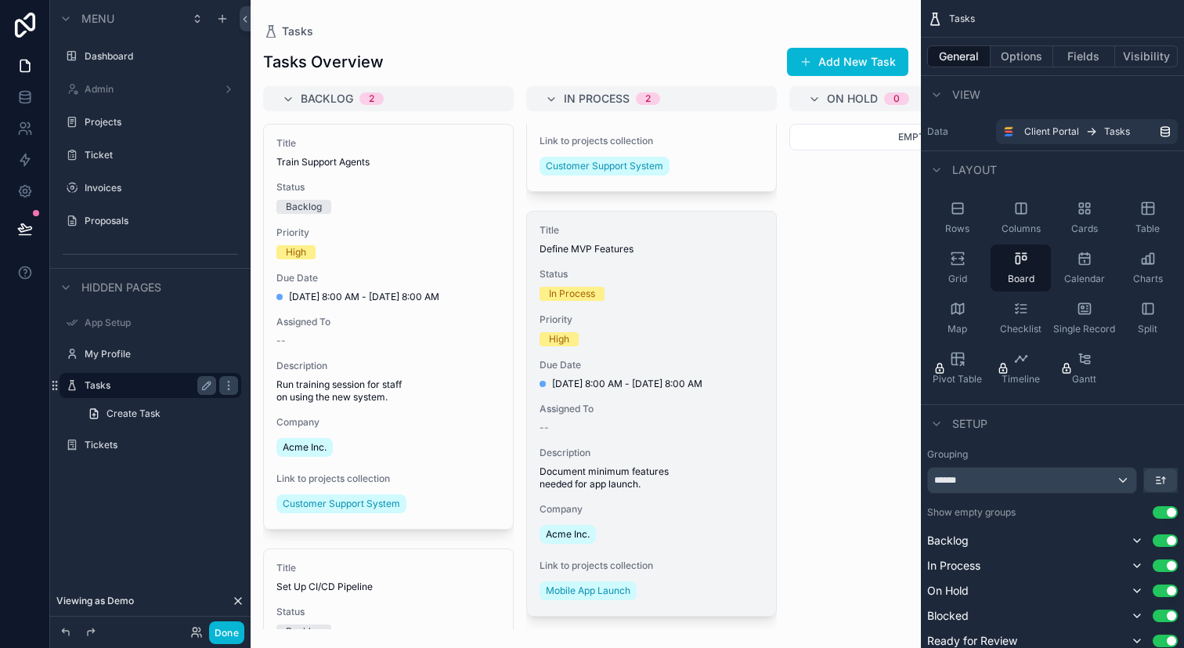
click at [767, 353] on div "Title Define MVP Features Status In Process Priority High Due Date 10/1/2025 8:…" at bounding box center [651, 413] width 249 height 404
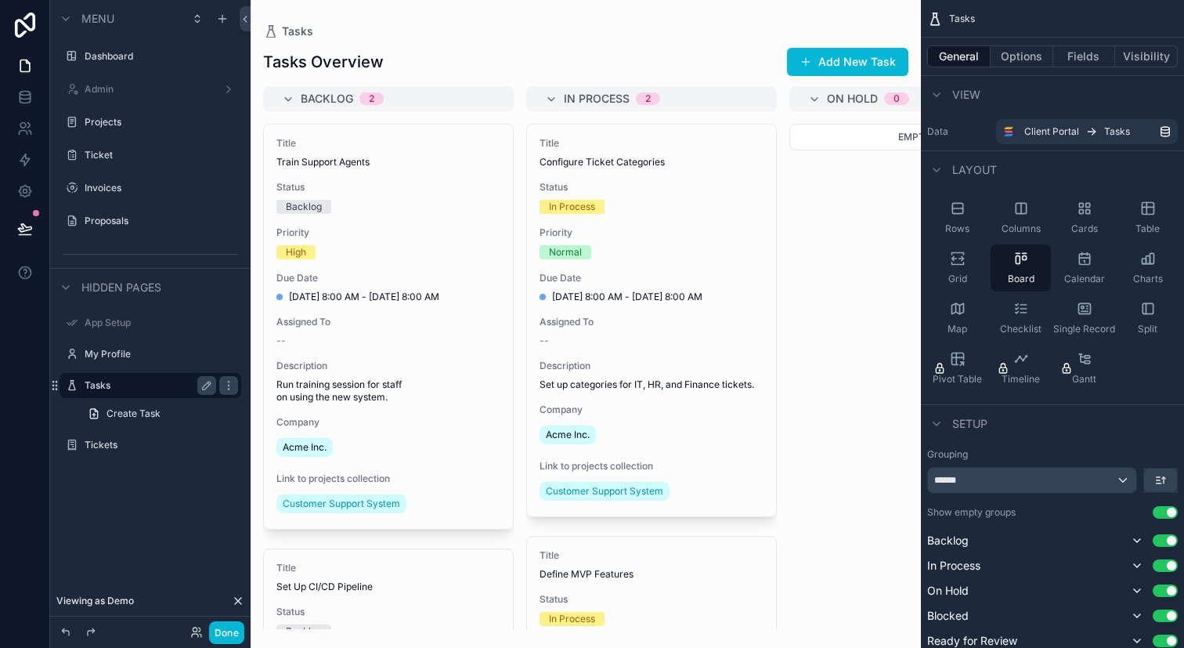
click at [840, 257] on div "Empty" at bounding box center [914, 376] width 251 height 505
click at [388, 40] on div "Tasks Overview Add New Task Backlog 2 Title Train Support Agents Status Backlog…" at bounding box center [586, 333] width 670 height 591
click at [1035, 48] on button "Options" at bounding box center [1022, 56] width 63 height 22
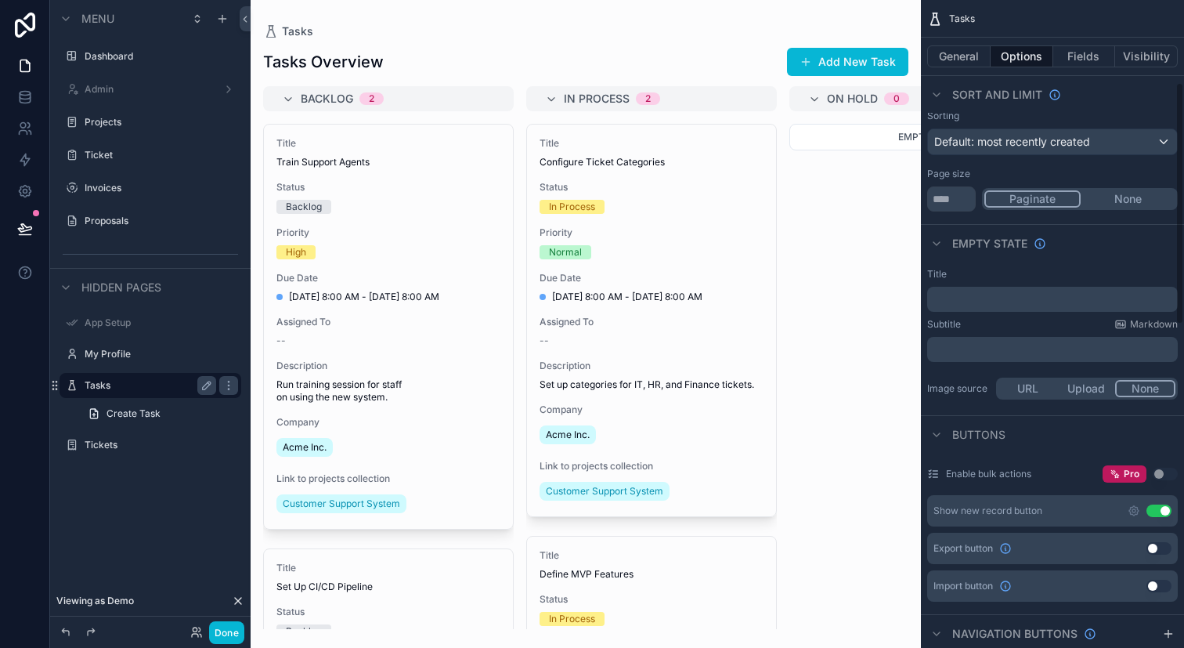
scroll to position [232, 0]
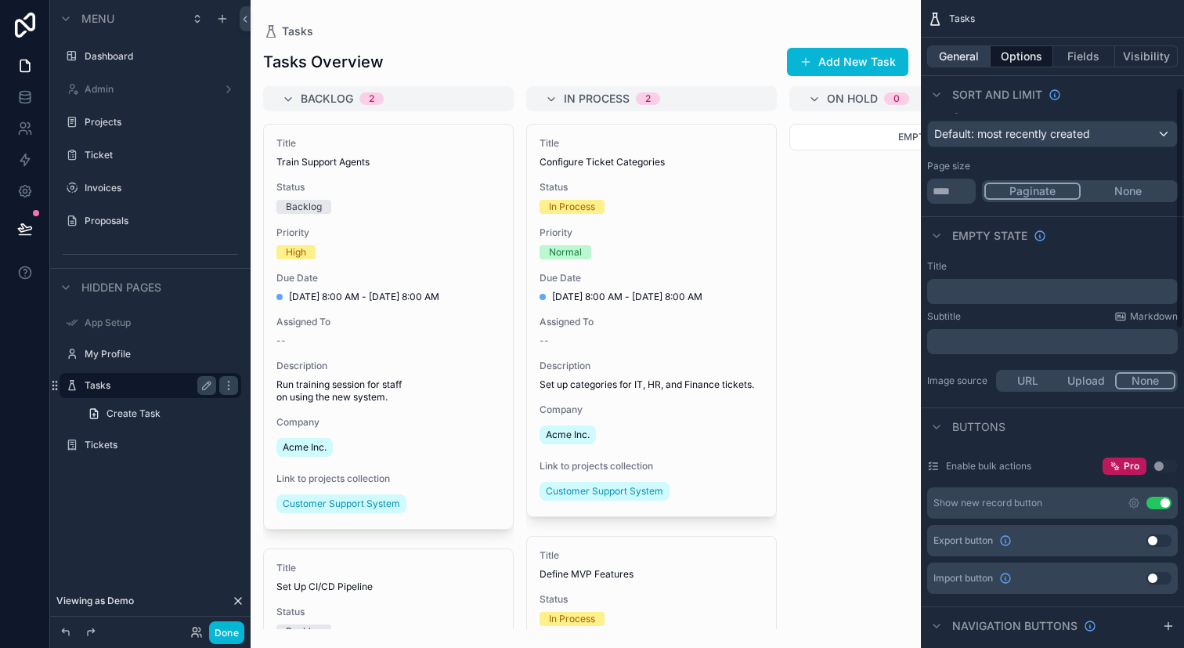
click at [947, 49] on button "General" at bounding box center [958, 56] width 63 height 22
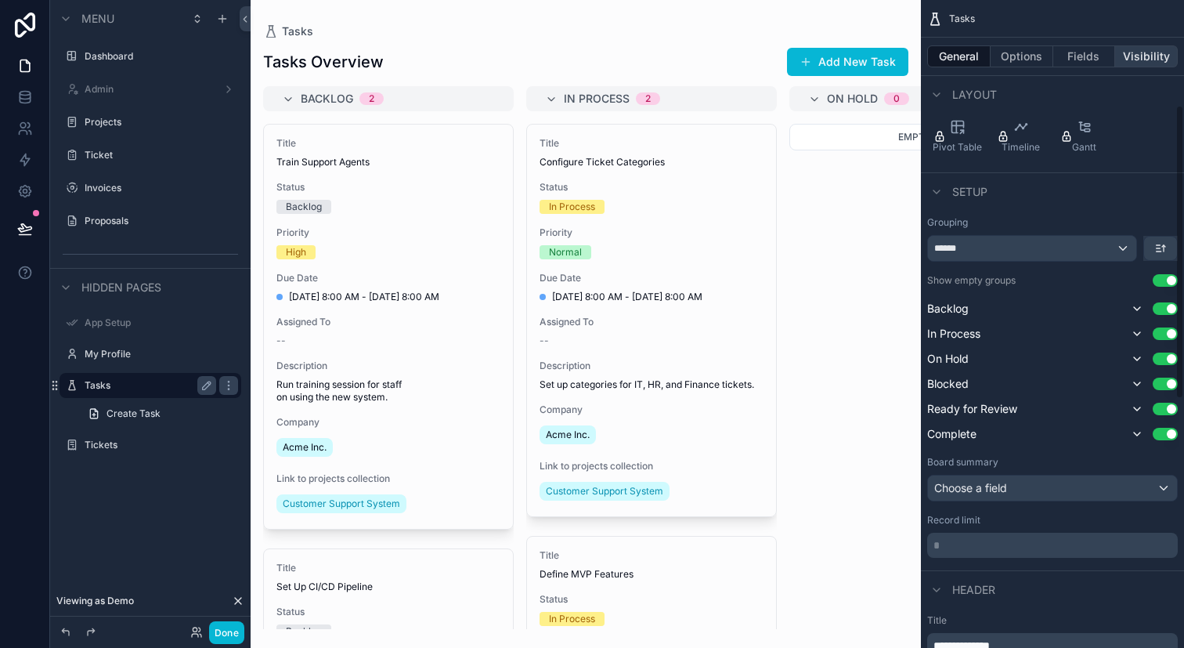
click at [1134, 66] on button "Visibility" at bounding box center [1146, 56] width 63 height 22
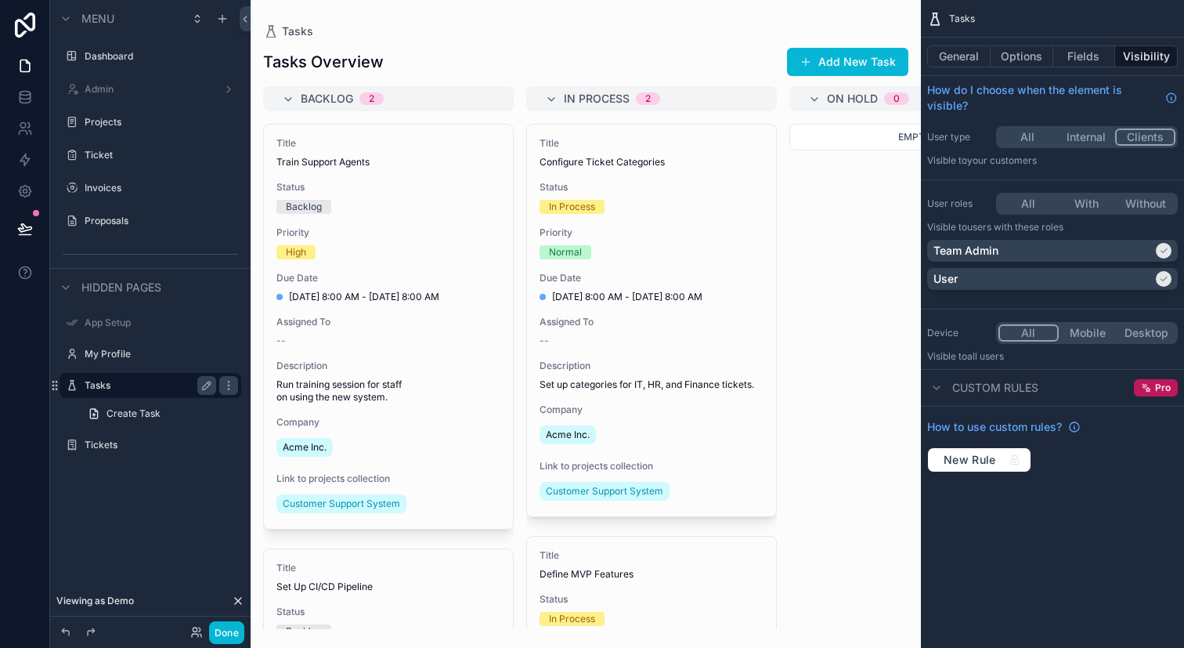
click at [1095, 139] on button "Internal" at bounding box center [1086, 136] width 59 height 17
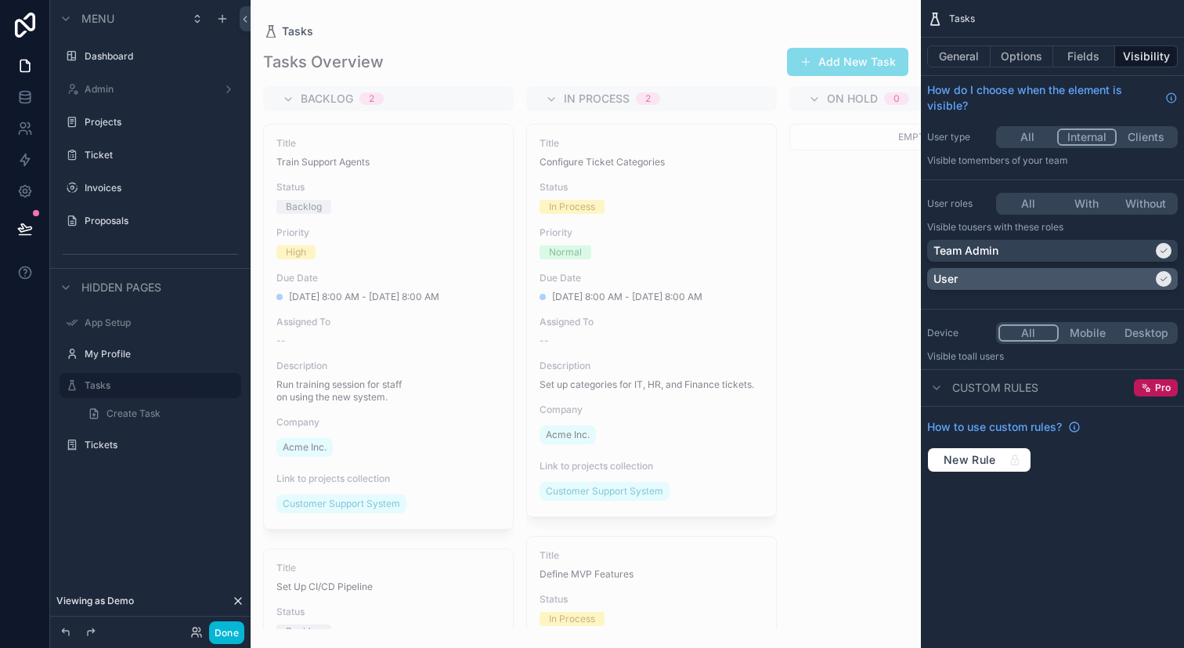
click at [1094, 280] on div "User" at bounding box center [1043, 279] width 219 height 16
click at [853, 329] on div "Empty" at bounding box center [914, 376] width 251 height 505
click at [182, 89] on label "Admin" at bounding box center [147, 89] width 125 height 13
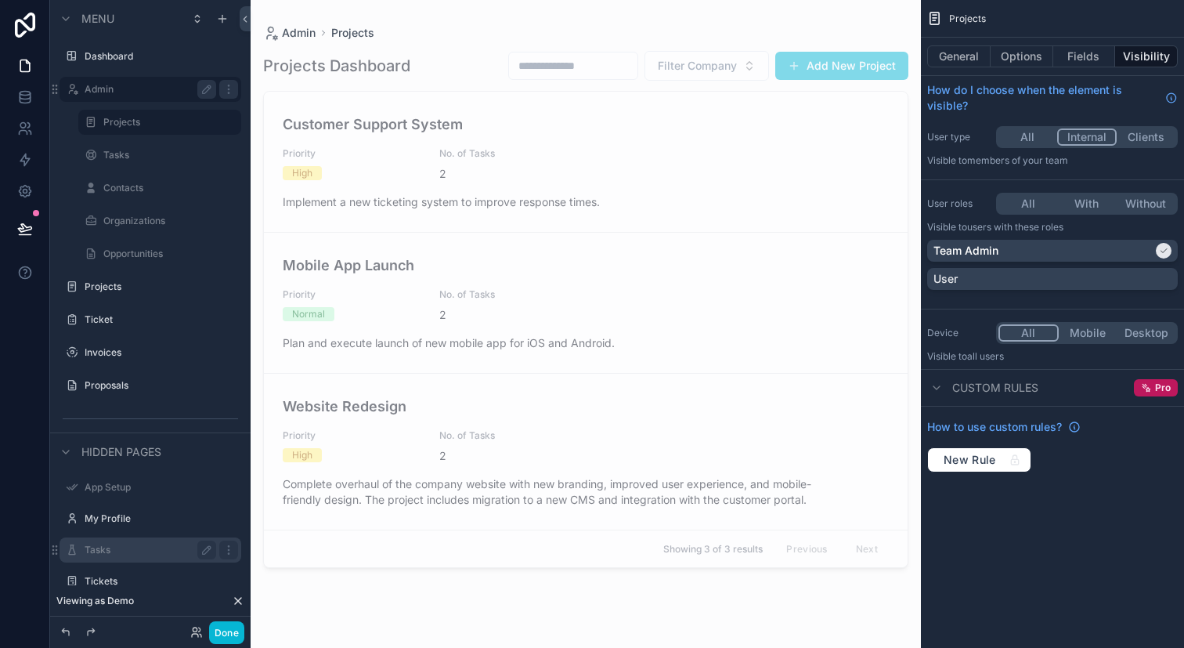
click at [185, 550] on label "Tasks" at bounding box center [147, 550] width 125 height 13
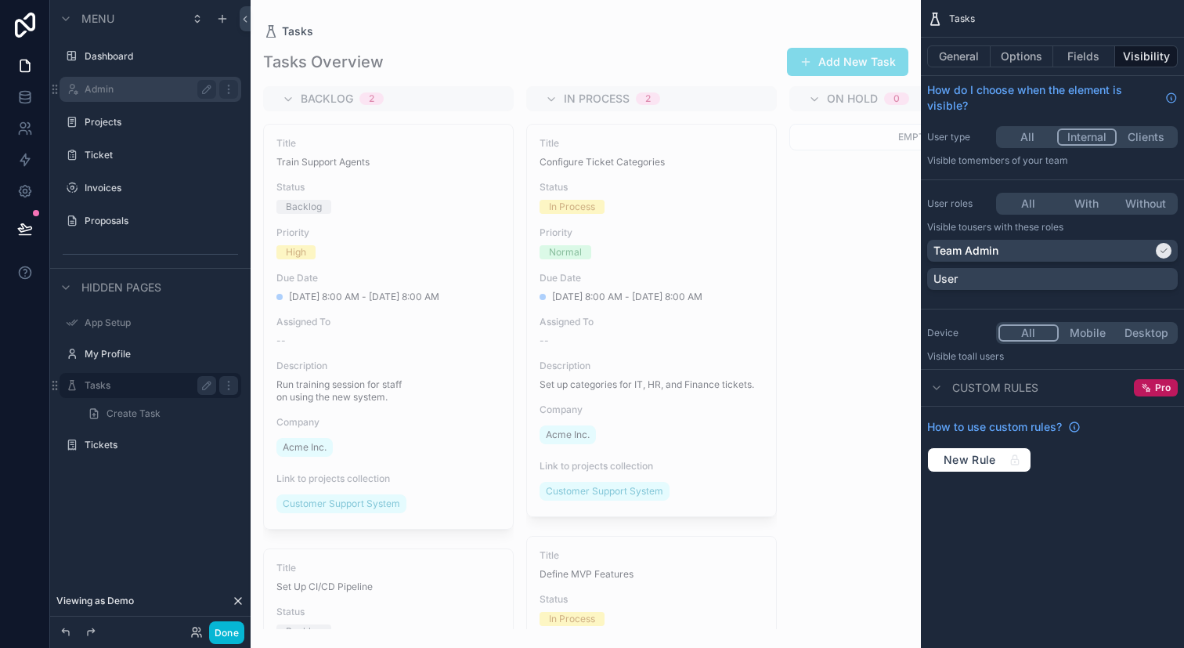
click at [175, 86] on label "Admin" at bounding box center [147, 89] width 125 height 13
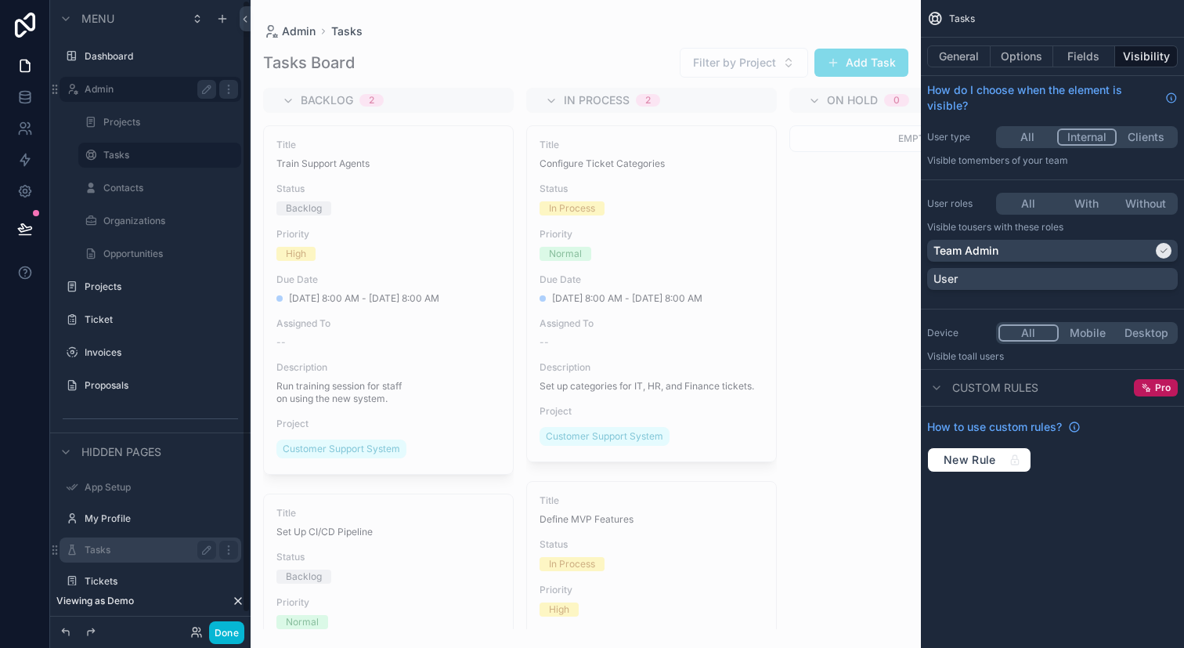
click at [179, 537] on div "Tasks" at bounding box center [150, 549] width 175 height 25
click at [164, 550] on label "Tasks" at bounding box center [158, 550] width 147 height 13
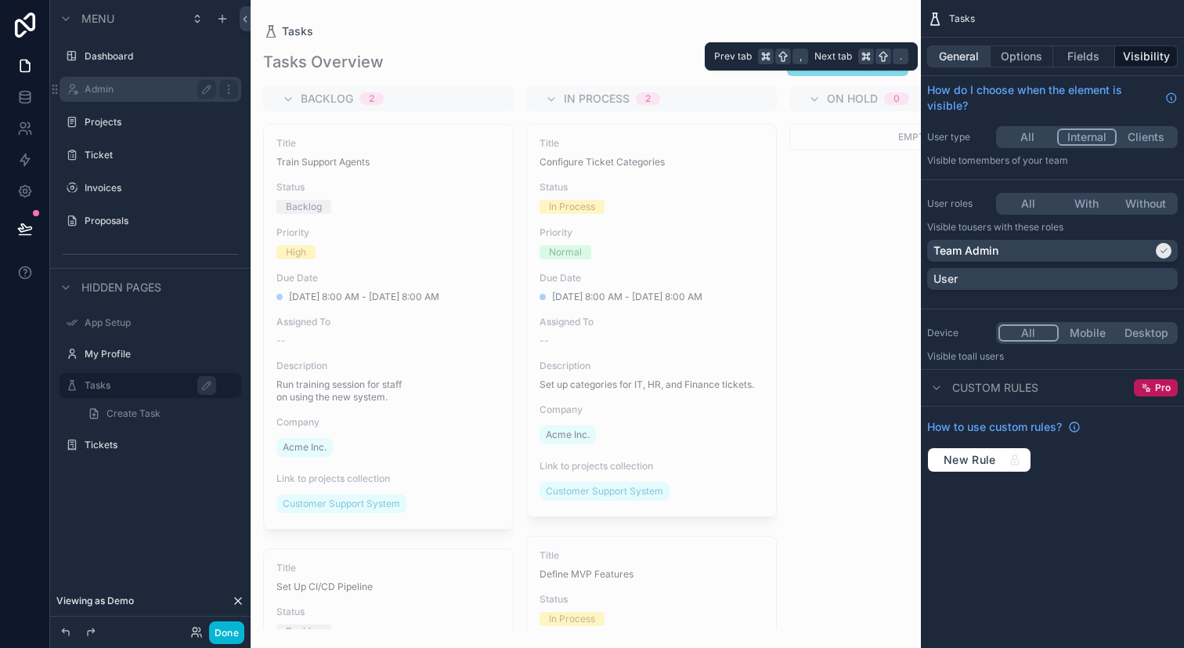
click at [980, 63] on button "General" at bounding box center [958, 56] width 63 height 22
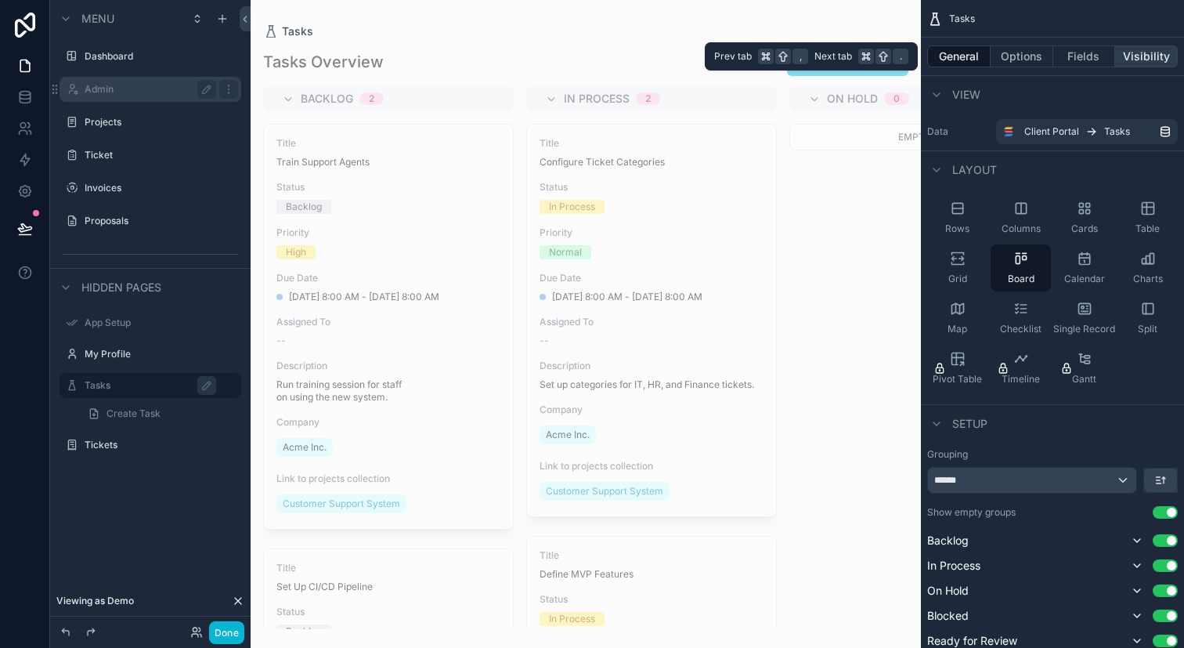
click at [1163, 52] on button "Visibility" at bounding box center [1146, 56] width 63 height 22
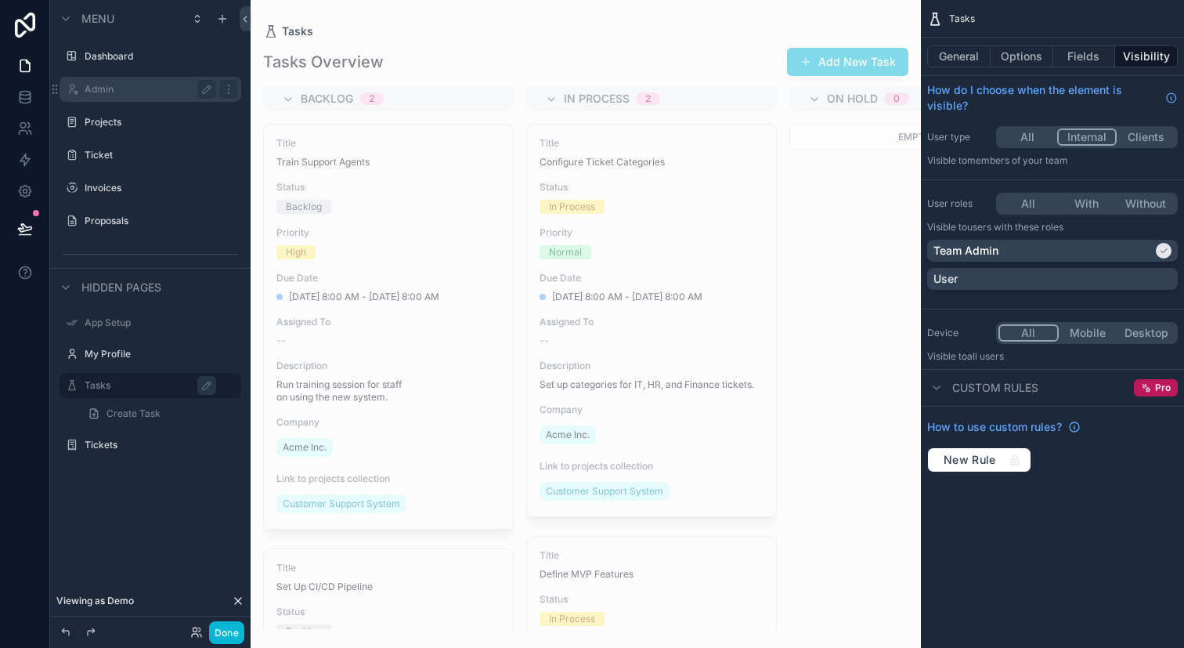
click at [1131, 128] on button "Clients" at bounding box center [1146, 136] width 59 height 17
click at [1025, 199] on button "All" at bounding box center [1028, 203] width 59 height 17
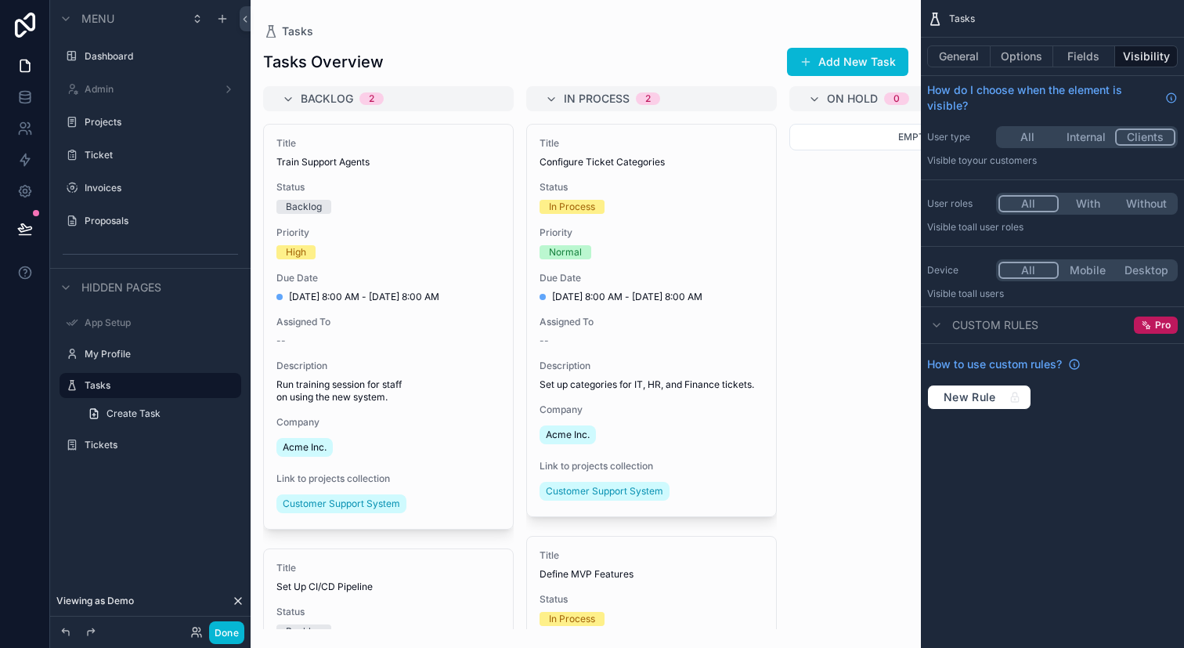
click at [1087, 198] on button "With" at bounding box center [1088, 203] width 59 height 17
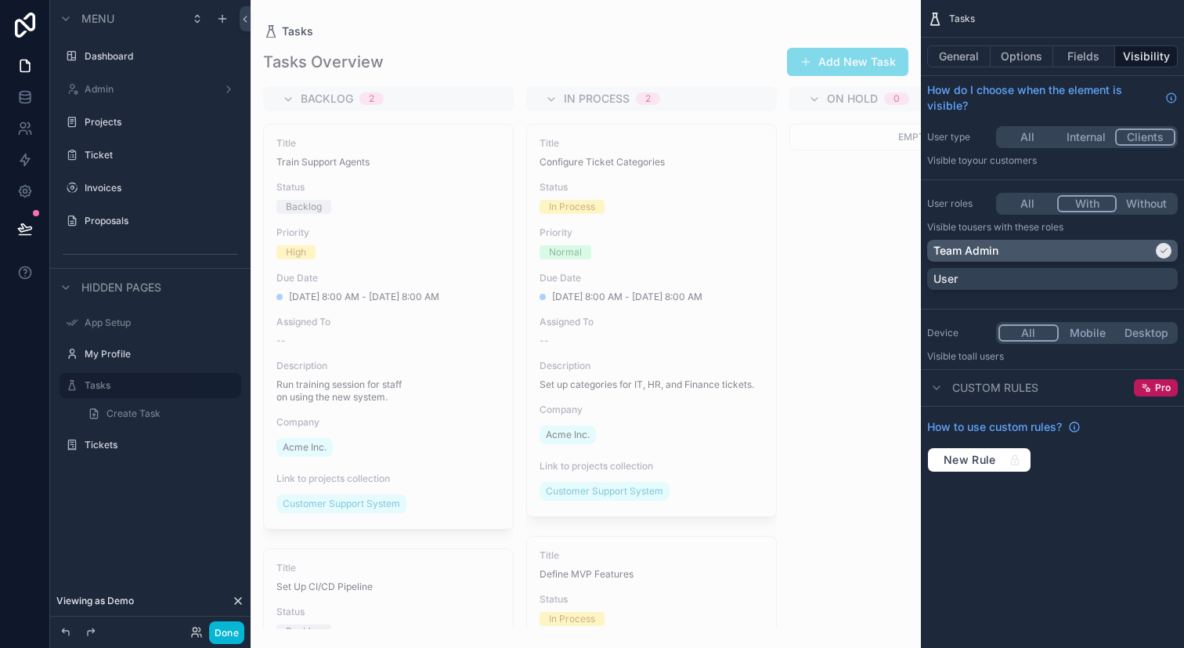
click at [1144, 253] on div "Team Admin" at bounding box center [1043, 251] width 219 height 16
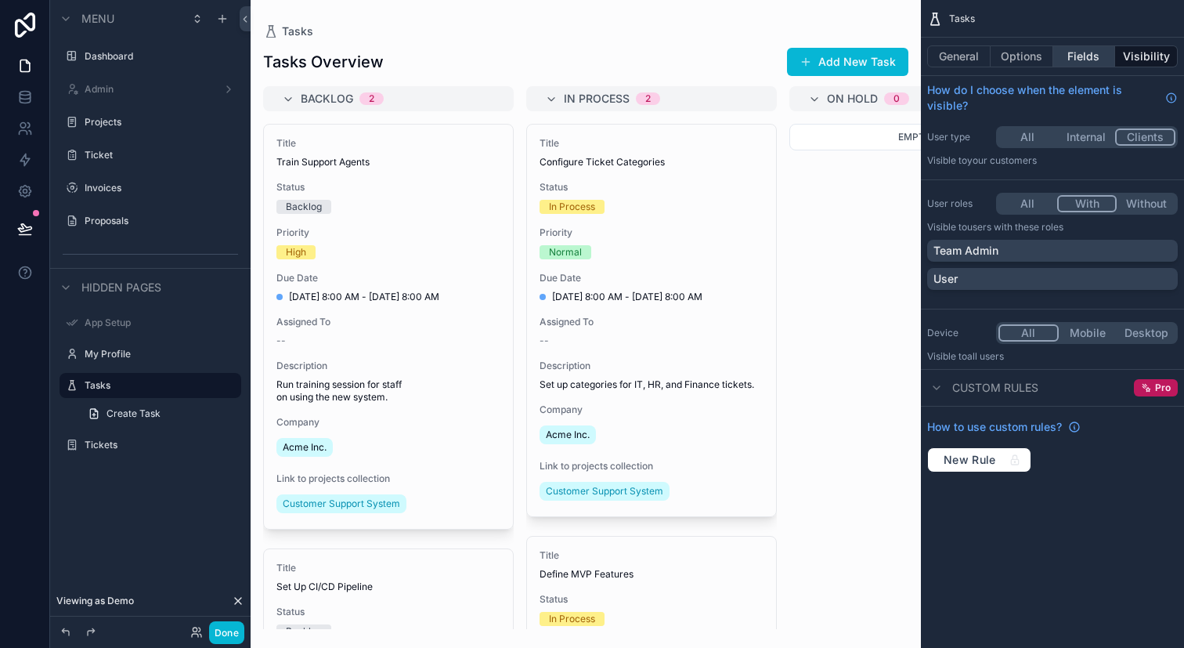
click at [1106, 65] on button "Fields" at bounding box center [1084, 56] width 63 height 22
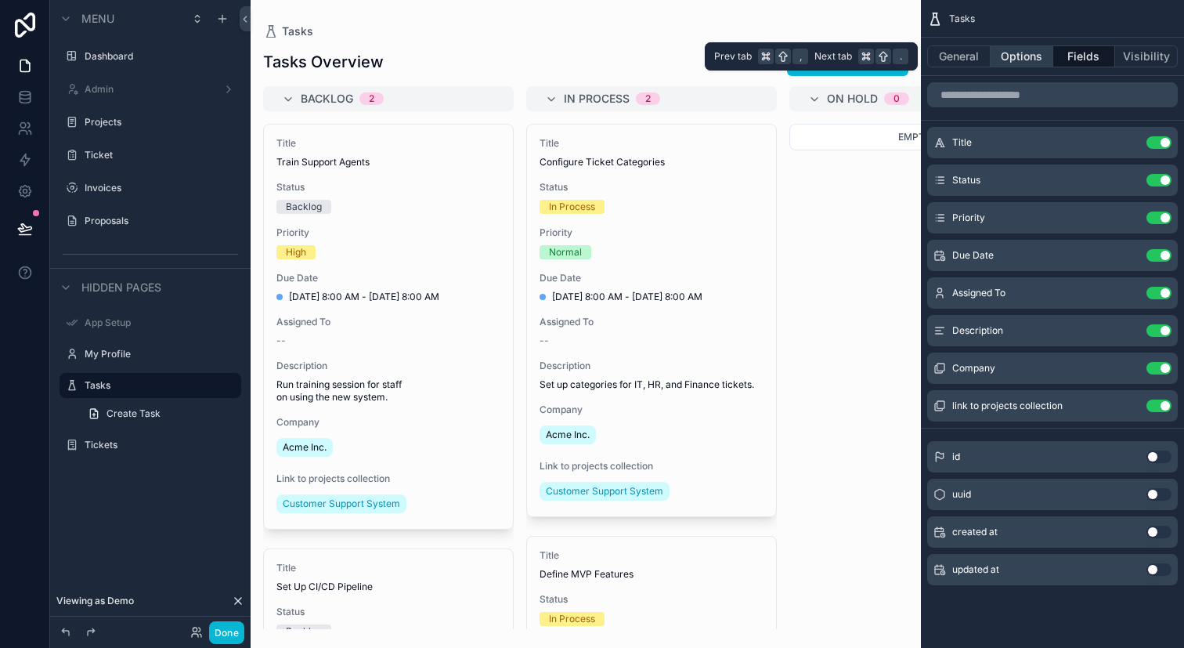
click at [1043, 54] on button "Options" at bounding box center [1022, 56] width 63 height 22
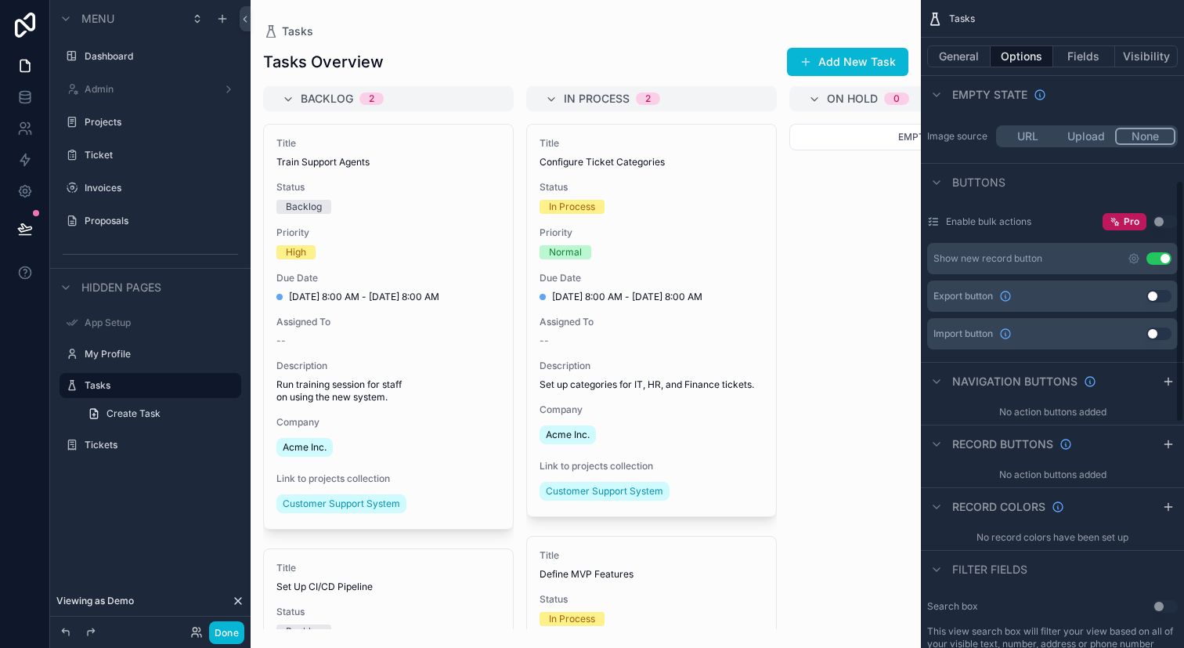
scroll to position [475, 0]
click at [1163, 255] on button "Use setting" at bounding box center [1159, 259] width 25 height 13
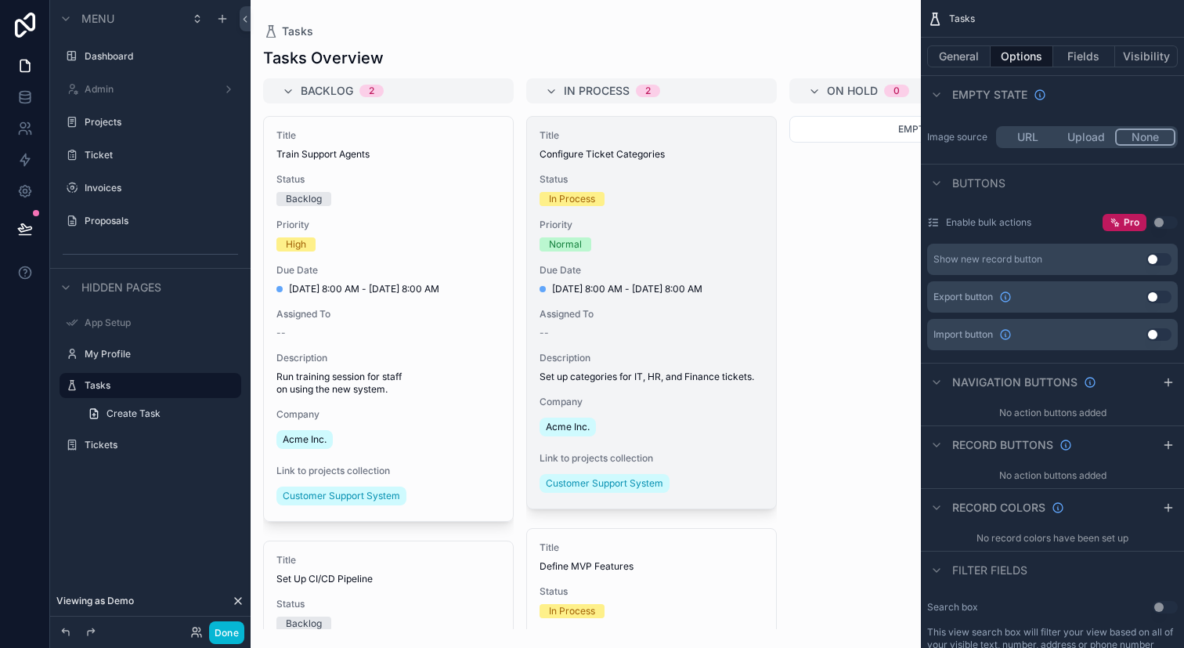
click at [722, 228] on span "Priority" at bounding box center [652, 225] width 224 height 13
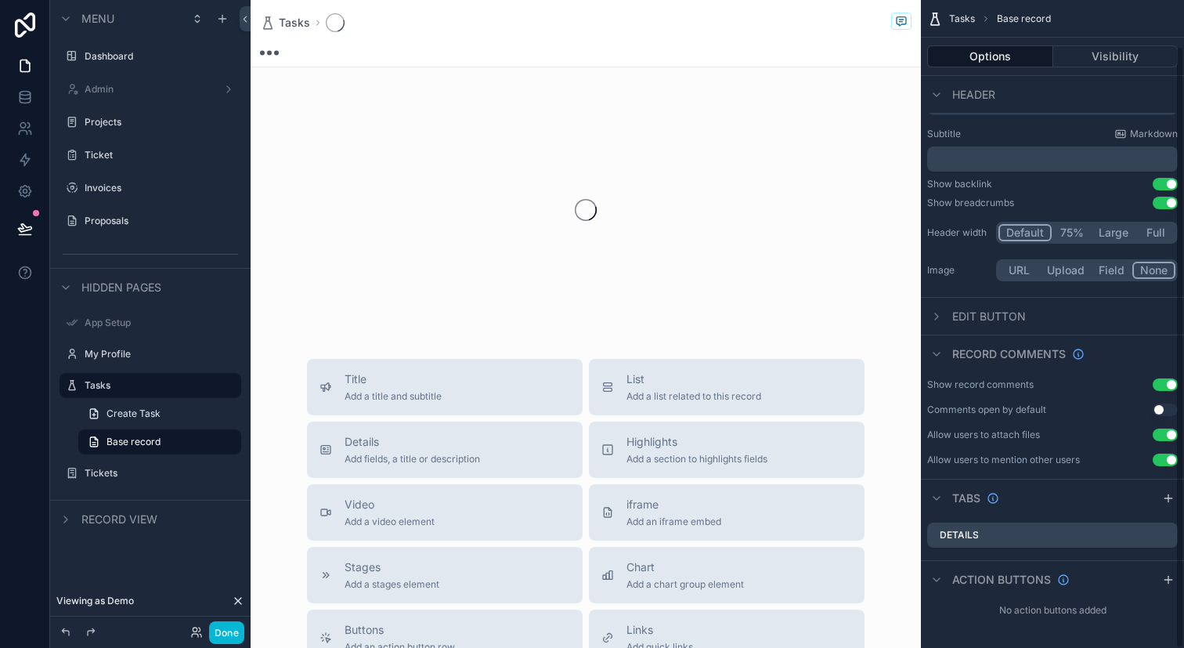
scroll to position [49, 0]
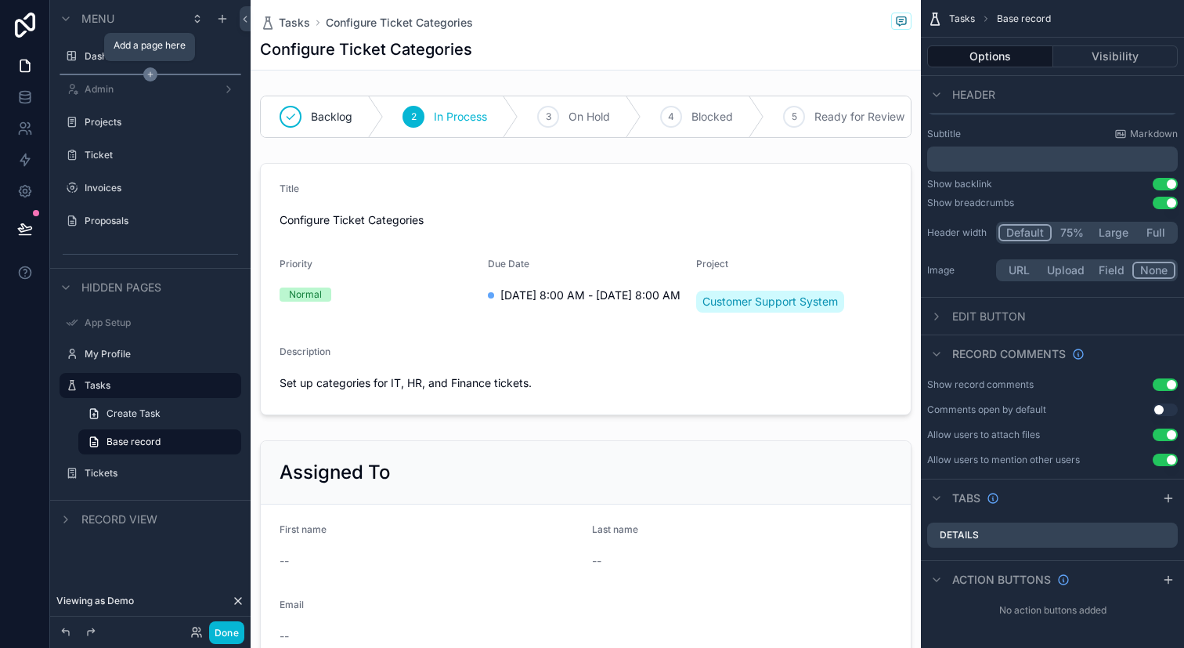
click at [153, 78] on icon "scrollable content" at bounding box center [150, 74] width 14 height 14
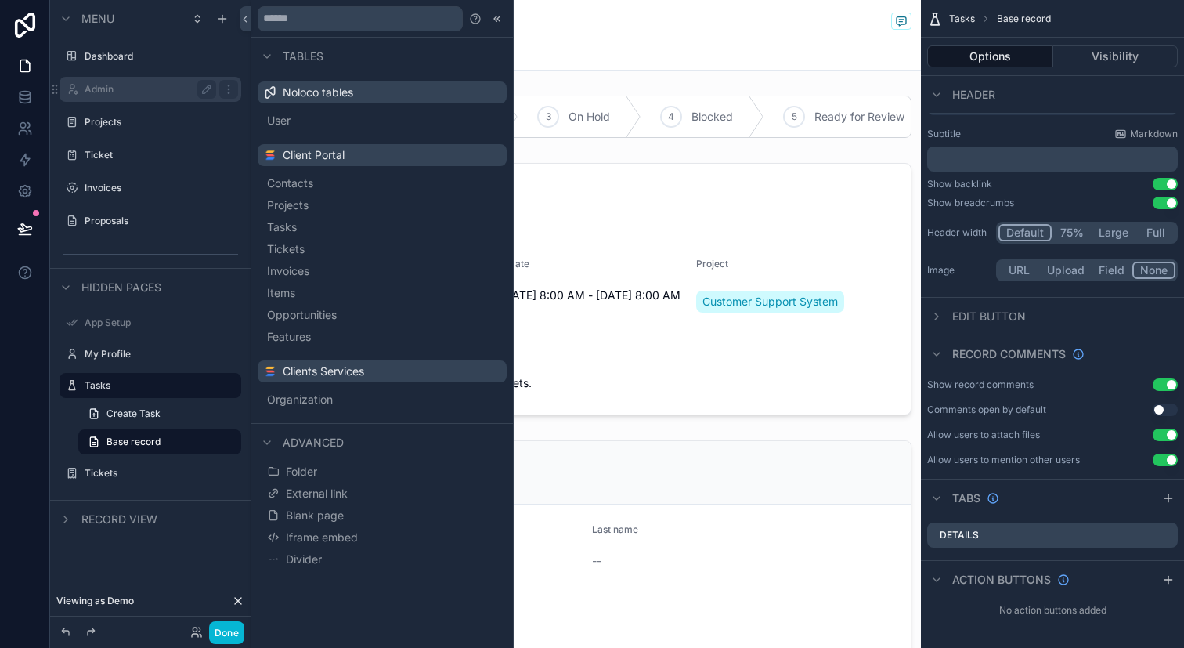
click at [139, 97] on div "Admin" at bounding box center [151, 89] width 132 height 19
click at [191, 638] on icon at bounding box center [196, 632] width 13 height 13
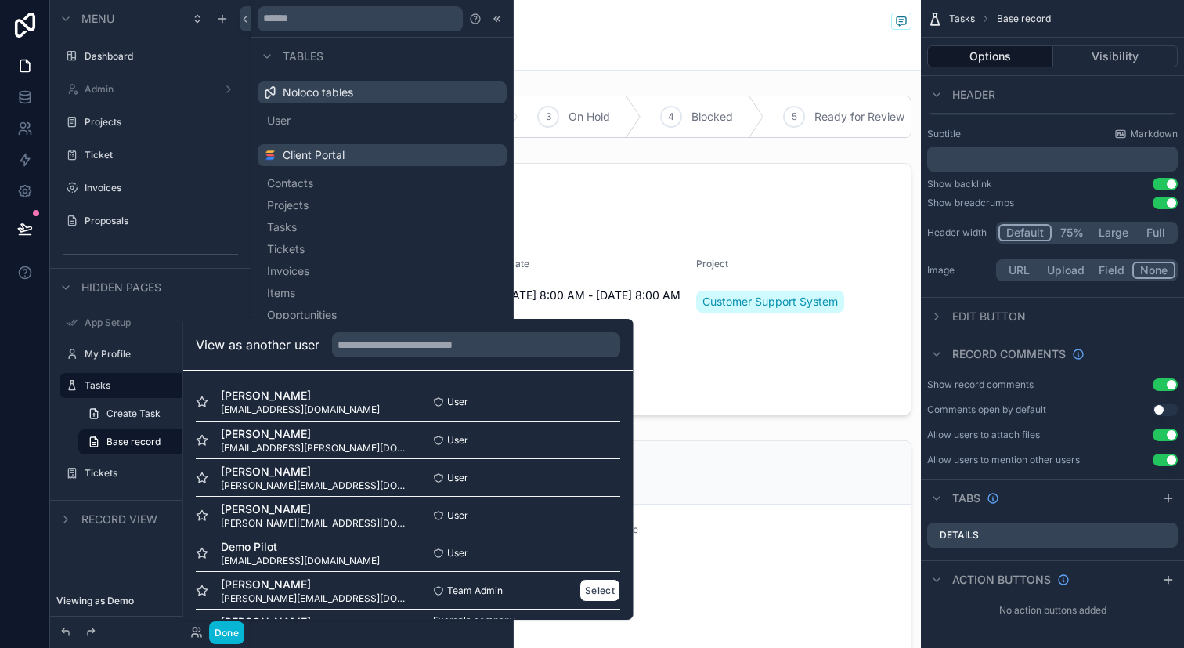
scroll to position [40, 0]
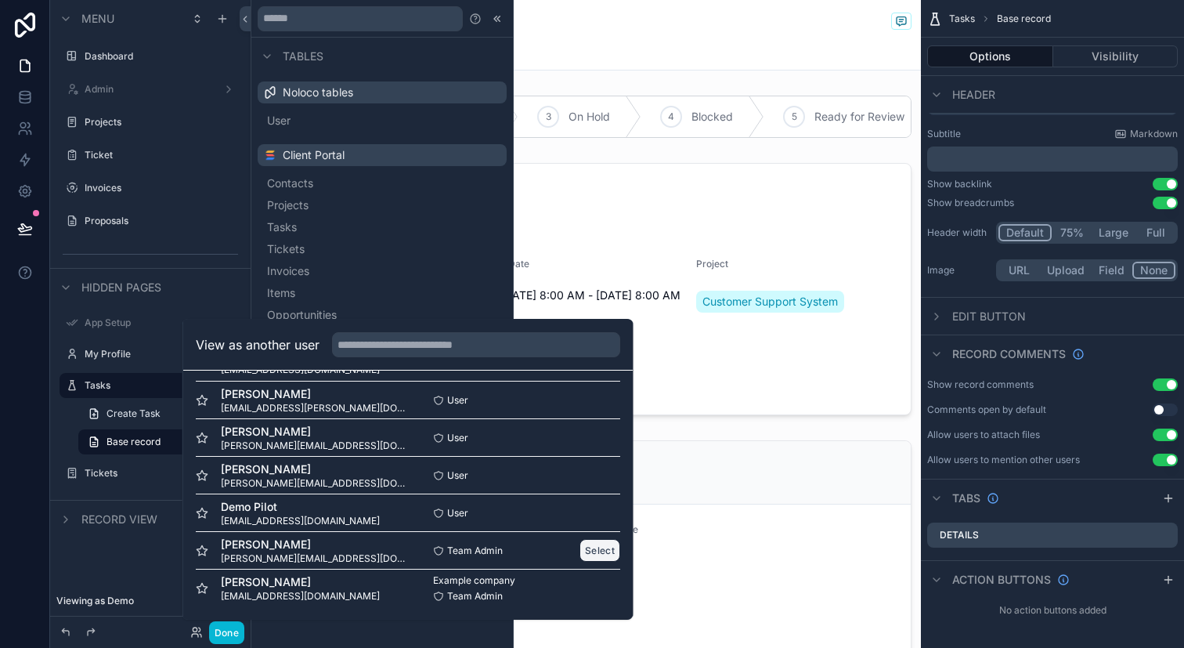
click at [598, 551] on button "Select" at bounding box center [600, 550] width 41 height 23
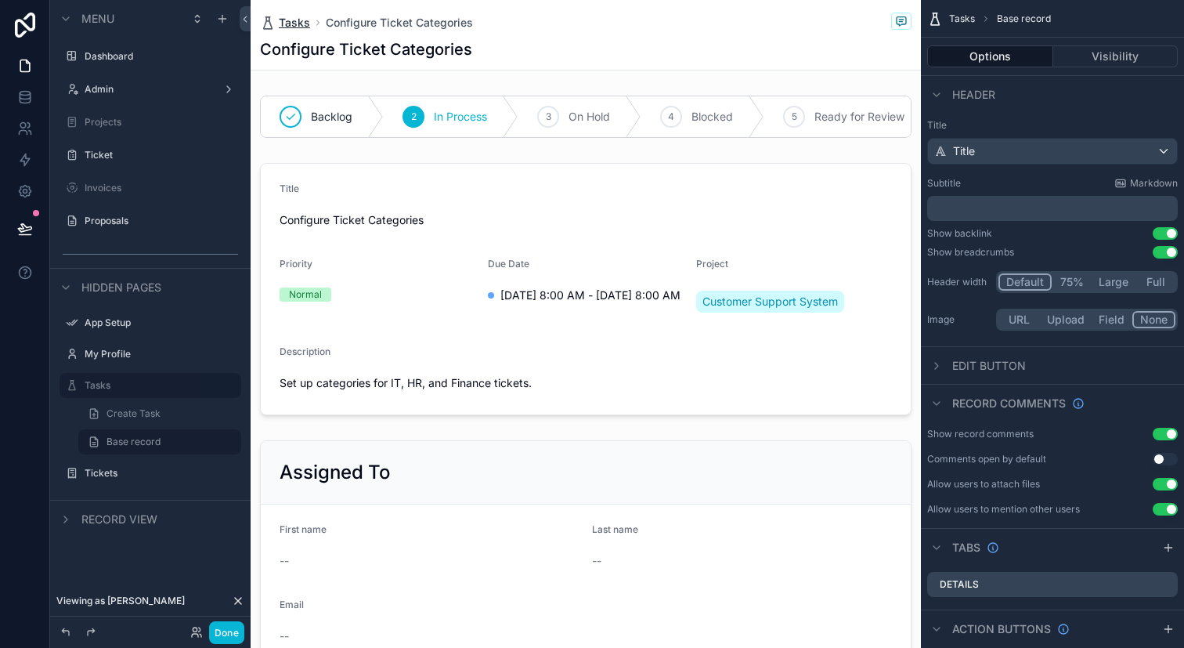
click at [305, 24] on span "Tasks" at bounding box center [294, 23] width 31 height 16
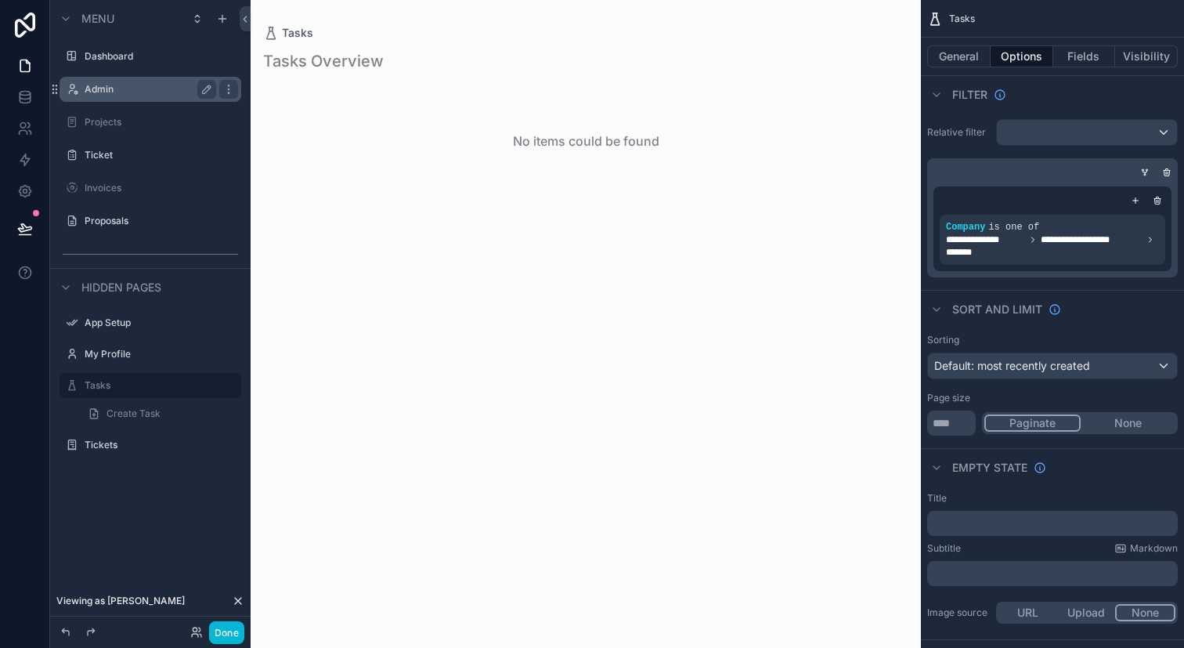
click at [134, 92] on label "Admin" at bounding box center [147, 89] width 125 height 13
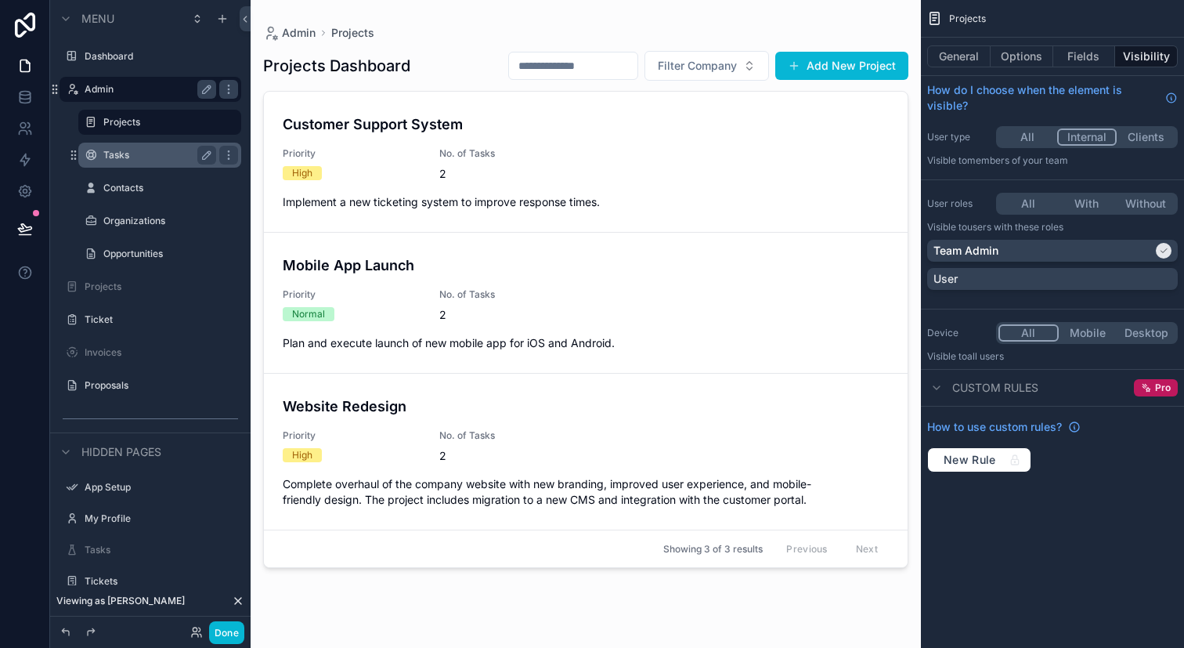
click at [167, 146] on div "Tasks" at bounding box center [159, 155] width 113 height 19
click at [163, 157] on label "Tasks" at bounding box center [156, 155] width 107 height 13
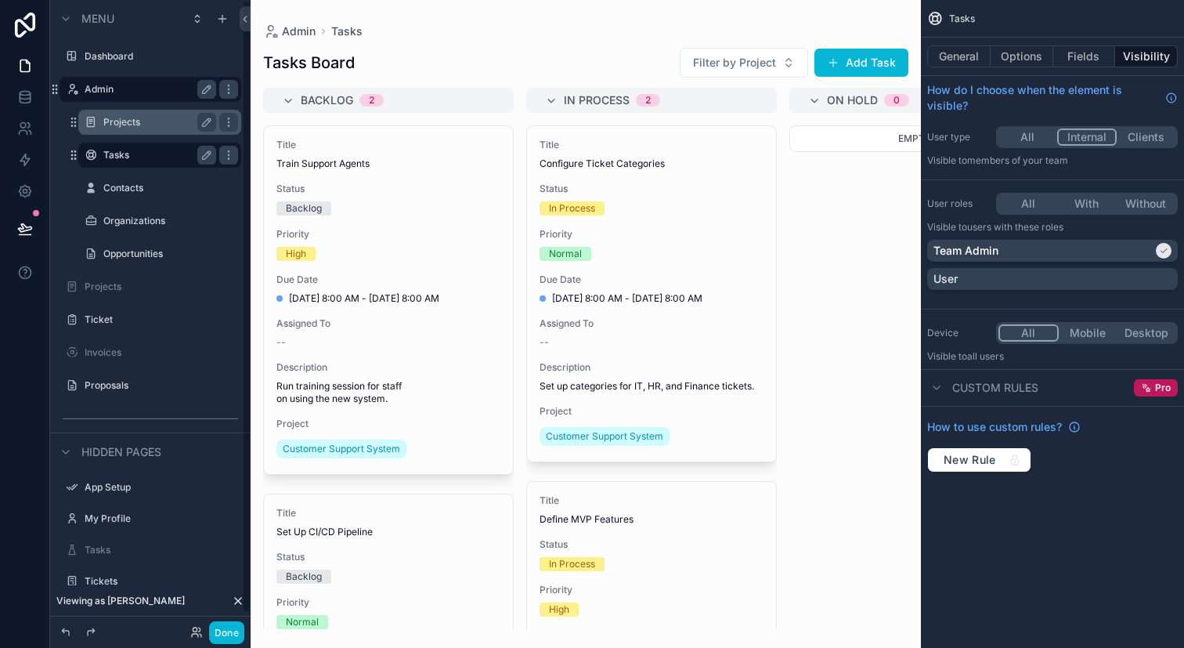
click at [185, 131] on div "Projects" at bounding box center [159, 122] width 113 height 19
click at [163, 126] on label "Projects" at bounding box center [156, 122] width 107 height 13
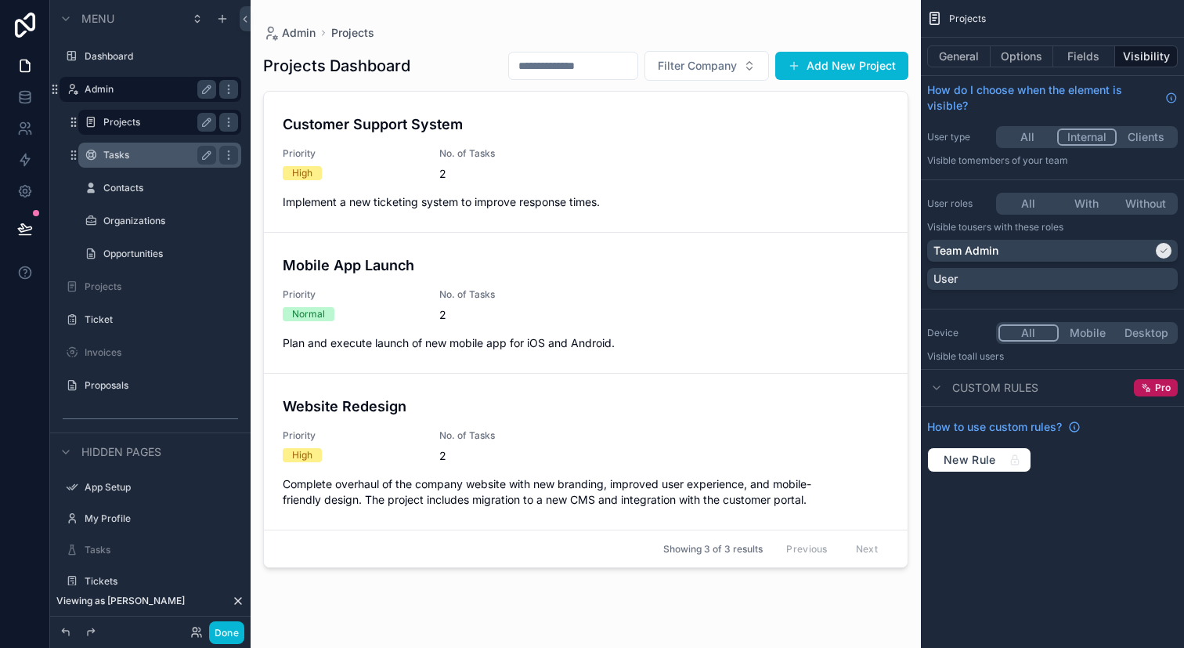
click at [549, 157] on div "scrollable content" at bounding box center [586, 314] width 670 height 629
click at [549, 157] on span "No. of Tasks" at bounding box center [508, 153] width 138 height 13
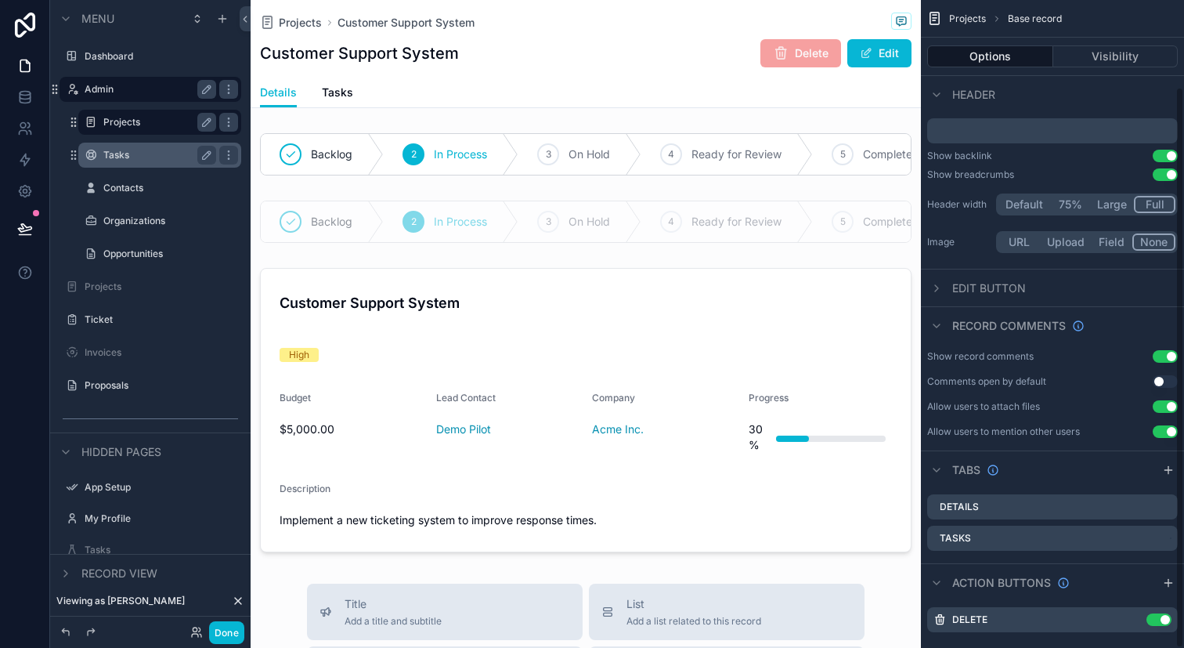
scroll to position [99, 0]
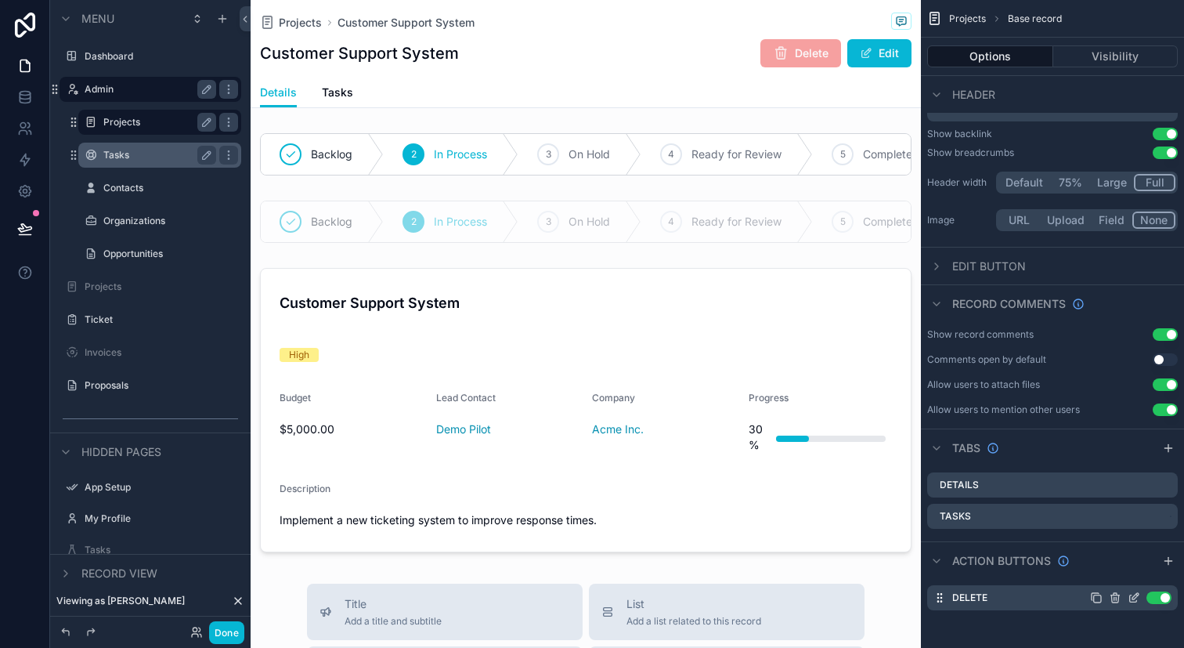
click at [1138, 597] on icon "scrollable content" at bounding box center [1134, 597] width 13 height 13
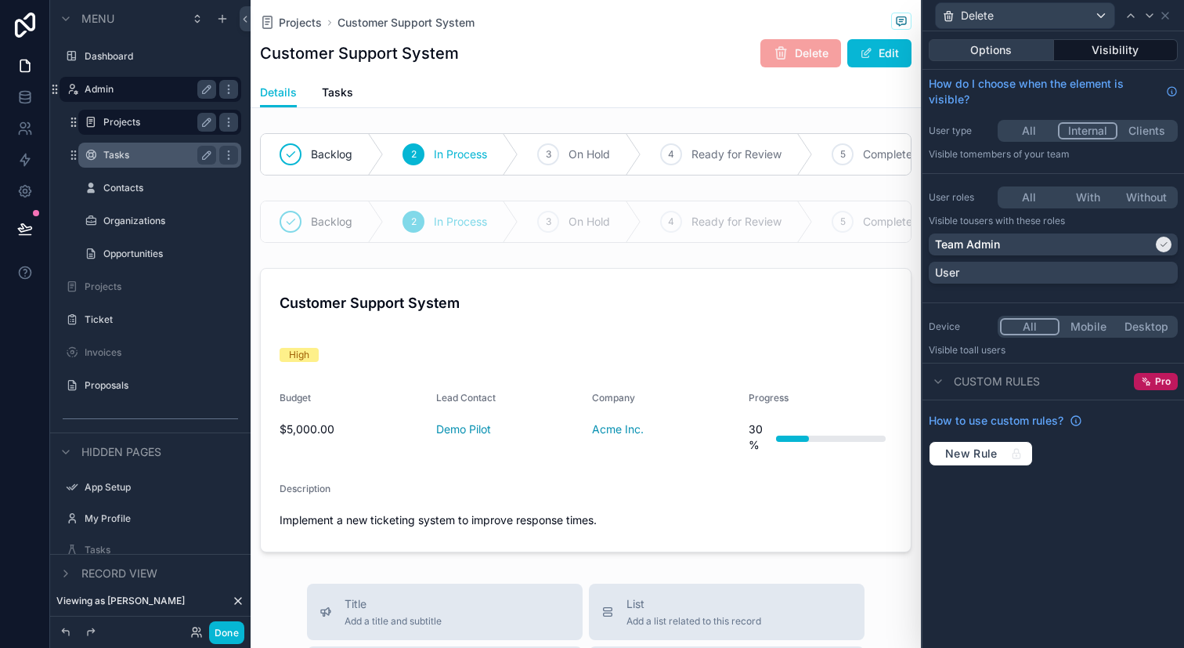
click at [1052, 40] on button "Options" at bounding box center [991, 50] width 125 height 22
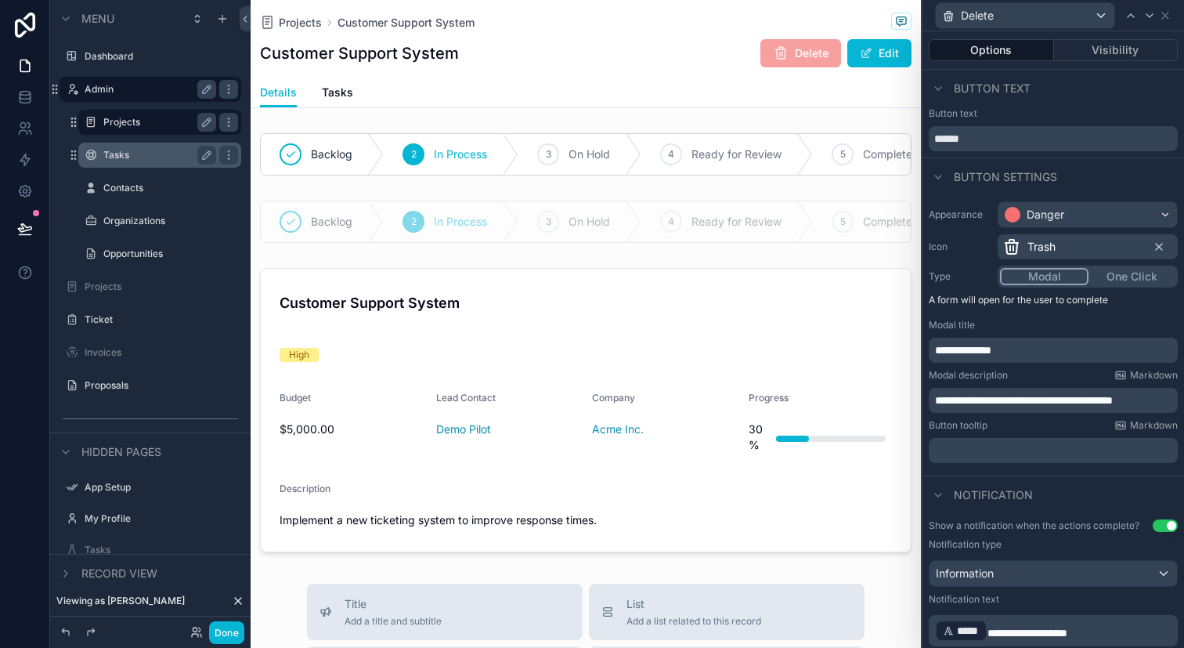
scroll to position [217, 0]
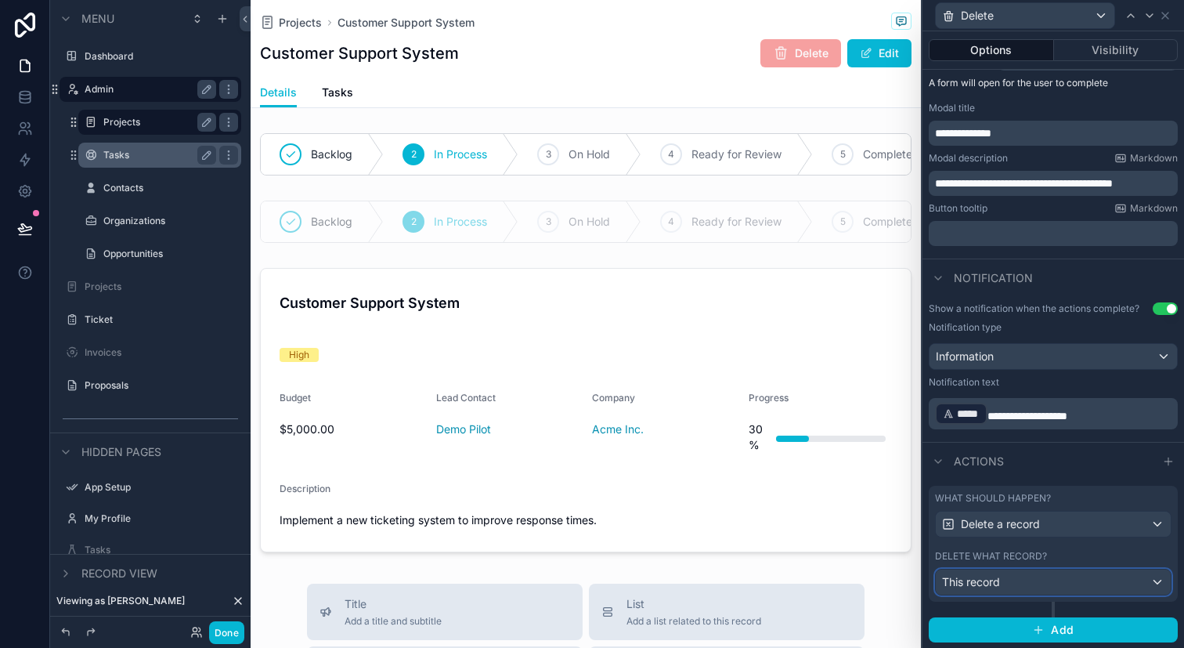
click at [1038, 588] on div "This record" at bounding box center [1053, 581] width 235 height 25
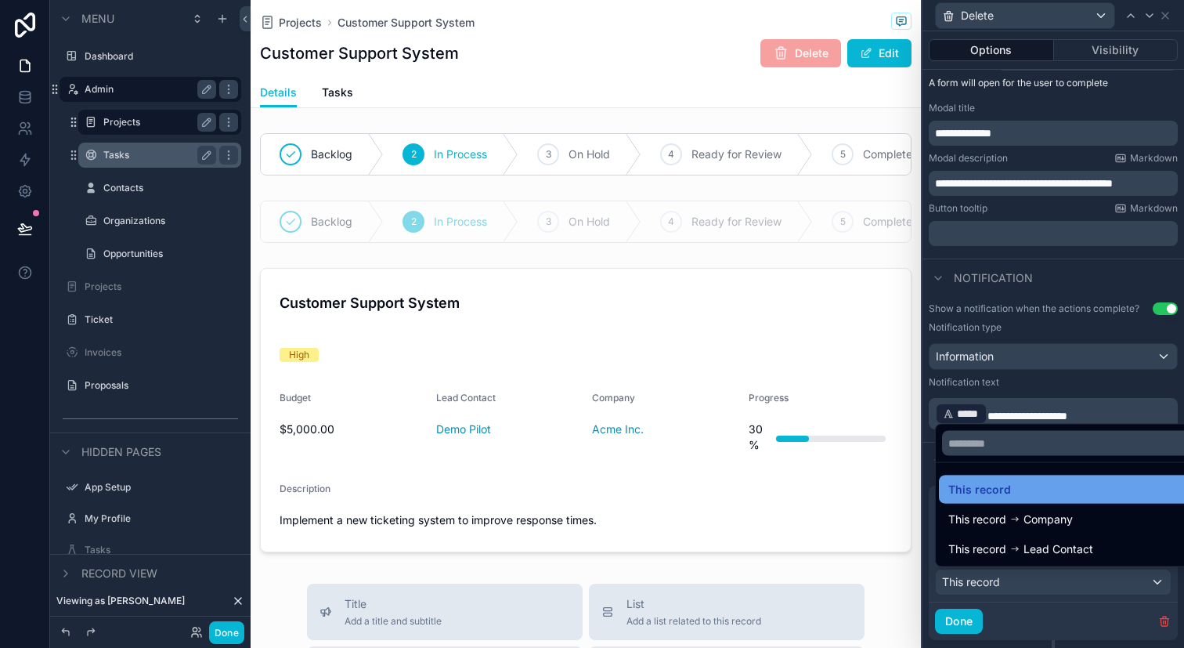
click at [1032, 496] on div "This record" at bounding box center [1071, 489] width 246 height 19
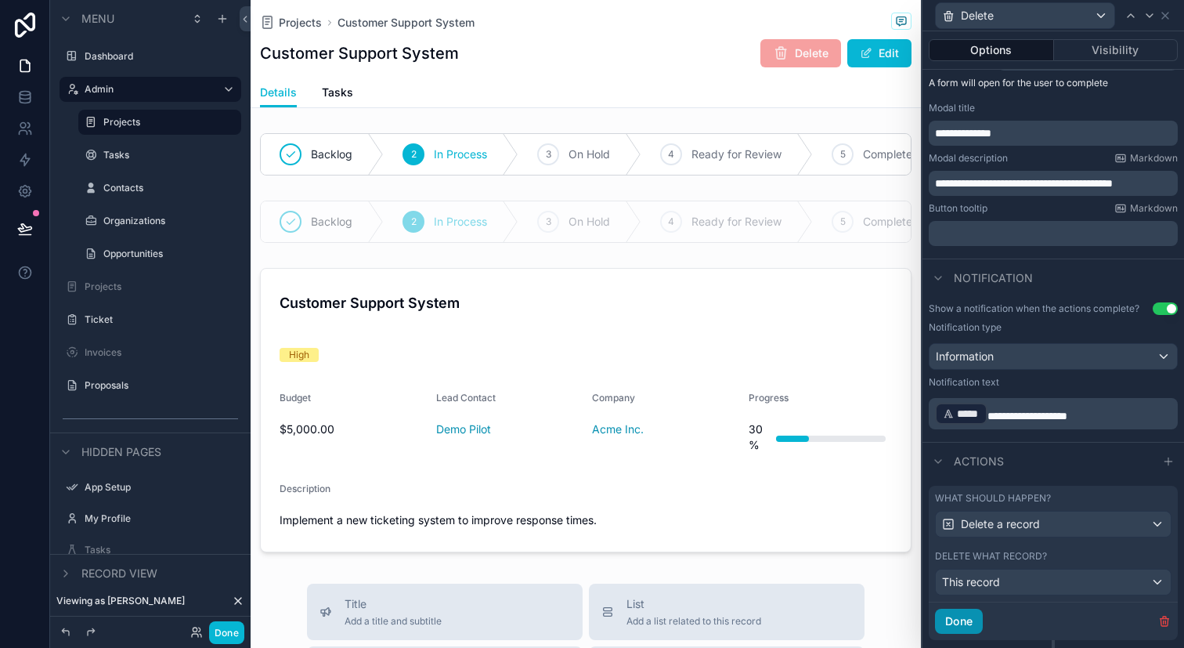
click at [967, 623] on button "Done" at bounding box center [959, 621] width 48 height 25
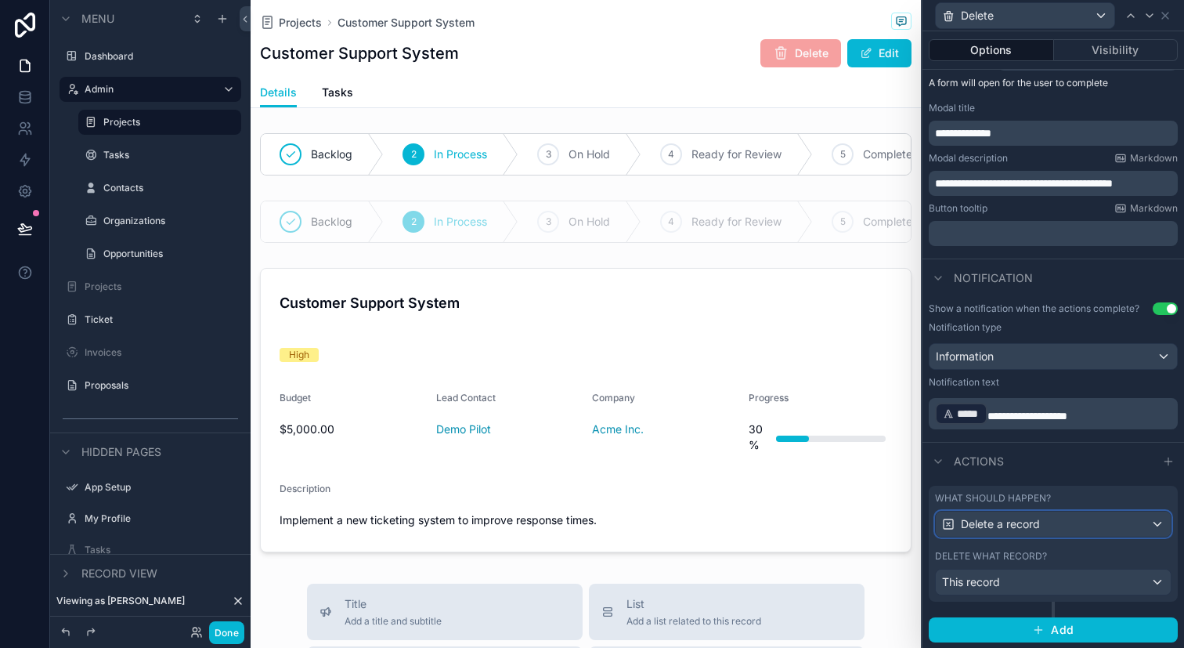
click at [1057, 526] on div "Delete a record" at bounding box center [1053, 523] width 235 height 25
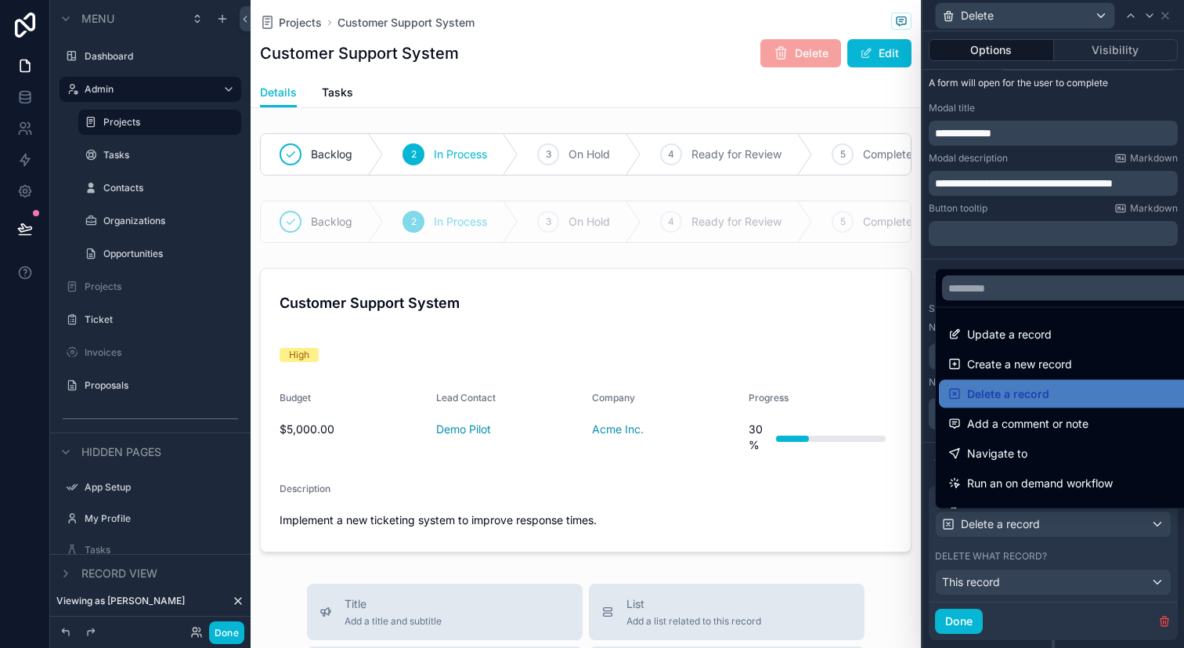
click at [1057, 526] on div at bounding box center [1054, 324] width 262 height 648
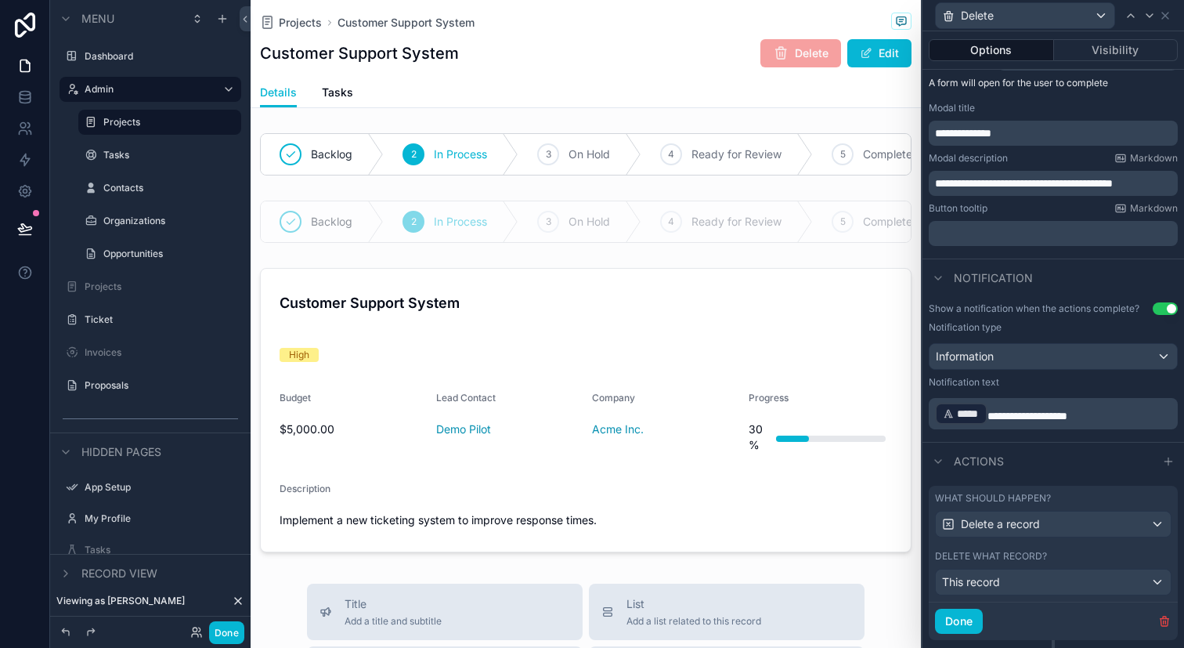
scroll to position [255, 0]
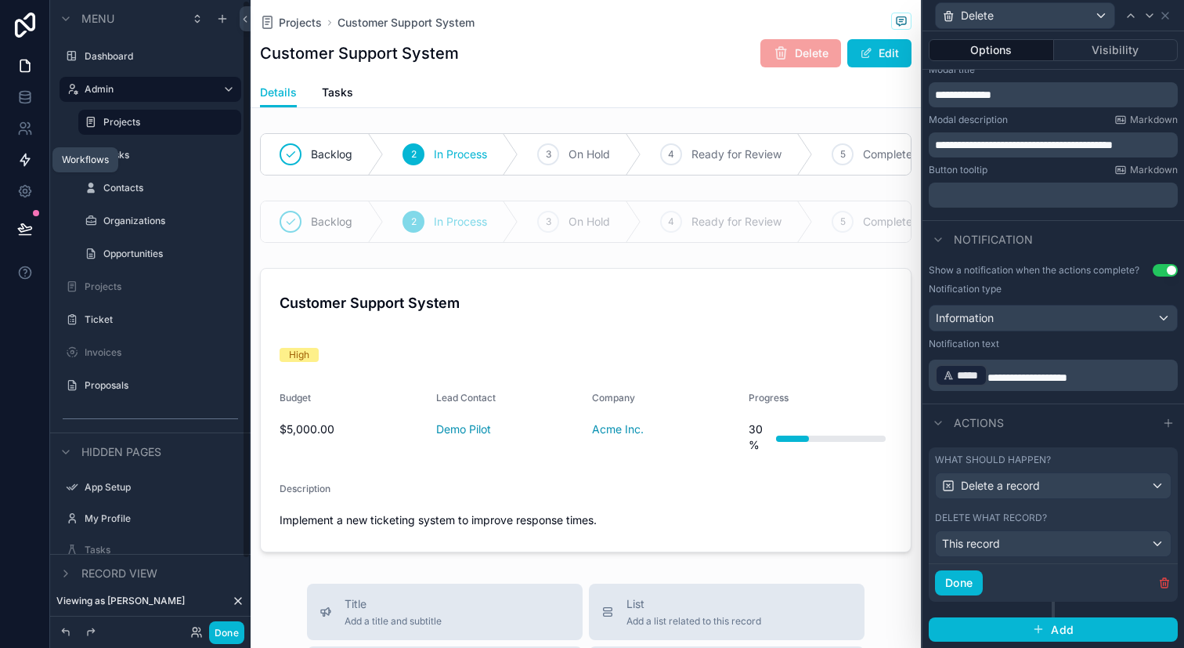
click at [13, 163] on link at bounding box center [24, 159] width 49 height 31
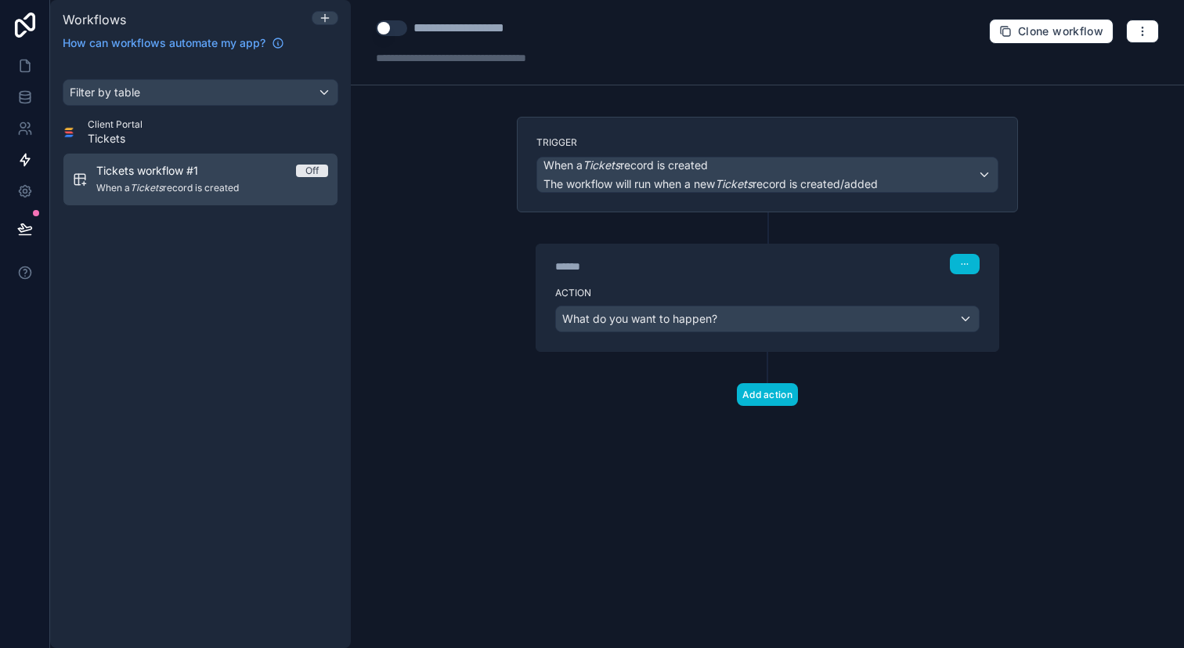
click at [696, 197] on div "Trigger When a Tickets record is created The workflow will run when a new Ticke…" at bounding box center [767, 165] width 501 height 96
click at [721, 180] on span "The workflow will run when a new Tickets record is created/added" at bounding box center [711, 183] width 334 height 13
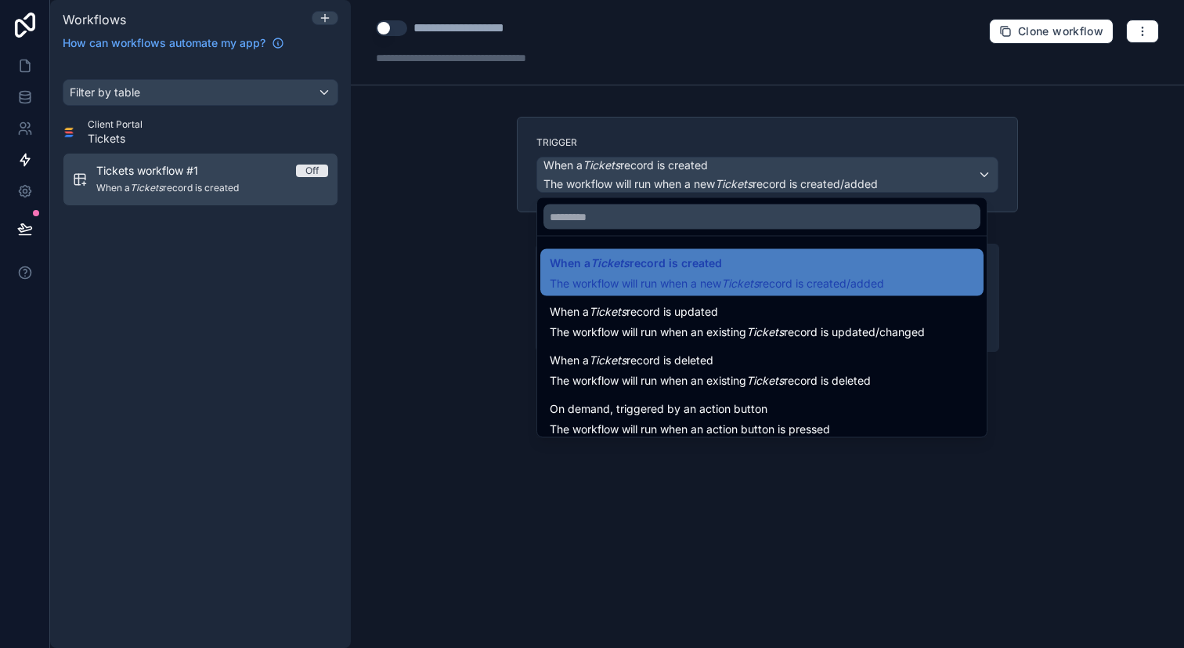
click at [468, 458] on div at bounding box center [592, 324] width 1184 height 648
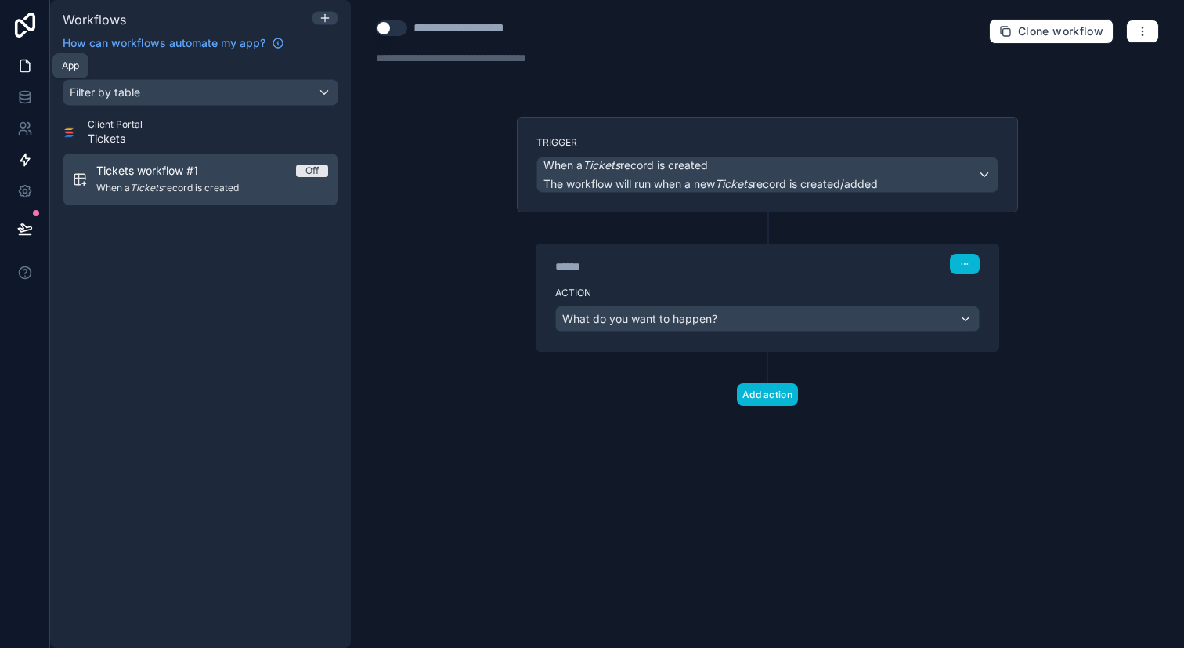
click at [30, 56] on link at bounding box center [24, 65] width 49 height 31
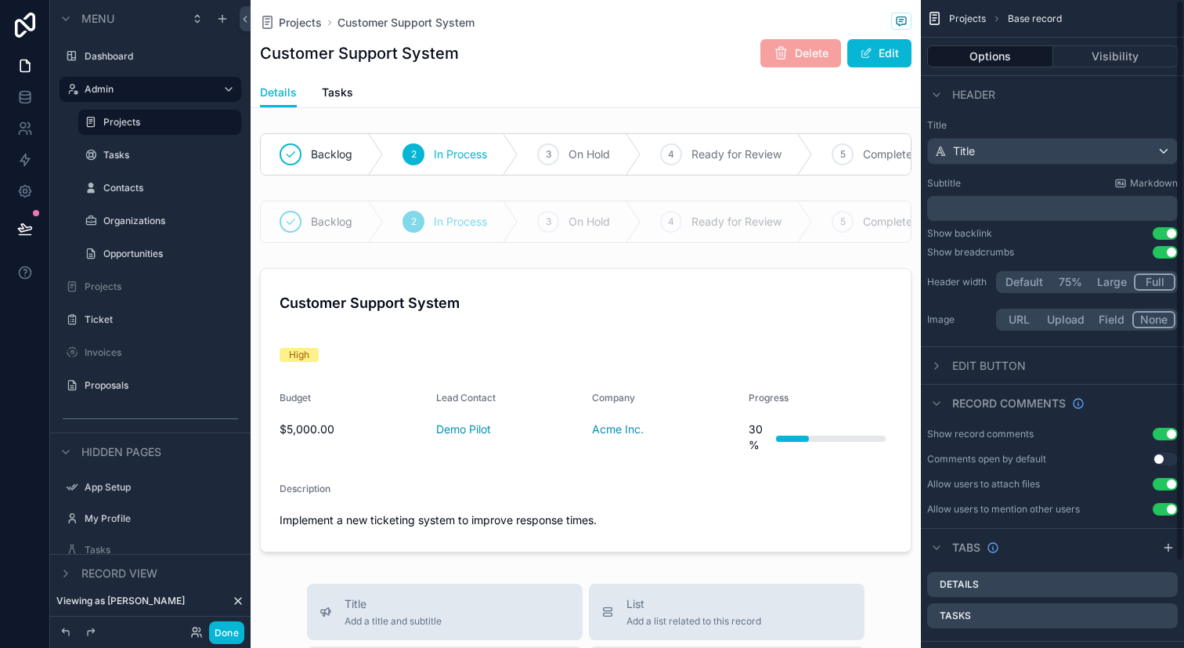
scroll to position [99, 0]
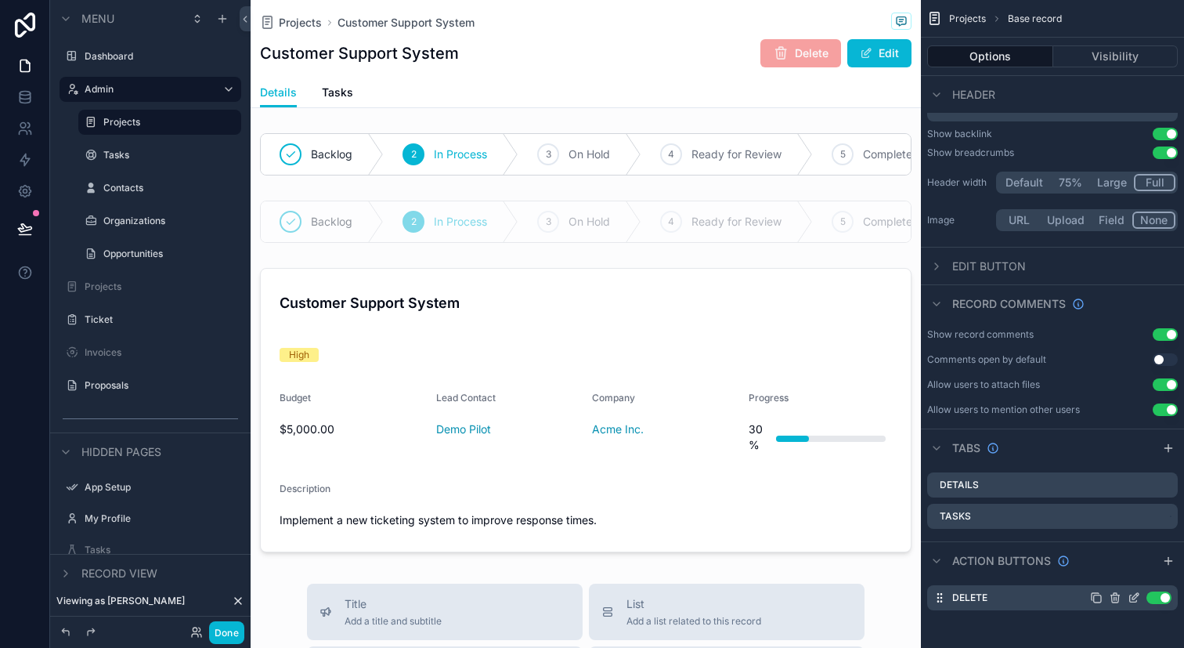
click at [1132, 595] on icon "scrollable content" at bounding box center [1134, 597] width 13 height 13
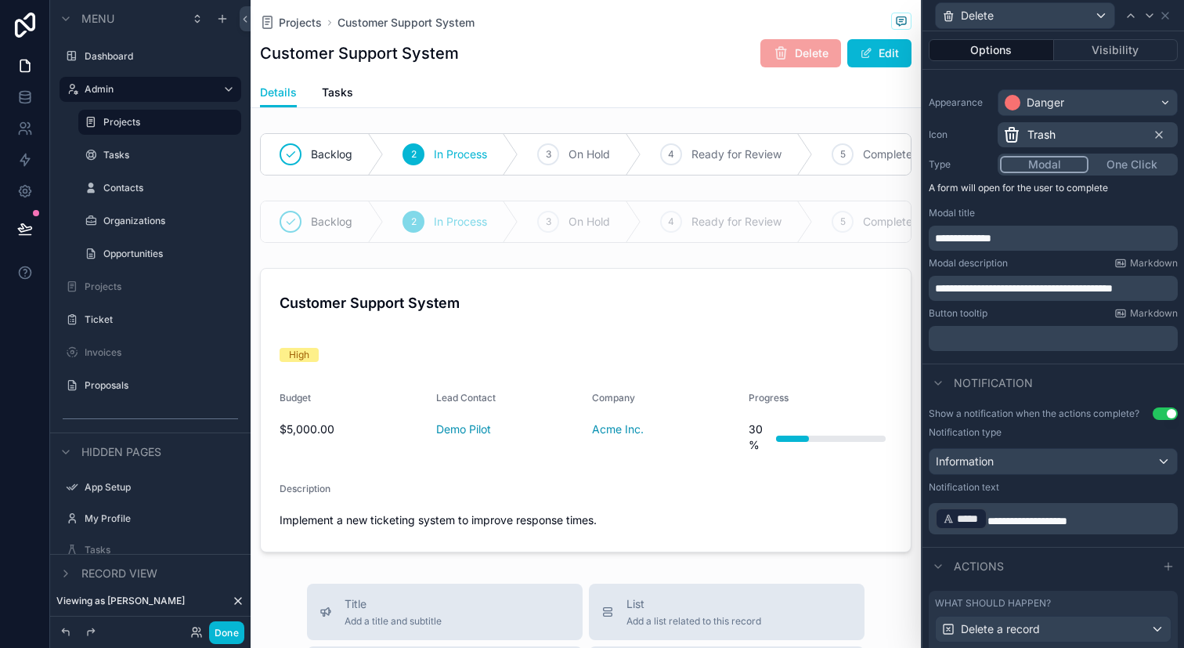
scroll to position [114, 0]
click at [839, 569] on div "Projects Customer Support System Customer Support System Delete Edit Details De…" at bounding box center [586, 633] width 670 height 1266
click at [1166, 10] on icon at bounding box center [1165, 15] width 13 height 13
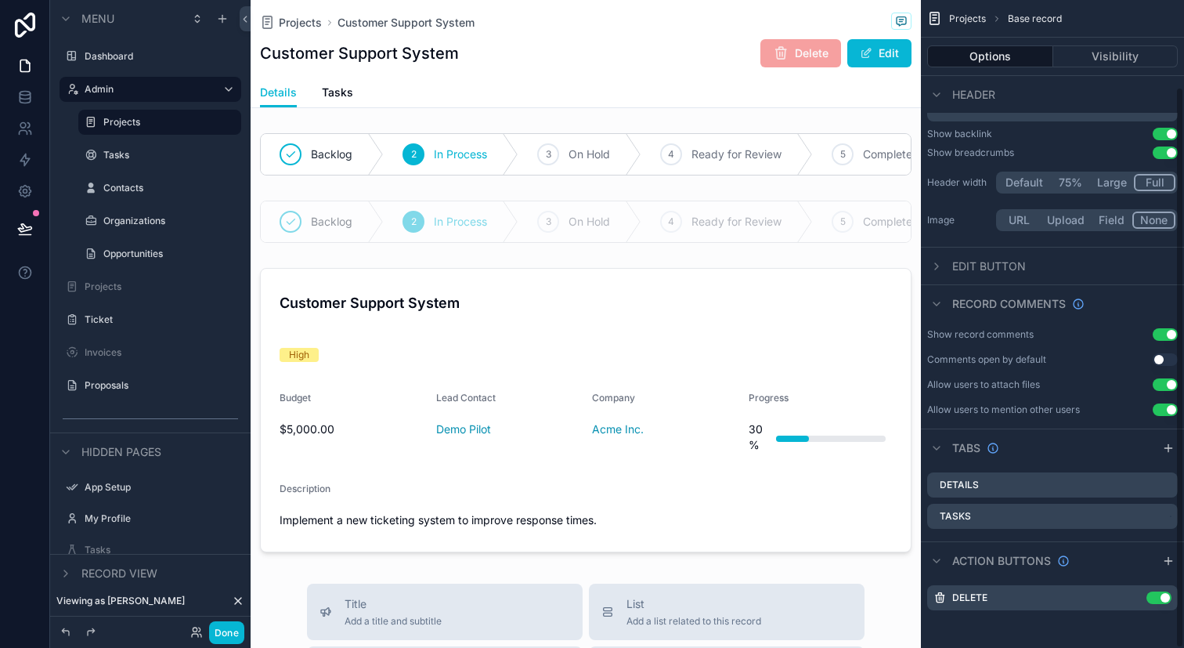
click at [728, 84] on div "Details Tasks" at bounding box center [586, 93] width 652 height 30
click at [310, 17] on span "Projects" at bounding box center [300, 23] width 43 height 16
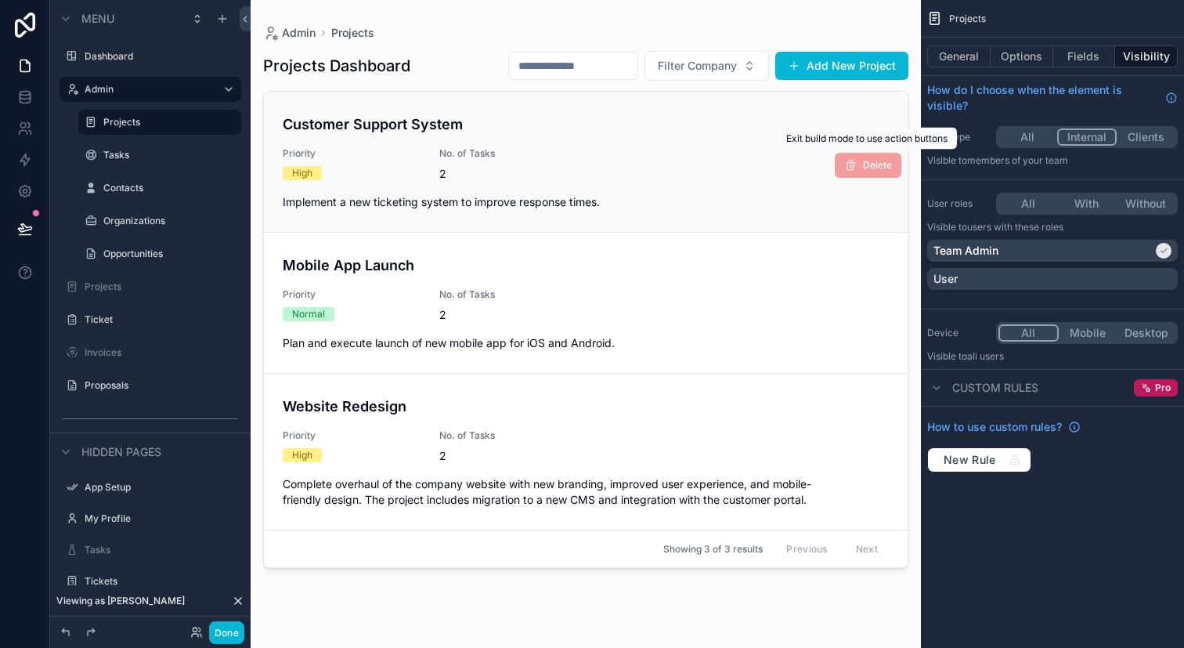
click at [868, 169] on span "Delete" at bounding box center [868, 165] width 67 height 25
click at [232, 627] on button "Done" at bounding box center [226, 632] width 35 height 23
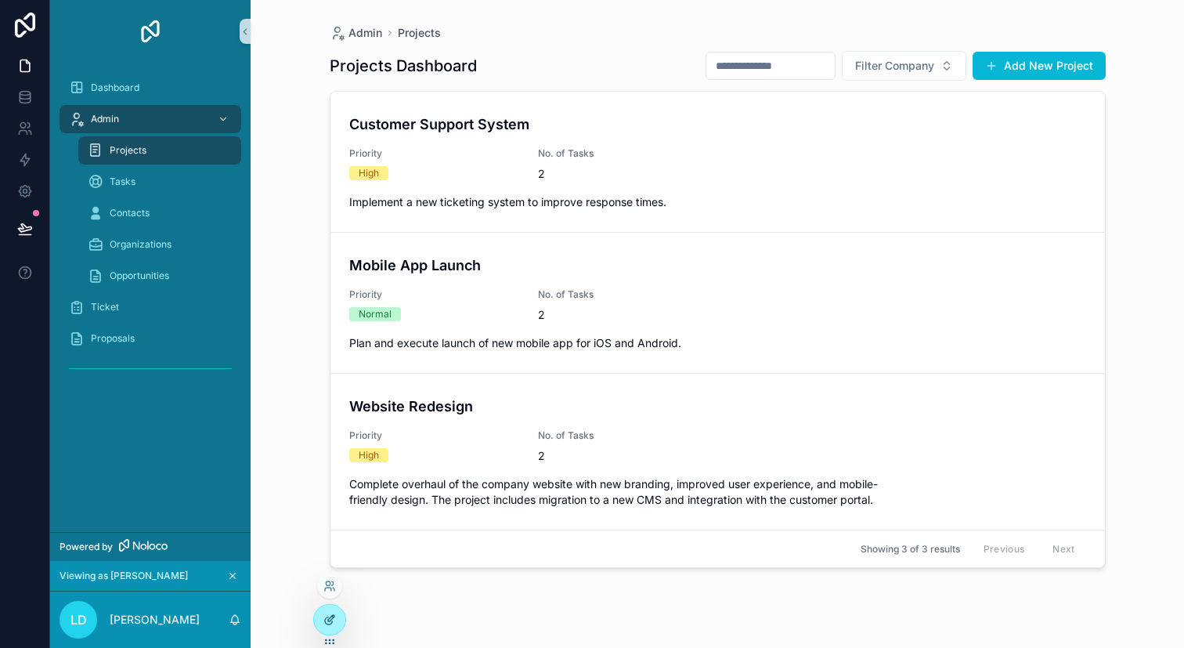
click at [327, 611] on div at bounding box center [329, 620] width 31 height 30
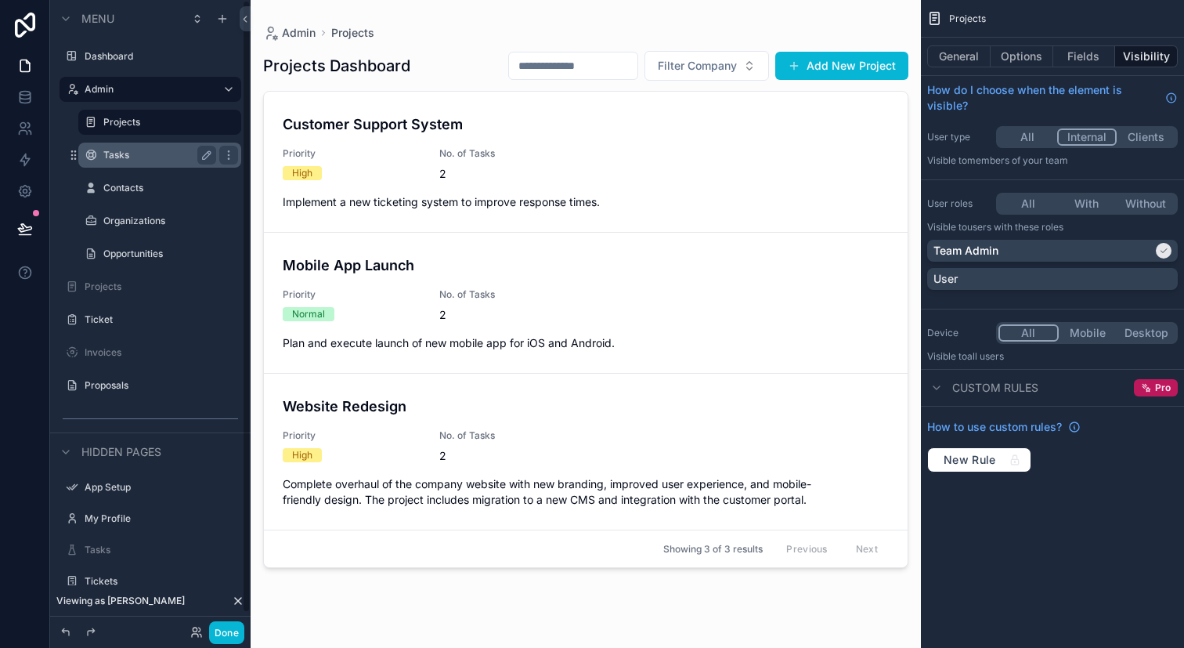
click at [157, 147] on div "Tasks" at bounding box center [159, 155] width 113 height 19
click at [159, 149] on label "Tasks" at bounding box center [156, 155] width 107 height 13
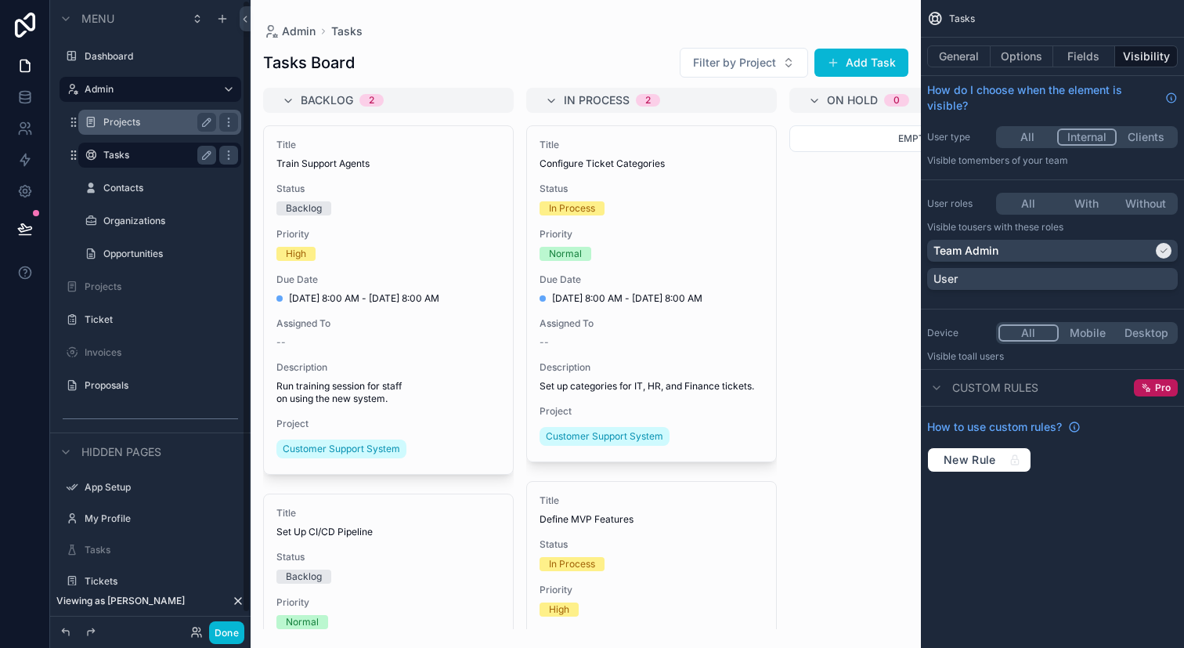
click at [172, 119] on label "Projects" at bounding box center [156, 122] width 107 height 13
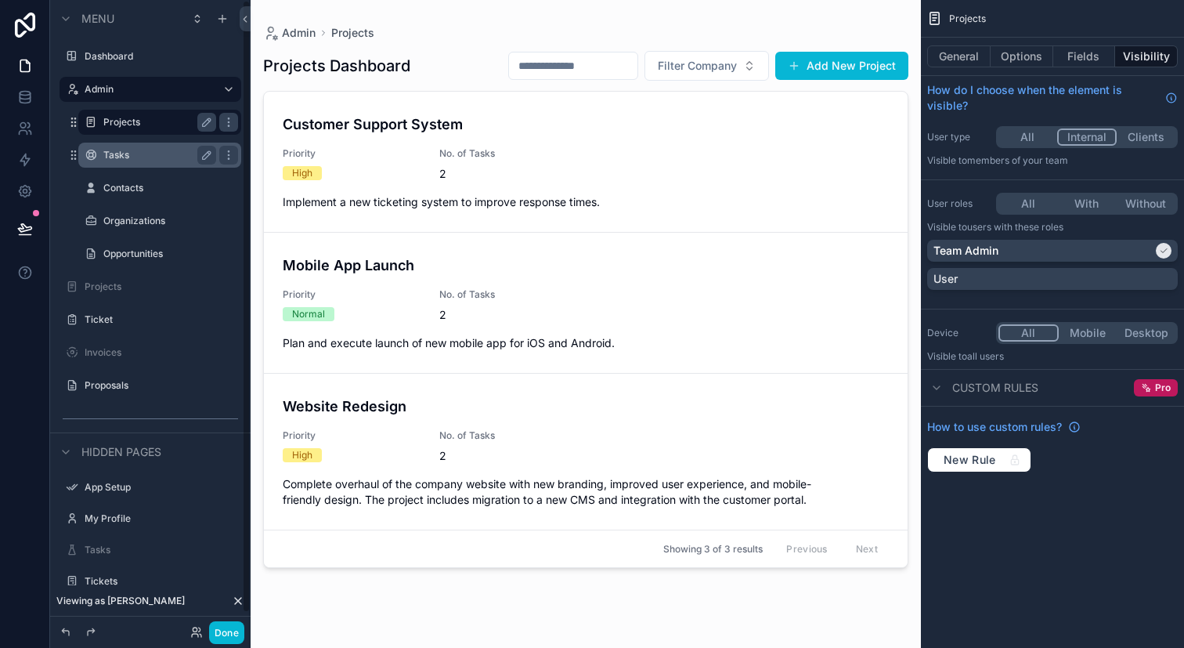
click at [594, 178] on div "scrollable content" at bounding box center [586, 314] width 670 height 629
click at [594, 178] on div "Customer Support System Priority High No. of Tasks 2 Implement a new ticketing …" at bounding box center [586, 162] width 606 height 96
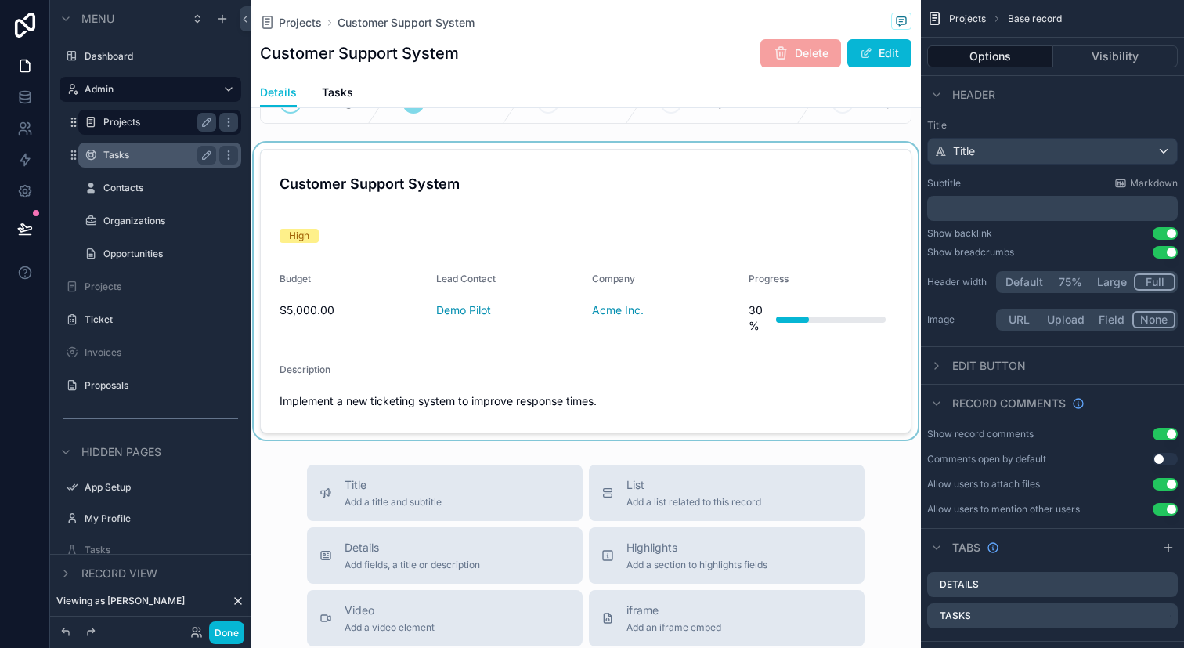
scroll to position [120, 0]
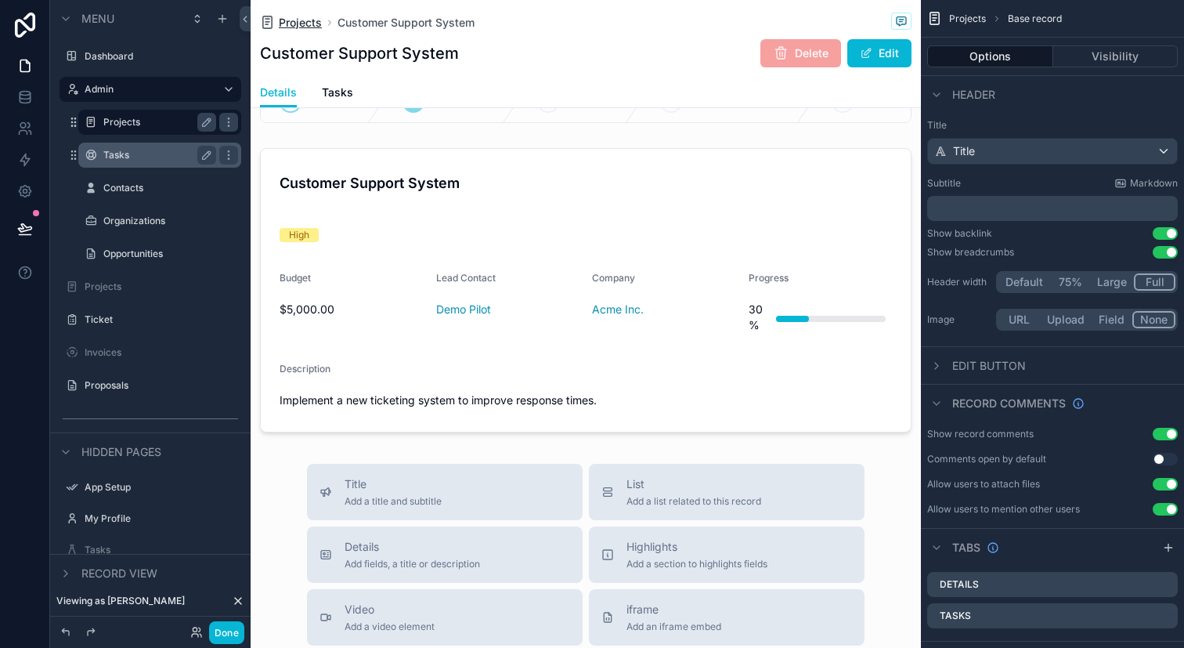
click at [313, 28] on span "Projects" at bounding box center [300, 23] width 43 height 16
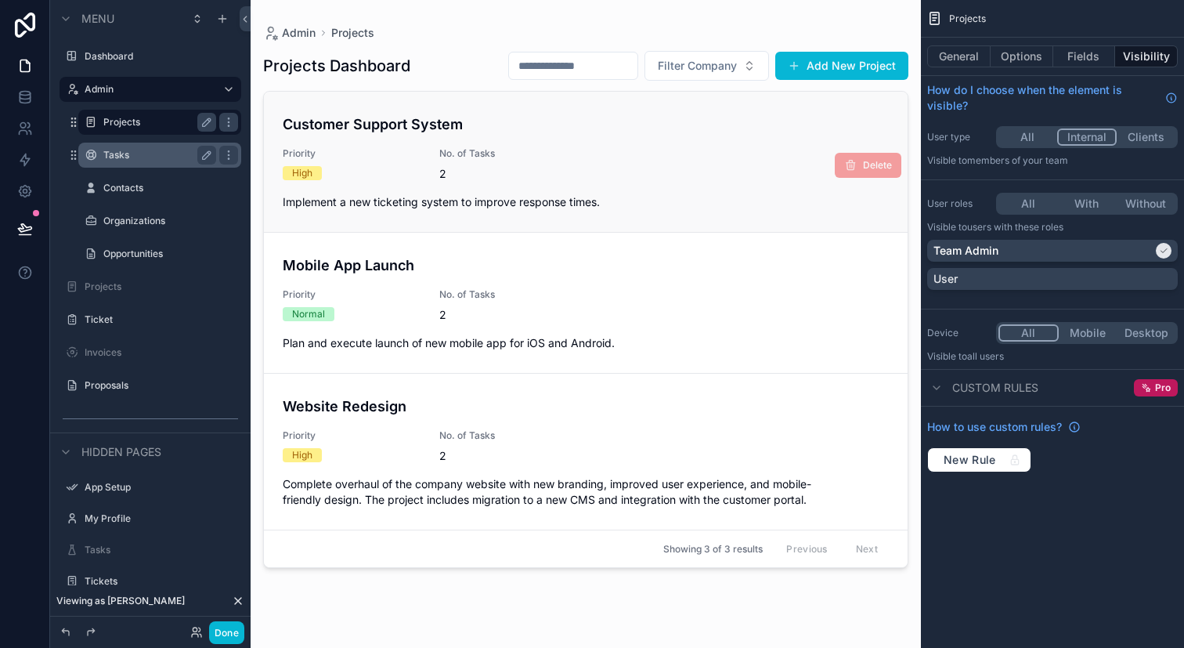
click at [463, 184] on div "Customer Support System Priority High No. of Tasks 2 Implement a new ticketing …" at bounding box center [586, 162] width 606 height 96
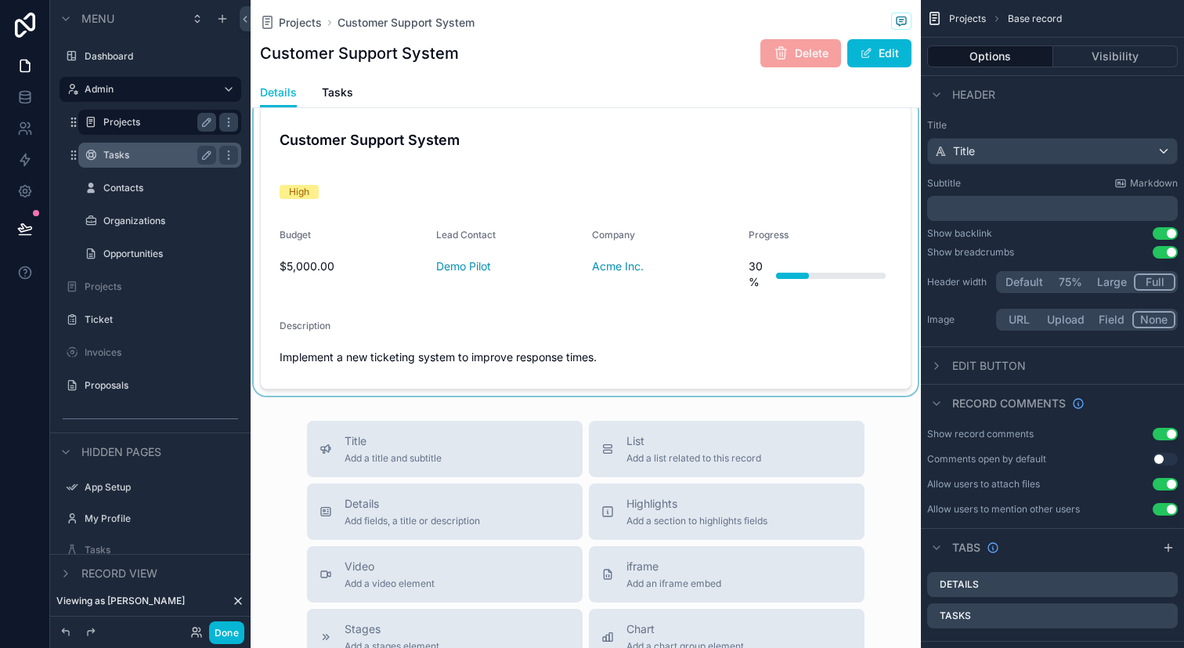
scroll to position [184, 0]
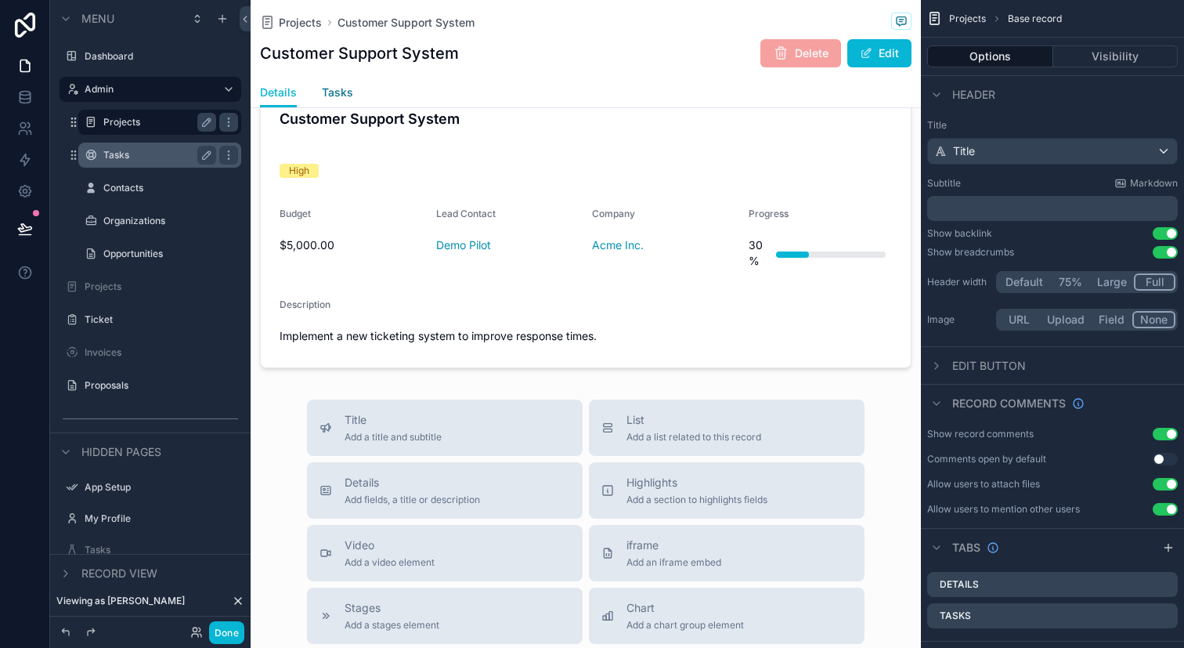
click at [340, 84] on link "Tasks" at bounding box center [337, 93] width 31 height 31
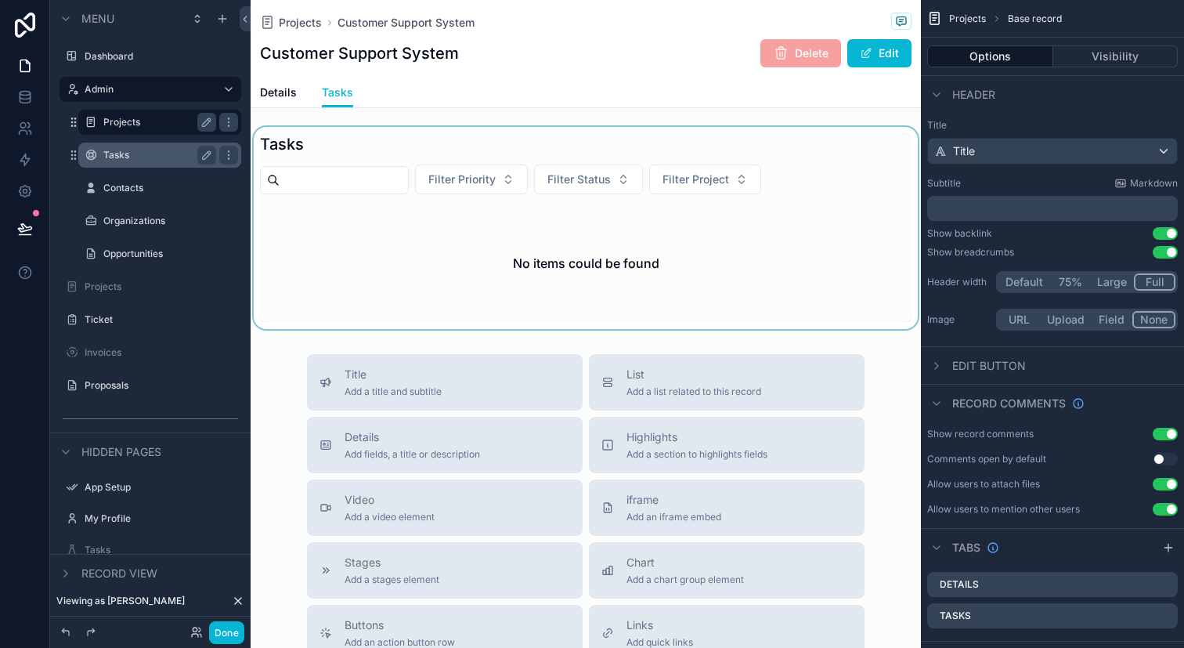
click at [400, 267] on div "scrollable content" at bounding box center [586, 228] width 670 height 202
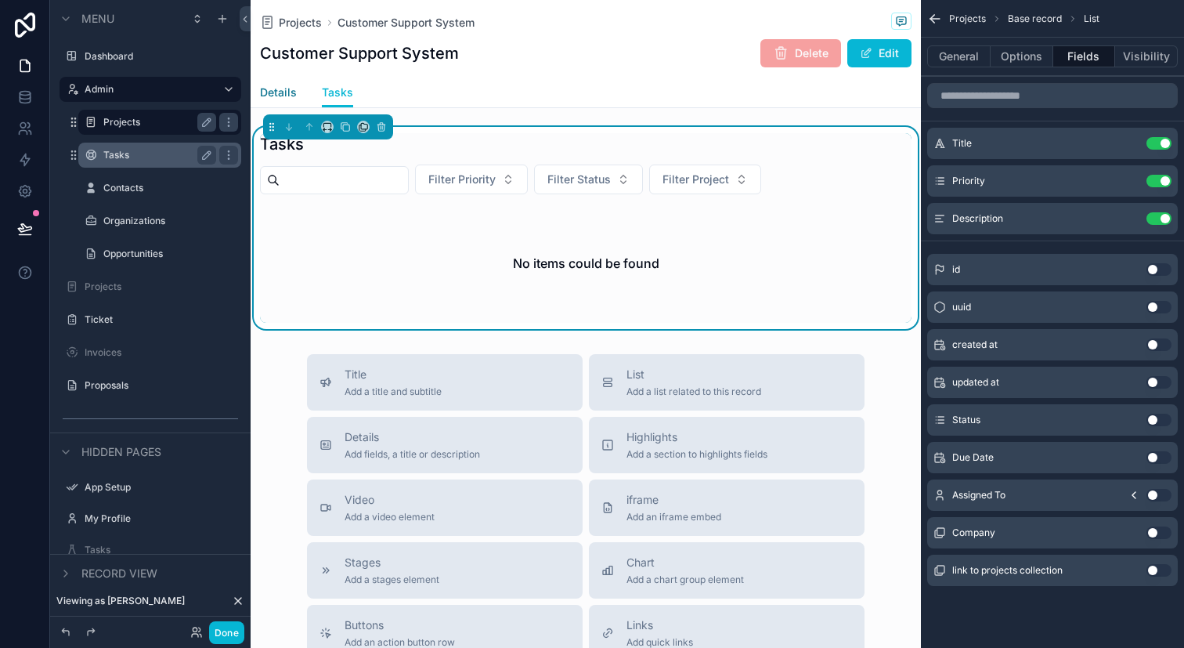
click at [283, 92] on span "Details" at bounding box center [278, 93] width 37 height 16
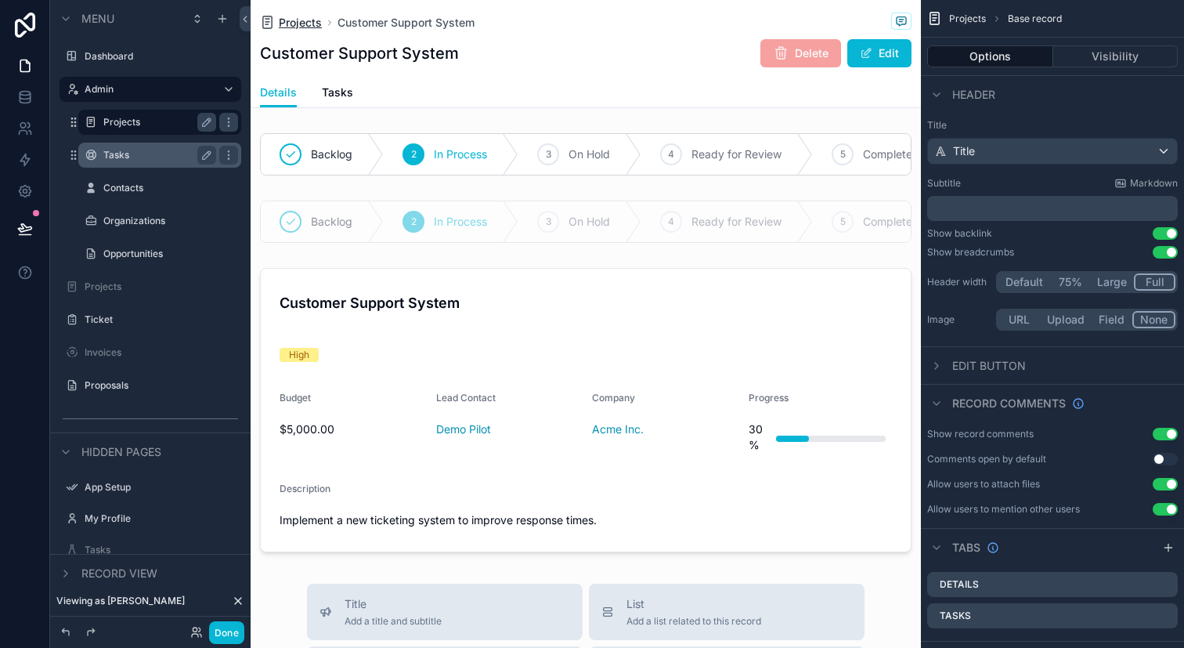
click at [313, 25] on span "Projects" at bounding box center [300, 23] width 43 height 16
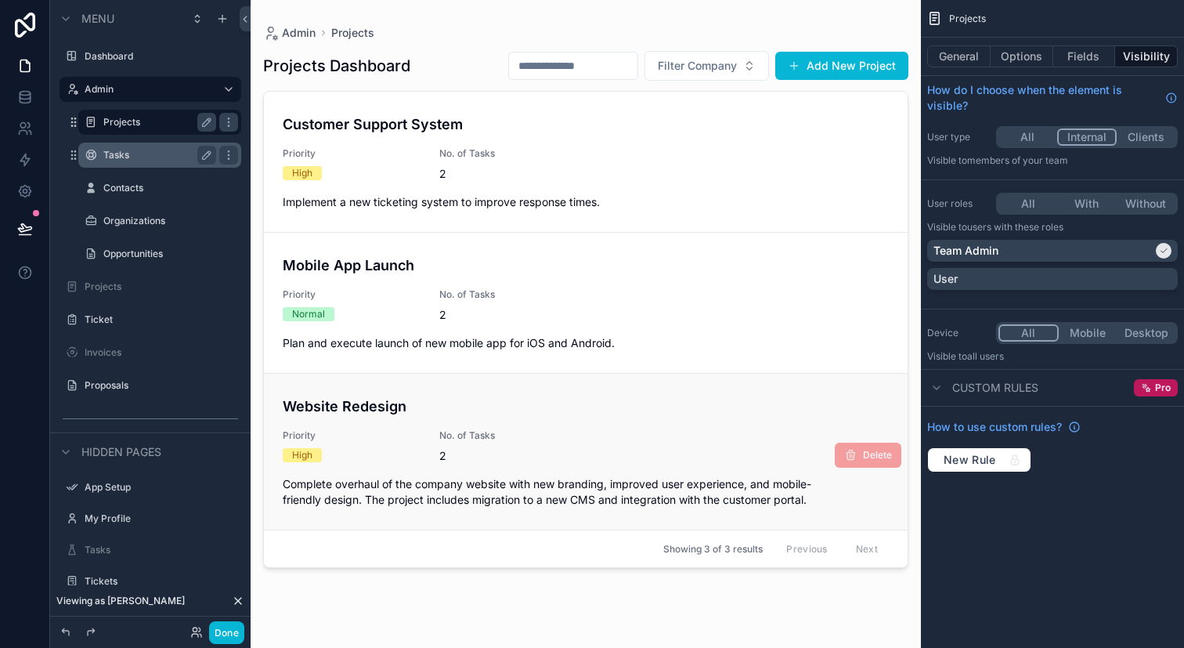
click at [463, 457] on div "2" at bounding box center [508, 456] width 138 height 16
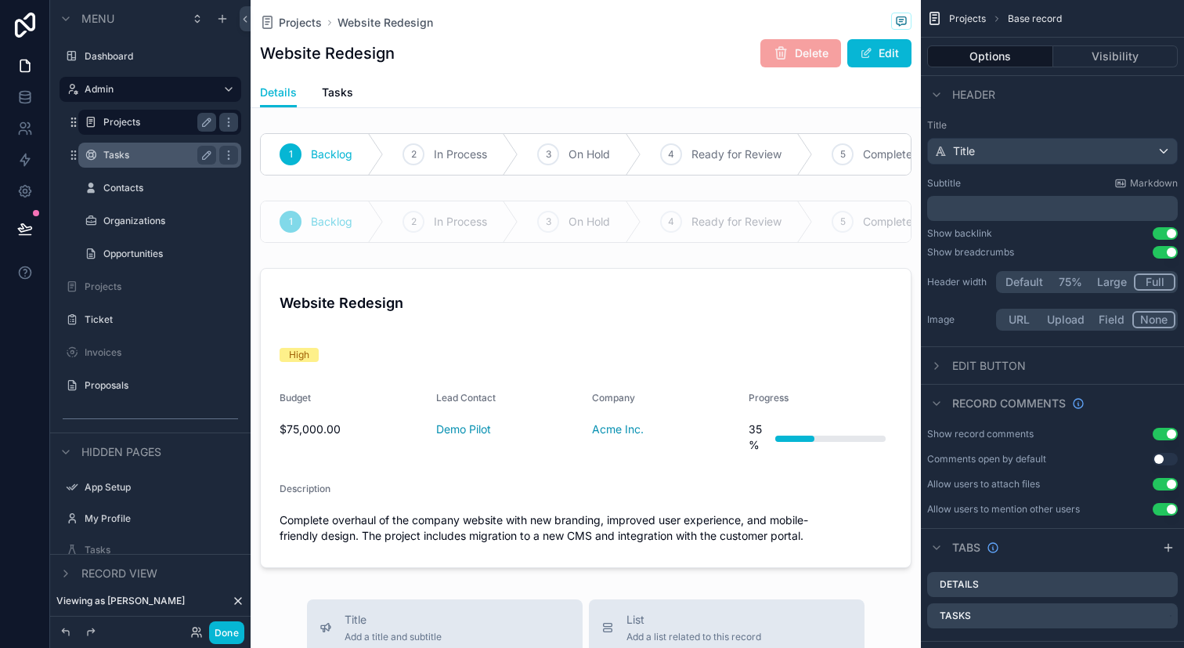
click at [353, 95] on div "Details Tasks" at bounding box center [586, 93] width 652 height 30
click at [334, 94] on span "Tasks" at bounding box center [337, 93] width 31 height 16
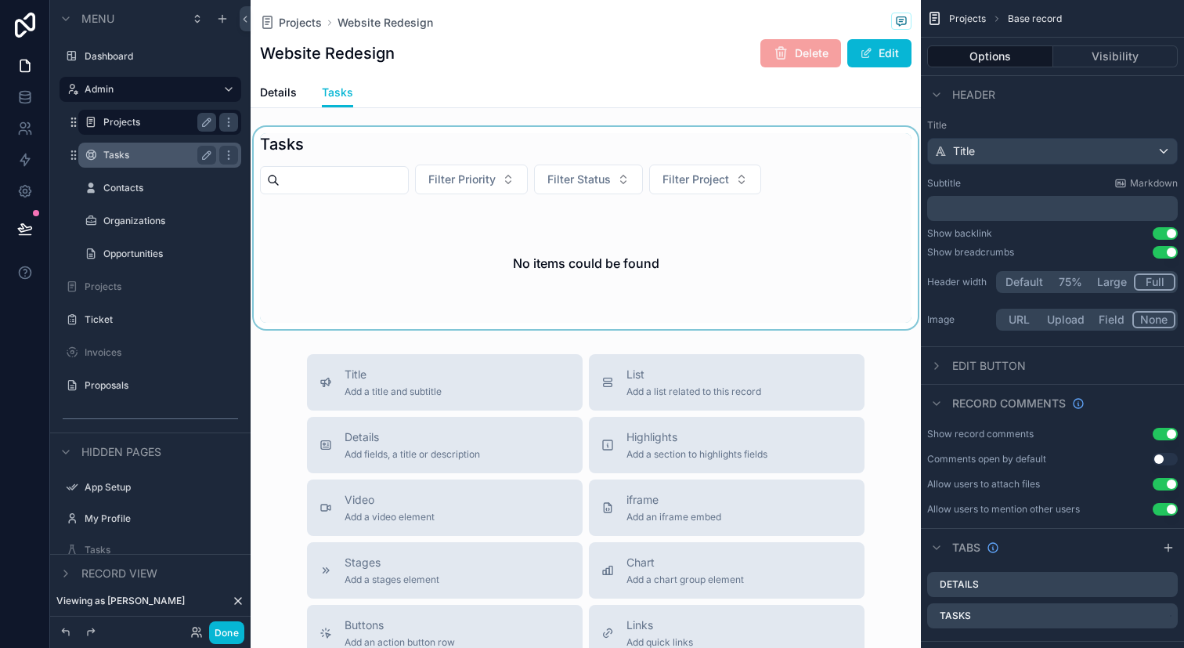
click at [625, 262] on div "scrollable content" at bounding box center [586, 228] width 670 height 202
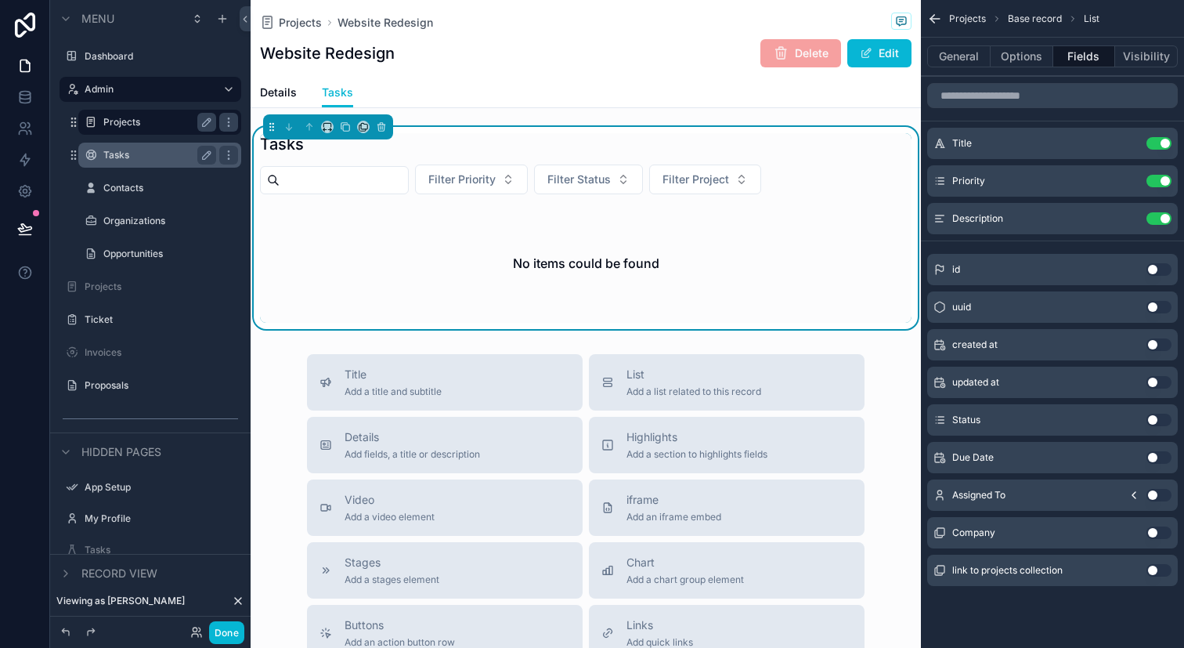
click at [625, 262] on h2 "No items could be found" at bounding box center [586, 263] width 146 height 19
click at [1147, 59] on button "Visibility" at bounding box center [1146, 56] width 63 height 22
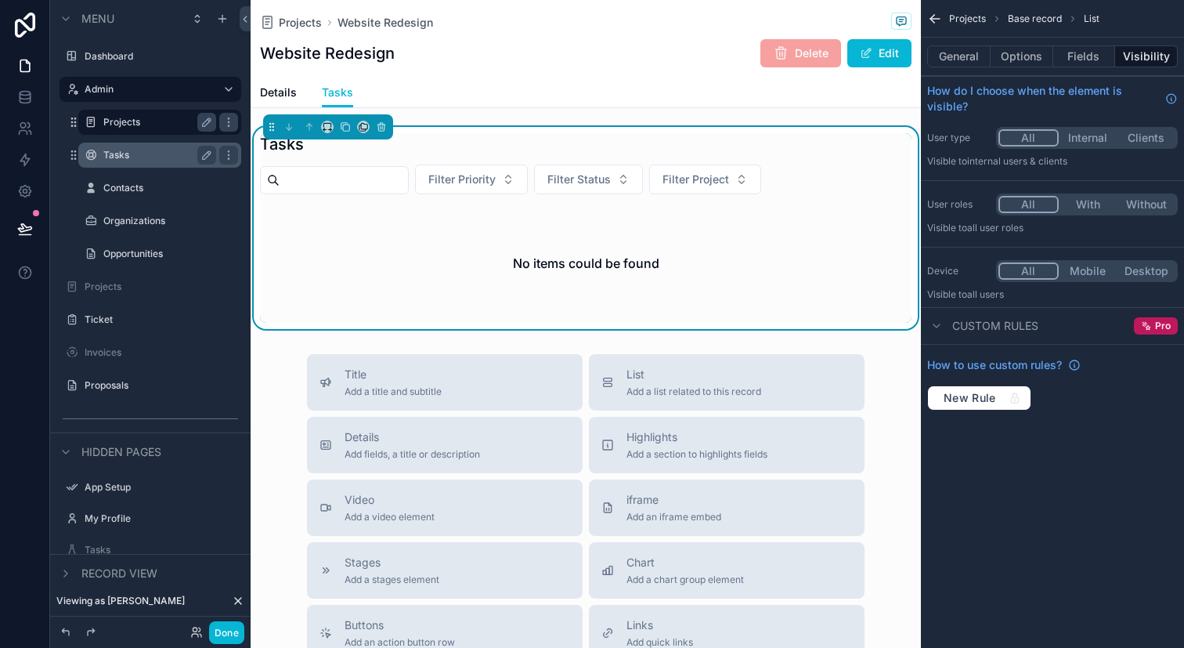
click at [1100, 142] on button "Internal" at bounding box center [1088, 137] width 59 height 17
click at [956, 69] on div "General Options Fields Visibility" at bounding box center [1052, 57] width 263 height 38
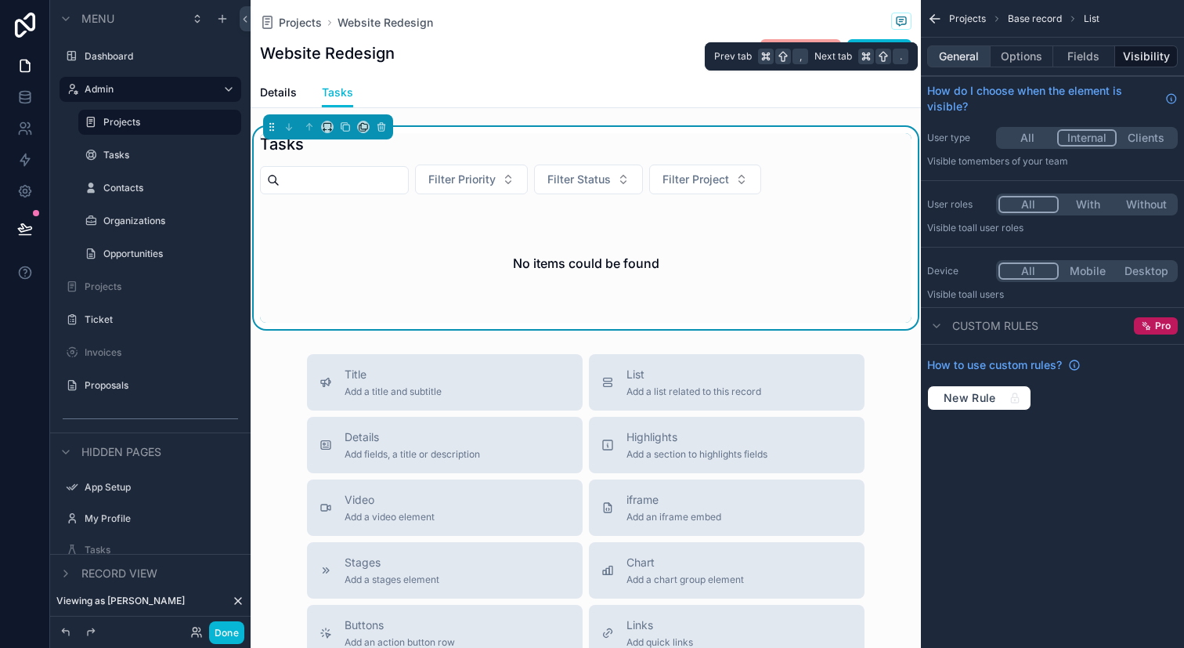
click at [959, 66] on button "General" at bounding box center [958, 56] width 63 height 22
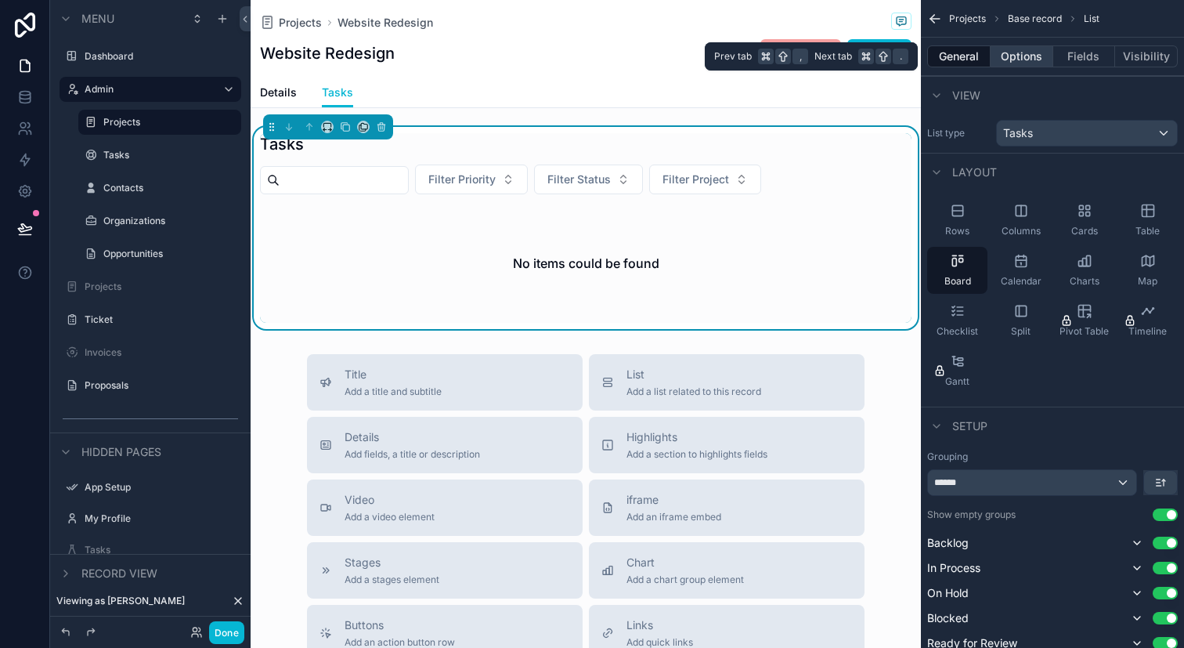
click at [1042, 62] on button "Options" at bounding box center [1022, 56] width 63 height 22
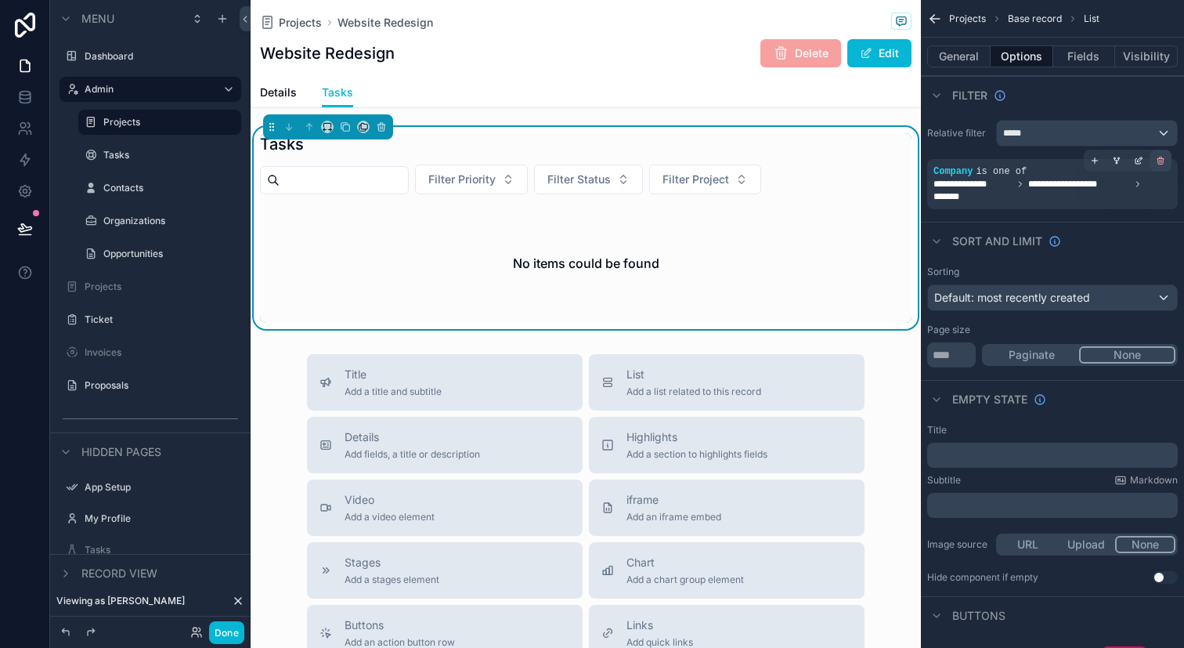
click at [1159, 165] on div "scrollable content" at bounding box center [1161, 161] width 22 height 22
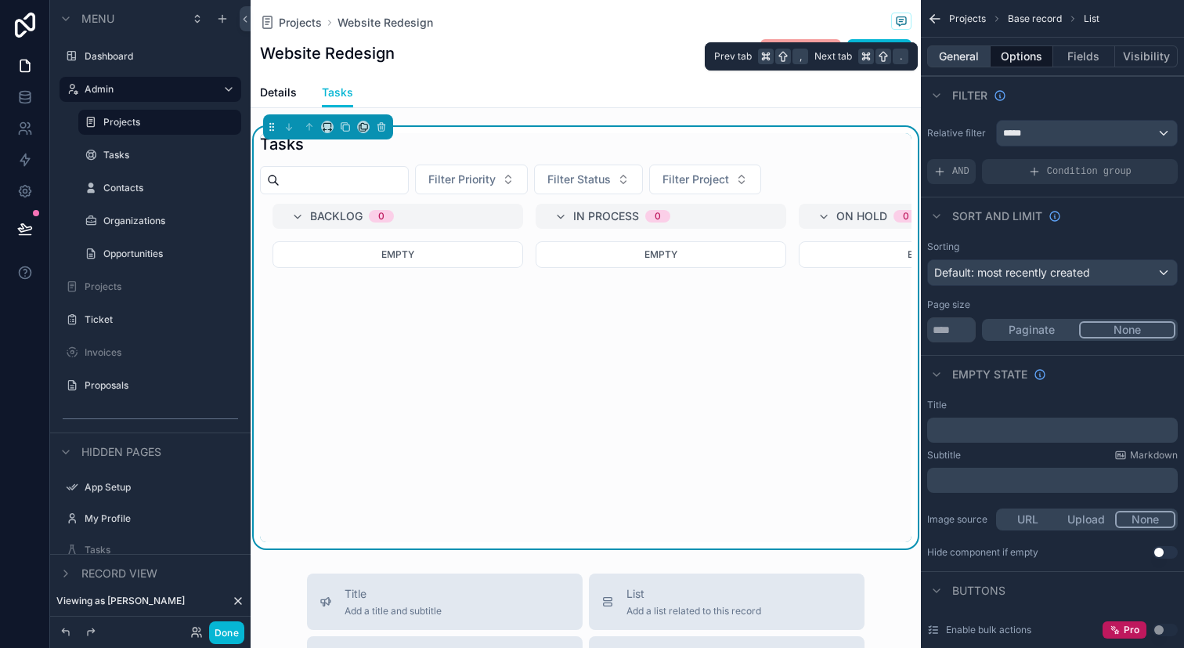
click at [962, 57] on button "General" at bounding box center [958, 56] width 63 height 22
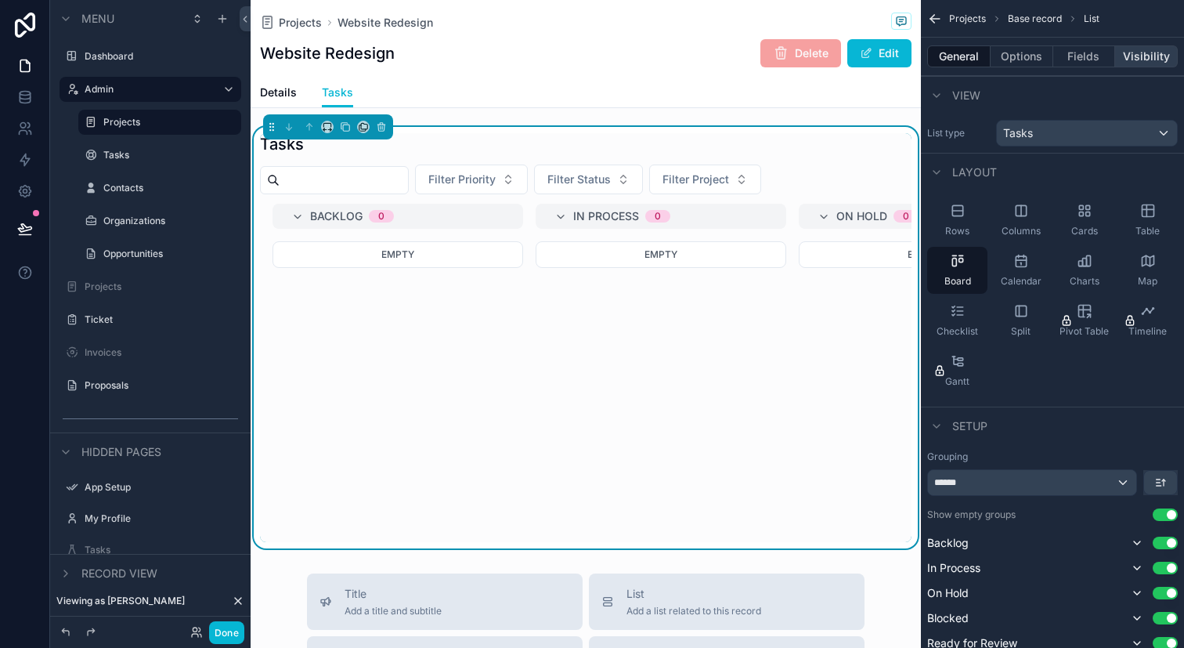
click at [1136, 63] on button "Visibility" at bounding box center [1146, 56] width 63 height 22
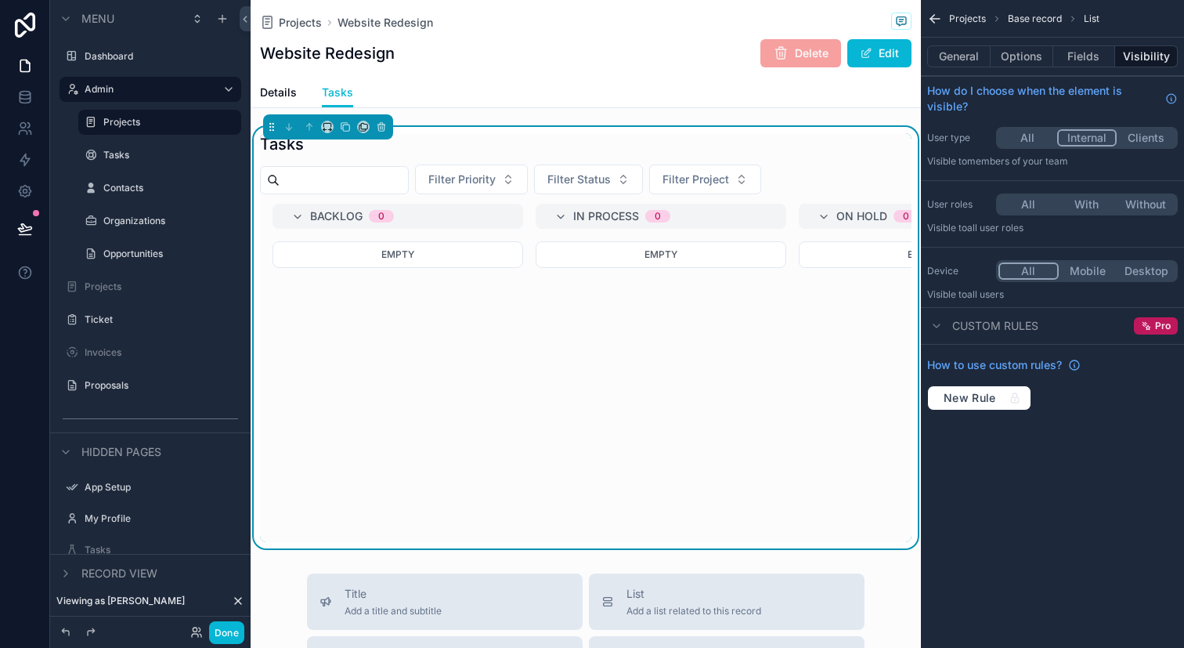
click at [1036, 138] on button "All" at bounding box center [1028, 137] width 59 height 17
click at [1034, 200] on button "All" at bounding box center [1028, 204] width 59 height 17
click at [1096, 140] on button "Internal" at bounding box center [1088, 137] width 59 height 17
click at [1080, 202] on button "With" at bounding box center [1088, 204] width 59 height 17
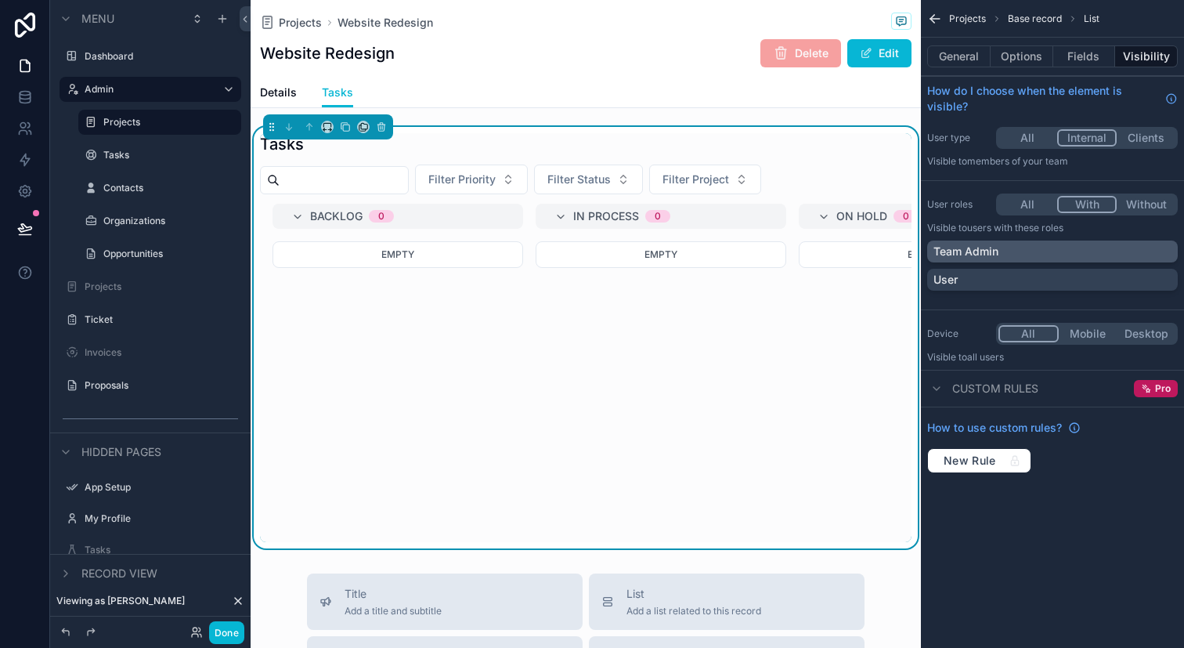
click at [1038, 247] on div "Team Admin" at bounding box center [1053, 252] width 238 height 16
click at [630, 71] on div "Projects Website Redesign Website Redesign Delete Edit" at bounding box center [586, 39] width 652 height 78
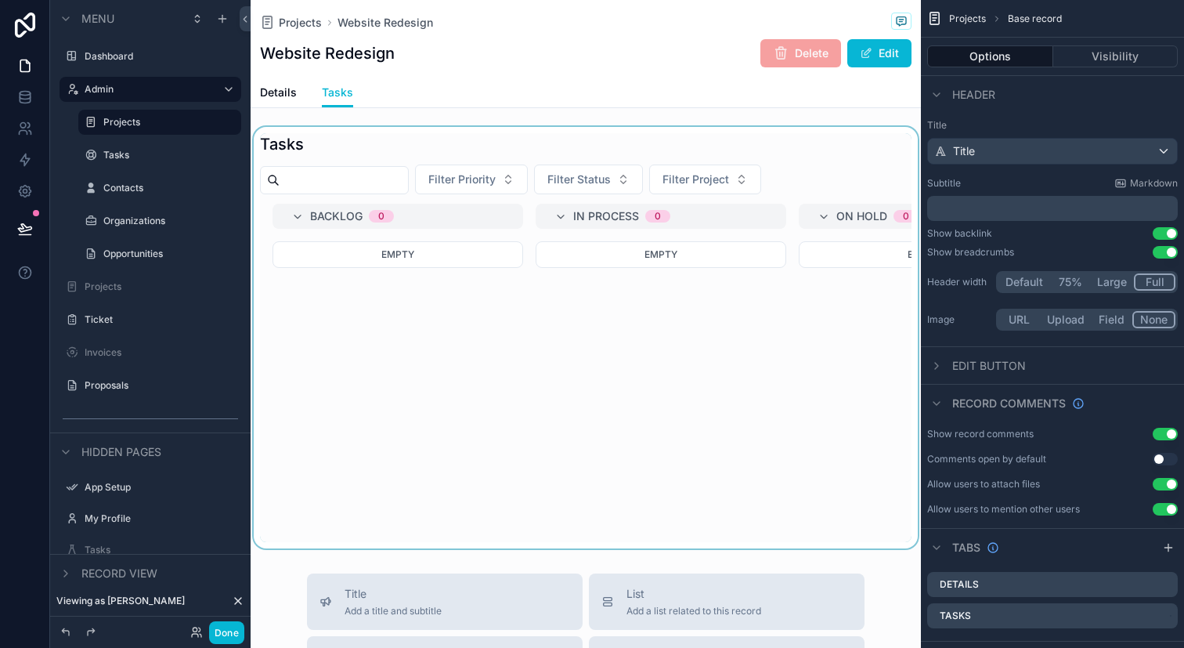
click at [491, 286] on div "scrollable content" at bounding box center [586, 337] width 670 height 421
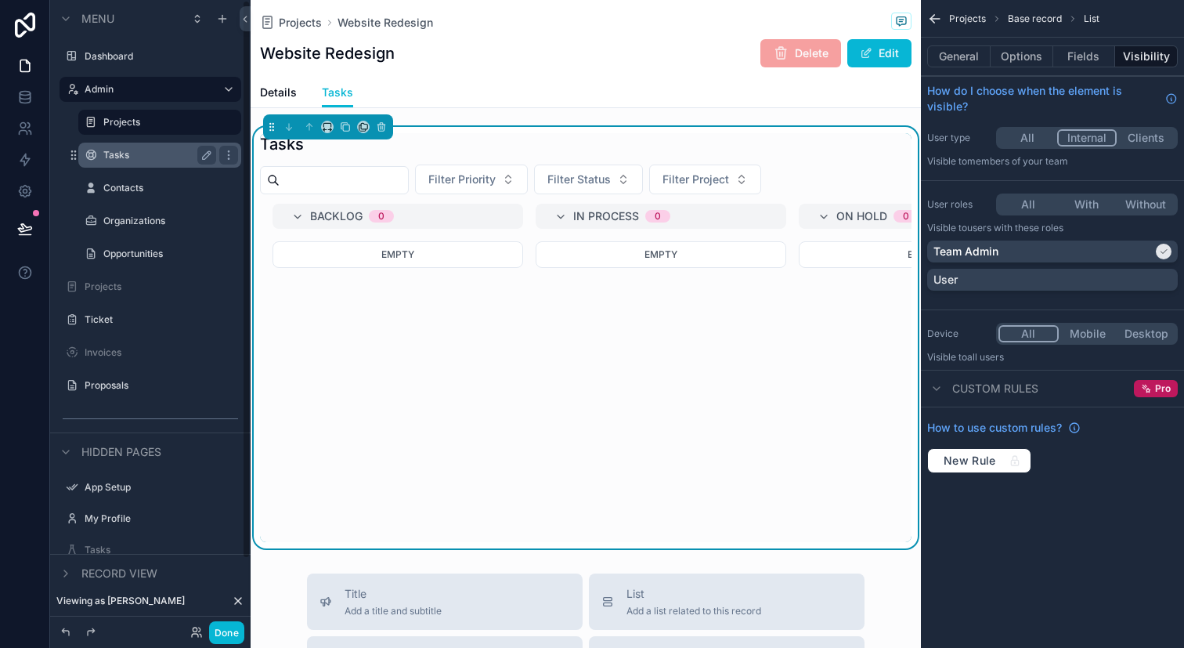
click at [179, 158] on label "Tasks" at bounding box center [156, 155] width 107 height 13
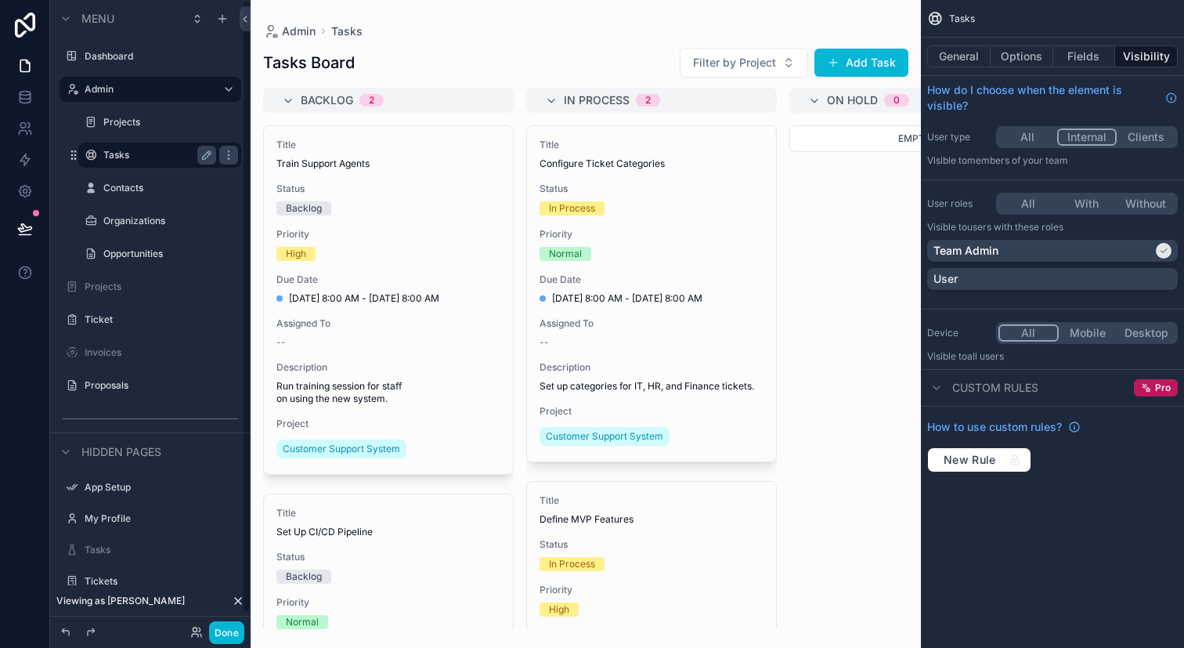
click at [154, 149] on label "Tasks" at bounding box center [156, 155] width 107 height 13
click at [153, 119] on label "Projects" at bounding box center [156, 122] width 107 height 13
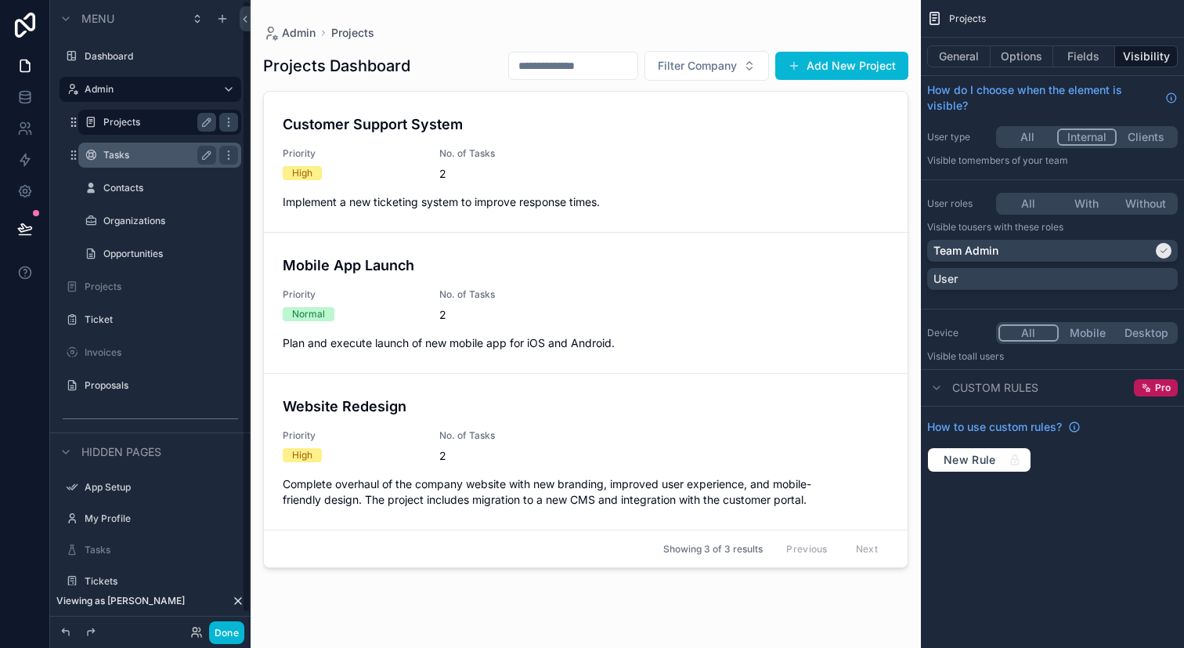
click at [150, 143] on div "Tasks" at bounding box center [159, 155] width 157 height 25
click at [157, 160] on label "Tasks" at bounding box center [167, 155] width 128 height 13
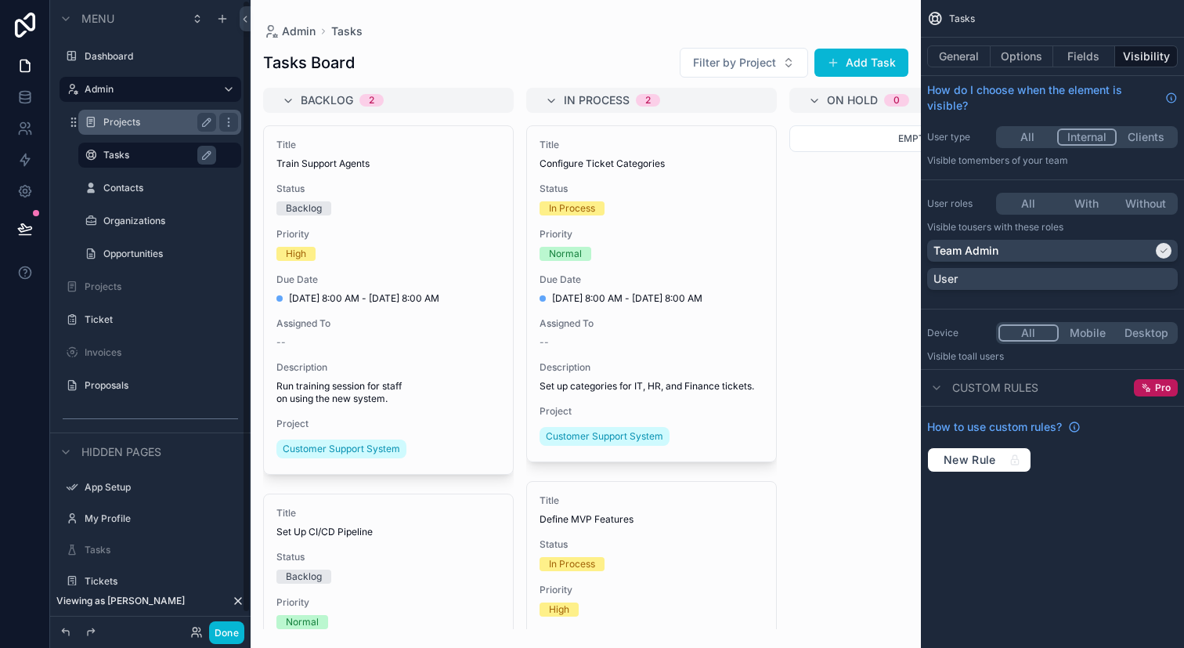
click at [511, 233] on div "scrollable content" at bounding box center [586, 324] width 670 height 648
click at [964, 49] on button "General" at bounding box center [958, 56] width 63 height 22
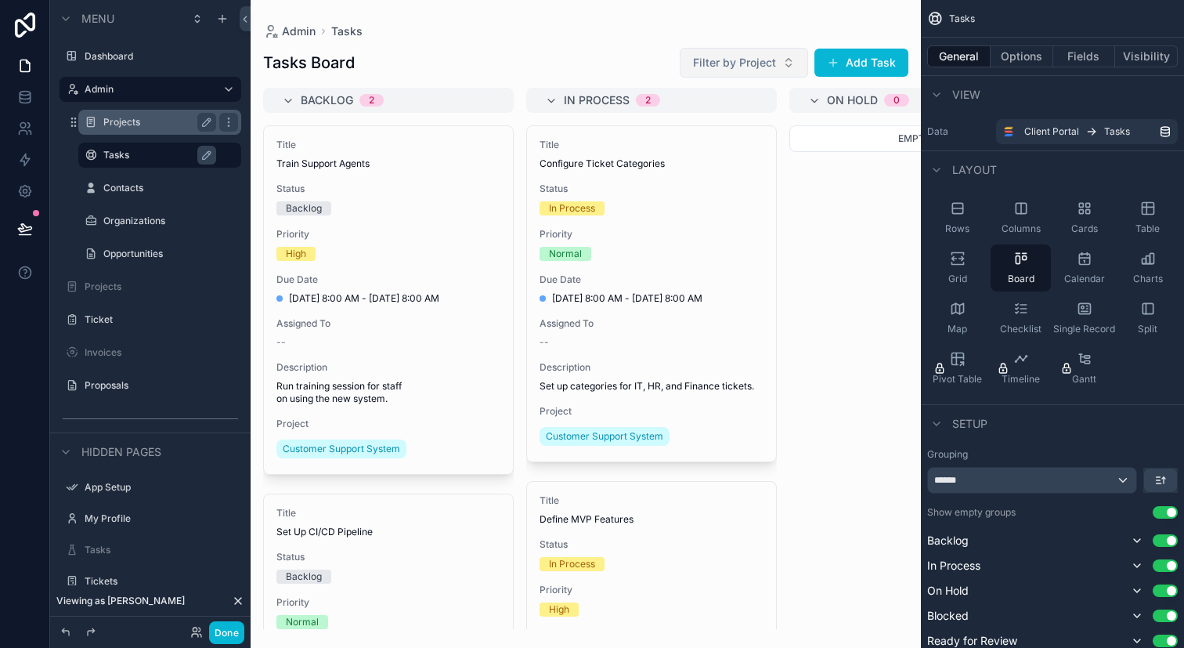
click at [727, 66] on span "Filter by Project" at bounding box center [734, 63] width 83 height 16
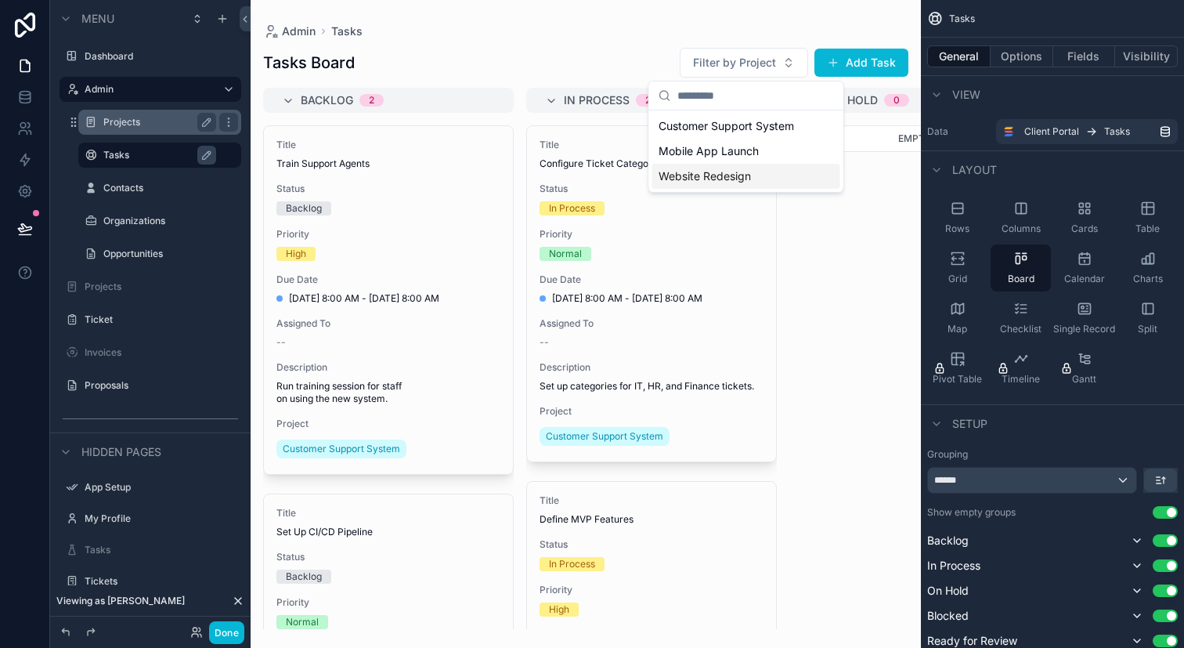
click at [742, 178] on span "Website Redesign" at bounding box center [705, 176] width 92 height 16
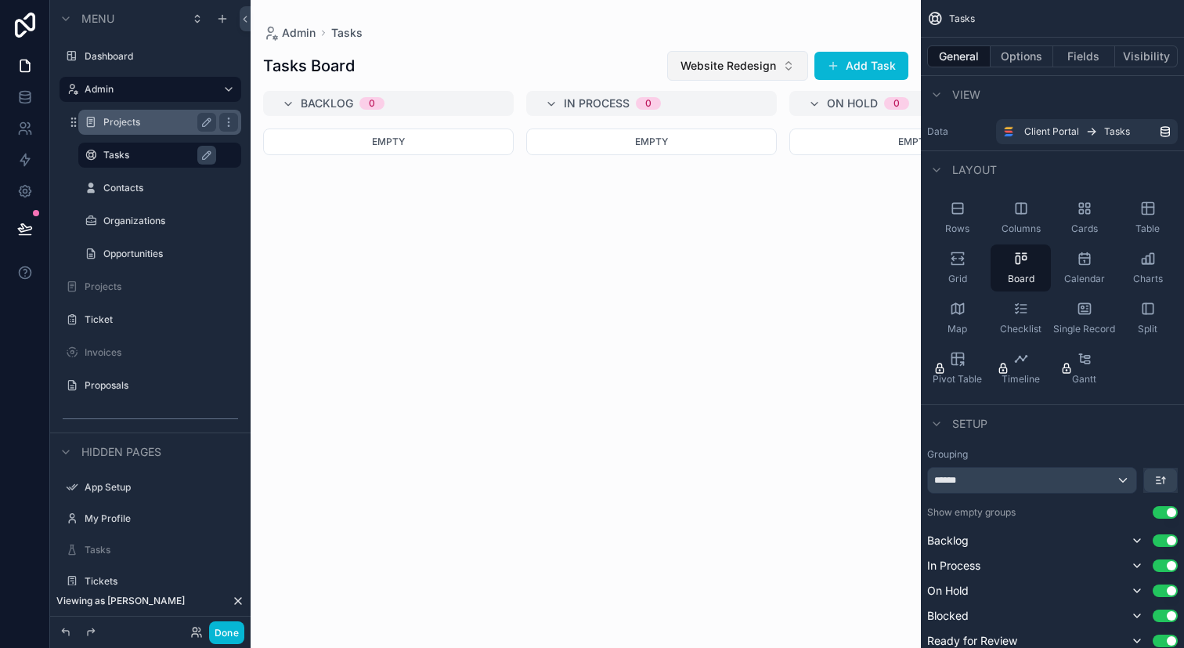
click at [779, 71] on button "Website Redesign" at bounding box center [737, 66] width 141 height 30
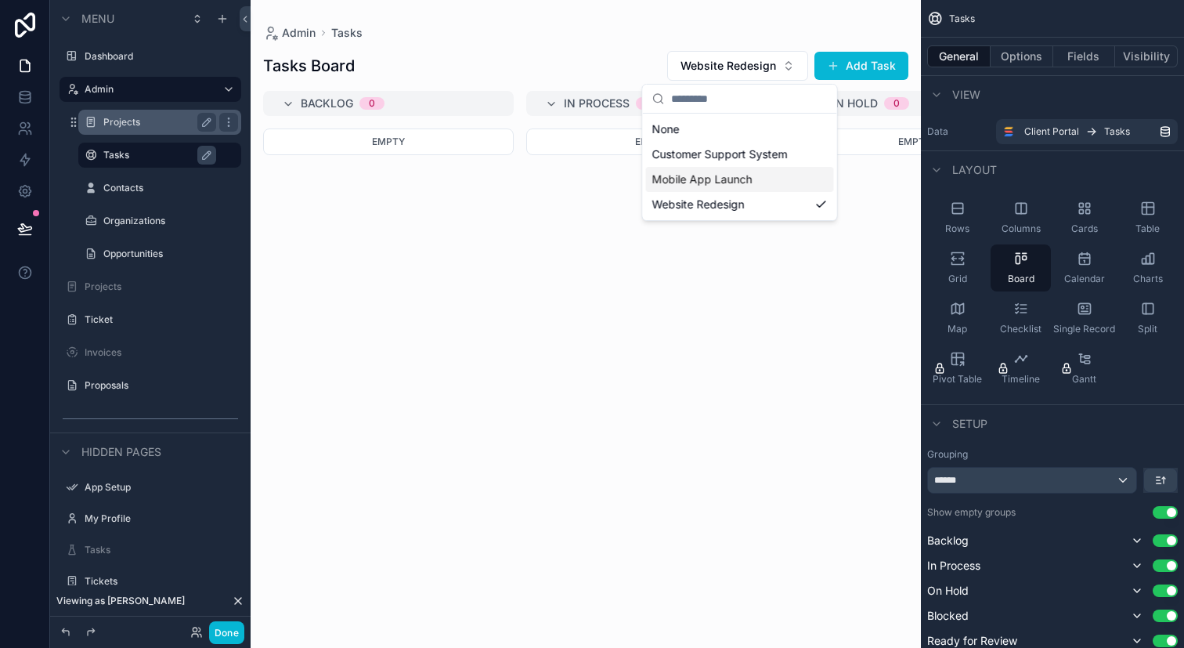
click at [749, 175] on span "Mobile App Launch" at bounding box center [702, 180] width 100 height 16
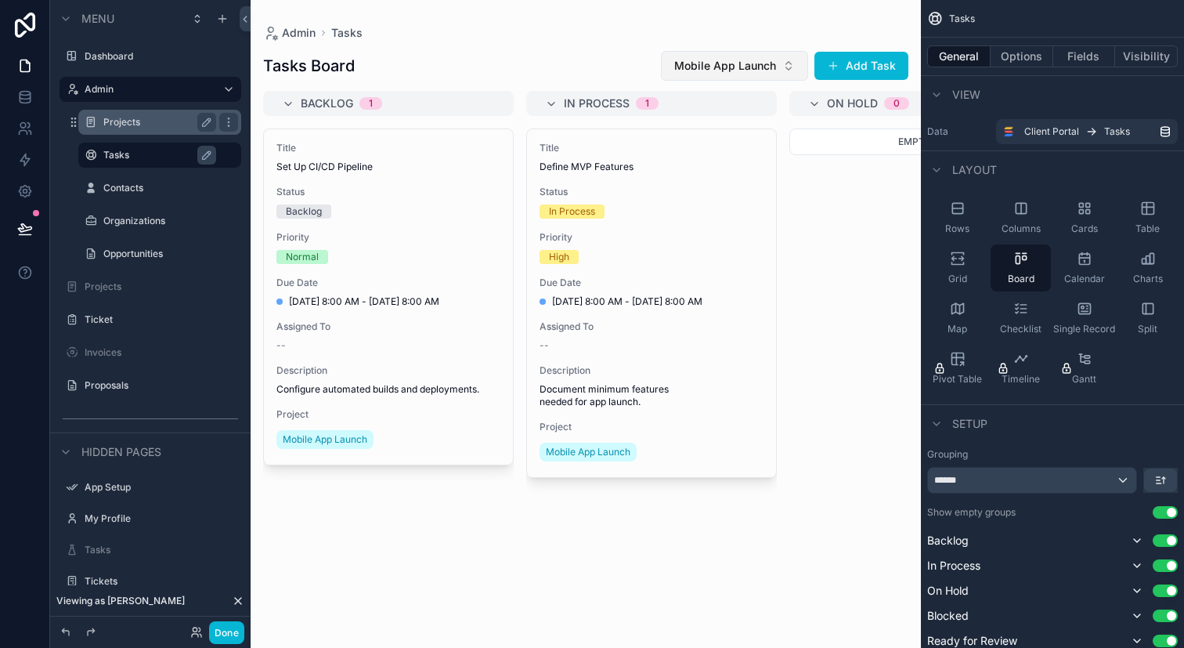
click at [772, 74] on button "Mobile App Launch" at bounding box center [734, 66] width 147 height 30
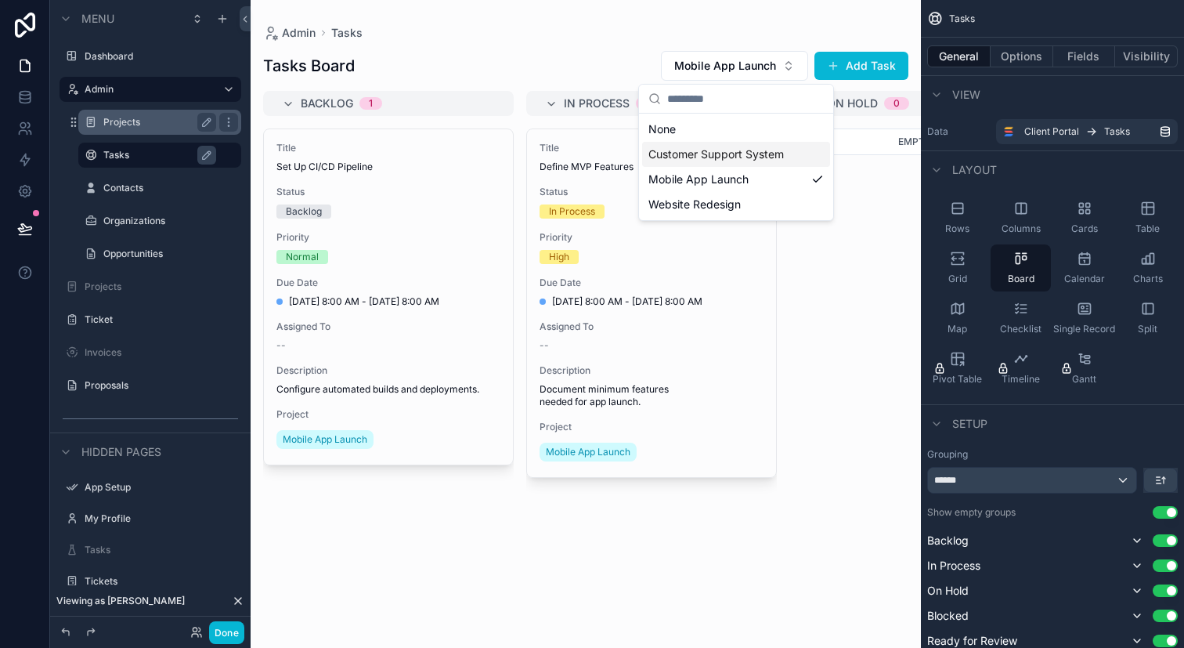
click at [753, 151] on span "Customer Support System" at bounding box center [715, 154] width 135 height 16
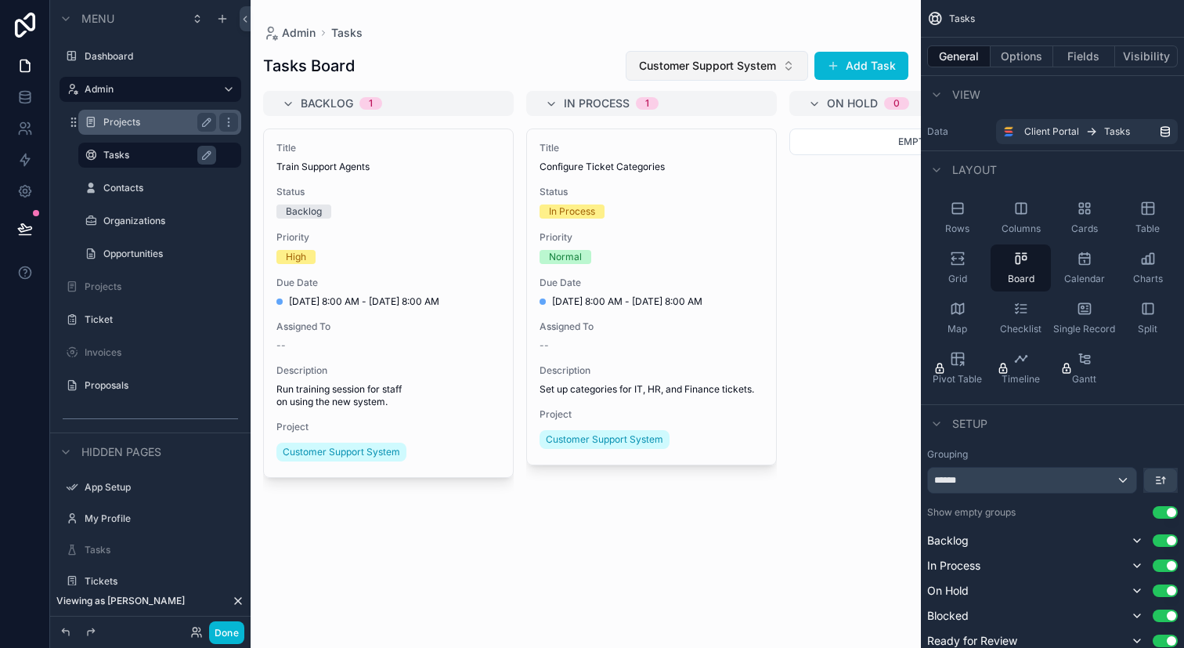
click at [746, 67] on span "Customer Support System" at bounding box center [707, 66] width 137 height 16
click at [748, 208] on div "Website Redesign" at bounding box center [718, 204] width 188 height 25
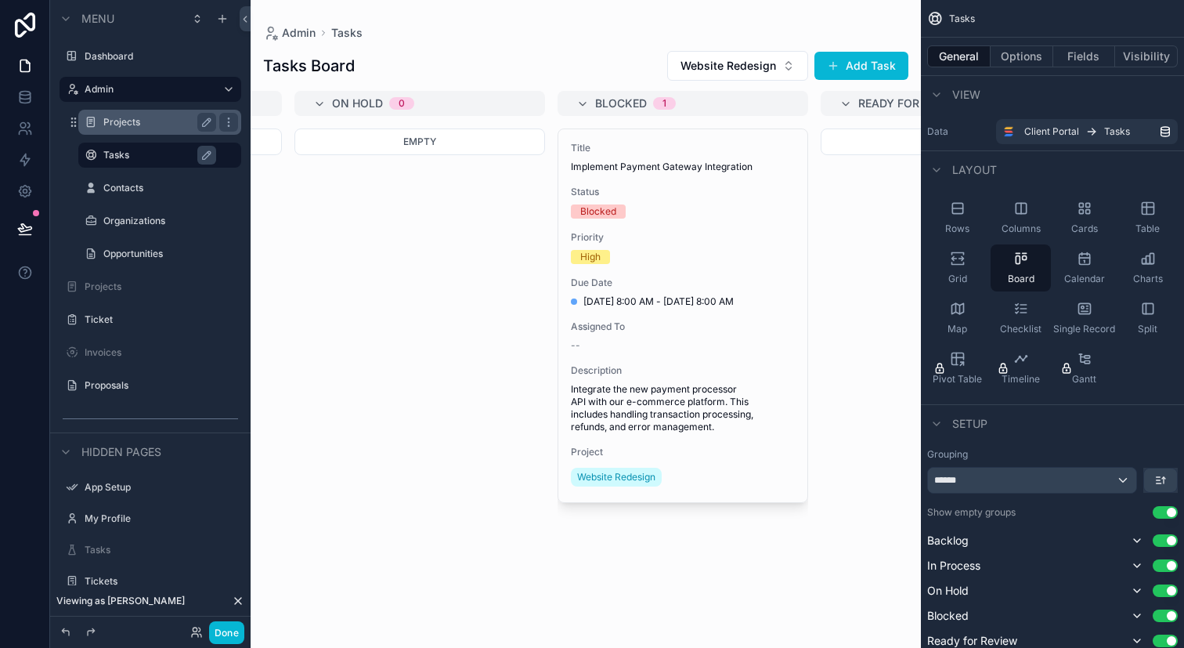
scroll to position [0, 148]
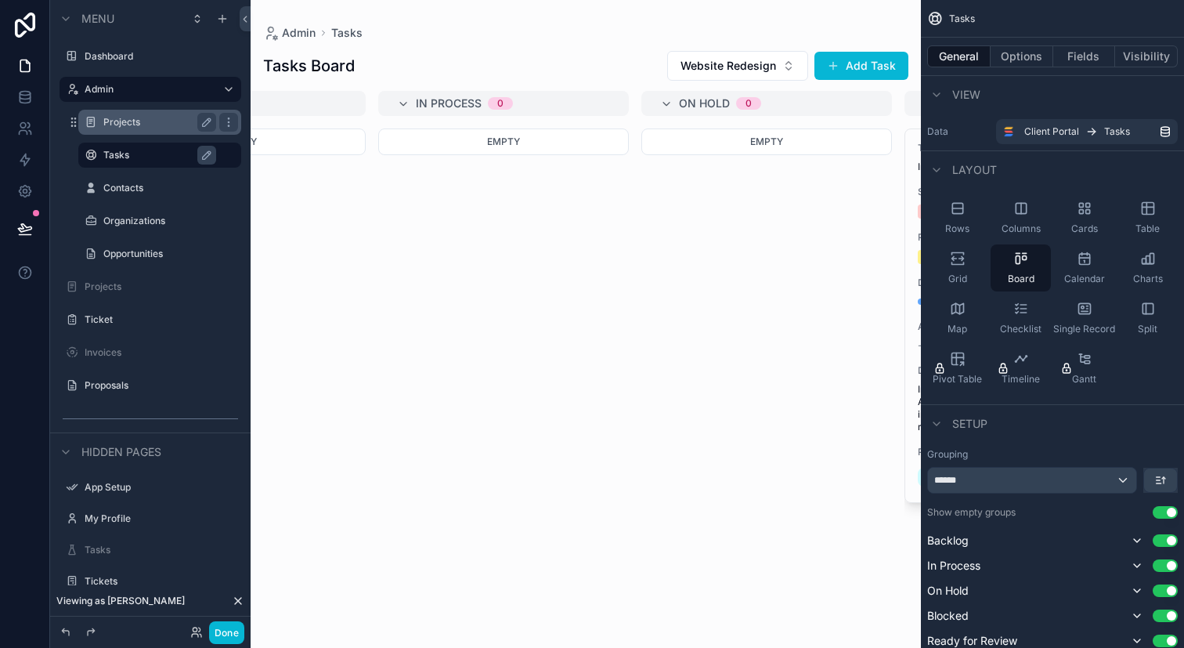
click at [1162, 511] on button "Use setting" at bounding box center [1165, 512] width 25 height 13
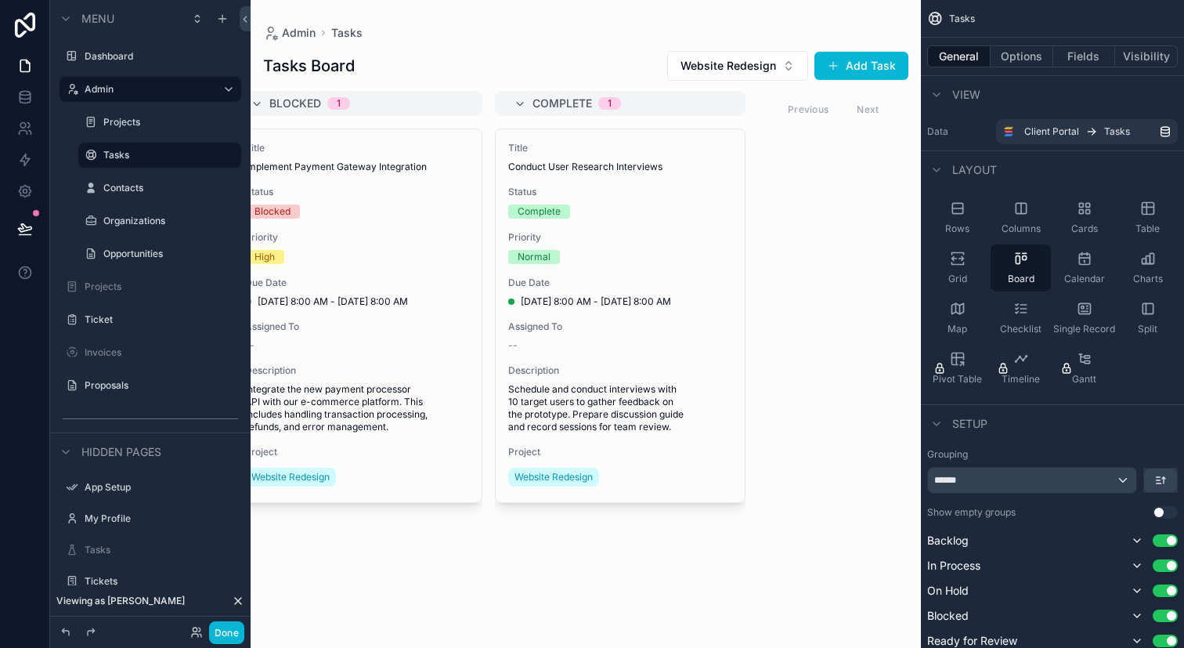
scroll to position [0, 0]
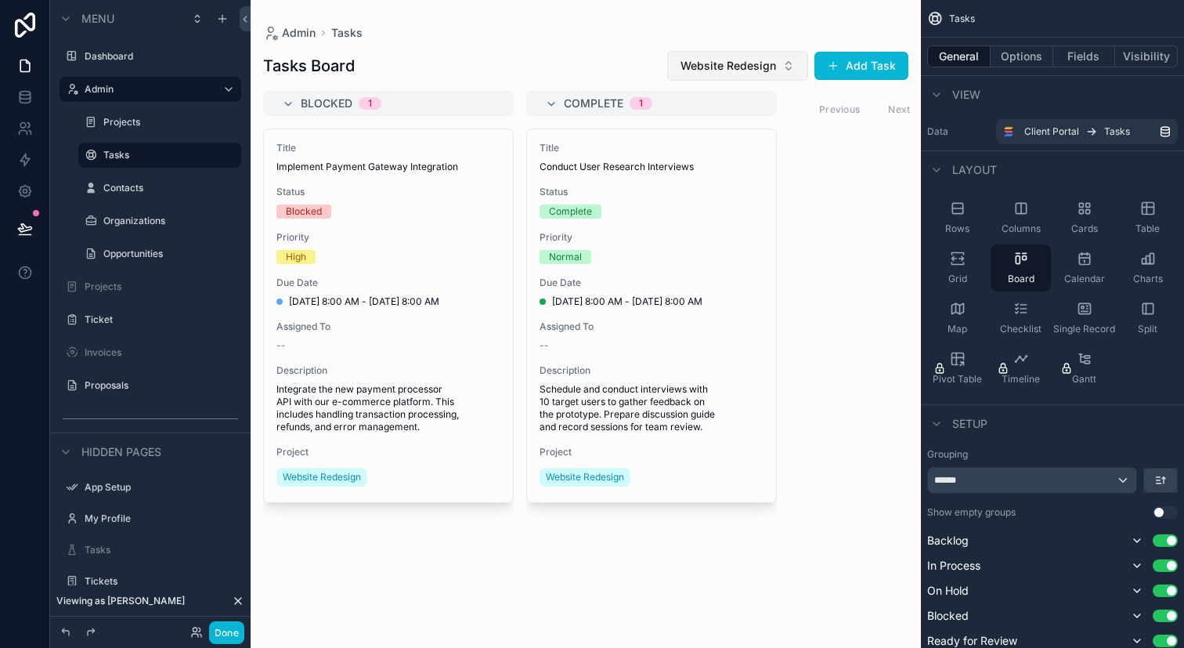
click at [759, 63] on span "Website Redesign" at bounding box center [729, 66] width 96 height 16
click at [734, 151] on span "Customer Support System" at bounding box center [719, 154] width 135 height 16
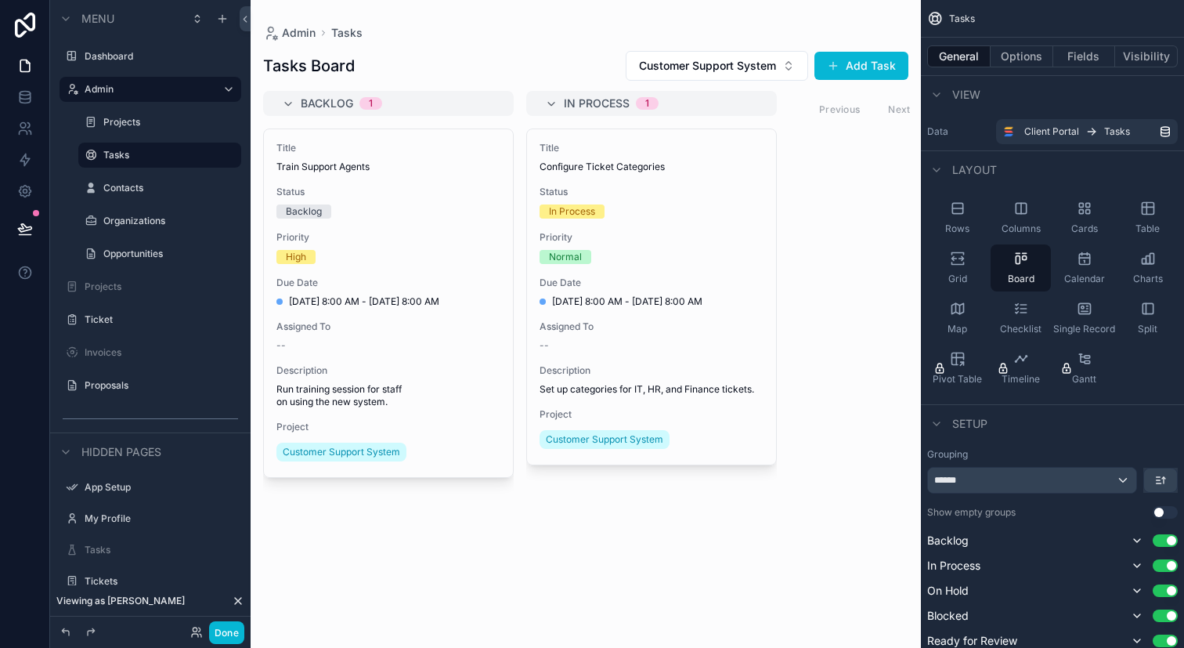
click at [845, 105] on div "Previous Next" at bounding box center [865, 109] width 114 height 24
click at [905, 100] on div "Previous Next" at bounding box center [865, 109] width 114 height 24
click at [905, 110] on div "Previous Next" at bounding box center [865, 109] width 114 height 24
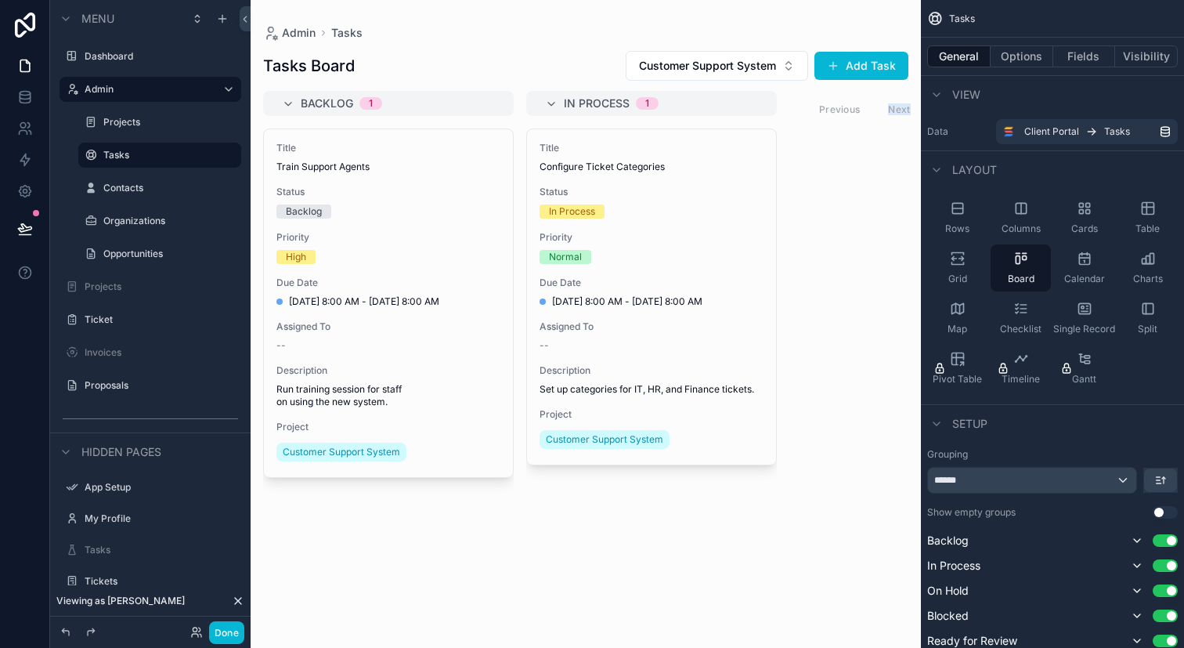
click at [905, 110] on div "Previous Next" at bounding box center [865, 109] width 114 height 24
click at [842, 111] on div "Previous Next" at bounding box center [865, 109] width 114 height 24
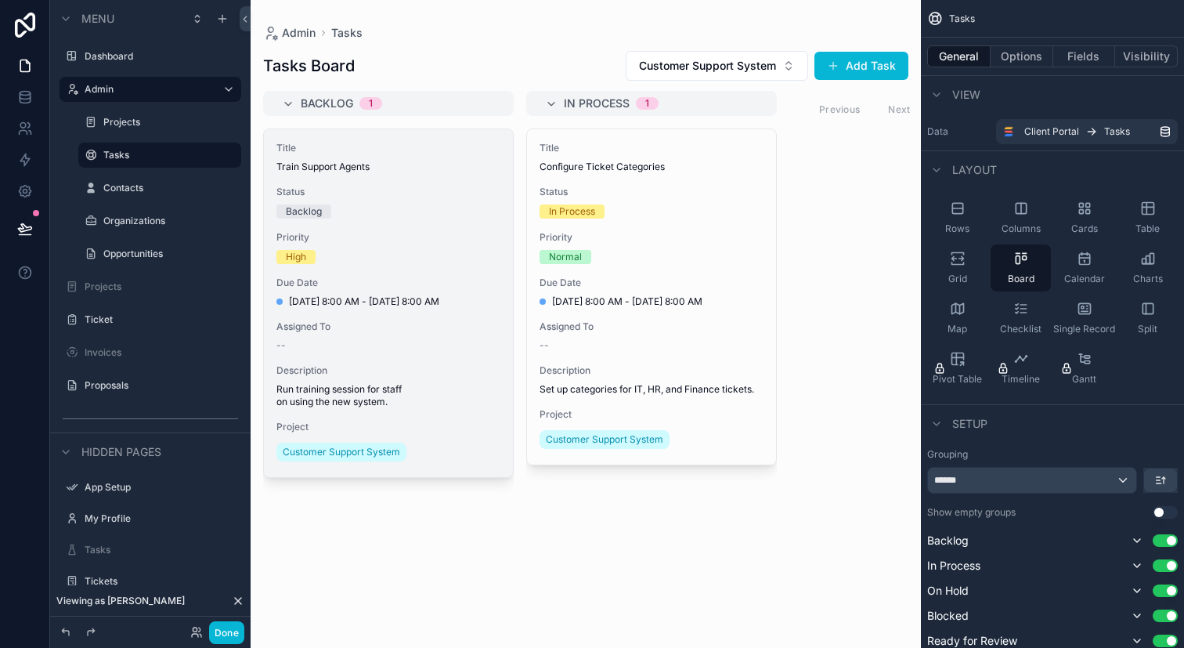
click at [475, 382] on div "Description Run training session for staff on using the new system." at bounding box center [388, 386] width 224 height 44
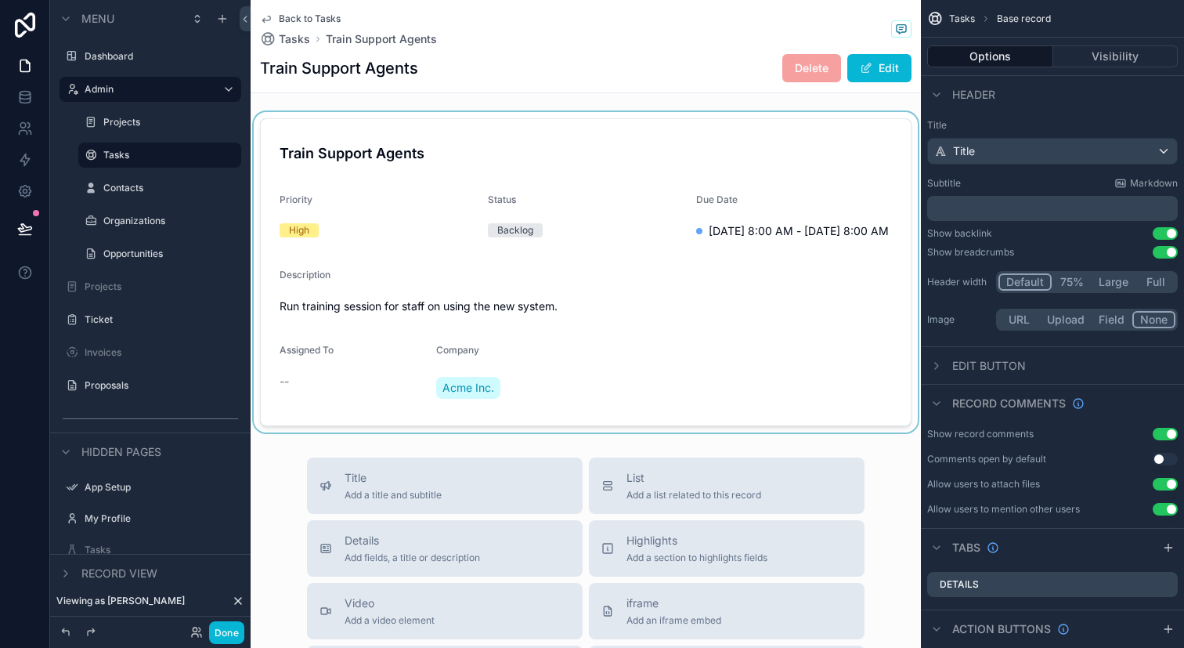
click at [494, 304] on div "scrollable content" at bounding box center [586, 272] width 670 height 320
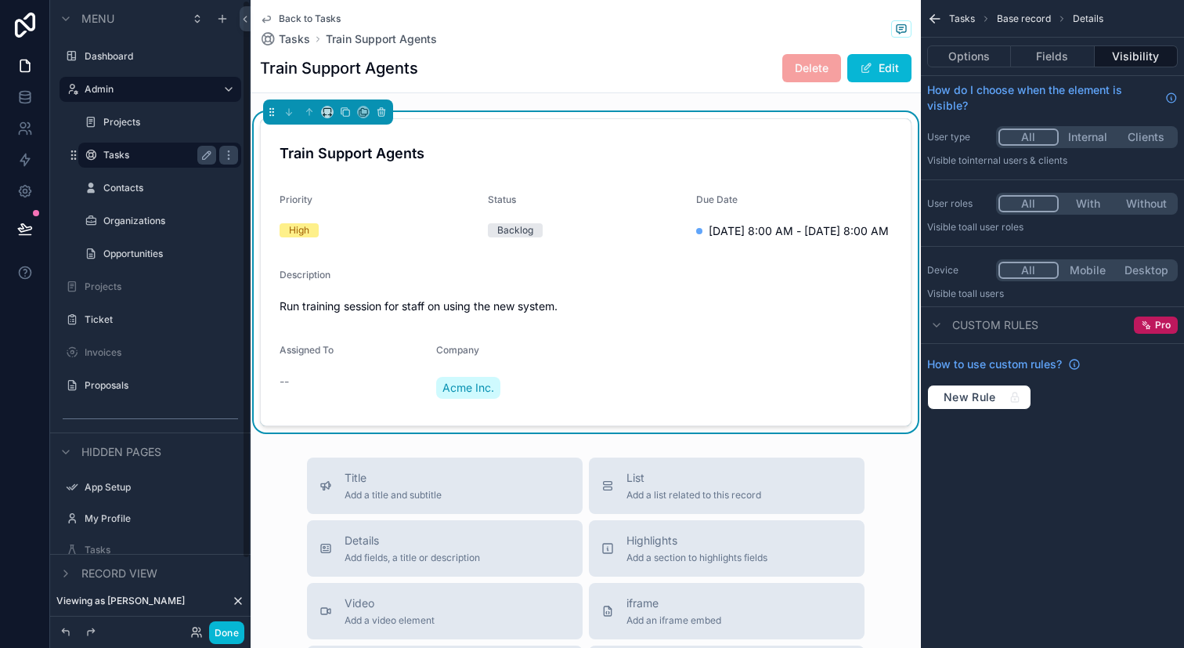
click at [163, 156] on label "Tasks" at bounding box center [156, 155] width 107 height 13
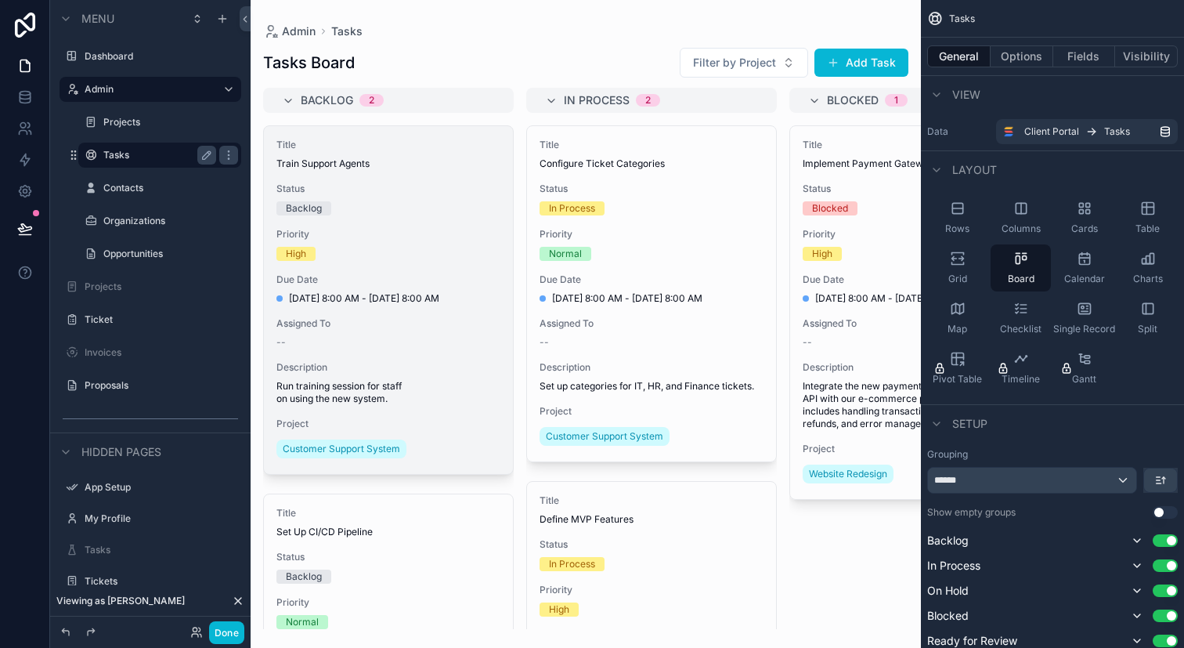
click at [377, 232] on span "Priority" at bounding box center [388, 234] width 224 height 13
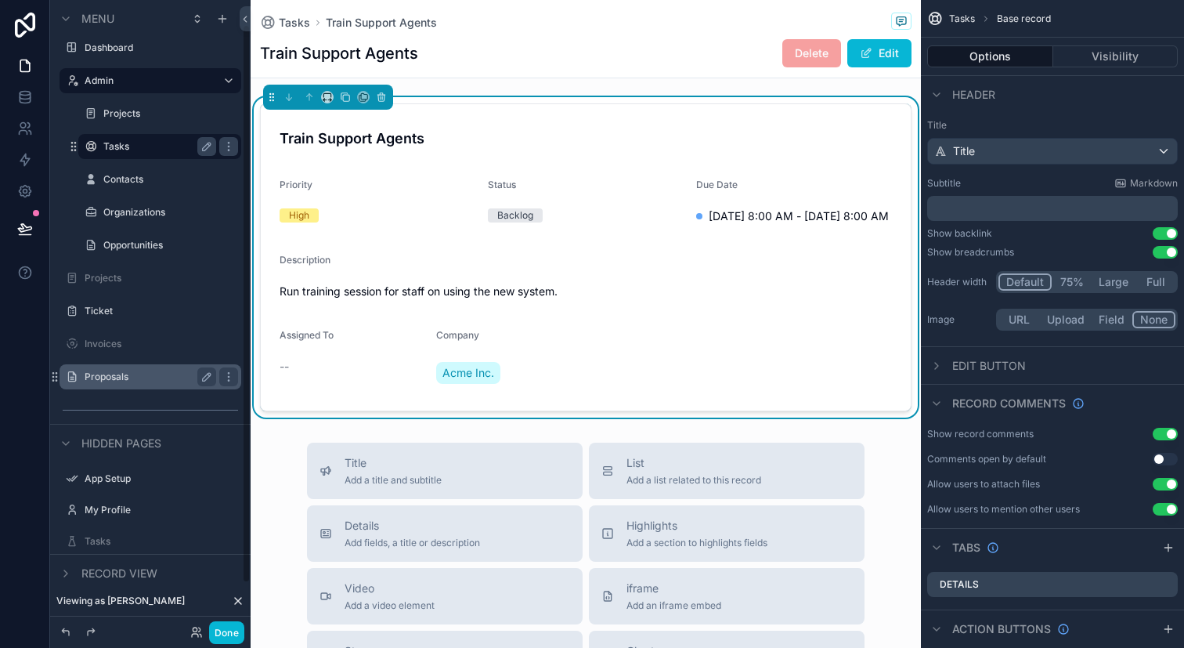
scroll to position [5, 0]
click at [154, 139] on icon "scrollable content" at bounding box center [160, 135] width 14 height 14
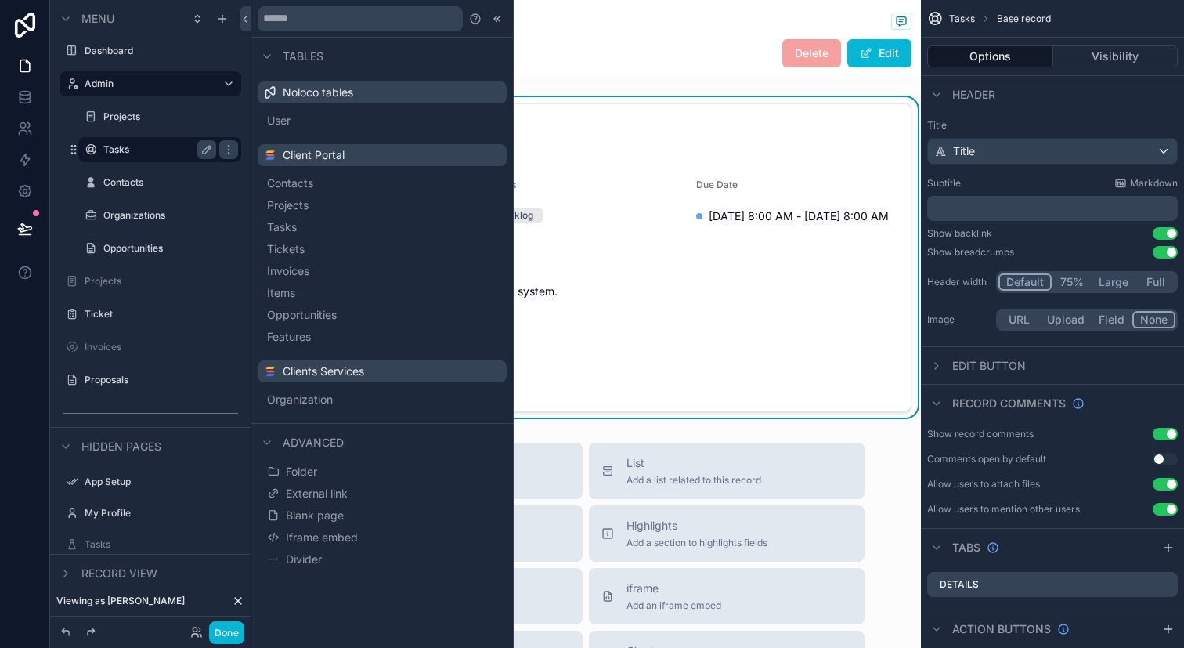
click at [148, 147] on label "Tasks" at bounding box center [156, 149] width 107 height 13
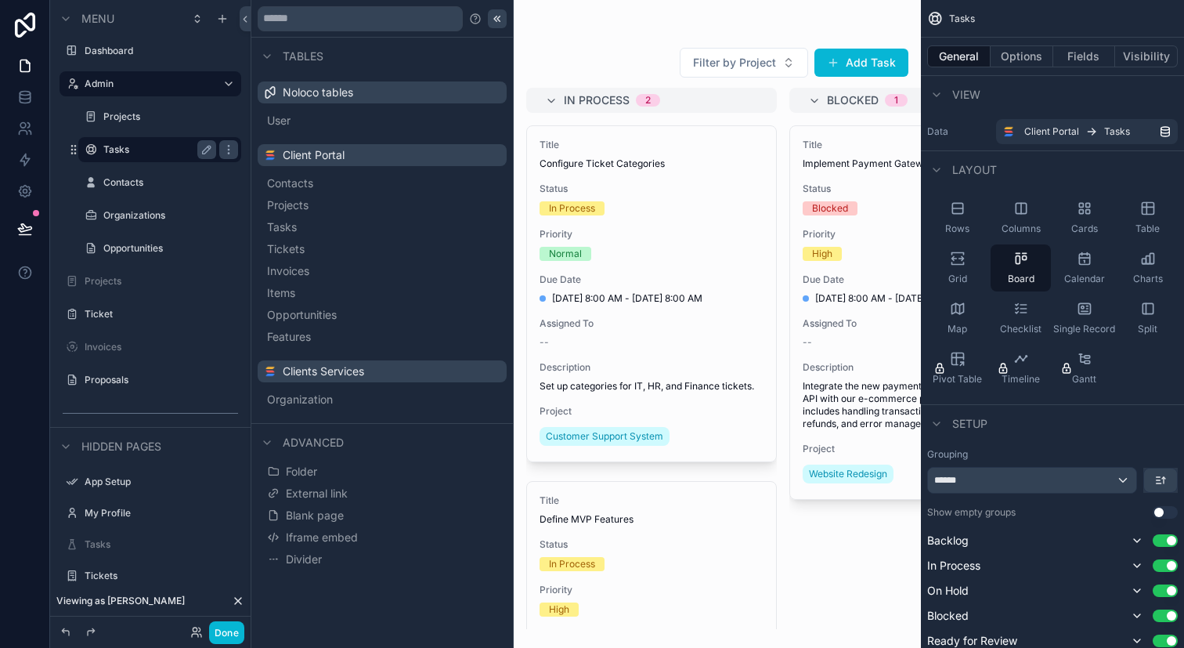
click at [505, 14] on div at bounding box center [497, 18] width 19 height 19
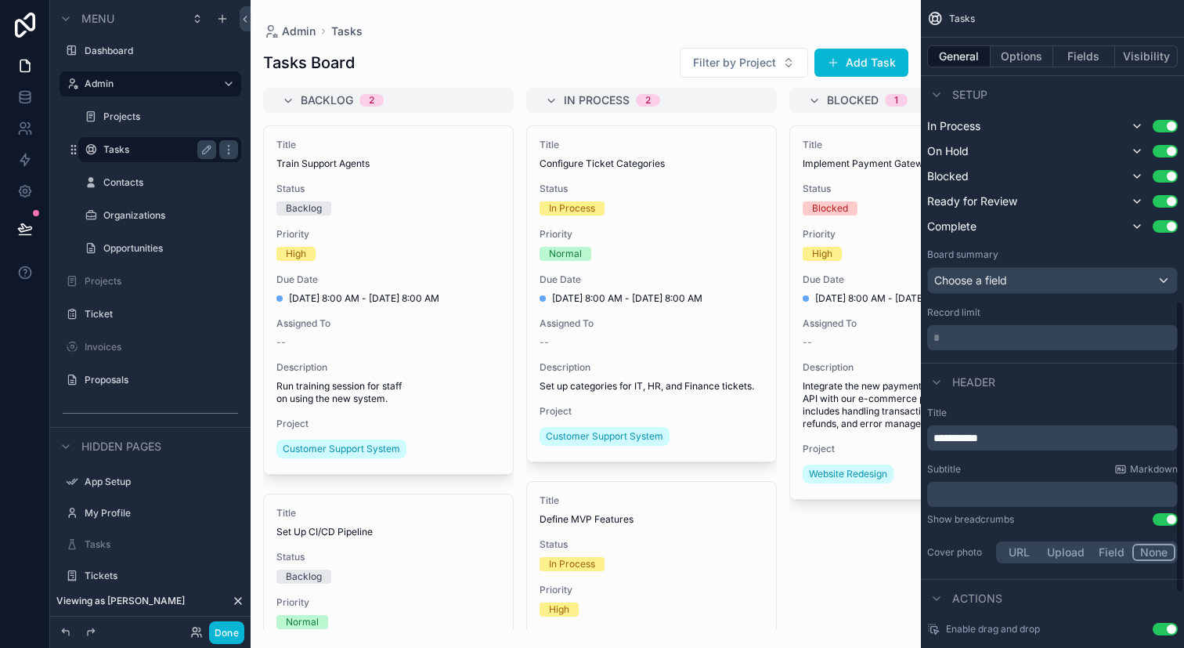
scroll to position [787, 0]
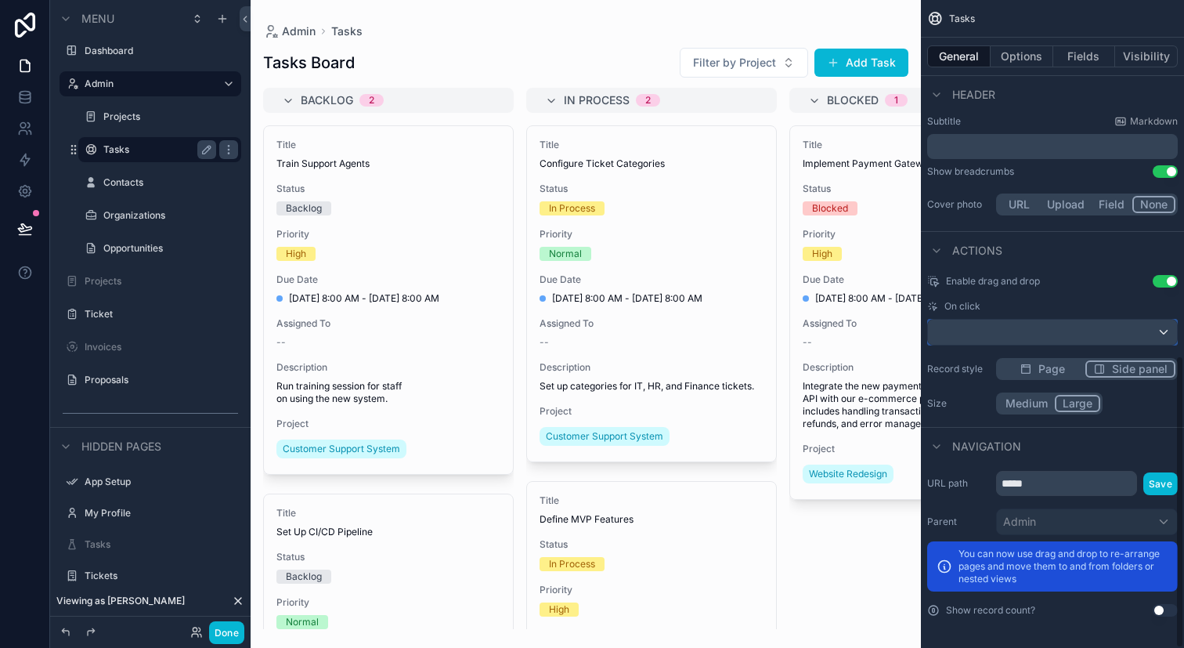
click at [1055, 337] on div "scrollable content" at bounding box center [1052, 332] width 249 height 25
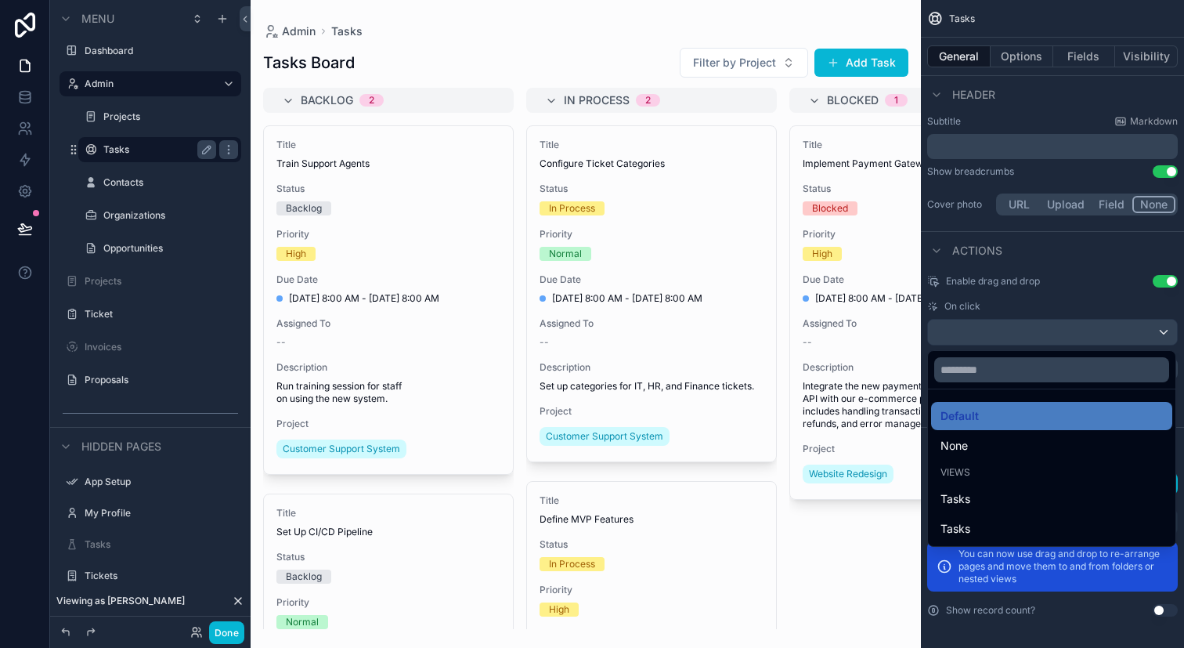
click at [1055, 337] on div "scrollable content" at bounding box center [592, 324] width 1184 height 648
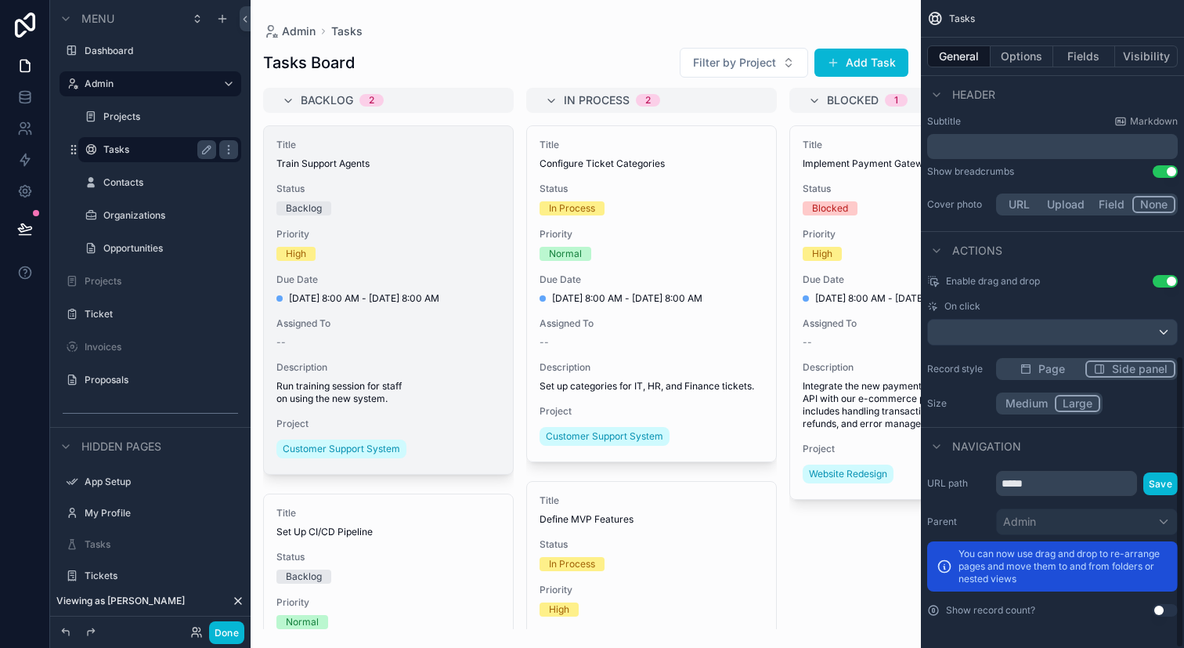
click at [466, 240] on span "Priority" at bounding box center [388, 234] width 224 height 13
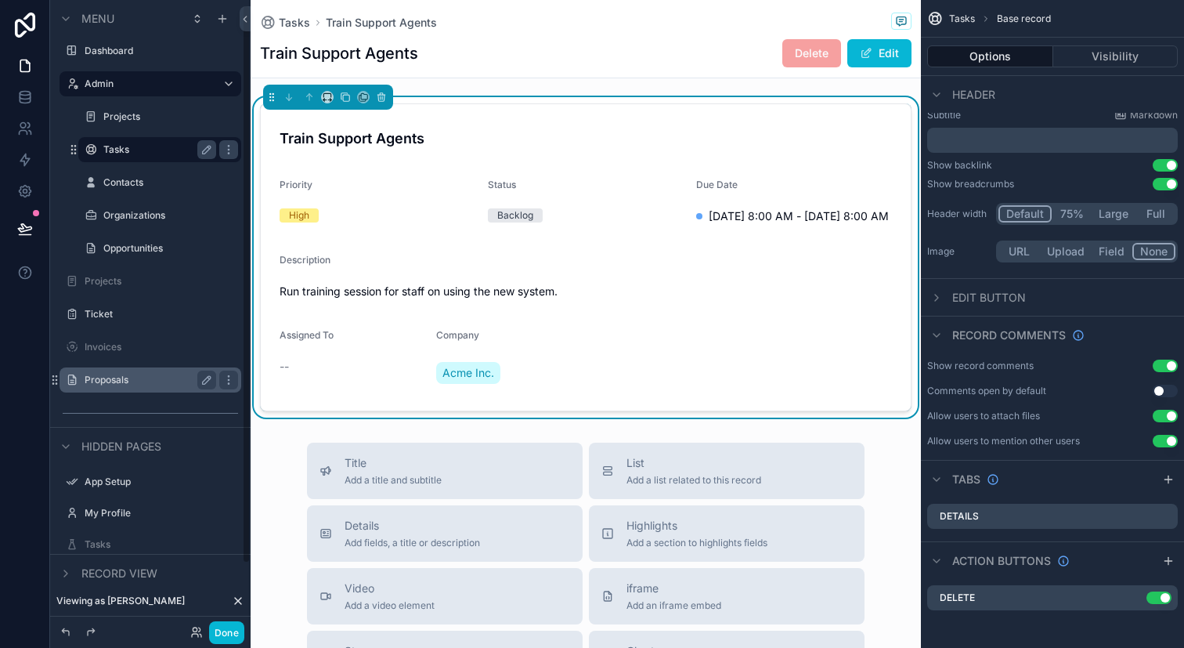
scroll to position [79, 0]
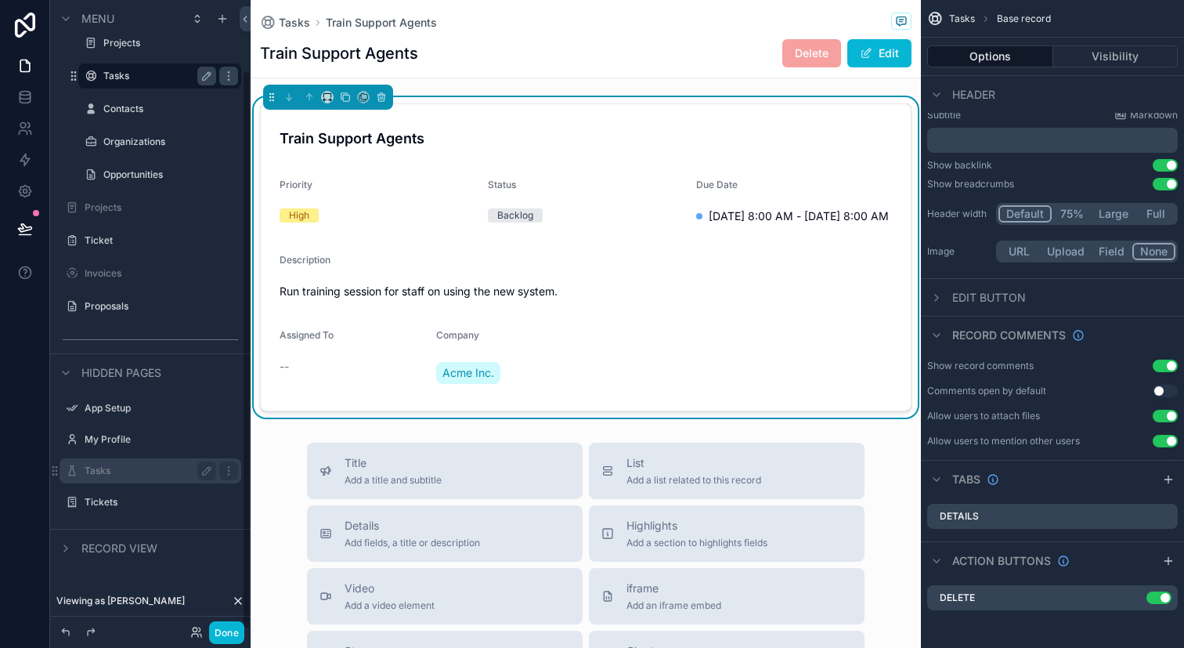
click at [83, 474] on div "Tasks" at bounding box center [150, 470] width 175 height 25
click at [125, 465] on label "Tasks" at bounding box center [147, 470] width 125 height 13
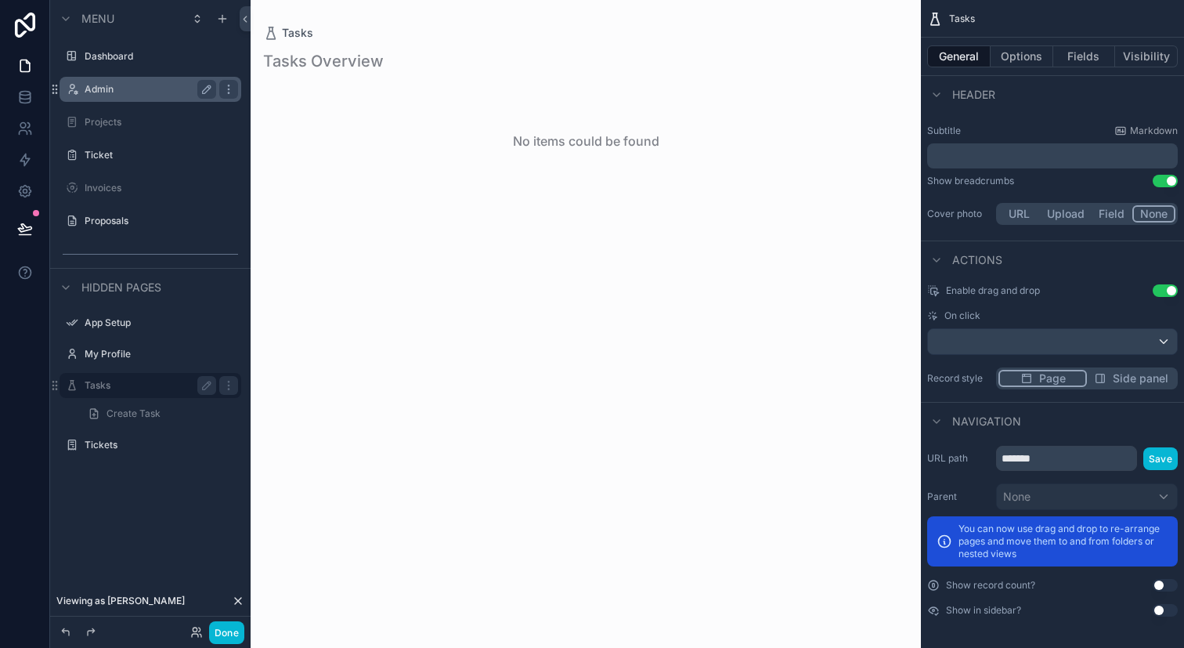
click at [186, 96] on div "Admin" at bounding box center [151, 89] width 132 height 19
click at [170, 97] on div "Admin" at bounding box center [151, 89] width 132 height 19
click at [143, 92] on label "Admin" at bounding box center [147, 89] width 125 height 13
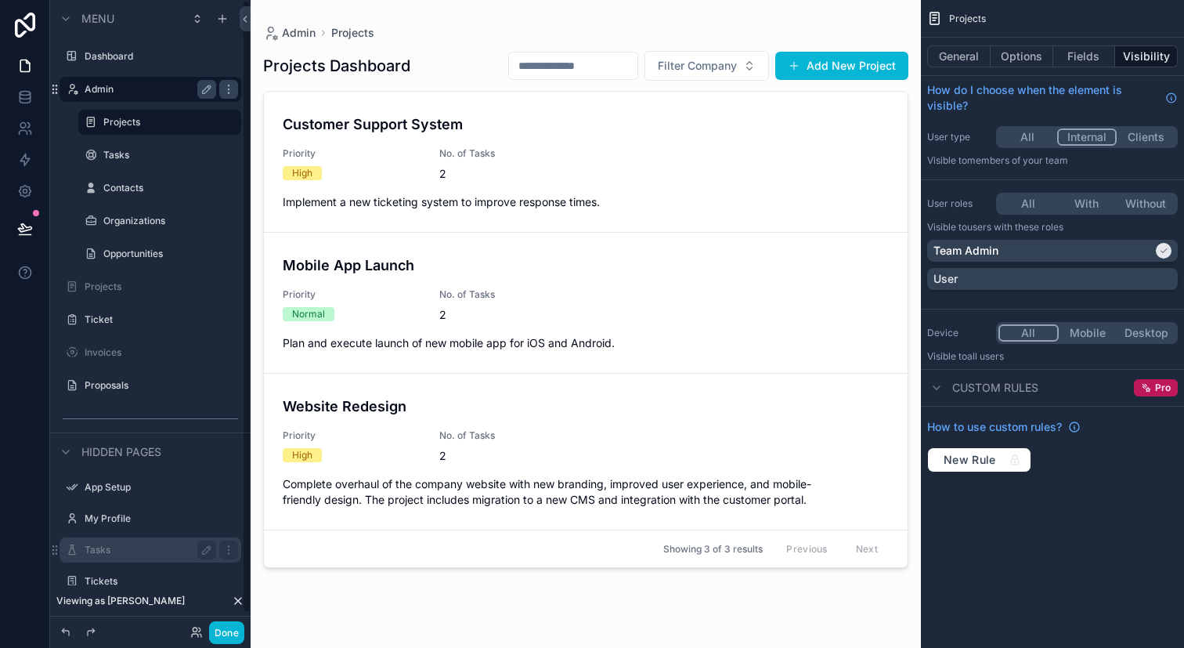
click at [143, 92] on label "Admin" at bounding box center [147, 89] width 125 height 13
click at [140, 154] on label "Tasks" at bounding box center [156, 155] width 107 height 13
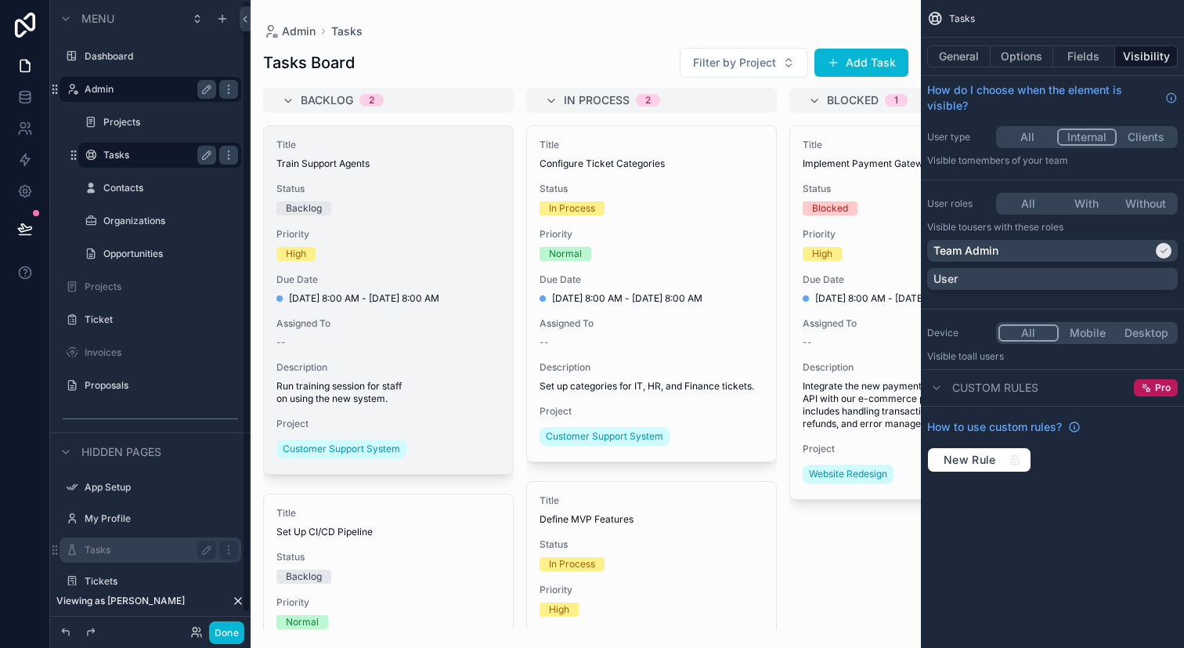
click at [367, 207] on div "Backlog" at bounding box center [388, 208] width 224 height 14
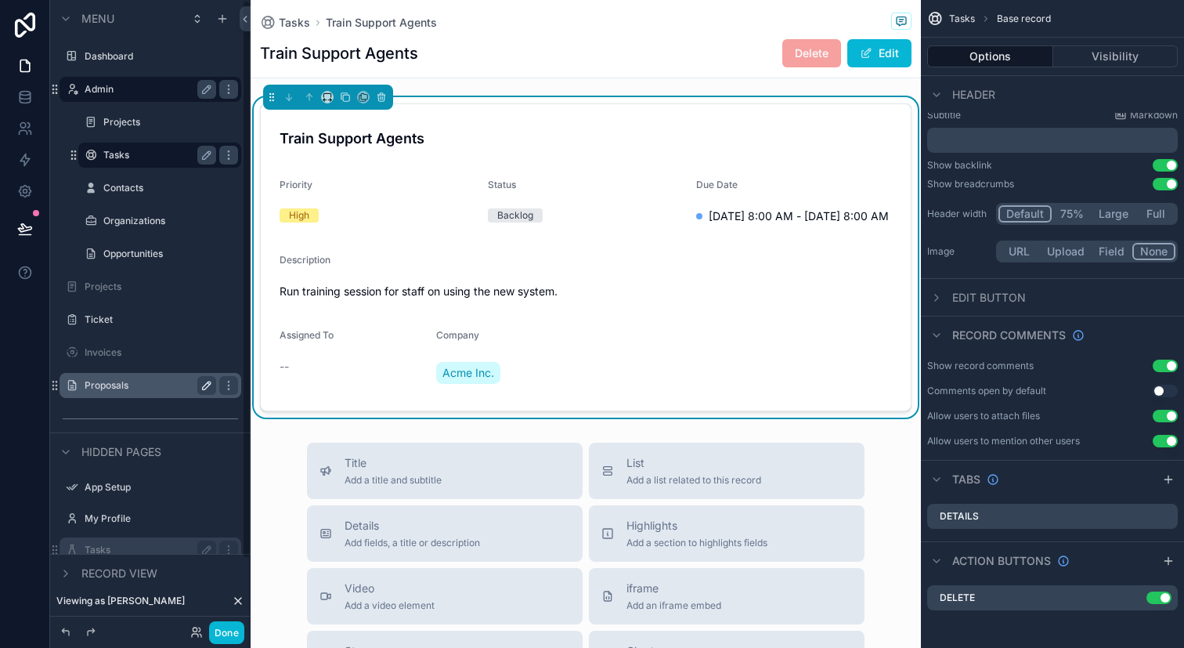
scroll to position [79, 0]
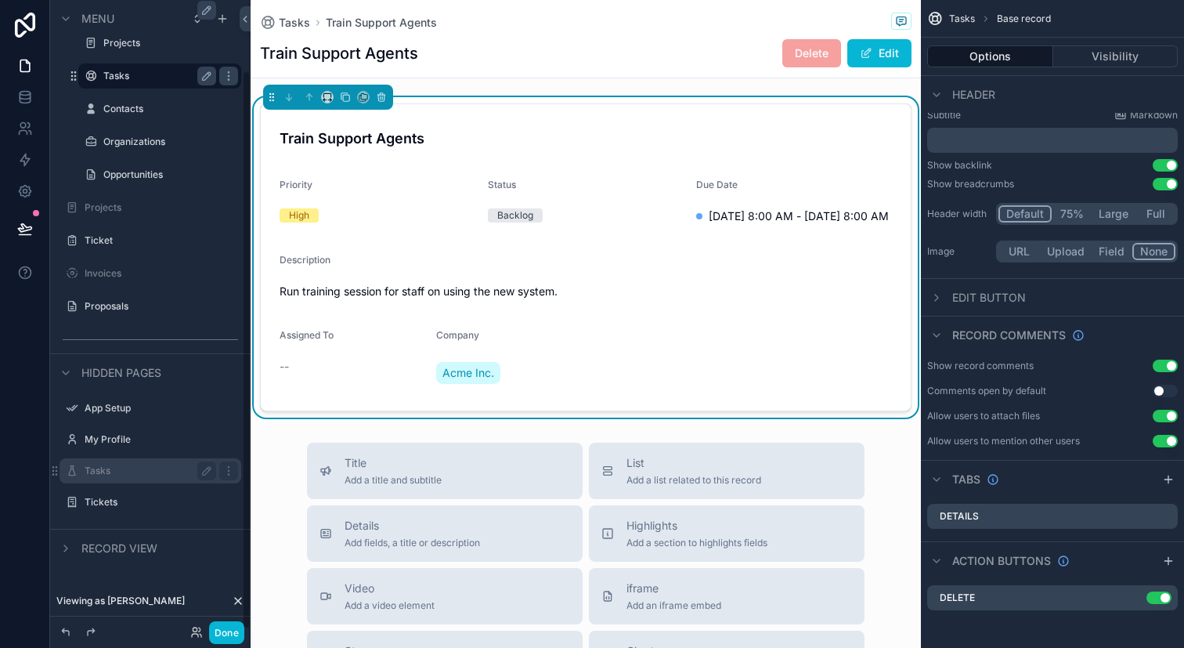
click at [119, 548] on span "Record view" at bounding box center [119, 548] width 76 height 16
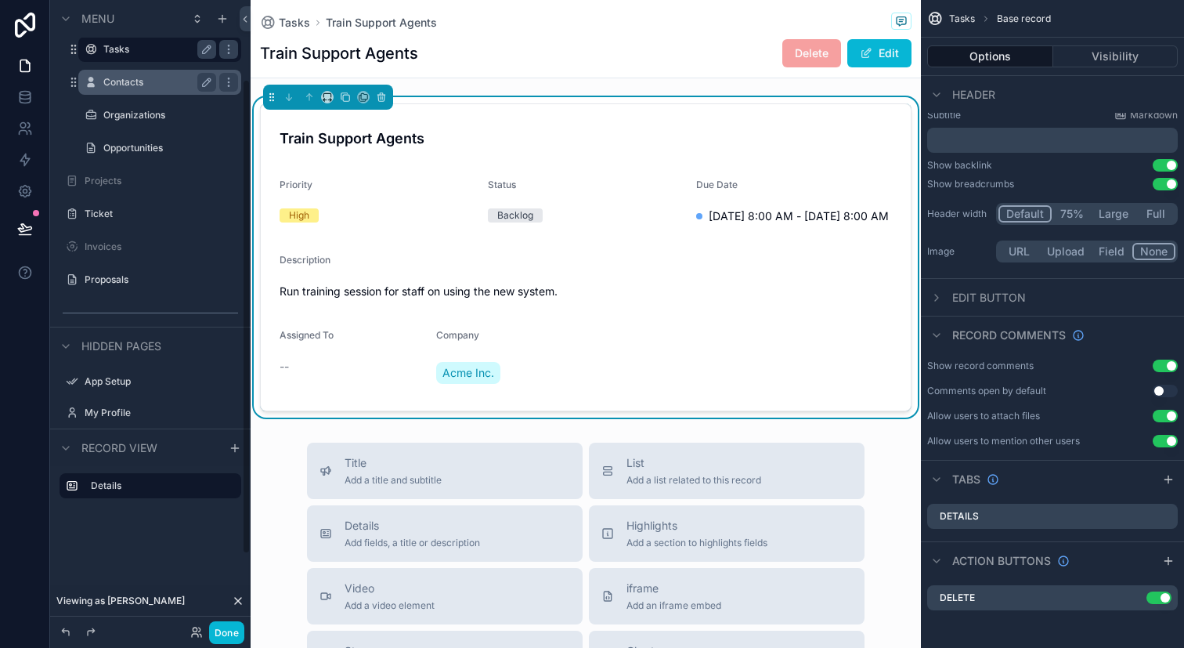
scroll to position [0, 0]
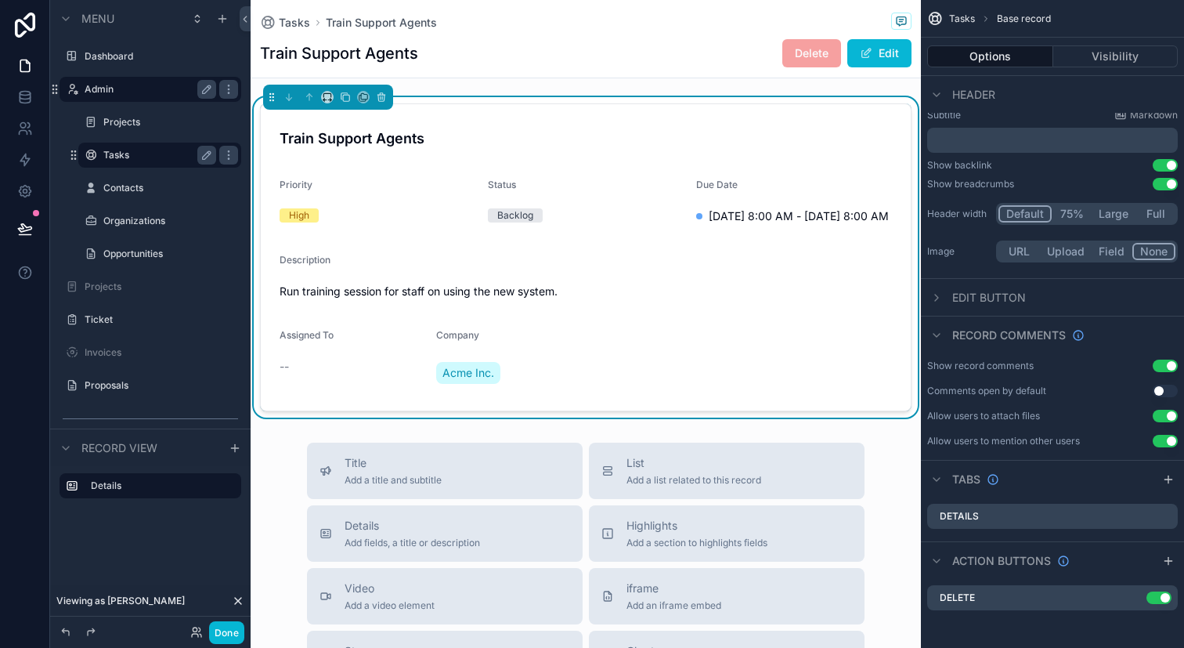
click at [147, 89] on label "Admin" at bounding box center [147, 89] width 125 height 13
